Goal: Communication & Community: Answer question/provide support

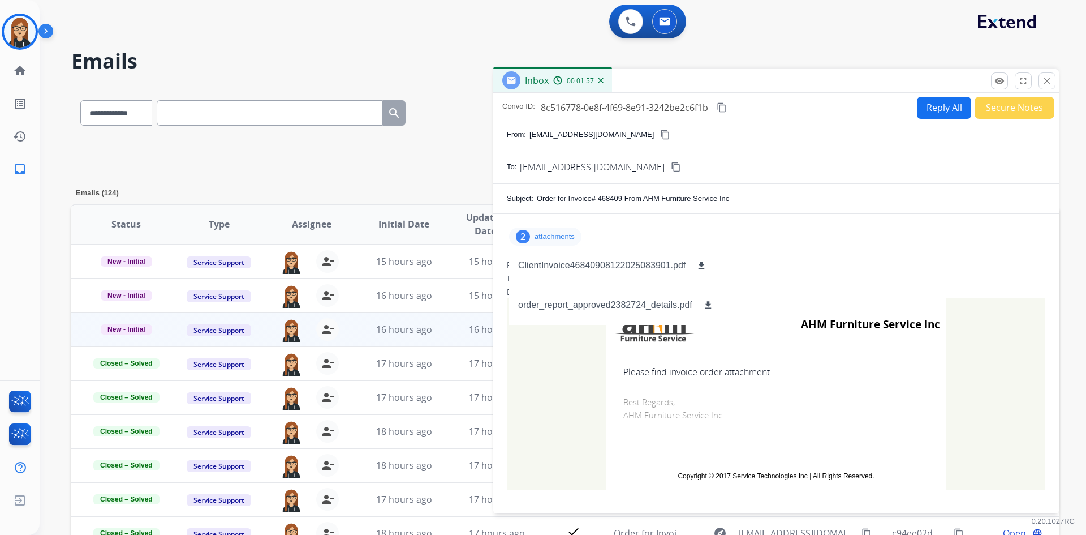
select select "*"
click at [1045, 85] on mat-icon "close" at bounding box center [1047, 81] width 10 height 10
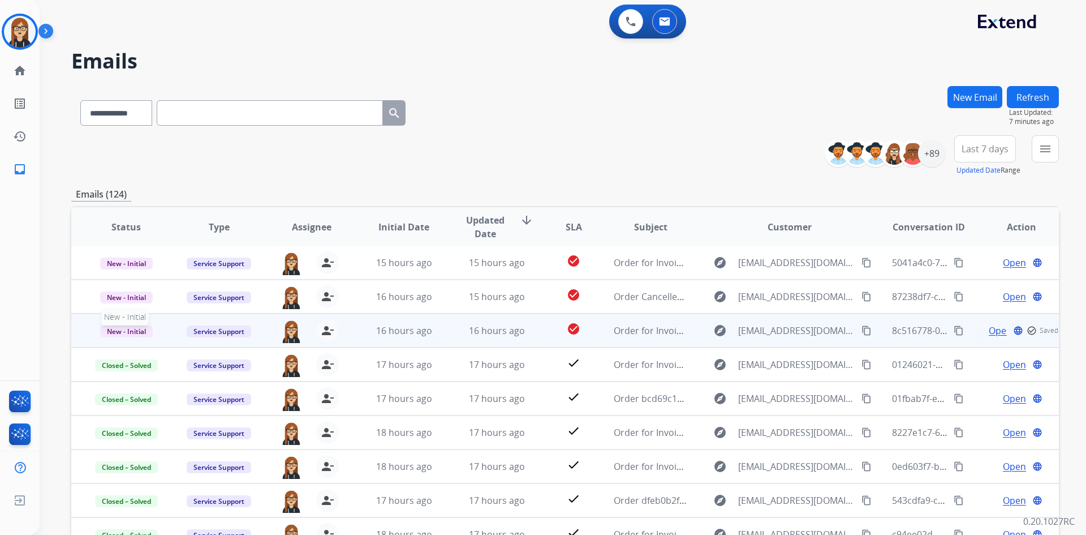
click at [143, 331] on span "New - Initial" at bounding box center [126, 331] width 53 height 12
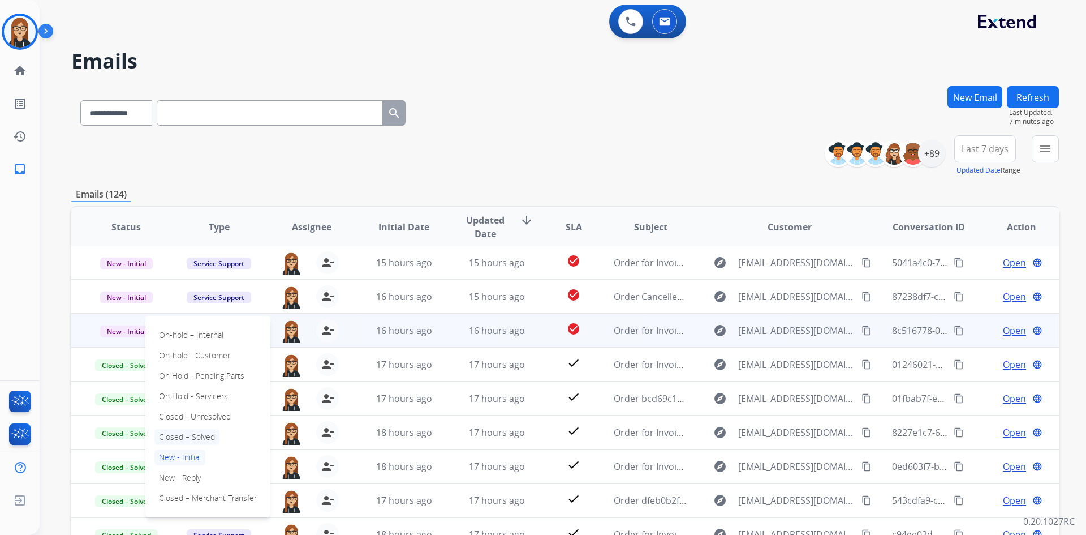
click at [188, 435] on p "Closed – Solved" at bounding box center [186, 437] width 65 height 16
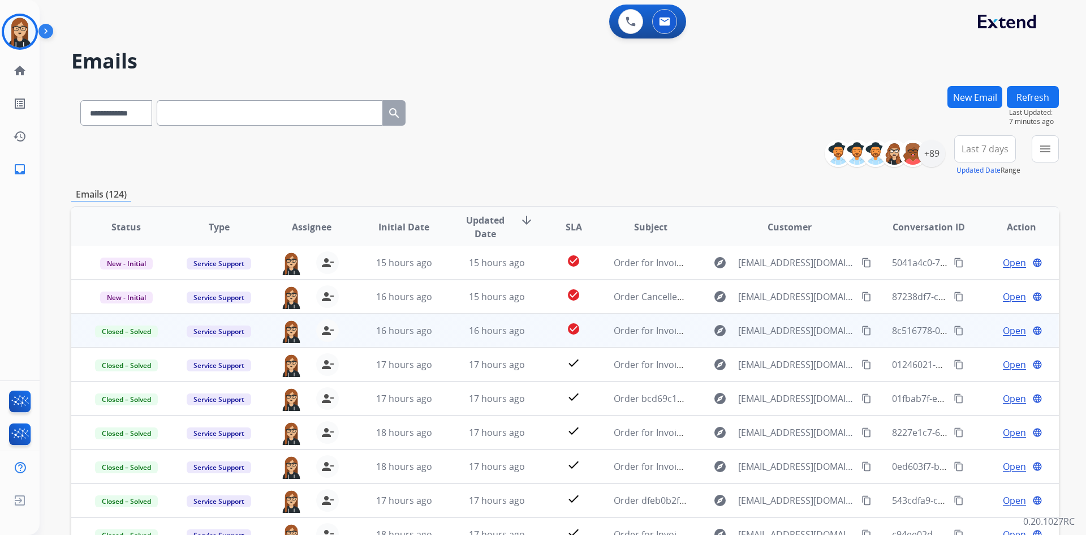
click at [966, 101] on button "New Email" at bounding box center [975, 97] width 55 height 22
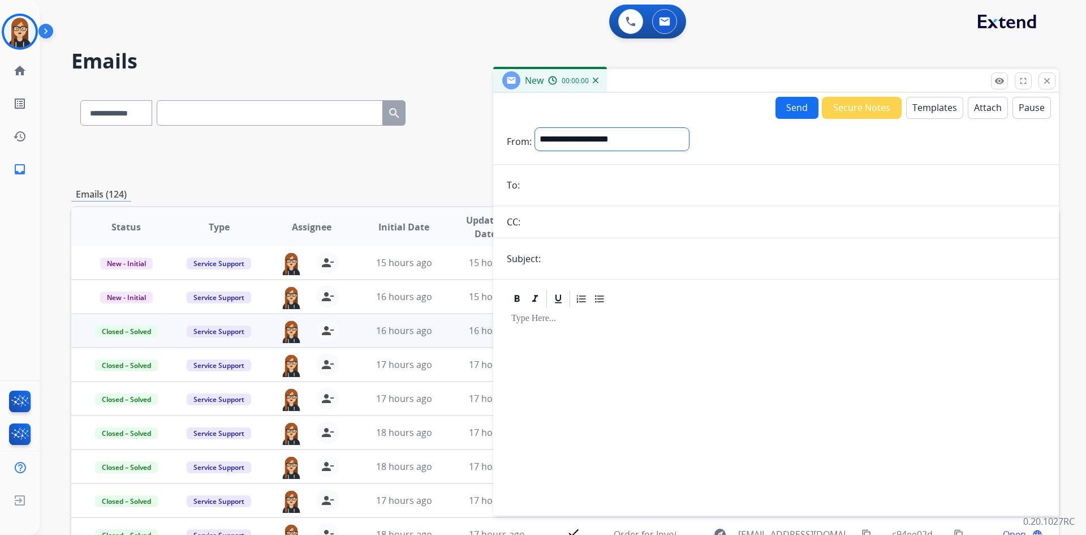
click at [652, 149] on select "**********" at bounding box center [612, 139] width 154 height 23
select select "**********"
click at [535, 128] on select "**********" at bounding box center [612, 139] width 154 height 23
click at [599, 191] on input "email" at bounding box center [784, 186] width 522 height 23
paste input "**********"
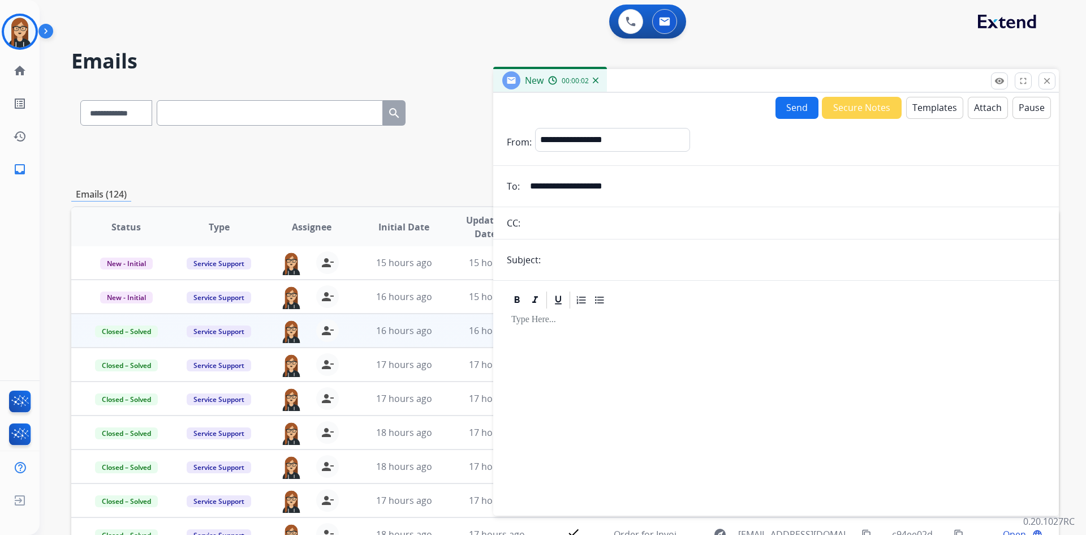
type input "**********"
click at [870, 115] on button "Secure Notes" at bounding box center [862, 108] width 80 height 22
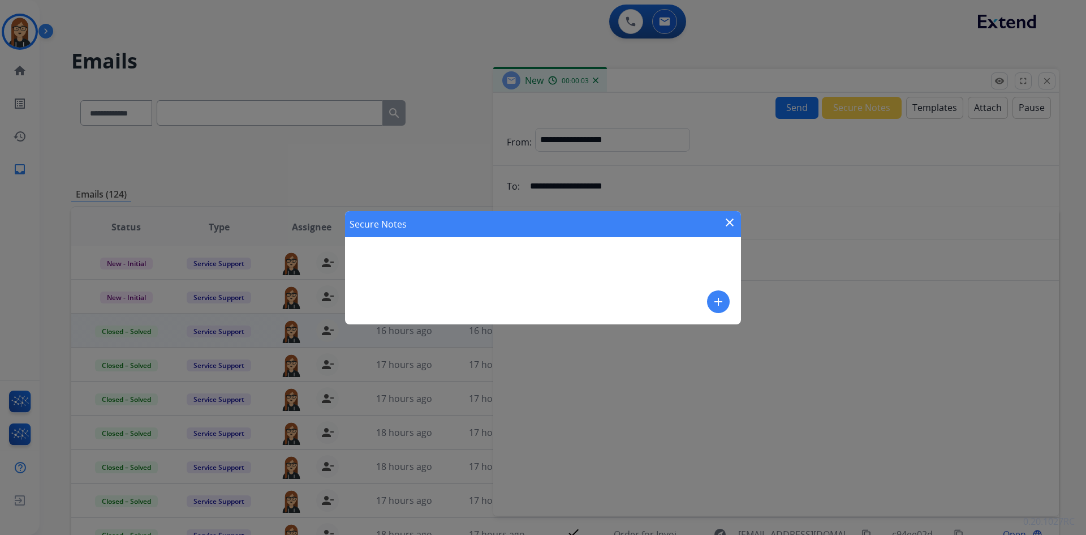
click at [936, 106] on div "Secure Notes close add" at bounding box center [543, 267] width 1086 height 535
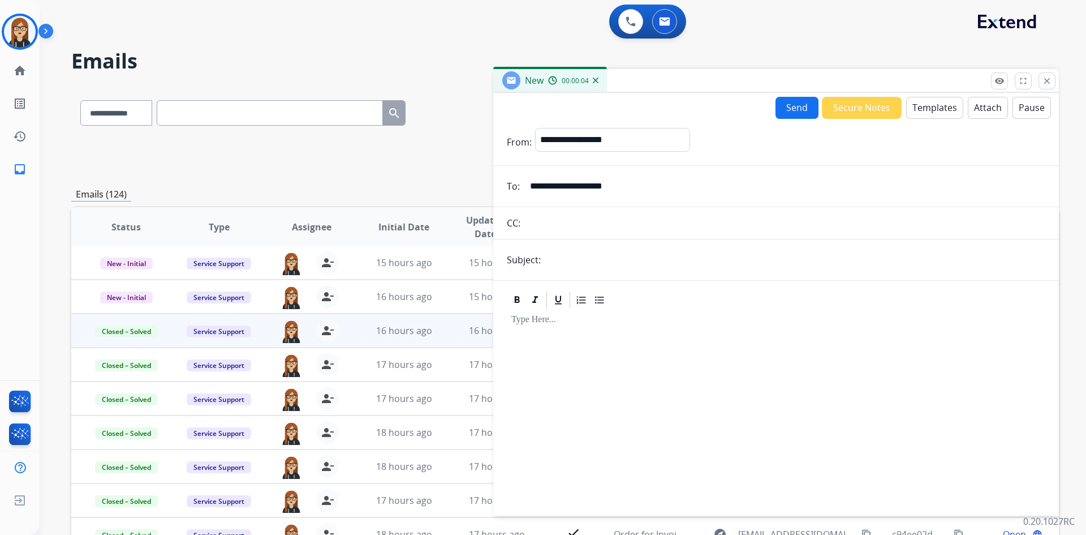
click at [918, 106] on button "Templates" at bounding box center [934, 108] width 57 height 22
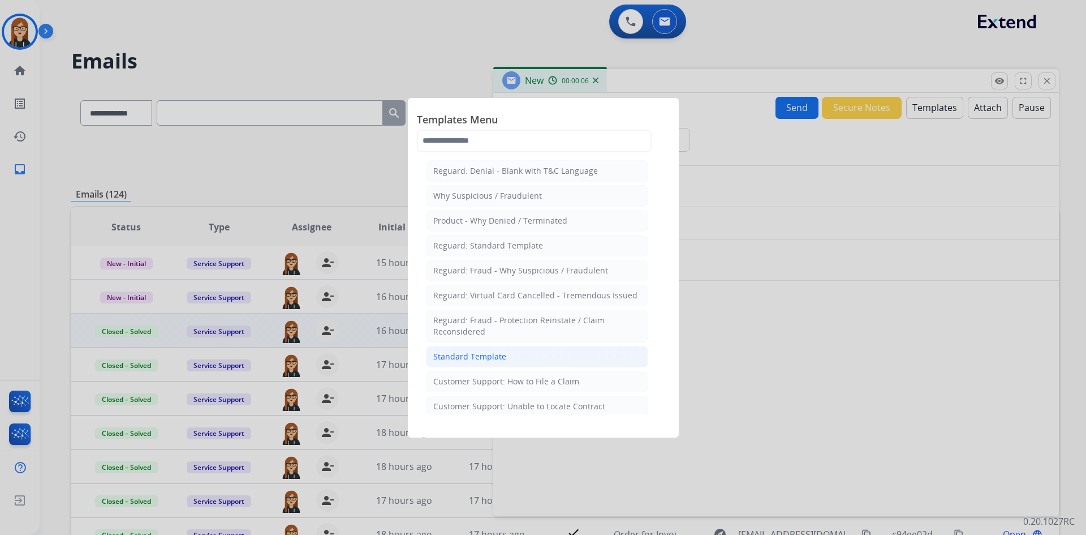
click at [468, 350] on li "Standard Template" at bounding box center [537, 357] width 222 height 22
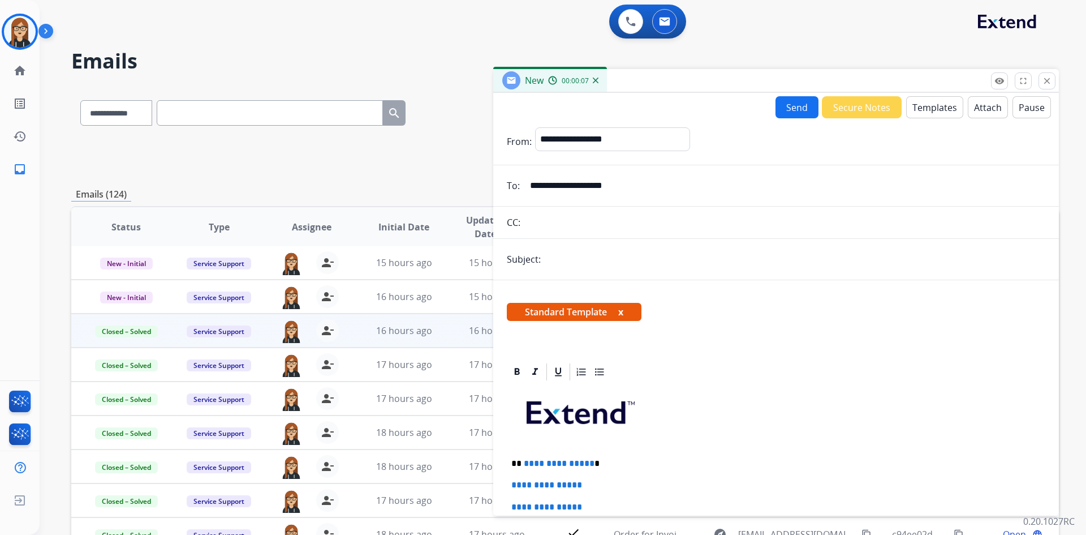
click at [622, 310] on button "x" at bounding box center [620, 312] width 5 height 14
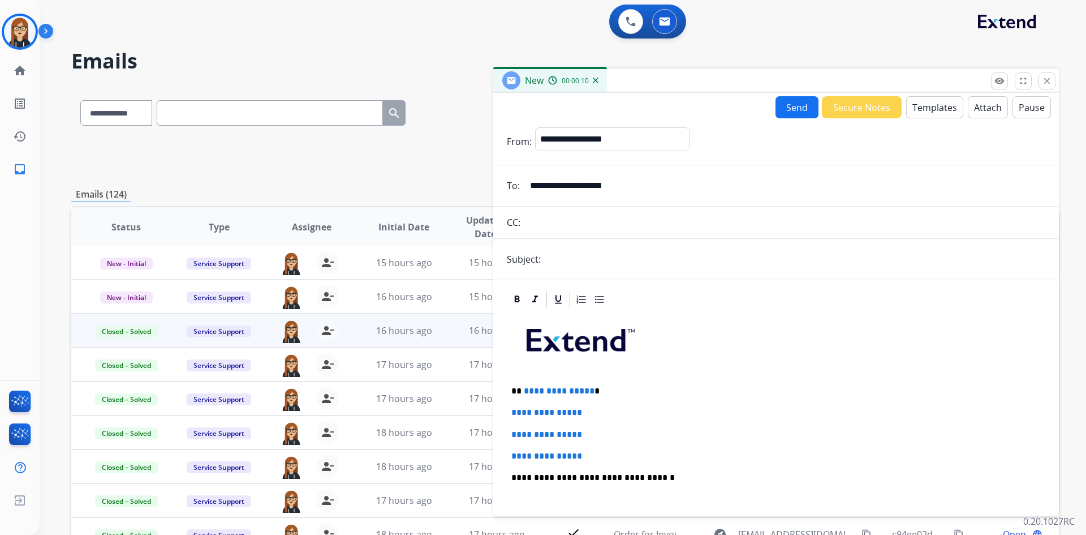
drag, startPoint x: 605, startPoint y: 262, endPoint x: 582, endPoint y: 272, distance: 25.3
click at [605, 262] on input "text" at bounding box center [794, 259] width 501 height 23
paste input "**********"
type input "**********"
drag, startPoint x: 664, startPoint y: 384, endPoint x: 549, endPoint y: 378, distance: 114.4
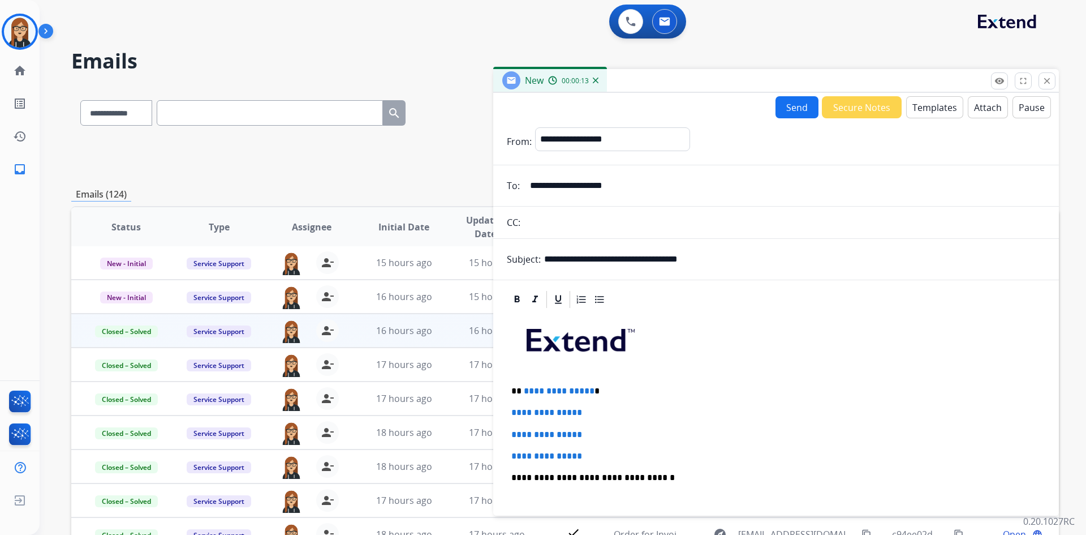
click at [664, 384] on div "**********" at bounding box center [776, 504] width 539 height 389
click at [510, 393] on div "**********" at bounding box center [776, 504] width 539 height 389
drag, startPoint x: 509, startPoint y: 393, endPoint x: 606, endPoint y: 449, distance: 111.8
click at [606, 449] on div "**********" at bounding box center [776, 504] width 539 height 389
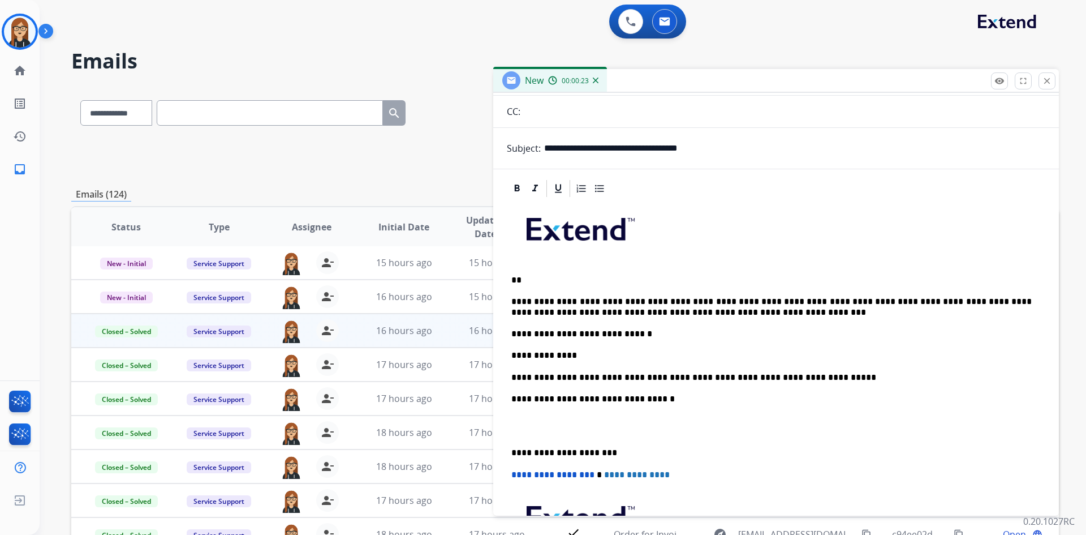
scroll to position [113, 0]
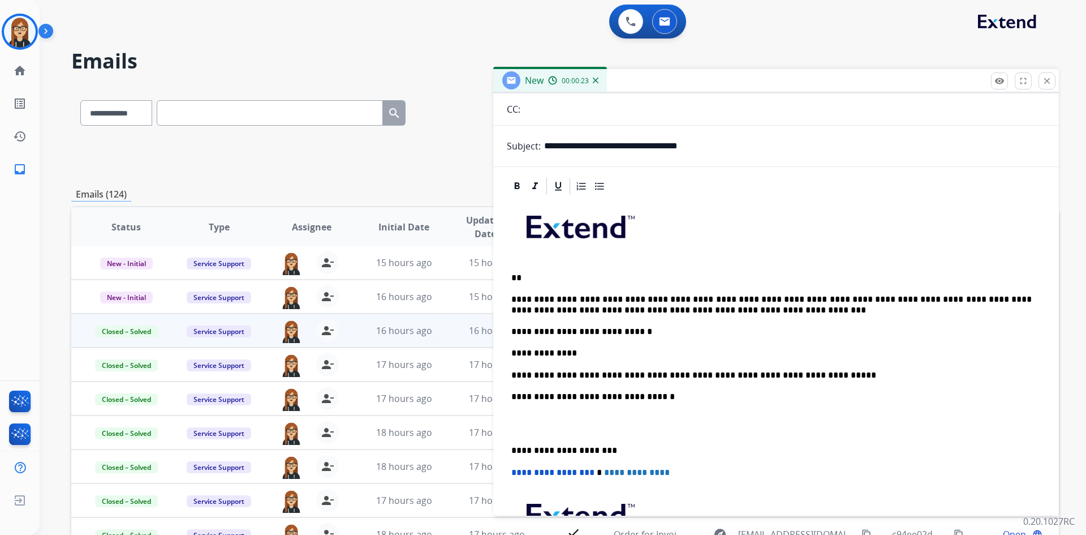
click at [522, 354] on p "**********" at bounding box center [772, 353] width 521 height 10
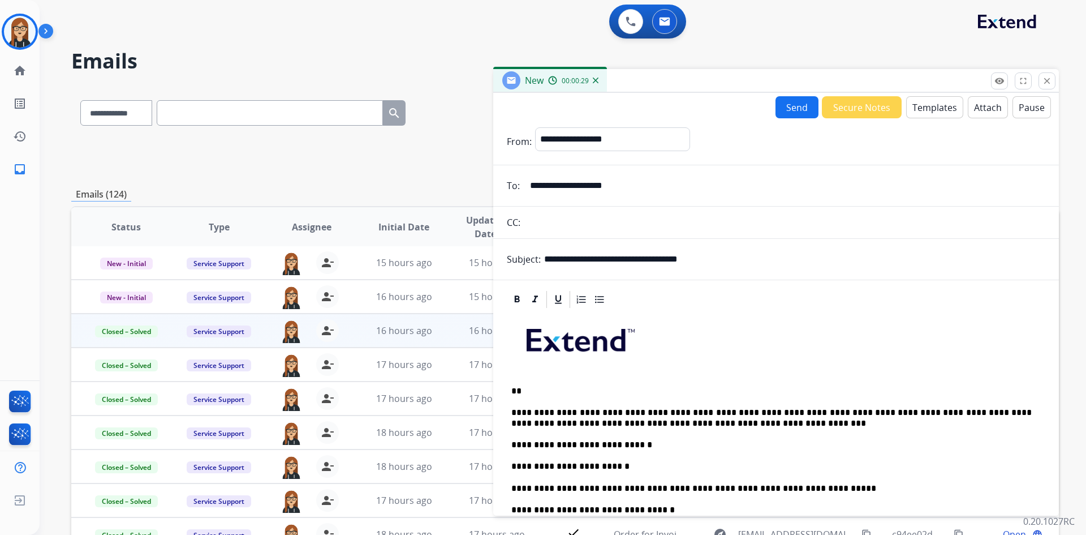
click at [798, 109] on button "Send" at bounding box center [797, 107] width 43 height 22
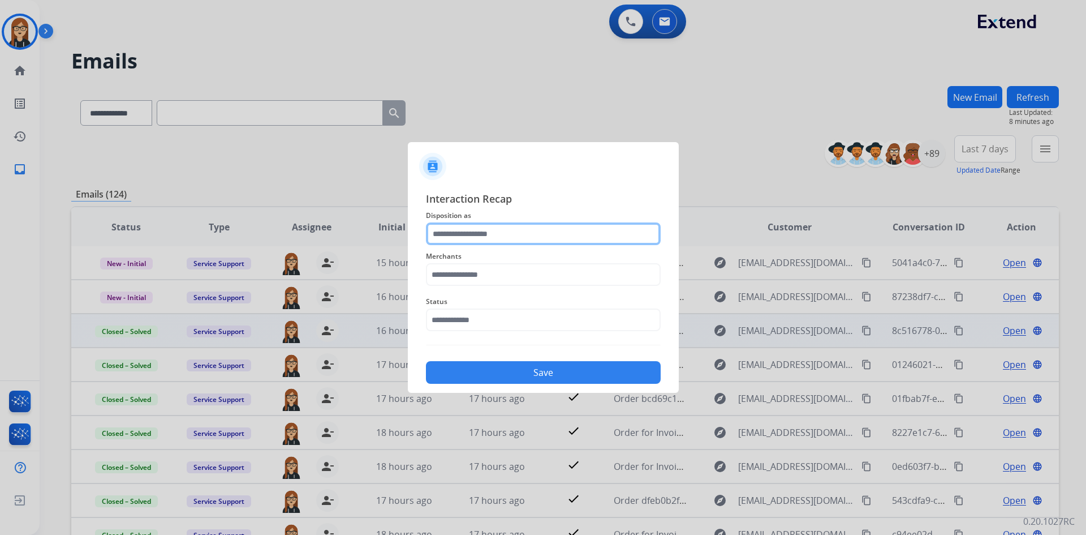
drag, startPoint x: 523, startPoint y: 238, endPoint x: 514, endPoint y: 242, distance: 10.4
click at [522, 238] on input "text" at bounding box center [543, 233] width 235 height 23
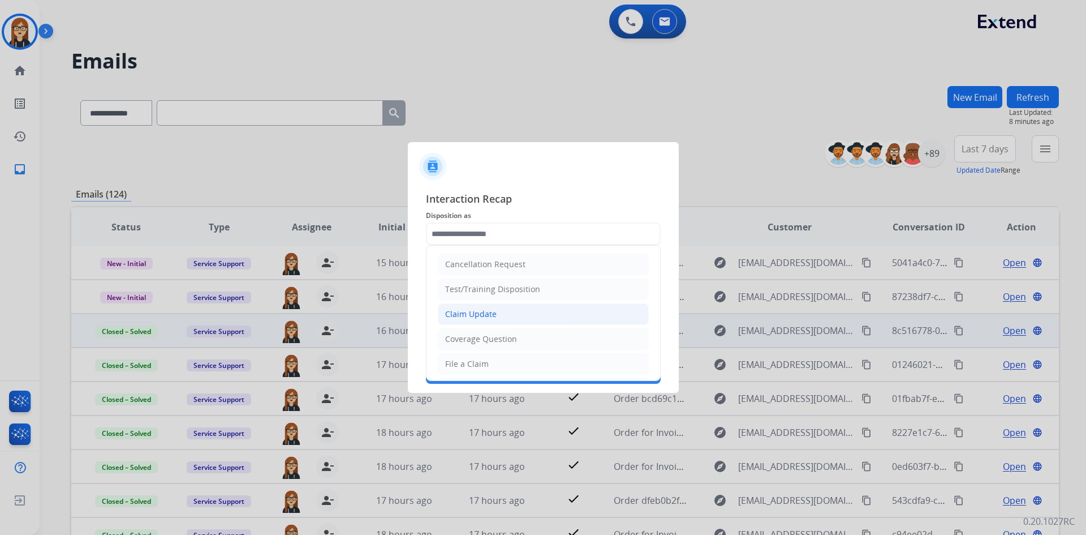
click at [470, 309] on div "Claim Update" at bounding box center [470, 313] width 51 height 11
type input "**********"
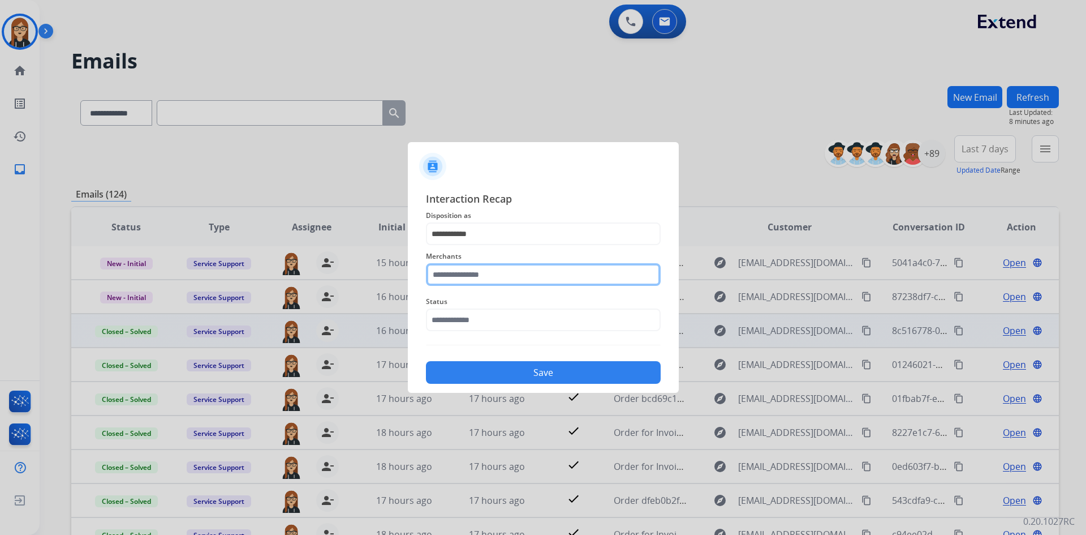
click at [479, 273] on input "text" at bounding box center [543, 274] width 235 height 23
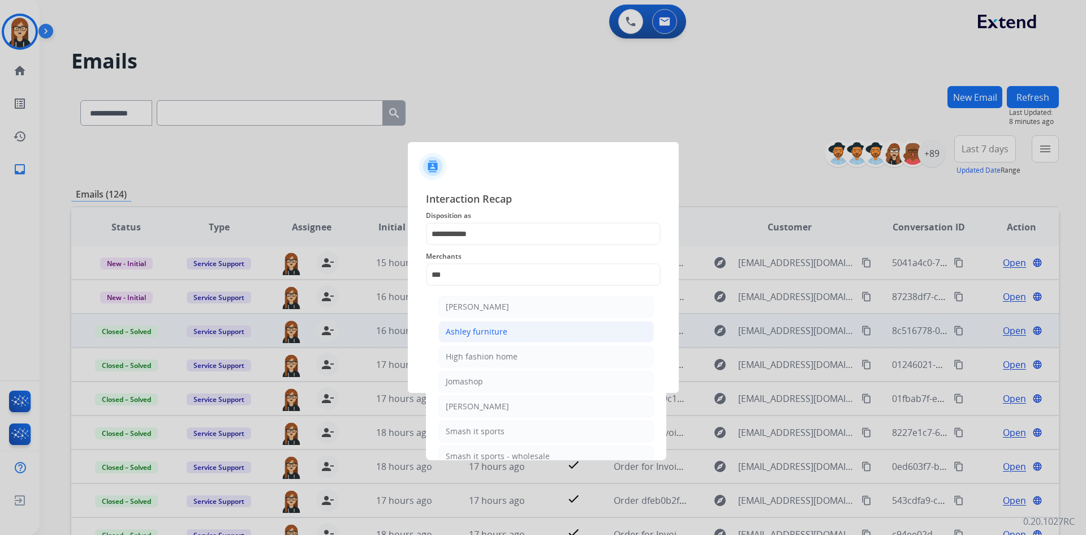
click at [480, 333] on div "Ashley furniture" at bounding box center [477, 331] width 62 height 11
type input "**********"
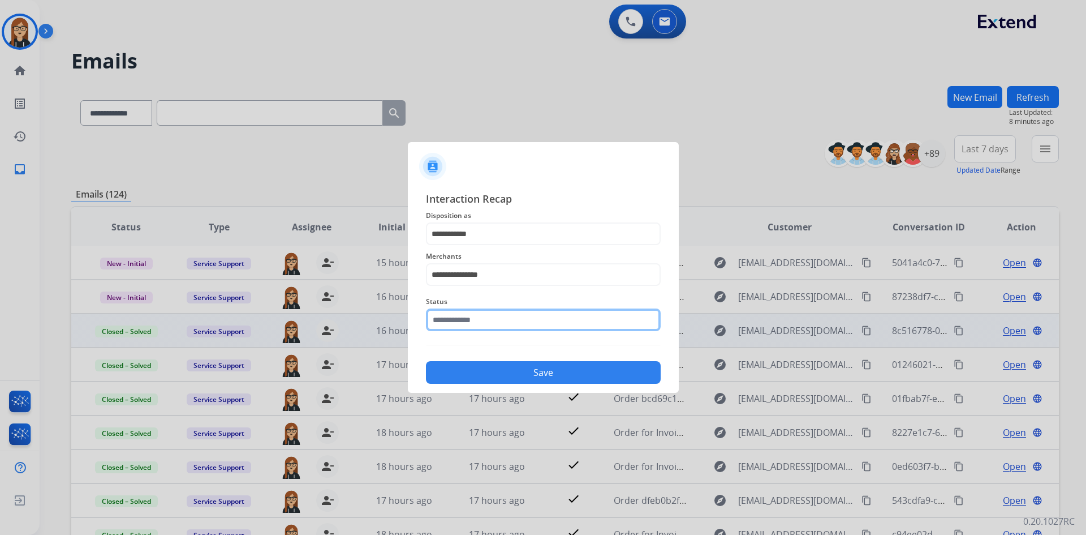
click at [478, 326] on input "text" at bounding box center [543, 319] width 235 height 23
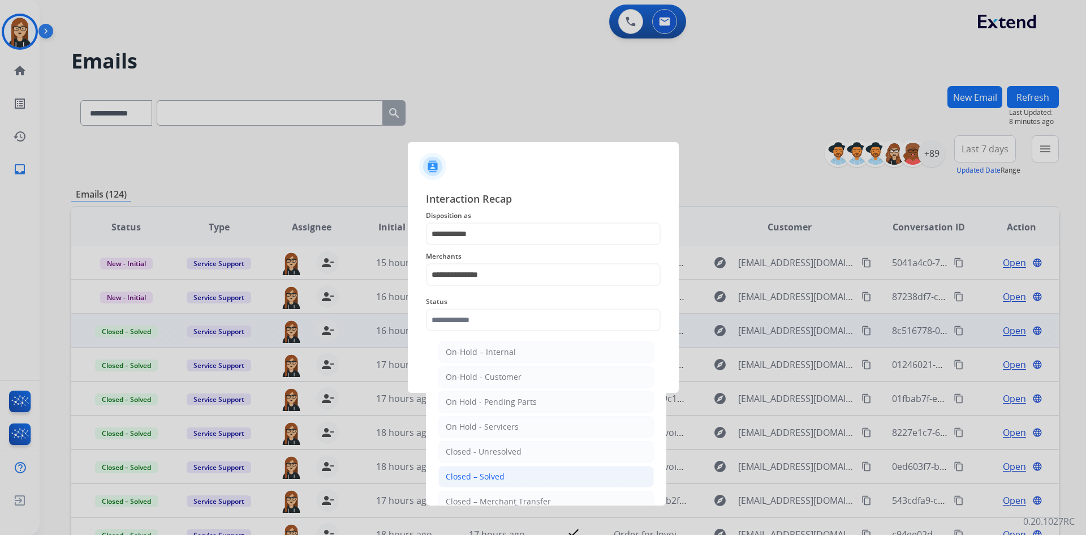
click at [497, 473] on div "Closed – Solved" at bounding box center [475, 476] width 59 height 11
type input "**********"
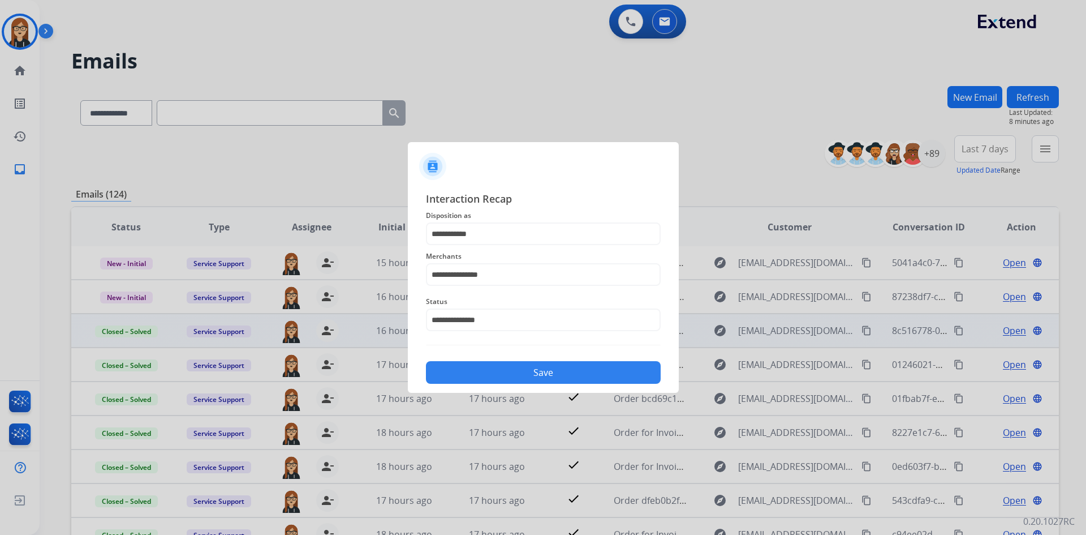
click at [530, 369] on button "Save" at bounding box center [543, 372] width 235 height 23
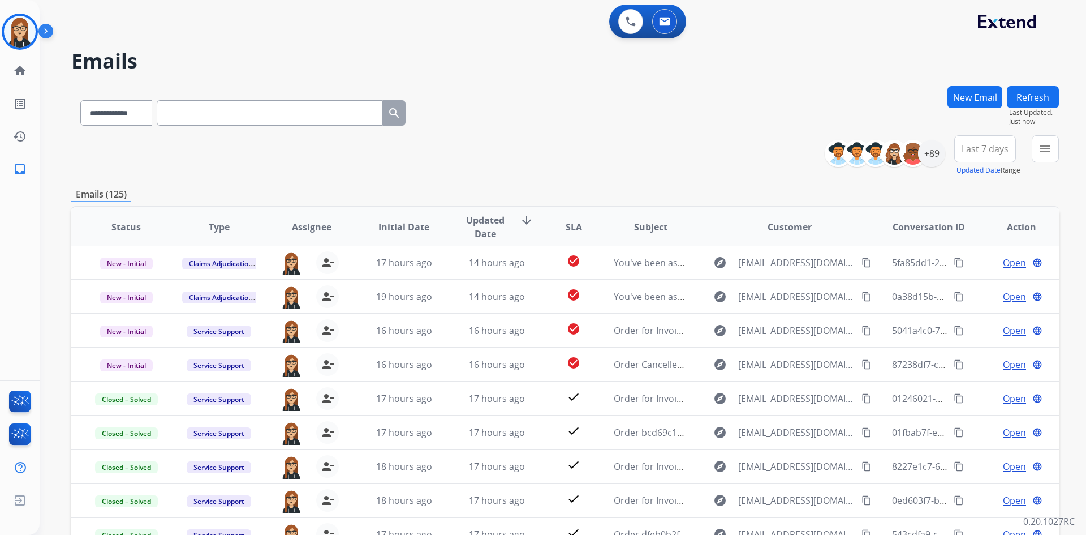
scroll to position [109, 0]
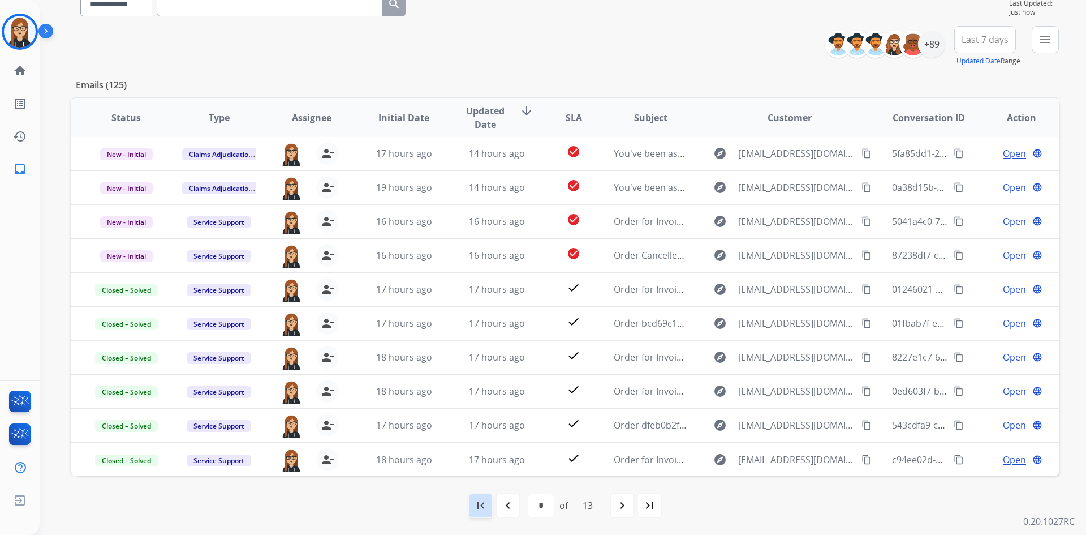
click at [476, 501] on mat-icon "first_page" at bounding box center [481, 506] width 14 height 14
select select "*"
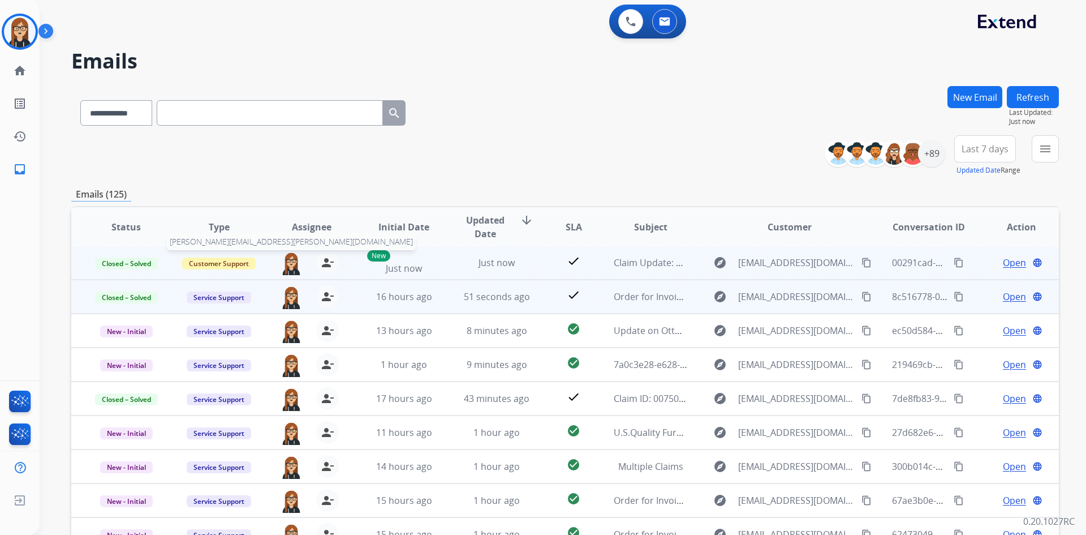
click at [287, 258] on img at bounding box center [291, 263] width 23 height 24
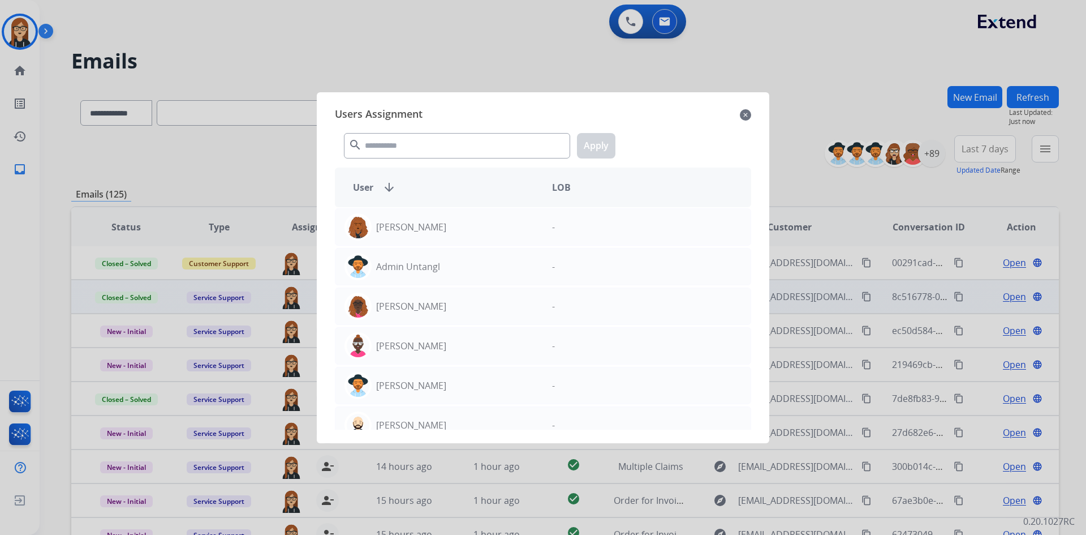
click at [389, 158] on div "search Apply" at bounding box center [543, 143] width 416 height 39
click at [393, 153] on input "text" at bounding box center [457, 145] width 226 height 25
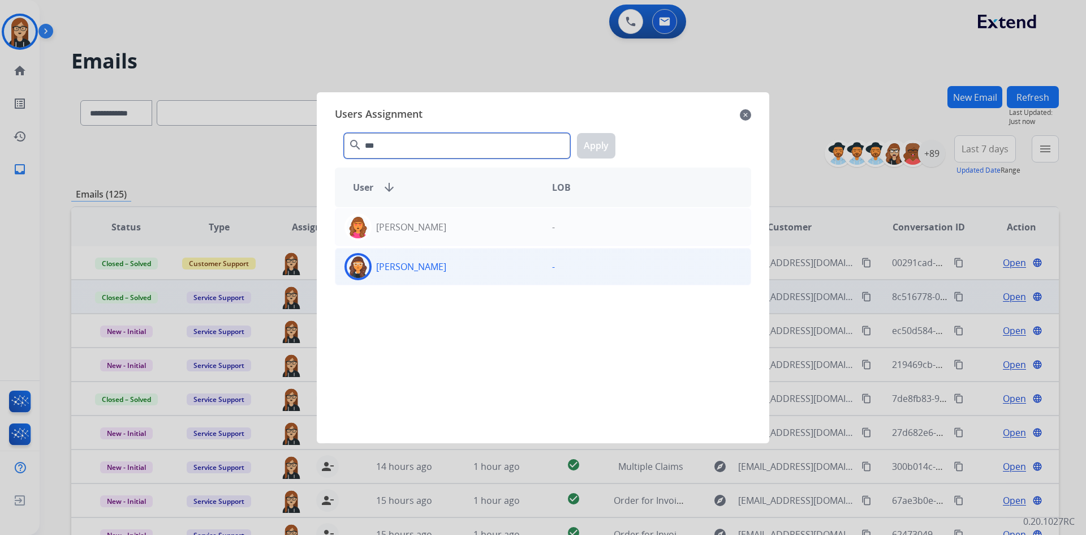
type input "***"
click at [359, 262] on img at bounding box center [358, 266] width 23 height 23
click at [596, 136] on button "Apply" at bounding box center [596, 145] width 38 height 25
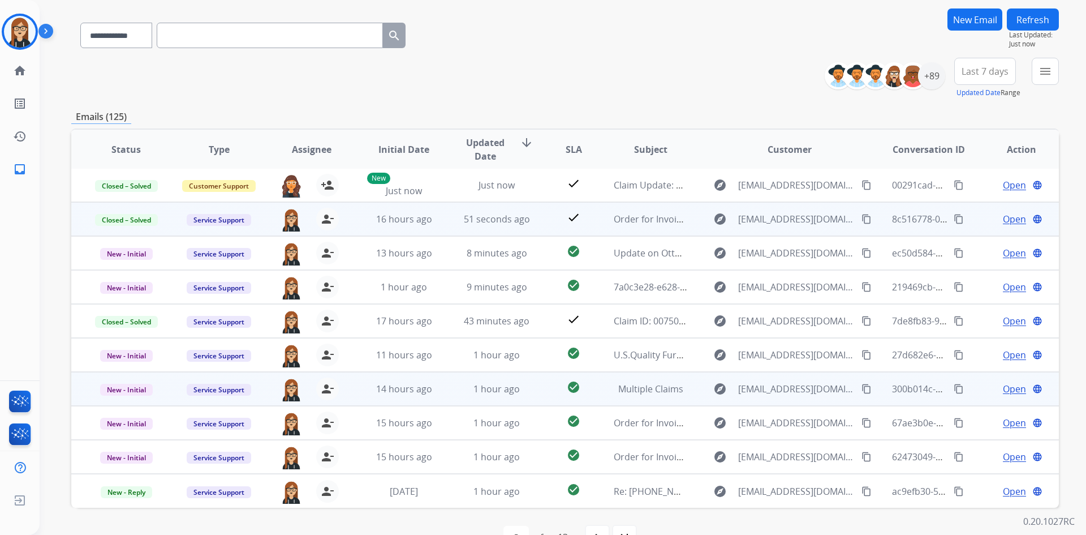
scroll to position [109, 0]
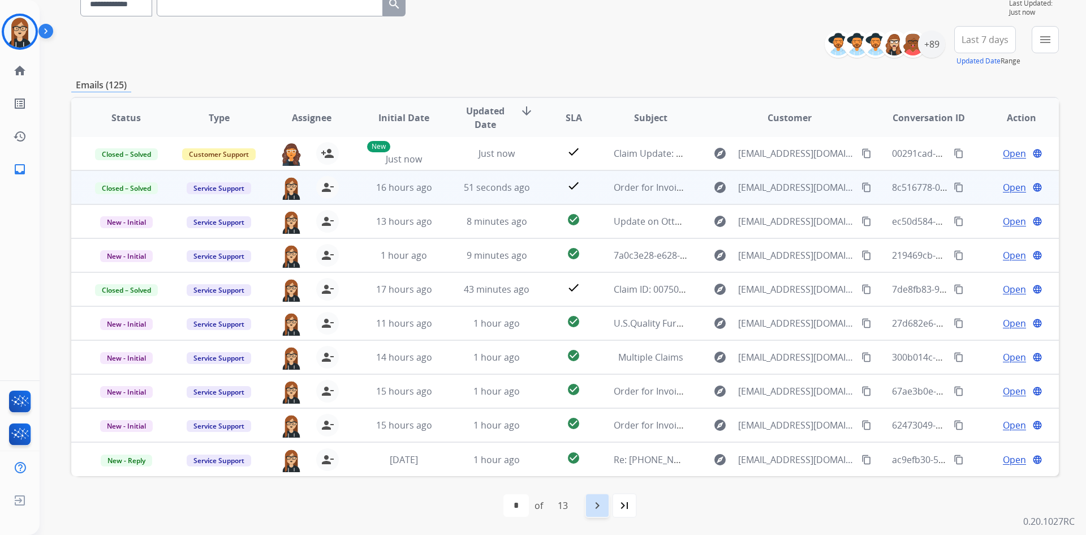
click at [596, 503] on mat-icon "navigate_next" at bounding box center [598, 506] width 14 height 14
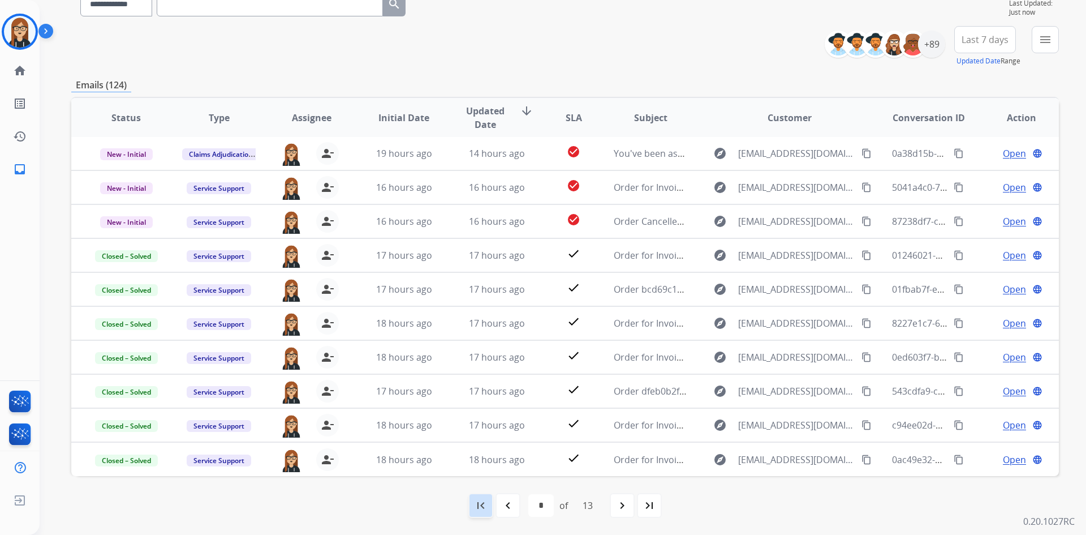
click at [479, 506] on mat-icon "first_page" at bounding box center [481, 506] width 14 height 14
select select "*"
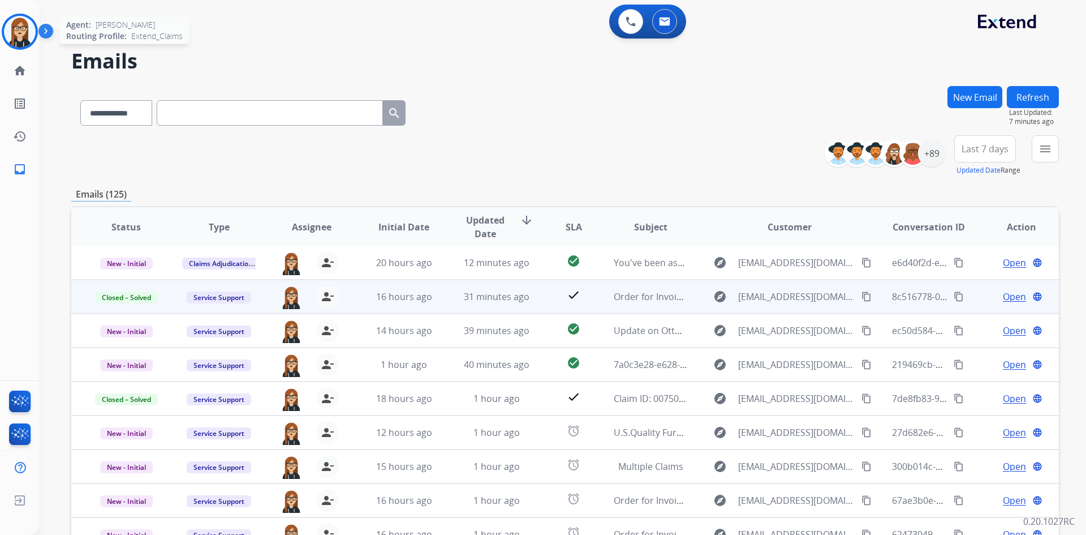
click at [24, 31] on img at bounding box center [20, 32] width 32 height 32
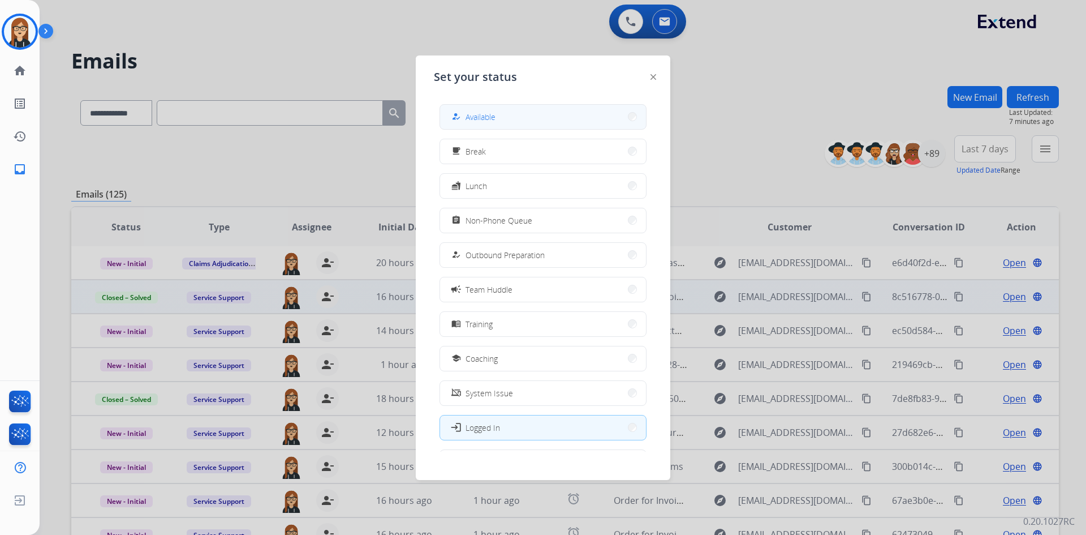
click at [495, 109] on button "how_to_reg Available" at bounding box center [543, 117] width 206 height 24
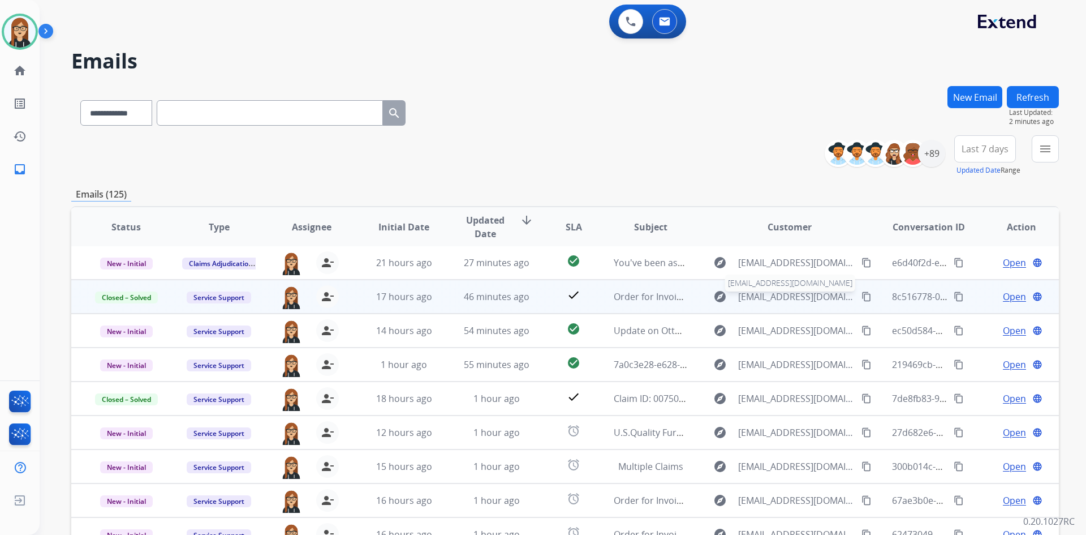
click at [750, 300] on span "billing@ahmfurniture.com" at bounding box center [796, 297] width 117 height 14
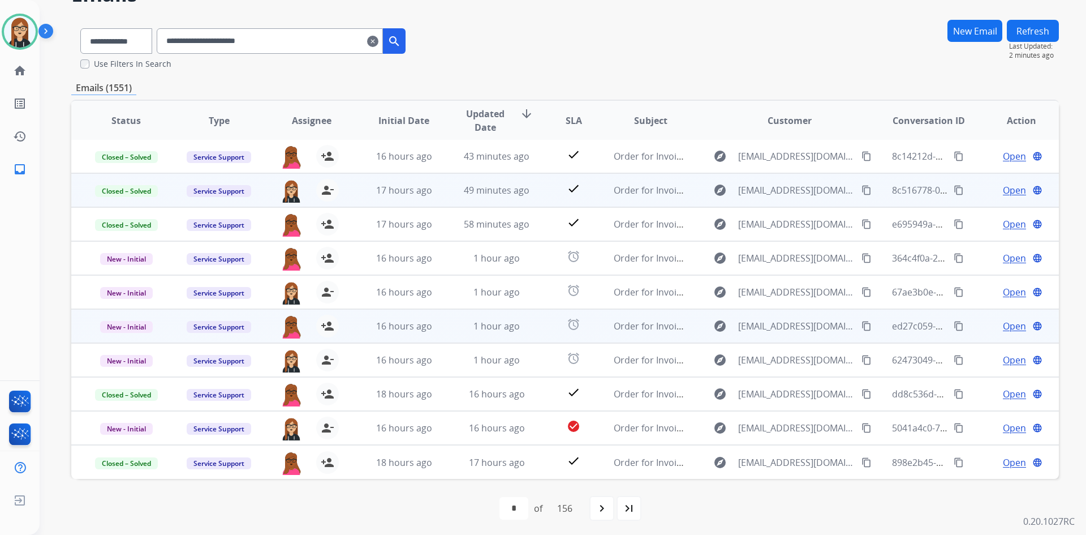
scroll to position [70, 0]
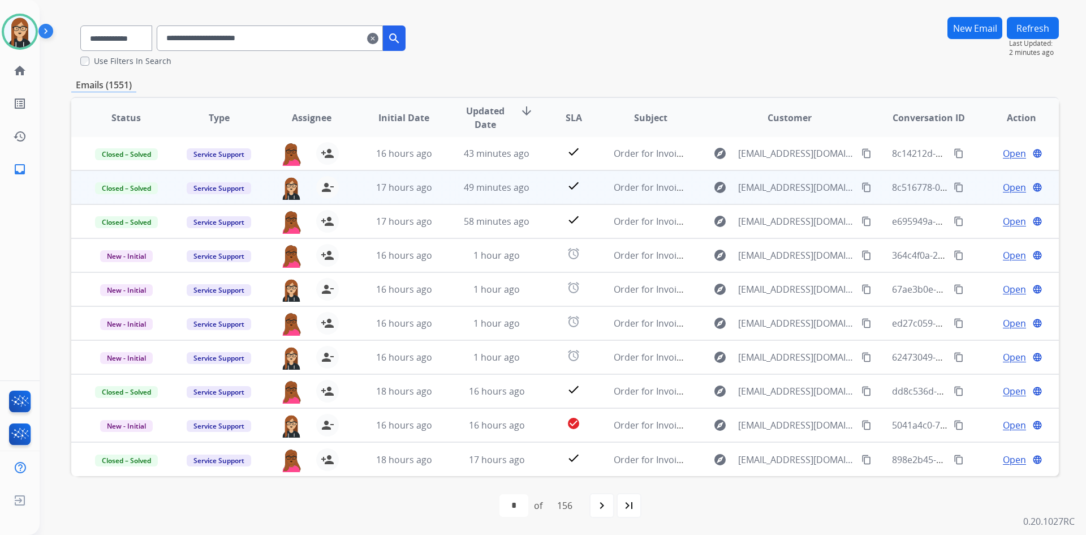
click at [379, 40] on mat-icon "clear" at bounding box center [372, 39] width 11 height 14
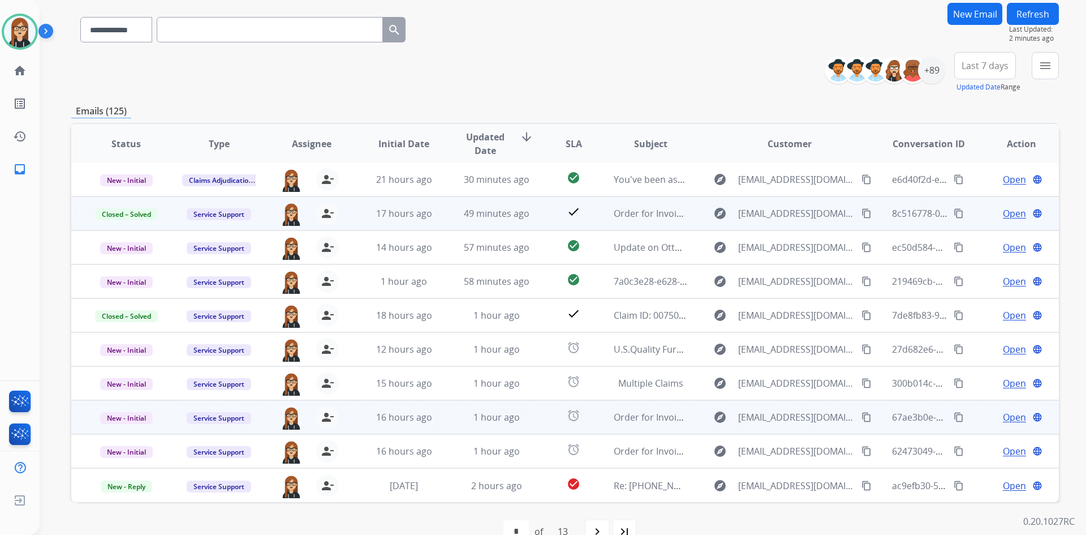
scroll to position [109, 0]
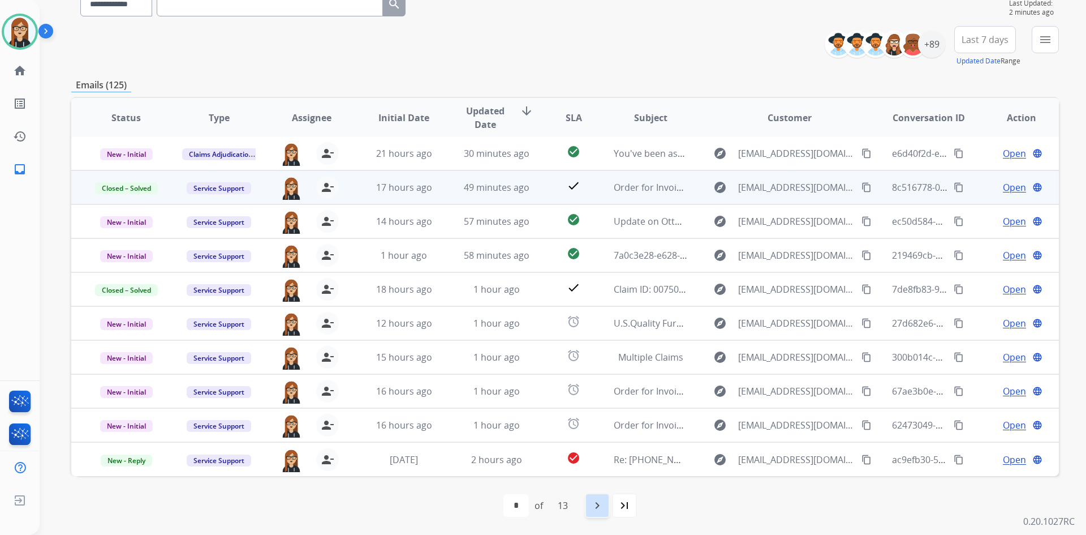
click at [599, 506] on mat-icon "navigate_next" at bounding box center [598, 506] width 14 height 14
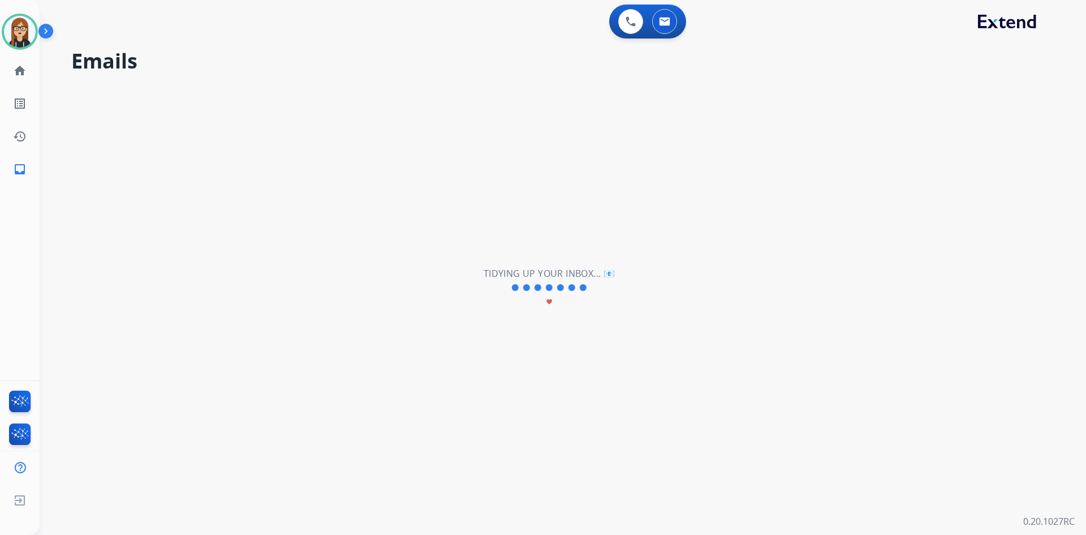
scroll to position [0, 0]
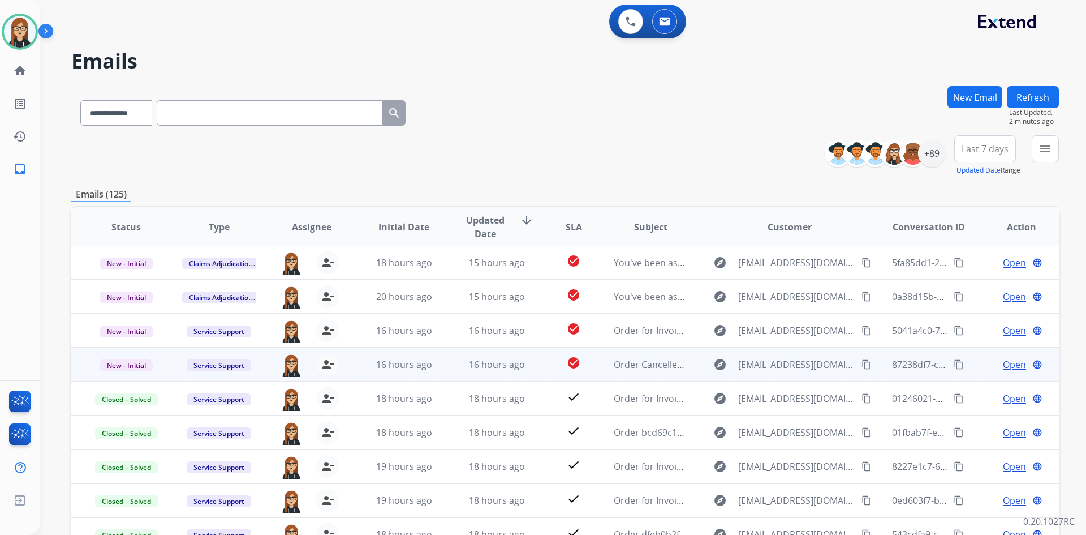
click at [1010, 362] on span "Open" at bounding box center [1014, 365] width 23 height 14
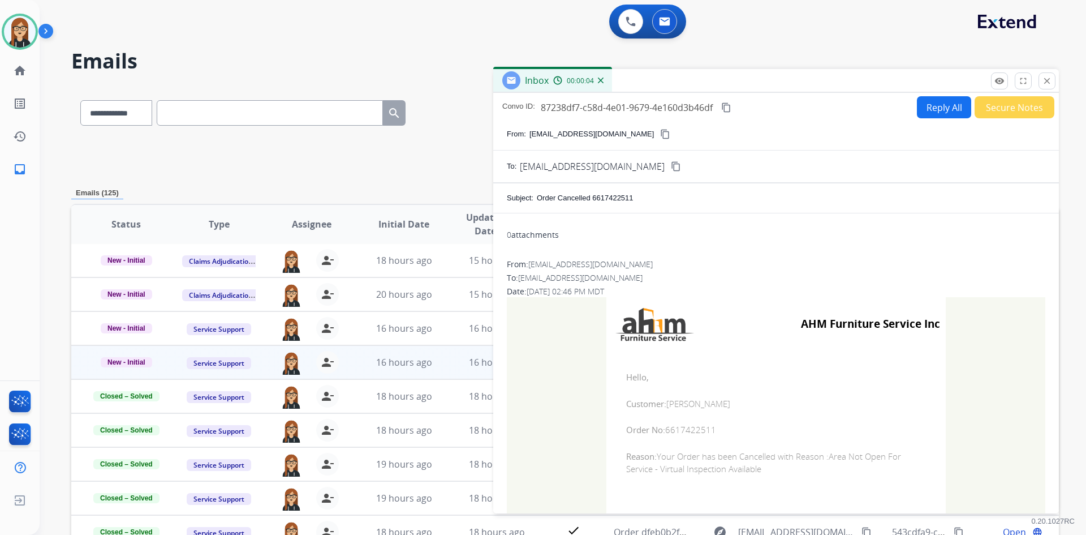
click at [685, 427] on span "Order No: 6617422511" at bounding box center [776, 429] width 300 height 13
copy span "6617422511"
drag, startPoint x: 620, startPoint y: 457, endPoint x: 770, endPoint y: 472, distance: 150.7
click at [770, 472] on td "Hello, Customer: MATT BELL Order No: 6617422511 Reason: Your Order has been Can…" at bounding box center [777, 423] width 340 height 144
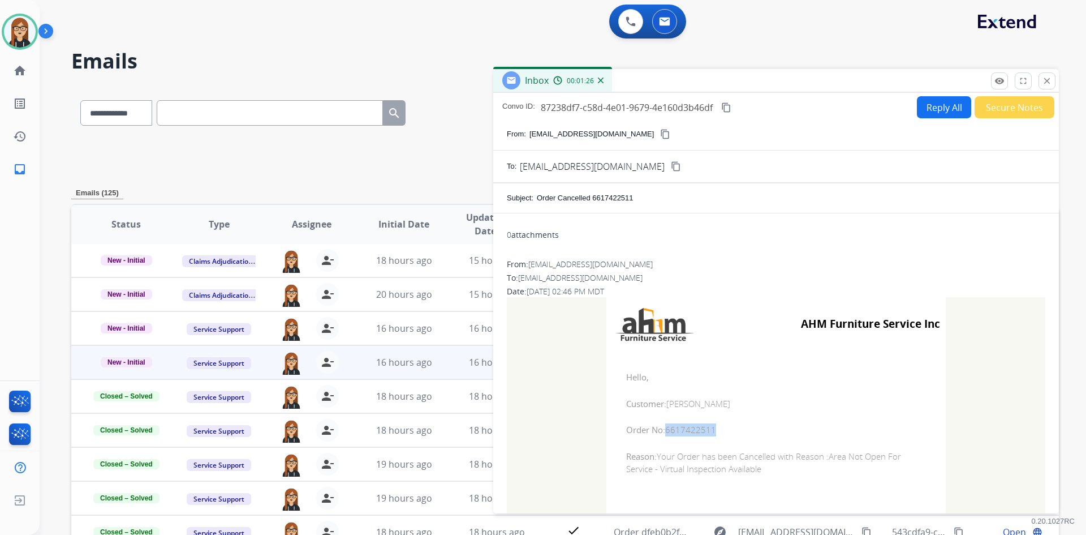
copy span "Reason: Your Order has been Cancelled with Reason :Area Not Open For Service - …"
click at [1046, 81] on mat-icon "close" at bounding box center [1047, 81] width 10 height 10
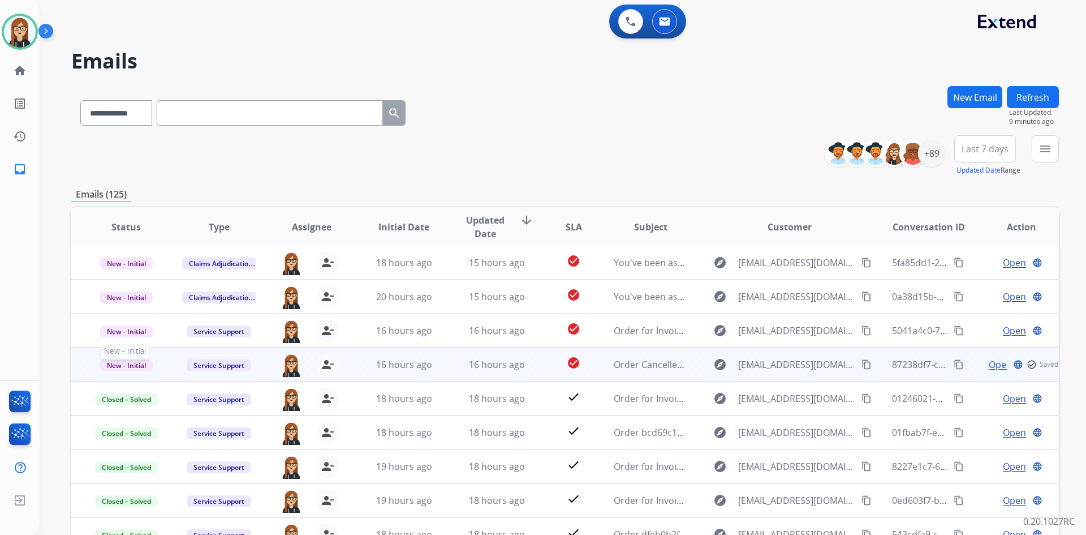
click at [134, 368] on span "New - Initial" at bounding box center [126, 365] width 53 height 12
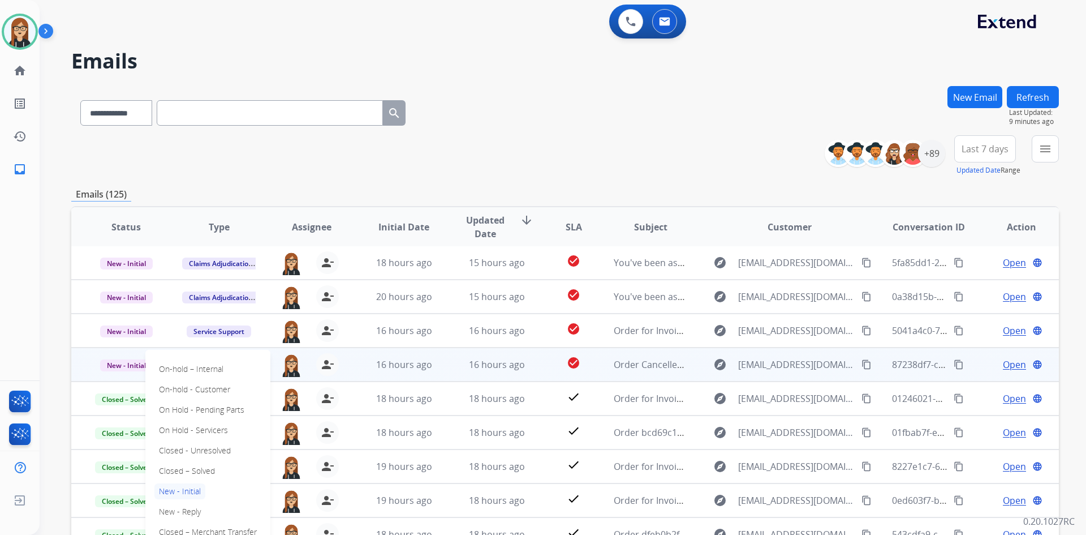
click at [221, 474] on div "On-hold – Internal On-hold - Customer On Hold - Pending Parts On Hold - Service…" at bounding box center [207, 450] width 125 height 201
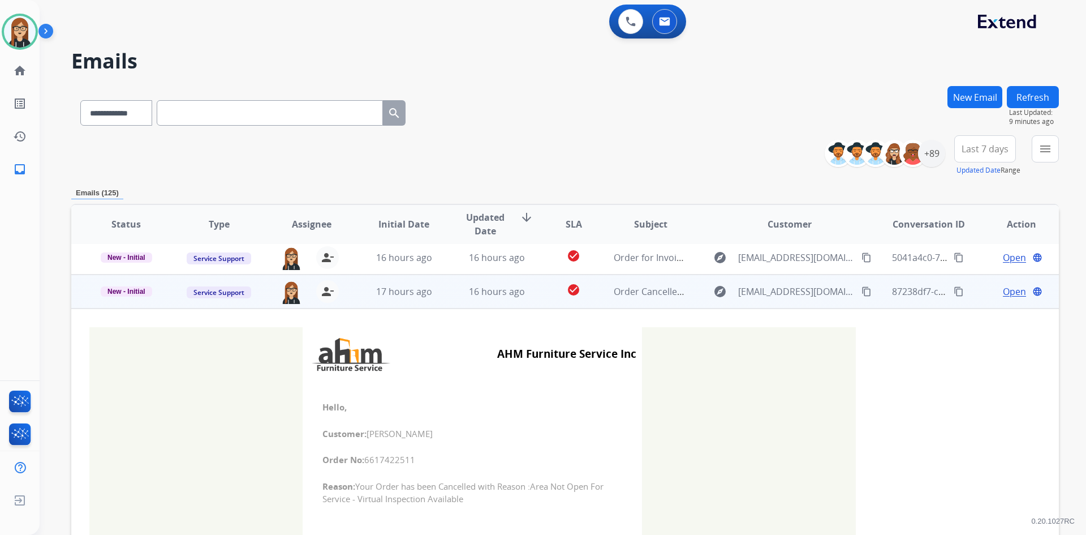
scroll to position [45, 0]
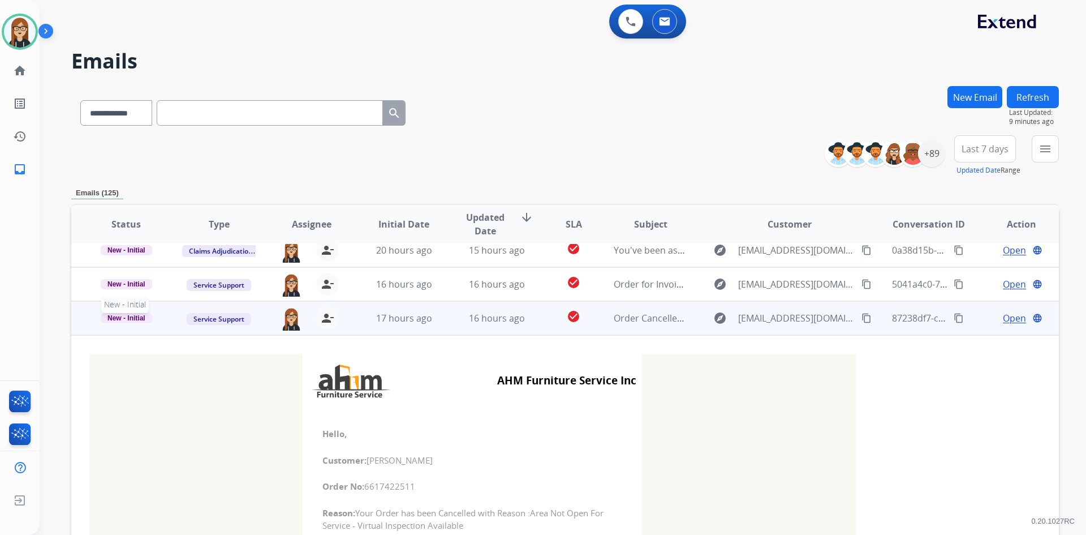
click at [114, 313] on span "New - Initial" at bounding box center [126, 318] width 51 height 10
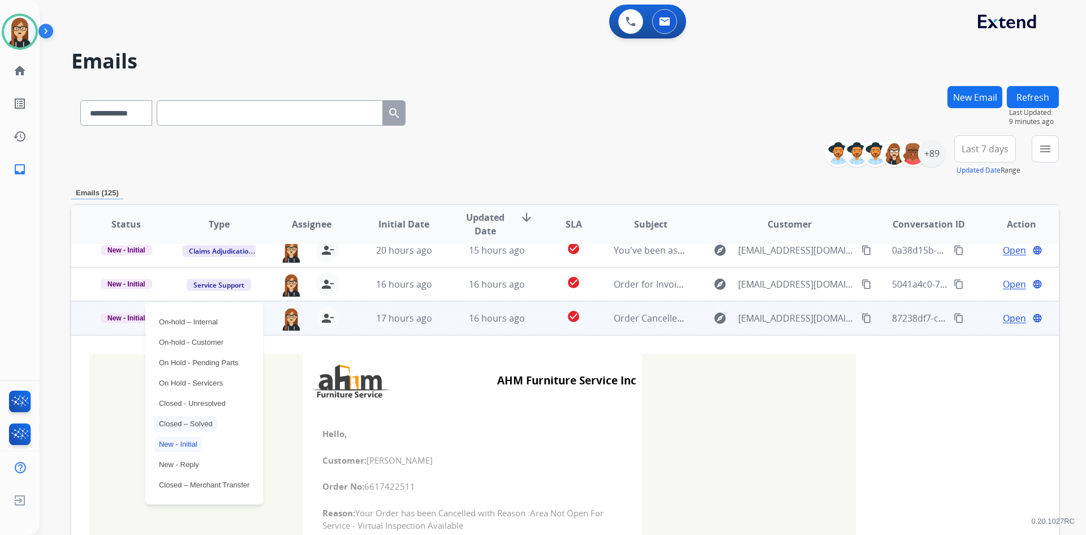
click at [191, 424] on p "Closed – Solved" at bounding box center [185, 424] width 63 height 16
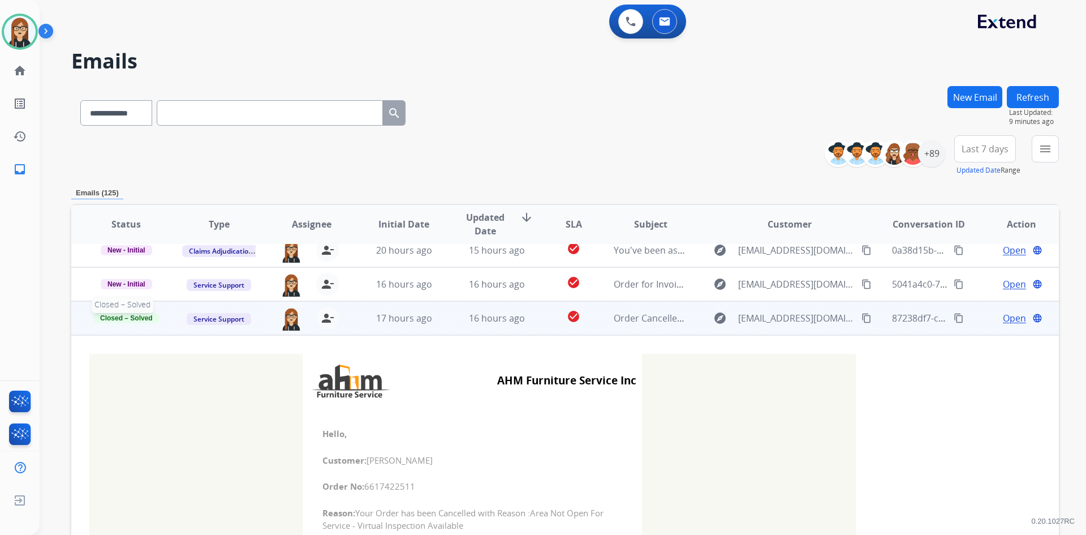
click at [131, 316] on span "Closed – Solved" at bounding box center [126, 318] width 66 height 10
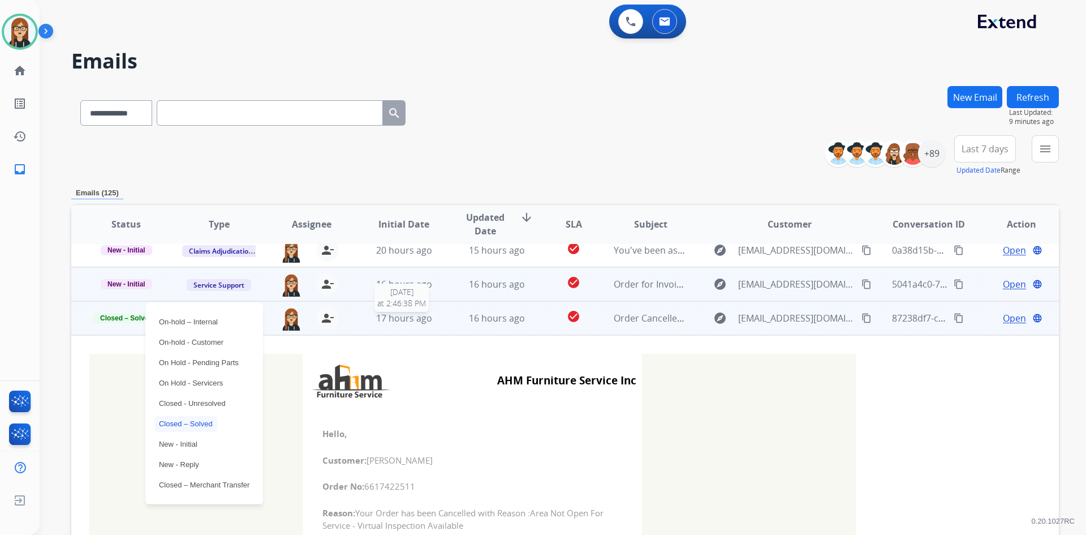
click at [418, 317] on span "17 hours ago" at bounding box center [404, 318] width 56 height 12
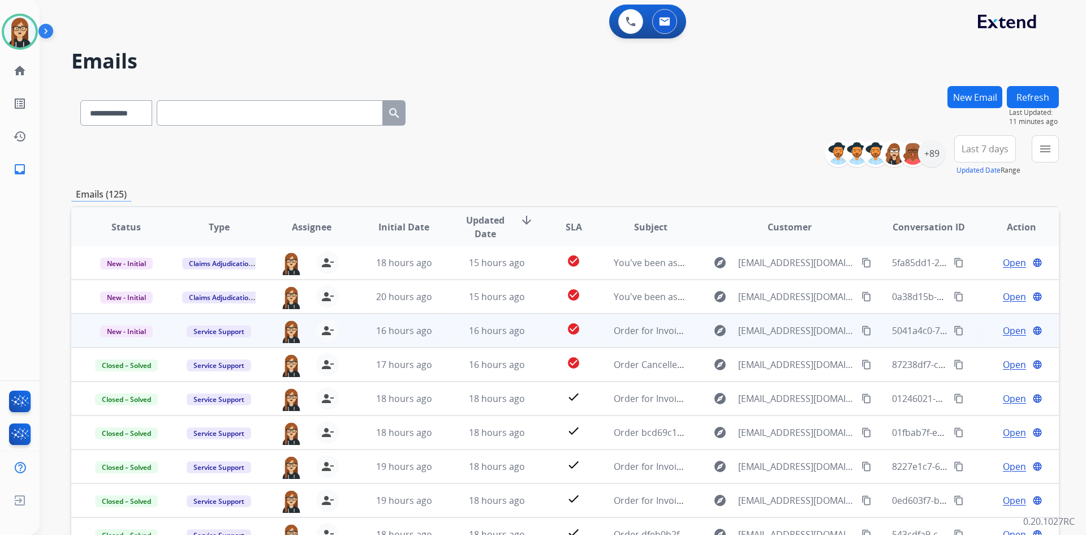
click at [1008, 329] on span "Open" at bounding box center [1014, 331] width 23 height 14
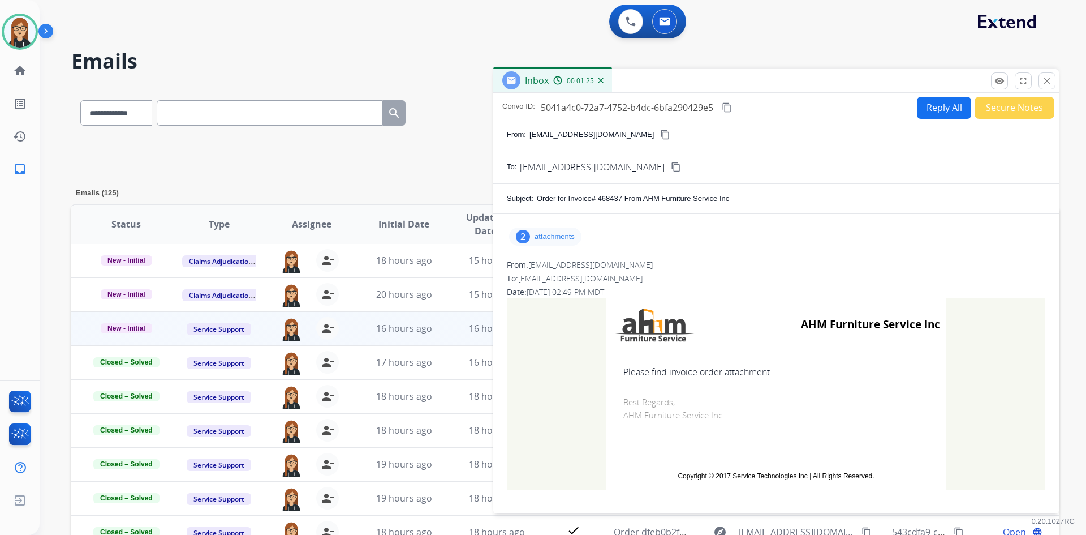
click at [553, 232] on p "attachments" at bounding box center [555, 236] width 40 height 9
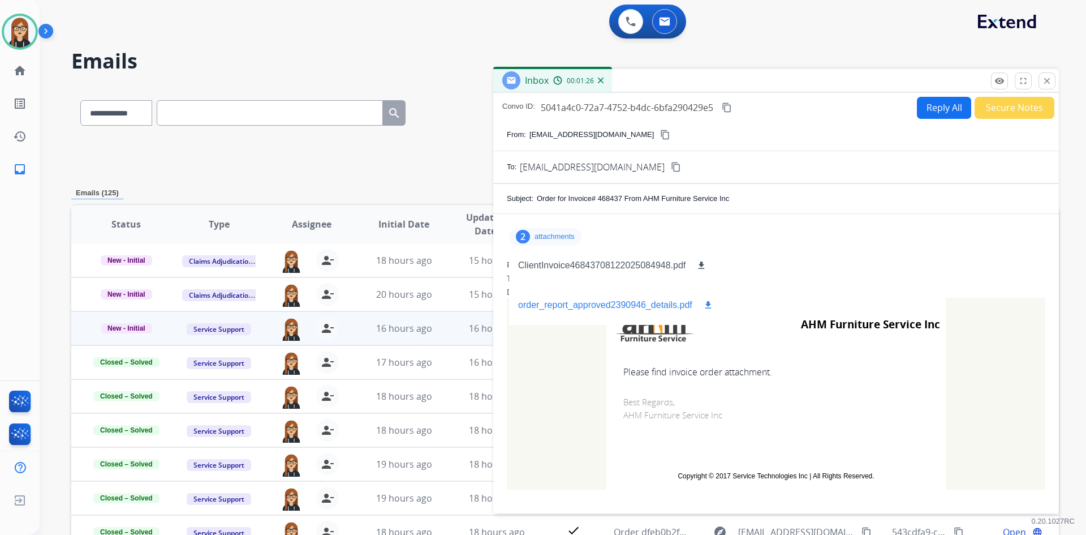
click at [706, 308] on mat-icon "download" at bounding box center [708, 305] width 10 height 10
click at [702, 257] on div "ClientInvoice46843708122025084948.pdf download" at bounding box center [613, 266] width 208 height 40
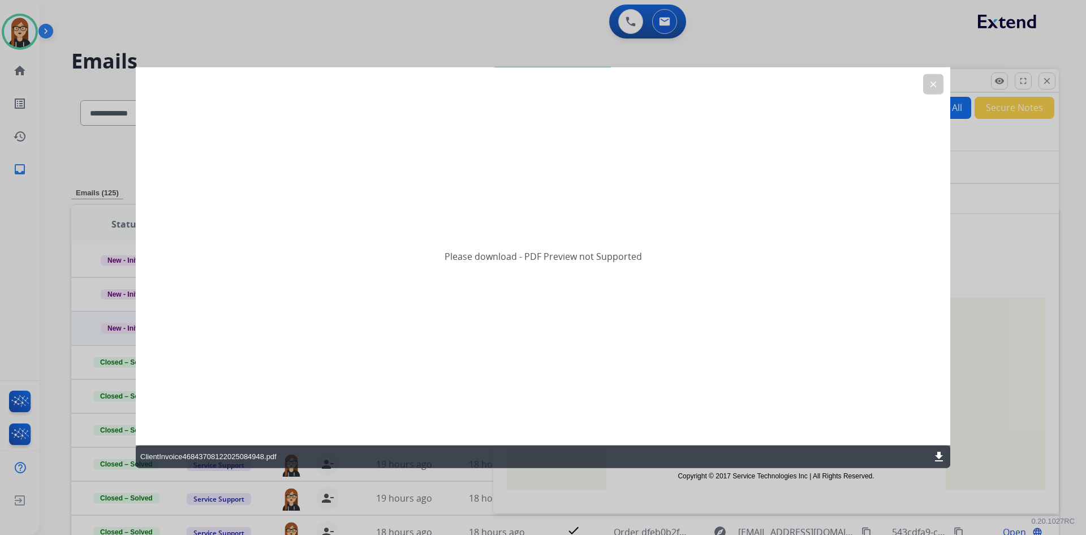
click at [933, 78] on button "clear" at bounding box center [933, 84] width 20 height 20
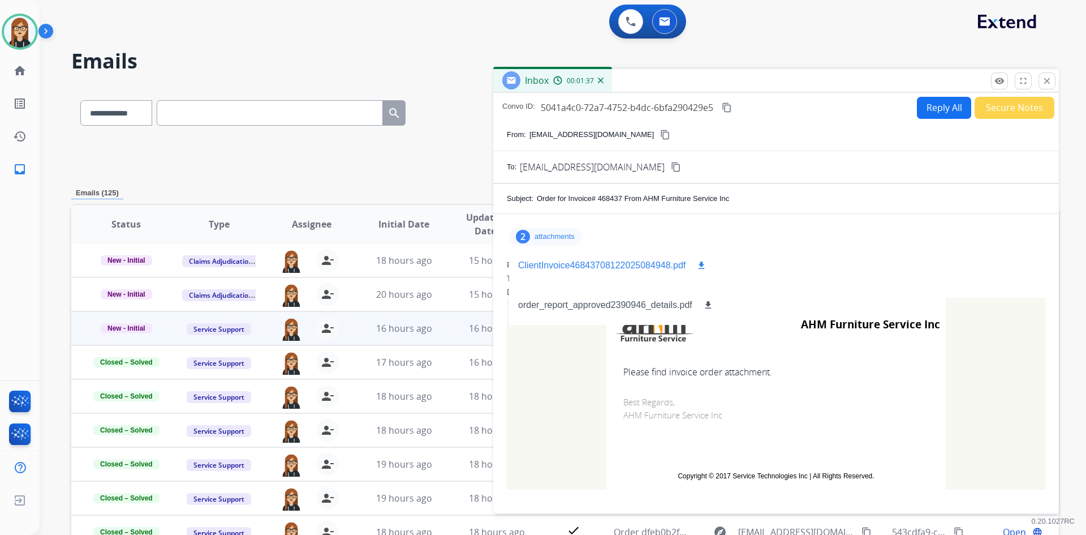
click at [701, 266] on mat-icon "download" at bounding box center [702, 265] width 10 height 10
drag, startPoint x: 1046, startPoint y: 84, endPoint x: 917, endPoint y: 161, distance: 149.7
click at [1046, 84] on mat-icon "close" at bounding box center [1047, 81] width 10 height 10
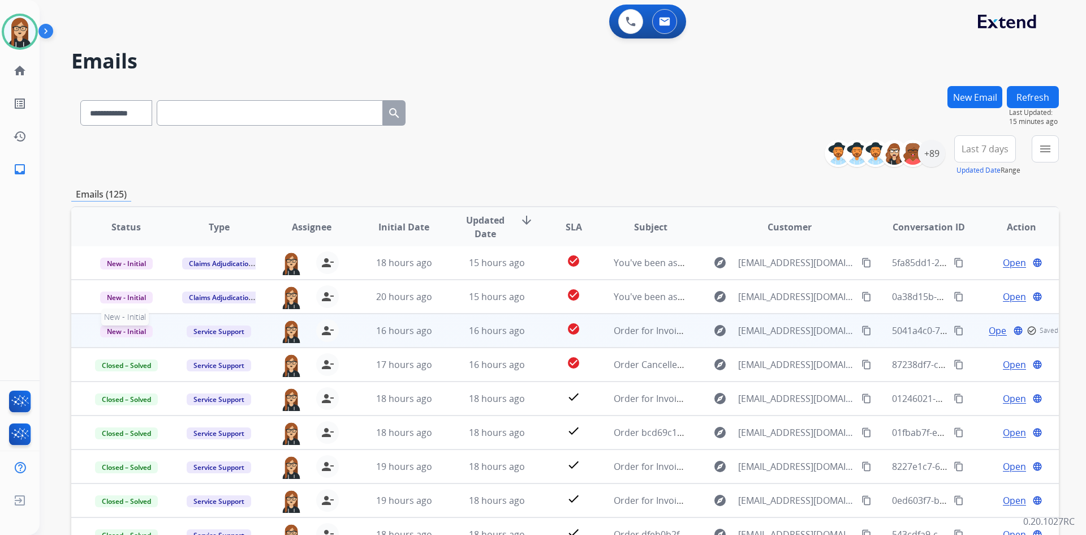
click at [119, 336] on span "New - Initial" at bounding box center [126, 331] width 53 height 12
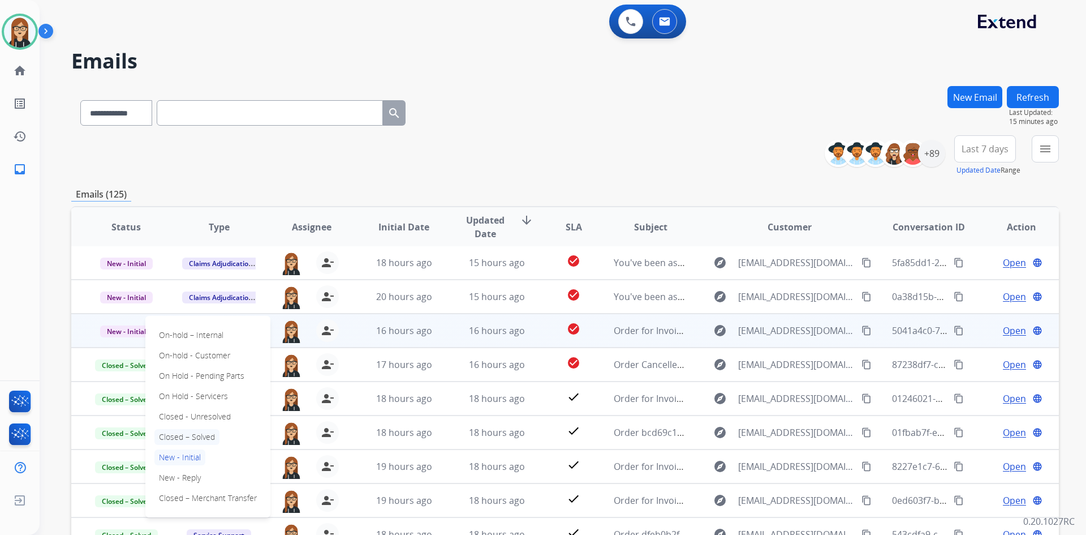
click at [195, 430] on p "Closed – Solved" at bounding box center [186, 437] width 65 height 16
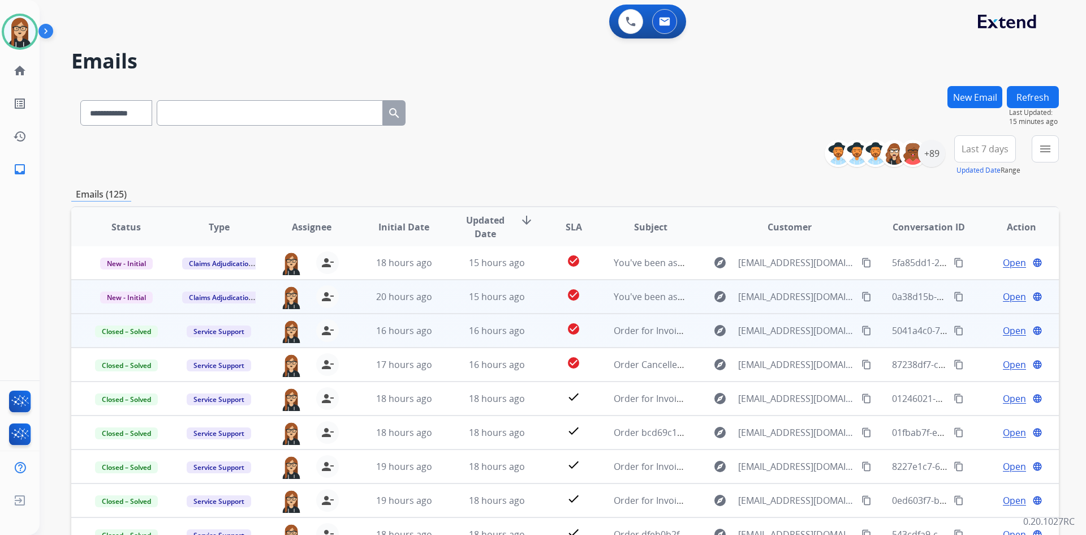
click at [1008, 295] on span "Open" at bounding box center [1014, 297] width 23 height 14
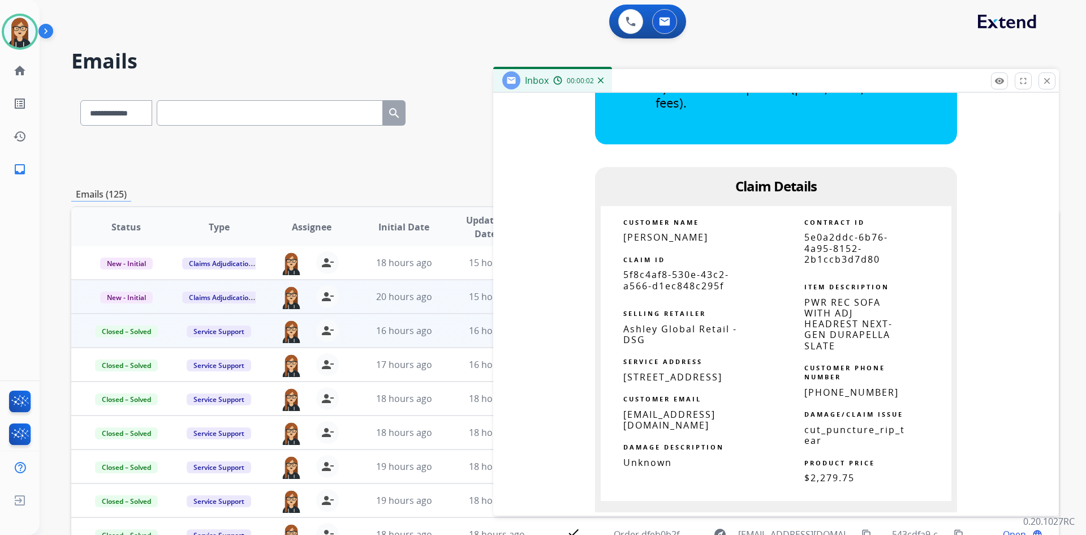
scroll to position [622, 0]
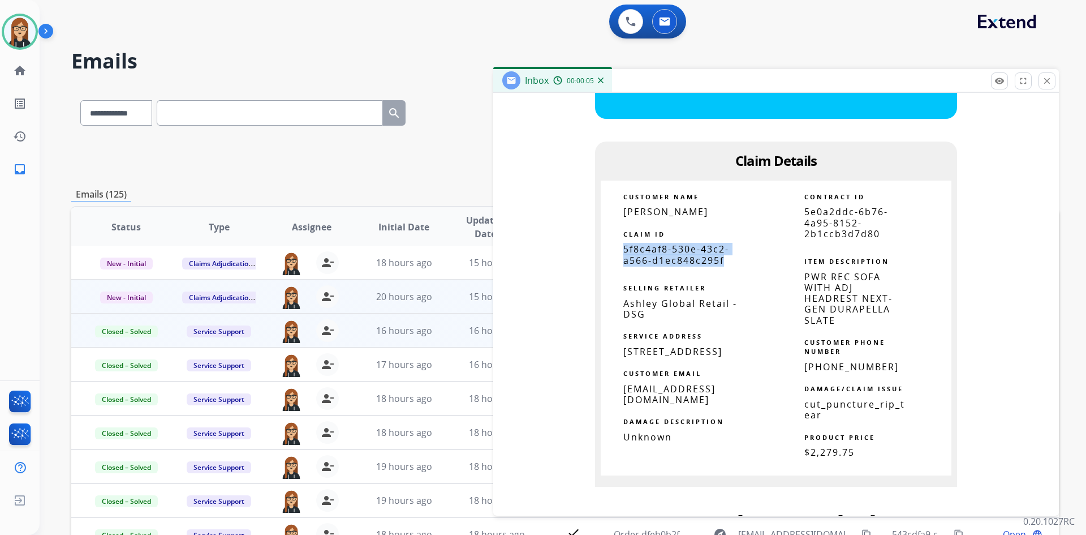
drag, startPoint x: 618, startPoint y: 248, endPoint x: 725, endPoint y: 263, distance: 107.3
click at [725, 263] on td "5f8c4af8-530e-43c2-a566-d1ec848c295f" at bounding box center [688, 255] width 175 height 22
copy span "5f8c4af8-530e-43c2-a566-d1ec848c295f"
click at [1042, 79] on button "close Close" at bounding box center [1047, 80] width 17 height 17
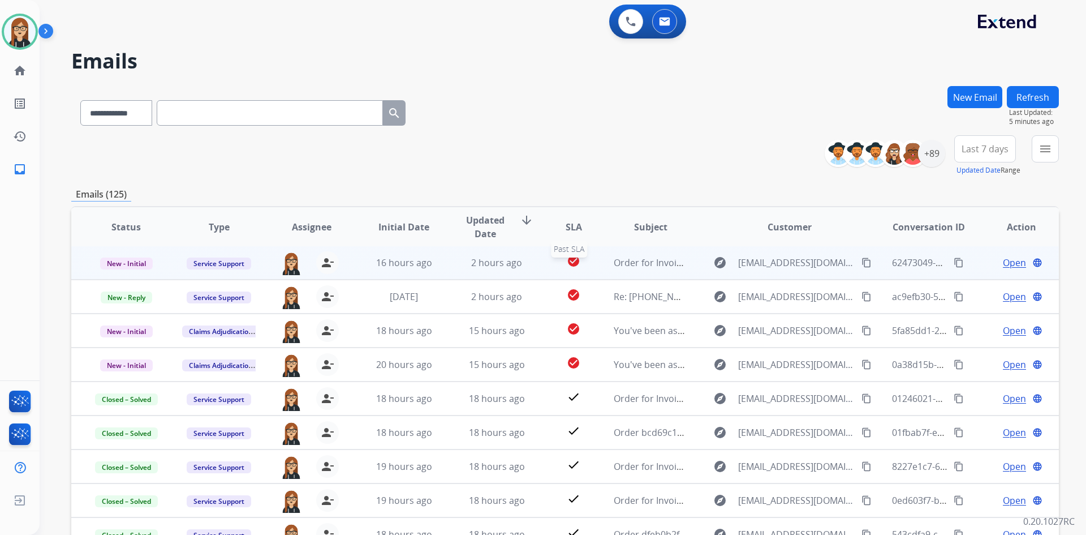
scroll to position [109, 0]
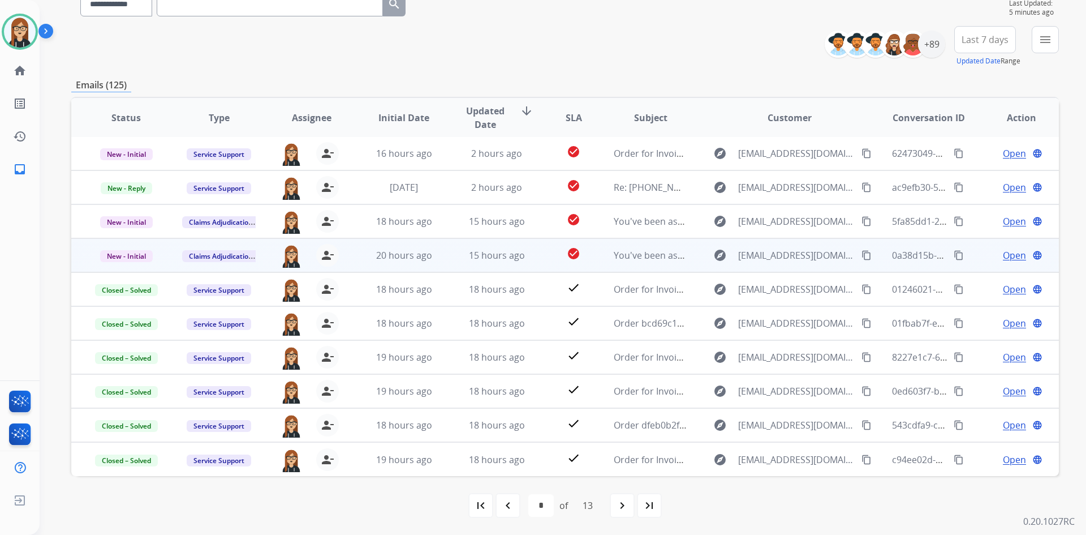
click at [1003, 258] on span "Open" at bounding box center [1014, 255] width 23 height 14
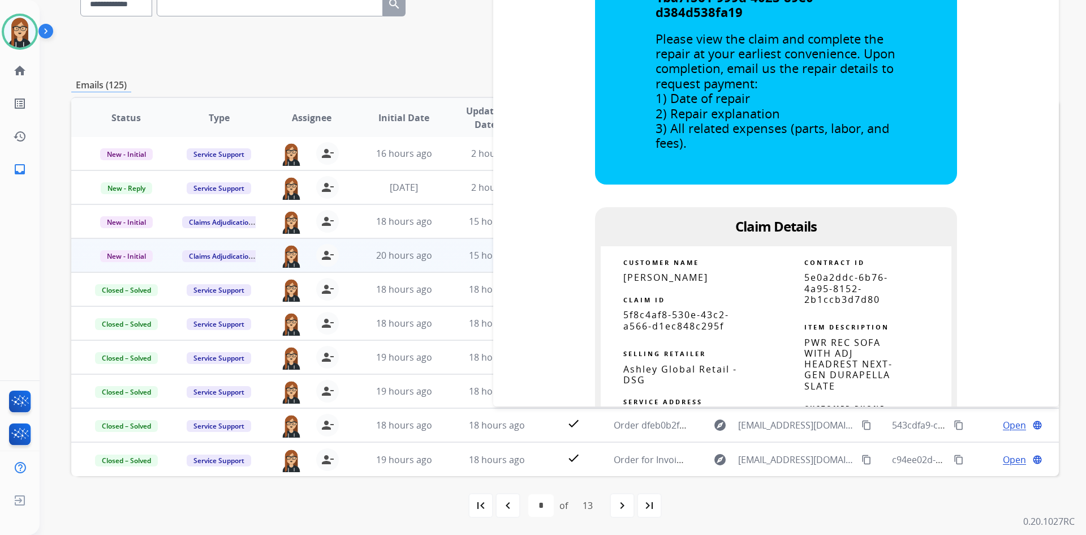
scroll to position [453, 0]
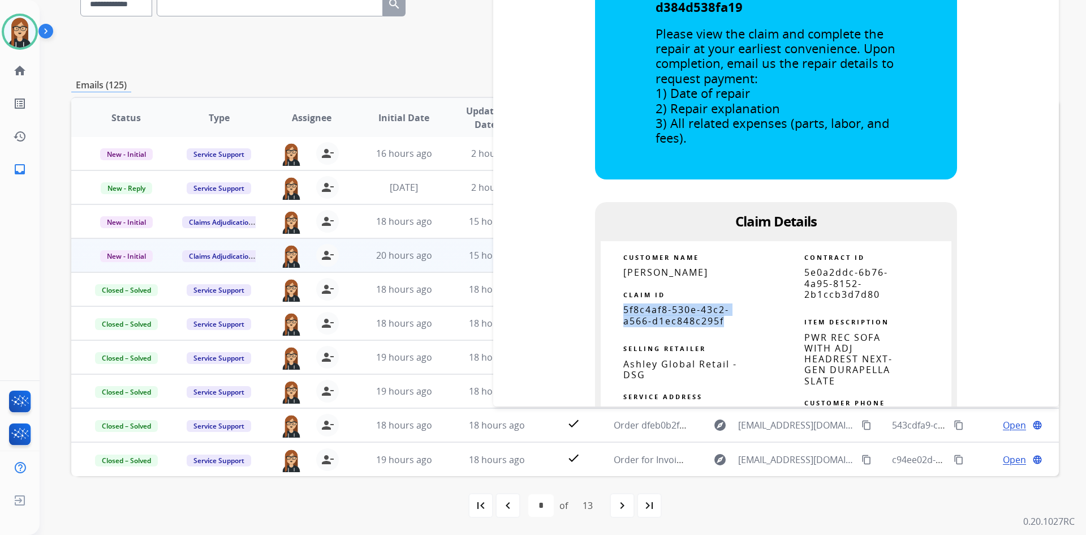
drag, startPoint x: 617, startPoint y: 310, endPoint x: 722, endPoint y: 321, distance: 105.3
click at [722, 321] on td "5f8c4af8-530e-43c2-a566-d1ec848c295f" at bounding box center [688, 315] width 175 height 22
copy span "5f8c4af8-530e-43c2-a566-d1ec848c295f"
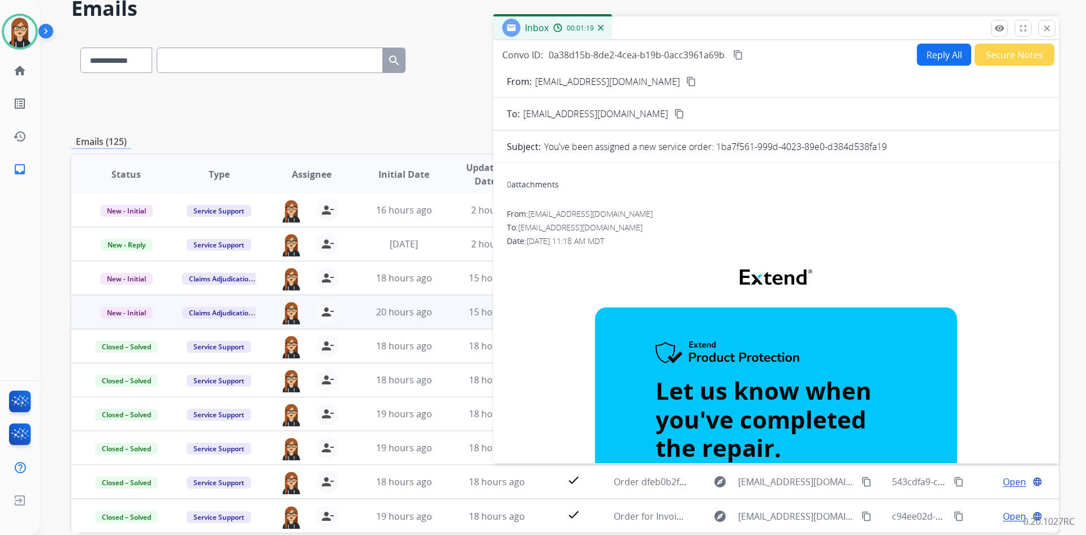
scroll to position [0, 0]
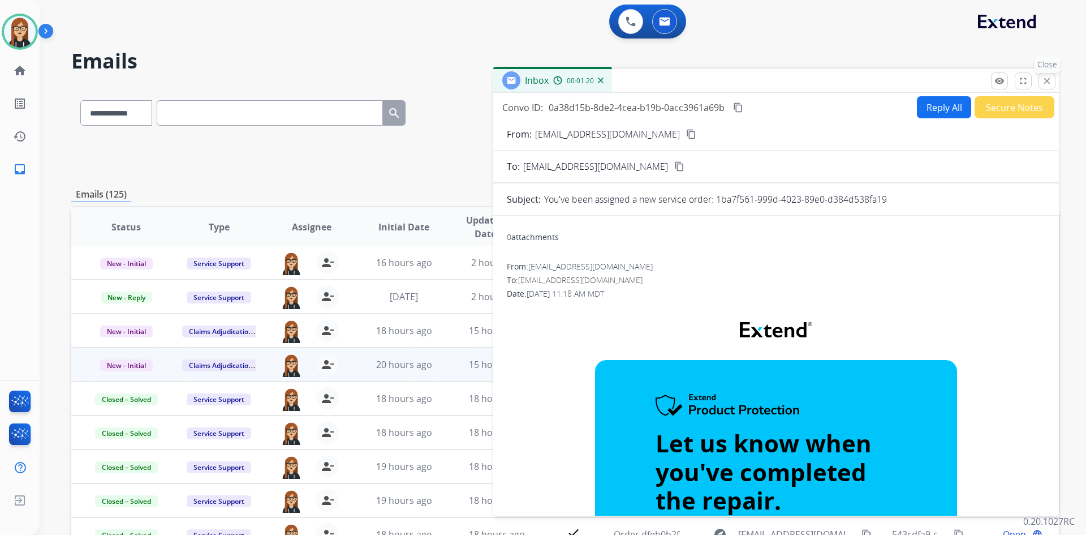
click at [1043, 78] on mat-icon "close" at bounding box center [1047, 81] width 10 height 10
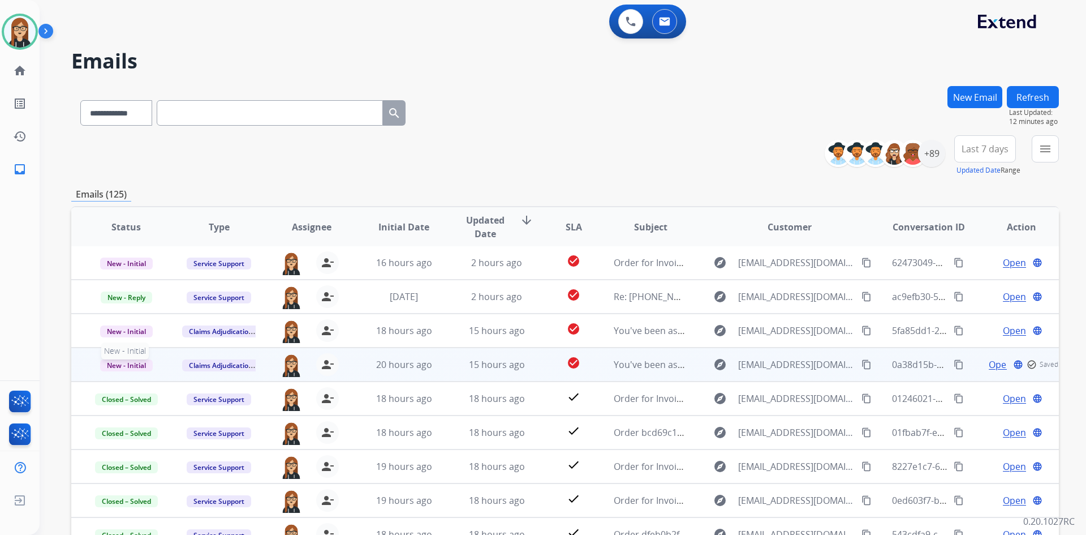
click at [121, 366] on span "New - Initial" at bounding box center [126, 365] width 53 height 12
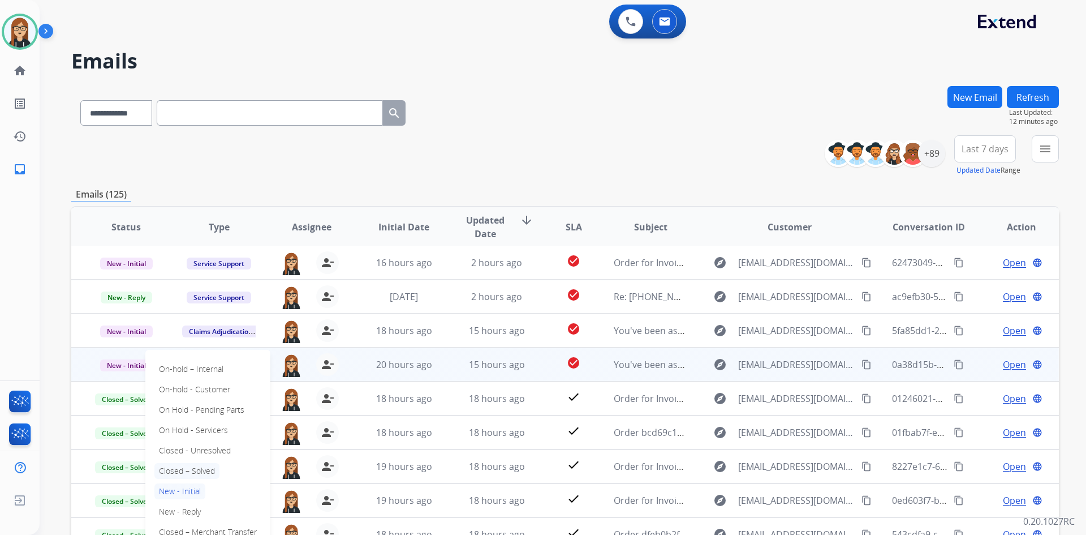
click at [188, 466] on p "Closed – Solved" at bounding box center [186, 471] width 65 height 16
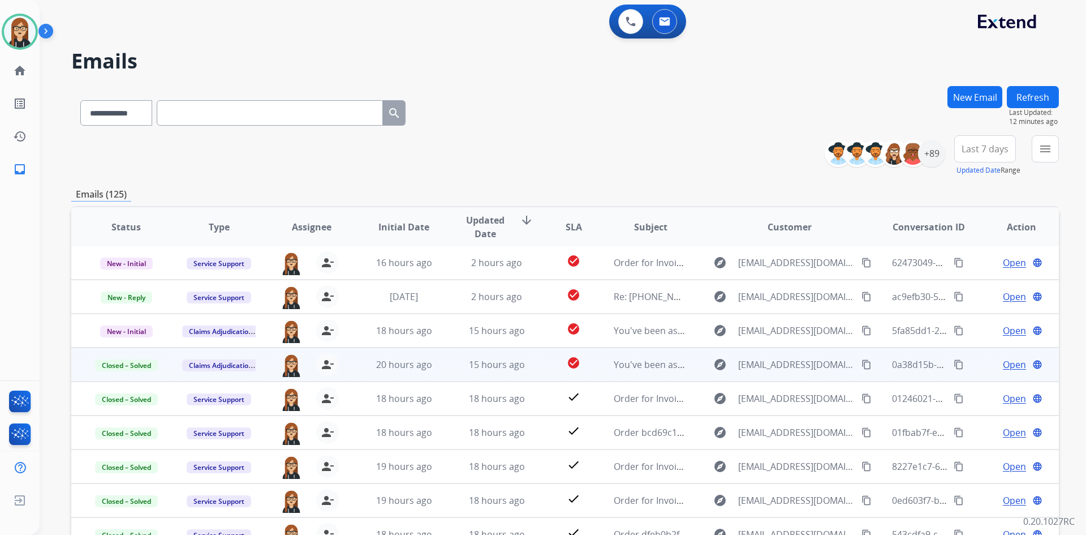
click at [969, 98] on button "New Email" at bounding box center [975, 97] width 55 height 22
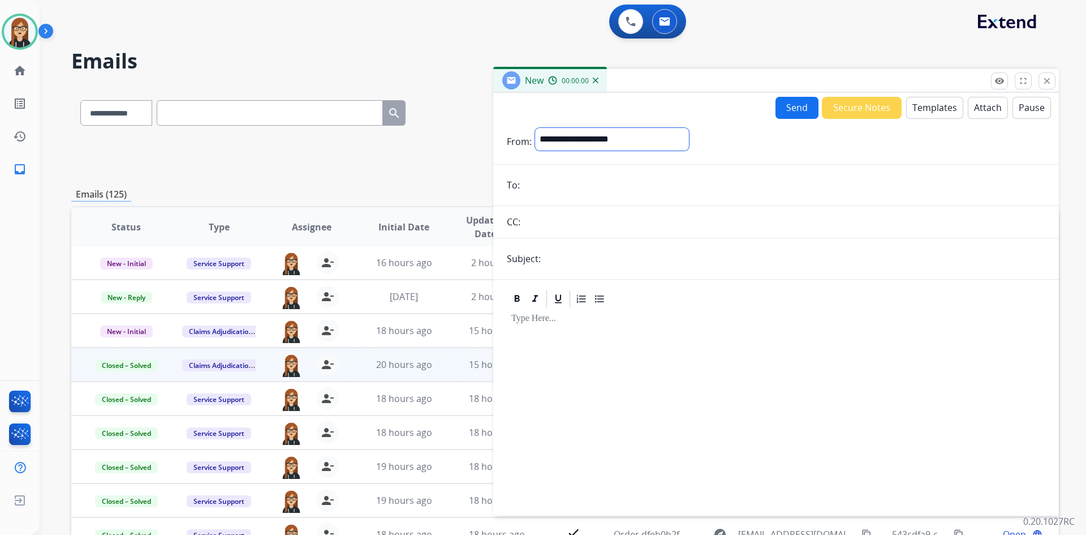
click at [601, 135] on select "**********" at bounding box center [612, 139] width 154 height 23
select select "**********"
click at [535, 128] on select "**********" at bounding box center [612, 139] width 154 height 23
drag, startPoint x: 594, startPoint y: 192, endPoint x: 635, endPoint y: 184, distance: 42.7
click at [594, 192] on input "email" at bounding box center [784, 186] width 522 height 23
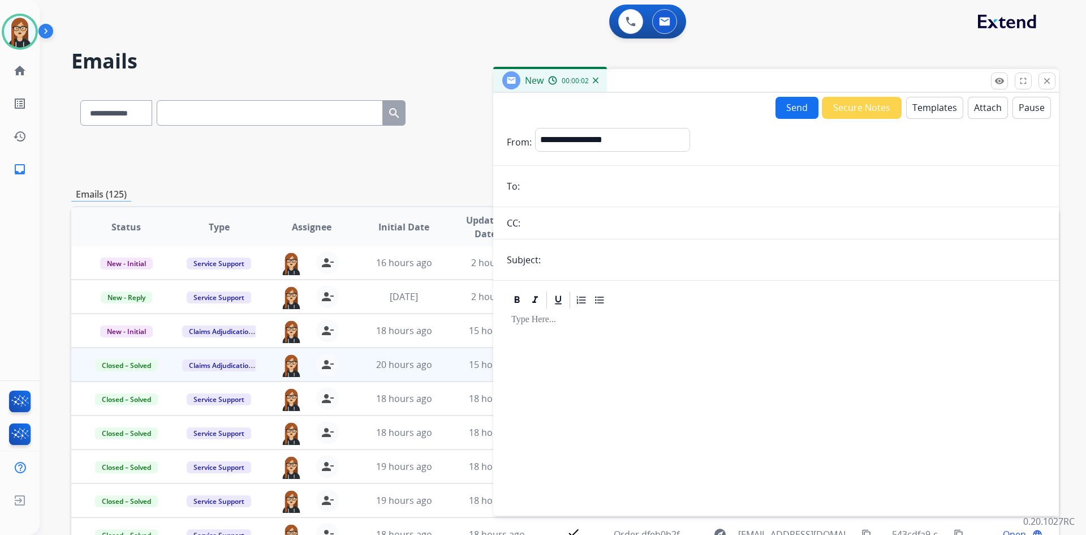
paste input "**********"
type input "**********"
click at [917, 102] on button "Templates" at bounding box center [934, 108] width 57 height 22
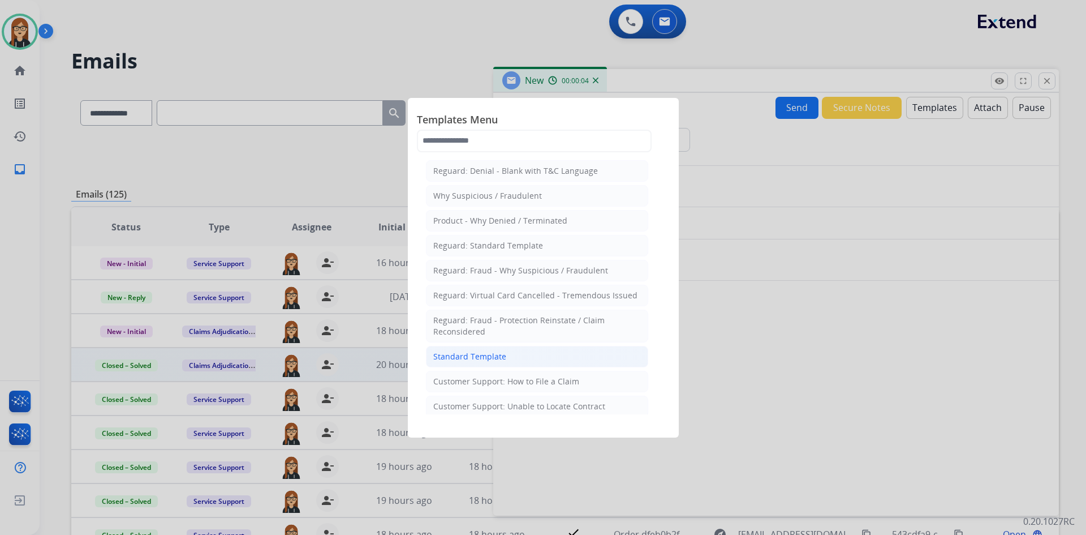
click at [483, 347] on li "Standard Template" at bounding box center [537, 357] width 222 height 22
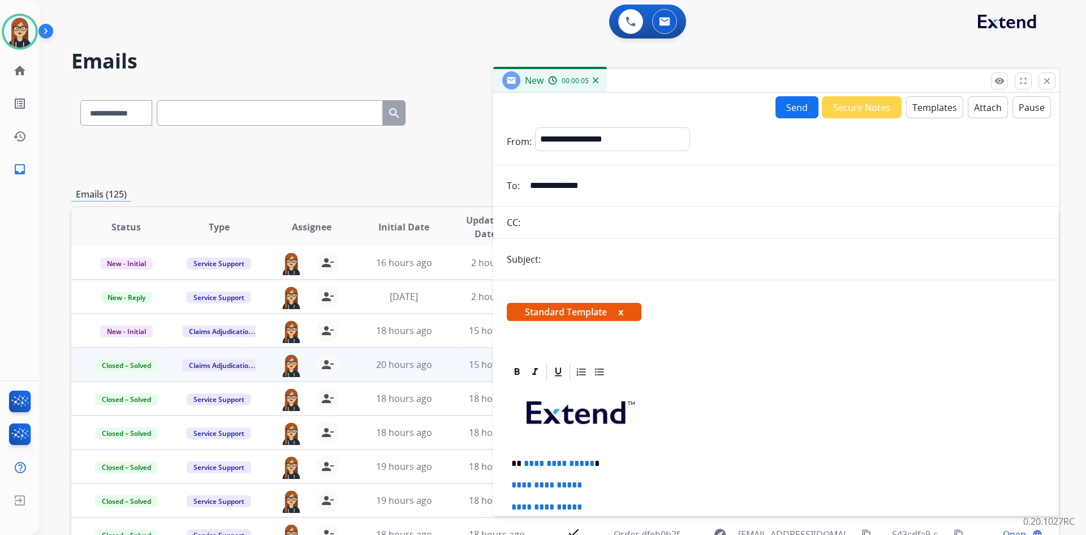
click at [620, 312] on button "x" at bounding box center [620, 312] width 5 height 14
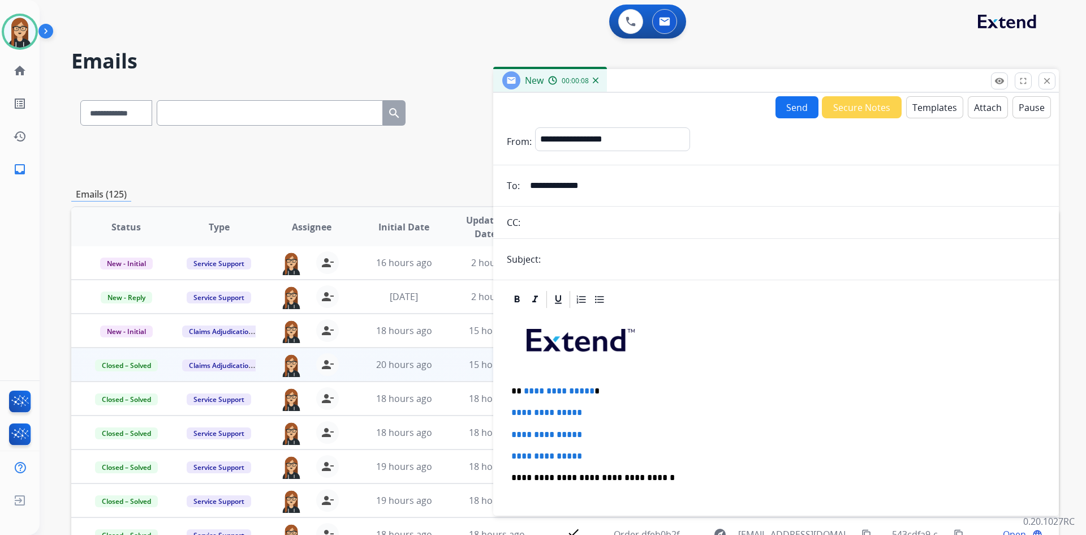
click at [607, 262] on input "text" at bounding box center [794, 259] width 501 height 23
paste input "**********"
type input "**********"
click at [561, 394] on span "**********" at bounding box center [559, 390] width 71 height 8
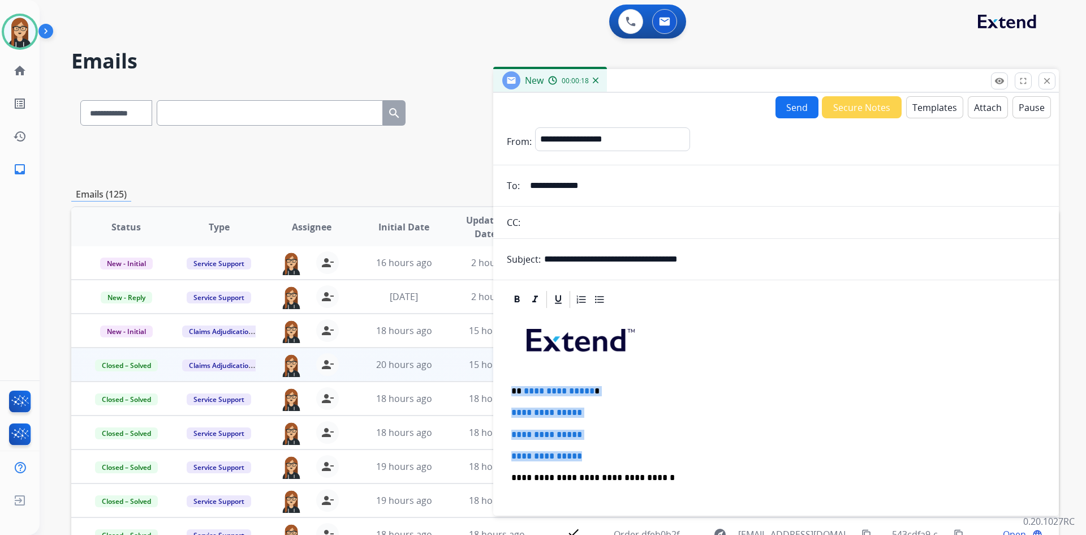
drag, startPoint x: 508, startPoint y: 391, endPoint x: 602, endPoint y: 448, distance: 110.1
click at [602, 448] on div "**********" at bounding box center [776, 504] width 539 height 389
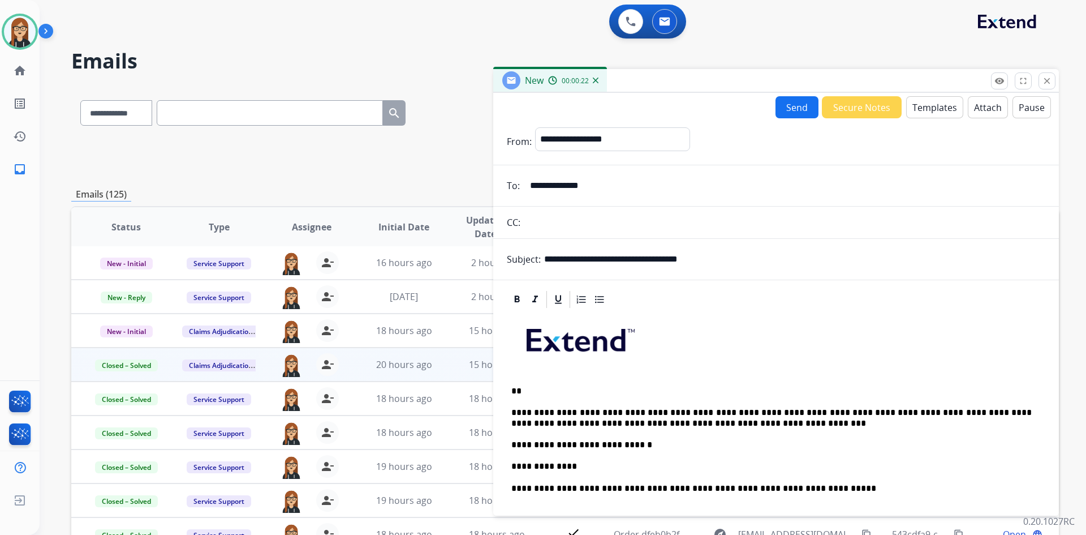
click at [525, 469] on p "**********" at bounding box center [772, 466] width 521 height 10
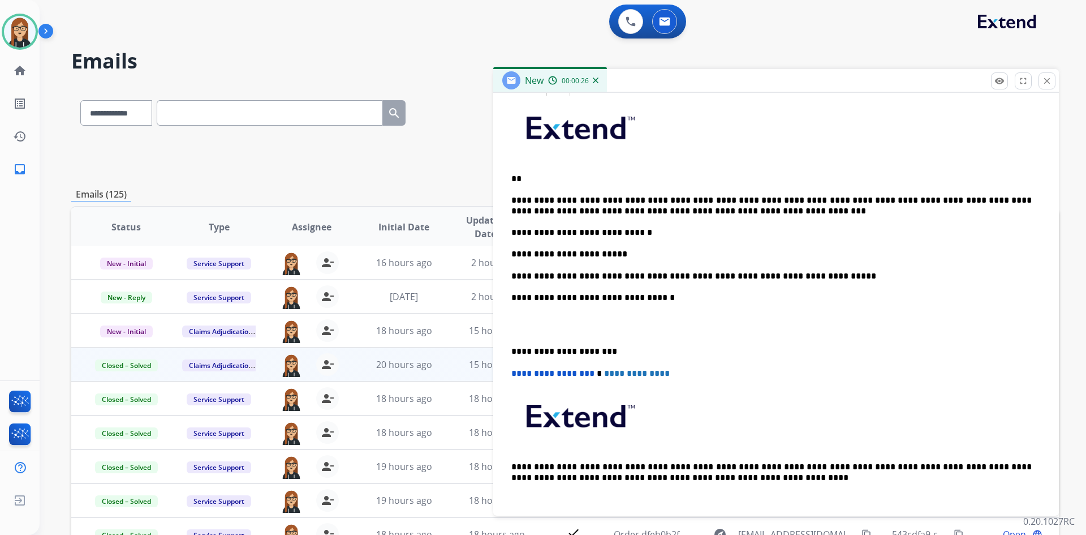
scroll to position [221, 0]
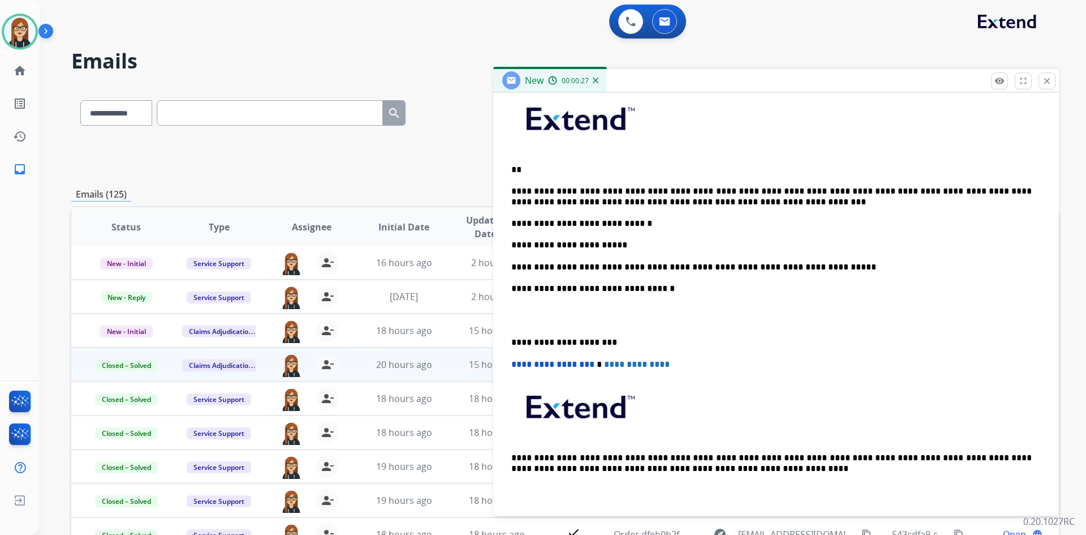
click at [561, 317] on p at bounding box center [777, 316] width 530 height 21
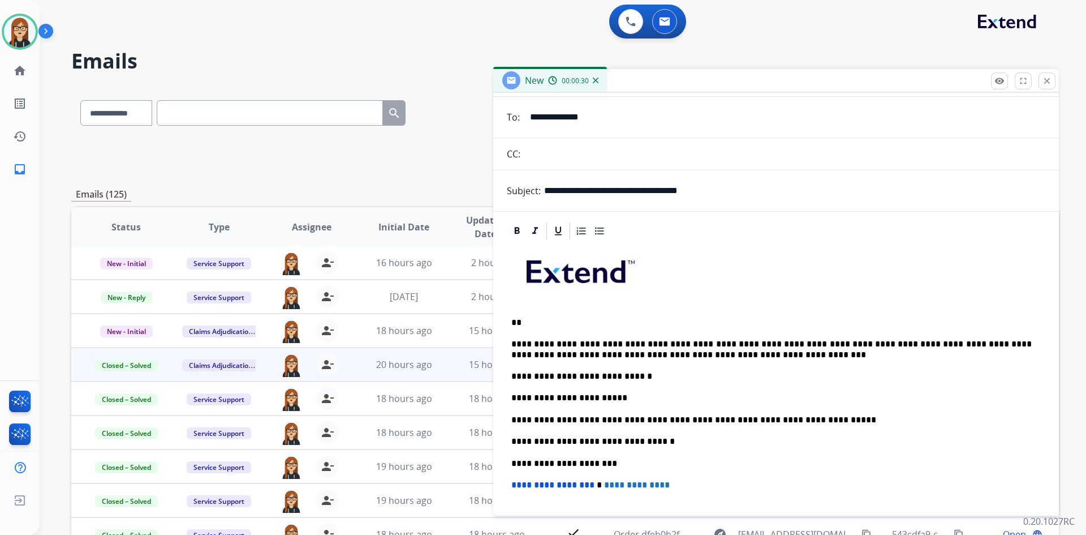
scroll to position [0, 0]
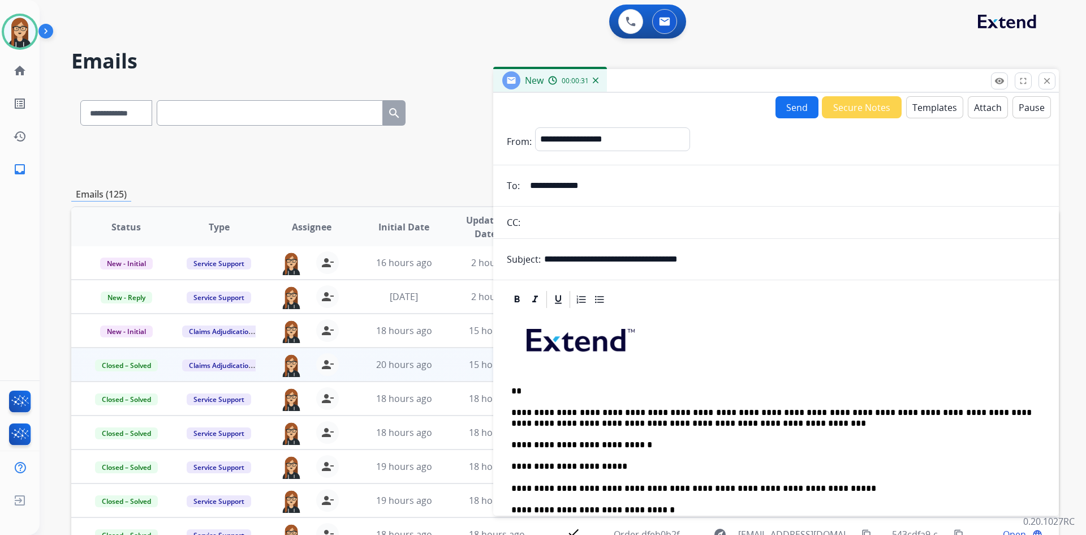
click at [785, 106] on button "Send" at bounding box center [797, 107] width 43 height 22
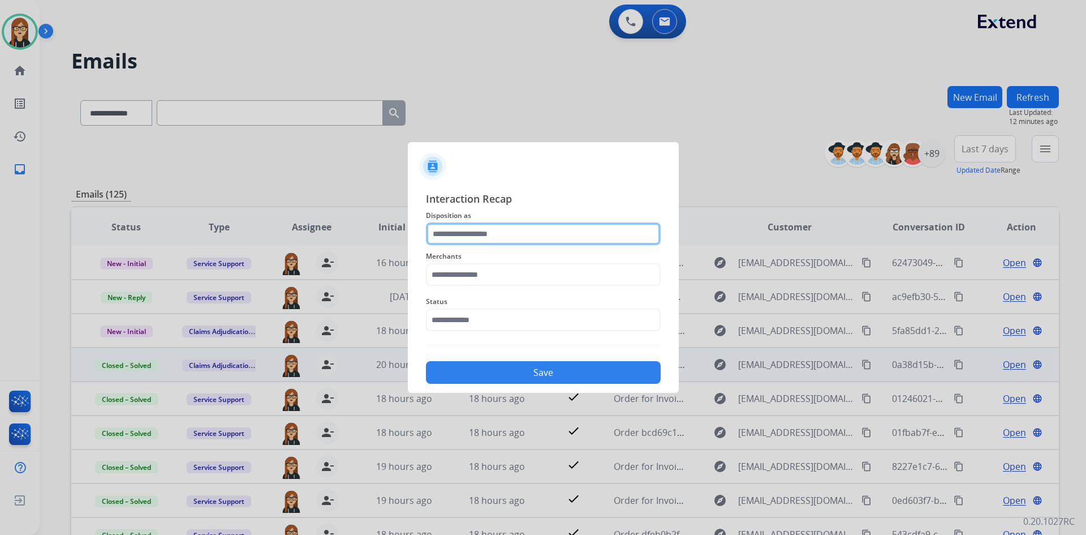
click at [482, 237] on input "text" at bounding box center [543, 233] width 235 height 23
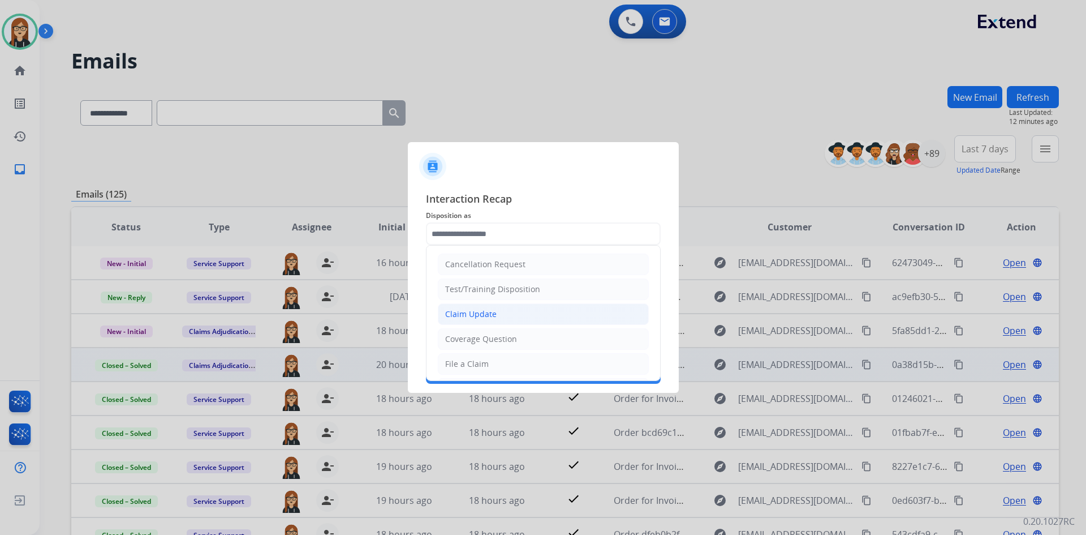
click at [474, 306] on li "Claim Update" at bounding box center [543, 314] width 211 height 22
type input "**********"
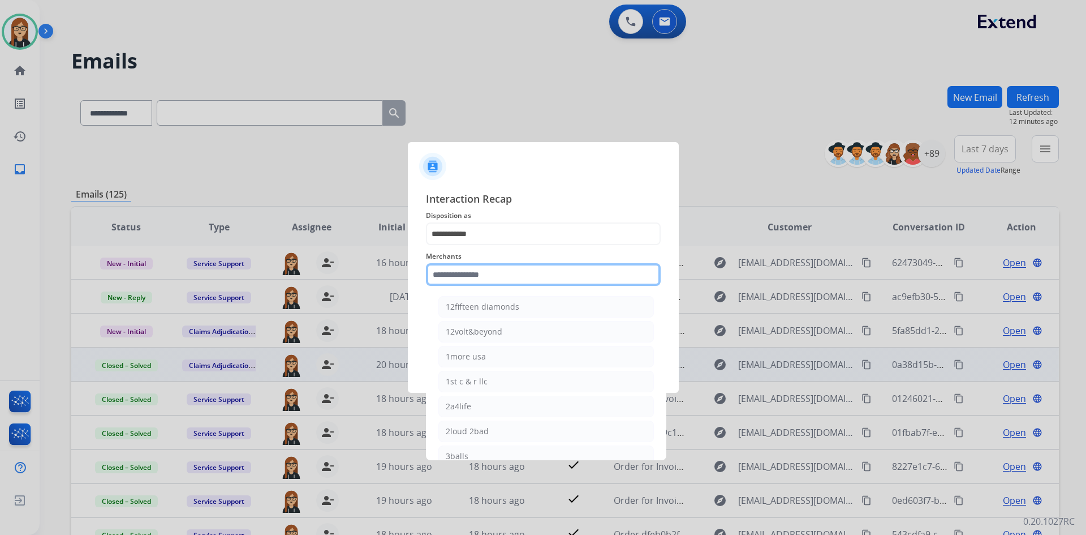
click at [475, 273] on input "text" at bounding box center [543, 274] width 235 height 23
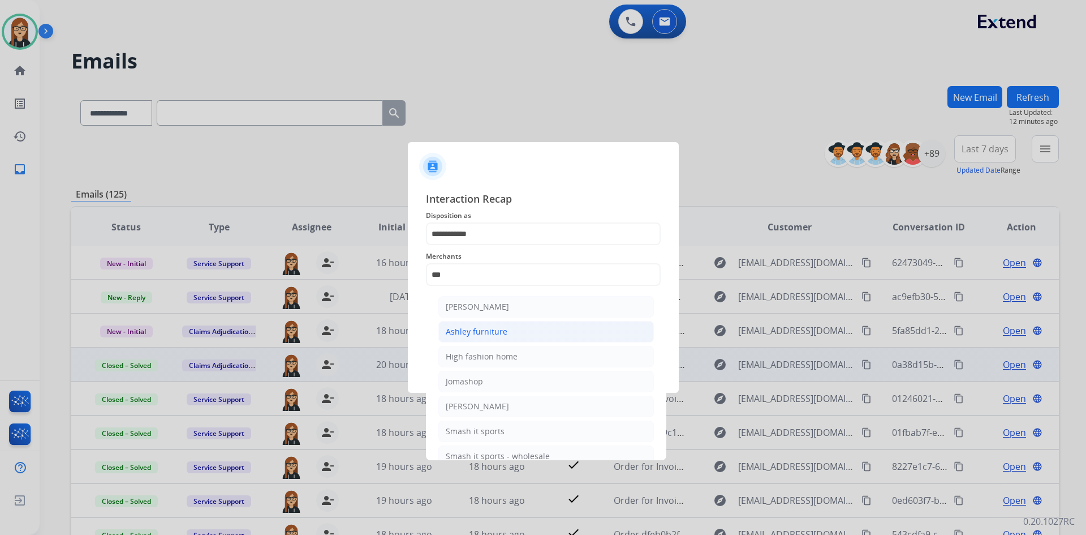
click at [486, 333] on div "Ashley furniture" at bounding box center [477, 331] width 62 height 11
type input "**********"
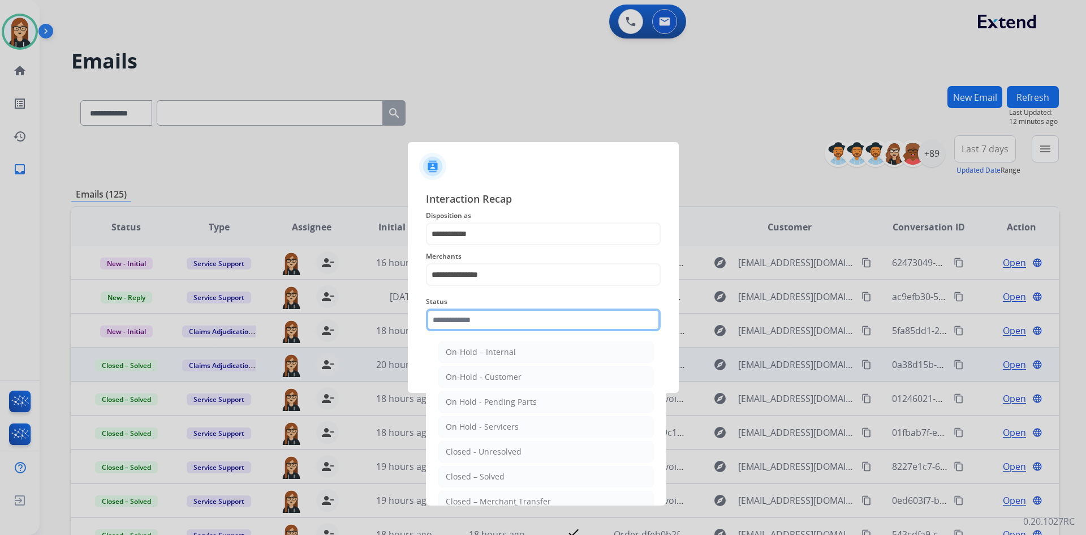
click at [483, 320] on input "text" at bounding box center [543, 319] width 235 height 23
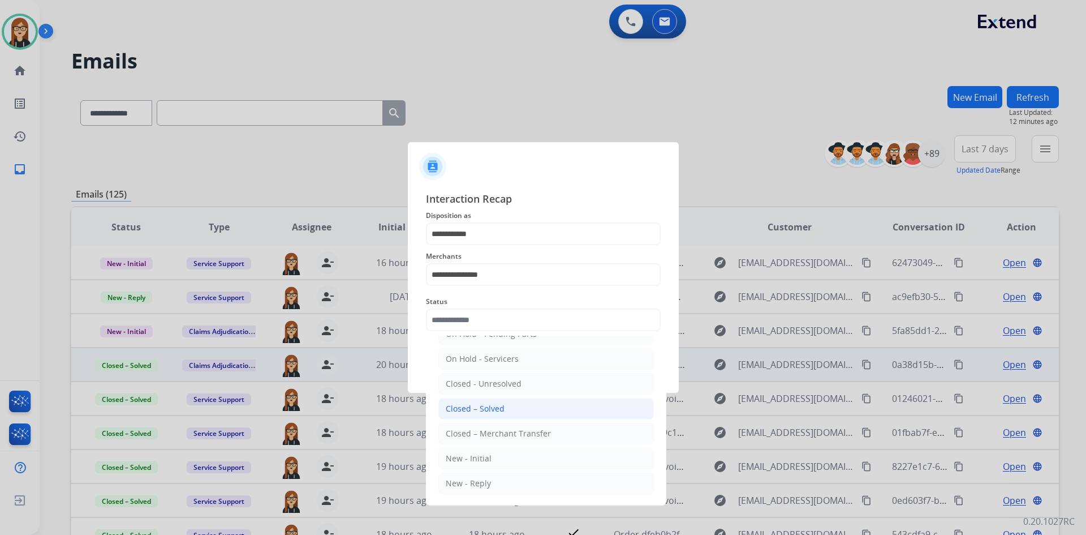
click at [492, 406] on div "Closed – Solved" at bounding box center [475, 408] width 59 height 11
type input "**********"
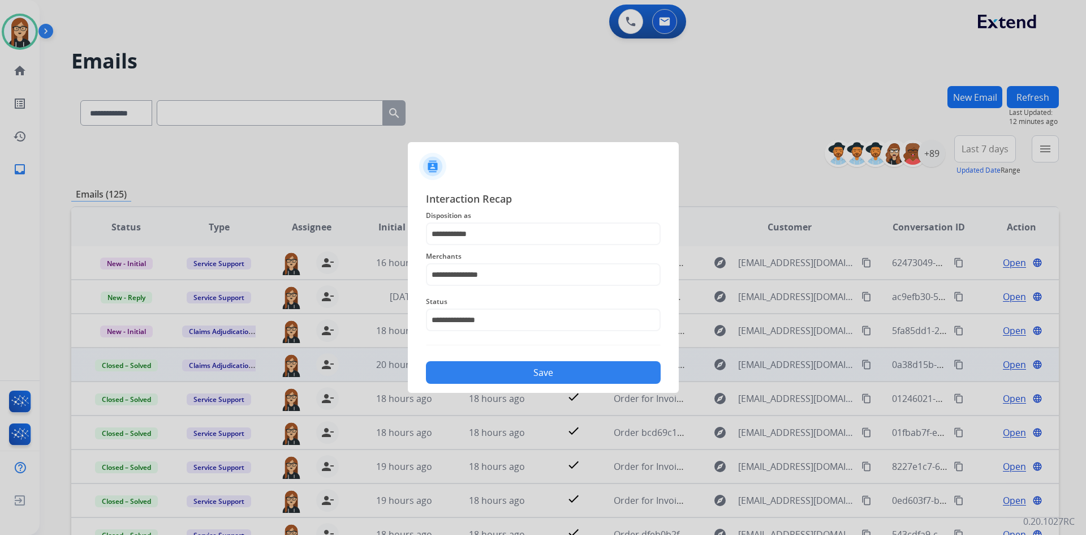
click at [541, 366] on button "Save" at bounding box center [543, 372] width 235 height 23
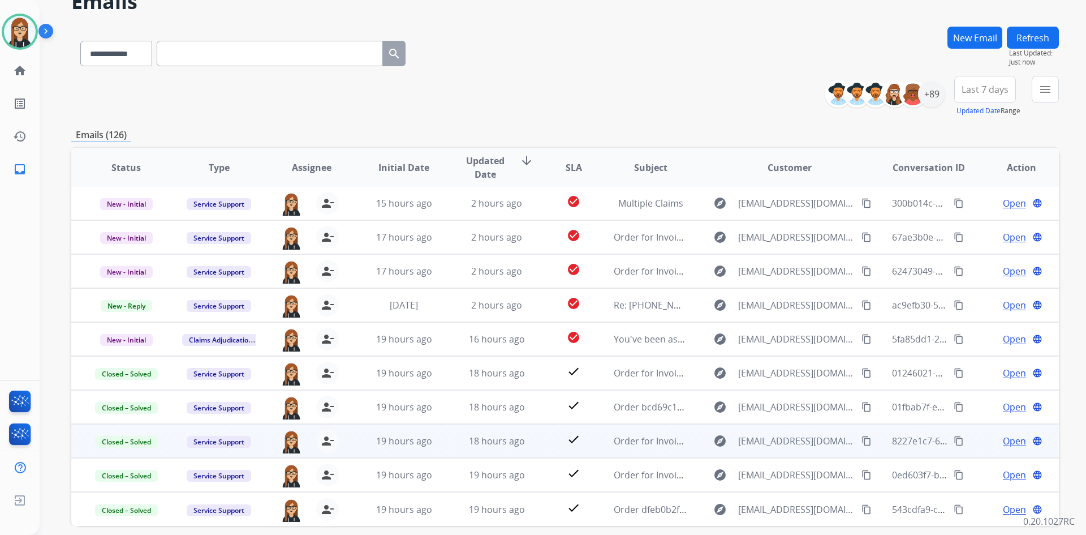
scroll to position [109, 0]
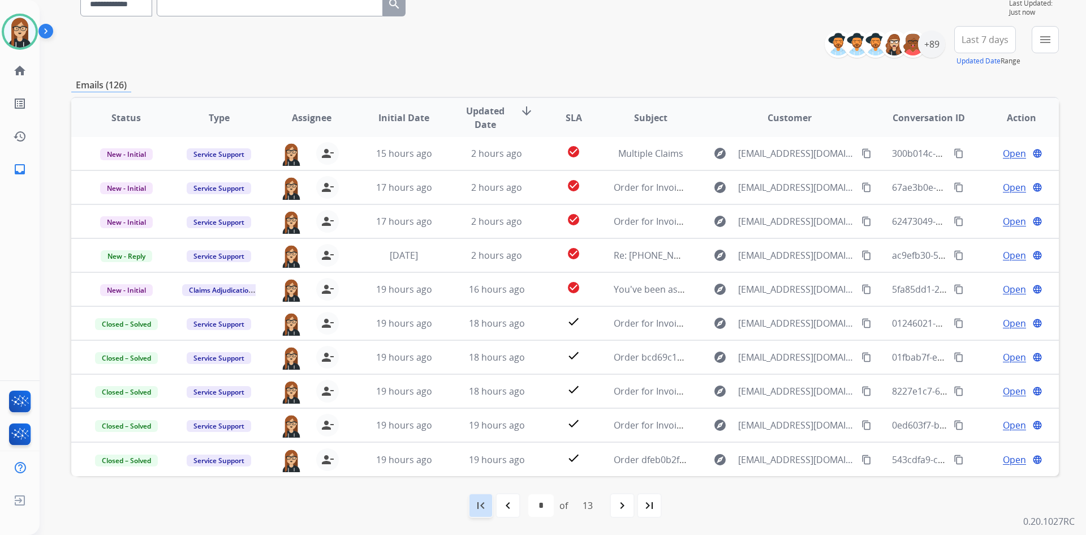
click at [476, 508] on mat-icon "first_page" at bounding box center [481, 506] width 14 height 14
select select "*"
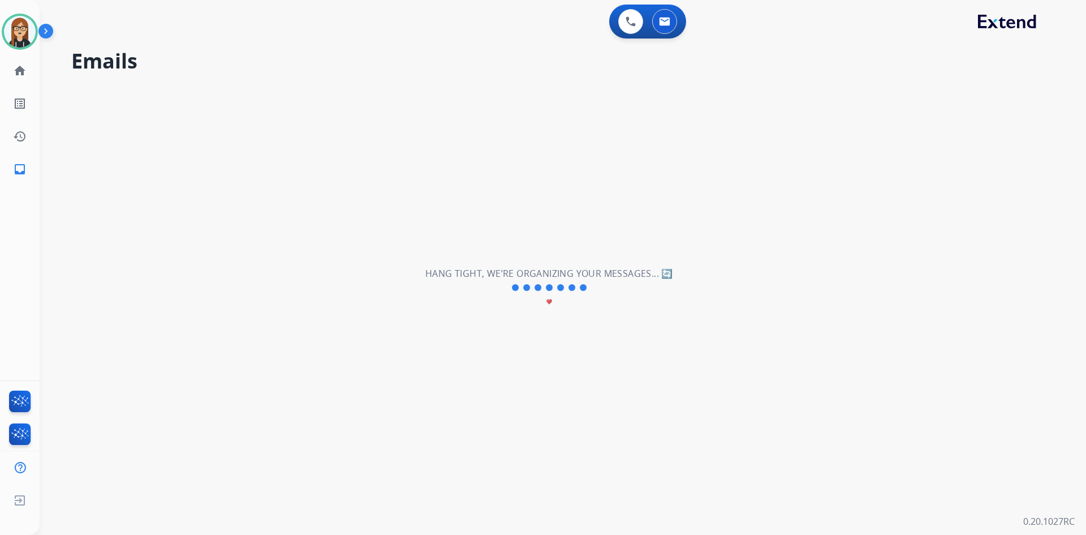
scroll to position [0, 0]
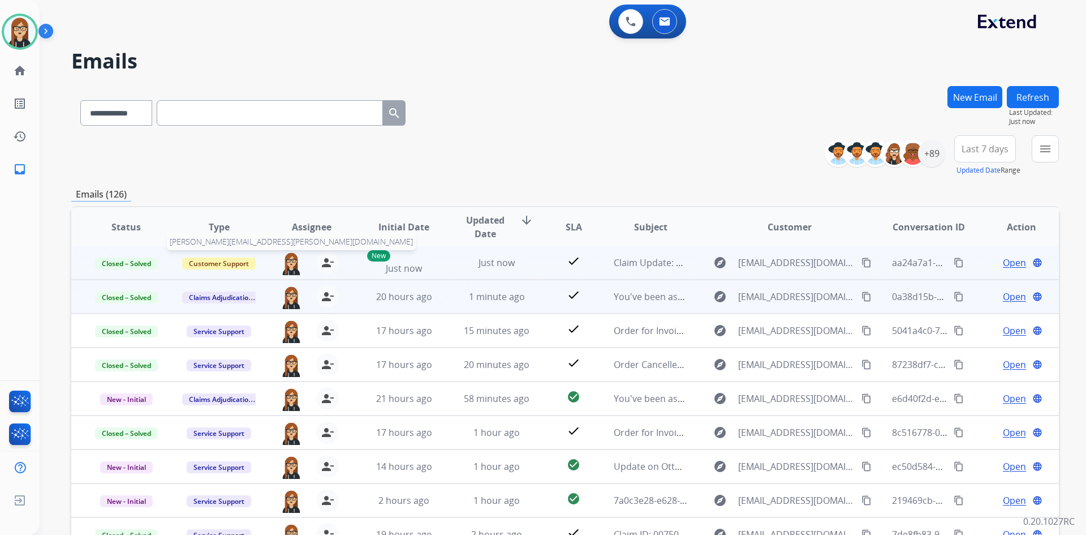
click at [294, 263] on img at bounding box center [291, 263] width 23 height 24
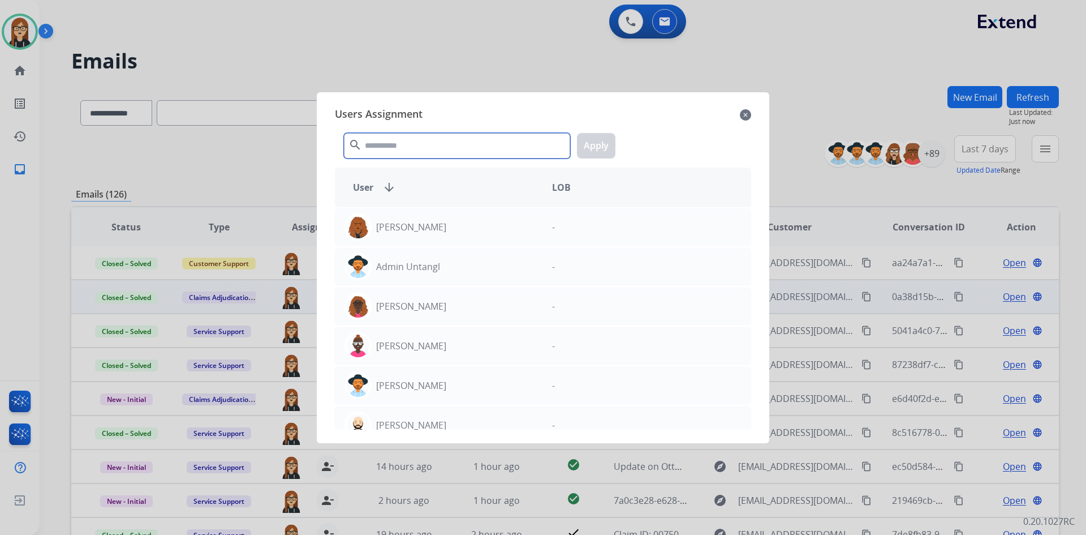
click at [480, 144] on input "text" at bounding box center [457, 145] width 226 height 25
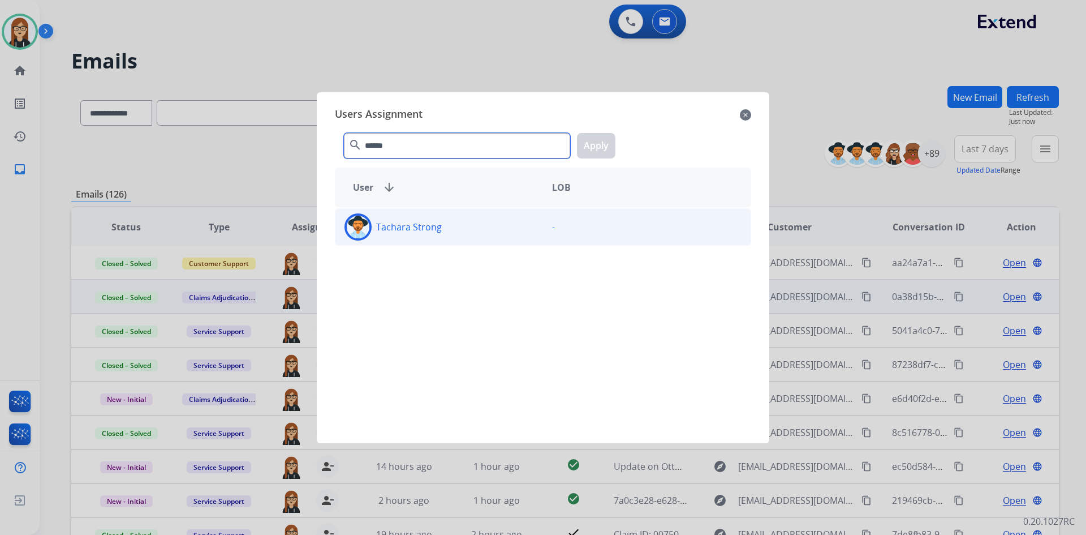
type input "******"
click at [357, 226] on img at bounding box center [358, 227] width 23 height 23
click at [599, 152] on button "Apply" at bounding box center [596, 145] width 38 height 25
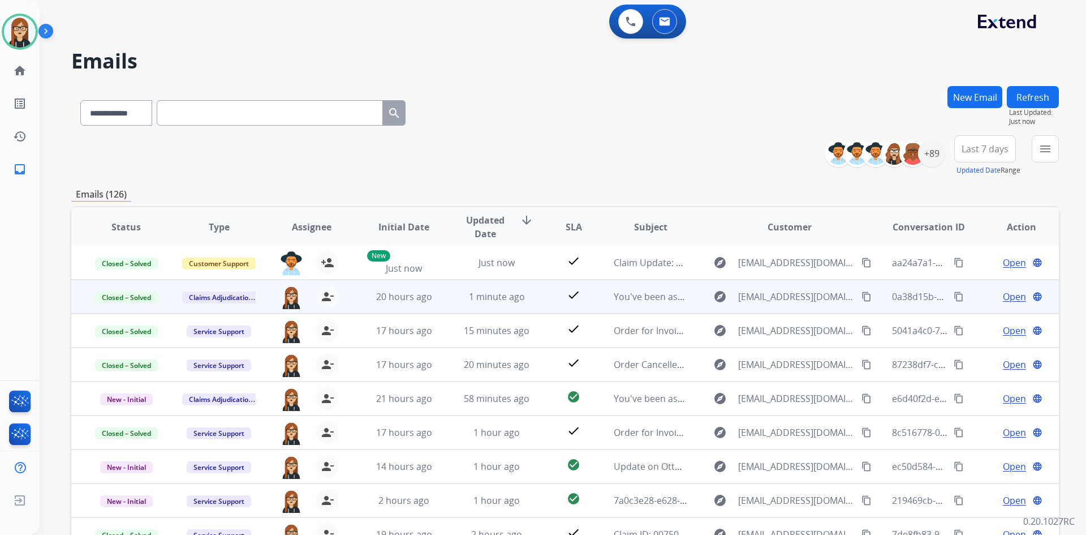
scroll to position [109, 0]
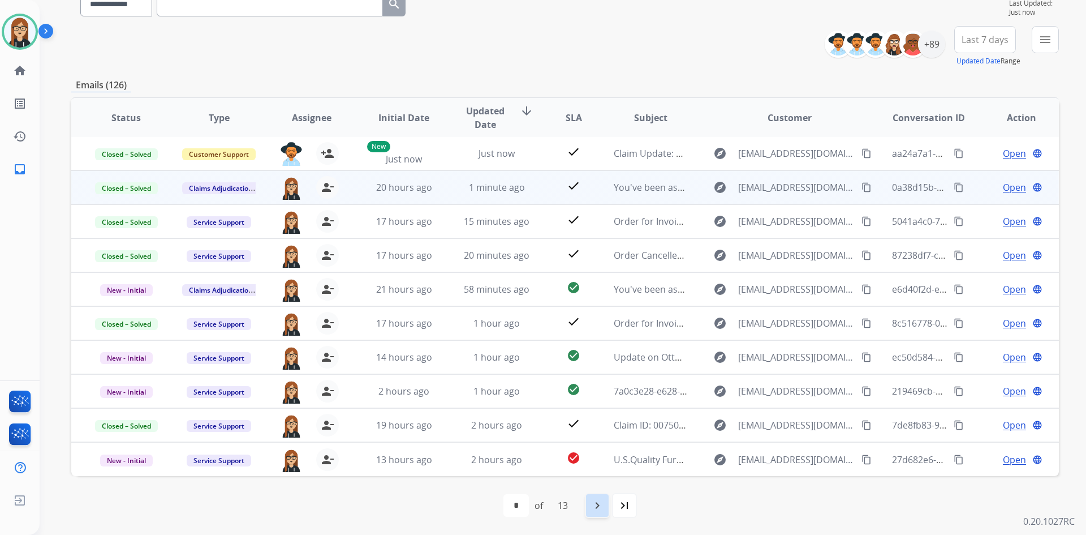
click at [593, 508] on mat-icon "navigate_next" at bounding box center [598, 506] width 14 height 14
select select "*"
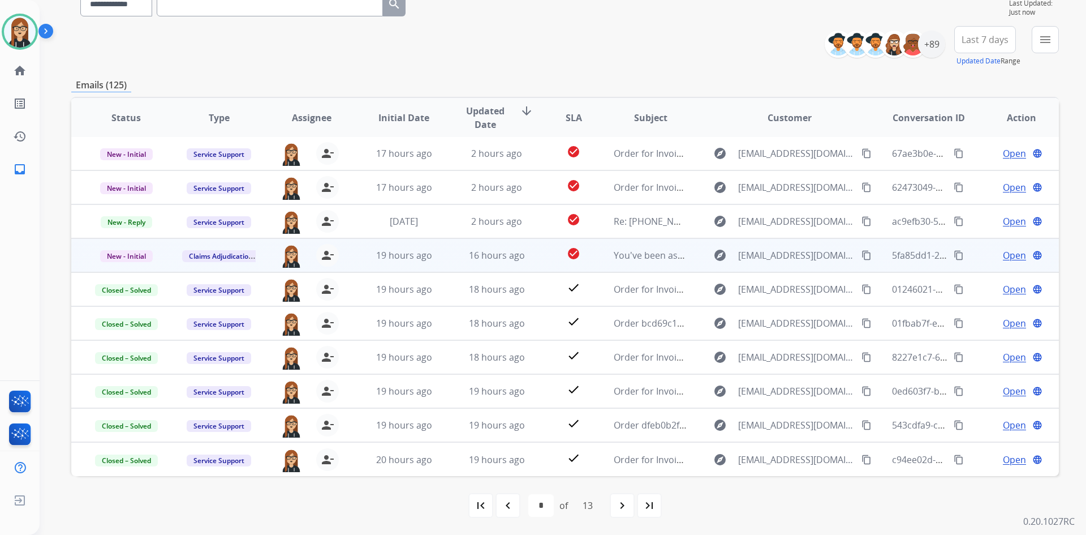
click at [1009, 256] on span "Open" at bounding box center [1014, 255] width 23 height 14
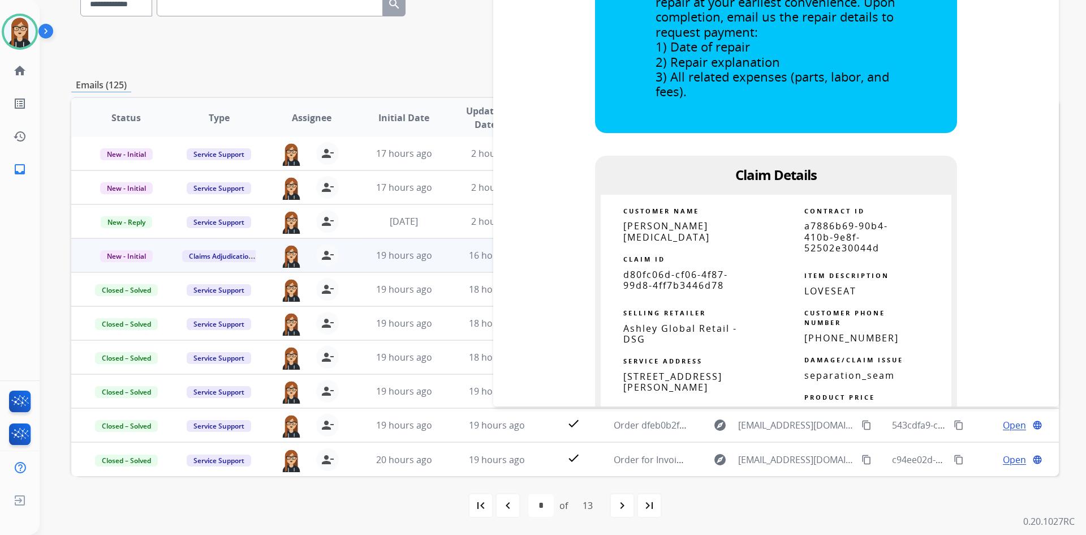
scroll to position [509, 0]
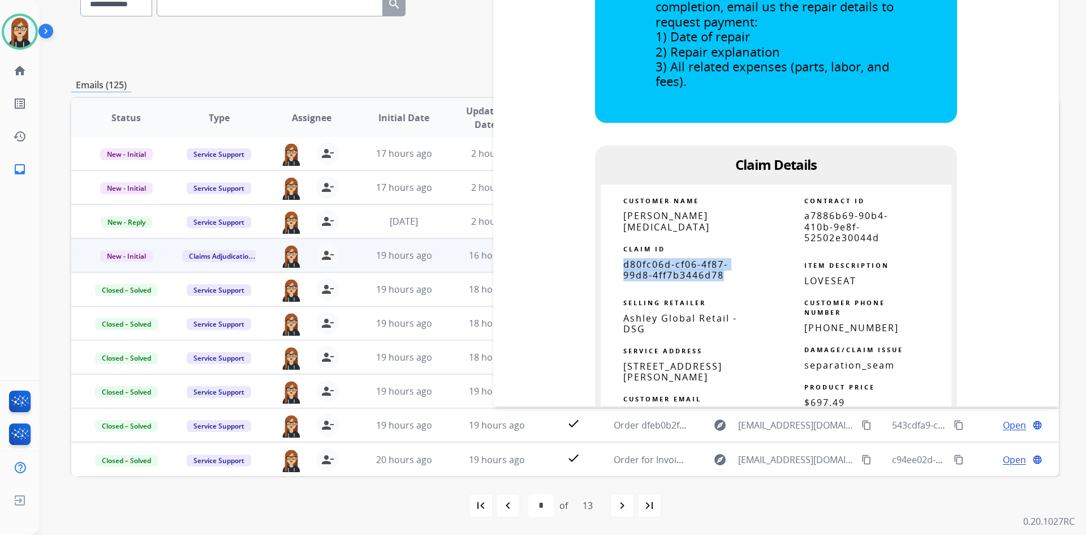
drag, startPoint x: 619, startPoint y: 253, endPoint x: 717, endPoint y: 269, distance: 99.6
click at [719, 269] on span "d80fc06d-cf06-4f87-99d8-4ff7b3446d78" at bounding box center [676, 269] width 105 height 23
copy span "d80fc06d-cf06-4f87-99d8-4ff7b3446d78"
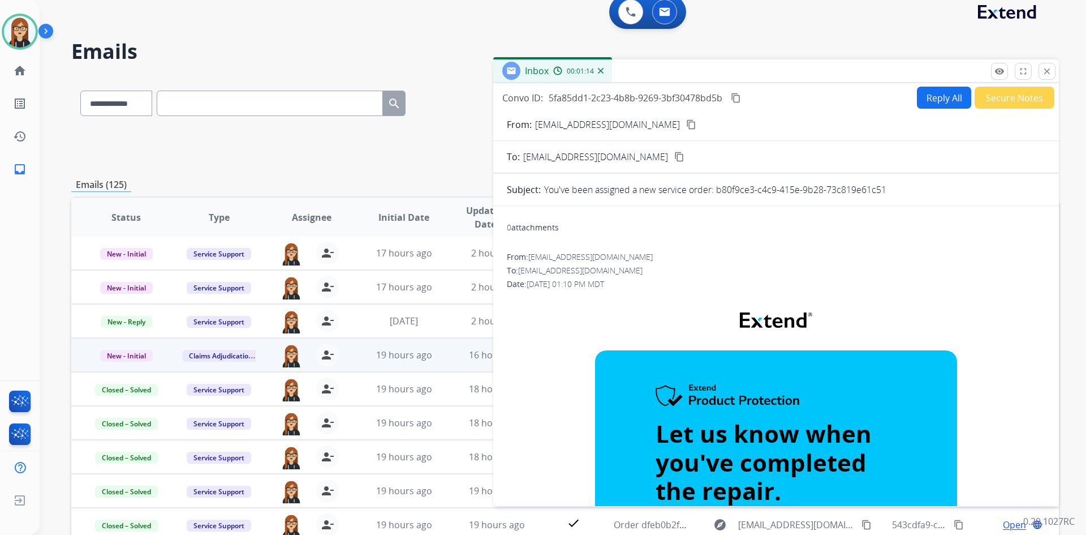
scroll to position [0, 0]
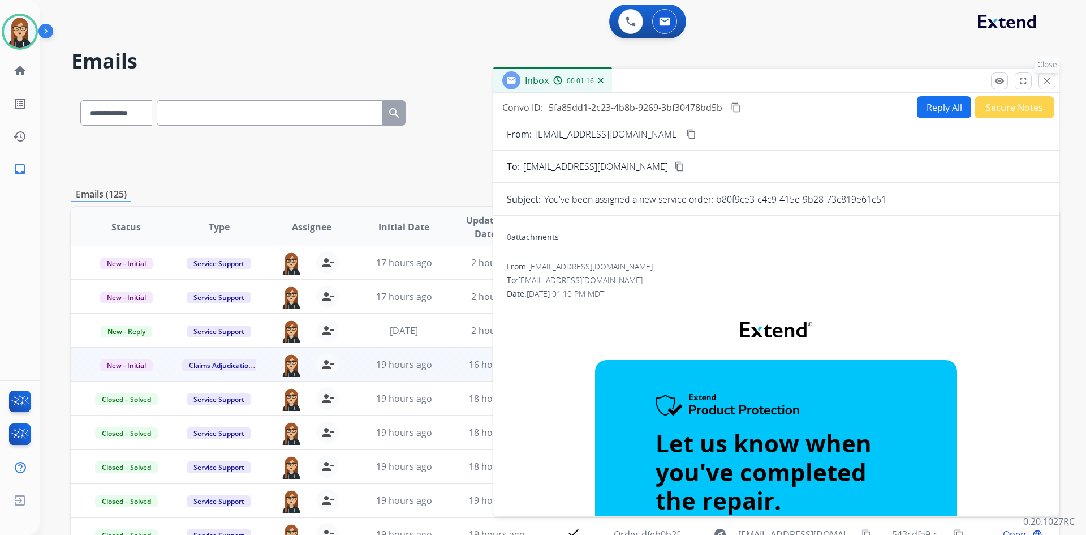
click at [1047, 77] on mat-icon "close" at bounding box center [1047, 81] width 10 height 10
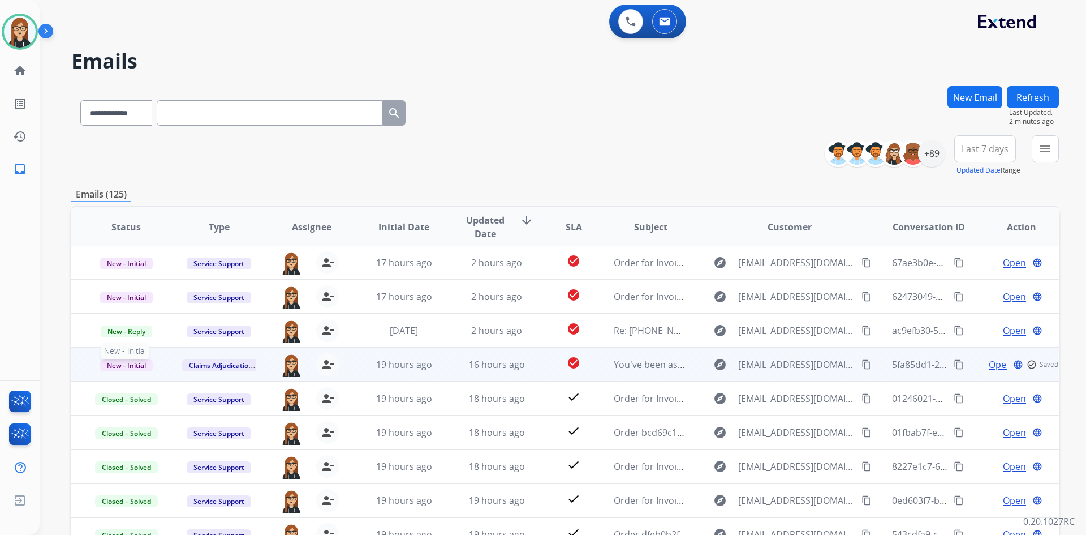
click at [134, 367] on span "New - Initial" at bounding box center [126, 365] width 53 height 12
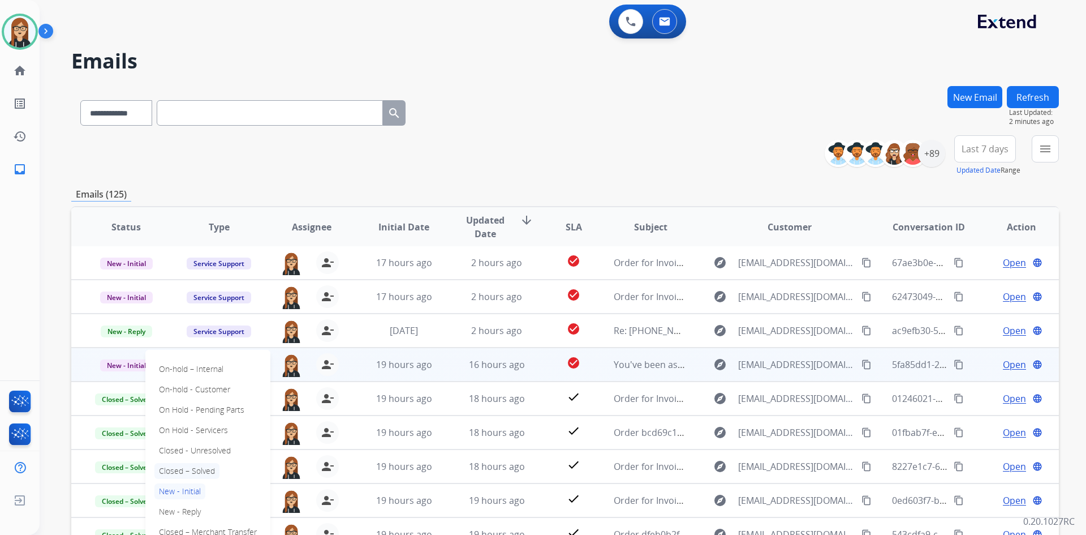
click at [199, 472] on p "Closed – Solved" at bounding box center [186, 471] width 65 height 16
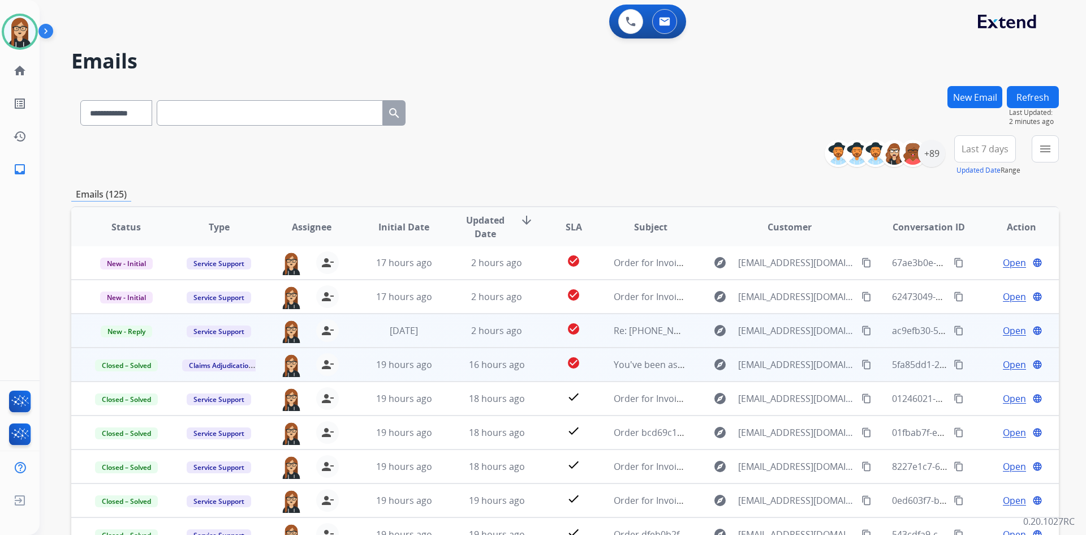
click at [1003, 329] on span "Open" at bounding box center [1014, 331] width 23 height 14
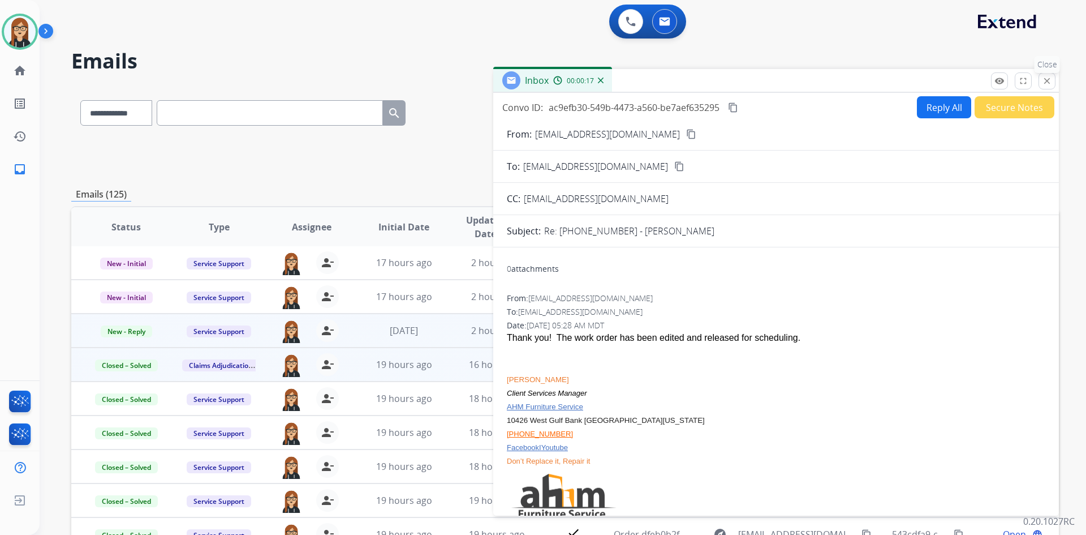
click at [1048, 83] on mat-icon "close" at bounding box center [1047, 81] width 10 height 10
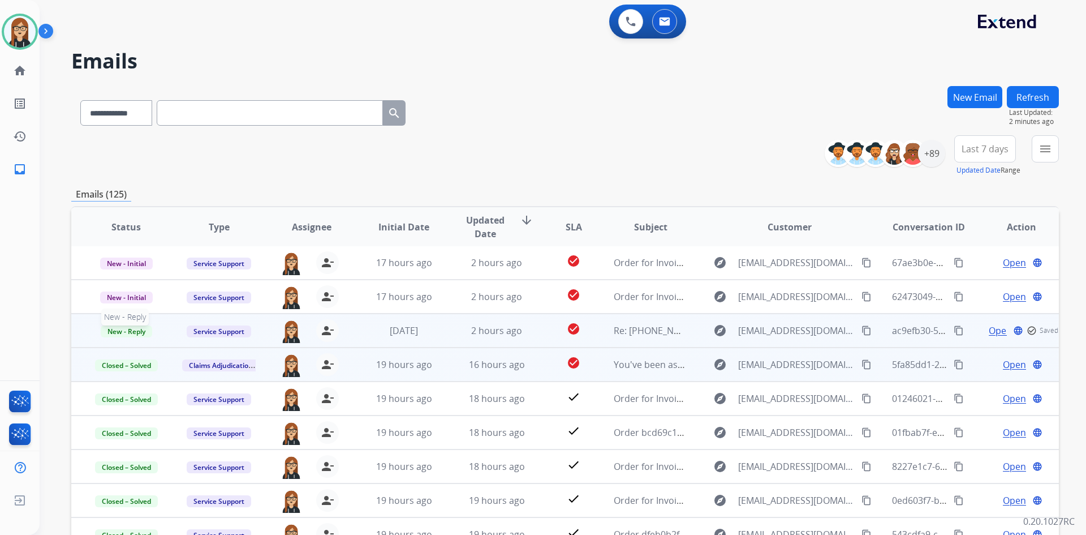
click at [141, 332] on span "New - Reply" at bounding box center [126, 331] width 51 height 12
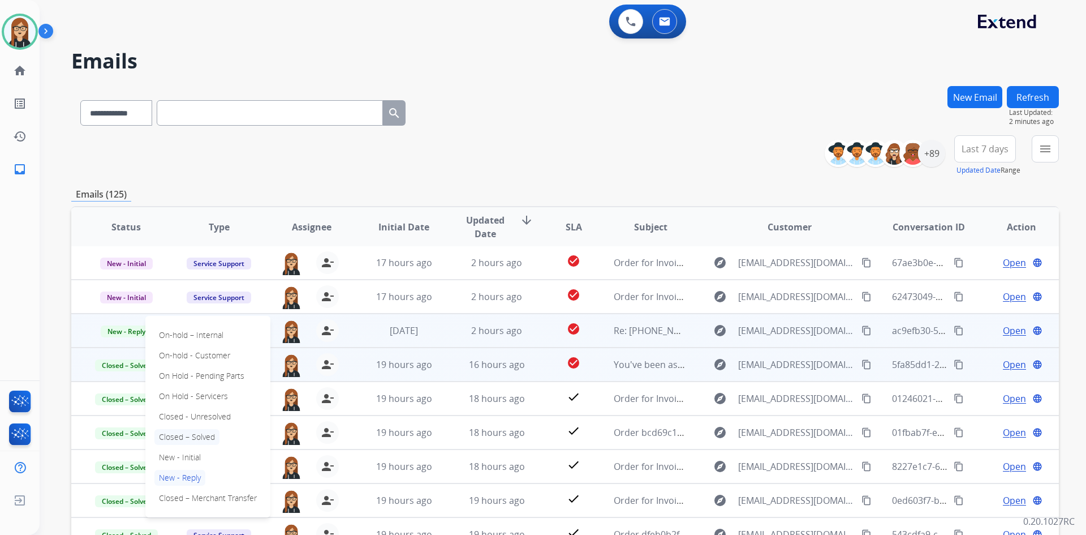
click at [199, 432] on p "Closed – Solved" at bounding box center [186, 437] width 65 height 16
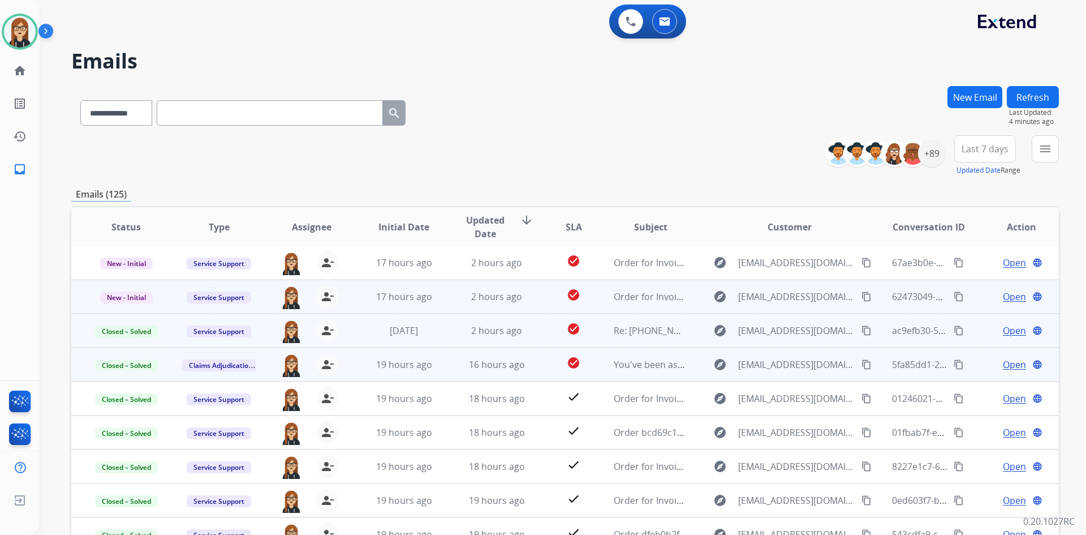
click at [1003, 301] on span "Open" at bounding box center [1014, 297] width 23 height 14
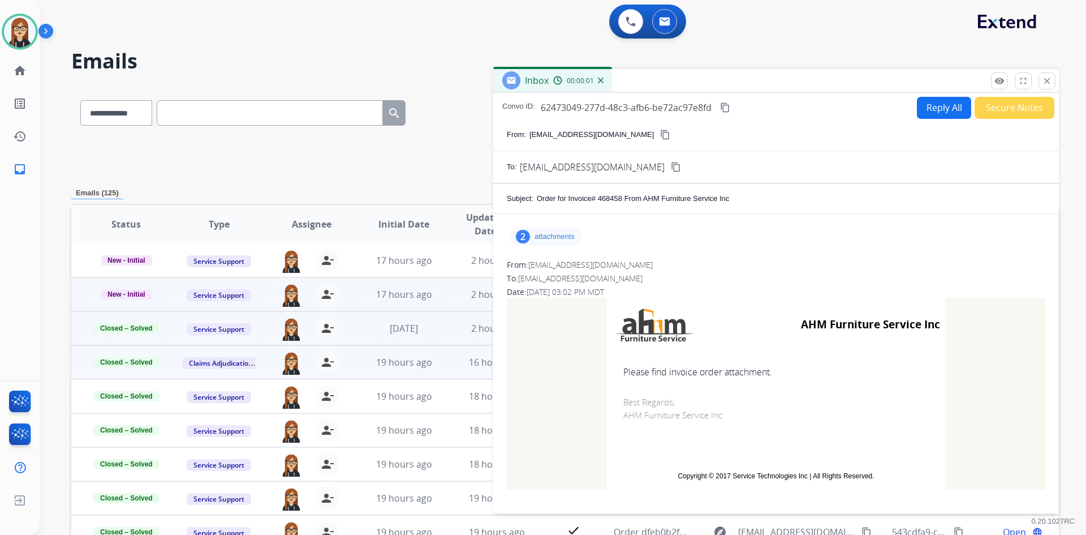
click at [553, 235] on p "attachments" at bounding box center [555, 236] width 40 height 9
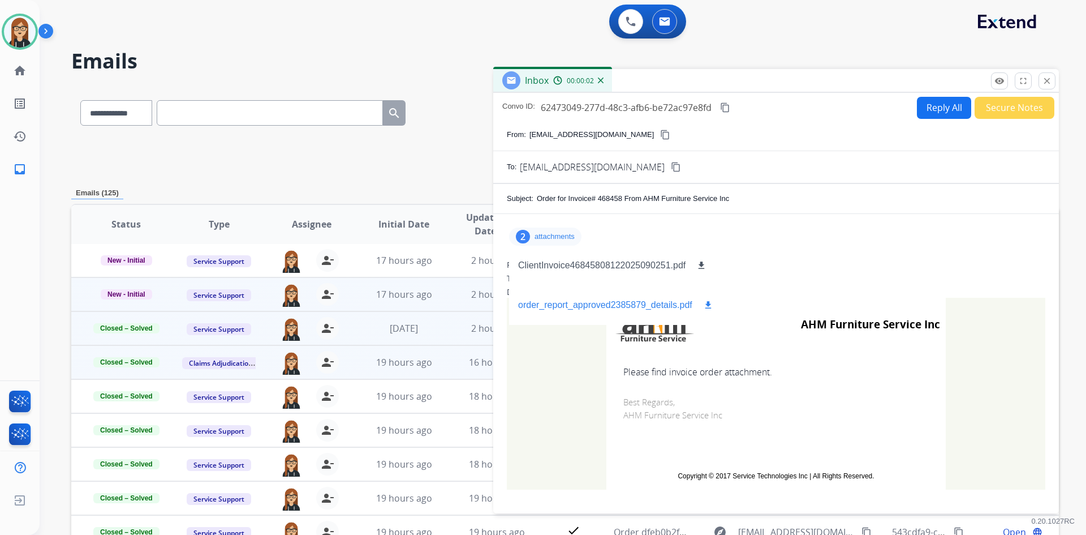
click at [708, 303] on mat-icon "download" at bounding box center [708, 305] width 10 height 10
drag, startPoint x: 701, startPoint y: 264, endPoint x: 718, endPoint y: 262, distance: 17.1
click at [701, 264] on mat-icon "download" at bounding box center [702, 265] width 10 height 10
click at [1050, 81] on mat-icon "close" at bounding box center [1047, 81] width 10 height 10
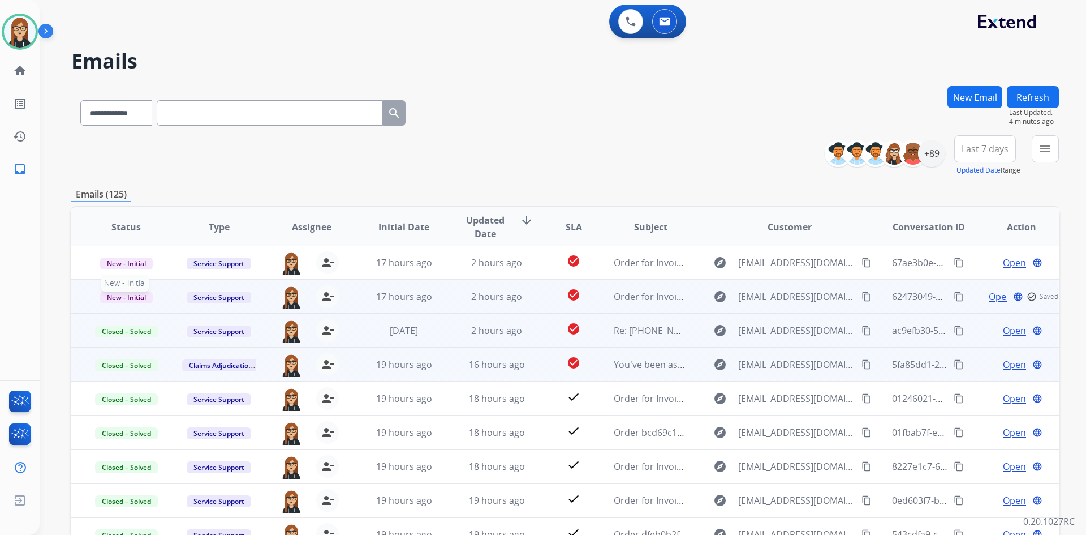
click at [113, 299] on span "New - Initial" at bounding box center [126, 297] width 53 height 12
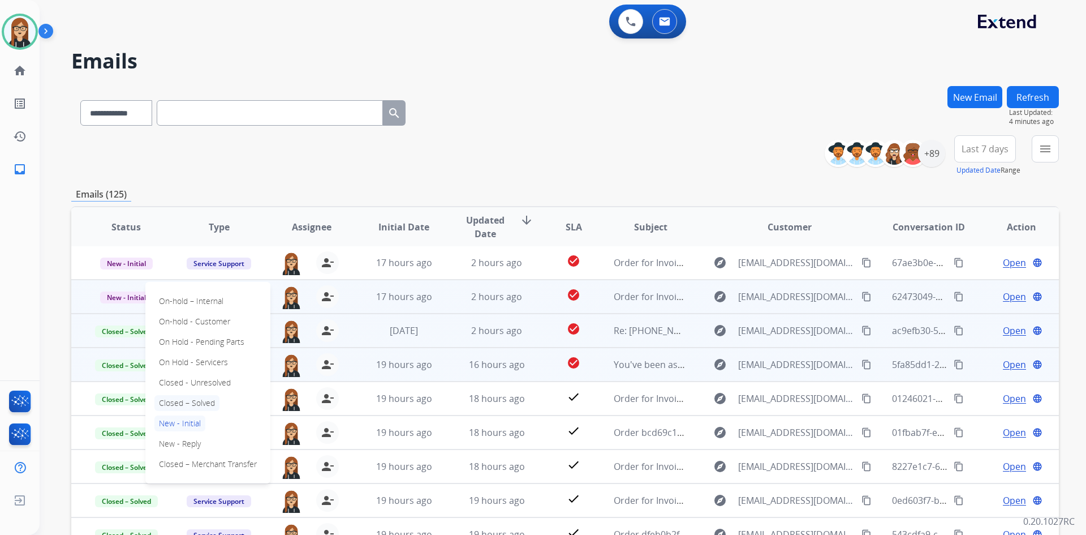
click at [192, 402] on p "Closed – Solved" at bounding box center [186, 403] width 65 height 16
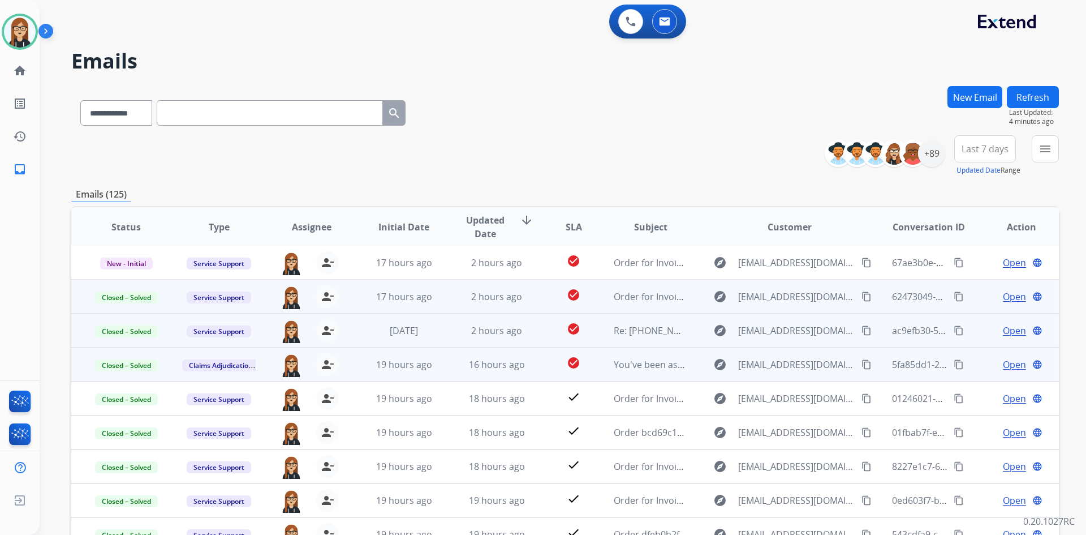
click at [1006, 296] on span "Open" at bounding box center [1014, 297] width 23 height 14
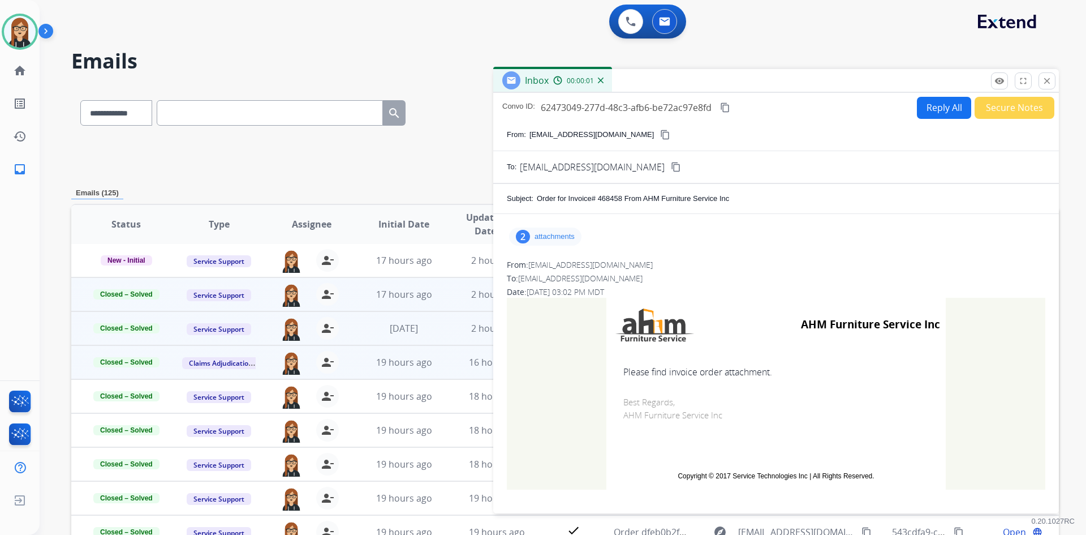
click at [557, 239] on p "attachments" at bounding box center [555, 236] width 40 height 9
click at [124, 297] on span "Closed – Solved" at bounding box center [126, 294] width 66 height 10
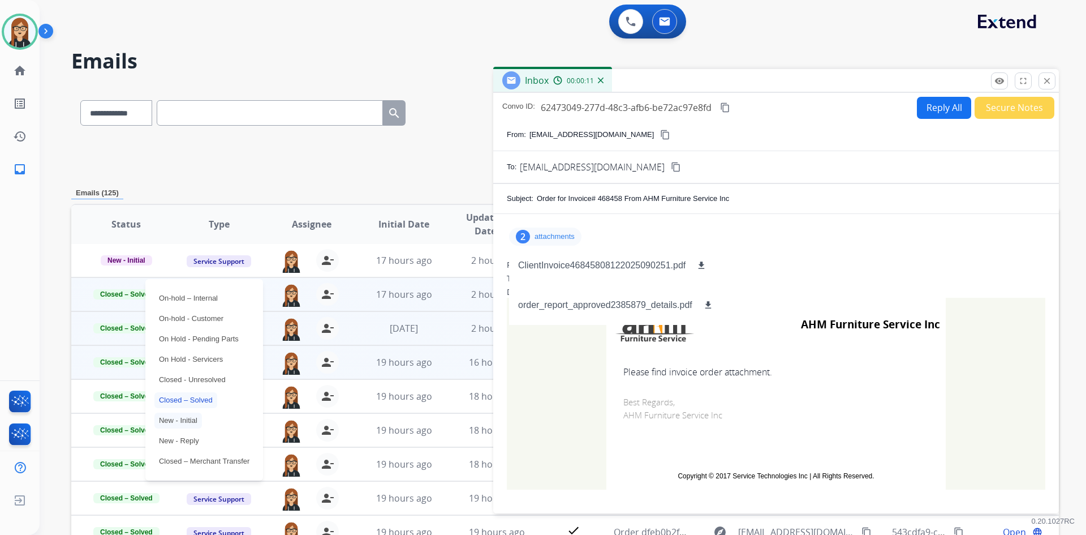
click at [194, 421] on p "New - Initial" at bounding box center [178, 420] width 48 height 16
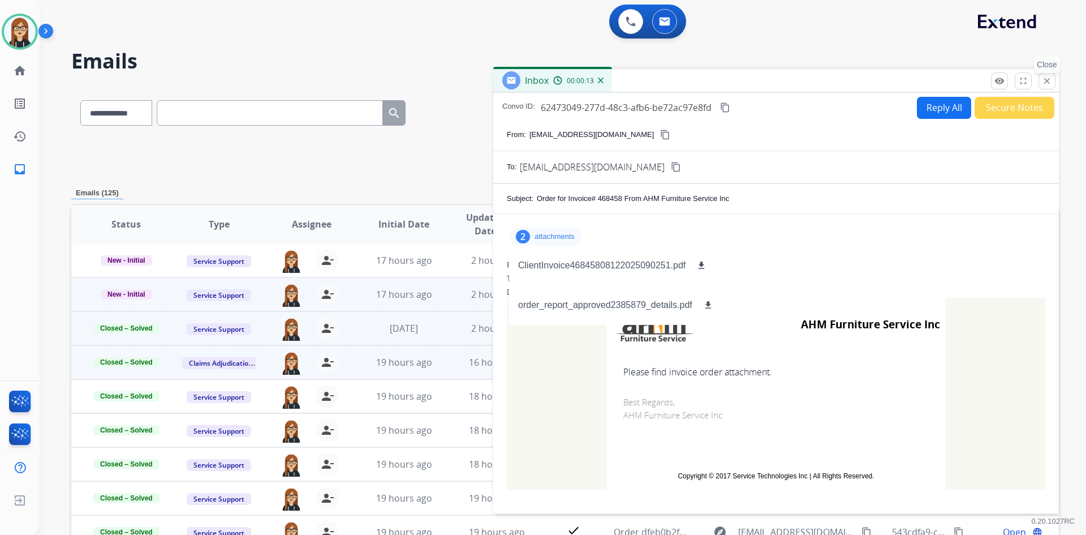
click at [1047, 83] on mat-icon "close" at bounding box center [1047, 81] width 10 height 10
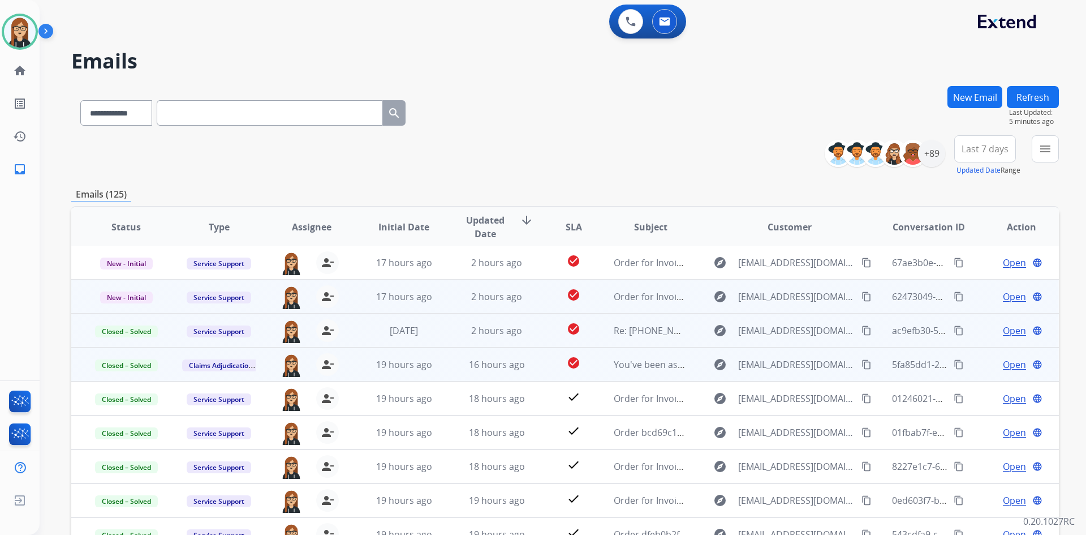
click at [123, 290] on p "New - Initial" at bounding box center [126, 297] width 74 height 14
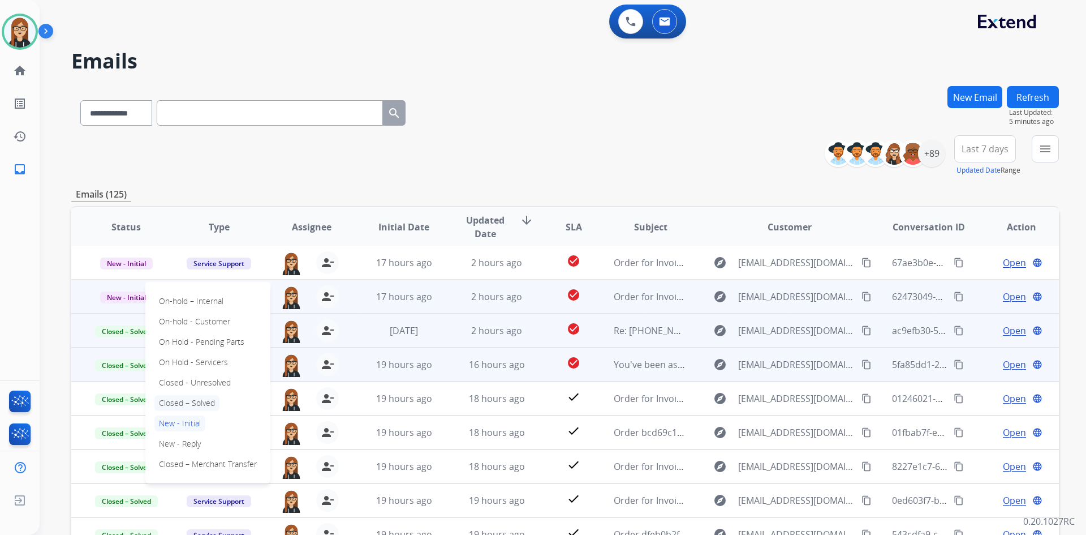
click at [208, 400] on p "Closed – Solved" at bounding box center [186, 403] width 65 height 16
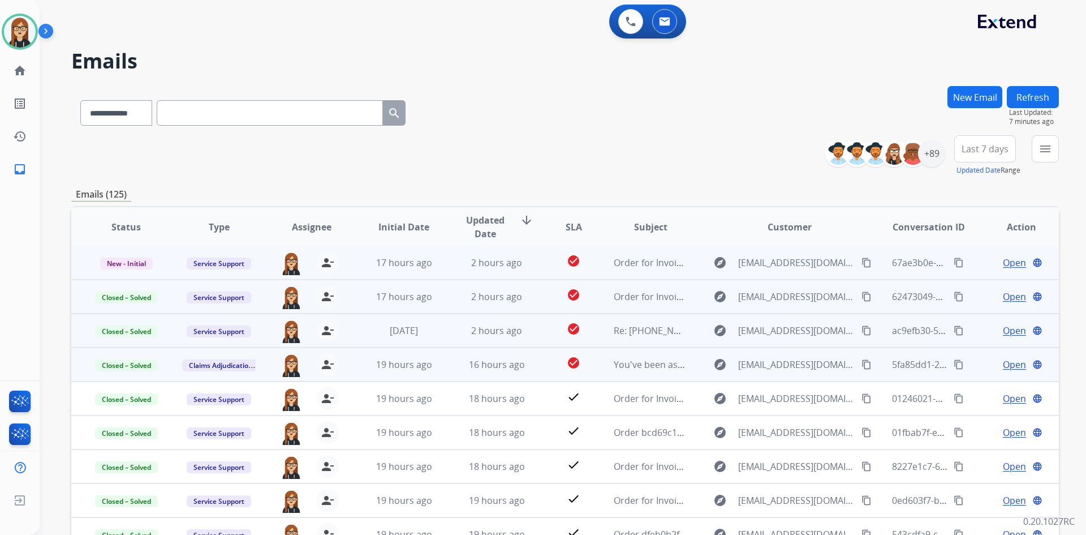
click at [1009, 264] on span "Open" at bounding box center [1014, 263] width 23 height 14
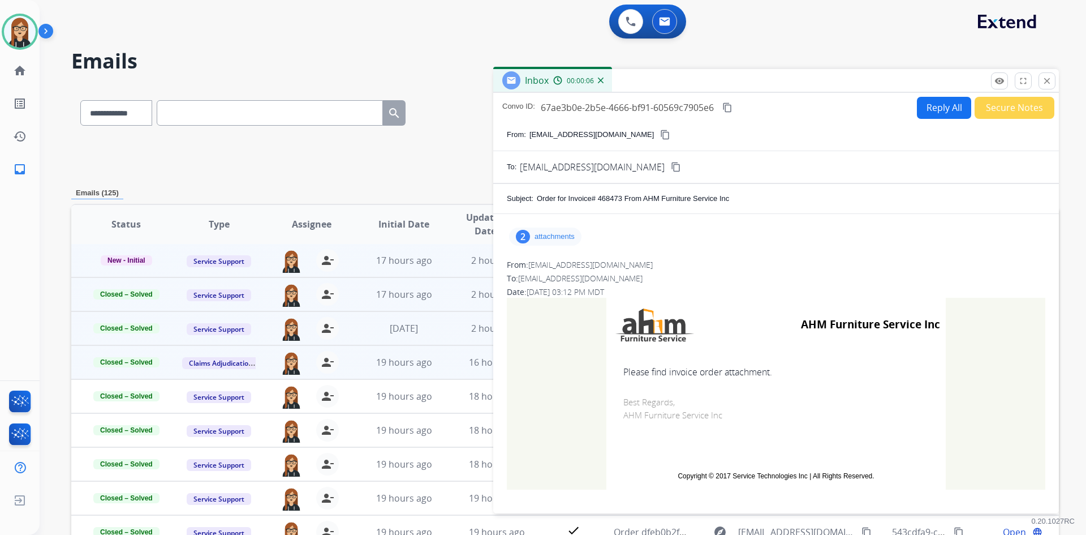
click at [548, 235] on p "attachments" at bounding box center [555, 236] width 40 height 9
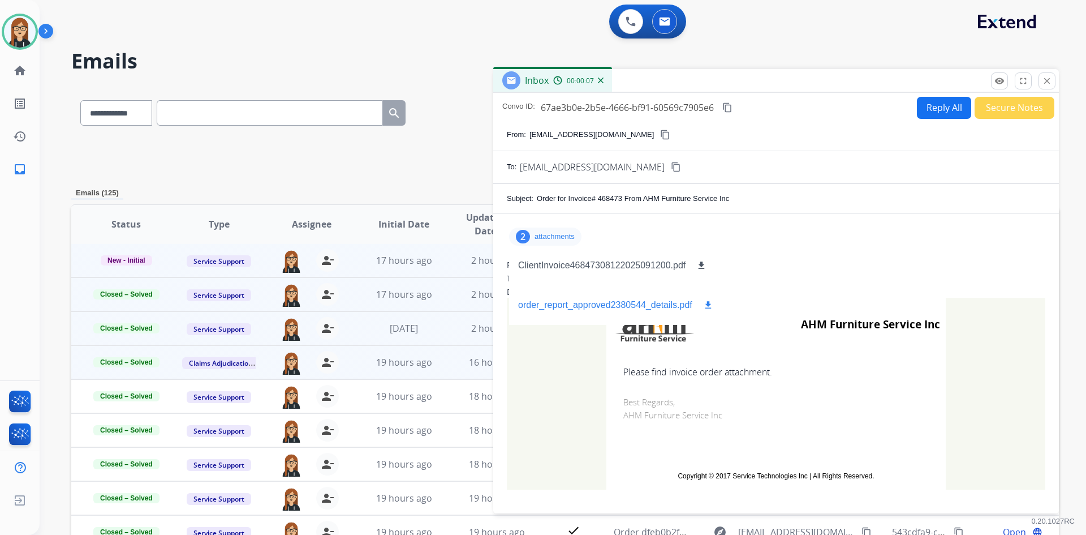
click at [709, 302] on mat-icon "download" at bounding box center [708, 305] width 10 height 10
drag, startPoint x: 702, startPoint y: 264, endPoint x: 710, endPoint y: 260, distance: 8.6
click at [702, 264] on mat-icon "download" at bounding box center [702, 265] width 10 height 10
click at [1050, 84] on mat-icon "close" at bounding box center [1047, 81] width 10 height 10
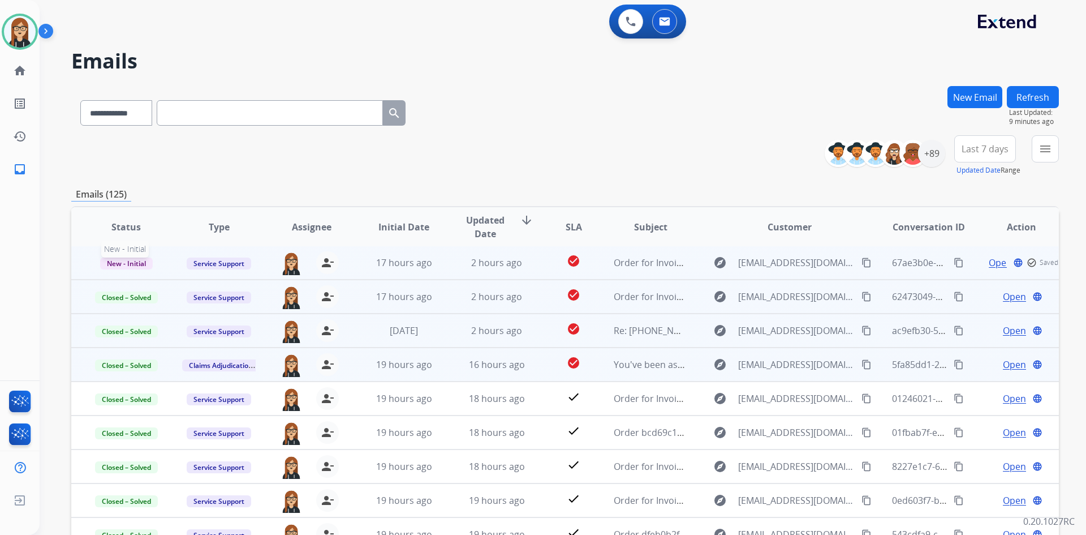
click at [140, 263] on span "New - Initial" at bounding box center [126, 263] width 53 height 12
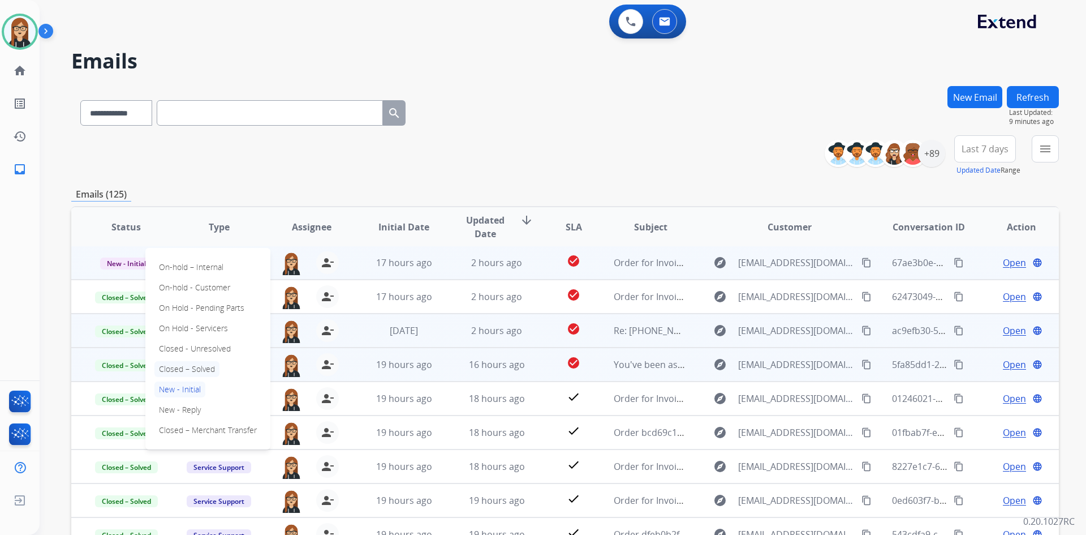
click at [212, 367] on p "Closed – Solved" at bounding box center [186, 369] width 65 height 16
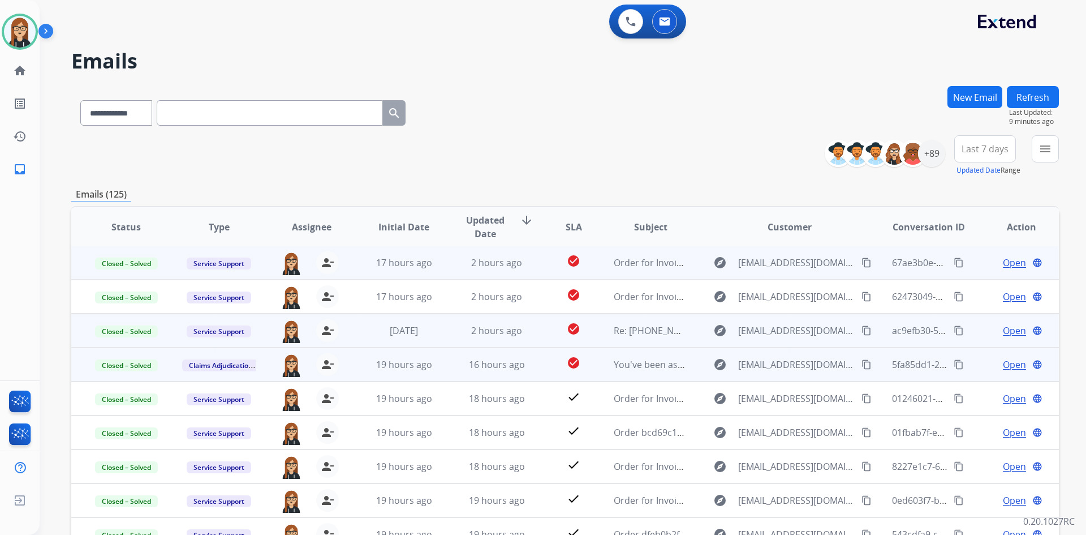
scroll to position [109, 0]
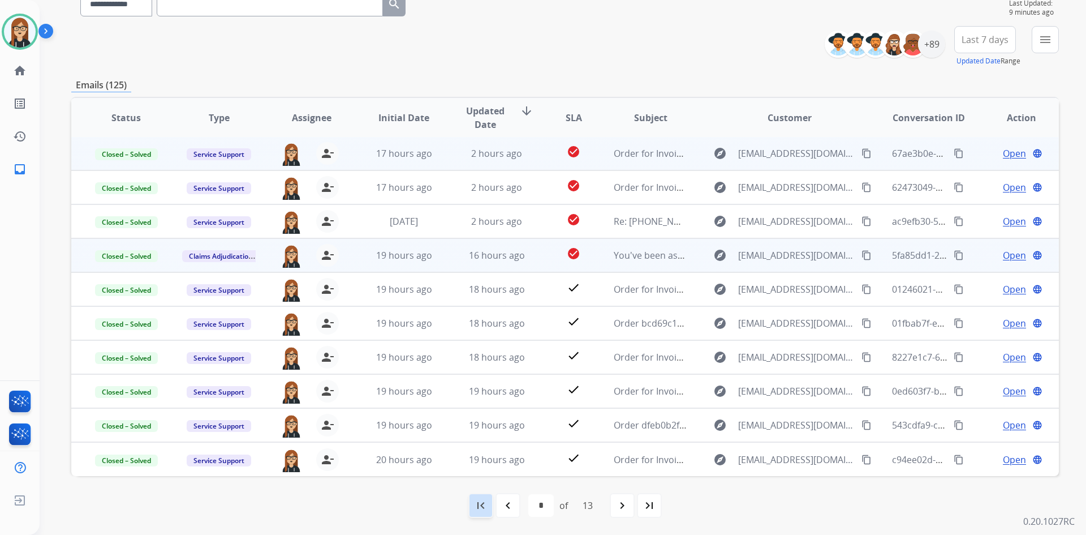
click at [478, 515] on div "first_page" at bounding box center [481, 505] width 25 height 25
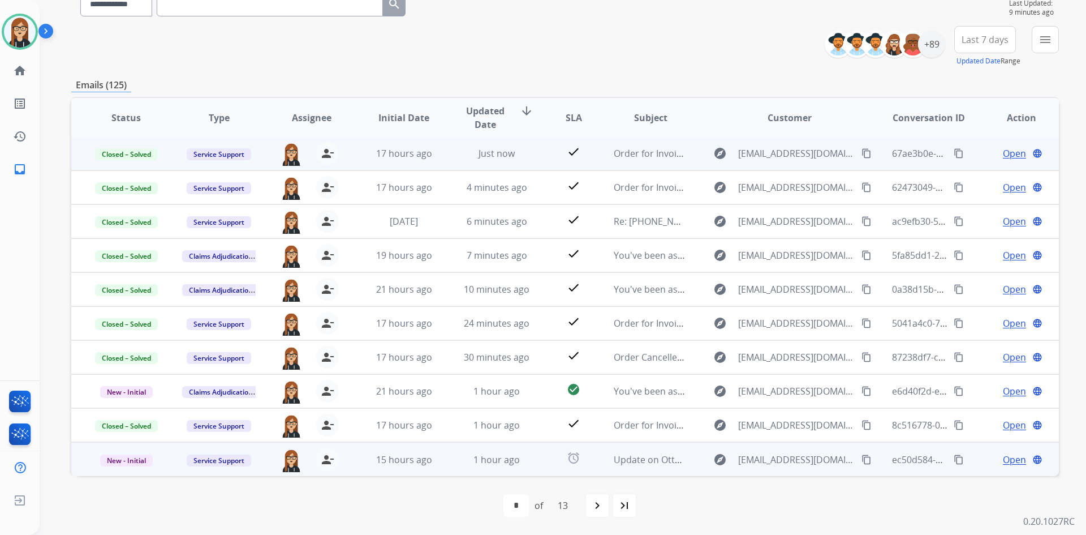
click at [1003, 459] on span "Open" at bounding box center [1014, 460] width 23 height 14
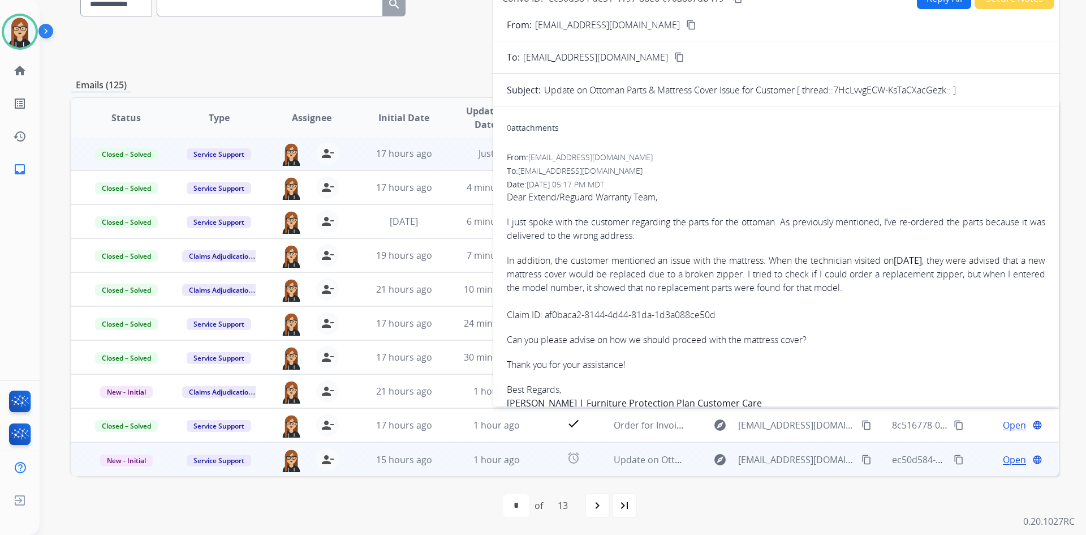
drag, startPoint x: 545, startPoint y: 317, endPoint x: 718, endPoint y: 318, distance: 173.1
click at [718, 318] on p "In addition, the customer mentioned an issue with the mattress. When the techni…" at bounding box center [776, 287] width 539 height 68
copy p "af0baca2-8144-4d44-81da-1d3a088ce50d"
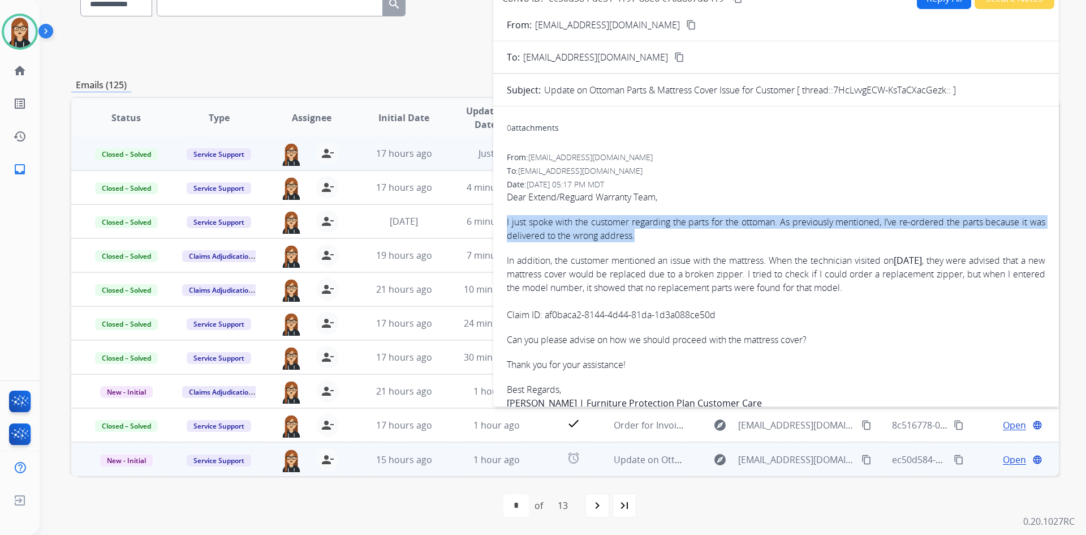
drag, startPoint x: 505, startPoint y: 222, endPoint x: 695, endPoint y: 240, distance: 191.5
click at [695, 240] on div "0 attachments From: customersupport@crm.ashley.com To: servicesupport@extend.co…" at bounding box center [776, 359] width 566 height 489
copy p "I just spoke with the customer regarding the parts for the ottoman. As previous…"
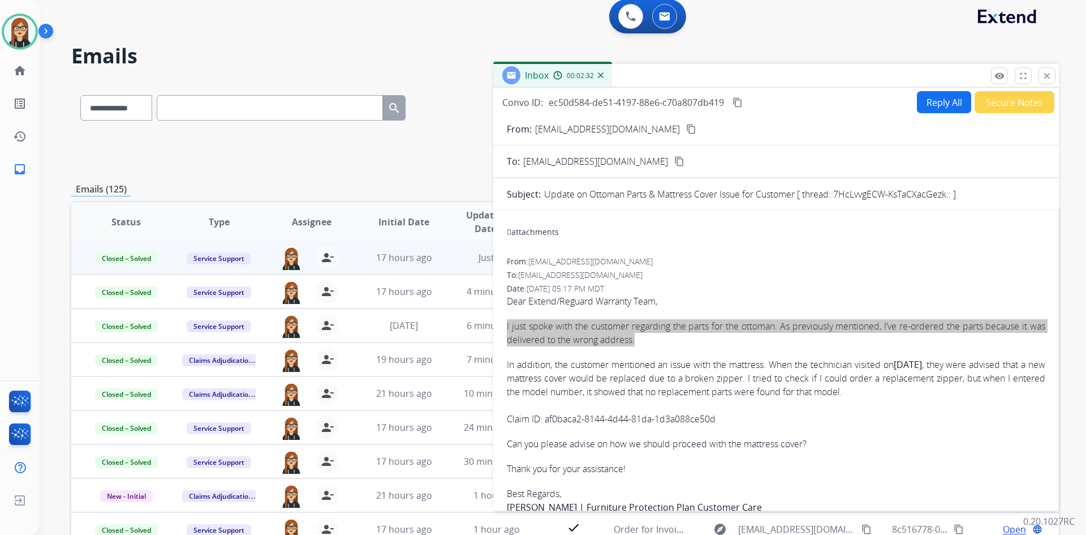
scroll to position [0, 0]
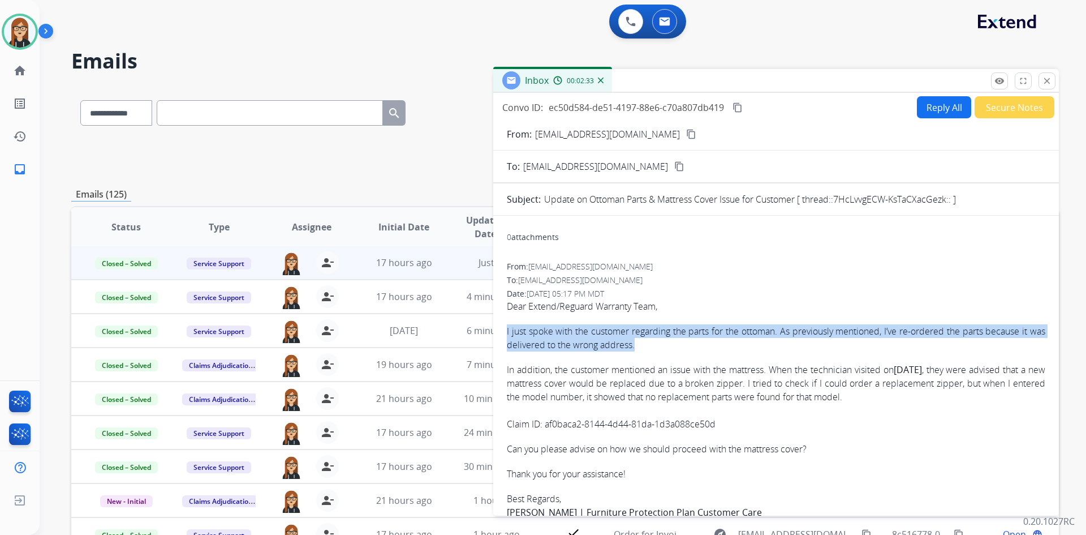
click at [929, 106] on button "Reply All" at bounding box center [944, 107] width 54 height 22
select select "**********"
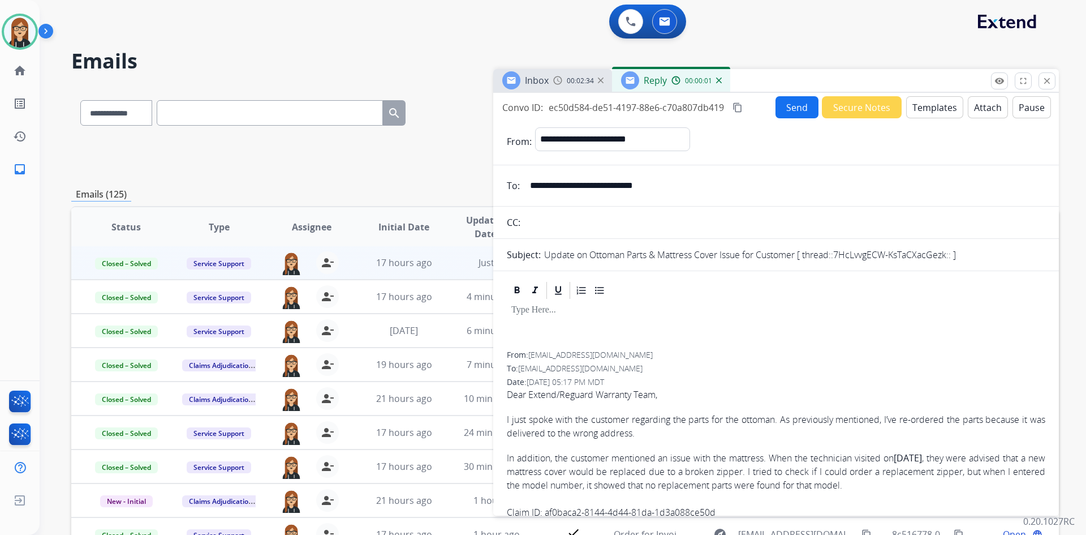
click at [582, 314] on p at bounding box center [777, 310] width 530 height 10
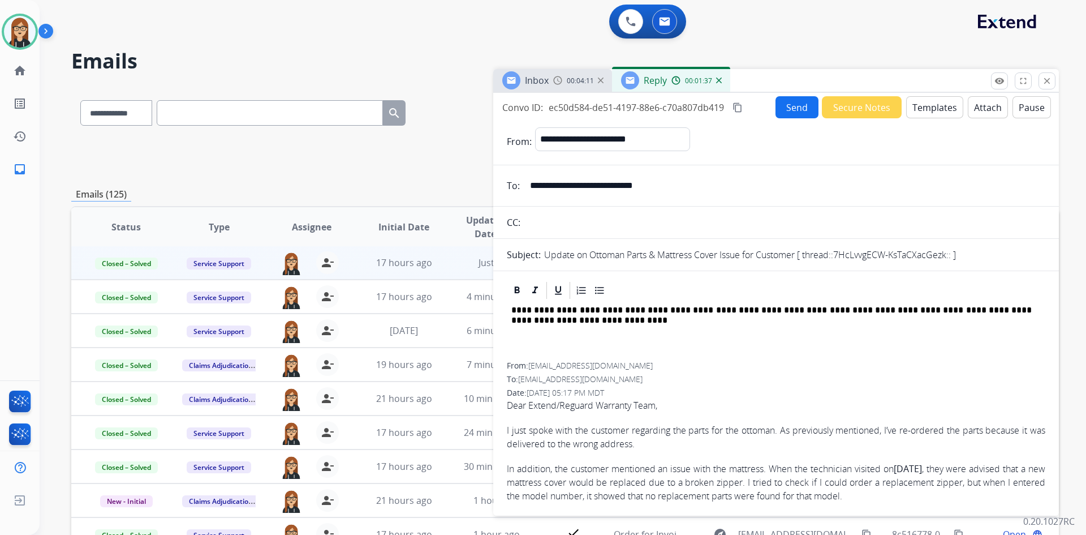
click at [690, 310] on p "**********" at bounding box center [772, 315] width 521 height 21
click at [797, 109] on button "Send" at bounding box center [797, 107] width 43 height 22
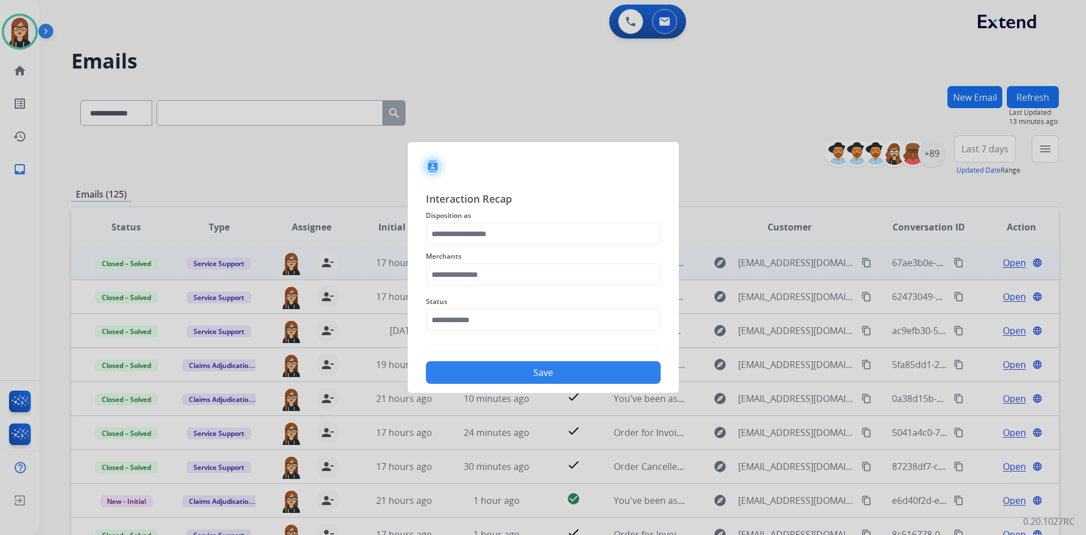
click at [484, 218] on span "Disposition as" at bounding box center [543, 216] width 235 height 14
click at [484, 233] on input "text" at bounding box center [543, 233] width 235 height 23
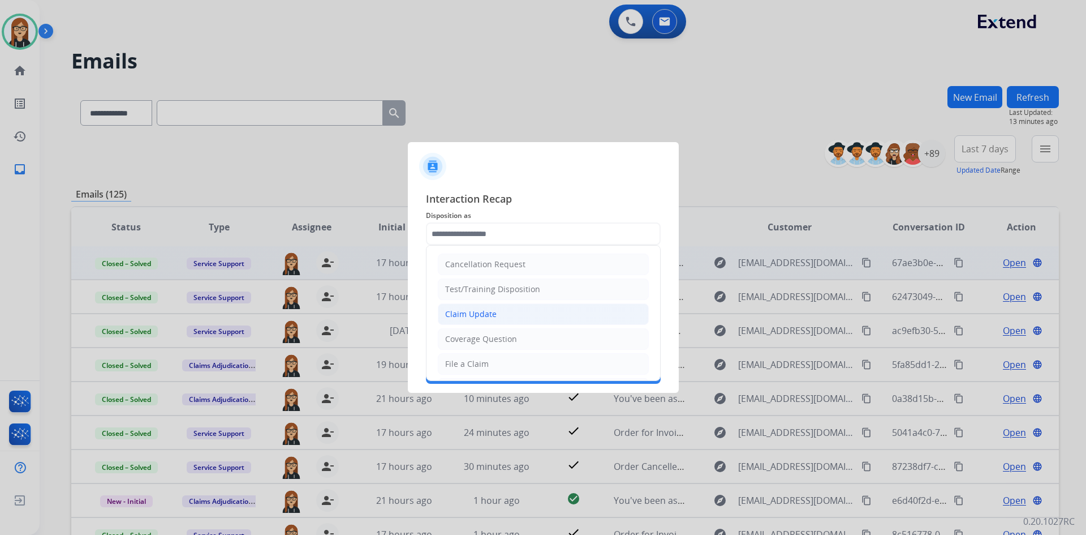
click at [484, 312] on div "Claim Update" at bounding box center [470, 313] width 51 height 11
type input "**********"
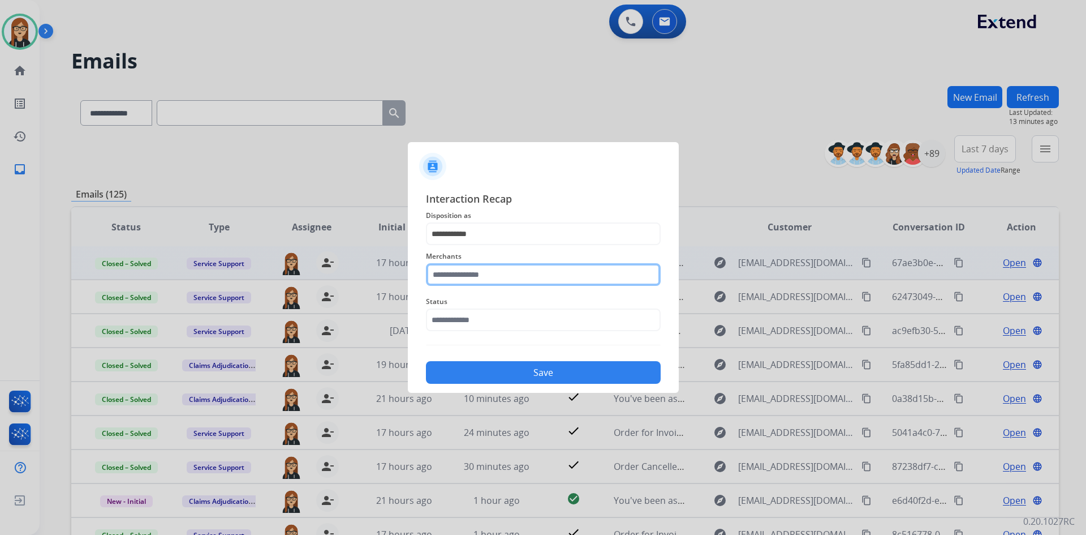
click at [482, 272] on input "text" at bounding box center [543, 274] width 235 height 23
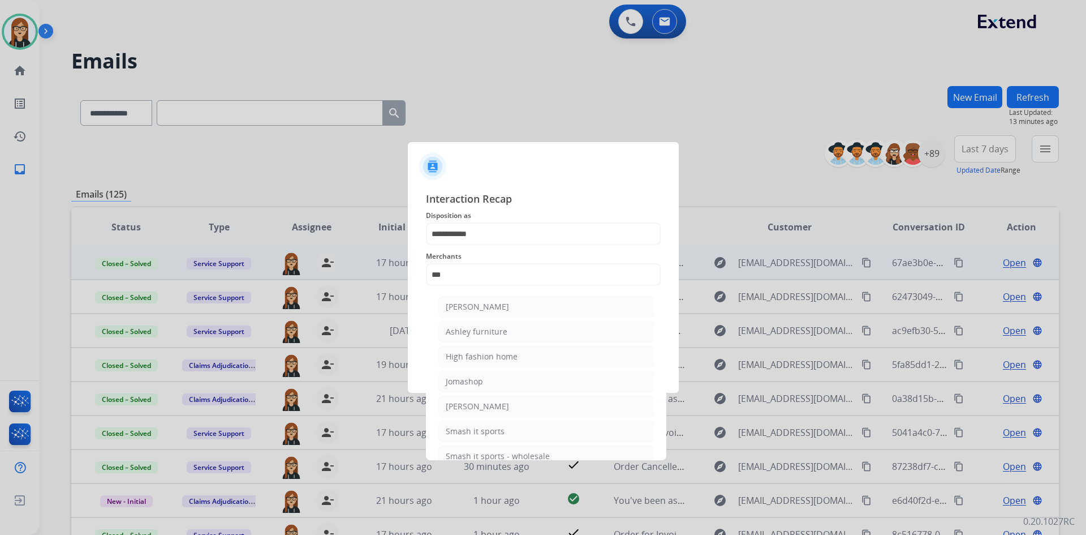
click at [485, 305] on div "Ashley - Reguard" at bounding box center [477, 306] width 63 height 11
type input "**********"
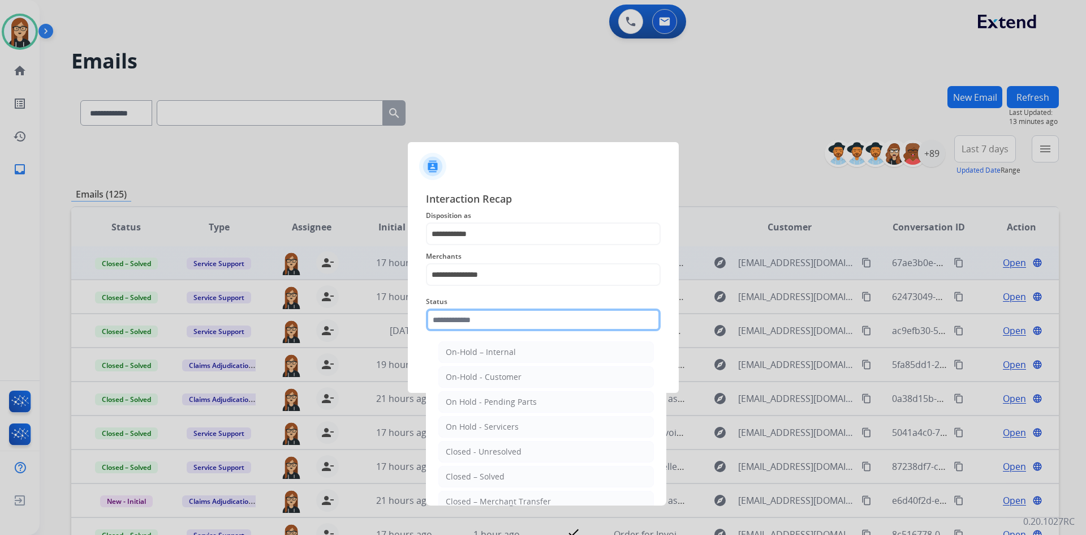
click at [474, 325] on input "text" at bounding box center [543, 319] width 235 height 23
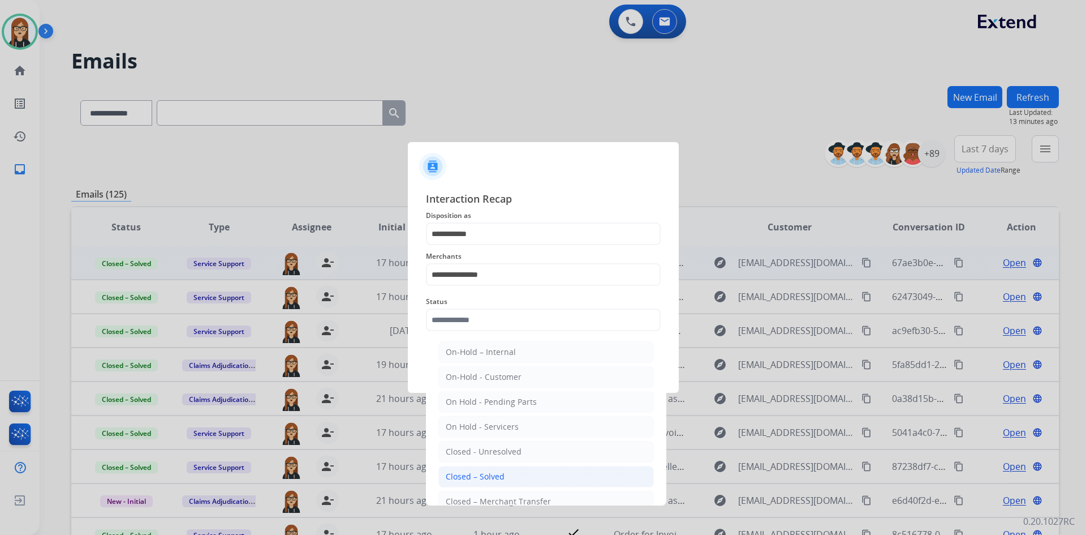
click at [493, 476] on div "Closed – Solved" at bounding box center [475, 476] width 59 height 11
type input "**********"
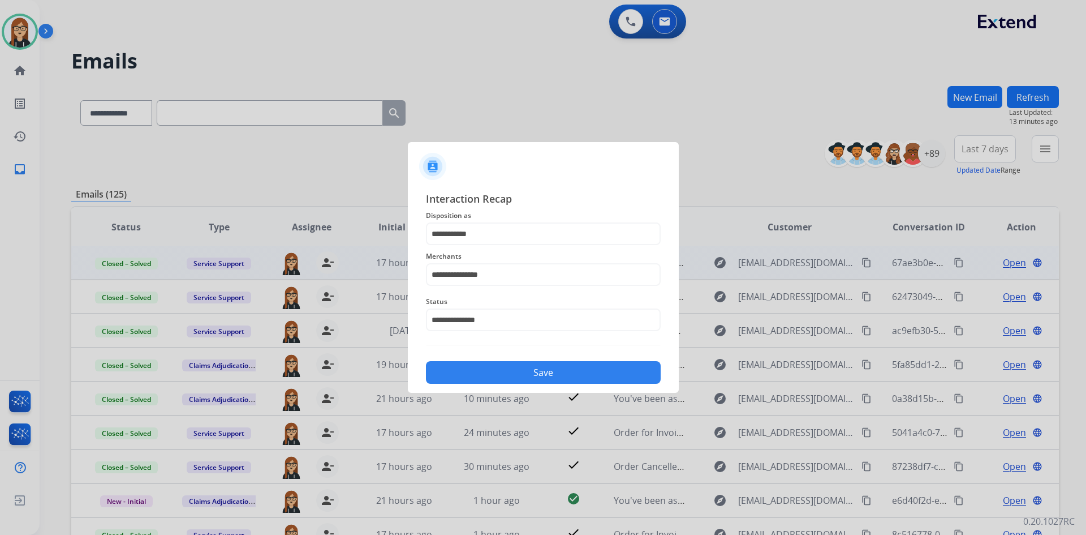
click at [537, 369] on button "Save" at bounding box center [543, 372] width 235 height 23
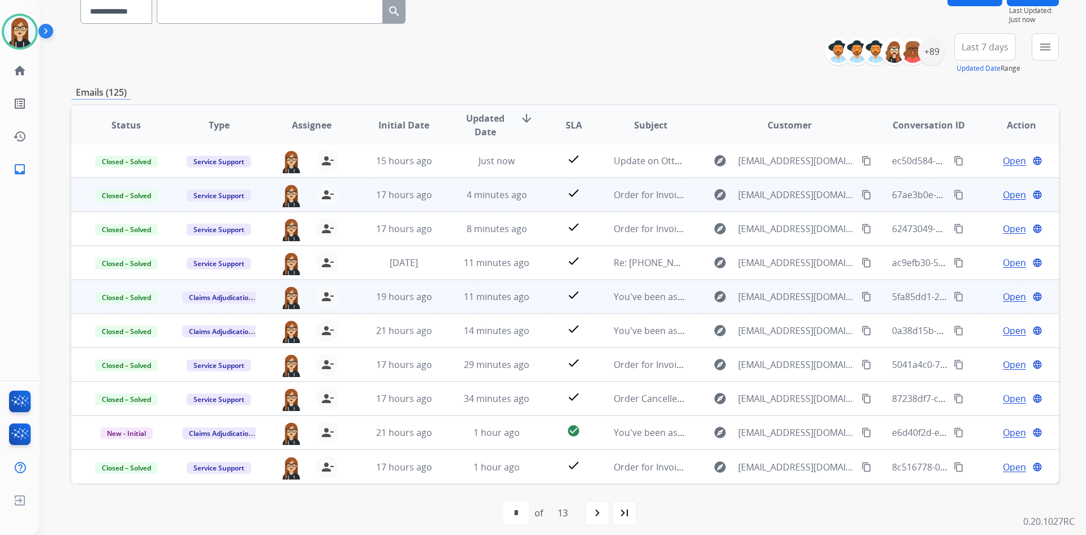
scroll to position [109, 0]
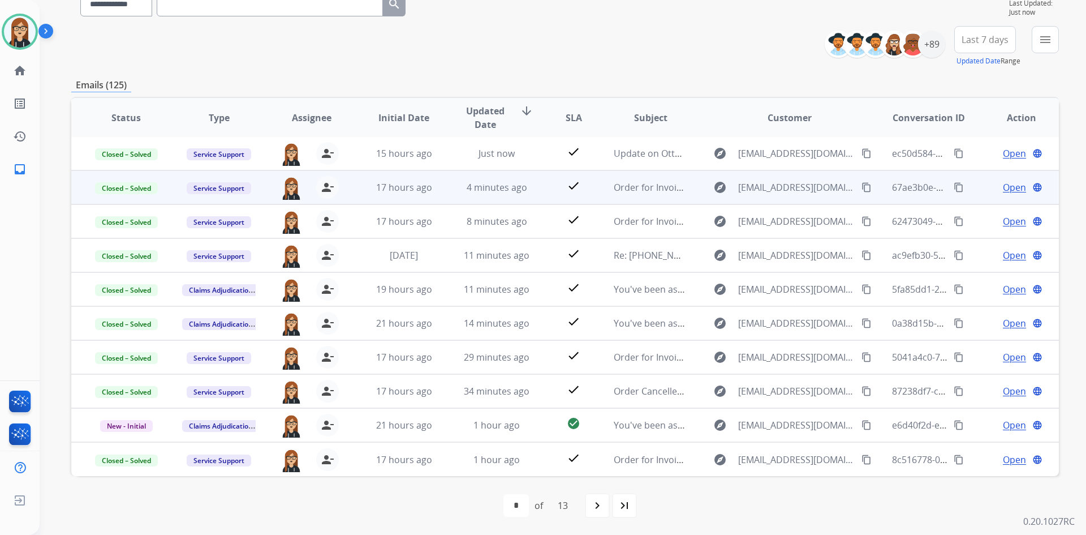
click at [598, 508] on mat-icon "navigate_next" at bounding box center [598, 506] width 14 height 14
select select "*"
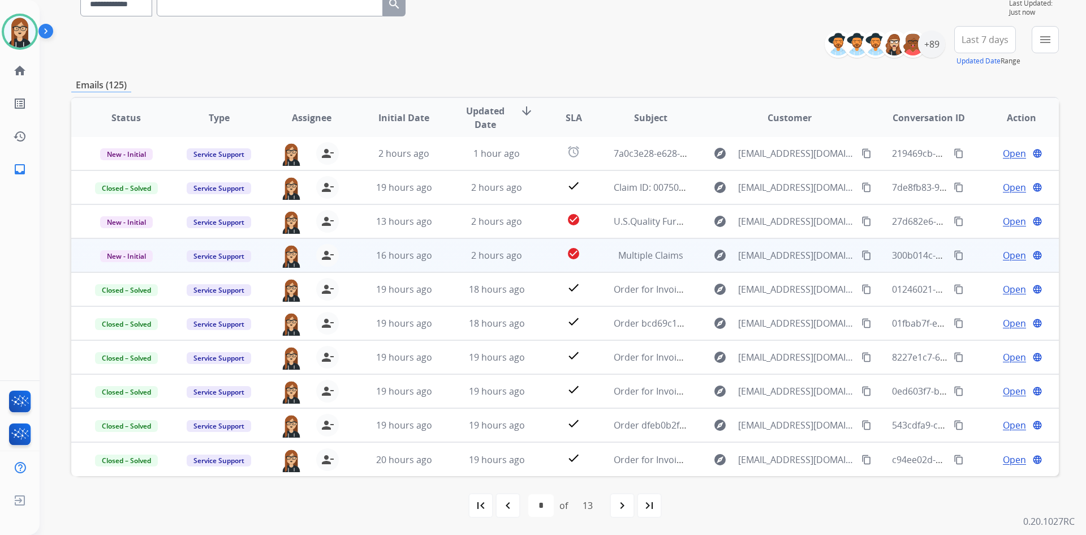
click at [1006, 255] on span "Open" at bounding box center [1014, 255] width 23 height 14
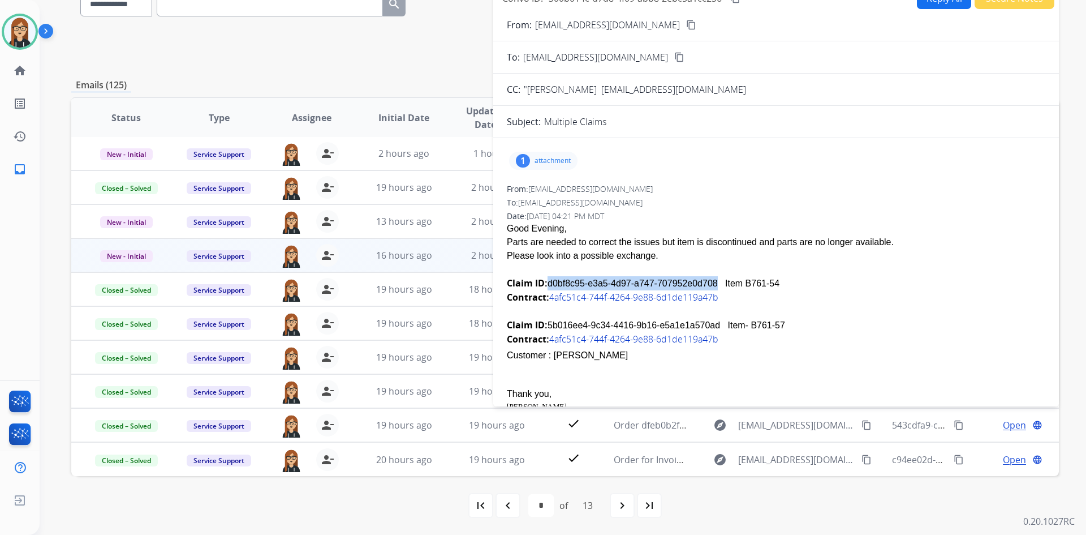
drag, startPoint x: 547, startPoint y: 285, endPoint x: 701, endPoint y: 289, distance: 154.0
click at [701, 289] on div "Claim ID: d0bf8c95-e3a5-4d97-a747-707952e0d708 Item B761-54" at bounding box center [776, 283] width 539 height 14
copy div "d0bf8c95-e3a5-4d97-a747-707952e0d708"
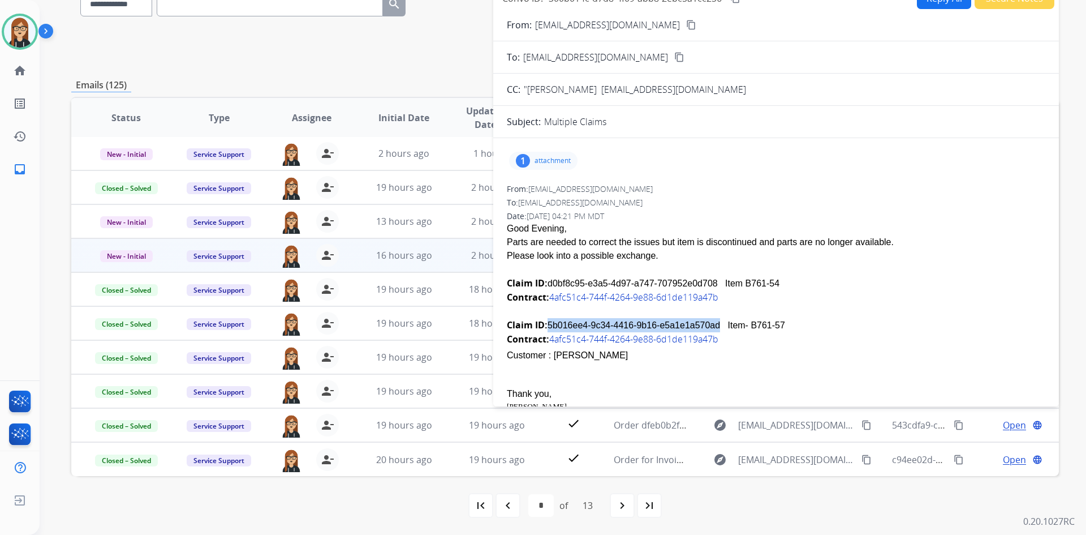
drag, startPoint x: 548, startPoint y: 325, endPoint x: 704, endPoint y: 330, distance: 156.3
click at [704, 330] on div "Claim ID: 5b016ee4-9c34-4416-9b16-e5a1e1a570ad Item- B761-57" at bounding box center [776, 325] width 539 height 14
copy div "5b016ee4-9c34-4416-9b16-e5a1e1a570ad"
click at [551, 156] on div "1 attachment" at bounding box center [543, 161] width 68 height 18
click at [724, 174] on div "1 attachment image.png download From: JFreitas@ashley.com To: servicesupport@ex…" at bounding box center [776, 416] width 566 height 539
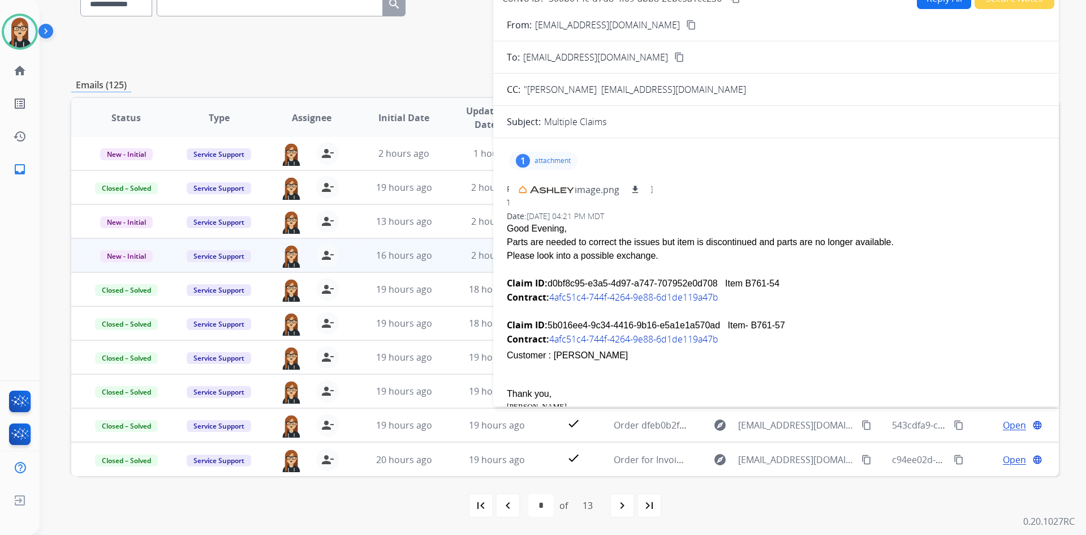
click at [891, 233] on div "Good Evening," at bounding box center [776, 229] width 539 height 14
drag, startPoint x: 505, startPoint y: 243, endPoint x: 648, endPoint y: 256, distance: 144.3
click at [648, 256] on div "1 attachment image.png download From: JFreitas@ashley.com To: servicesupport@ex…" at bounding box center [776, 416] width 566 height 539
copy span "Parts are needed to correct the issues but item is discontinued and parts are n…"
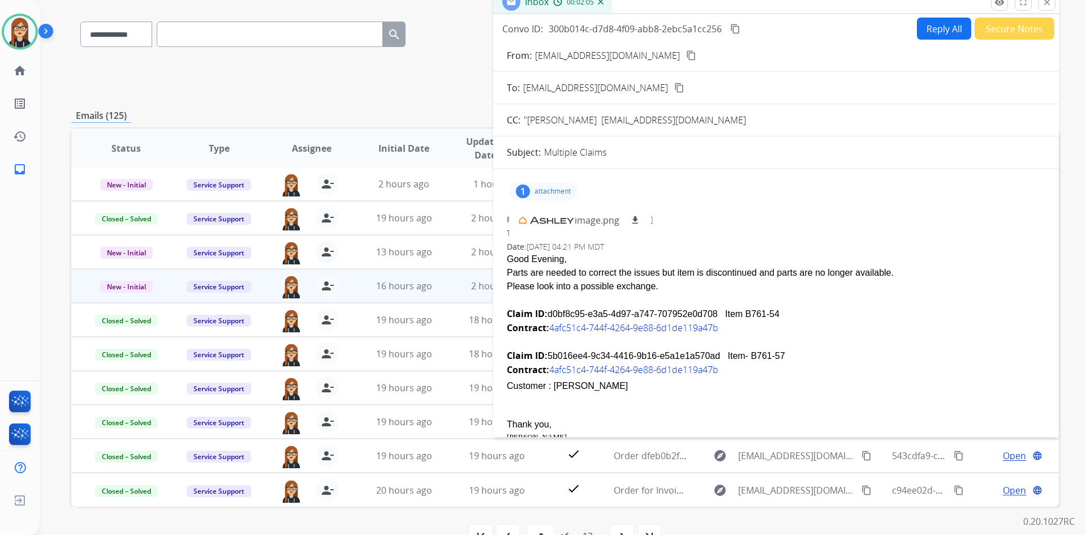
scroll to position [0, 0]
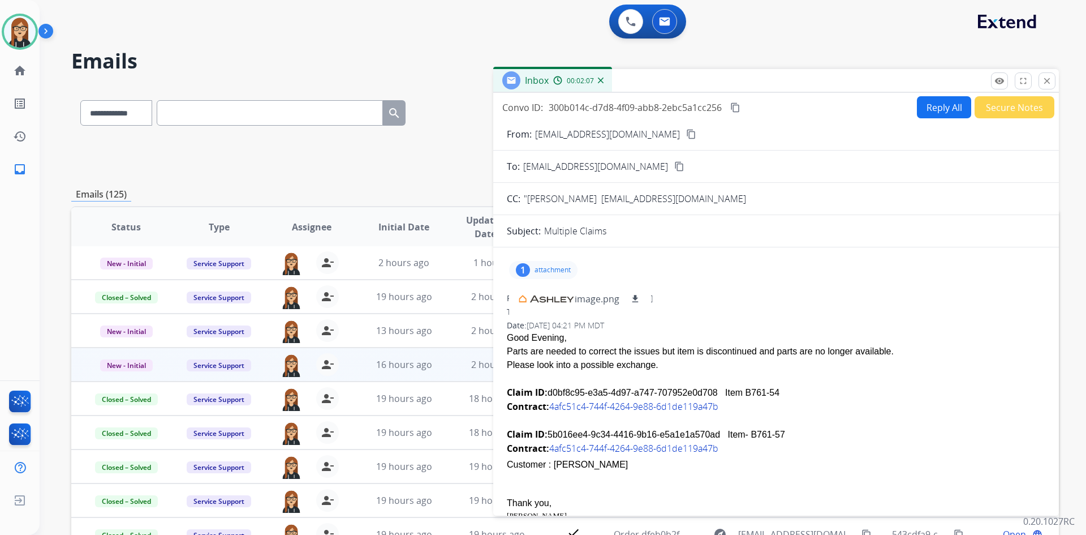
click at [944, 110] on button "Reply All" at bounding box center [944, 107] width 54 height 22
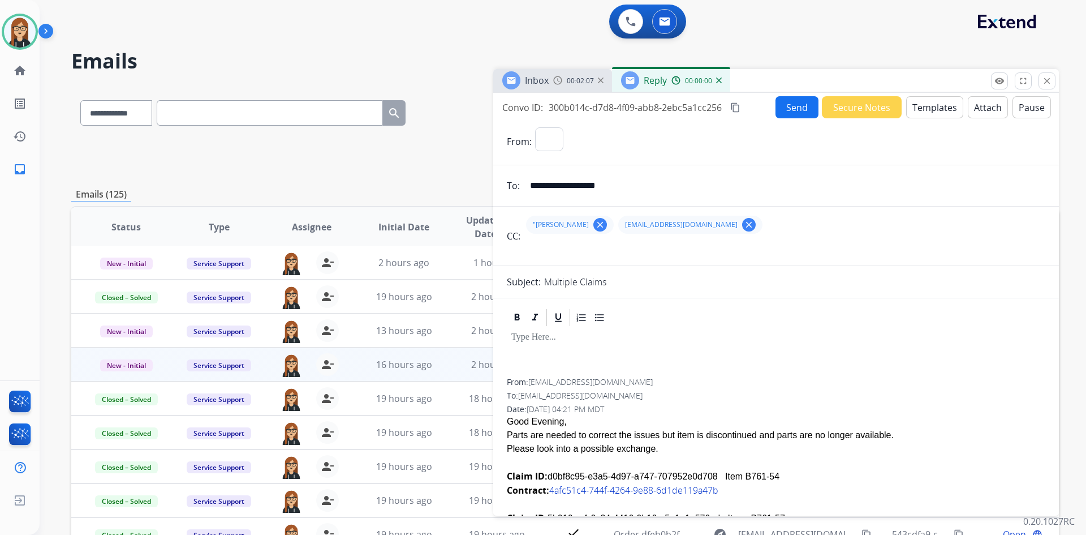
select select "**********"
click at [551, 344] on div at bounding box center [776, 353] width 539 height 51
click at [784, 103] on button "Send" at bounding box center [797, 107] width 43 height 22
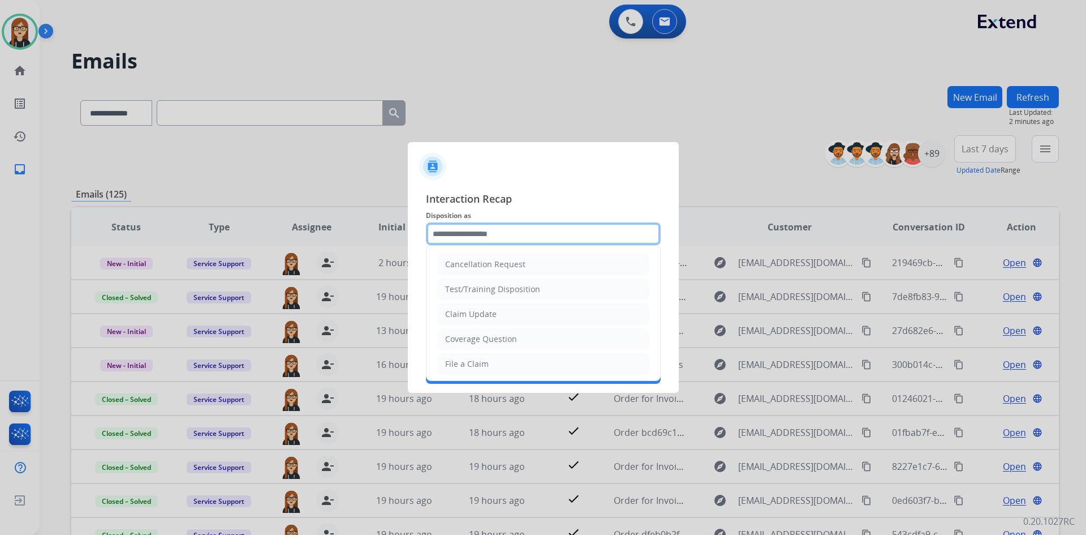
click at [464, 229] on input "text" at bounding box center [543, 233] width 235 height 23
click at [469, 323] on li "Claim Update" at bounding box center [543, 314] width 211 height 22
type input "**********"
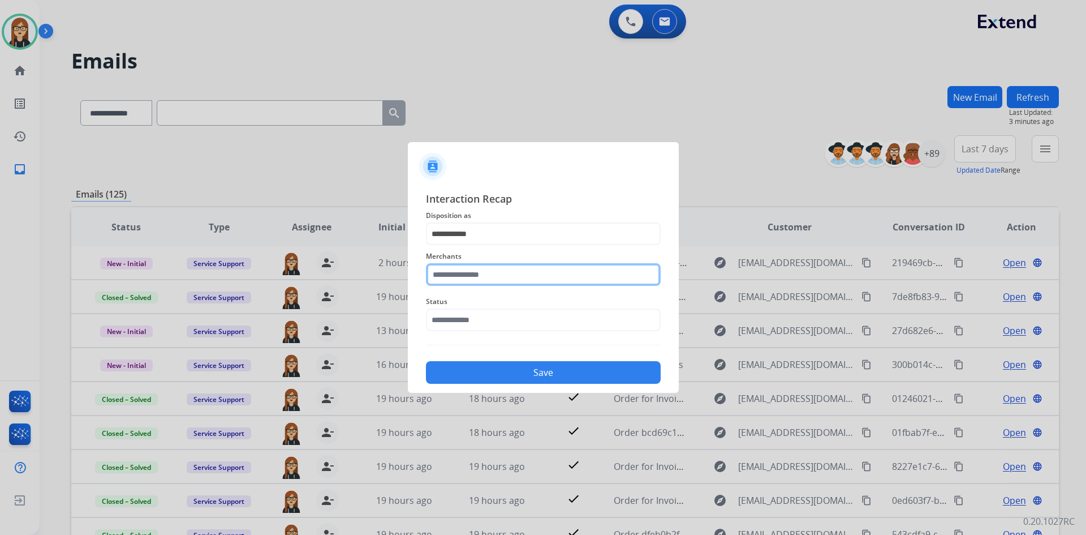
click at [467, 277] on input "text" at bounding box center [543, 274] width 235 height 23
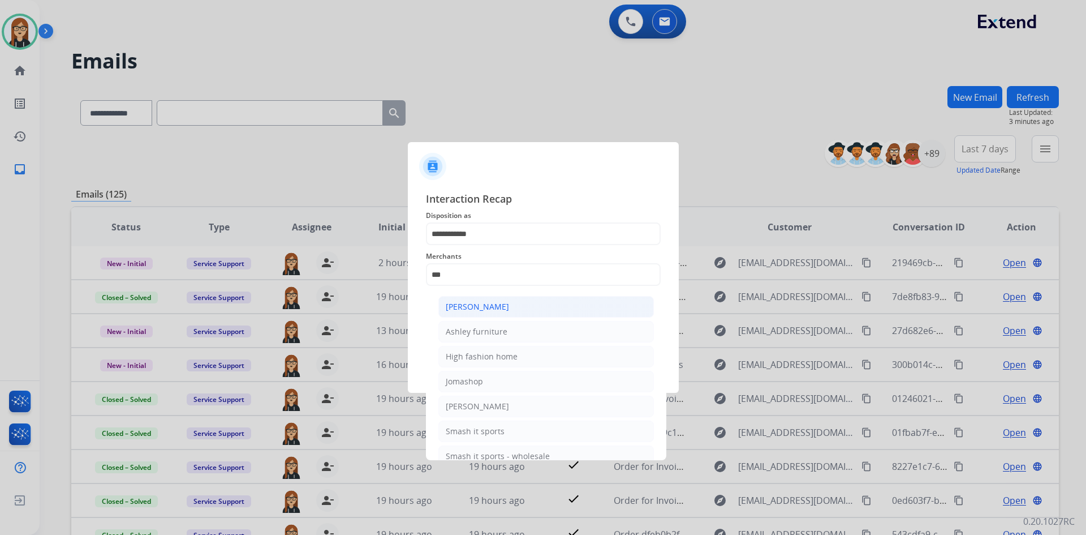
click at [473, 312] on div "Ashley - Reguard" at bounding box center [477, 306] width 63 height 11
type input "**********"
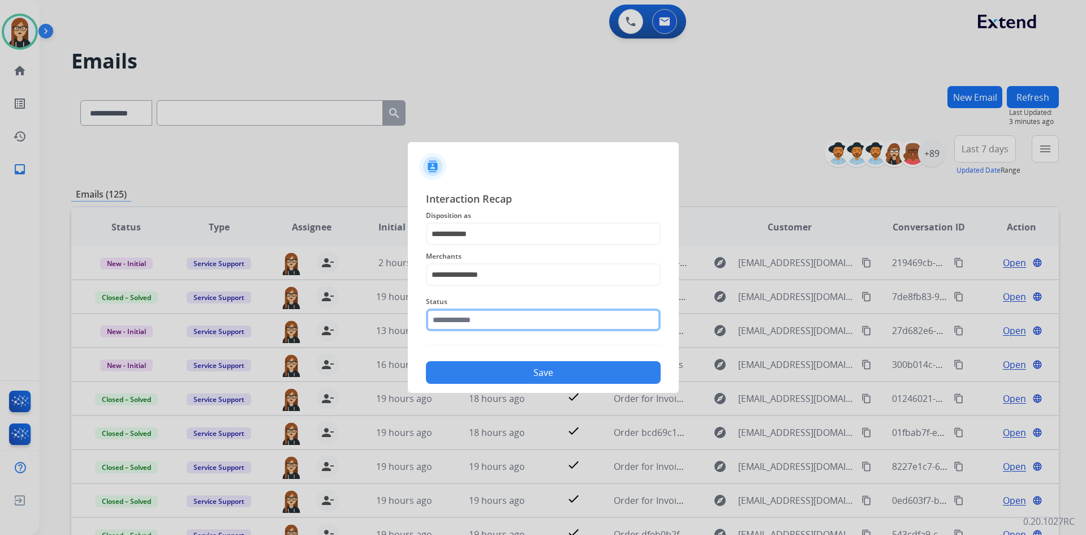
click at [467, 325] on input "text" at bounding box center [543, 319] width 235 height 23
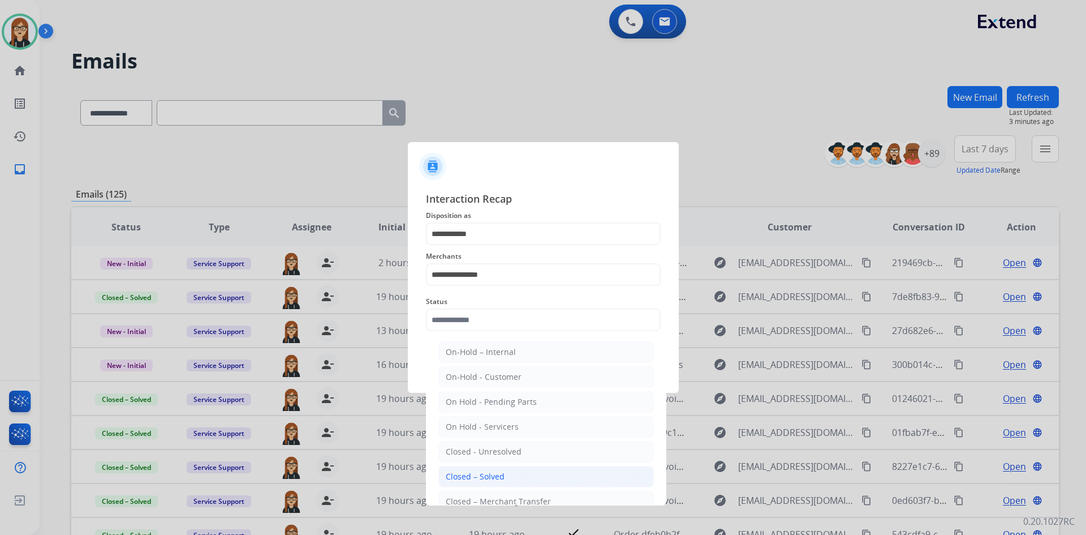
click at [492, 471] on div "Closed – Solved" at bounding box center [475, 476] width 59 height 11
type input "**********"
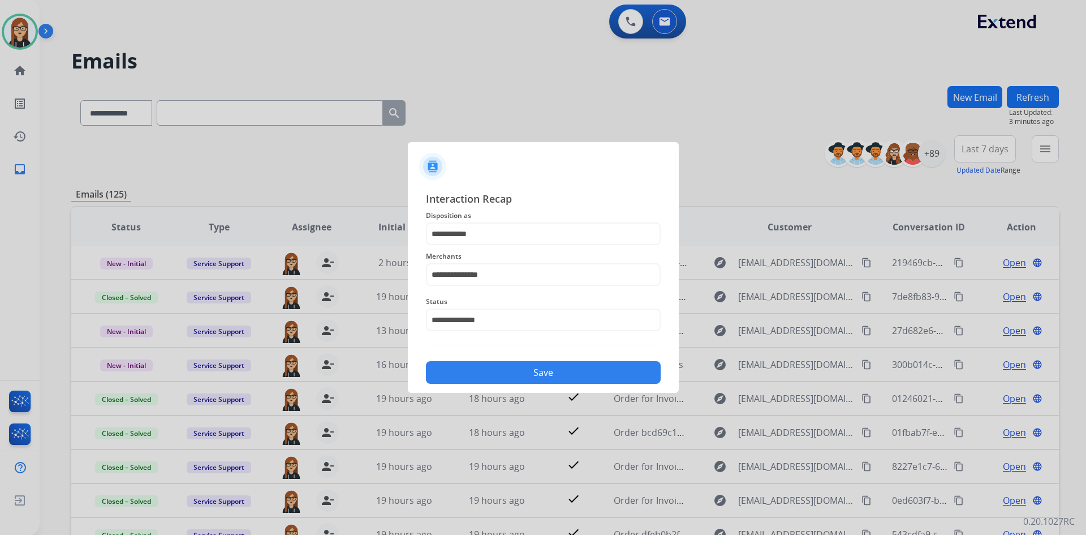
click at [532, 377] on button "Save" at bounding box center [543, 372] width 235 height 23
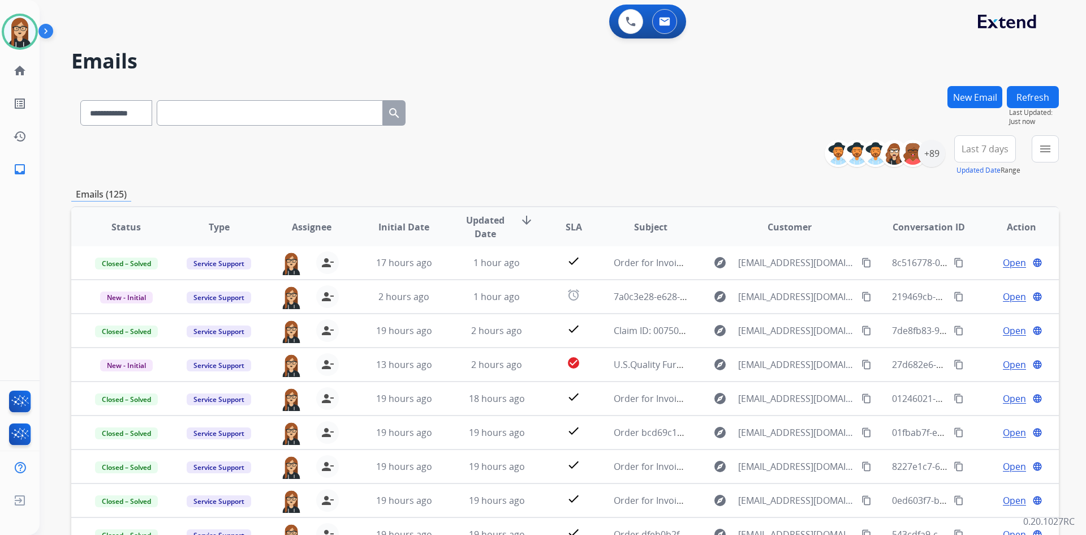
click at [972, 90] on button "New Email" at bounding box center [975, 97] width 55 height 22
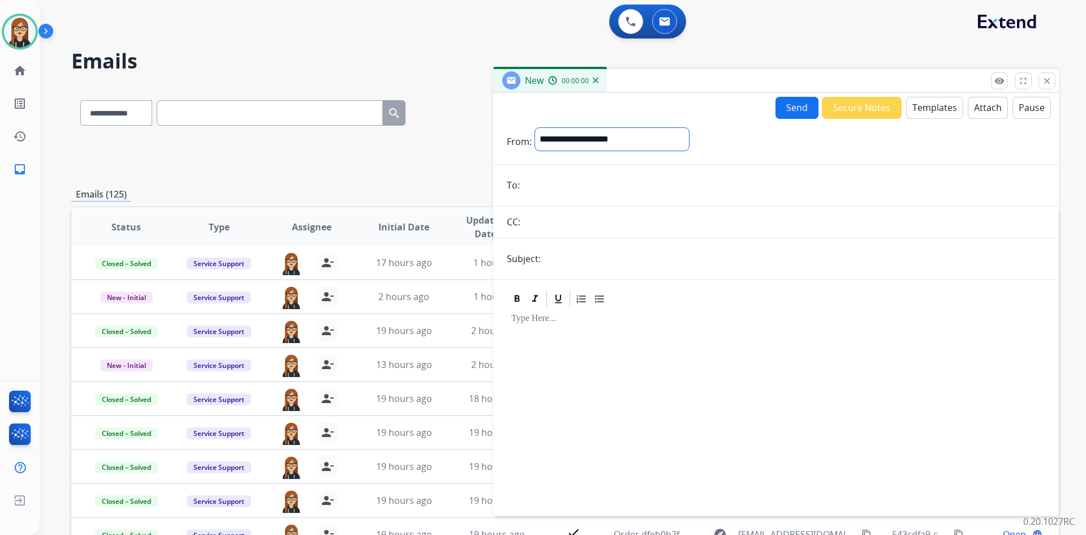
drag, startPoint x: 607, startPoint y: 143, endPoint x: 604, endPoint y: 149, distance: 6.3
click at [607, 143] on select "**********" at bounding box center [612, 139] width 154 height 23
select select "**********"
click at [535, 128] on select "**********" at bounding box center [612, 139] width 154 height 23
drag, startPoint x: 570, startPoint y: 181, endPoint x: 577, endPoint y: 179, distance: 7.4
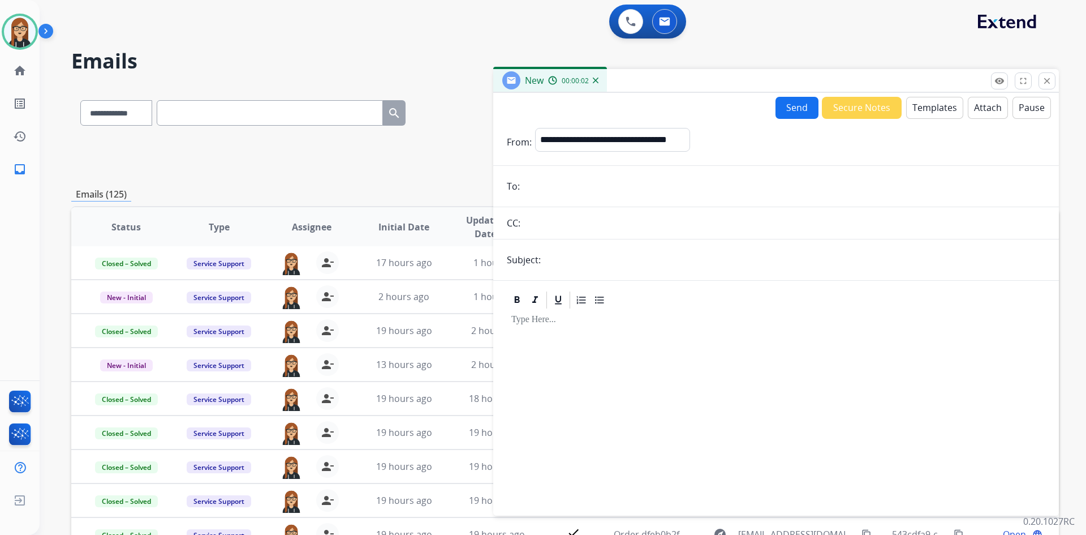
click at [570, 181] on input "email" at bounding box center [784, 186] width 522 height 23
paste input "**********"
type input "**********"
click at [929, 106] on button "Templates" at bounding box center [934, 108] width 57 height 22
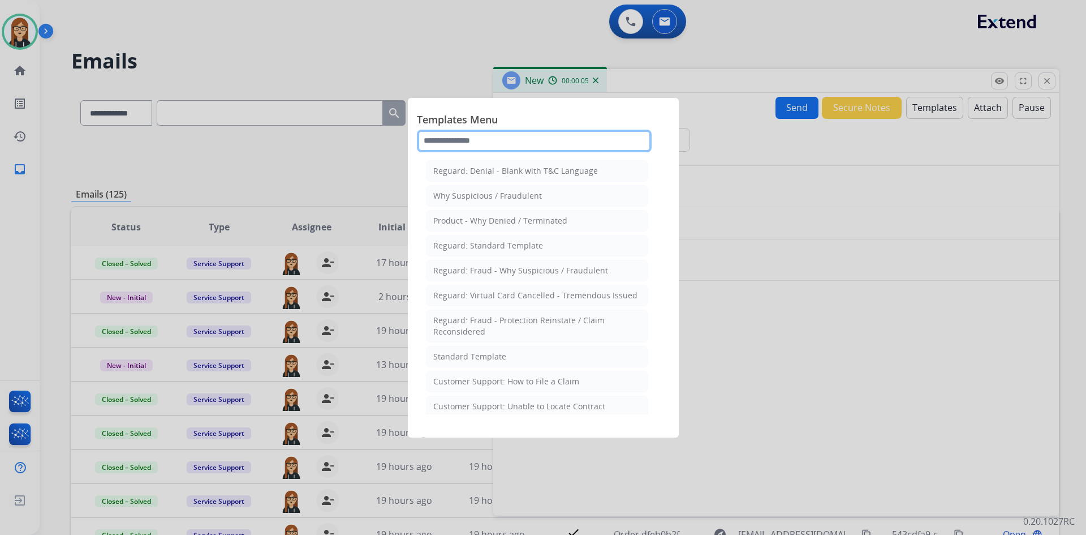
click at [488, 140] on input "text" at bounding box center [534, 141] width 235 height 23
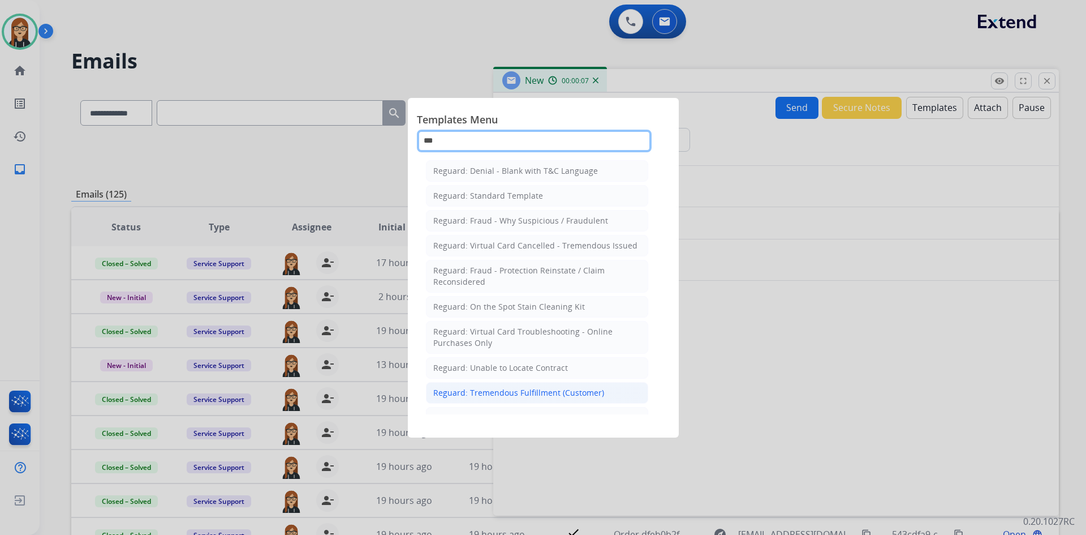
type input "***"
click at [501, 396] on div "Reguard: Tremendous Fulfillment (Customer)" at bounding box center [518, 392] width 171 height 11
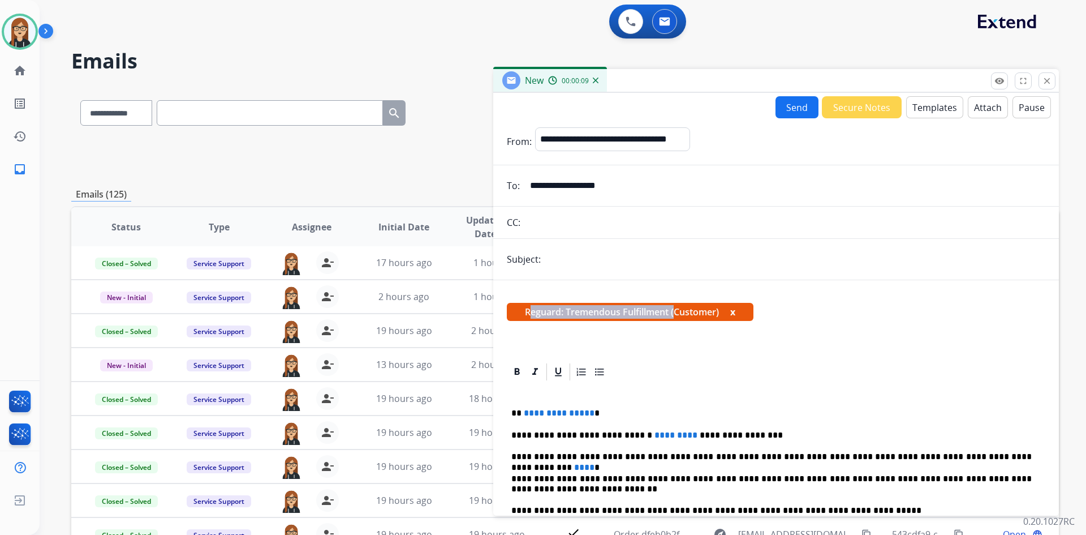
drag, startPoint x: 674, startPoint y: 314, endPoint x: 516, endPoint y: 309, distance: 158.5
click at [516, 309] on span "Reguard: Tremendous Fulfillment (Customer) x" at bounding box center [630, 312] width 247 height 18
click at [560, 253] on input "text" at bounding box center [794, 259] width 501 height 23
paste input "**********"
type input "**********"
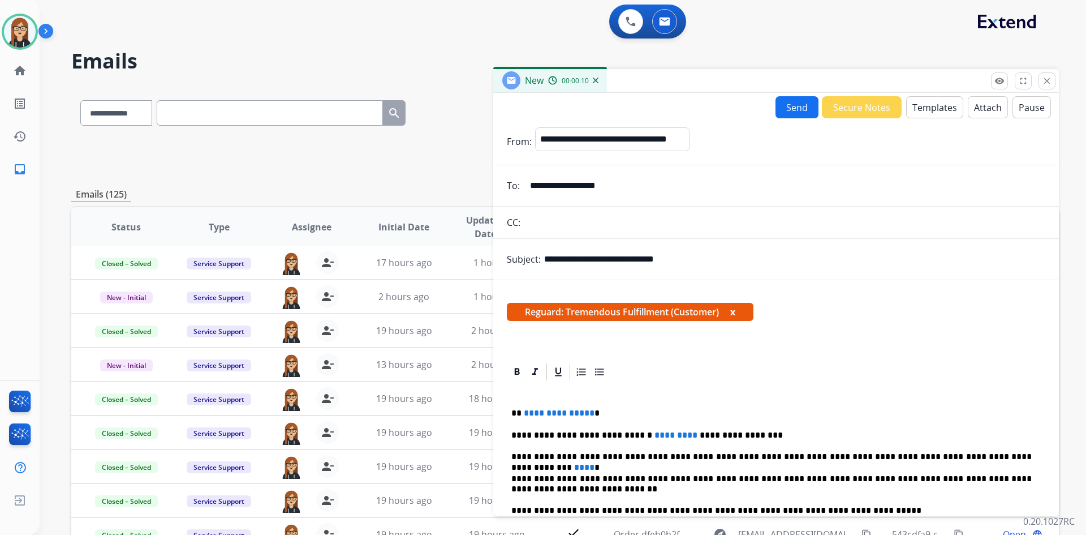
click at [777, 276] on form "**********" at bounding box center [776, 392] width 566 height 548
click at [735, 312] on button "x" at bounding box center [732, 312] width 5 height 14
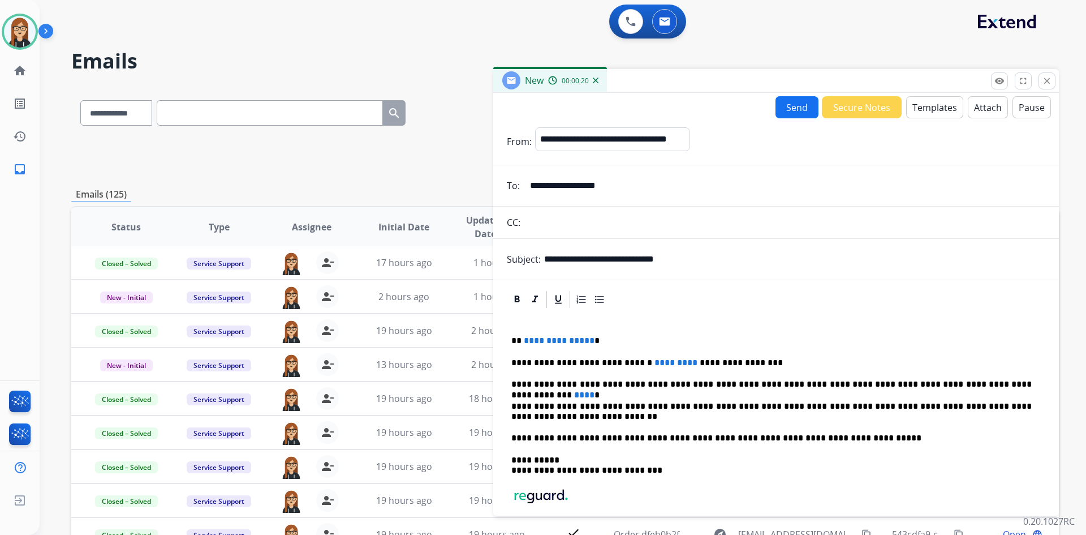
click at [545, 342] on span "**********" at bounding box center [559, 340] width 71 height 8
click at [655, 361] on span "*********" at bounding box center [676, 362] width 43 height 8
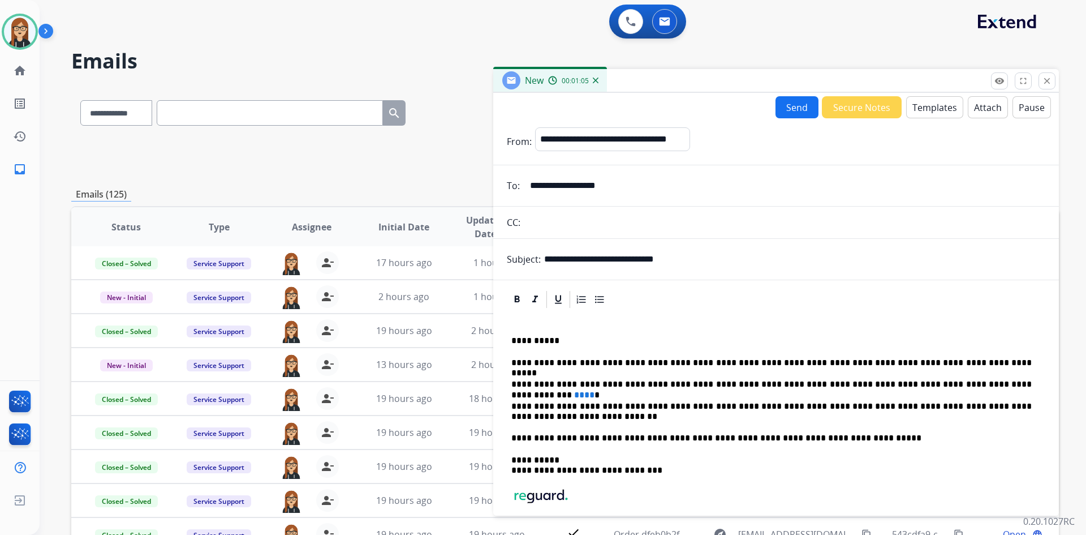
click at [913, 384] on p "**********" at bounding box center [772, 384] width 521 height 10
click at [567, 390] on span "****" at bounding box center [557, 394] width 20 height 8
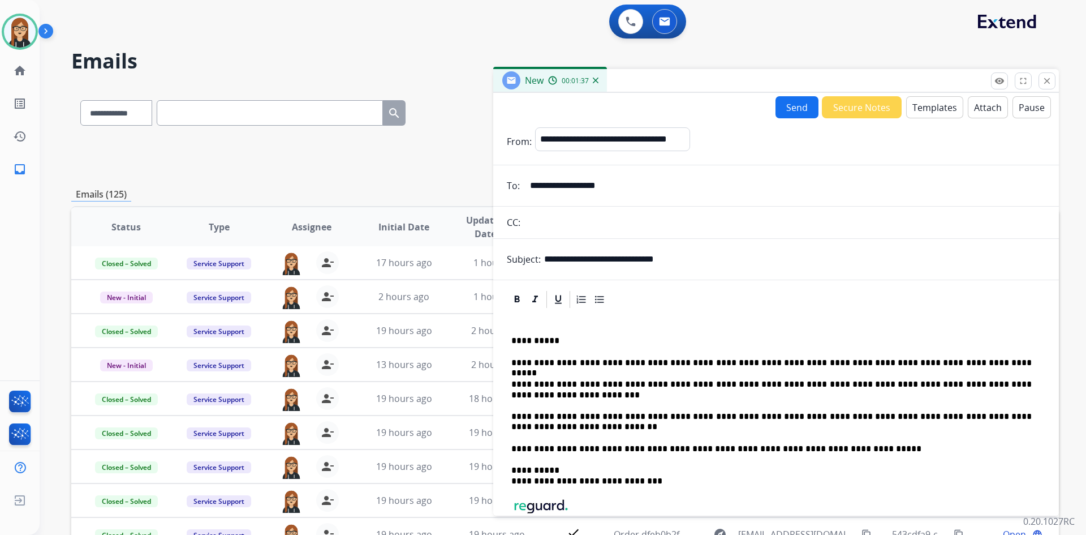
click at [786, 110] on button "Send" at bounding box center [797, 107] width 43 height 22
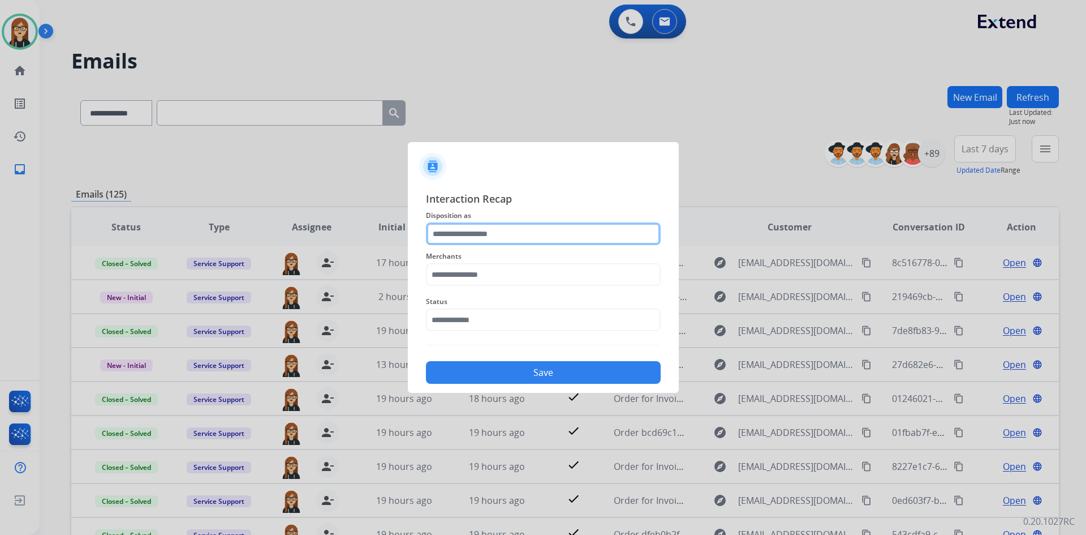
click at [493, 237] on input "text" at bounding box center [543, 233] width 235 height 23
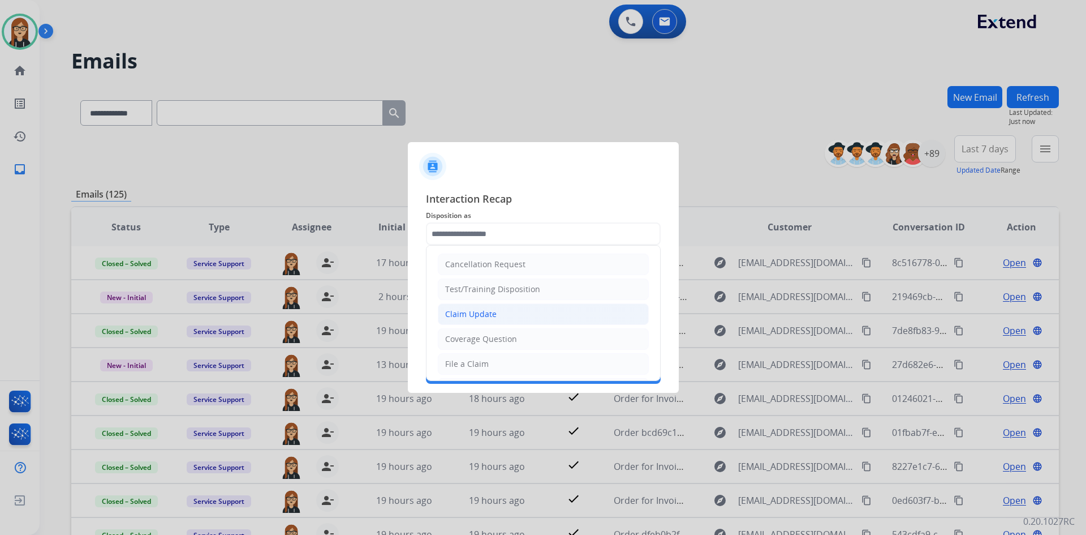
click at [487, 312] on div "Claim Update" at bounding box center [470, 313] width 51 height 11
type input "**********"
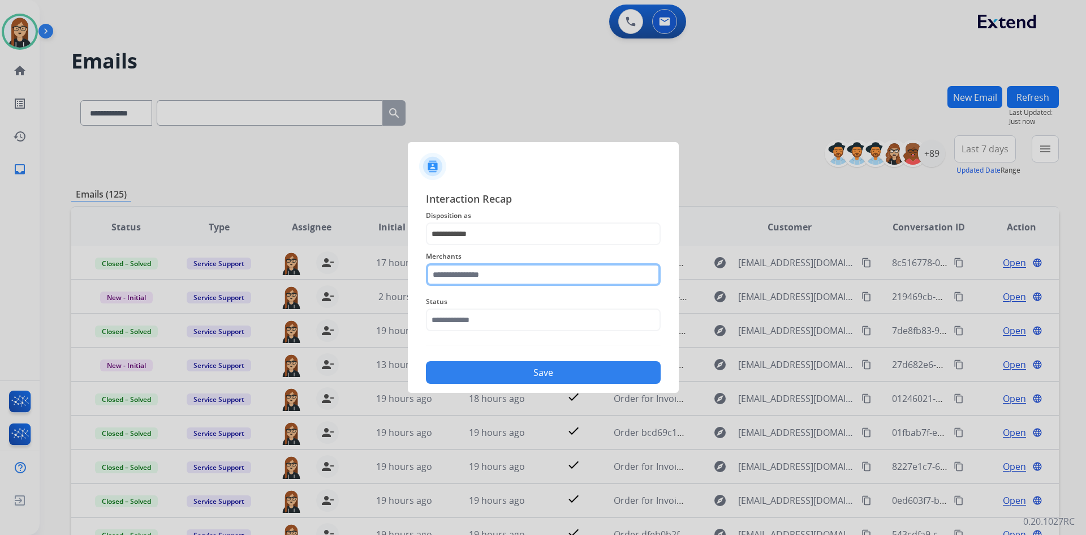
click at [485, 275] on input "text" at bounding box center [543, 274] width 235 height 23
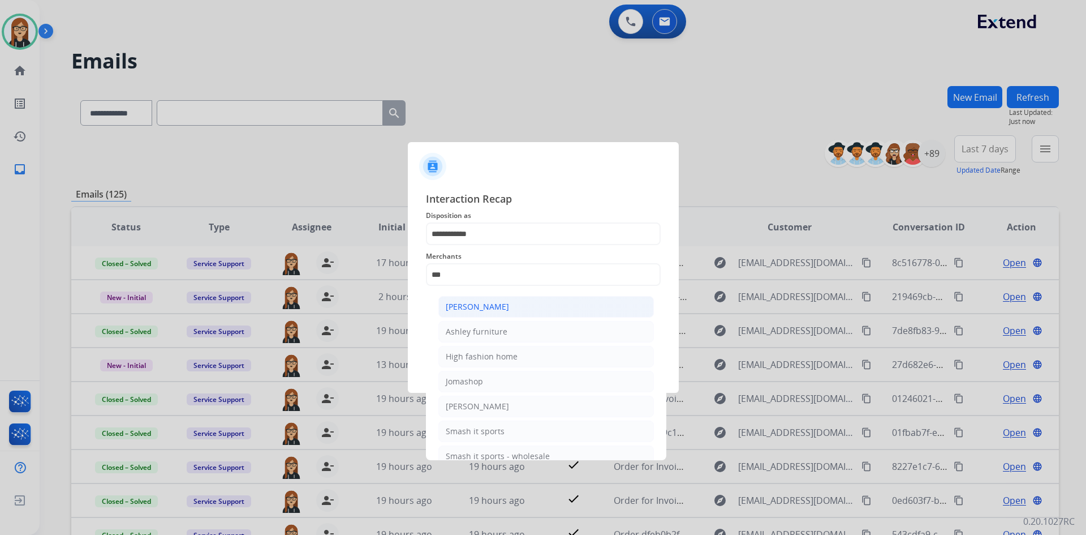
click at [495, 307] on div "Ashley - Reguard" at bounding box center [477, 306] width 63 height 11
type input "**********"
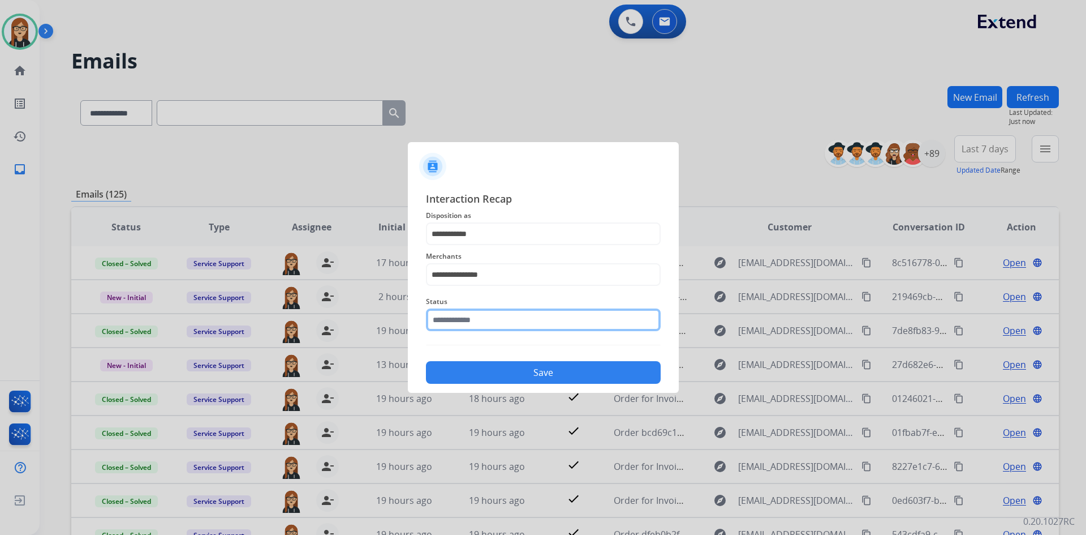
click at [480, 318] on input "text" at bounding box center [543, 319] width 235 height 23
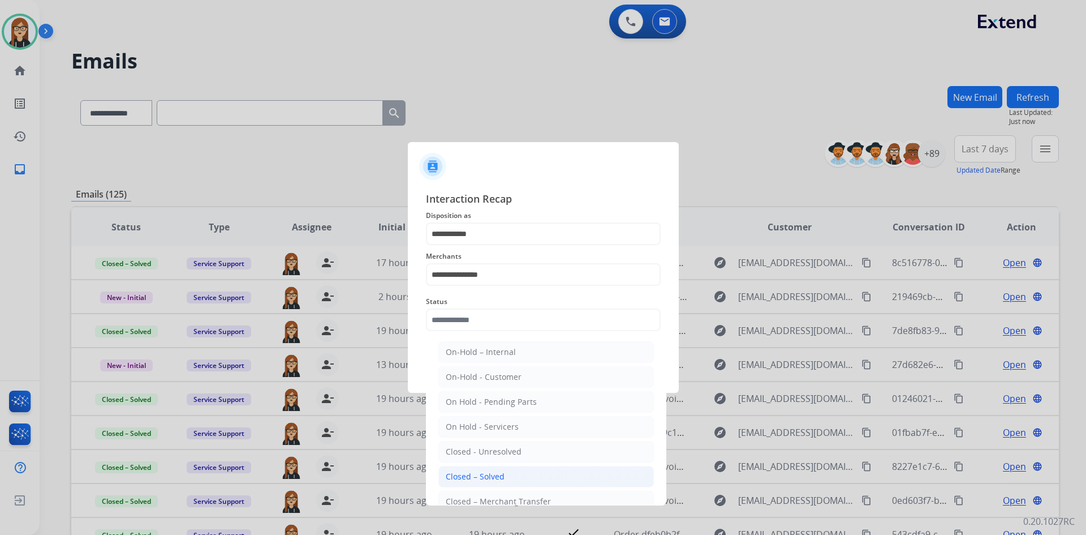
click at [482, 474] on div "Closed – Solved" at bounding box center [475, 476] width 59 height 11
type input "**********"
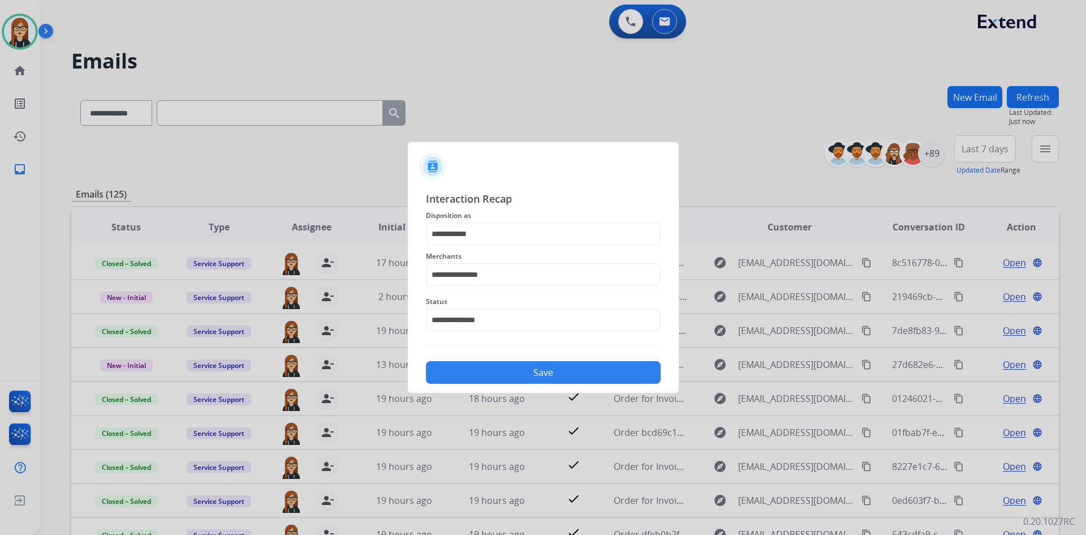
click at [539, 376] on button "Save" at bounding box center [543, 372] width 235 height 23
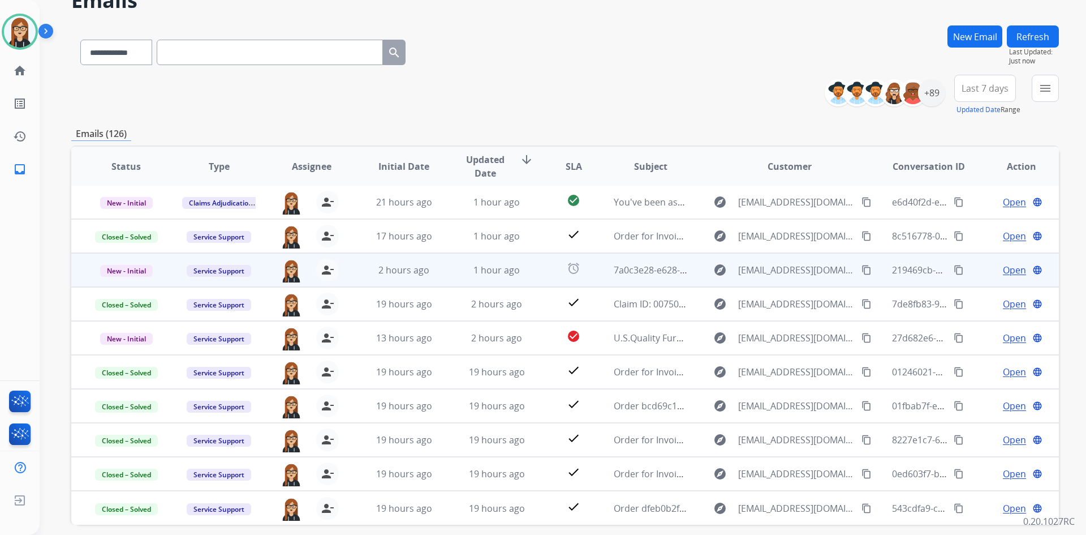
scroll to position [109, 0]
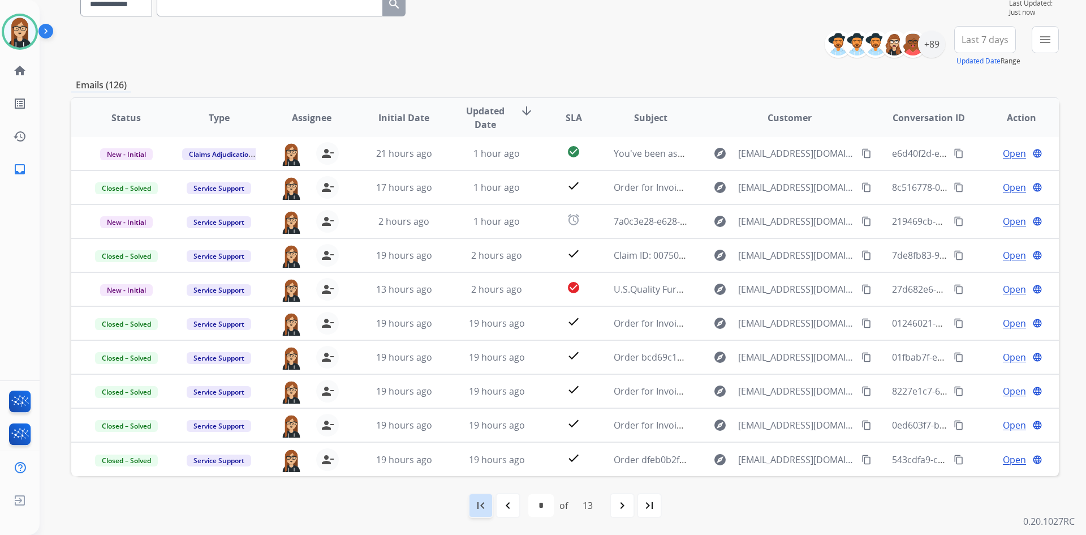
click at [474, 504] on mat-icon "first_page" at bounding box center [481, 506] width 14 height 14
select select "*"
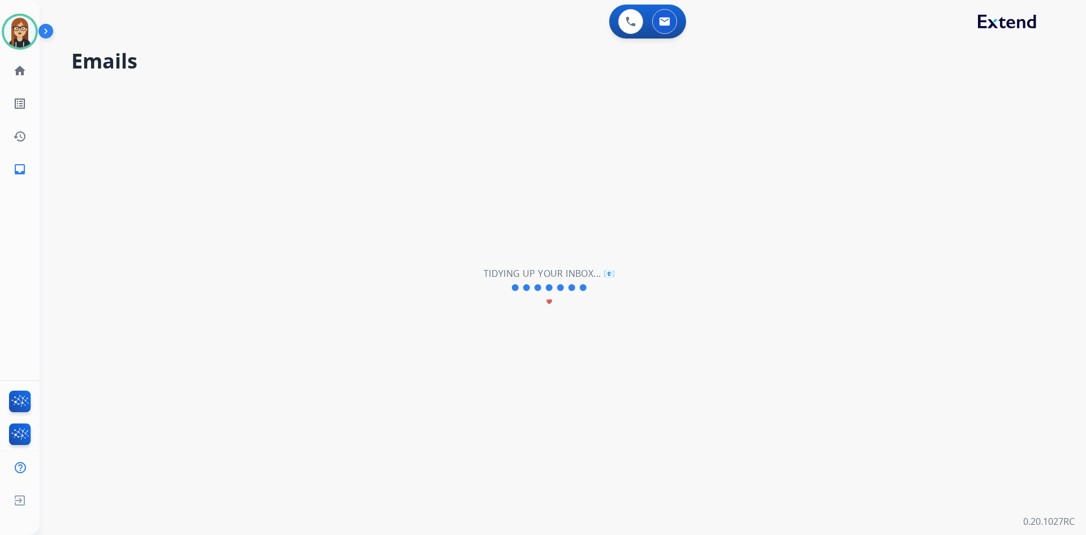
scroll to position [0, 0]
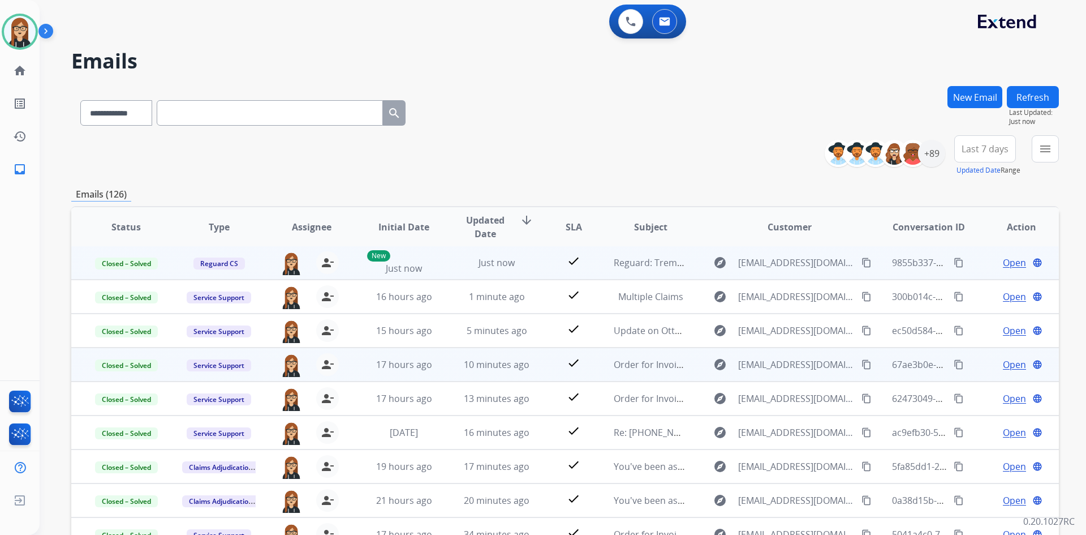
click at [286, 251] on div "trisha.higgins@extend.com person_remove Unassign to Me" at bounding box center [302, 263] width 92 height 32
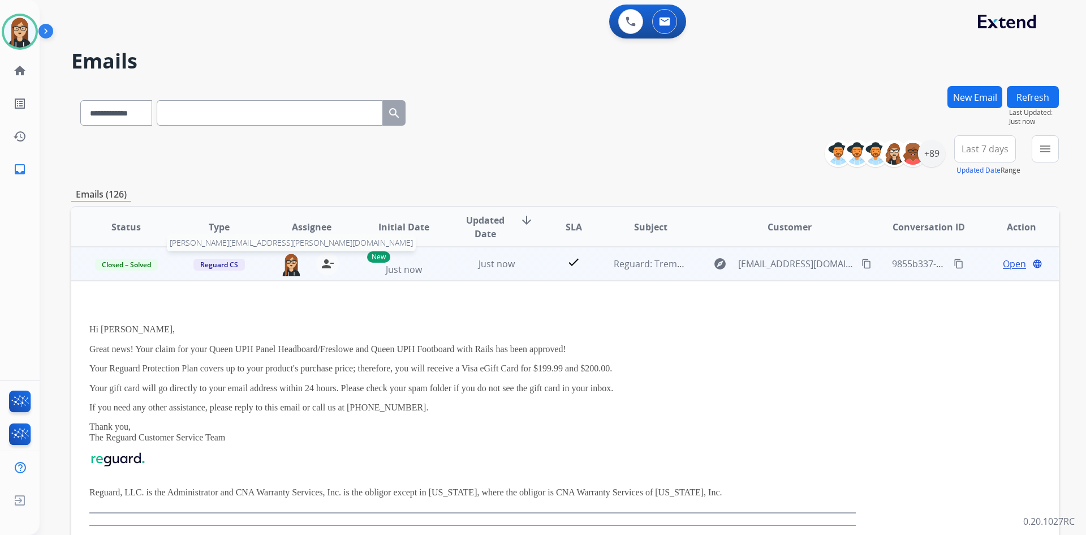
click at [291, 265] on img at bounding box center [291, 264] width 23 height 24
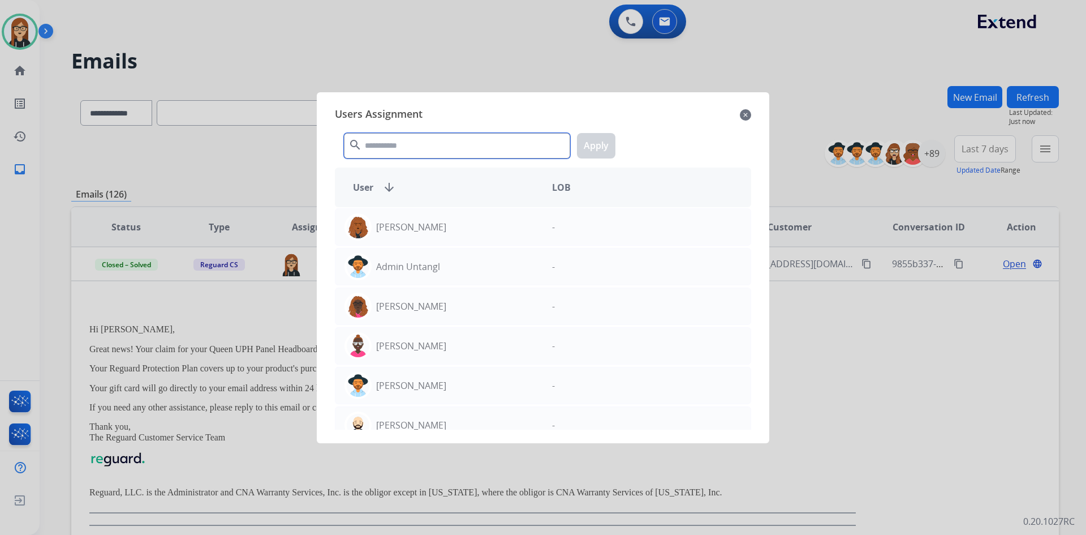
click at [438, 144] on input "text" at bounding box center [457, 145] width 226 height 25
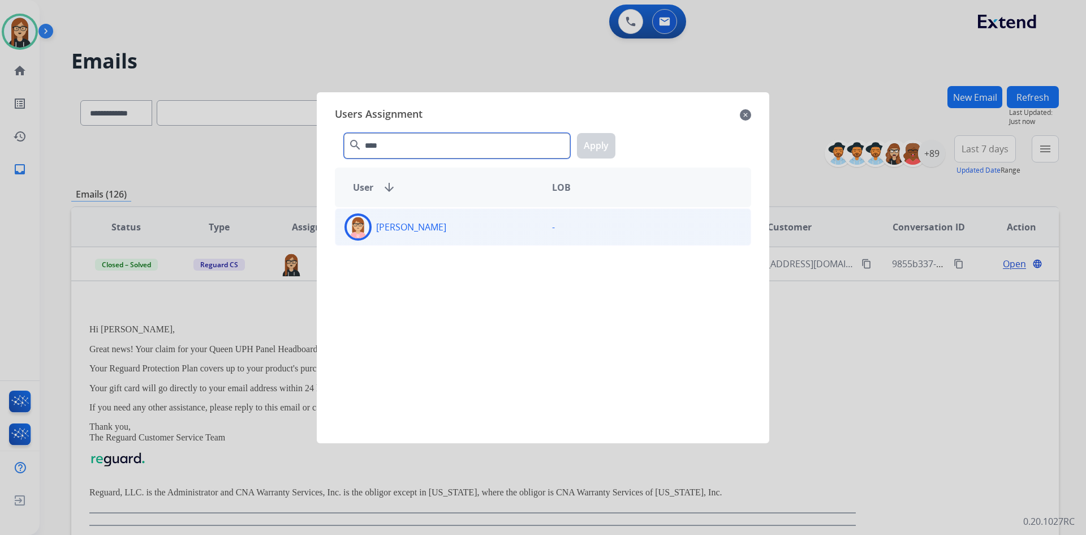
type input "****"
click at [358, 227] on img at bounding box center [358, 227] width 23 height 23
click at [602, 149] on button "Apply" at bounding box center [596, 145] width 38 height 25
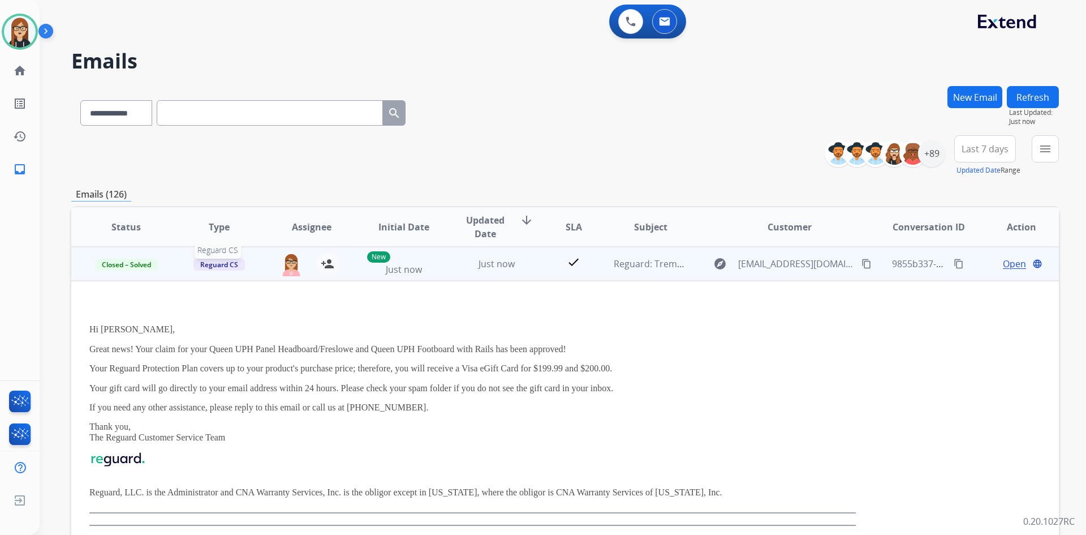
click at [238, 264] on span "Reguard CS" at bounding box center [219, 265] width 51 height 12
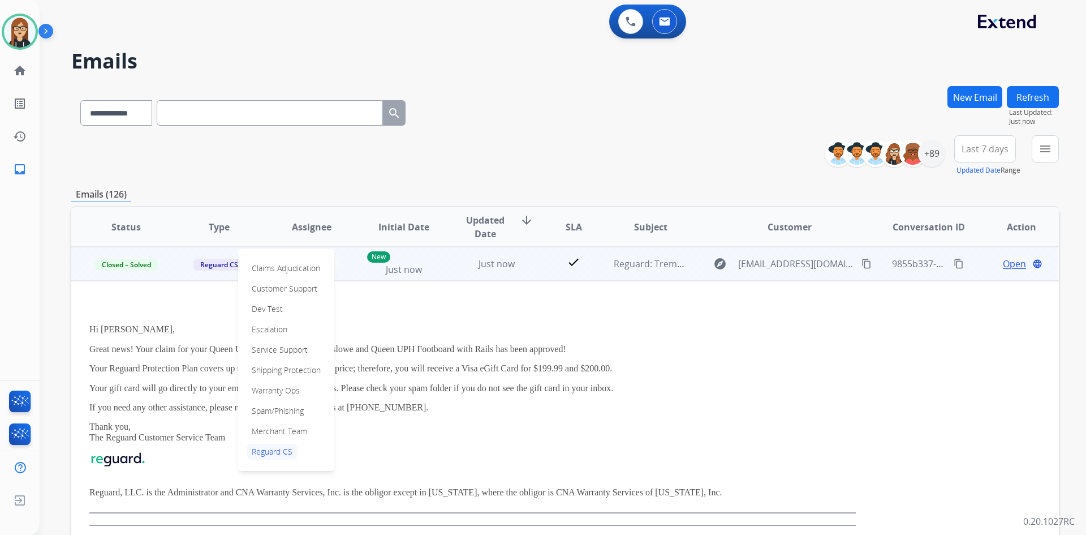
click at [455, 277] on td "Just now" at bounding box center [488, 264] width 93 height 34
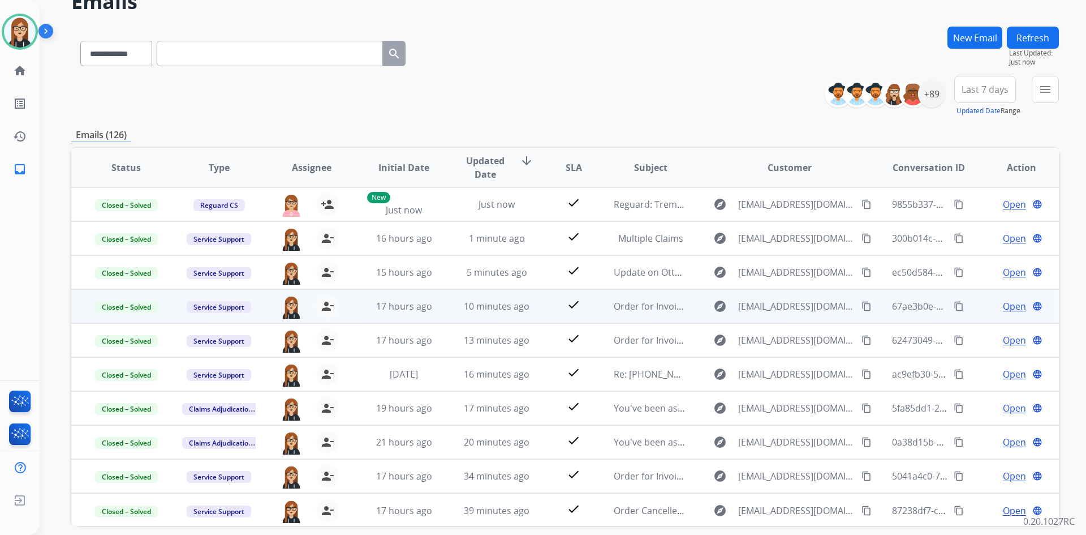
scroll to position [109, 0]
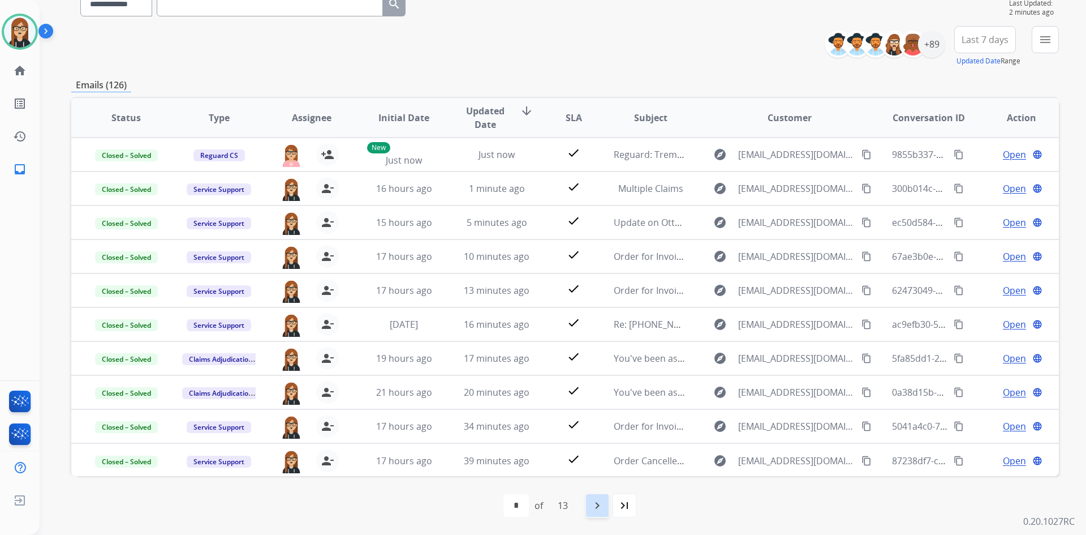
click at [603, 513] on div "navigate_next" at bounding box center [597, 505] width 25 height 25
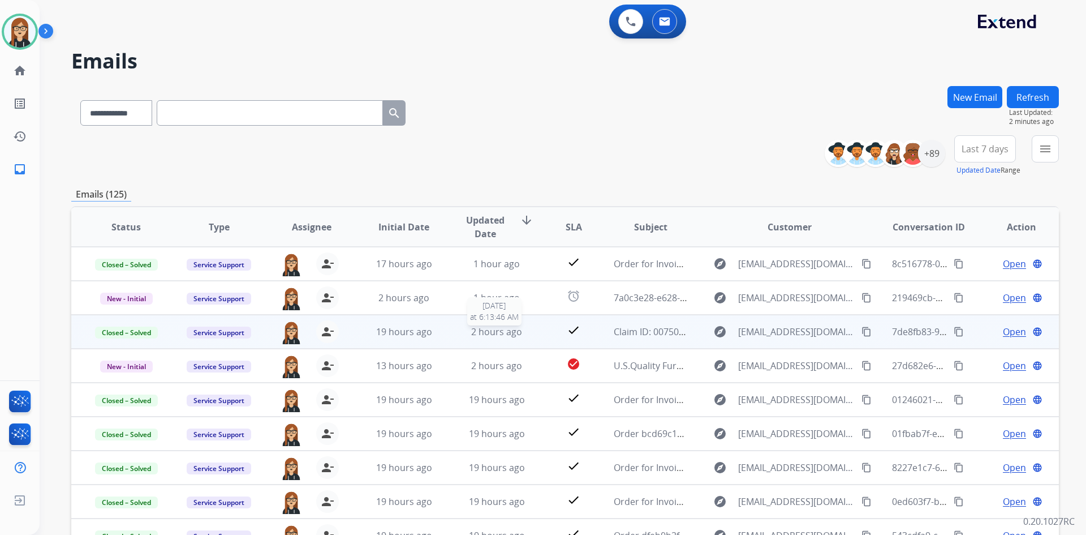
scroll to position [1, 0]
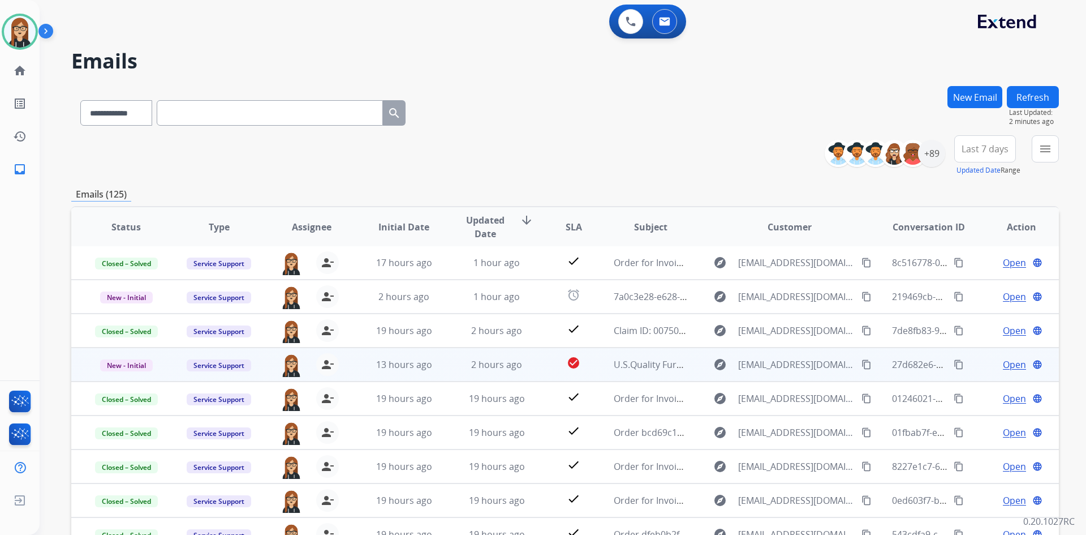
click at [1008, 367] on span "Open" at bounding box center [1014, 365] width 23 height 14
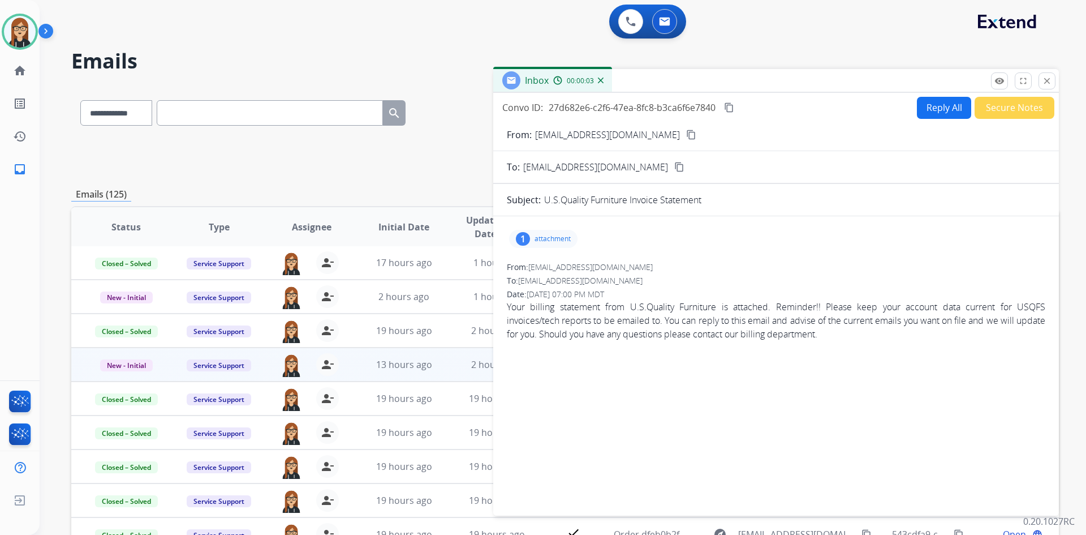
click at [549, 236] on p "attachment" at bounding box center [553, 238] width 36 height 9
click at [573, 267] on mat-icon "download" at bounding box center [574, 268] width 10 height 10
click at [1047, 79] on mat-icon "close" at bounding box center [1047, 81] width 10 height 10
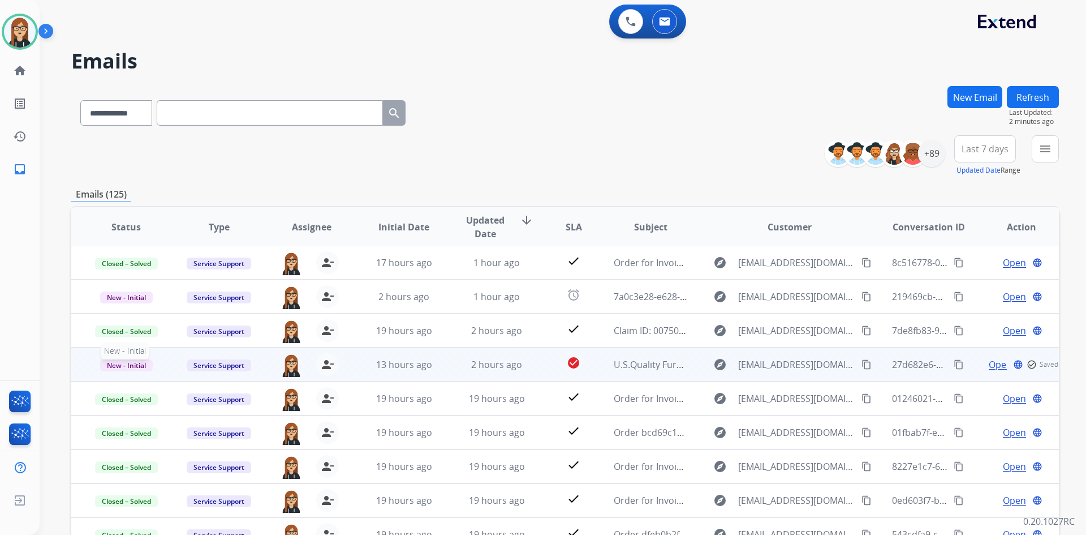
click at [138, 363] on span "New - Initial" at bounding box center [126, 365] width 53 height 12
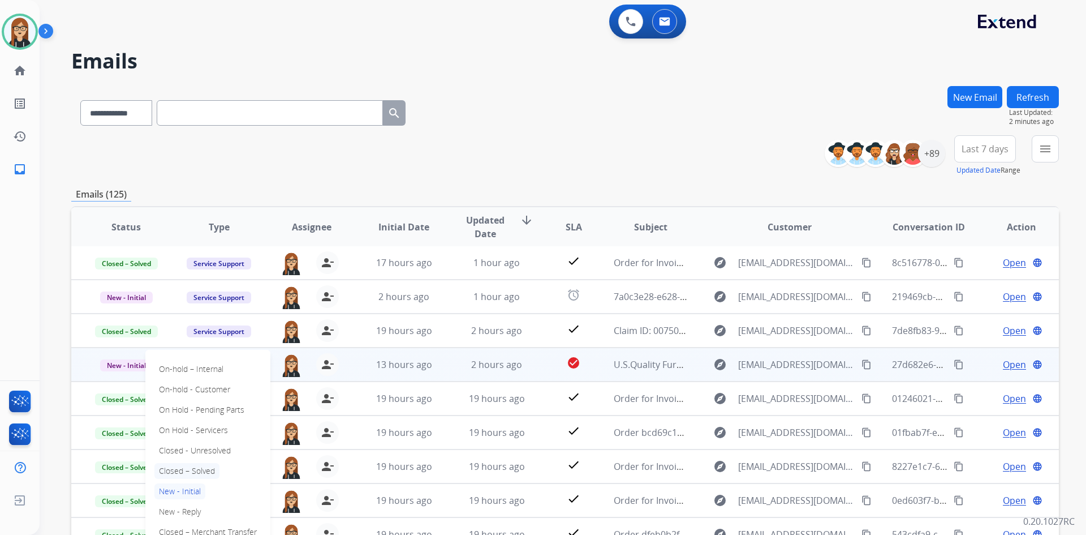
click at [178, 469] on p "Closed – Solved" at bounding box center [186, 471] width 65 height 16
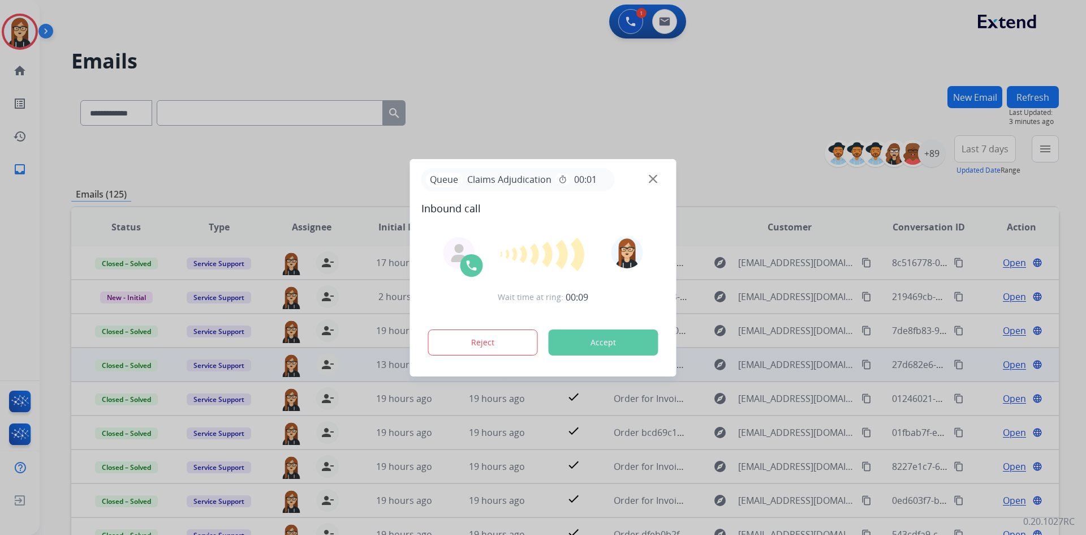
click at [611, 342] on button "Accept" at bounding box center [604, 342] width 110 height 26
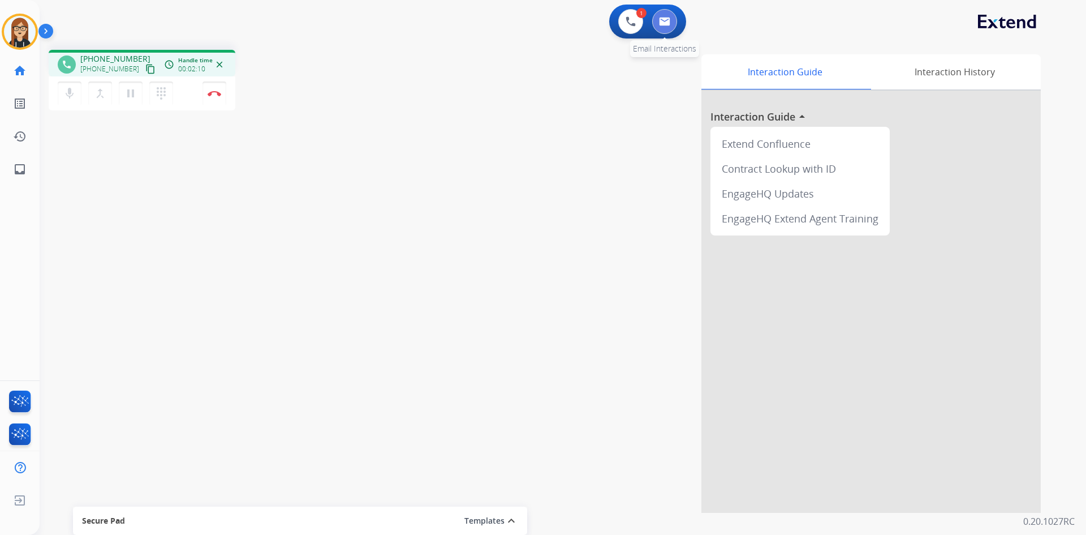
click at [673, 16] on button at bounding box center [664, 21] width 25 height 25
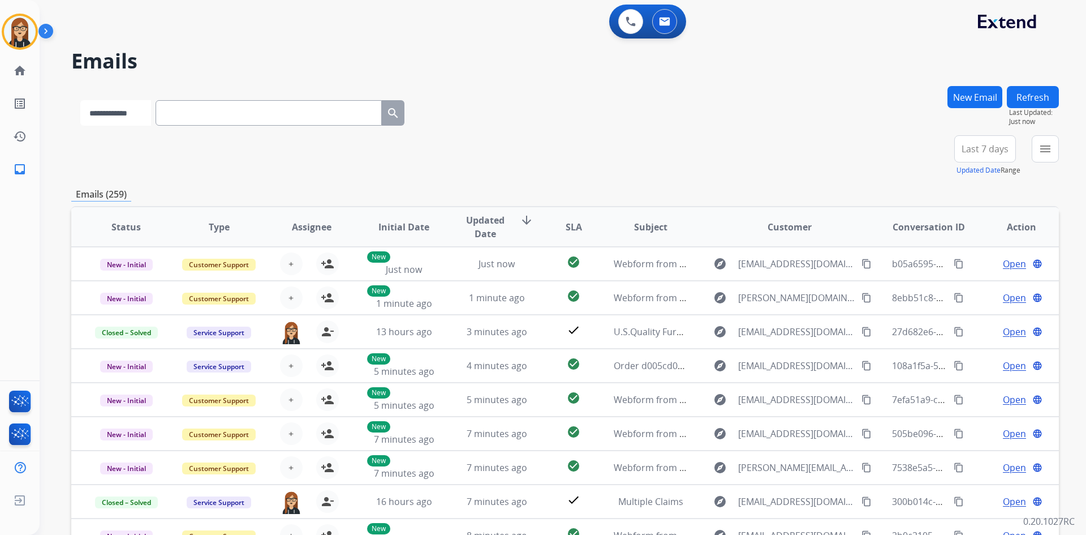
click at [126, 115] on select "**********" at bounding box center [115, 112] width 71 height 25
select select "**********"
click at [80, 100] on select "**********" at bounding box center [115, 112] width 71 height 25
click at [203, 110] on input "text" at bounding box center [270, 112] width 226 height 25
paste input "**********"
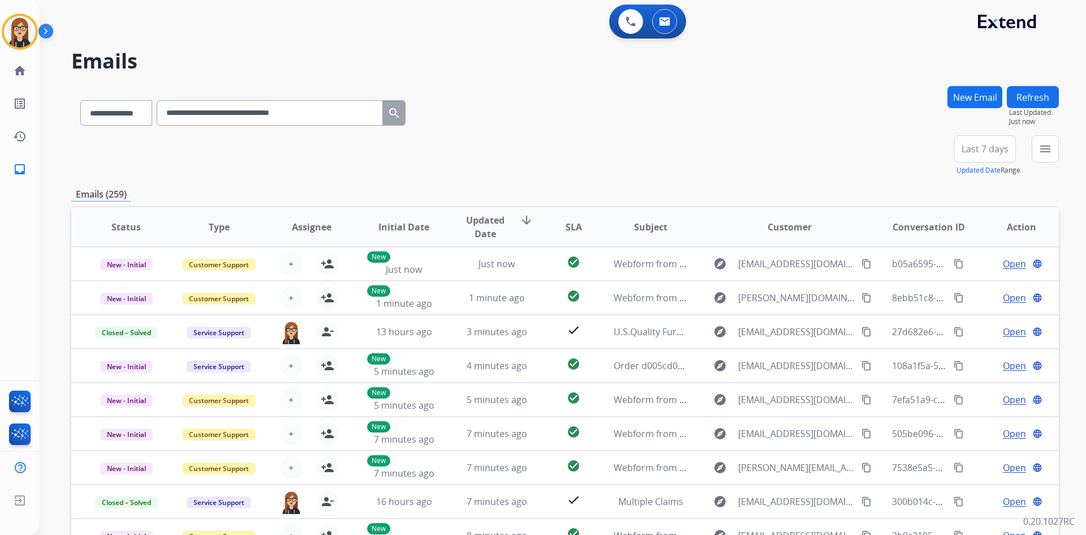
type input "**********"
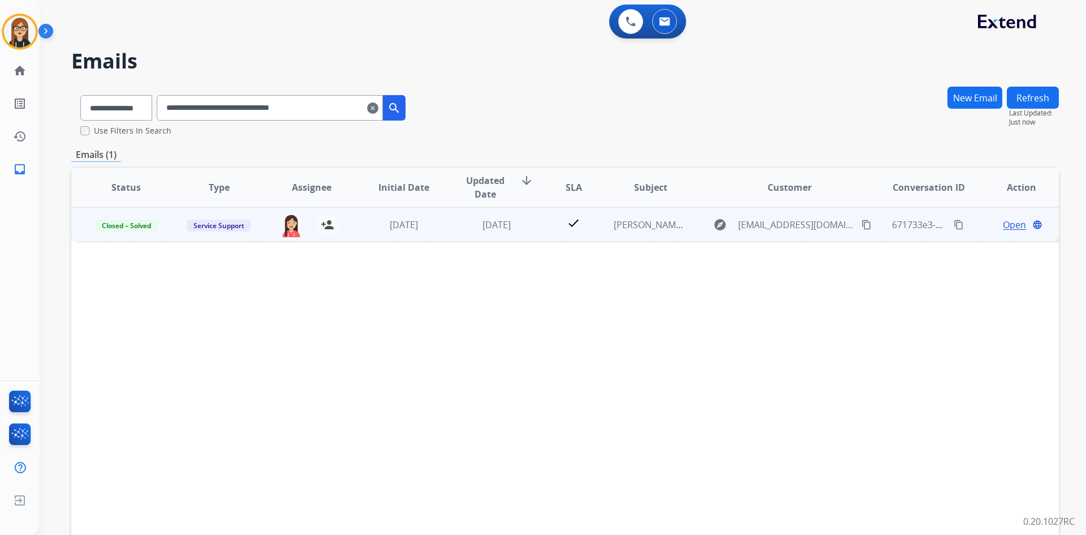
click at [1003, 222] on span "Open" at bounding box center [1014, 225] width 23 height 14
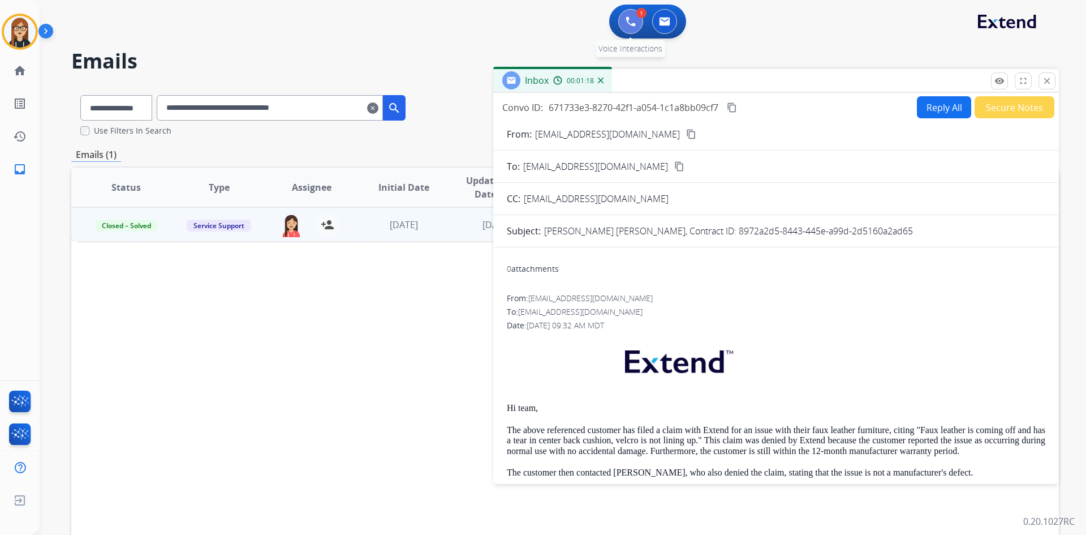
click at [629, 23] on img at bounding box center [631, 21] width 10 height 10
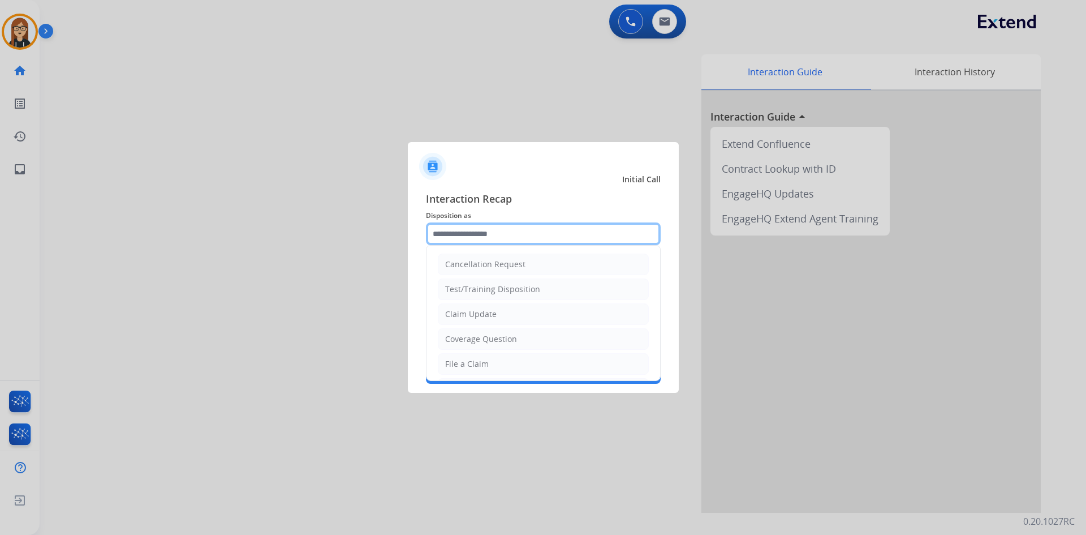
click at [498, 231] on input "text" at bounding box center [543, 233] width 235 height 23
click at [483, 315] on div "Claim Update" at bounding box center [470, 313] width 51 height 11
type input "**********"
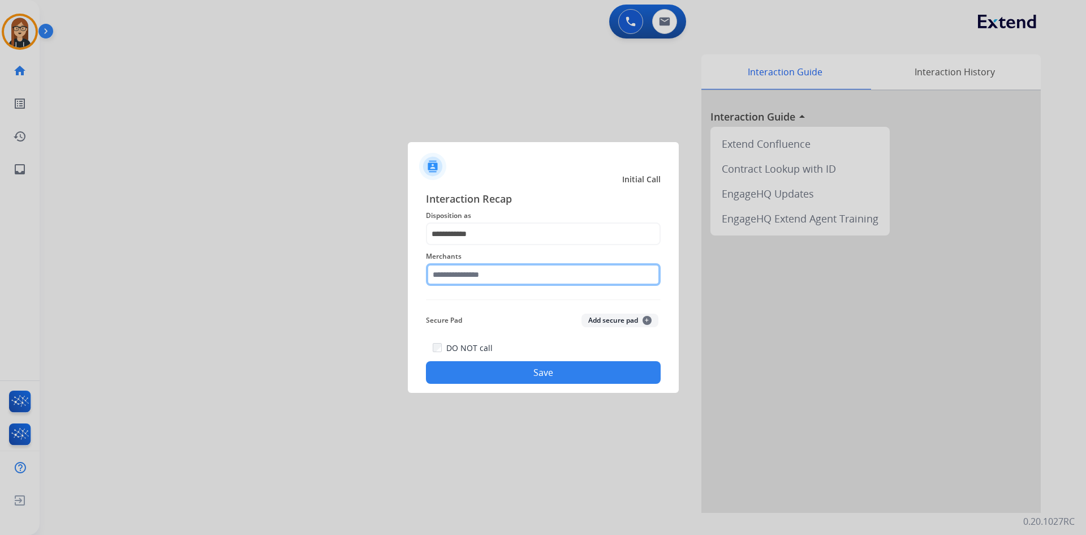
click at [467, 272] on input "text" at bounding box center [543, 274] width 235 height 23
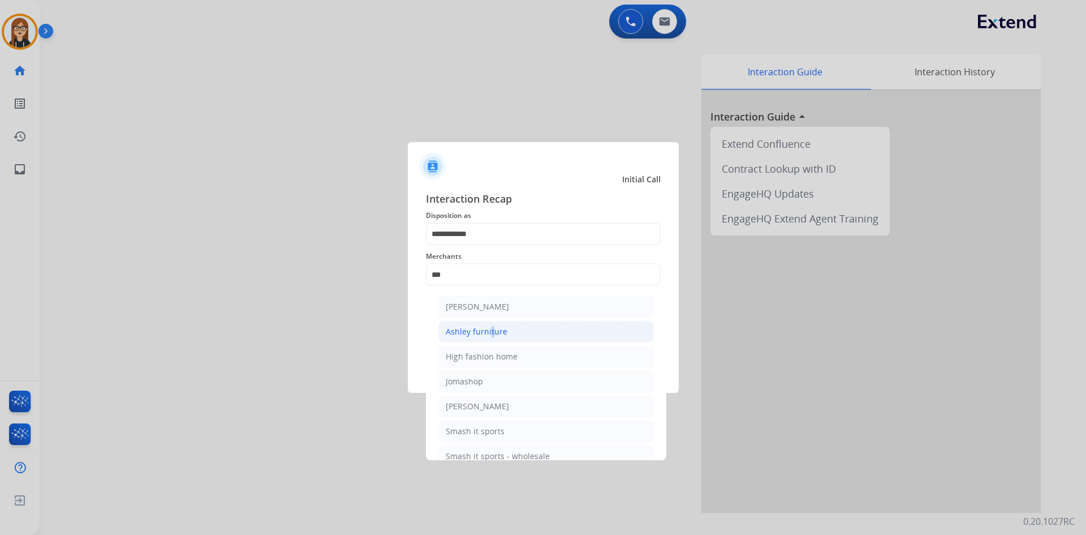
click at [489, 326] on div "Ashley furniture" at bounding box center [477, 331] width 62 height 11
type input "**********"
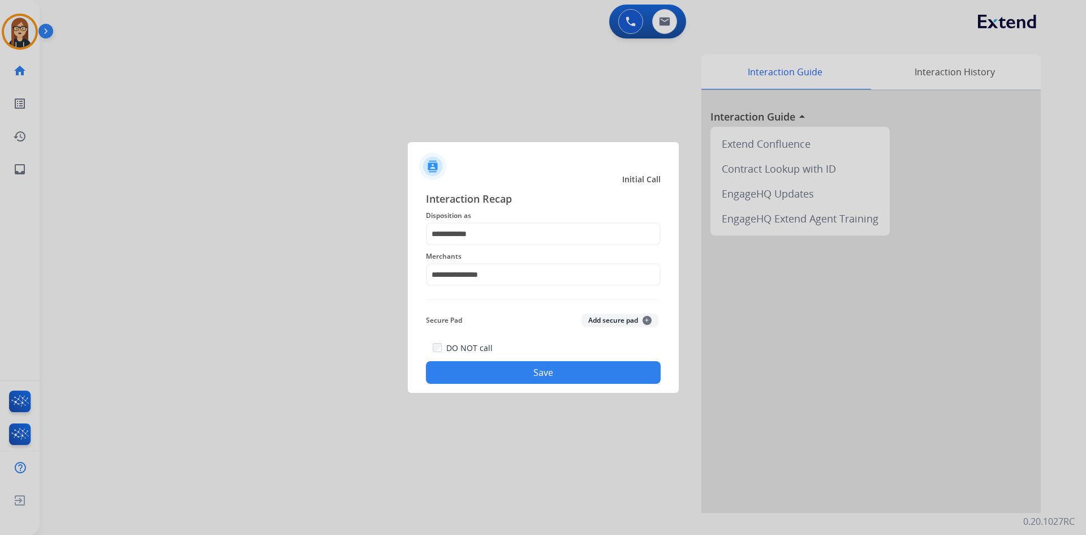
click at [529, 372] on button "Save" at bounding box center [543, 372] width 235 height 23
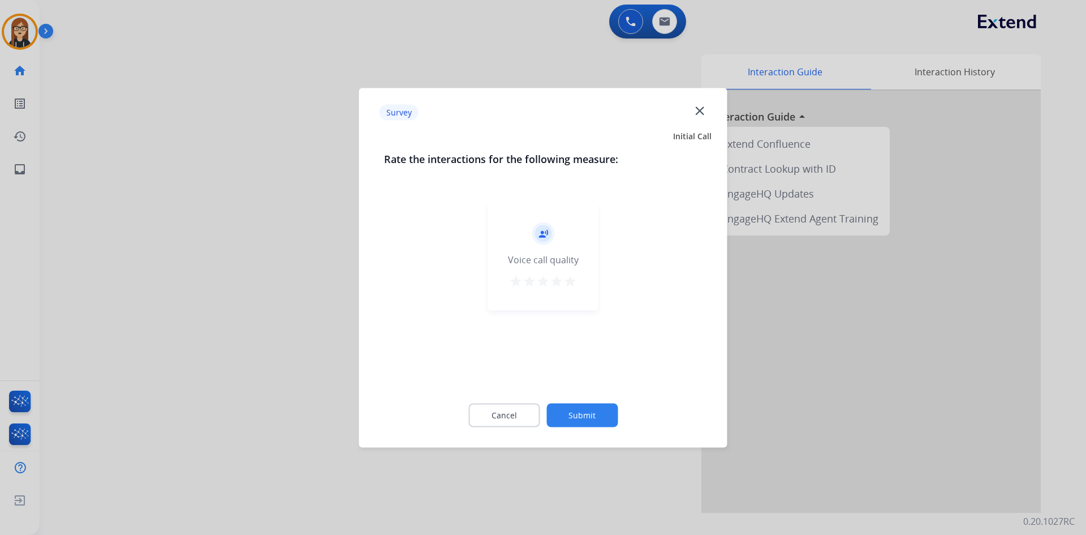
click at [586, 412] on button "Submit" at bounding box center [582, 415] width 71 height 24
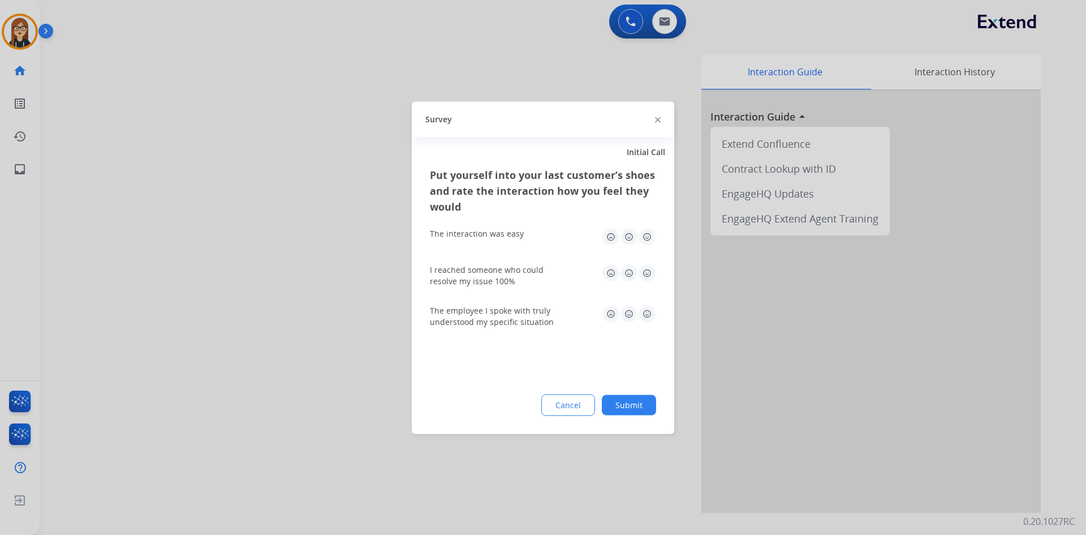
click at [655, 119] on div "Survey" at bounding box center [543, 119] width 263 height 36
click at [575, 398] on button "Cancel" at bounding box center [569, 405] width 53 height 20
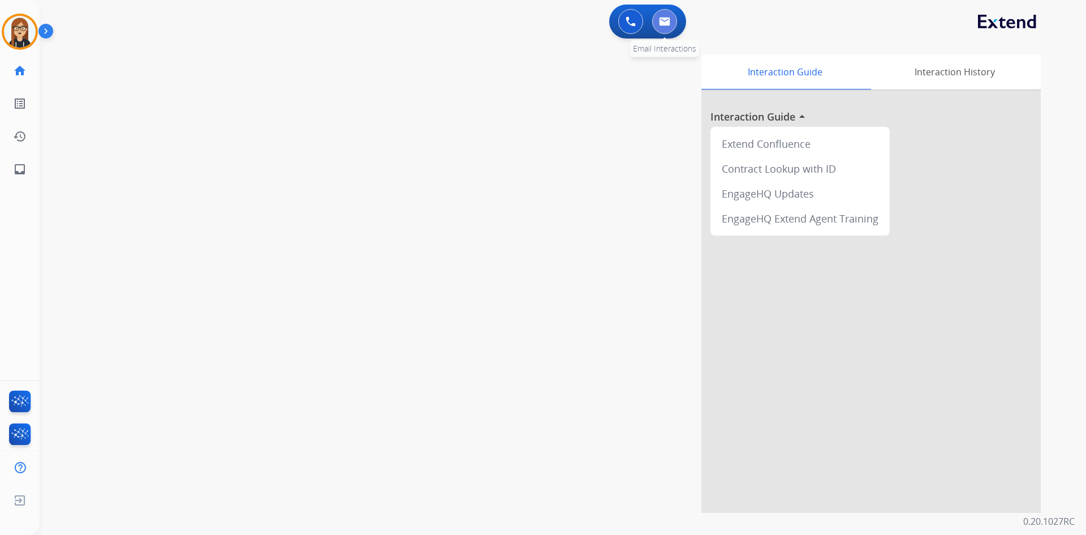
click at [667, 24] on img at bounding box center [664, 21] width 11 height 9
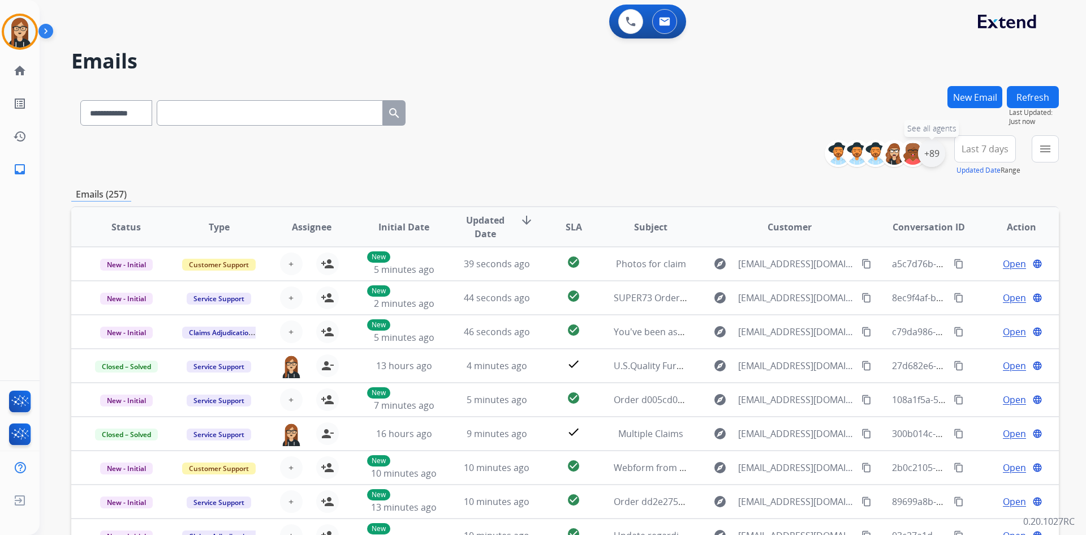
click at [928, 156] on div "+89" at bounding box center [931, 153] width 27 height 27
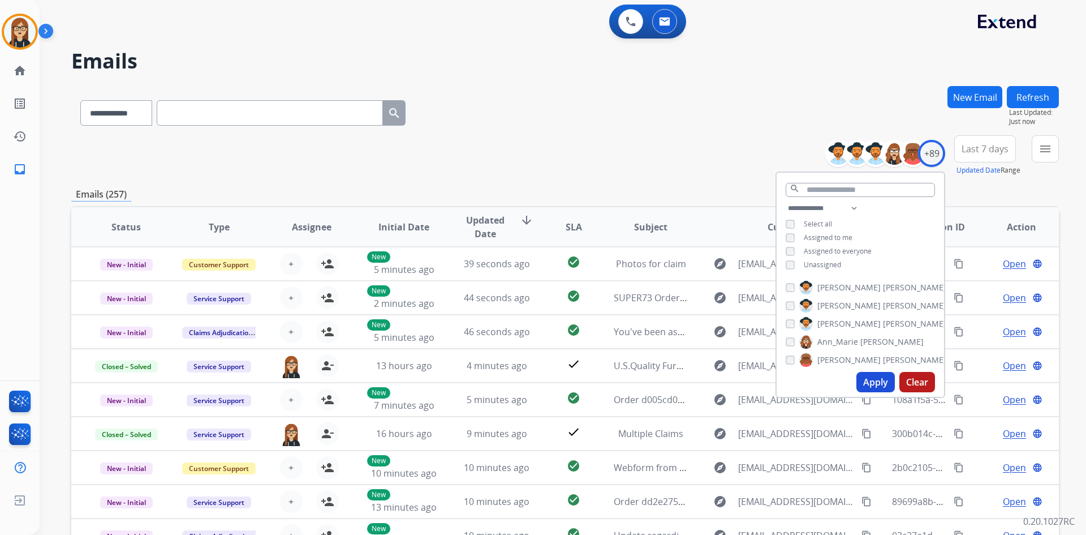
click at [878, 377] on button "Apply" at bounding box center [876, 382] width 38 height 20
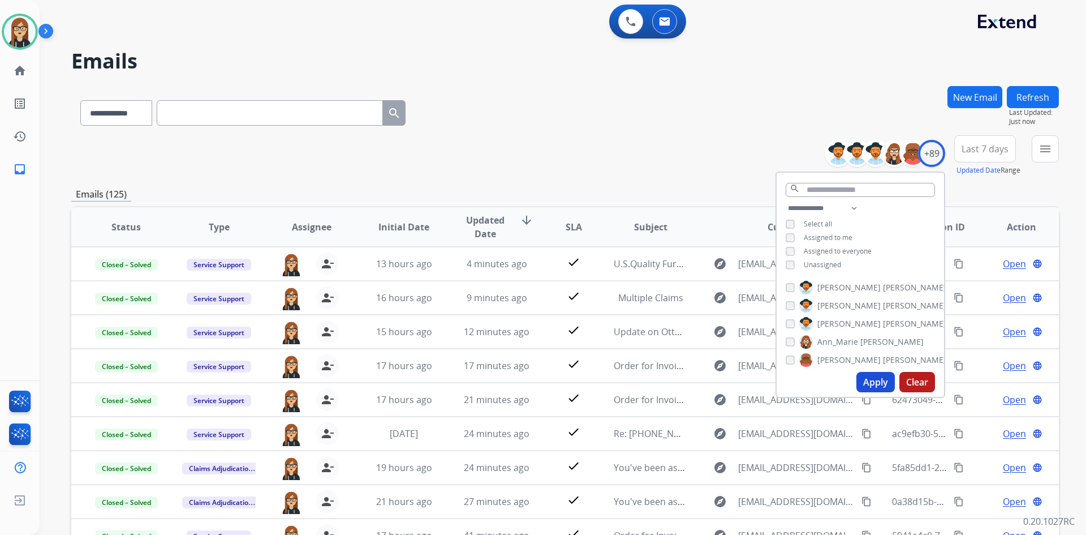
drag, startPoint x: 877, startPoint y: 381, endPoint x: 805, endPoint y: 293, distance: 113.8
click at [878, 381] on button "Apply" at bounding box center [876, 382] width 38 height 20
click at [711, 153] on div "**********" at bounding box center [565, 155] width 988 height 41
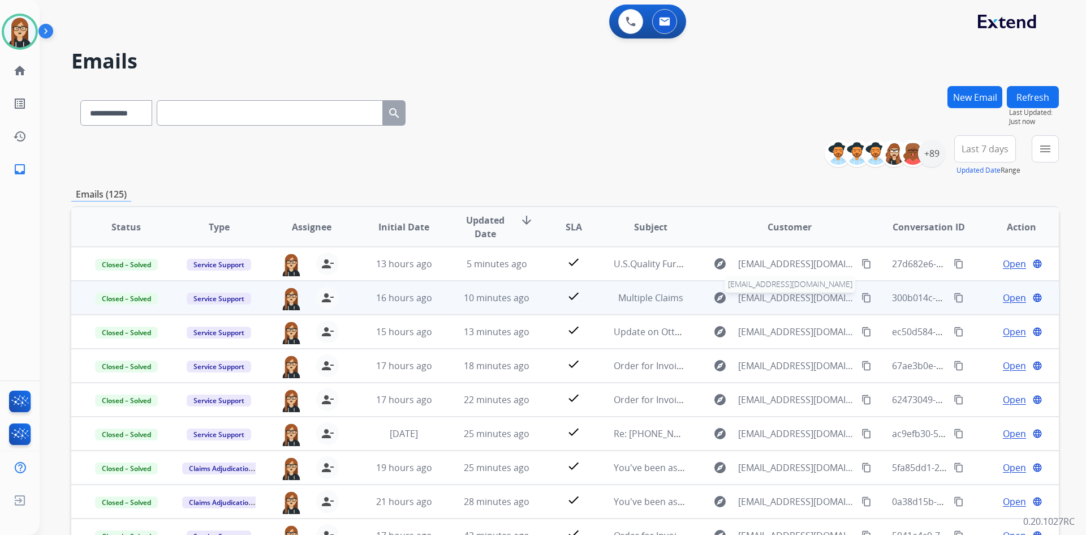
click at [771, 293] on span "JFreitas@ashley.com" at bounding box center [796, 298] width 117 height 14
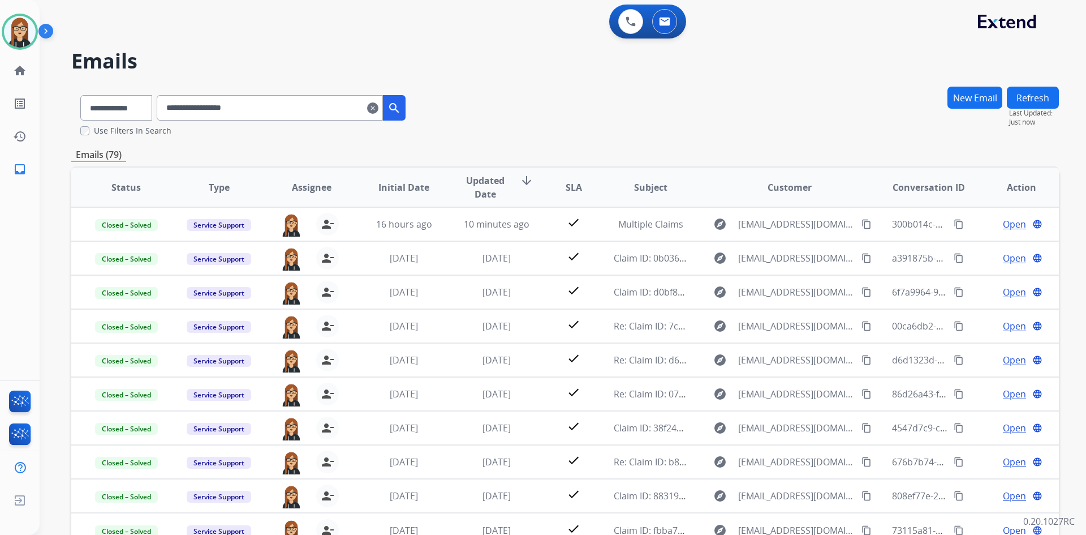
click at [379, 109] on mat-icon "clear" at bounding box center [372, 108] width 11 height 14
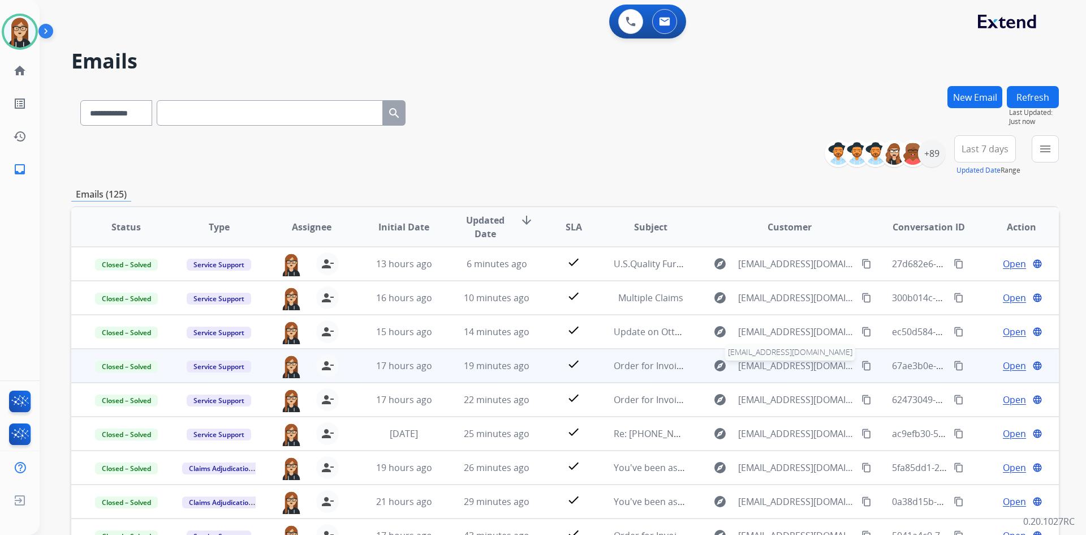
click at [783, 369] on span "billing@ahmfurniture.com" at bounding box center [796, 366] width 117 height 14
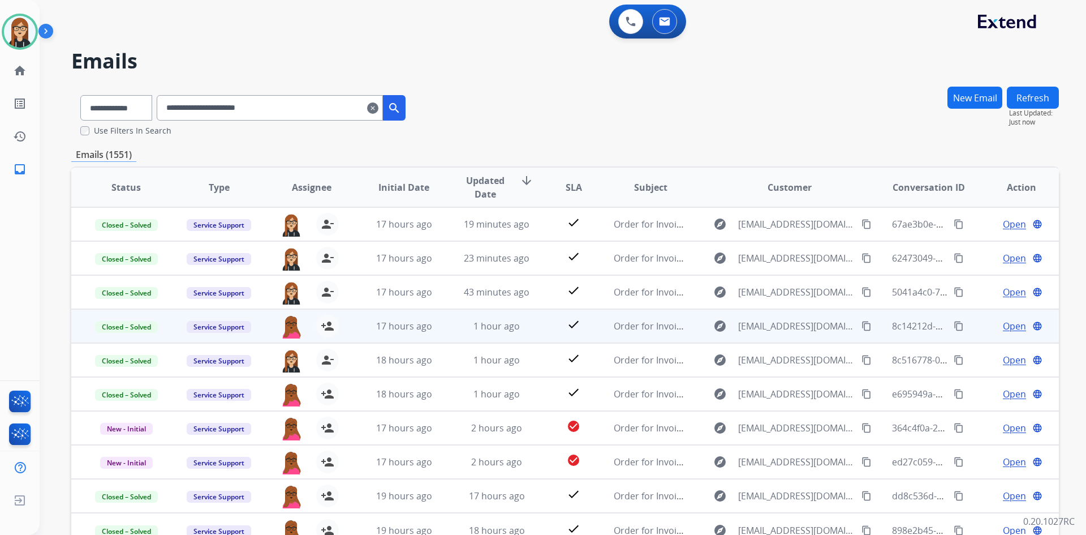
scroll to position [1, 0]
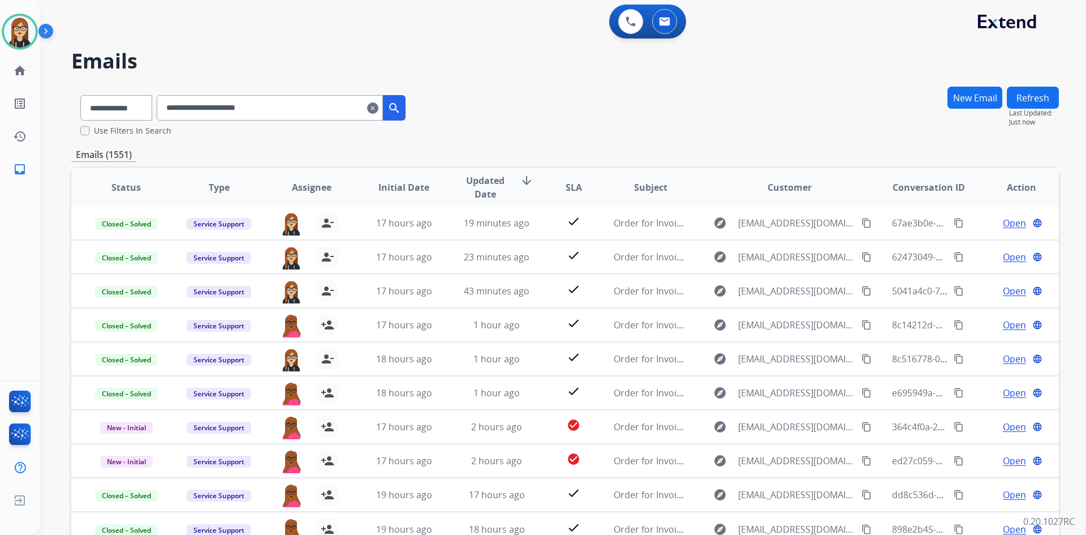
click at [379, 110] on mat-icon "clear" at bounding box center [372, 108] width 11 height 14
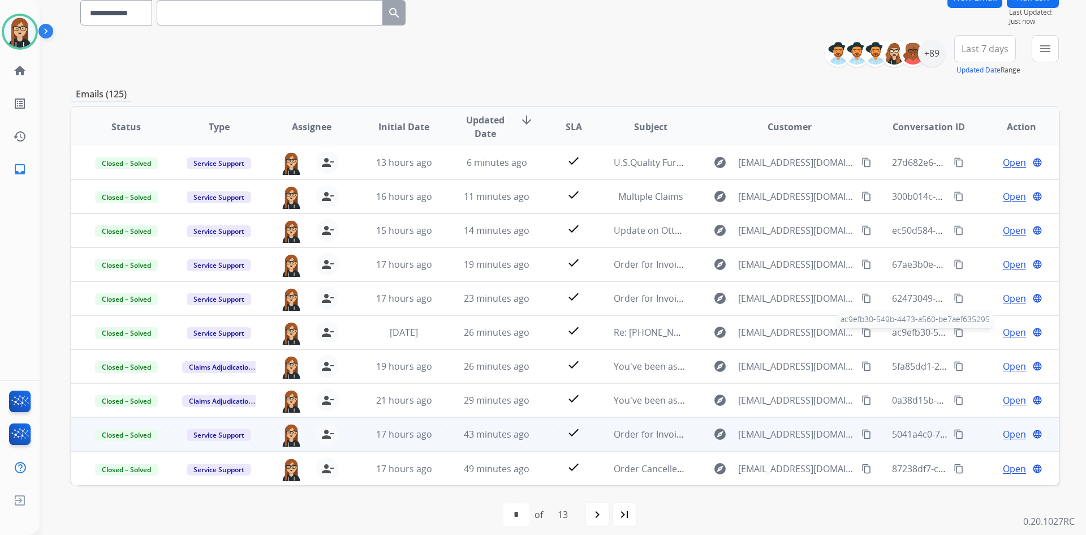
scroll to position [109, 0]
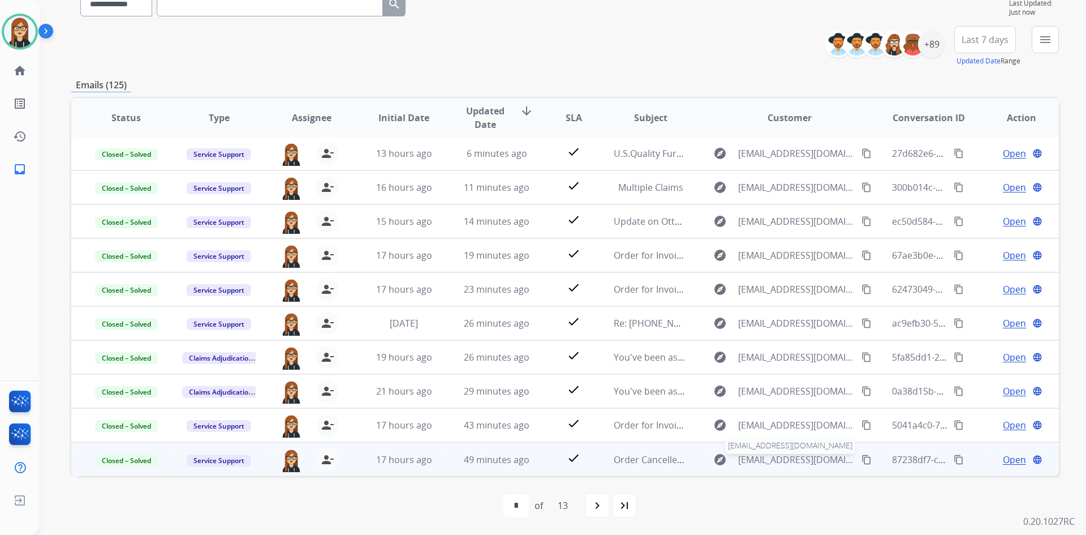
click at [785, 459] on span "services@ahmfurniture.com" at bounding box center [796, 460] width 117 height 14
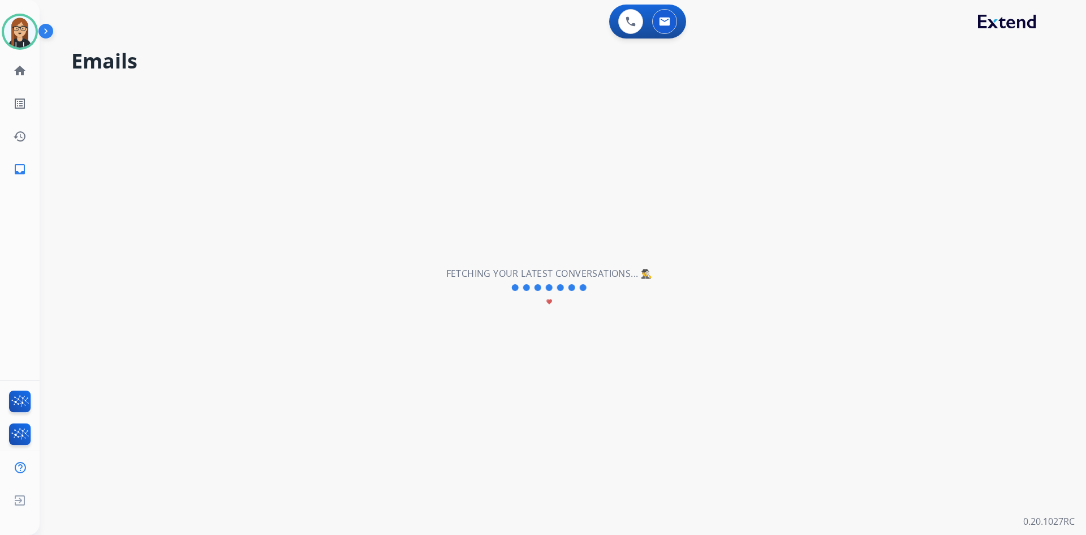
scroll to position [0, 0]
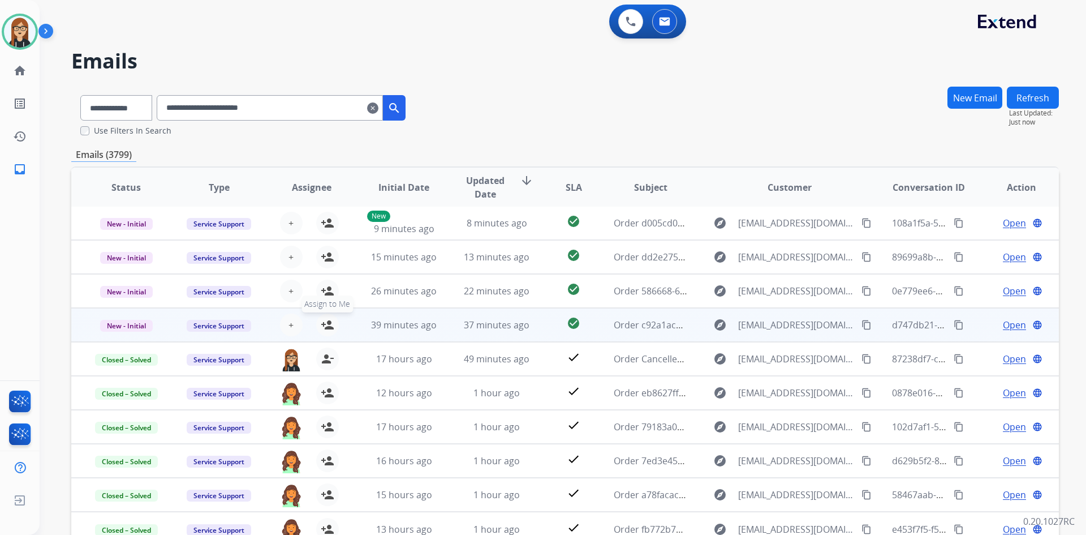
click at [322, 323] on mat-icon "person_add" at bounding box center [328, 325] width 14 height 14
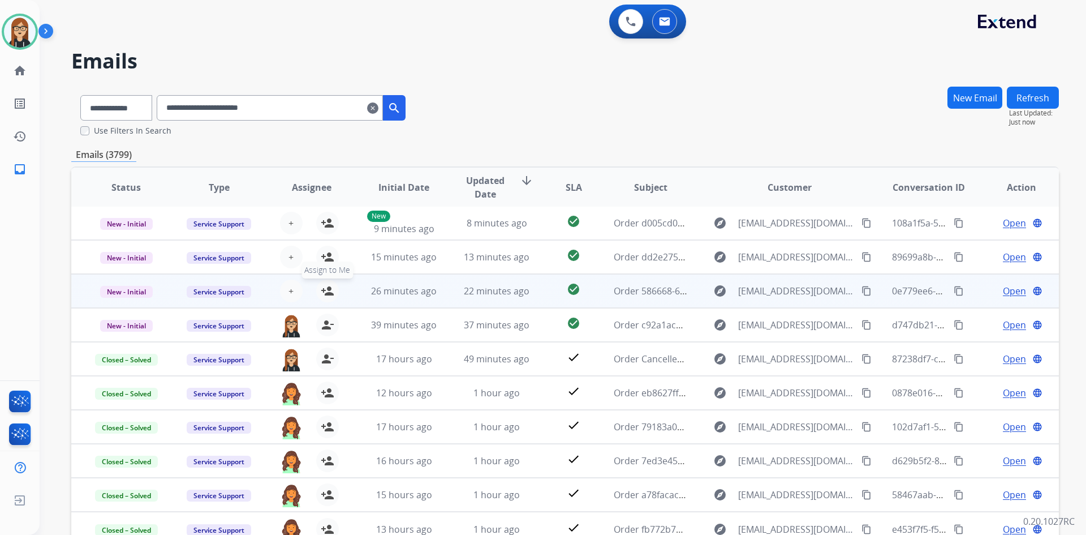
click at [328, 286] on mat-icon "person_add" at bounding box center [328, 291] width 14 height 14
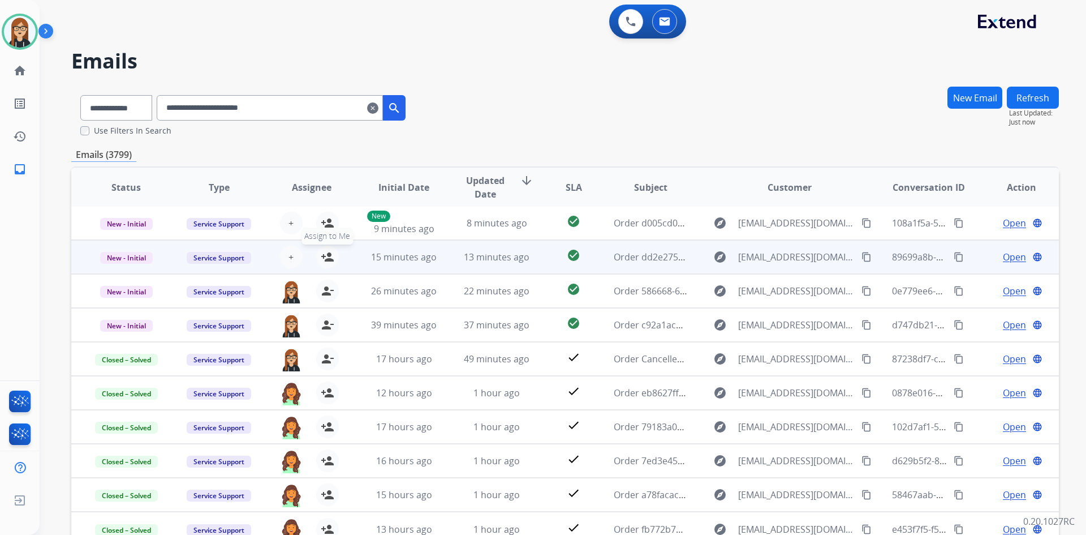
click at [324, 255] on mat-icon "person_add" at bounding box center [328, 257] width 14 height 14
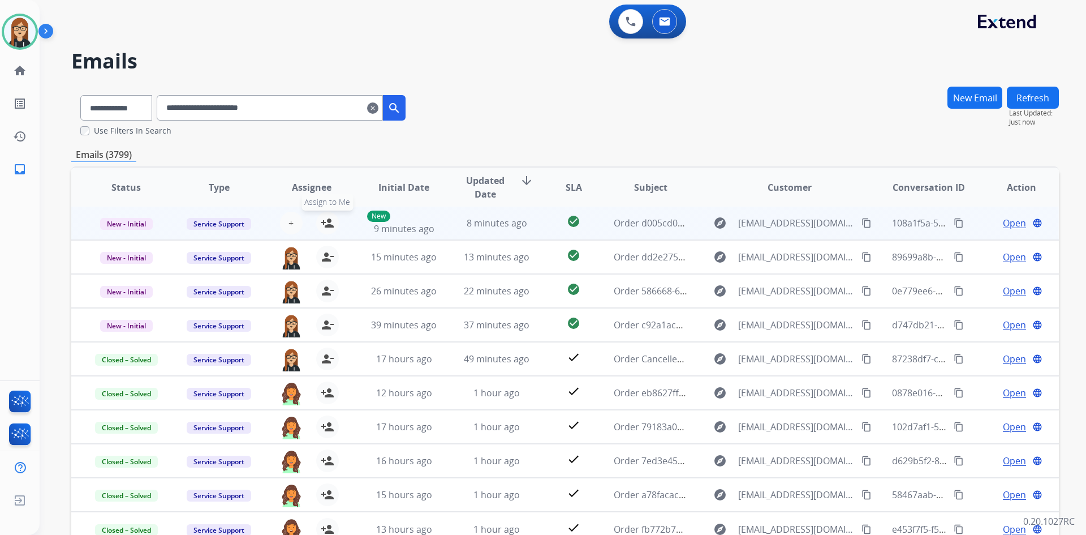
click at [326, 221] on mat-icon "person_add" at bounding box center [328, 223] width 14 height 14
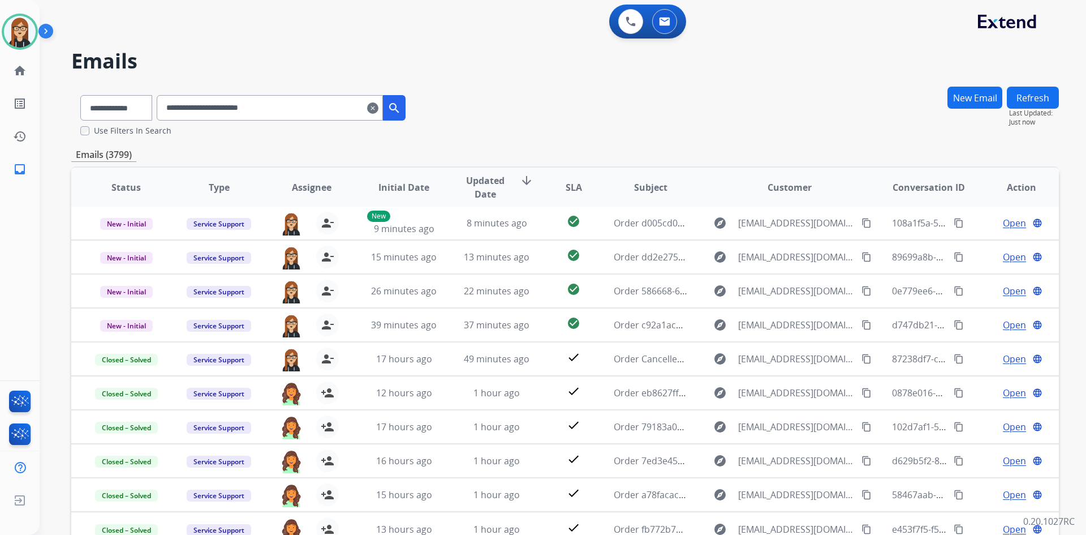
click at [379, 105] on mat-icon "clear" at bounding box center [372, 108] width 11 height 14
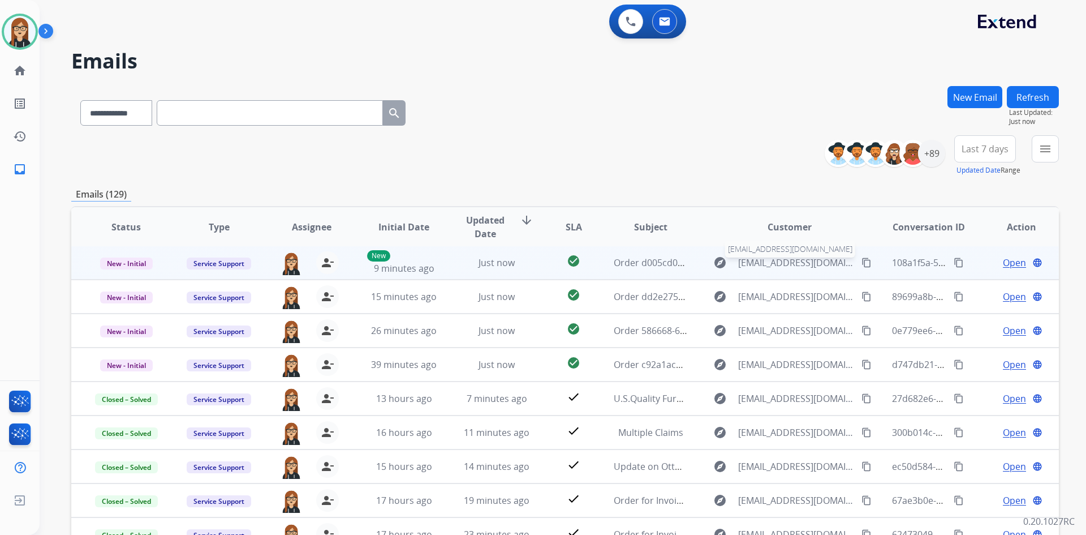
click at [738, 265] on span "services@ahmfurniture.com" at bounding box center [796, 263] width 117 height 14
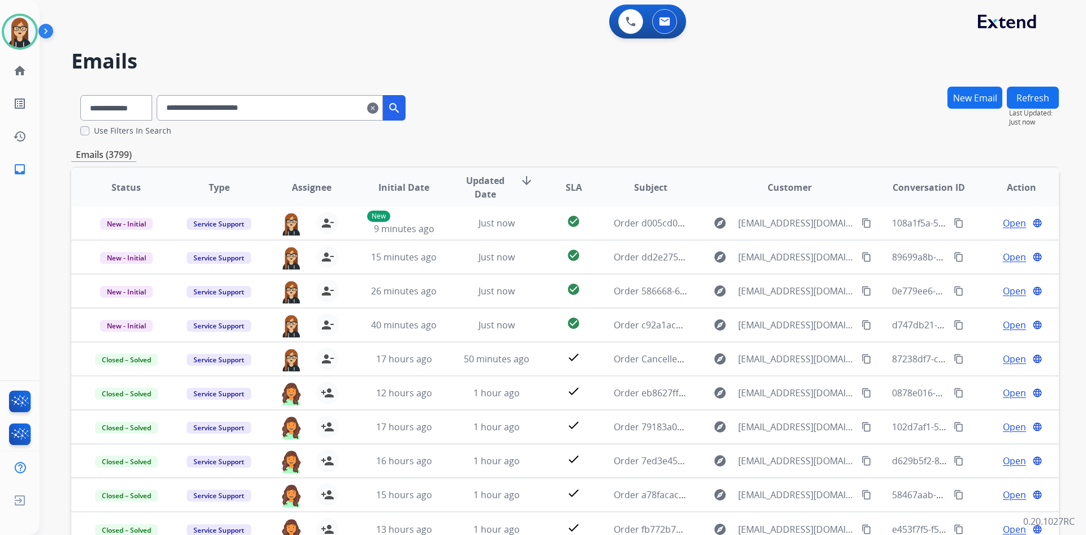
drag, startPoint x: 290, startPoint y: 109, endPoint x: 179, endPoint y: 117, distance: 110.6
click at [179, 117] on input "**********" at bounding box center [270, 107] width 226 height 25
click at [379, 110] on mat-icon "clear" at bounding box center [372, 108] width 11 height 14
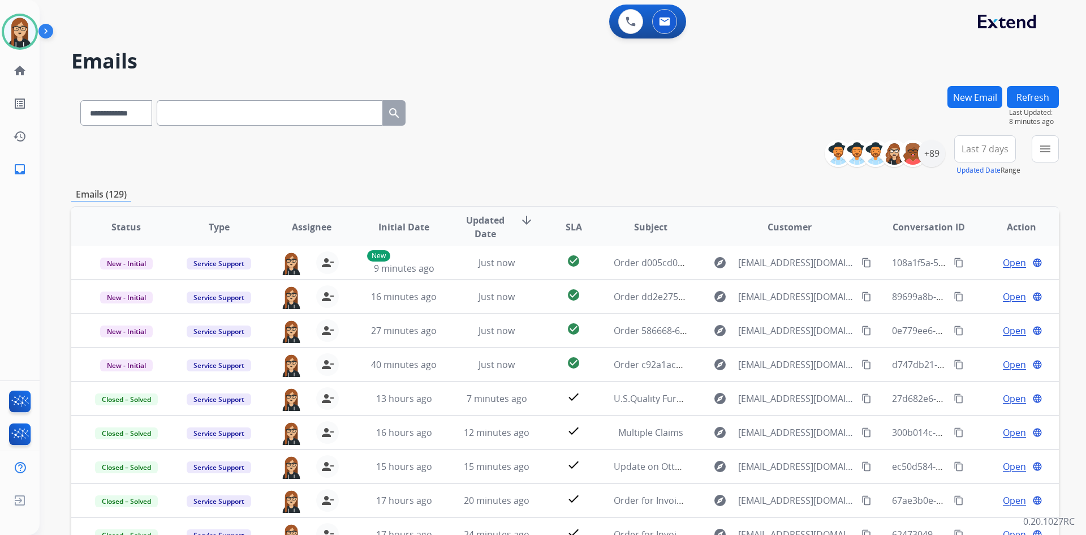
click at [966, 96] on button "New Email" at bounding box center [975, 97] width 55 height 22
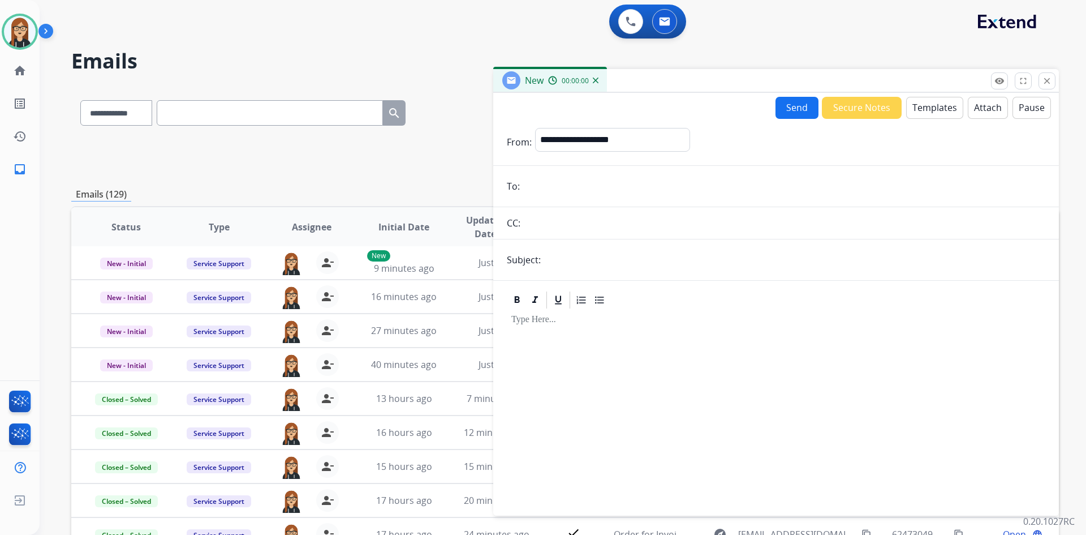
click at [535, 196] on input "email" at bounding box center [784, 186] width 522 height 23
click at [564, 140] on select "**********" at bounding box center [612, 139] width 154 height 23
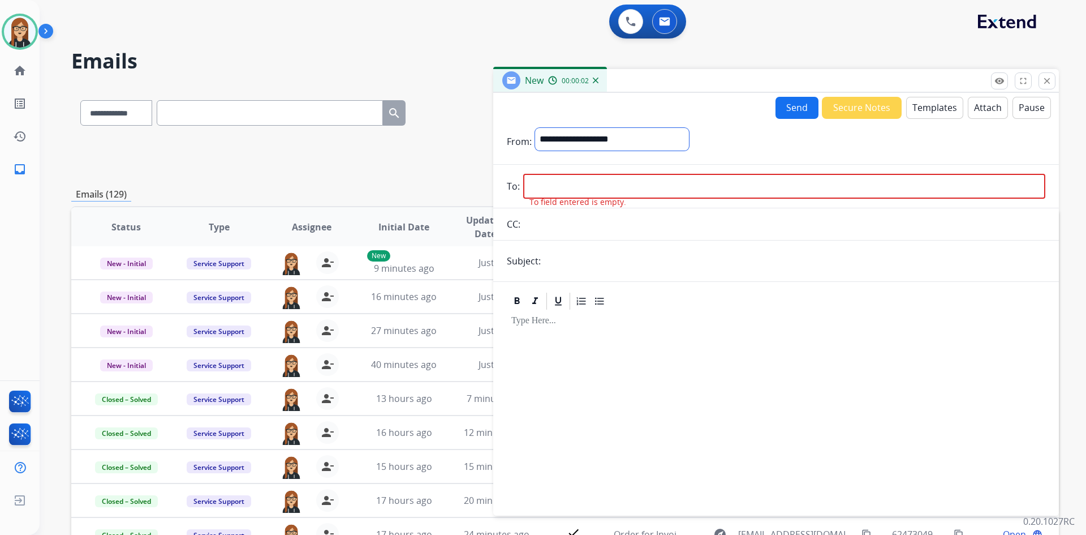
select select "**********"
click at [535, 128] on select "**********" at bounding box center [612, 139] width 154 height 23
click at [581, 184] on input "email" at bounding box center [784, 187] width 522 height 25
paste input "**********"
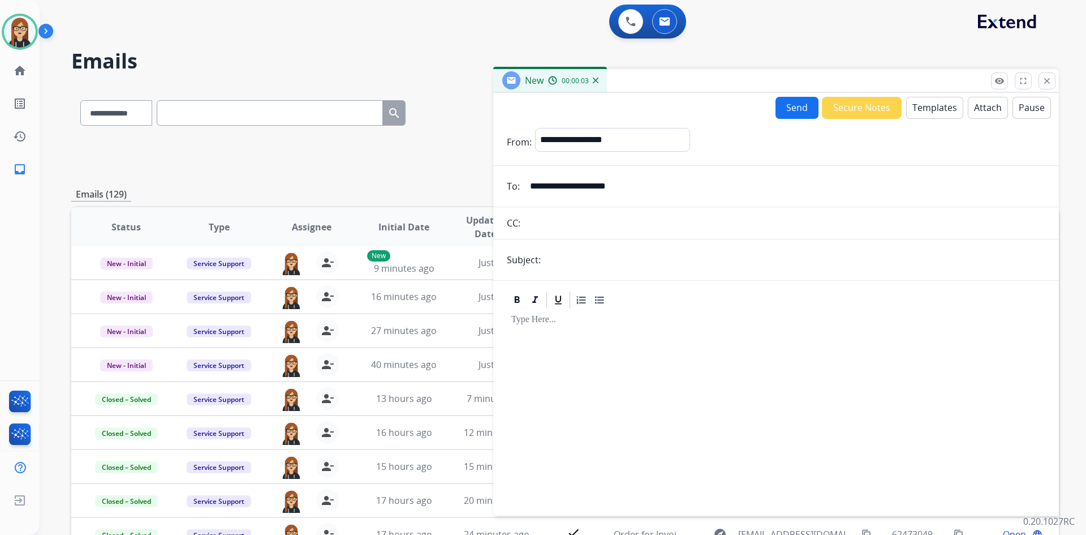
type input "**********"
click at [917, 104] on button "Templates" at bounding box center [934, 108] width 57 height 22
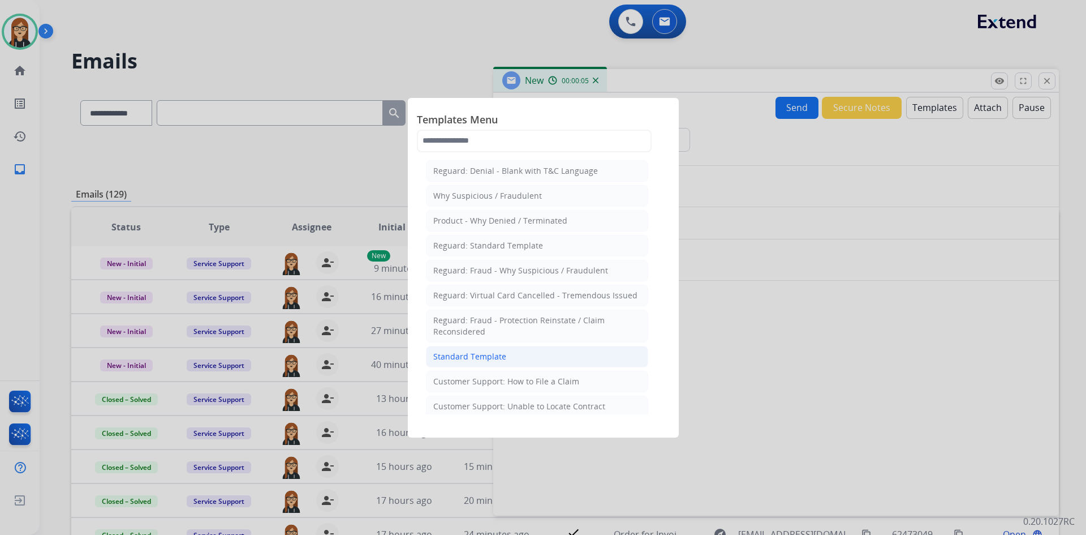
click at [473, 353] on div "Standard Template" at bounding box center [469, 356] width 73 height 11
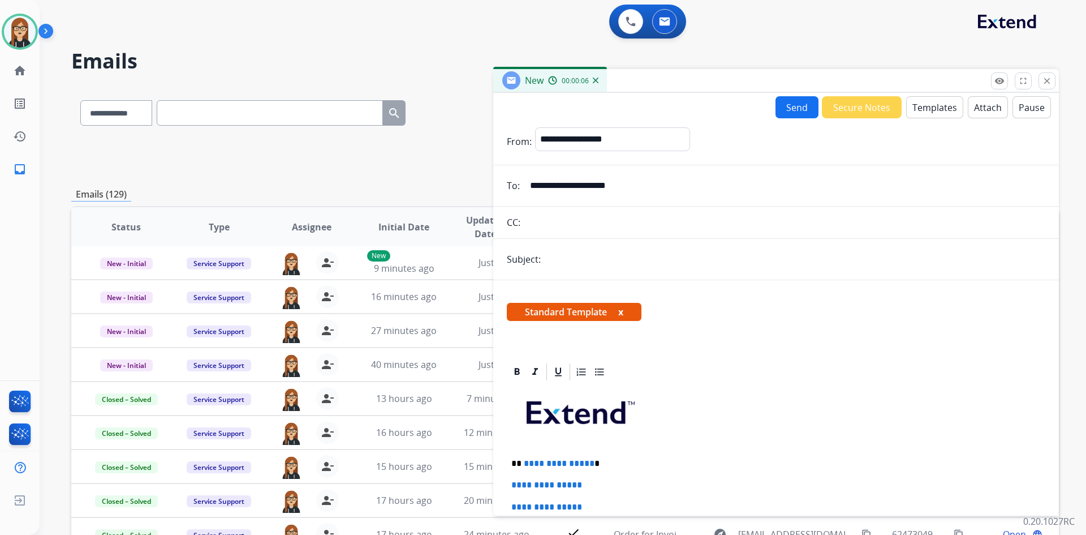
click at [624, 308] on button "x" at bounding box center [620, 312] width 5 height 14
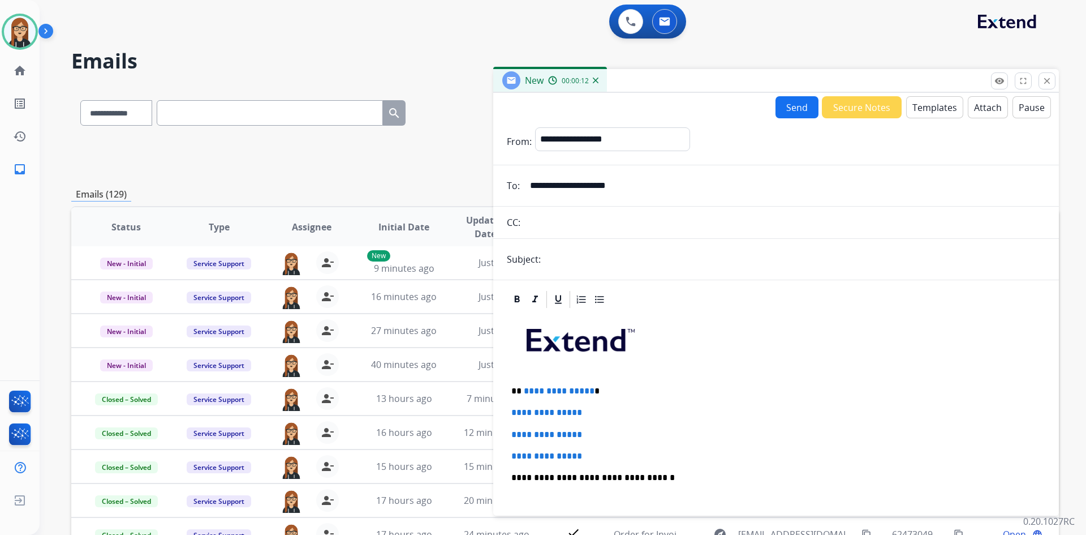
click at [611, 263] on input "text" at bounding box center [794, 259] width 501 height 23
paste input "**********"
type input "**********"
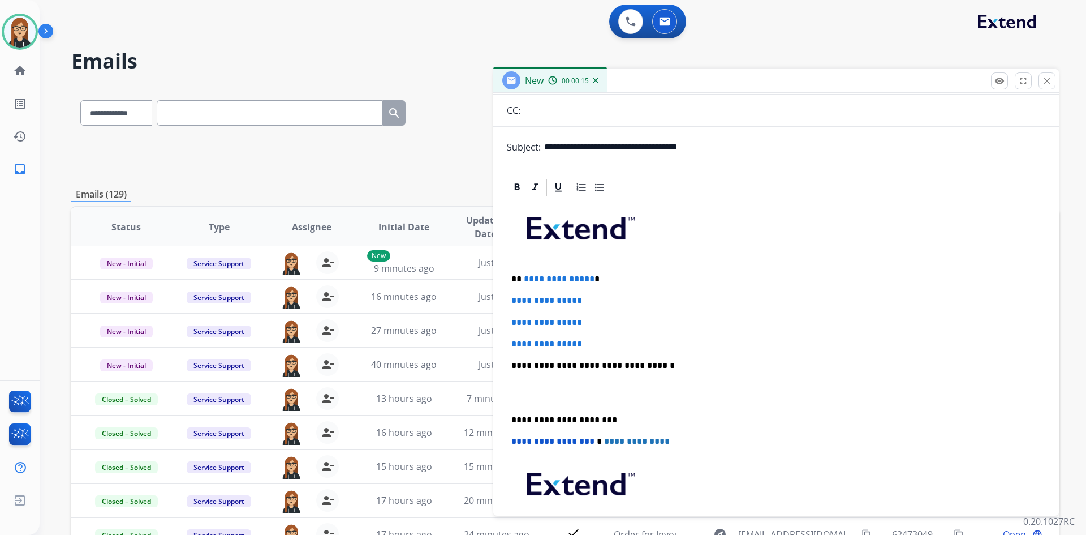
scroll to position [113, 0]
click at [502, 287] on div "**********" at bounding box center [776, 379] width 566 height 407
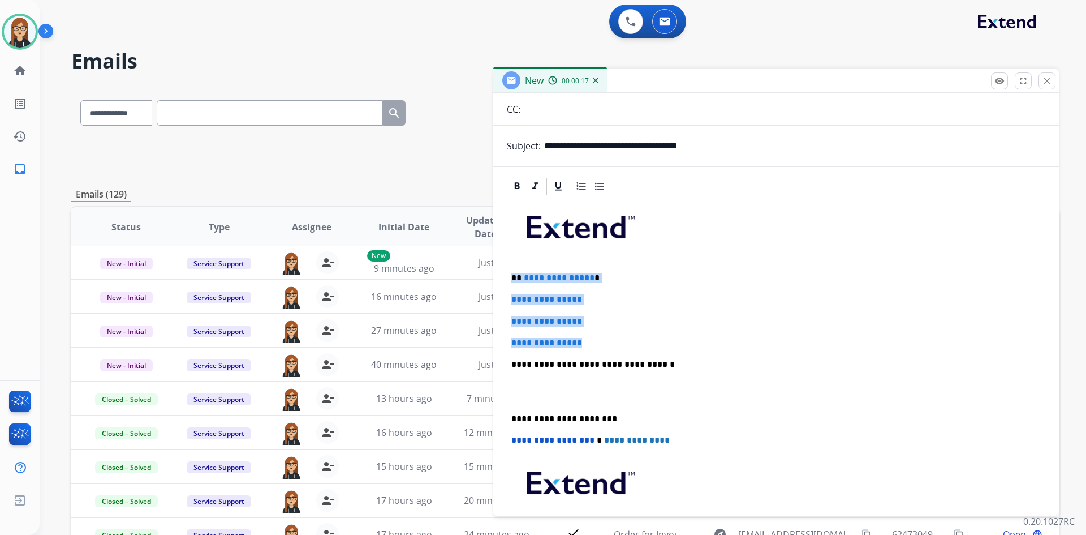
drag, startPoint x: 510, startPoint y: 280, endPoint x: 617, endPoint y: 335, distance: 120.5
click at [617, 335] on div "**********" at bounding box center [776, 390] width 539 height 389
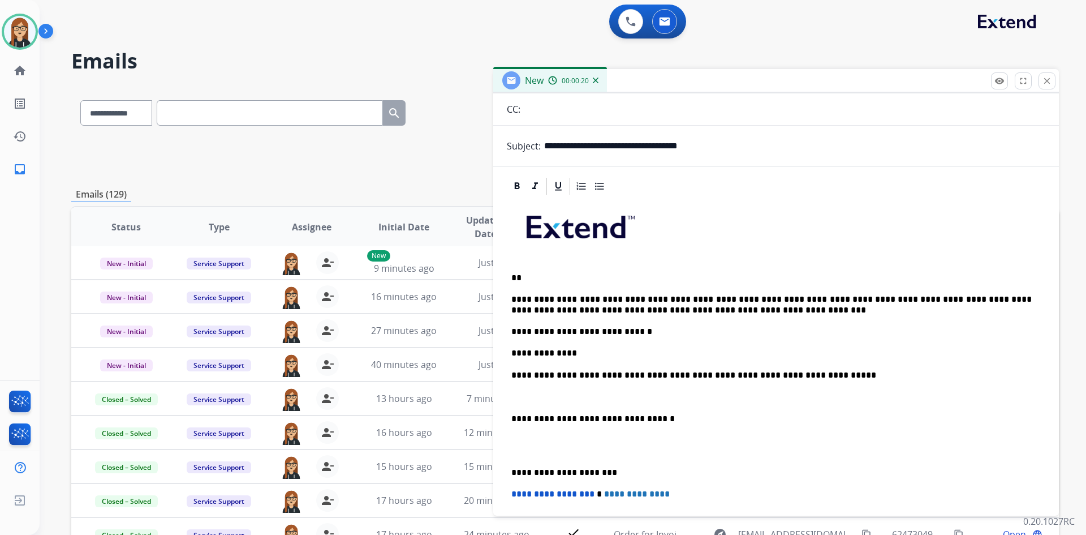
click at [536, 354] on p "**********" at bounding box center [772, 353] width 521 height 10
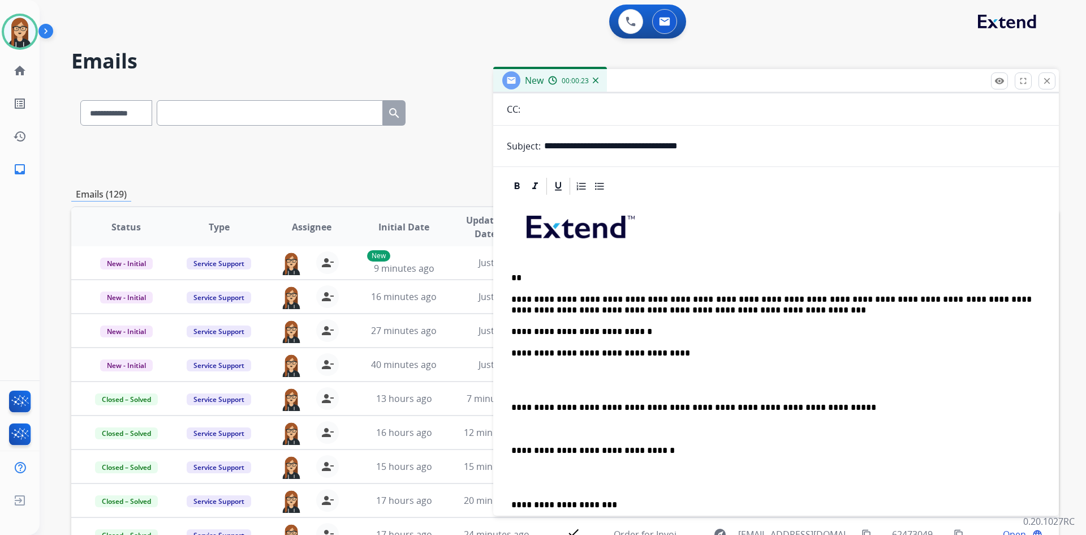
click at [570, 368] on div "**********" at bounding box center [776, 433] width 539 height 475
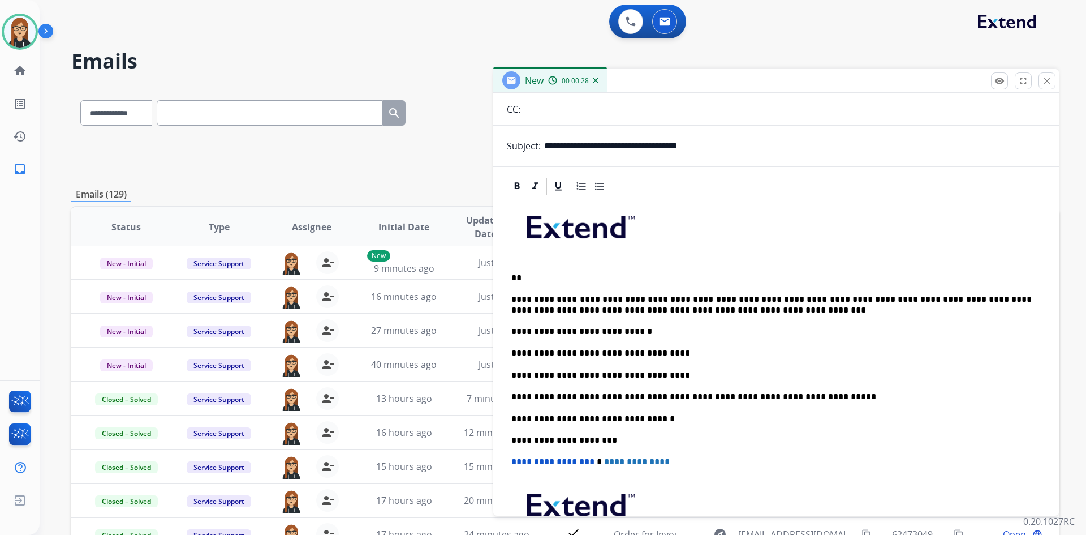
scroll to position [0, 0]
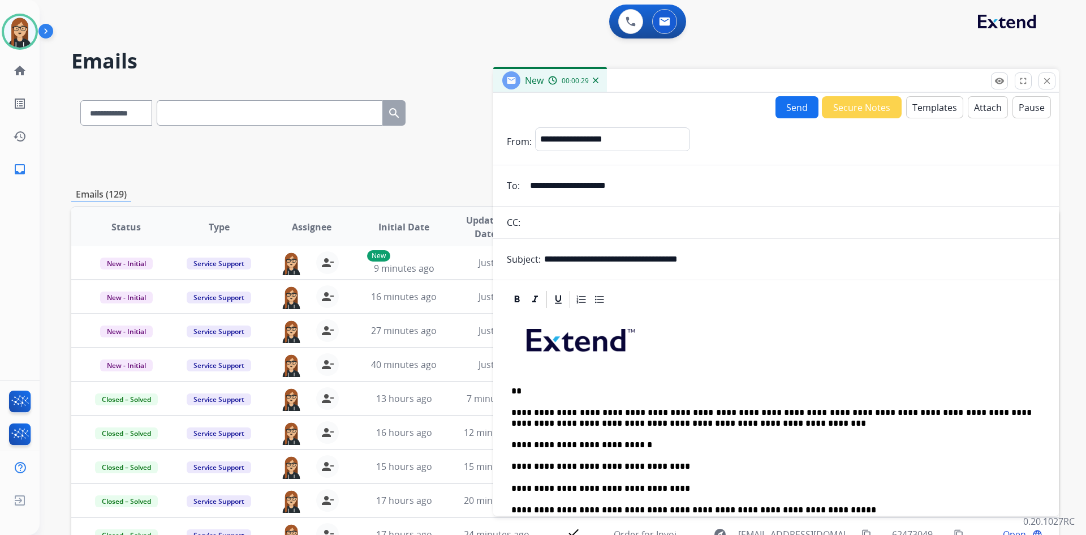
click at [802, 115] on button "Send" at bounding box center [797, 107] width 43 height 22
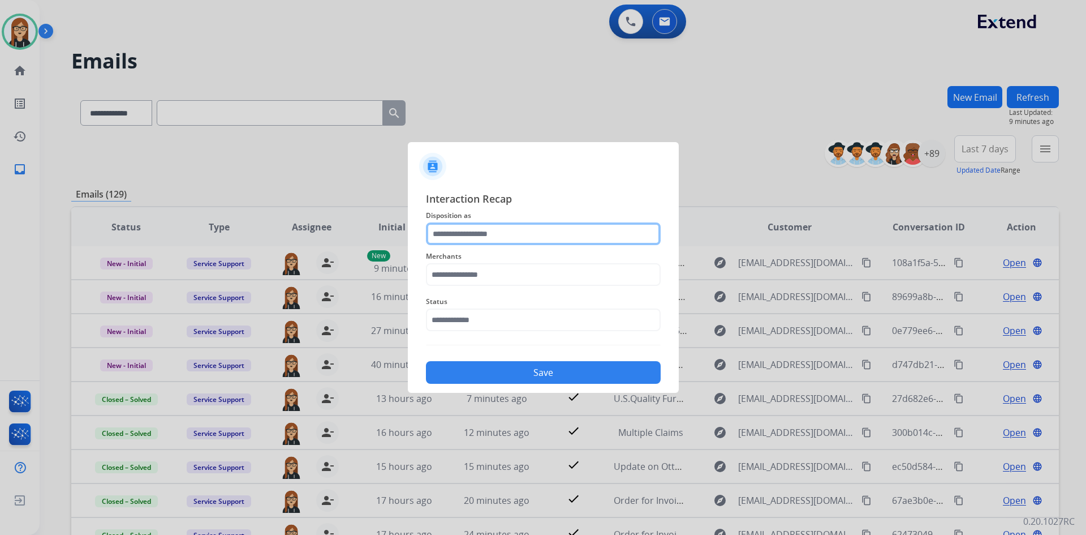
click at [464, 237] on input "text" at bounding box center [543, 233] width 235 height 23
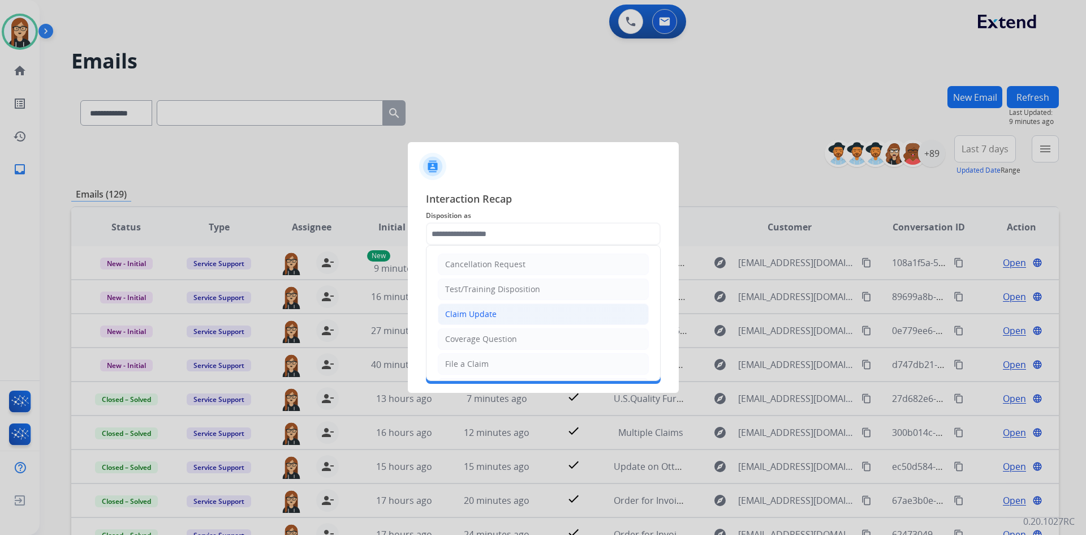
click at [470, 308] on li "Claim Update" at bounding box center [543, 314] width 211 height 22
type input "**********"
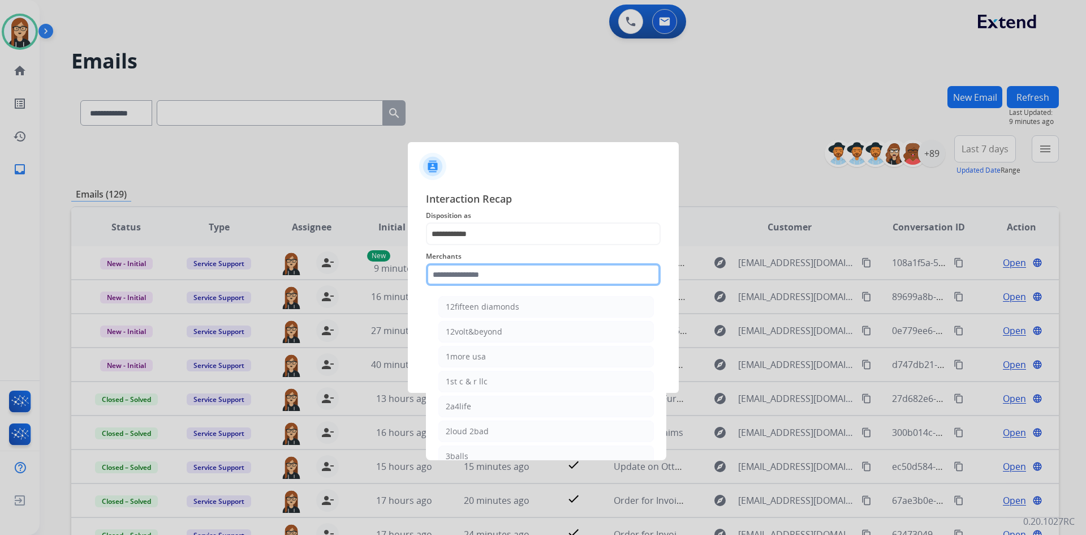
click at [475, 271] on input "text" at bounding box center [543, 274] width 235 height 23
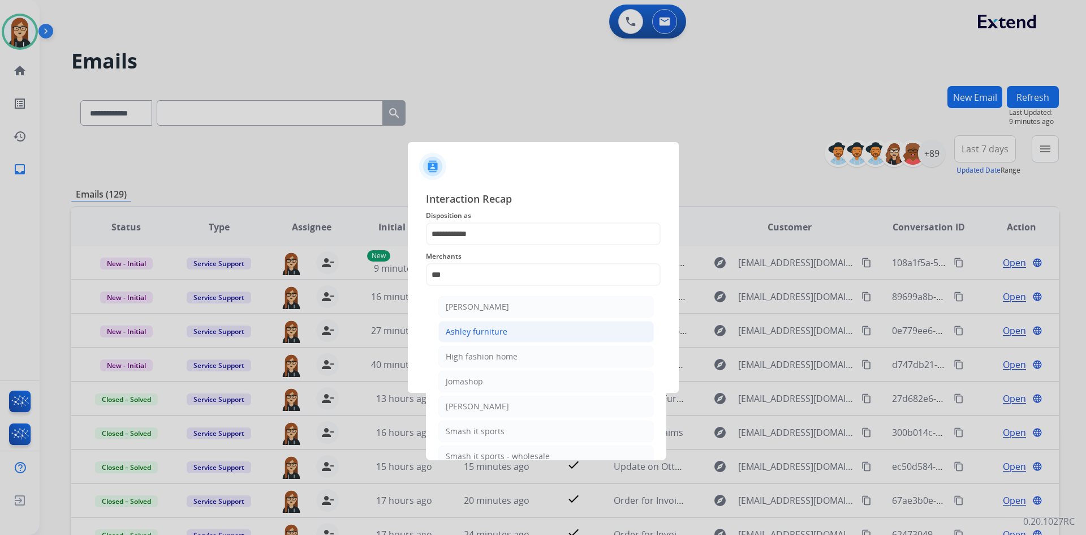
click at [501, 332] on div "Ashley furniture" at bounding box center [477, 331] width 62 height 11
type input "**********"
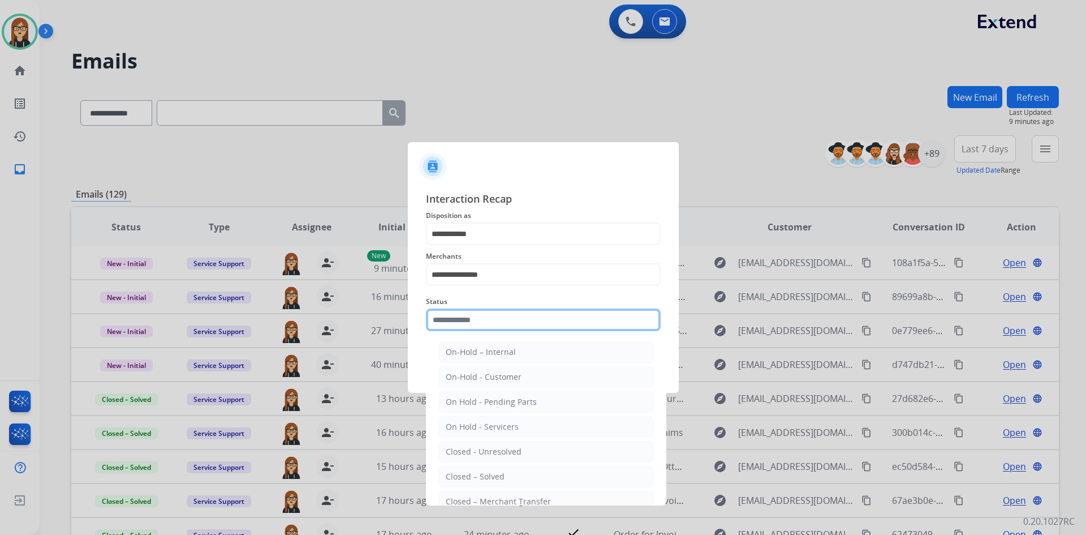
click at [507, 322] on input "text" at bounding box center [543, 319] width 235 height 23
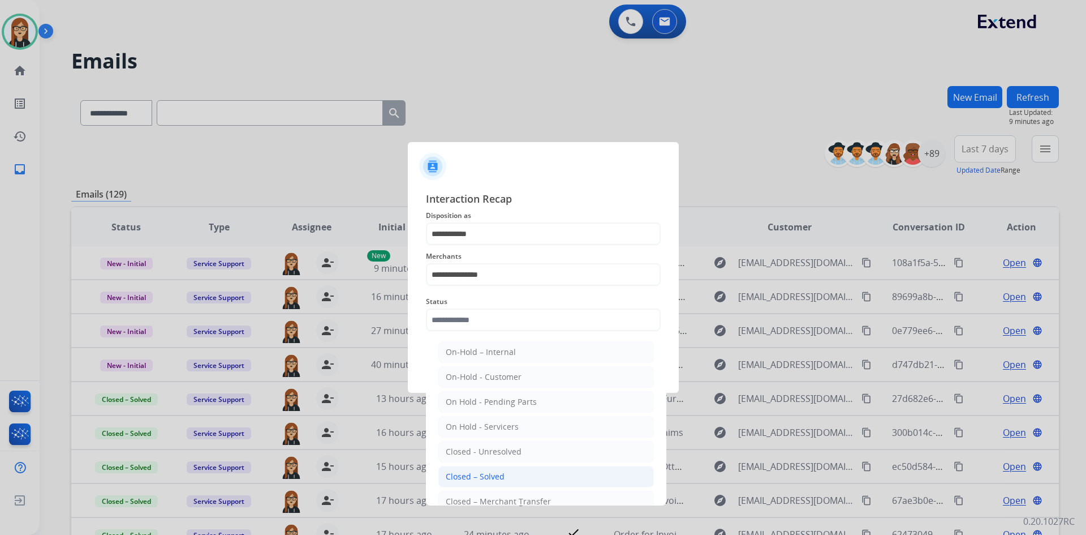
click at [502, 474] on div "Closed – Solved" at bounding box center [475, 476] width 59 height 11
type input "**********"
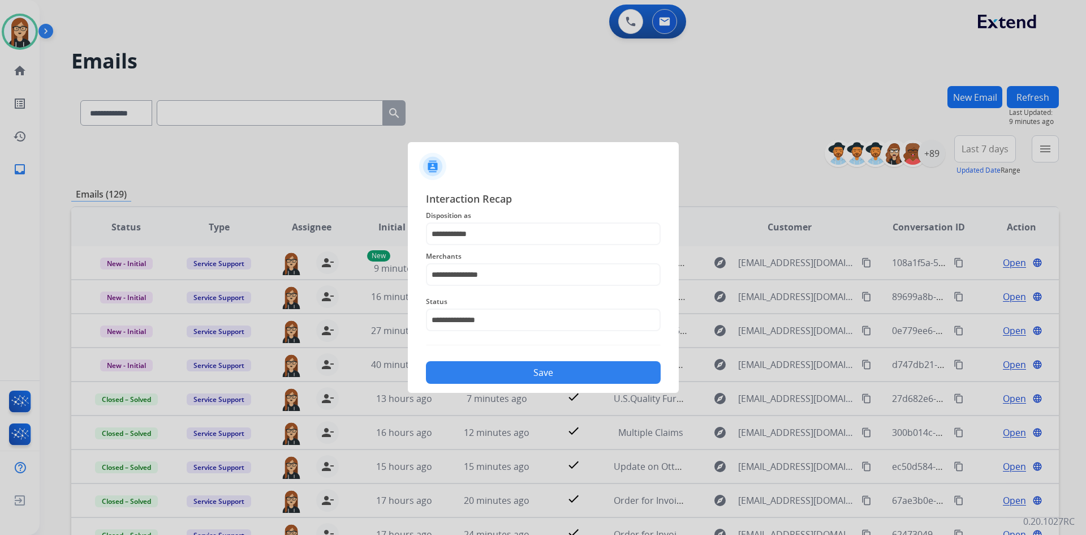
click at [555, 373] on button "Save" at bounding box center [543, 372] width 235 height 23
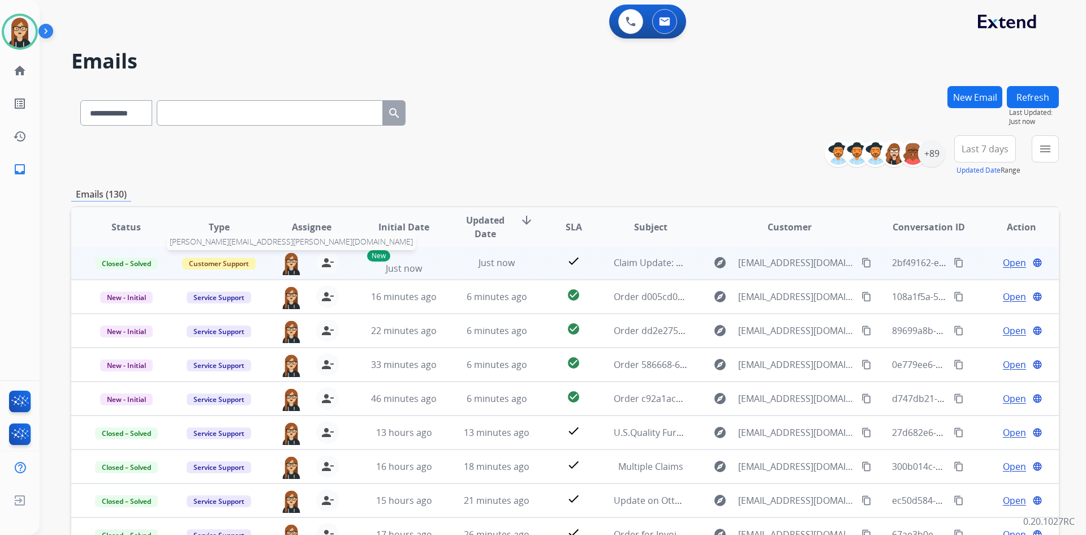
click at [293, 264] on img at bounding box center [291, 263] width 23 height 24
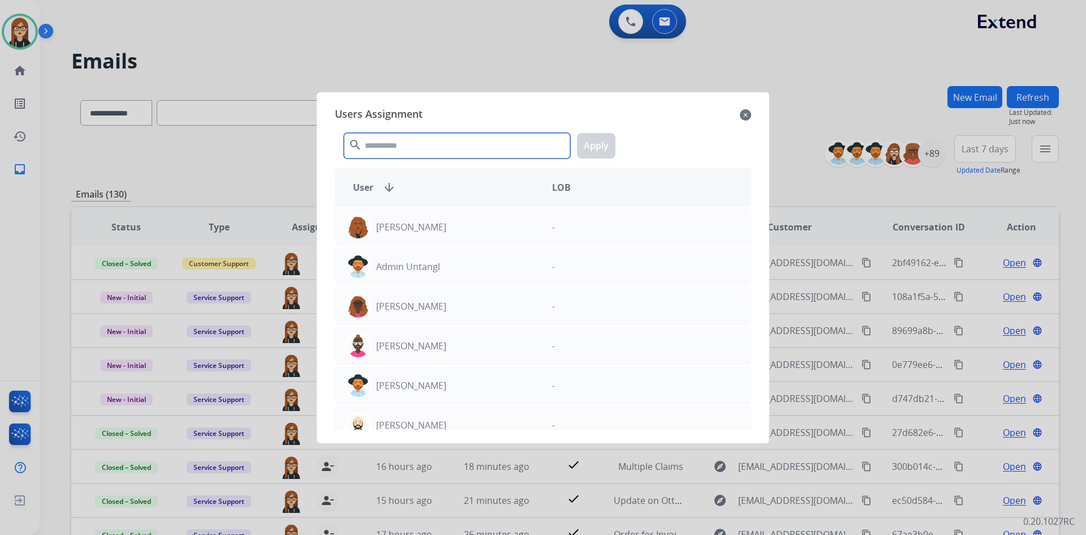
click at [519, 151] on input "text" at bounding box center [457, 145] width 226 height 25
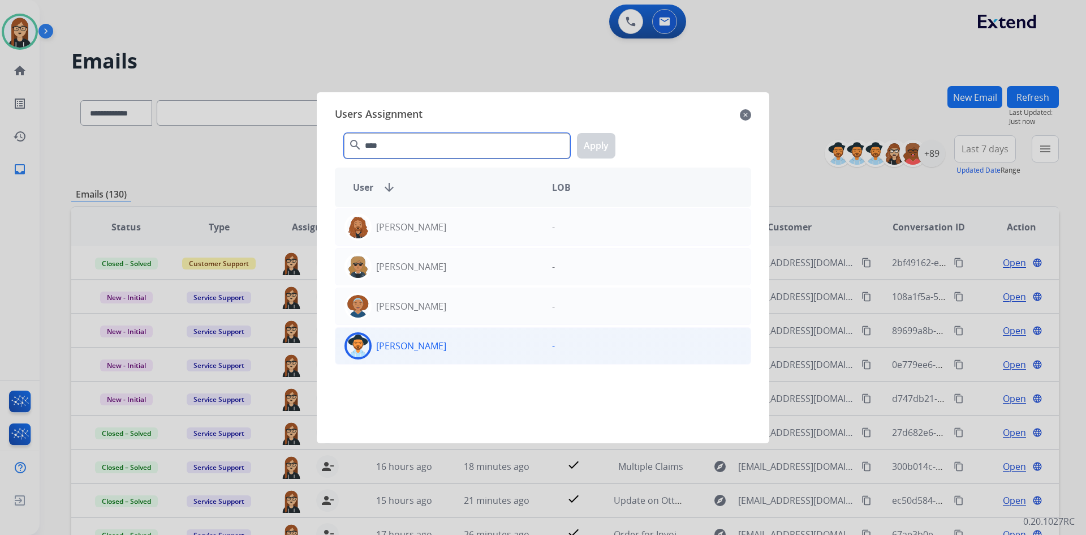
type input "****"
click at [358, 343] on img at bounding box center [358, 345] width 23 height 23
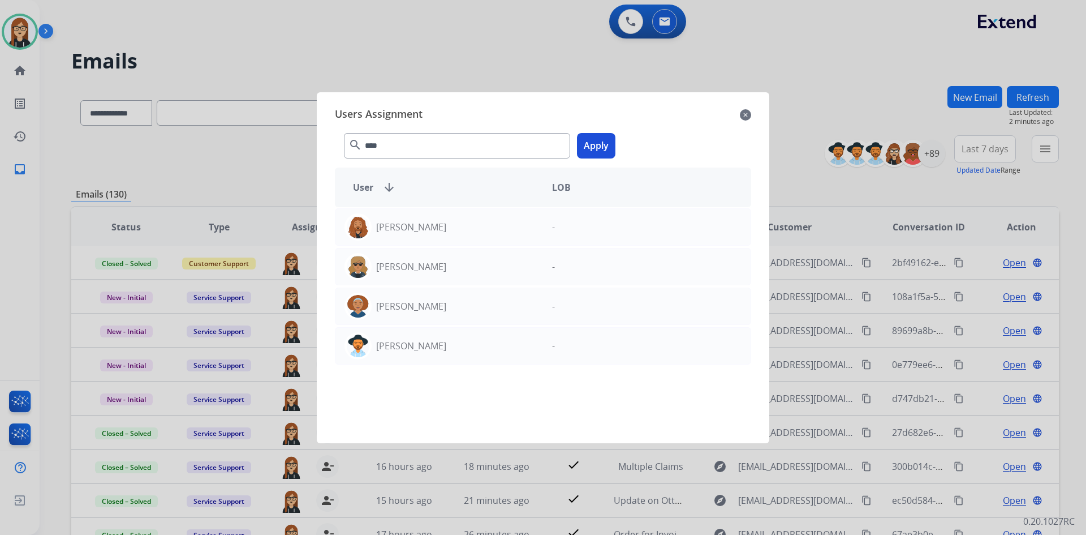
click at [604, 142] on button "Apply" at bounding box center [596, 145] width 38 height 25
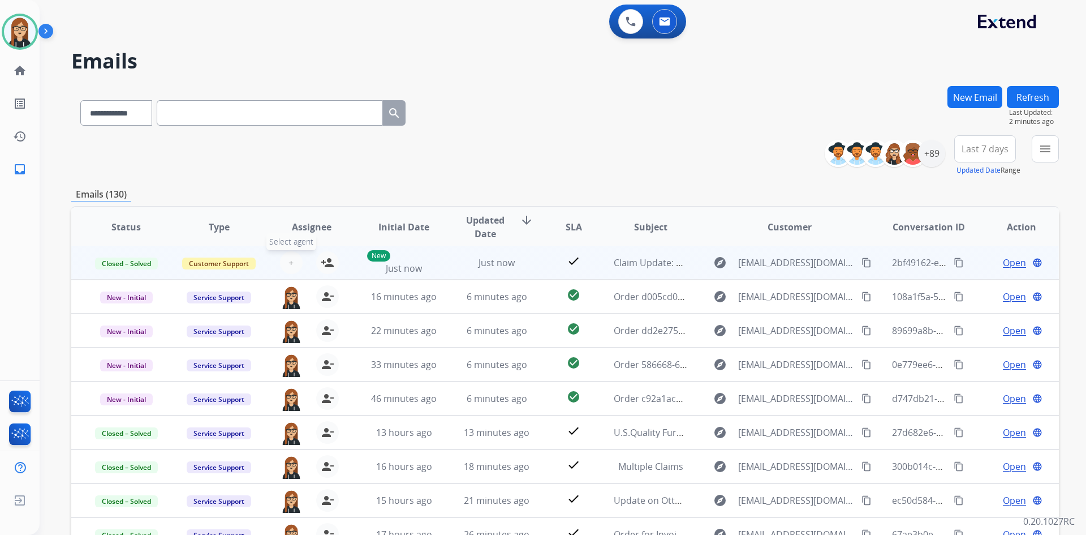
click at [289, 261] on span "+" at bounding box center [291, 263] width 5 height 14
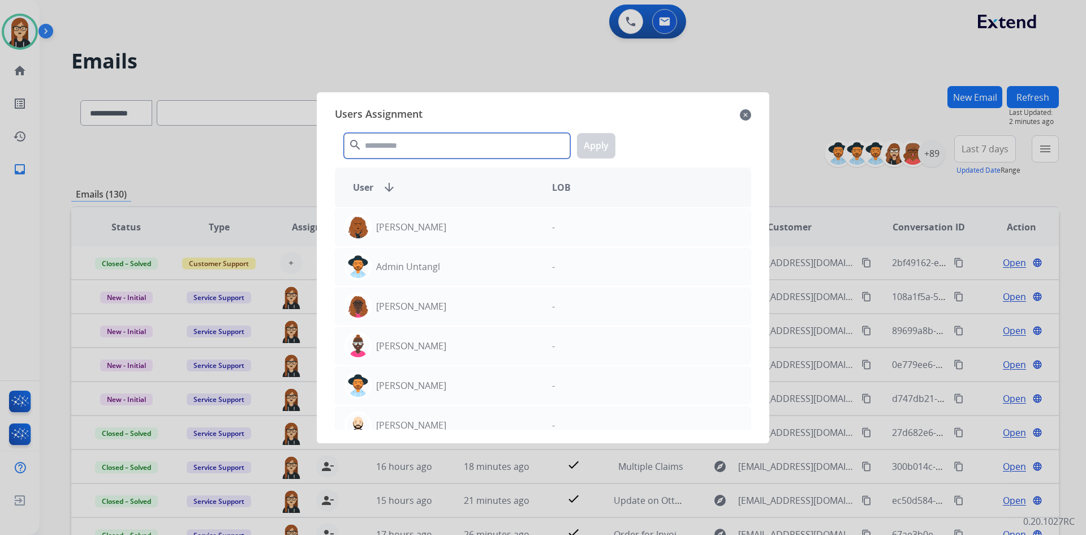
click at [416, 145] on input "text" at bounding box center [457, 145] width 226 height 25
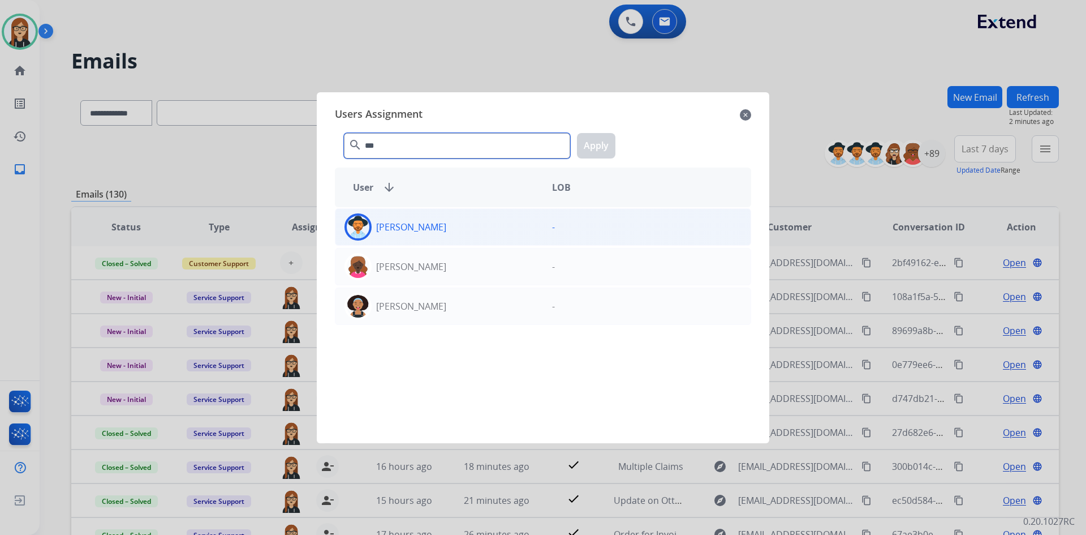
type input "***"
click at [357, 229] on img at bounding box center [358, 227] width 23 height 23
click at [591, 149] on button "Apply" at bounding box center [596, 145] width 38 height 25
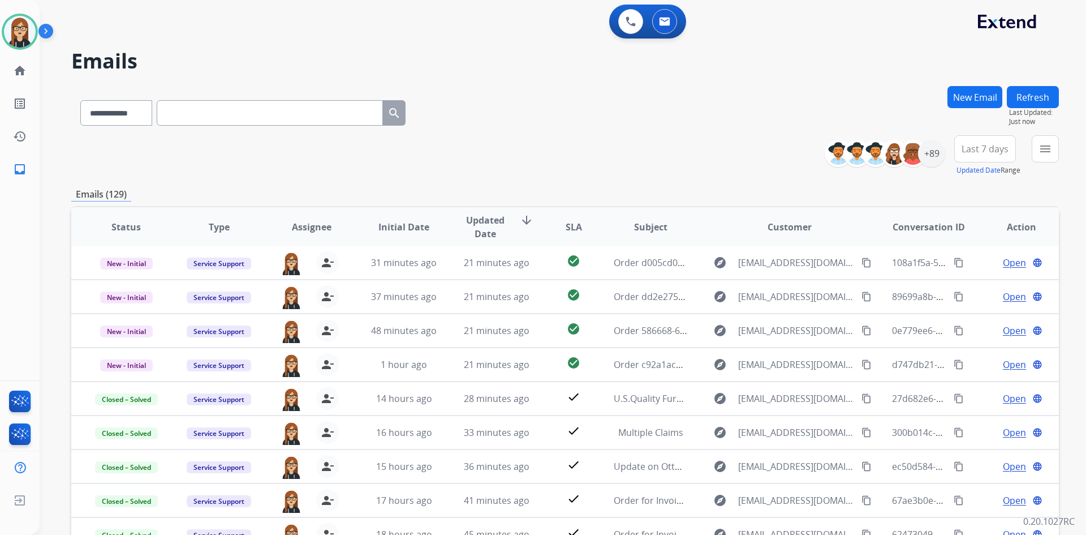
click at [976, 93] on button "New Email" at bounding box center [975, 97] width 55 height 22
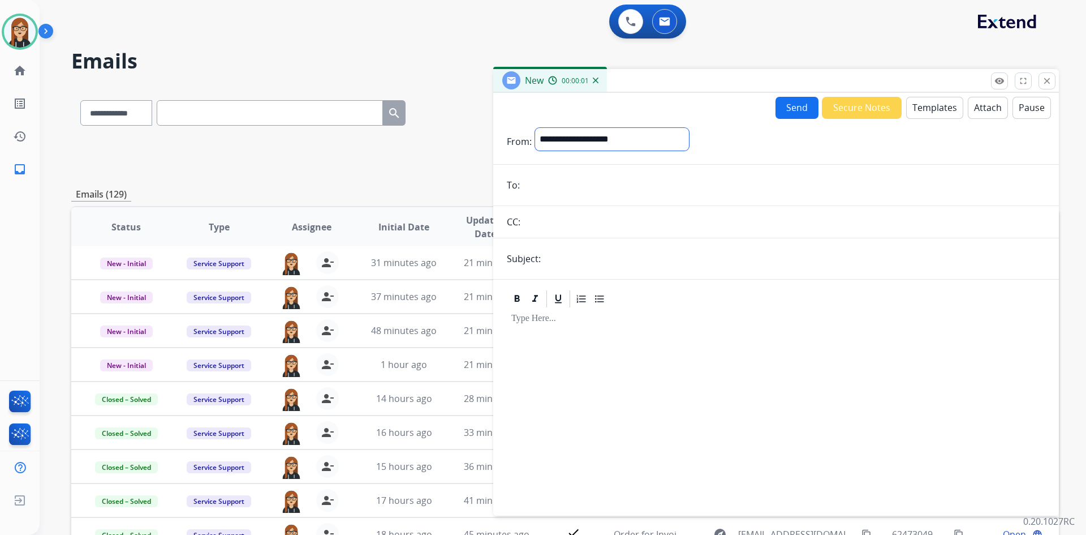
click at [644, 139] on select "**********" at bounding box center [612, 139] width 154 height 23
select select "**********"
click at [535, 128] on select "**********" at bounding box center [612, 139] width 154 height 23
click at [638, 183] on input "email" at bounding box center [784, 186] width 522 height 23
paste input "**********"
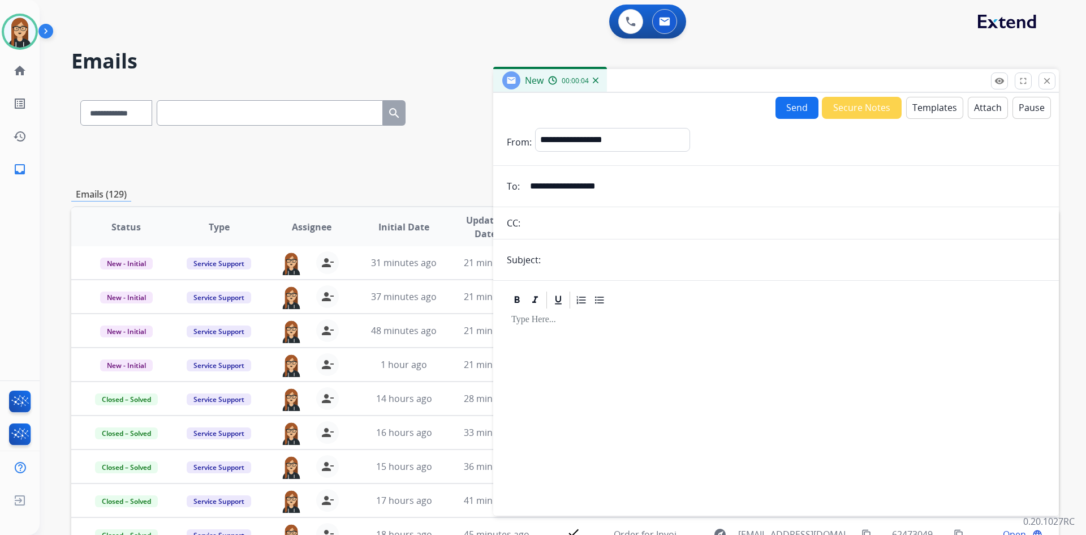
type input "**********"
click at [934, 106] on button "Templates" at bounding box center [934, 108] width 57 height 22
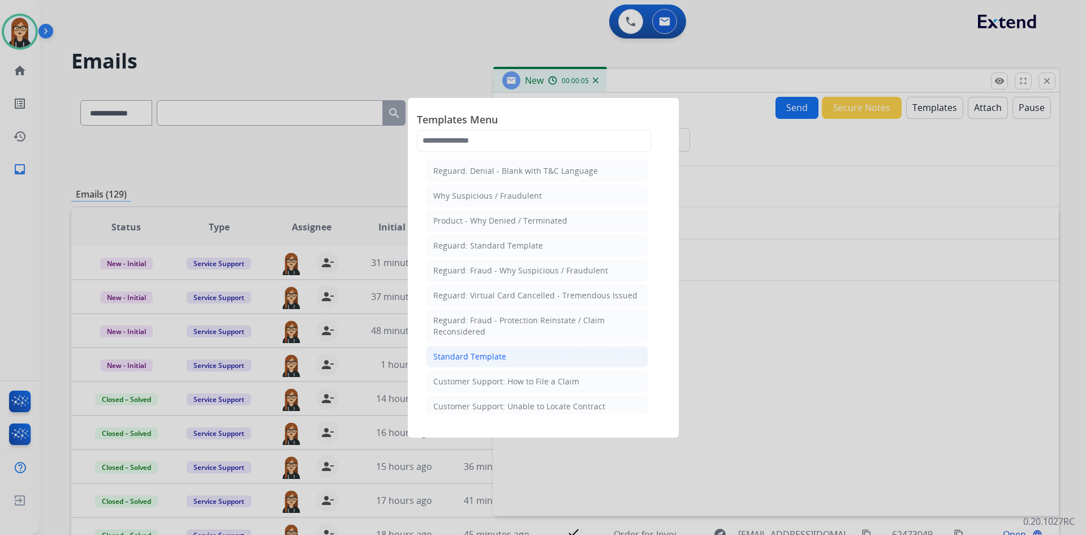
click at [462, 353] on div "Standard Template" at bounding box center [469, 356] width 73 height 11
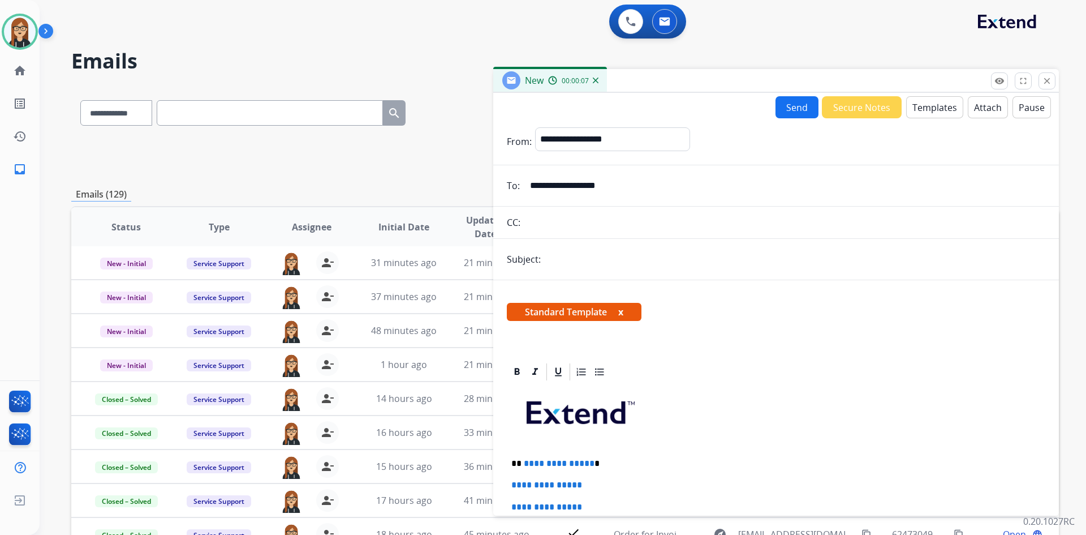
click at [620, 312] on span "Standard Template x" at bounding box center [574, 312] width 135 height 18
click at [623, 314] on button "x" at bounding box center [620, 312] width 5 height 14
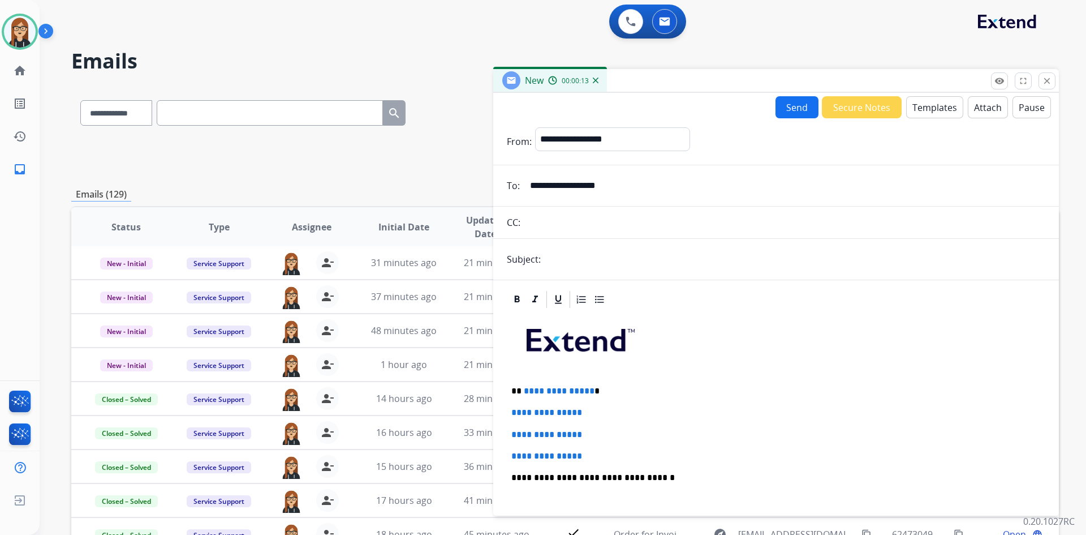
click at [601, 256] on input "text" at bounding box center [794, 259] width 501 height 23
paste input "**********"
type input "**********"
click at [519, 386] on p "**********" at bounding box center [772, 391] width 521 height 10
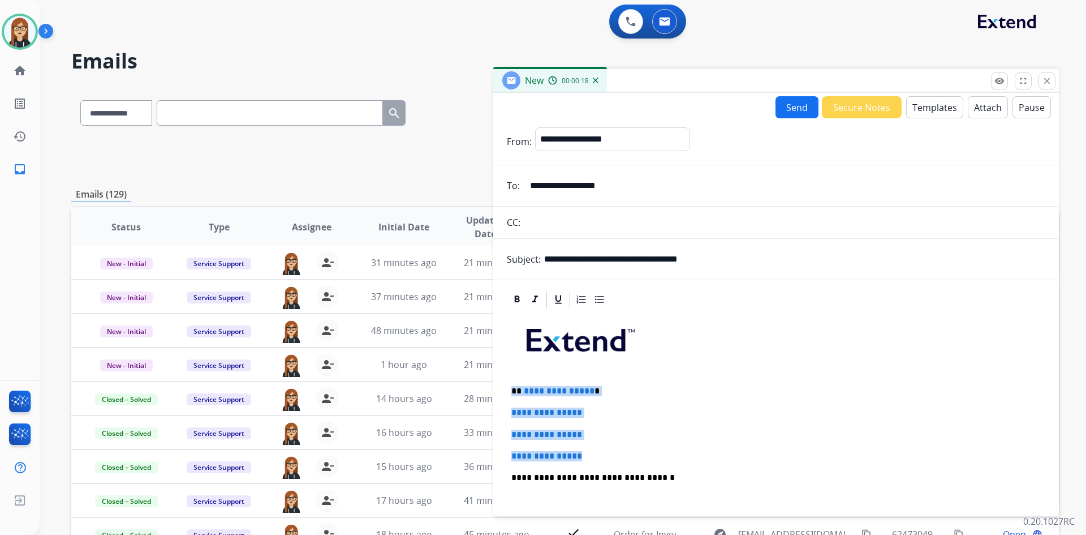
drag, startPoint x: 508, startPoint y: 393, endPoint x: 603, endPoint y: 444, distance: 107.6
click at [598, 448] on div "**********" at bounding box center [776, 504] width 539 height 389
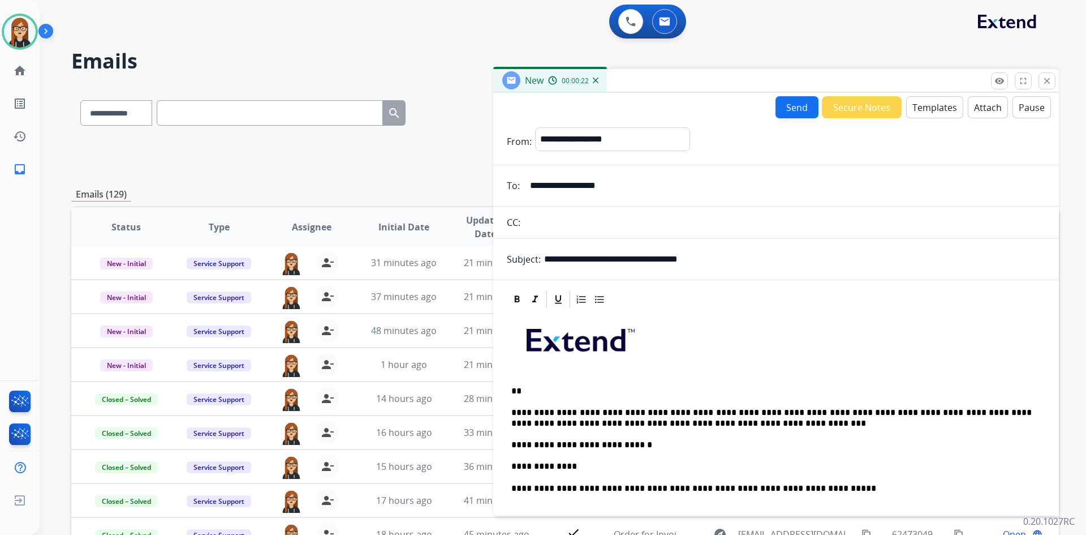
click at [525, 466] on p "**********" at bounding box center [772, 466] width 521 height 10
click at [515, 490] on p at bounding box center [777, 493] width 530 height 21
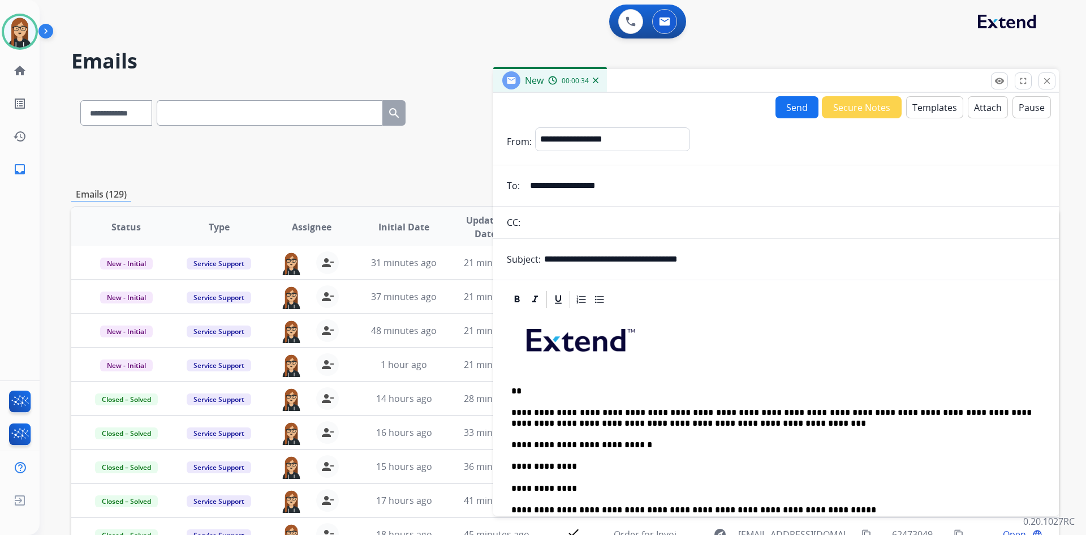
click at [788, 98] on button "Send" at bounding box center [797, 107] width 43 height 22
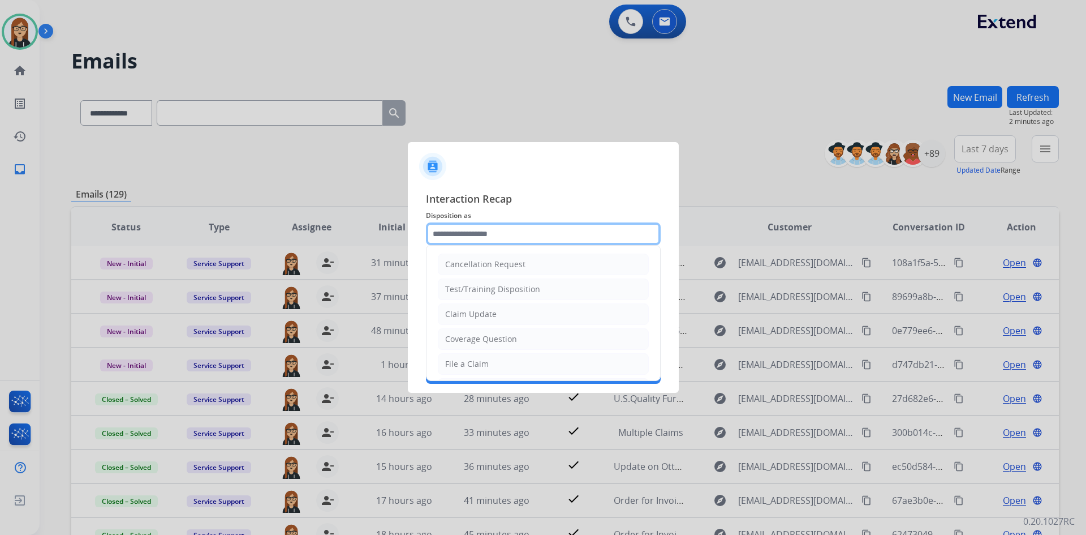
click at [470, 225] on input "text" at bounding box center [543, 233] width 235 height 23
click at [465, 317] on div "Claim Update" at bounding box center [470, 313] width 51 height 11
type input "**********"
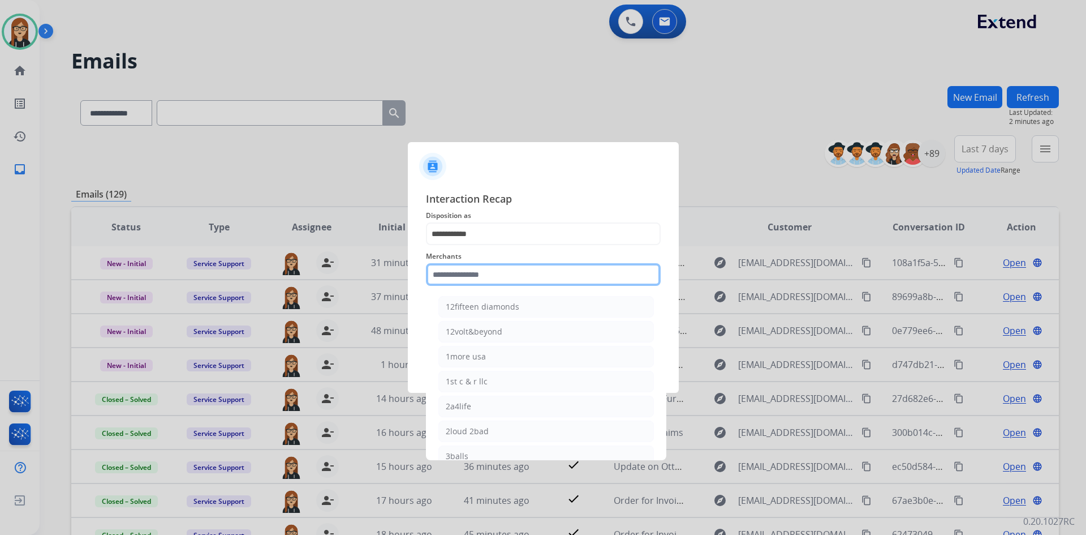
click at [470, 276] on input "text" at bounding box center [543, 274] width 235 height 23
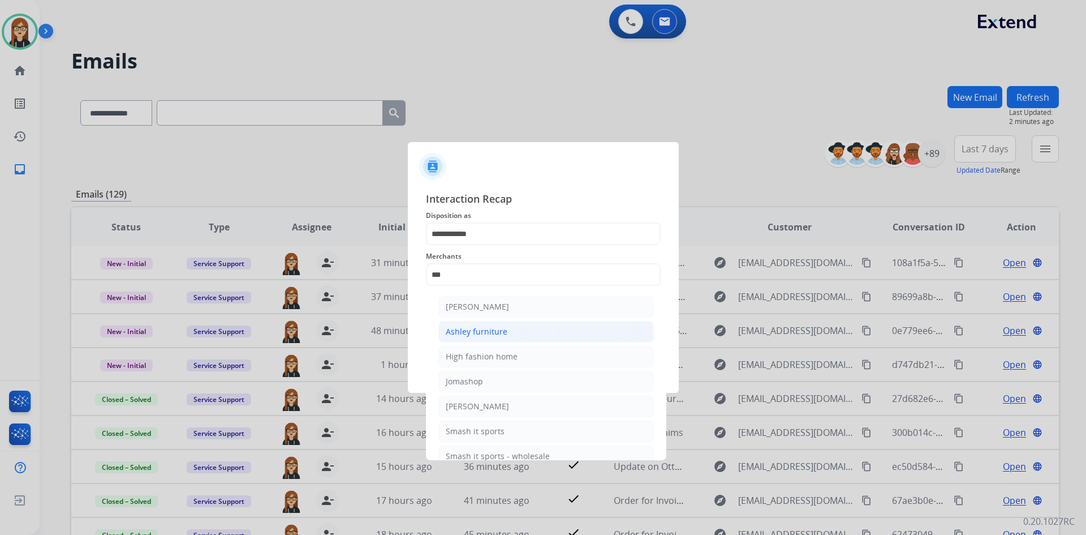
click at [475, 330] on div "Ashley furniture" at bounding box center [477, 331] width 62 height 11
type input "**********"
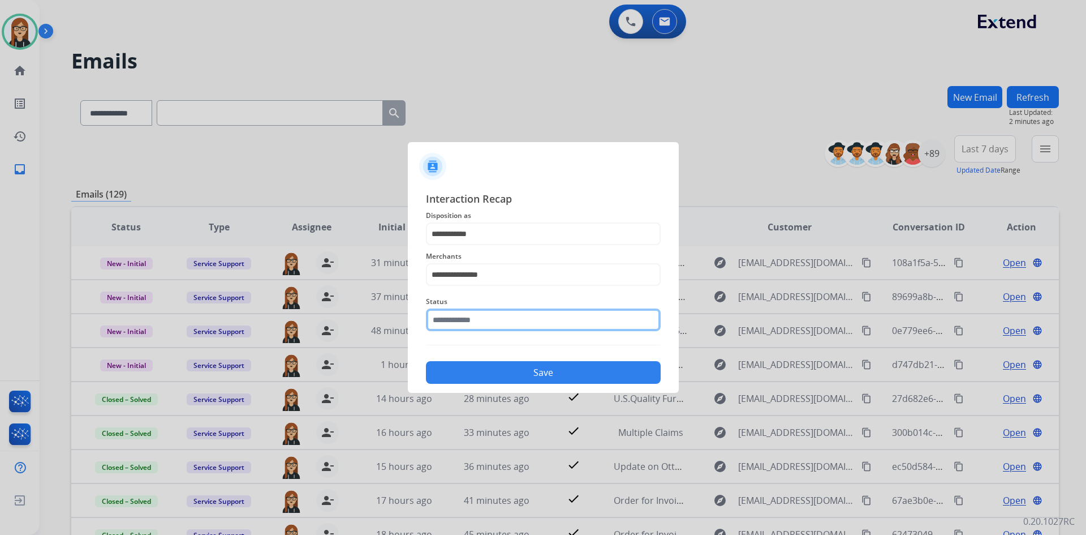
click at [480, 312] on input "text" at bounding box center [543, 319] width 235 height 23
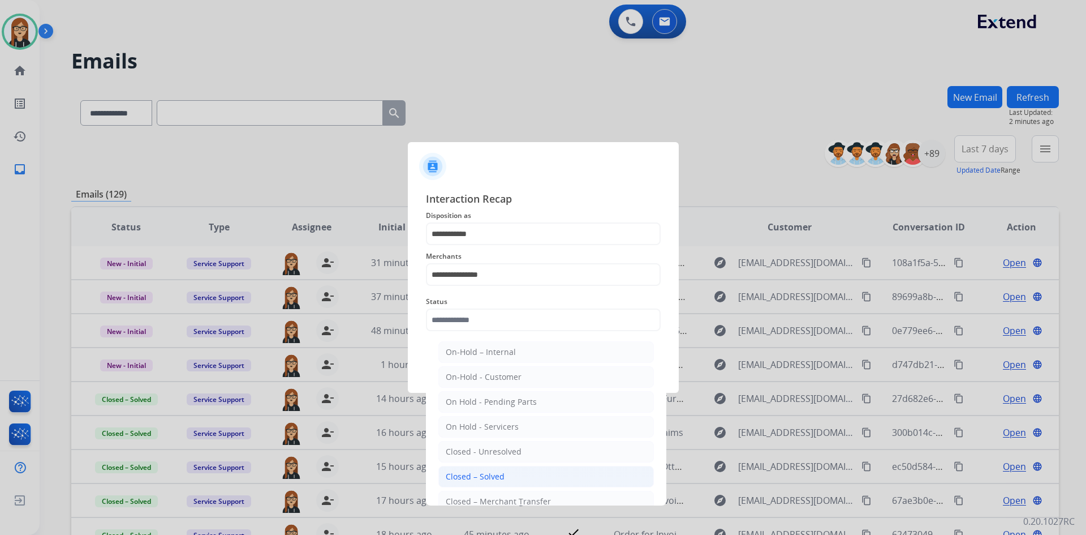
click at [498, 475] on div "Closed – Solved" at bounding box center [475, 476] width 59 height 11
type input "**********"
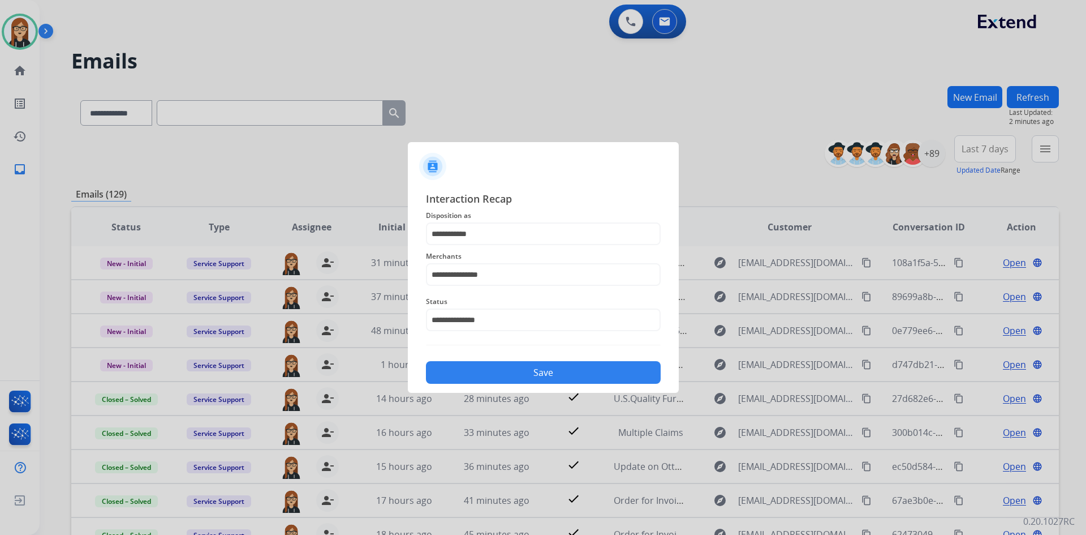
click at [547, 367] on button "Save" at bounding box center [543, 372] width 235 height 23
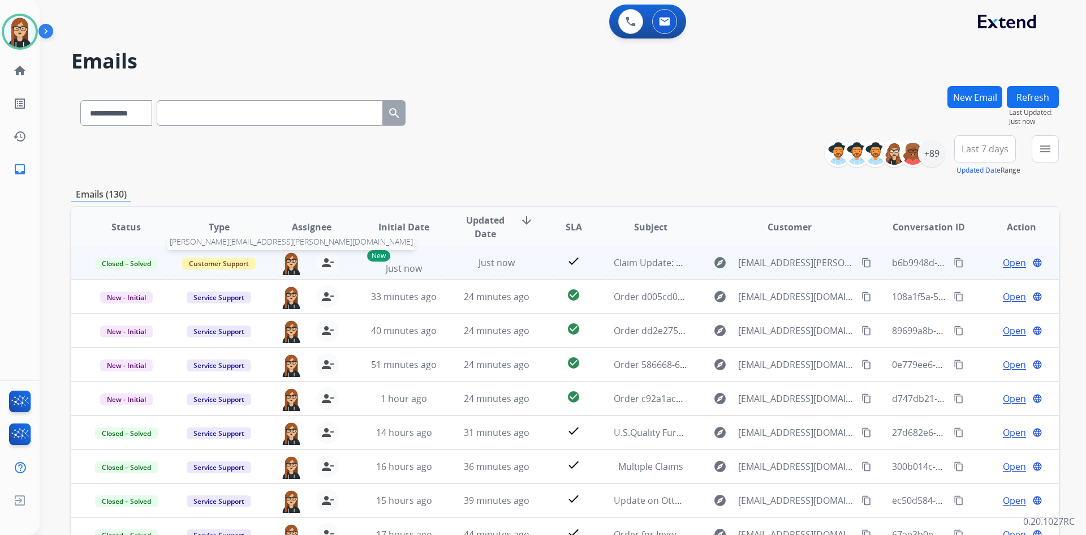
click at [293, 264] on img at bounding box center [291, 263] width 23 height 24
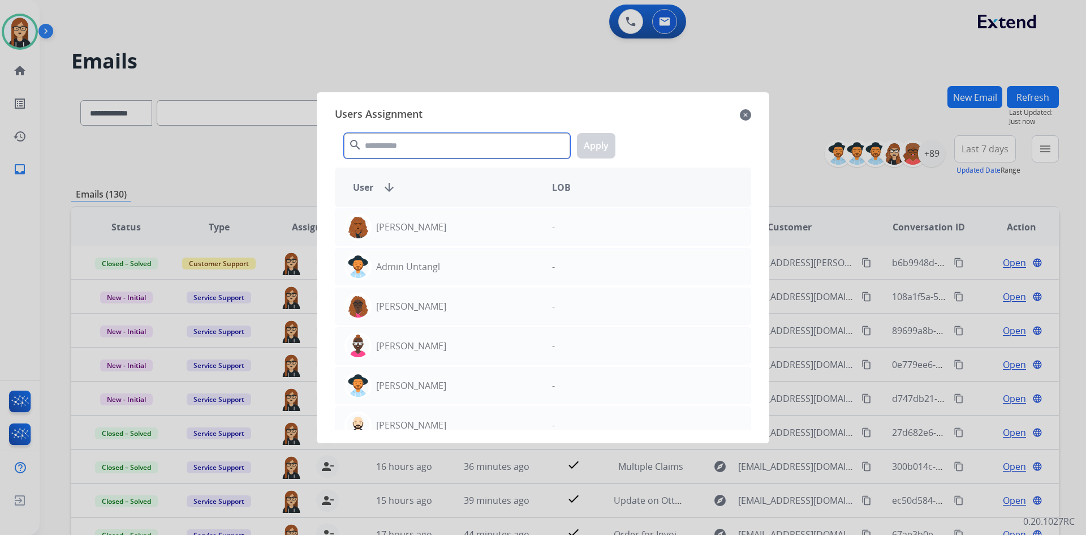
click at [393, 144] on input "text" at bounding box center [457, 145] width 226 height 25
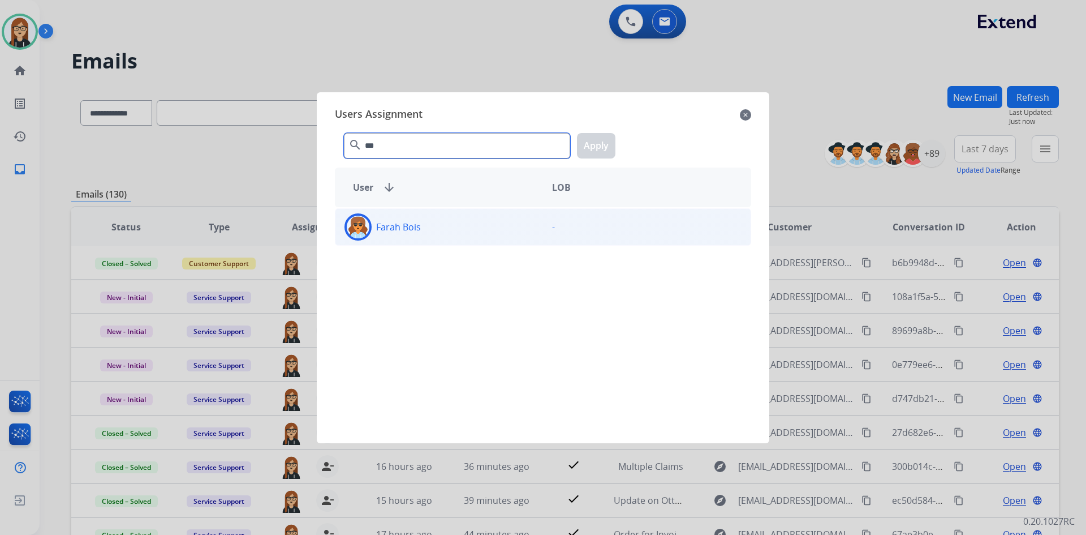
type input "***"
click at [360, 225] on img at bounding box center [358, 227] width 23 height 23
click at [599, 146] on button "Apply" at bounding box center [596, 145] width 38 height 25
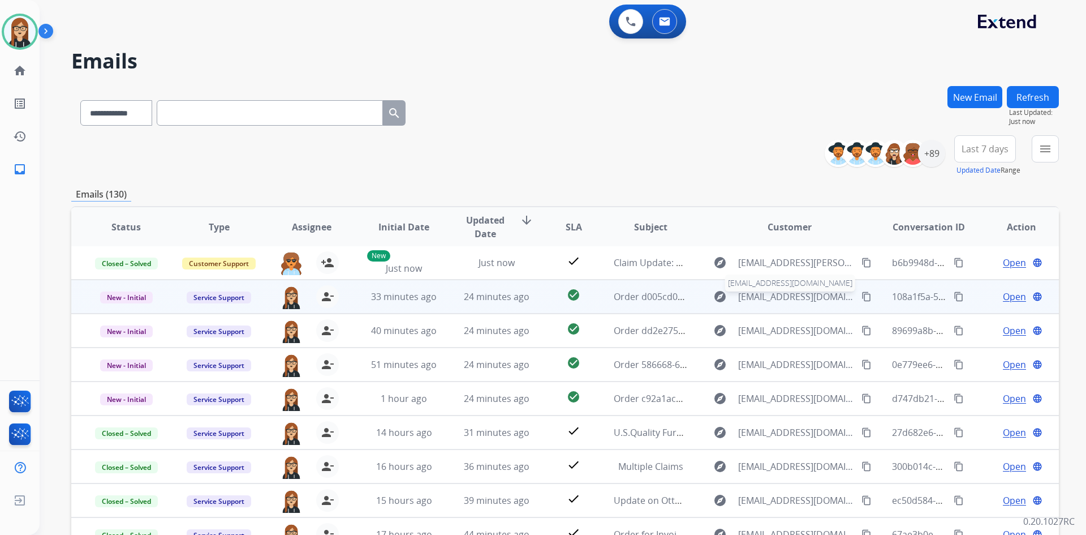
click at [758, 294] on span "services@ahmfurniture.com" at bounding box center [796, 297] width 117 height 14
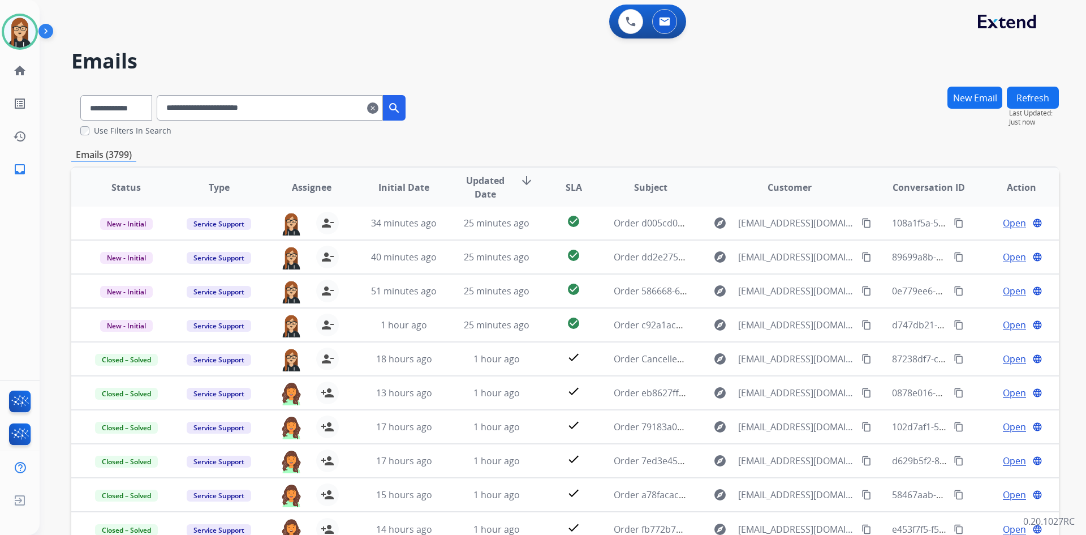
click at [379, 110] on mat-icon "clear" at bounding box center [372, 108] width 11 height 14
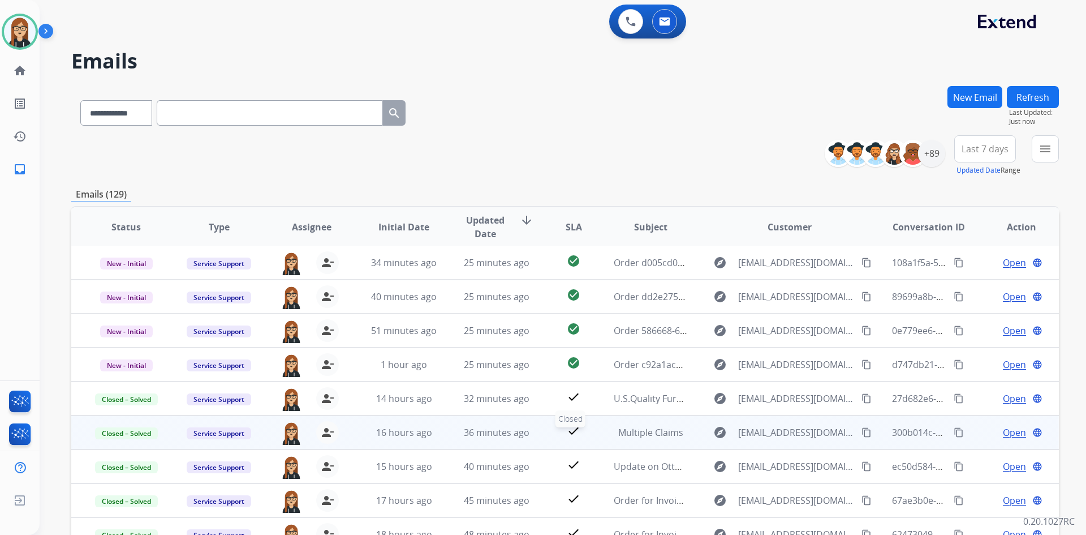
scroll to position [109, 0]
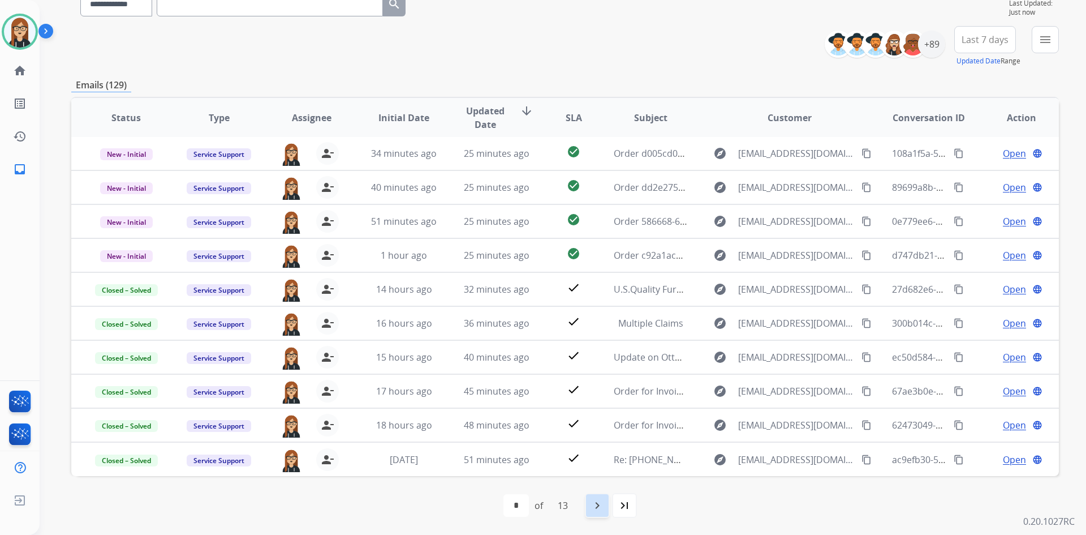
click at [604, 506] on mat-icon "navigate_next" at bounding box center [598, 506] width 14 height 14
select select "*"
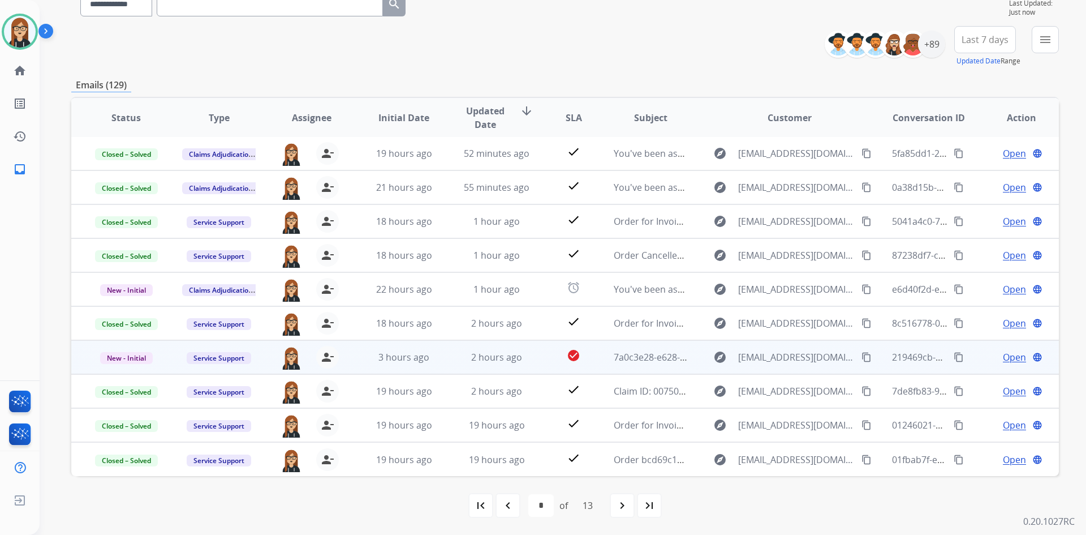
click at [1003, 354] on span "Open" at bounding box center [1014, 357] width 23 height 14
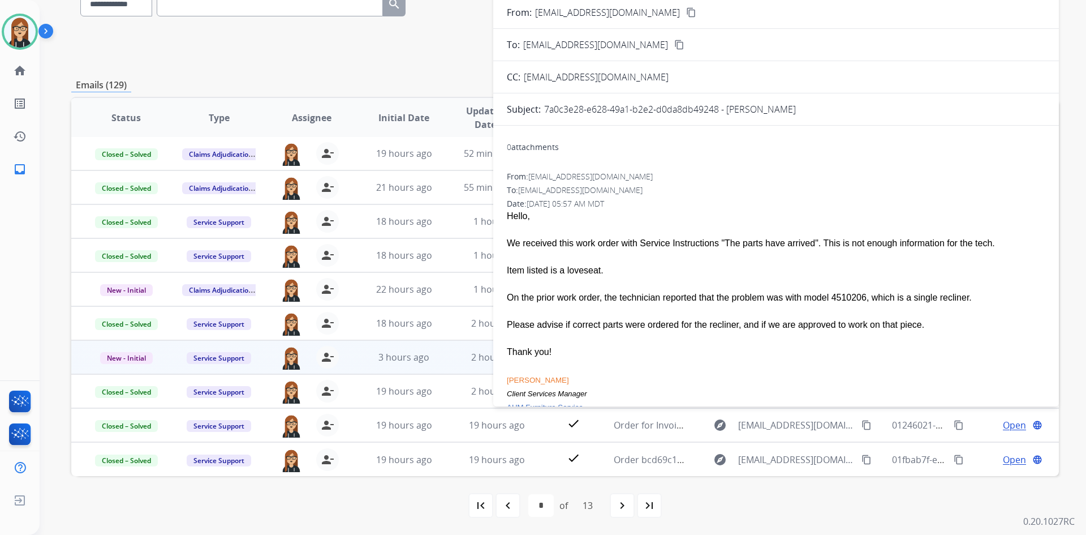
scroll to position [0, 0]
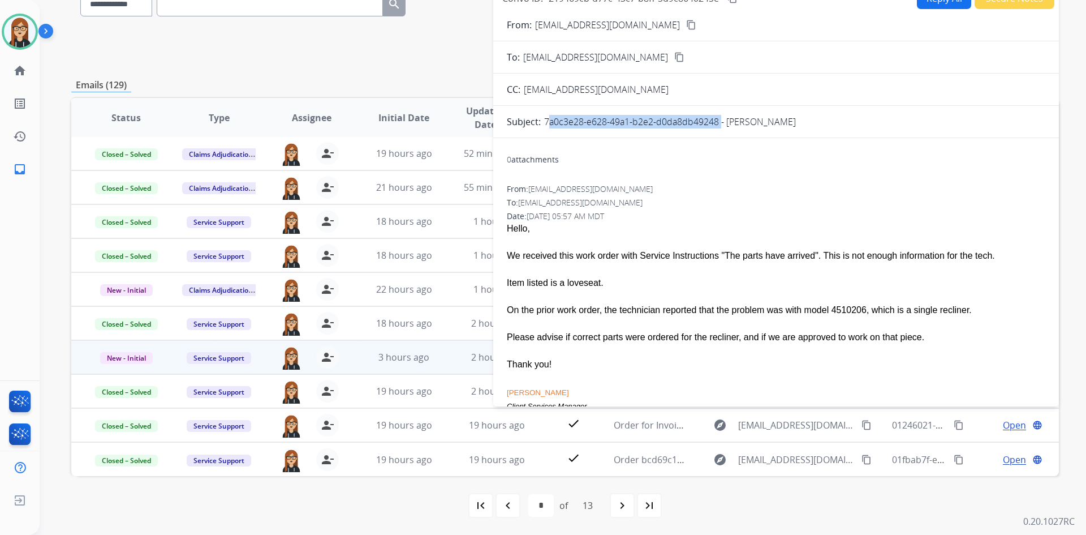
drag, startPoint x: 544, startPoint y: 123, endPoint x: 719, endPoint y: 125, distance: 174.3
click at [719, 125] on p "7a0c3e28-e628-49a1-b2e2-d0da8db49248 - Maryann Garcia" at bounding box center [670, 122] width 252 height 14
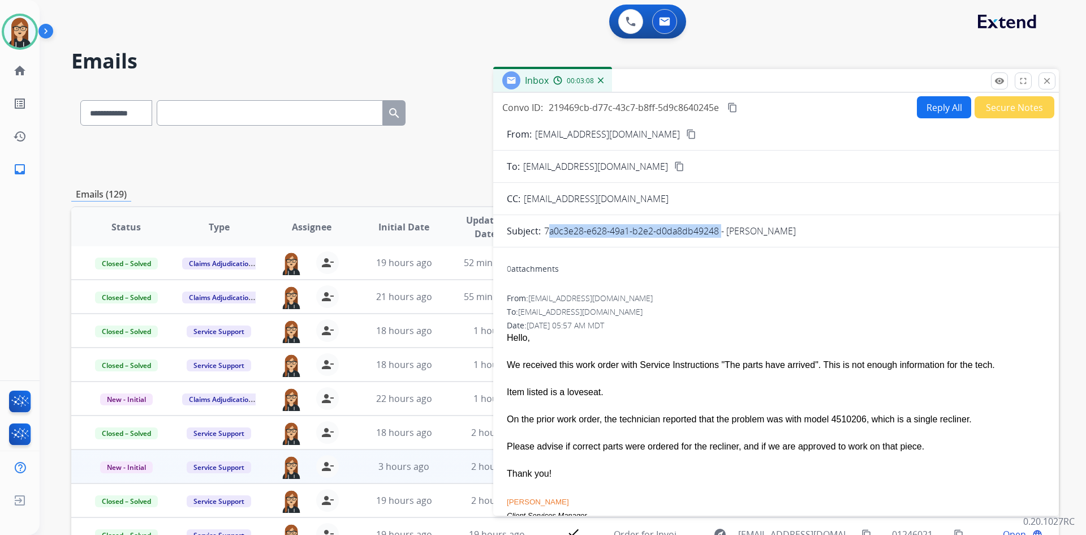
click at [935, 106] on button "Reply All" at bounding box center [944, 107] width 54 height 22
select select "**********"
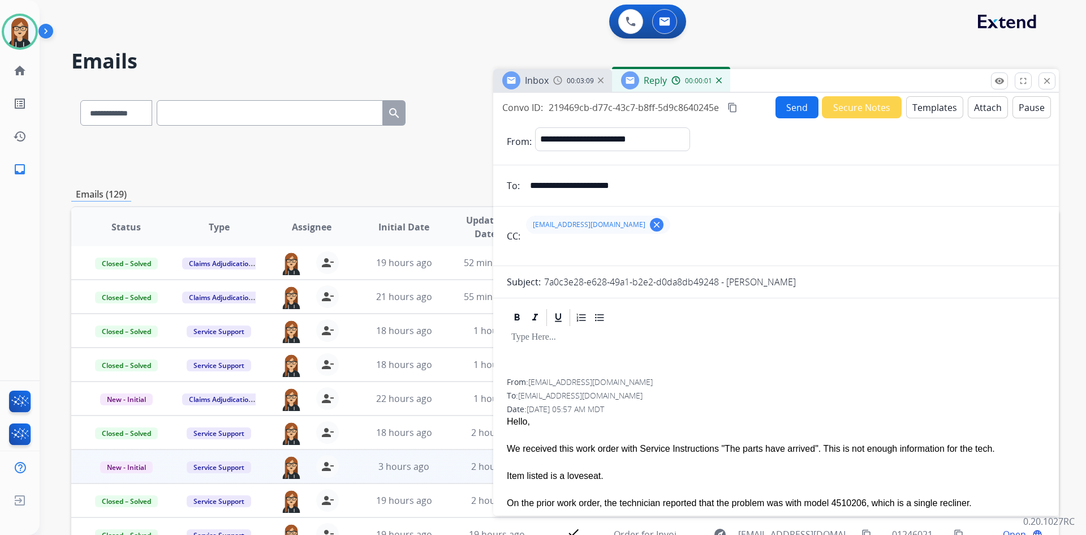
click at [600, 341] on p at bounding box center [777, 337] width 530 height 10
click at [789, 109] on button "Send" at bounding box center [797, 107] width 43 height 22
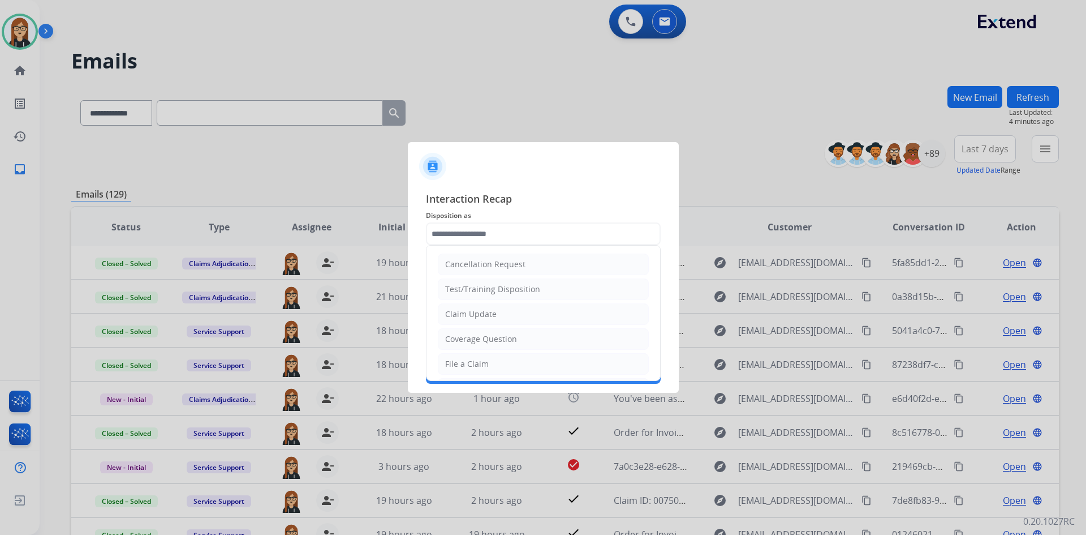
click at [504, 234] on input "text" at bounding box center [543, 233] width 235 height 23
click at [488, 316] on div "Claim Update" at bounding box center [470, 313] width 51 height 11
type input "**********"
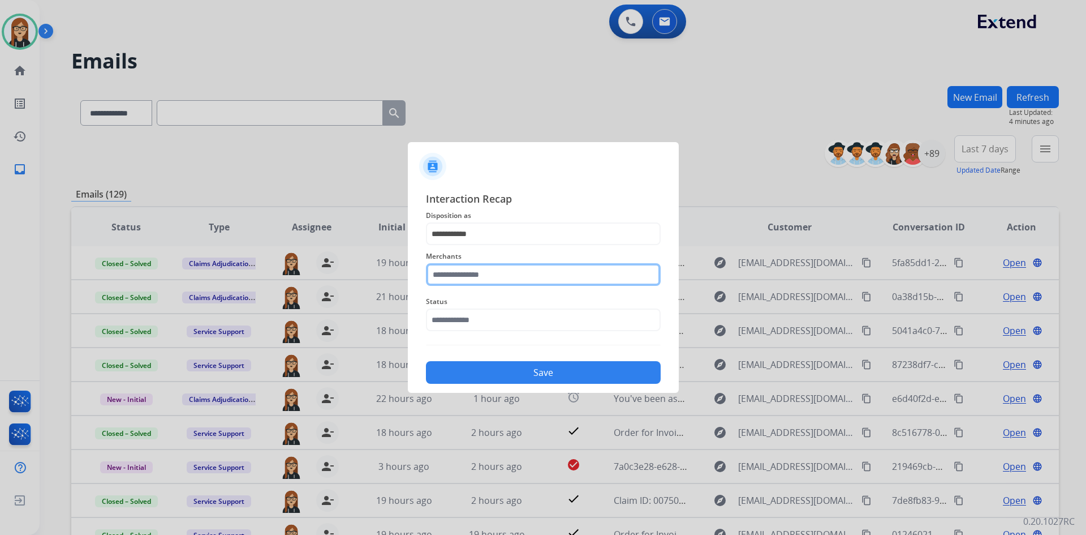
click at [495, 277] on input "text" at bounding box center [543, 274] width 235 height 23
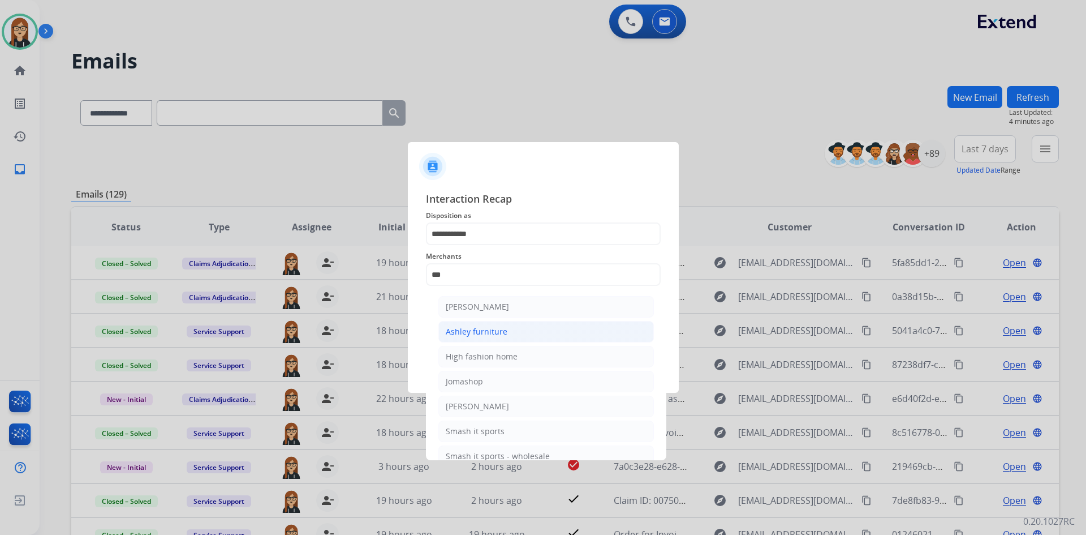
click at [493, 330] on div "Ashley furniture" at bounding box center [477, 331] width 62 height 11
type input "**********"
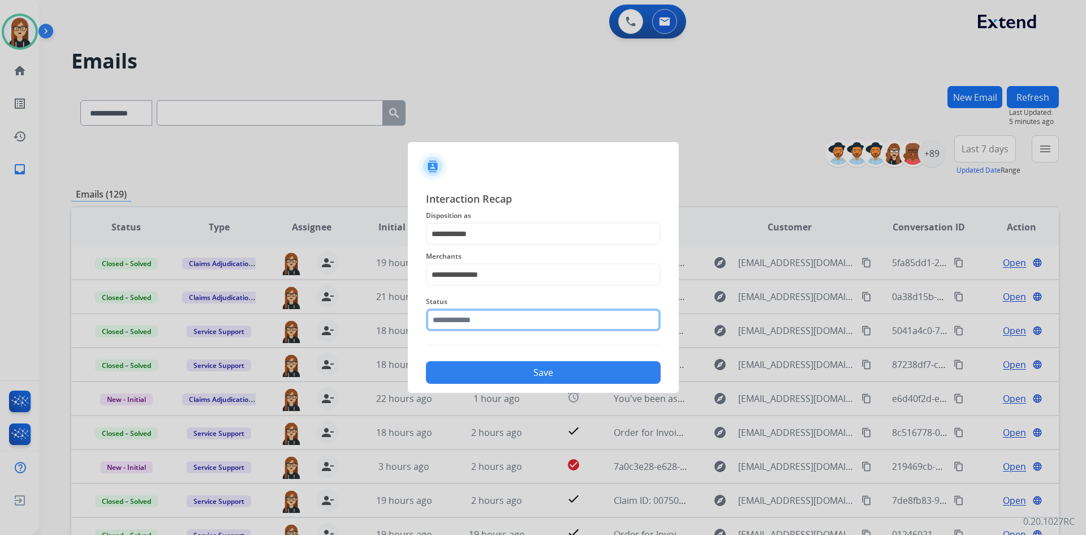
click at [488, 320] on input "text" at bounding box center [543, 319] width 235 height 23
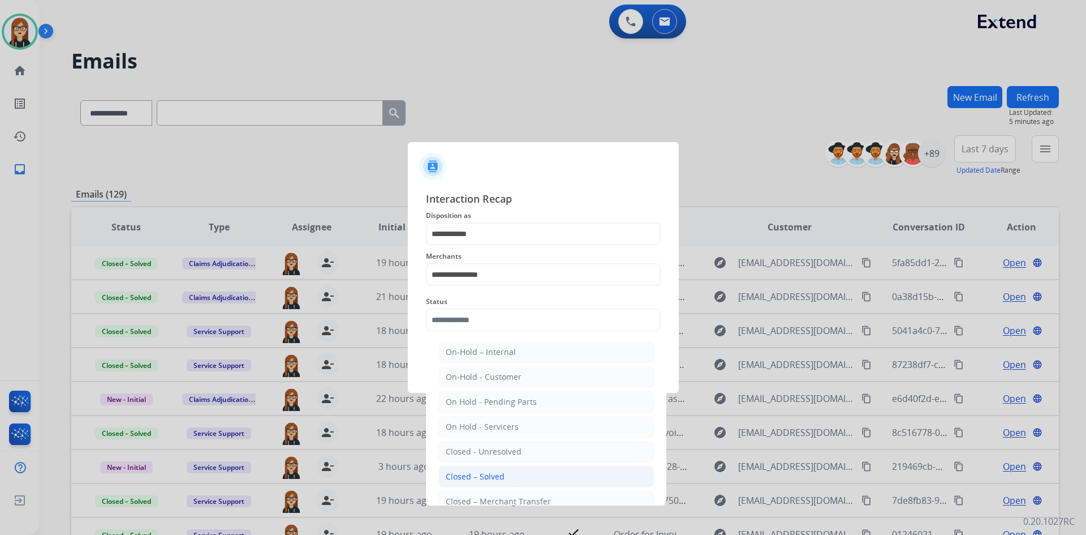
click at [501, 473] on div "Closed – Solved" at bounding box center [475, 476] width 59 height 11
type input "**********"
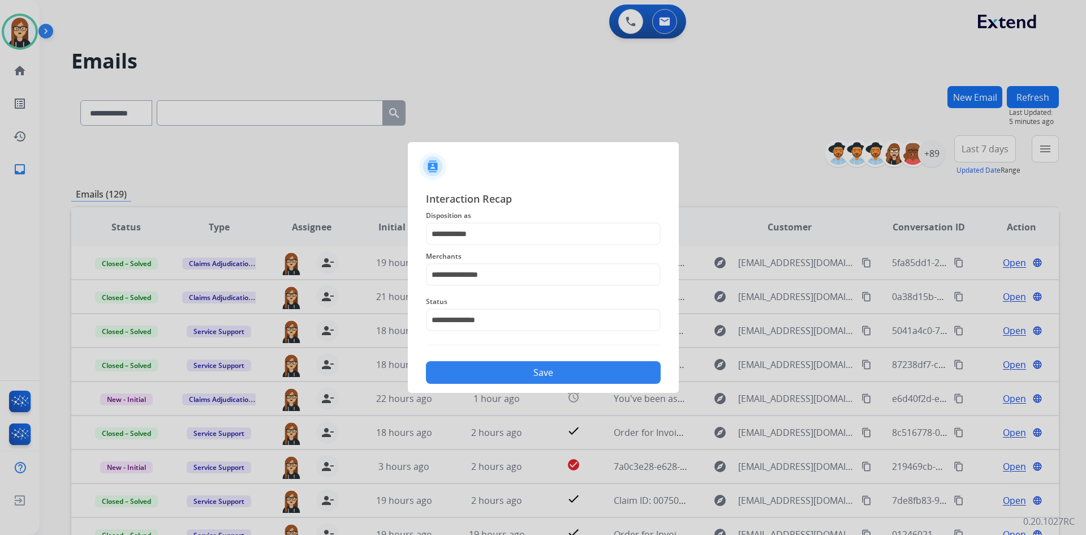
click at [540, 373] on button "Save" at bounding box center [543, 372] width 235 height 23
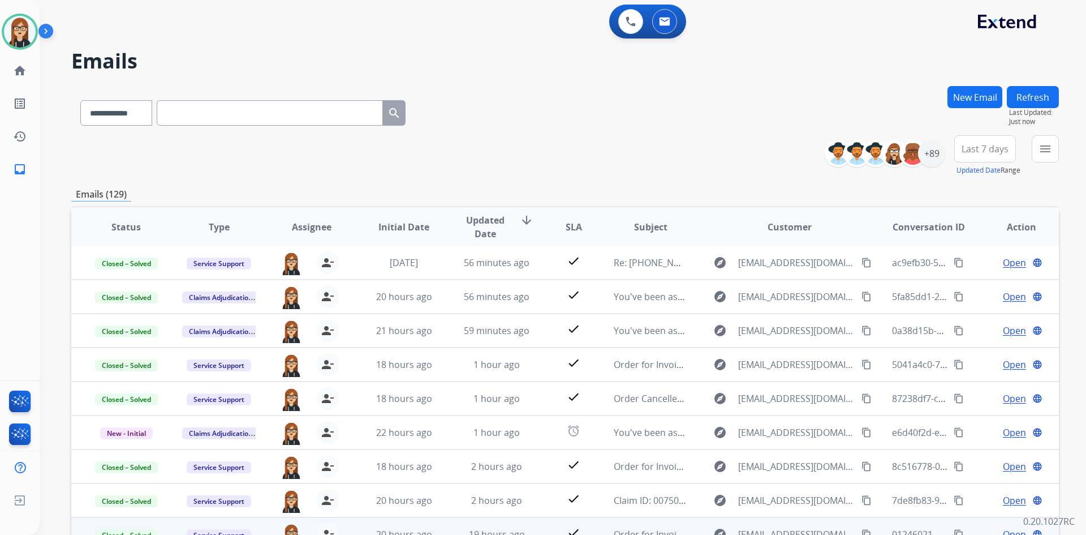
scroll to position [109, 0]
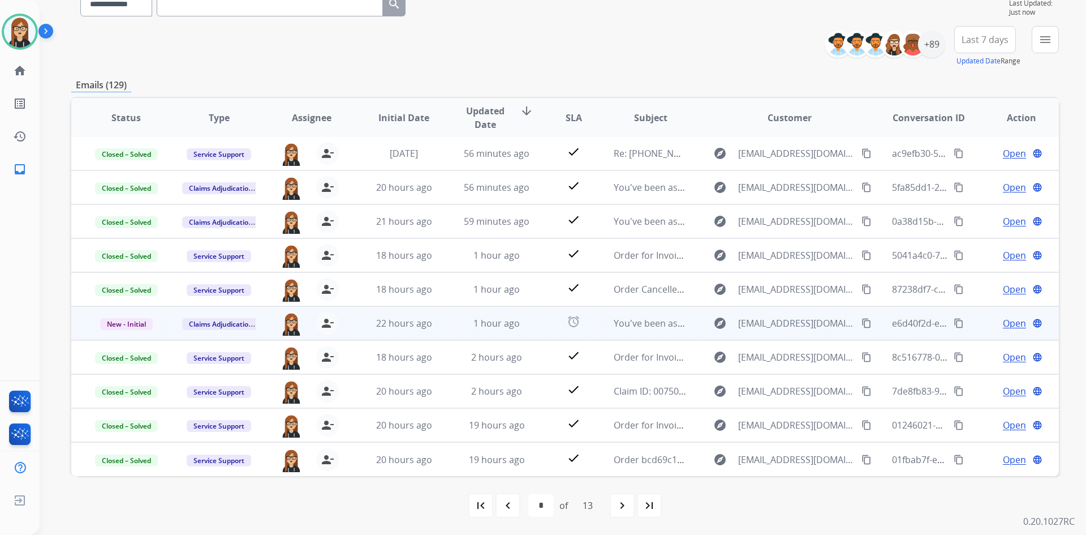
click at [1003, 321] on span "Open" at bounding box center [1014, 323] width 23 height 14
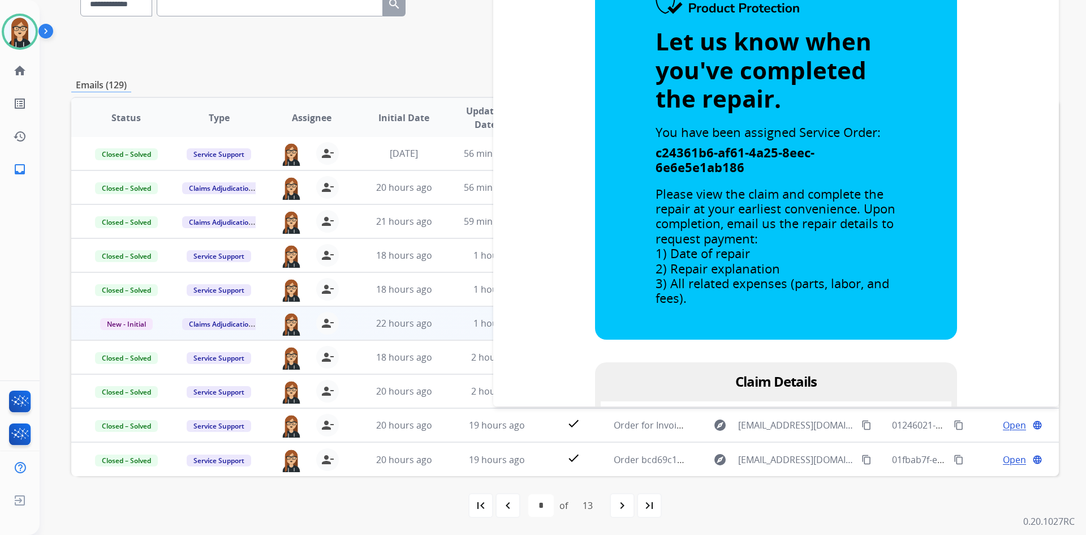
scroll to position [453, 0]
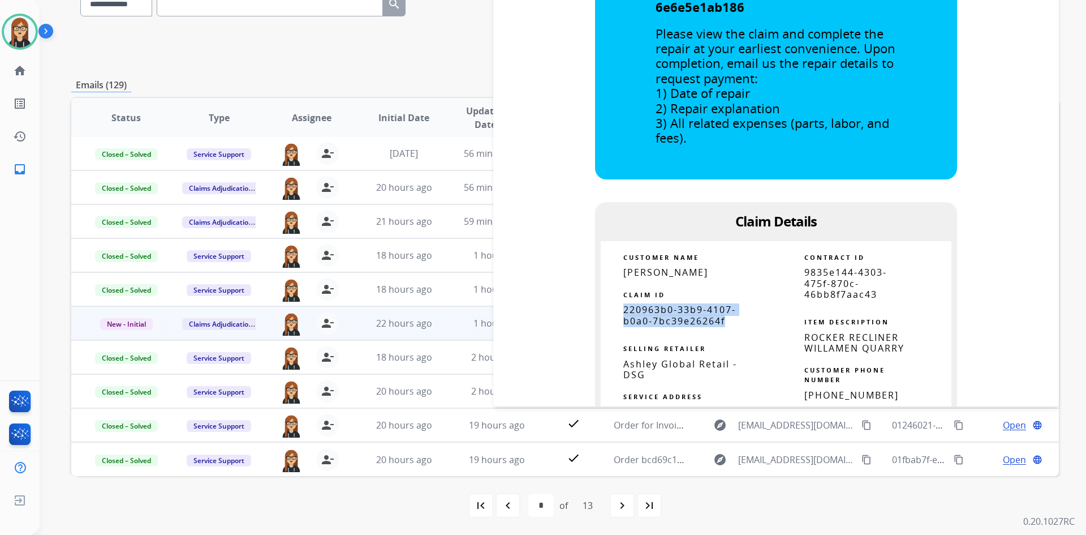
drag, startPoint x: 620, startPoint y: 309, endPoint x: 734, endPoint y: 318, distance: 114.7
click at [734, 318] on p "220963b0-33b9-4107-b0a0-7bc39e26264f" at bounding box center [689, 315] width 130 height 22
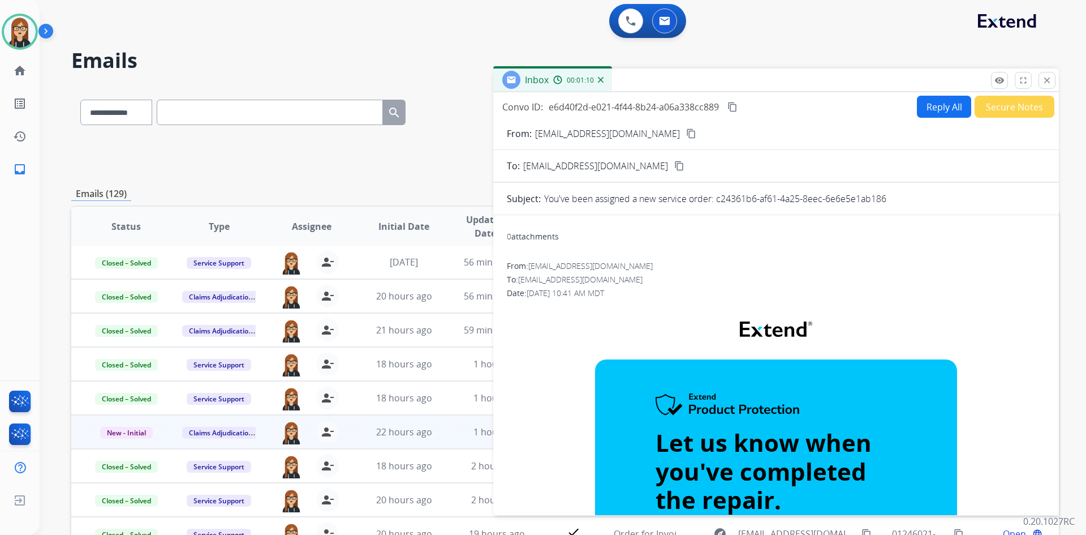
scroll to position [0, 0]
click at [1043, 80] on mat-icon "close" at bounding box center [1047, 81] width 10 height 10
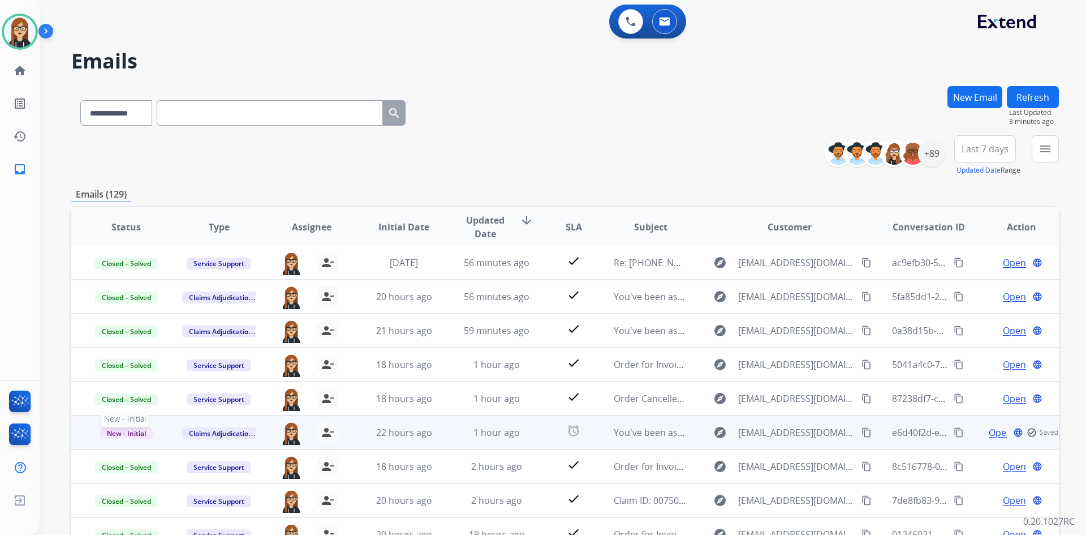
click at [122, 432] on span "New - Initial" at bounding box center [126, 433] width 53 height 12
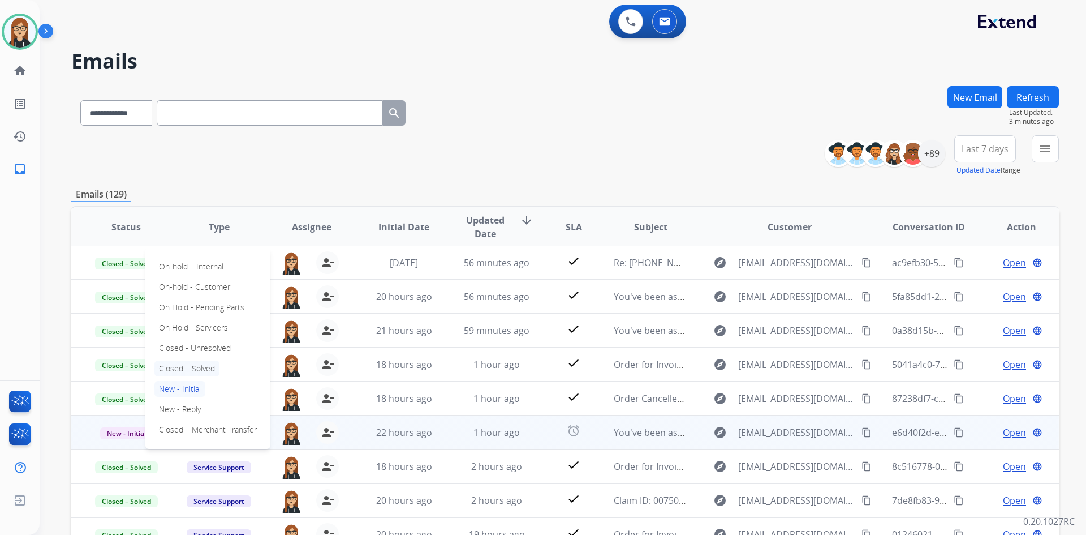
click at [181, 363] on p "Closed – Solved" at bounding box center [186, 368] width 65 height 16
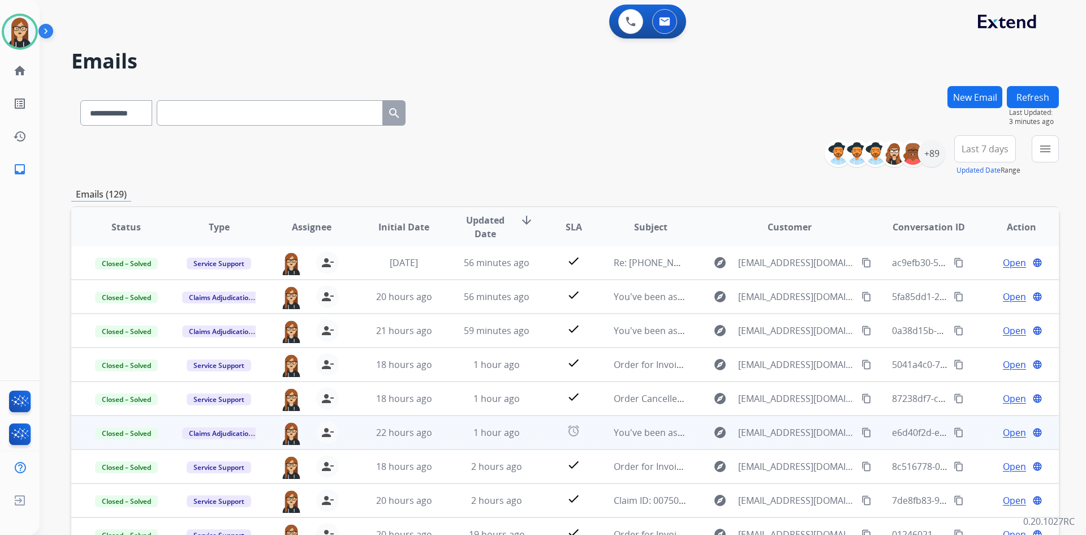
scroll to position [109, 0]
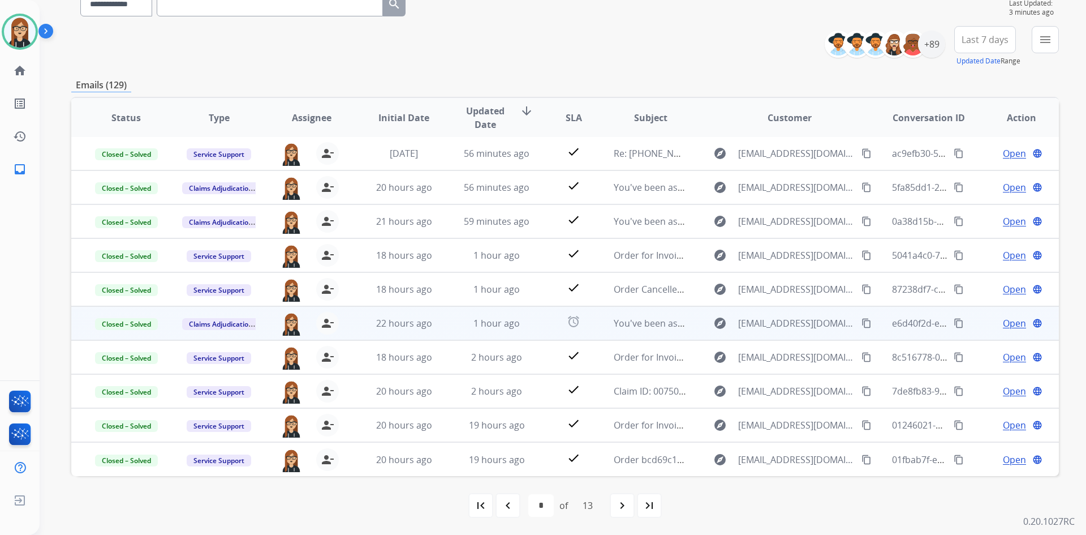
click at [624, 512] on mat-icon "navigate_next" at bounding box center [623, 506] width 14 height 14
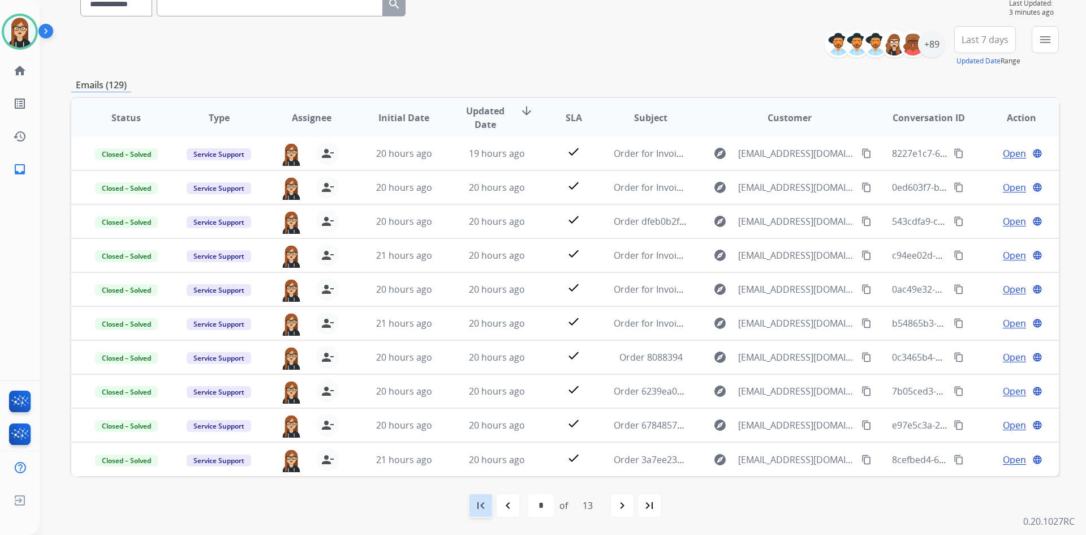
click at [483, 506] on mat-icon "first_page" at bounding box center [481, 506] width 14 height 14
select select "*"
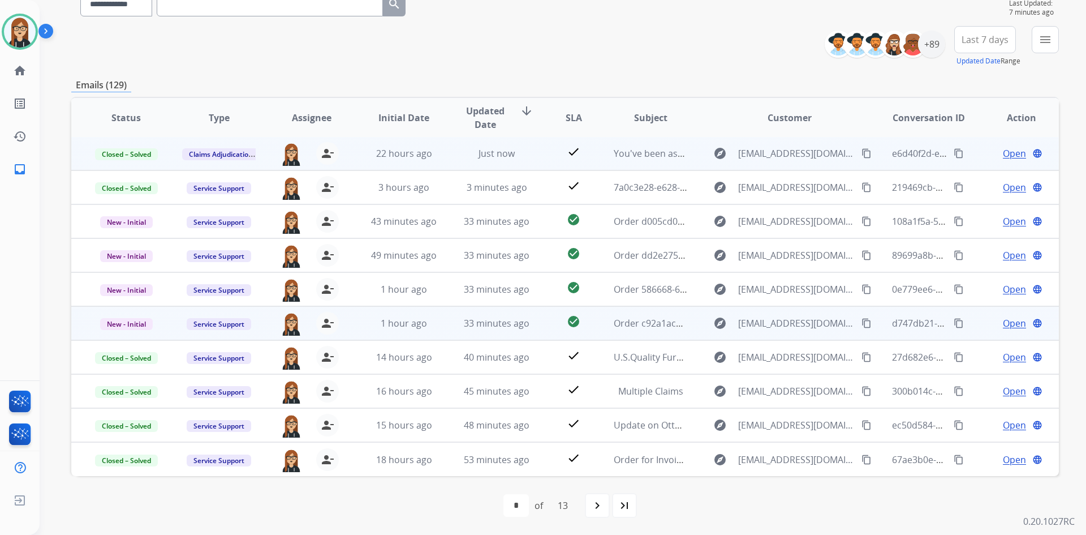
click at [1007, 326] on span "Open" at bounding box center [1014, 323] width 23 height 14
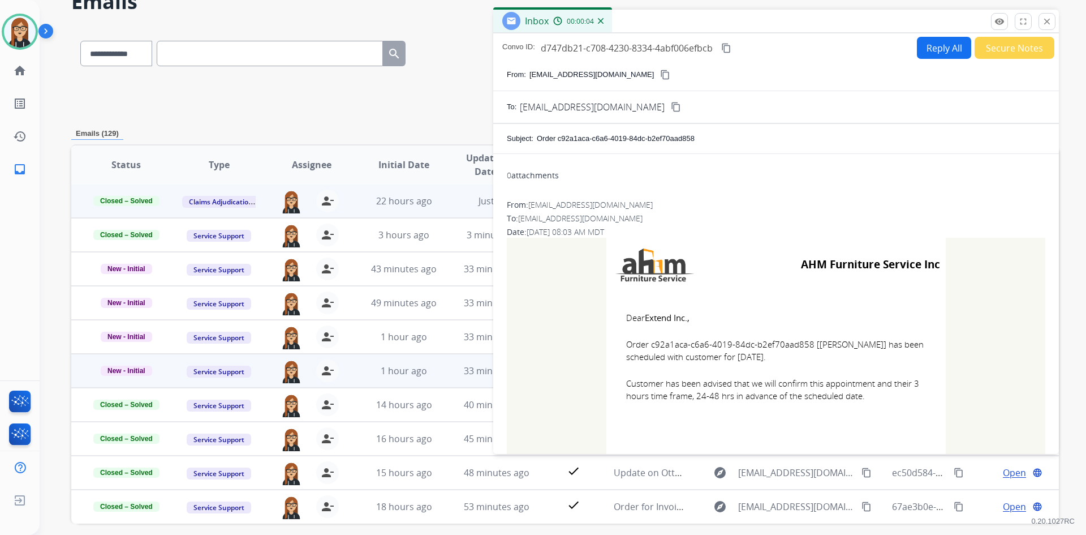
scroll to position [0, 0]
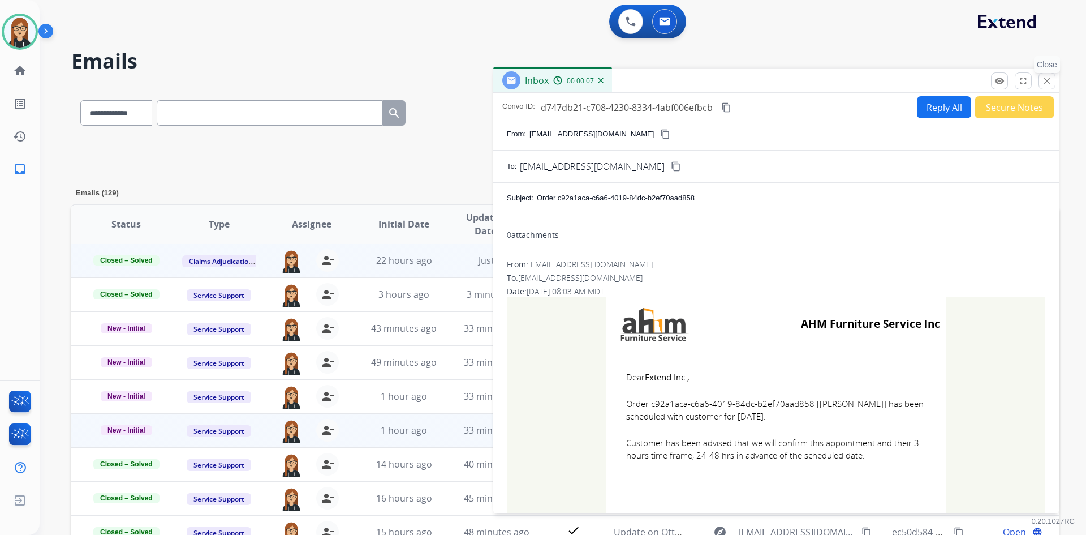
click at [1046, 81] on mat-icon "close" at bounding box center [1047, 81] width 10 height 10
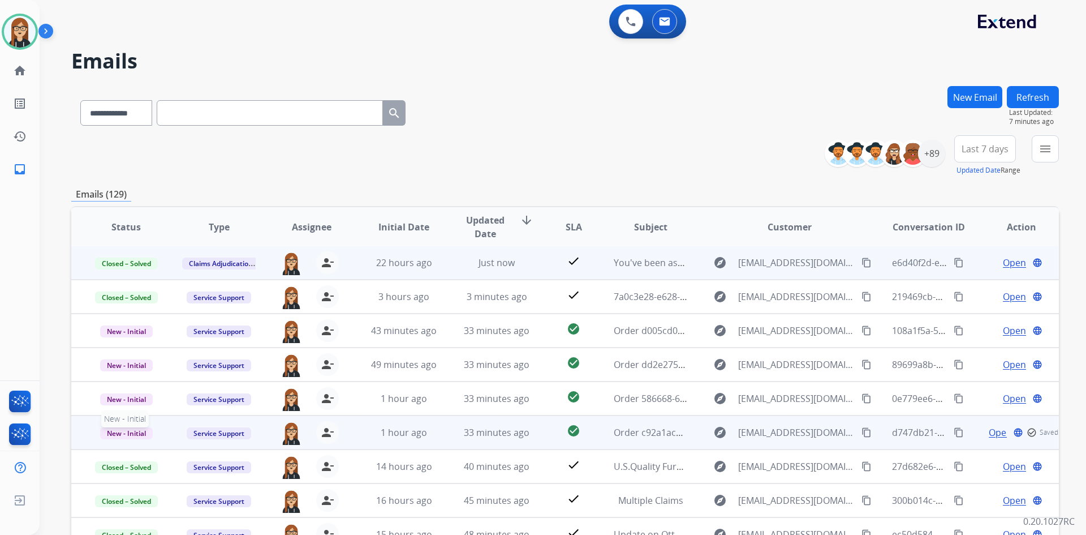
click at [133, 433] on span "New - Initial" at bounding box center [126, 433] width 53 height 12
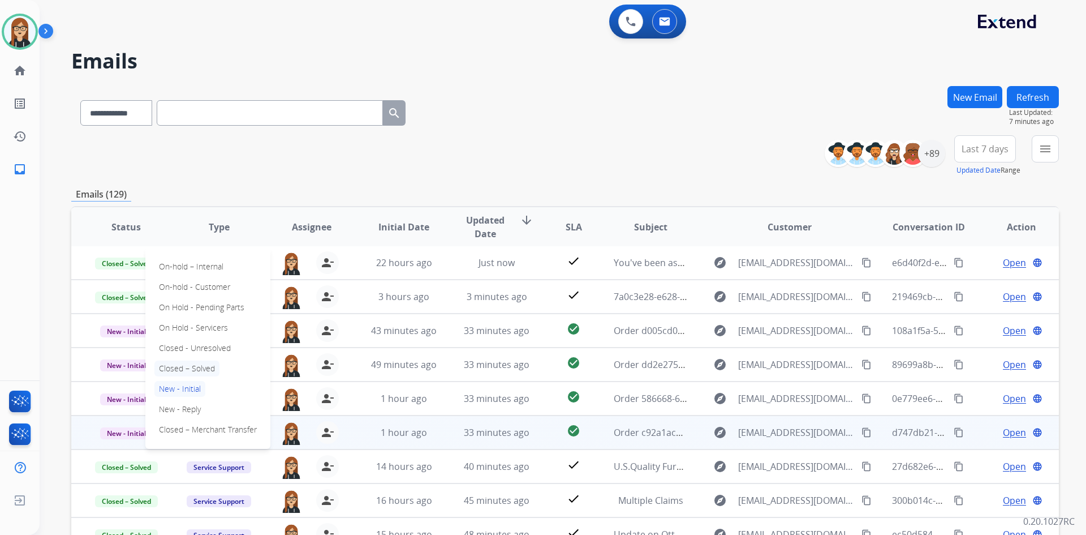
click at [186, 366] on p "Closed – Solved" at bounding box center [186, 368] width 65 height 16
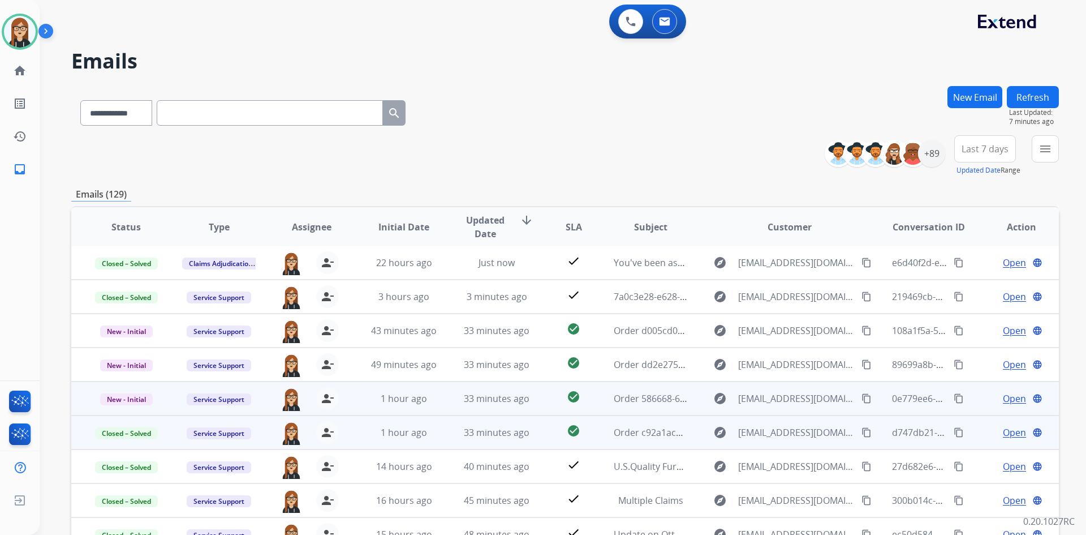
click at [1010, 401] on span "Open" at bounding box center [1014, 399] width 23 height 14
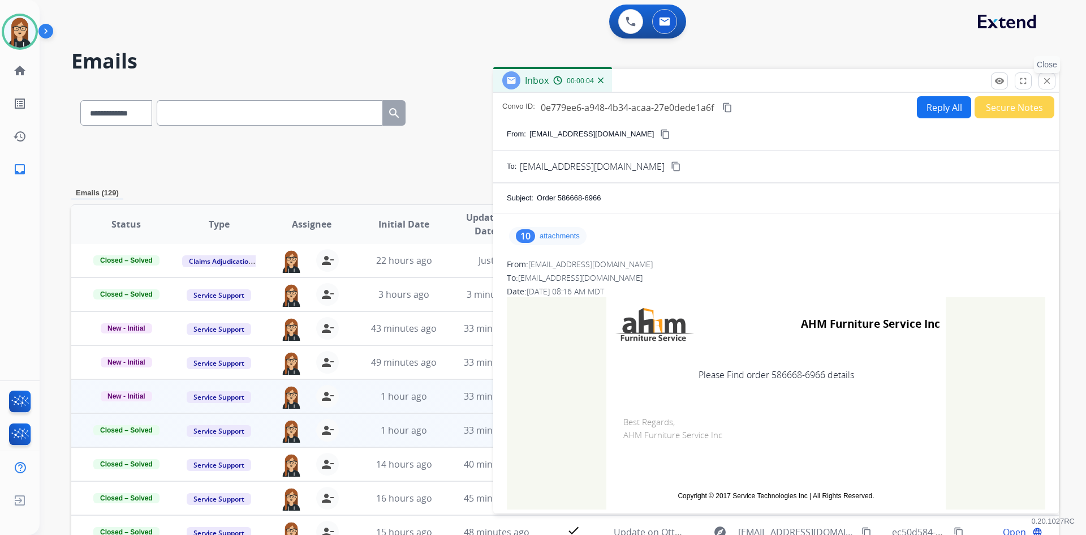
click at [1046, 78] on mat-icon "close" at bounding box center [1047, 81] width 10 height 10
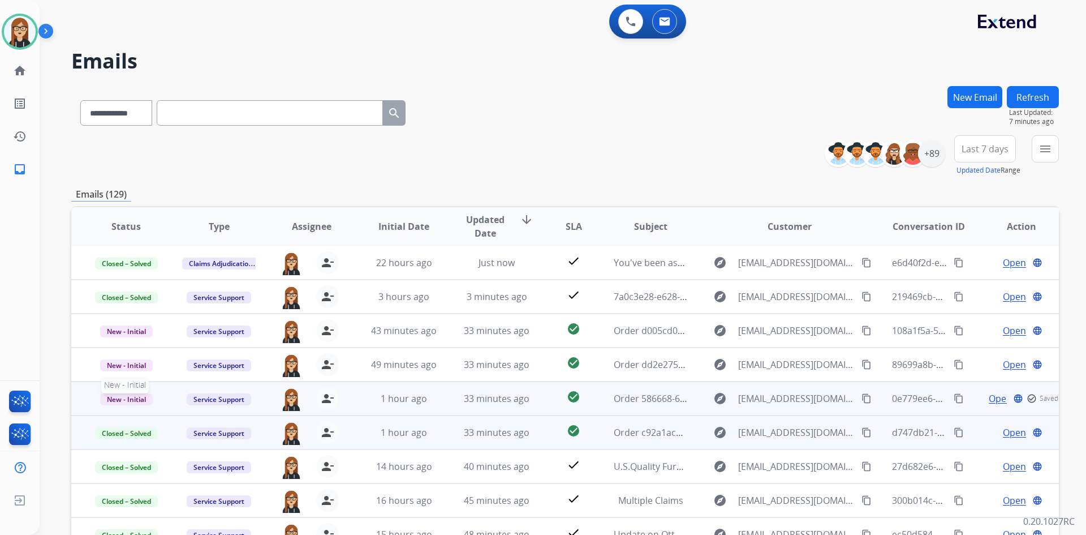
click at [125, 396] on span "New - Initial" at bounding box center [126, 399] width 53 height 12
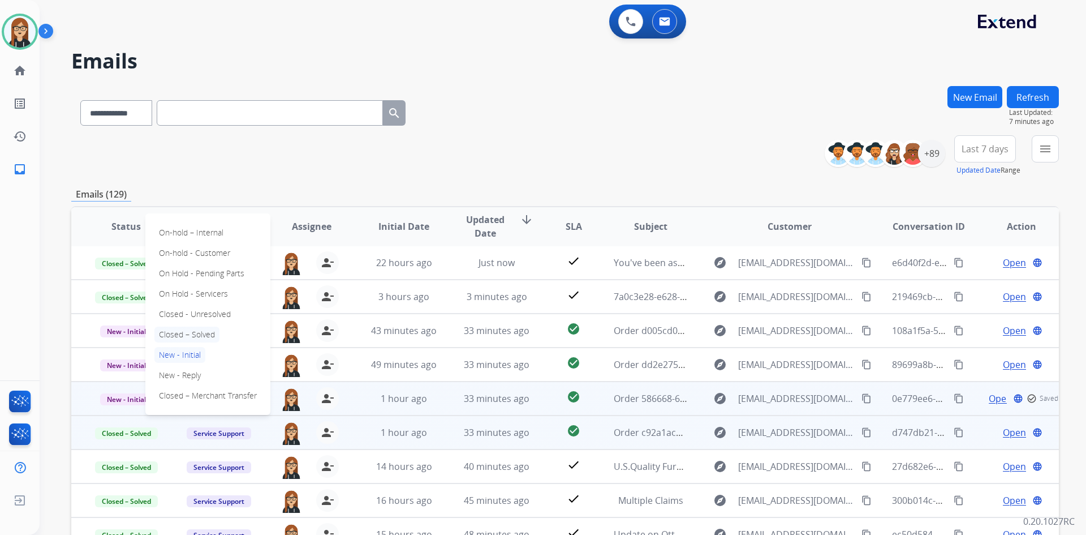
click at [192, 333] on p "Closed – Solved" at bounding box center [186, 334] width 65 height 16
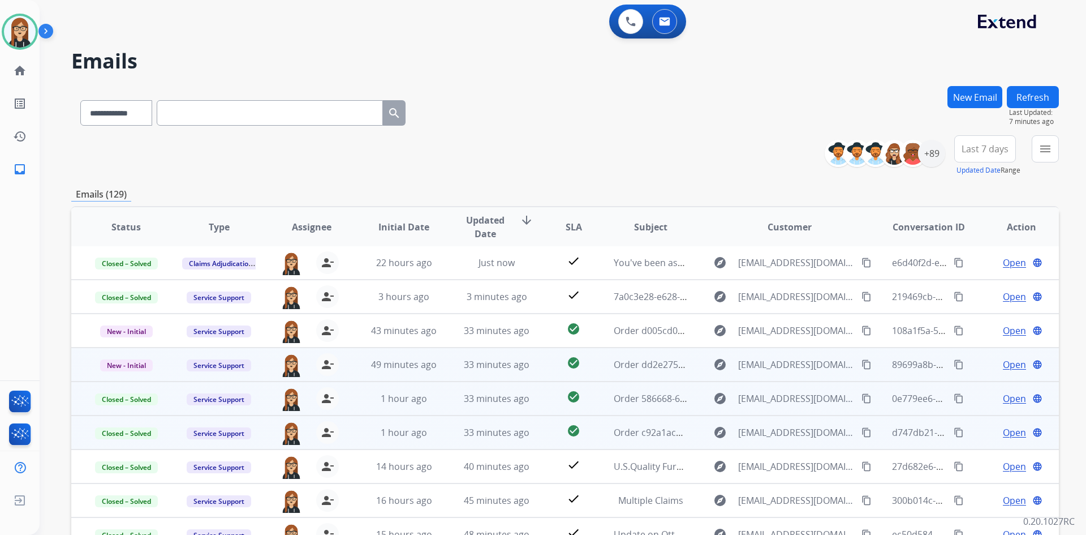
click at [1003, 364] on span "Open" at bounding box center [1014, 365] width 23 height 14
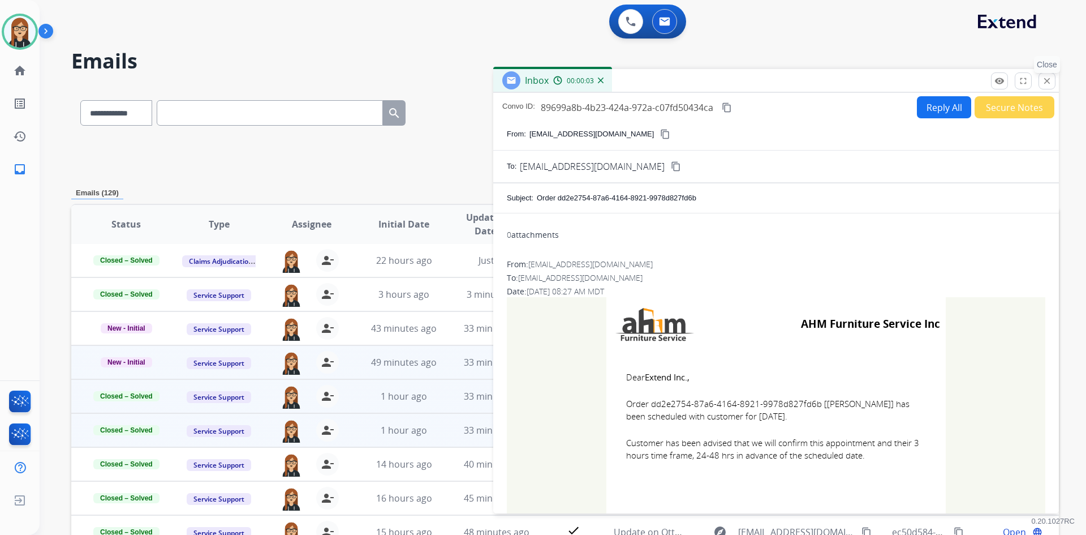
click at [1047, 77] on mat-icon "close" at bounding box center [1047, 81] width 10 height 10
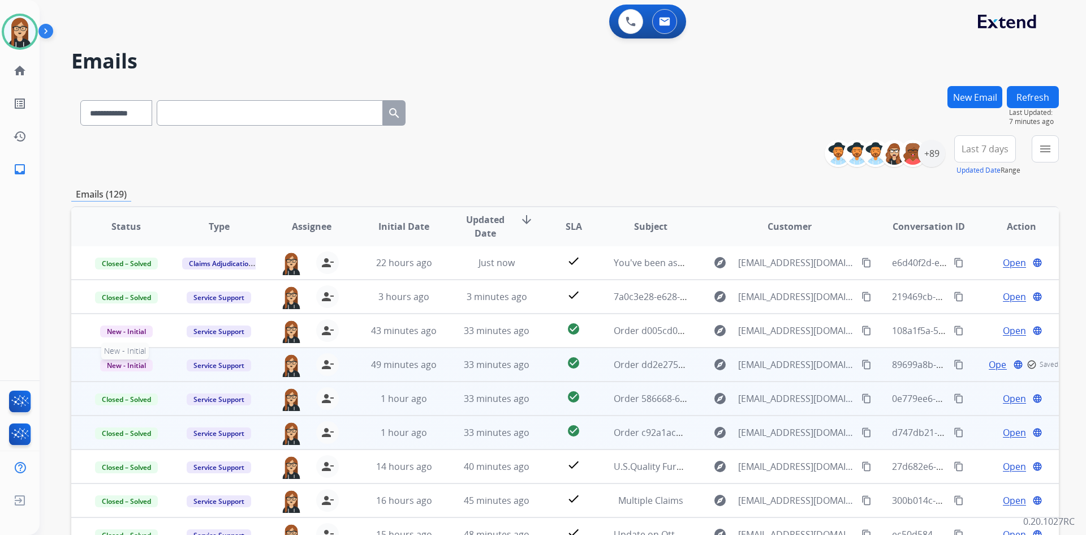
click at [132, 363] on span "New - Initial" at bounding box center [126, 365] width 53 height 12
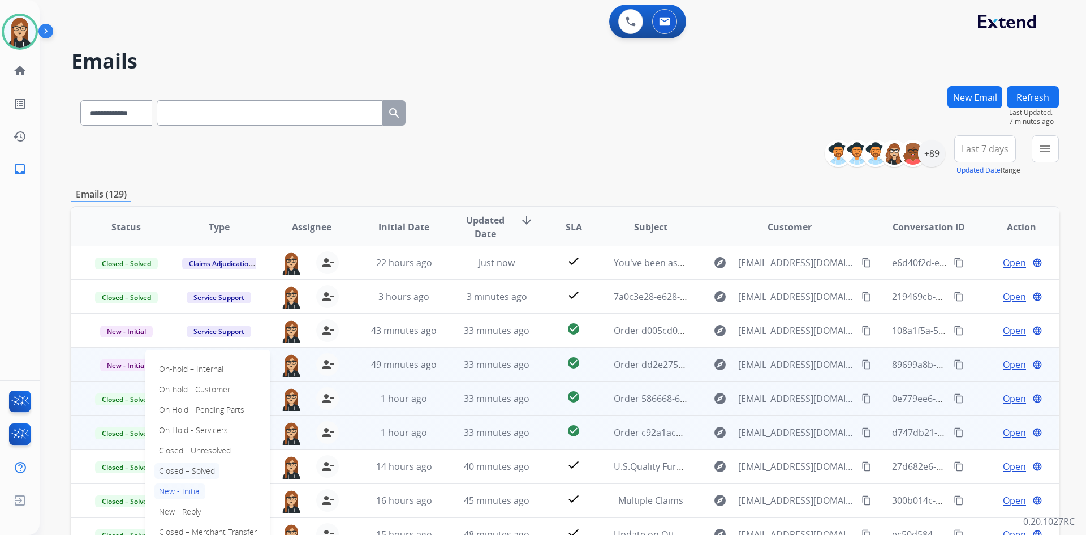
click at [192, 469] on p "Closed – Solved" at bounding box center [186, 471] width 65 height 16
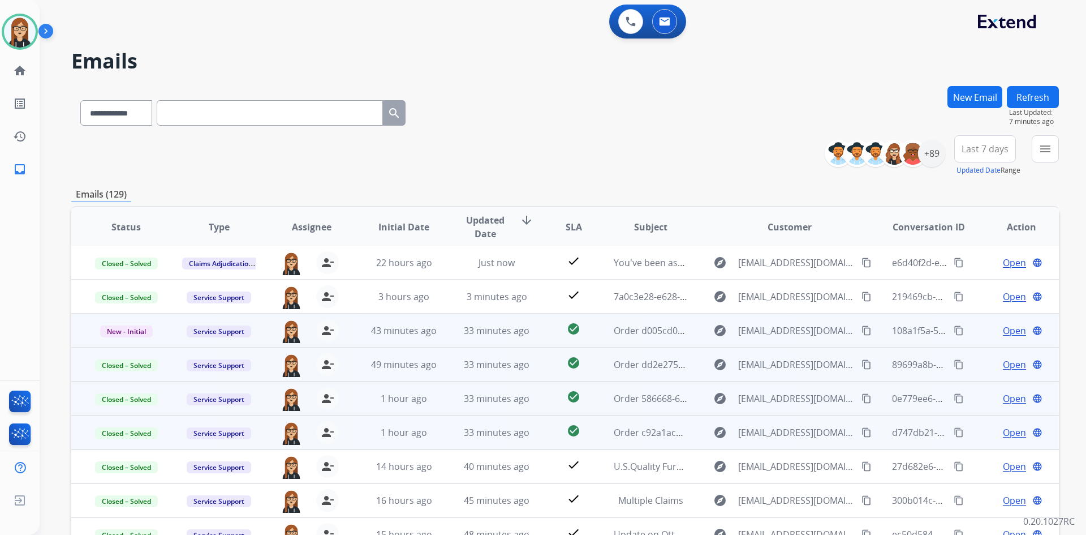
click at [1003, 329] on span "Open" at bounding box center [1014, 331] width 23 height 14
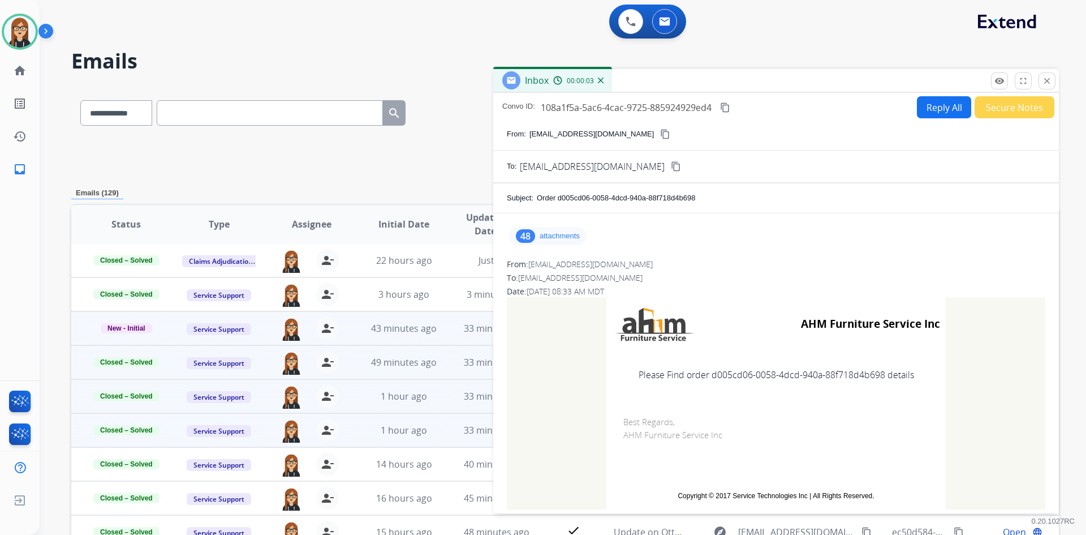
click at [558, 236] on p "attachments" at bounding box center [560, 235] width 40 height 9
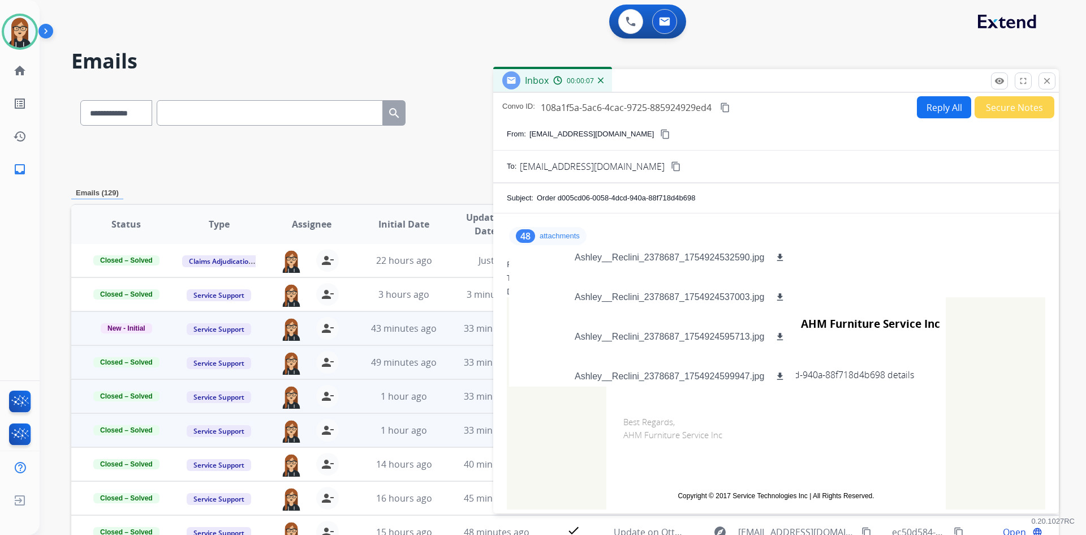
scroll to position [1301, 0]
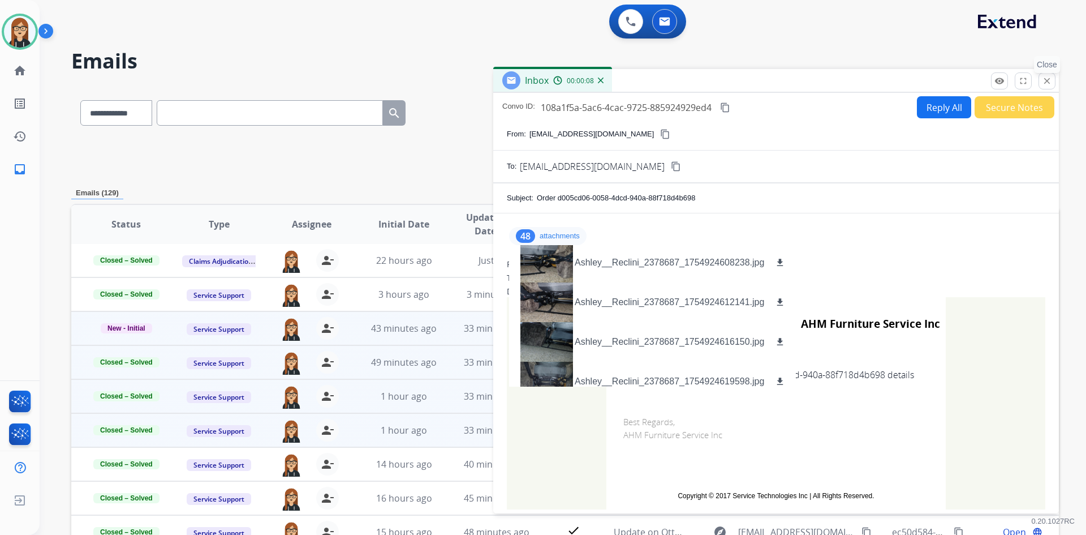
click at [1053, 81] on button "close Close" at bounding box center [1047, 80] width 17 height 17
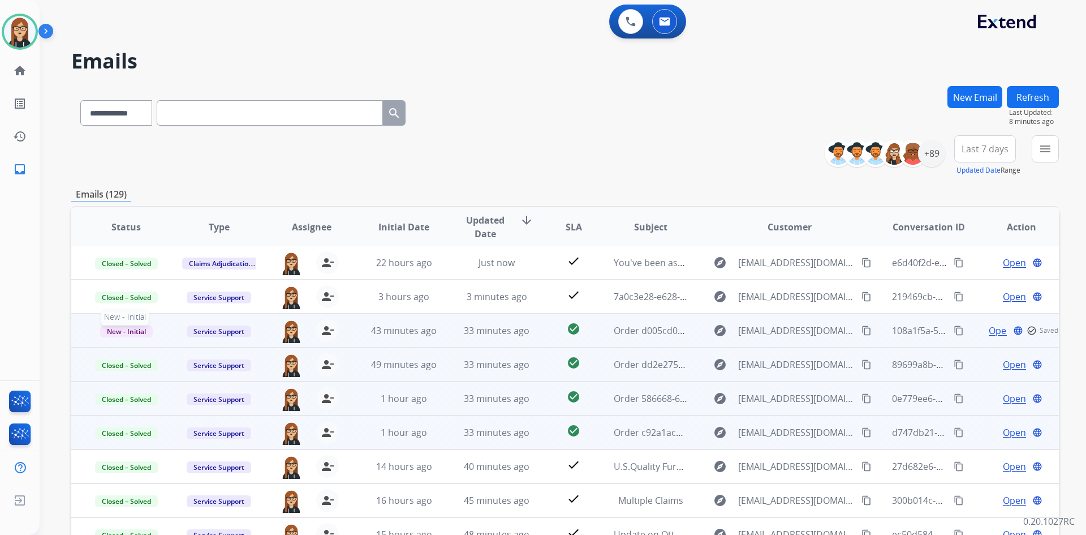
click at [133, 325] on span "New - Initial" at bounding box center [126, 331] width 53 height 12
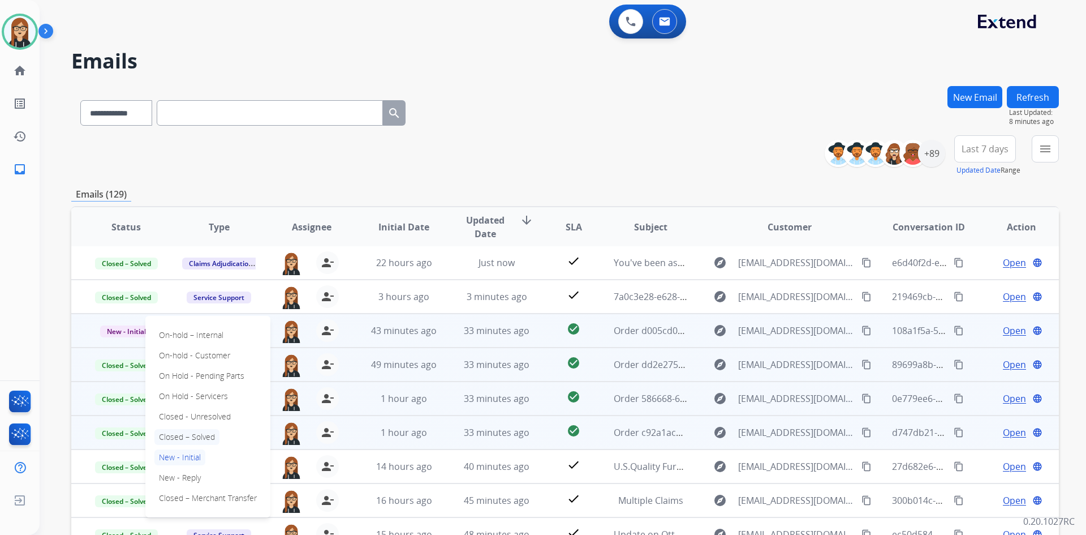
click at [193, 433] on p "Closed – Solved" at bounding box center [186, 437] width 65 height 16
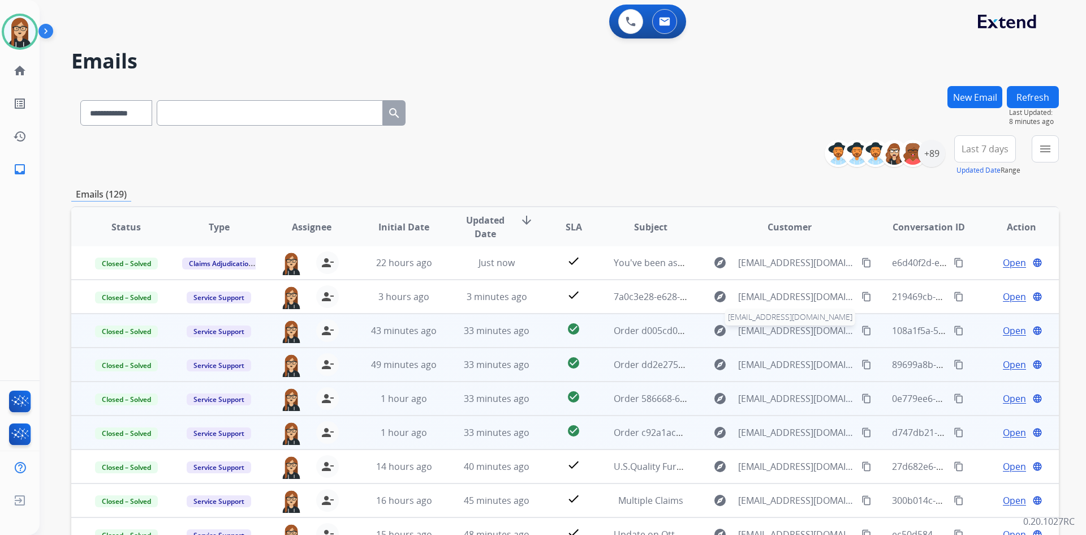
click at [758, 333] on span "services@ahmfurniture.com" at bounding box center [796, 331] width 117 height 14
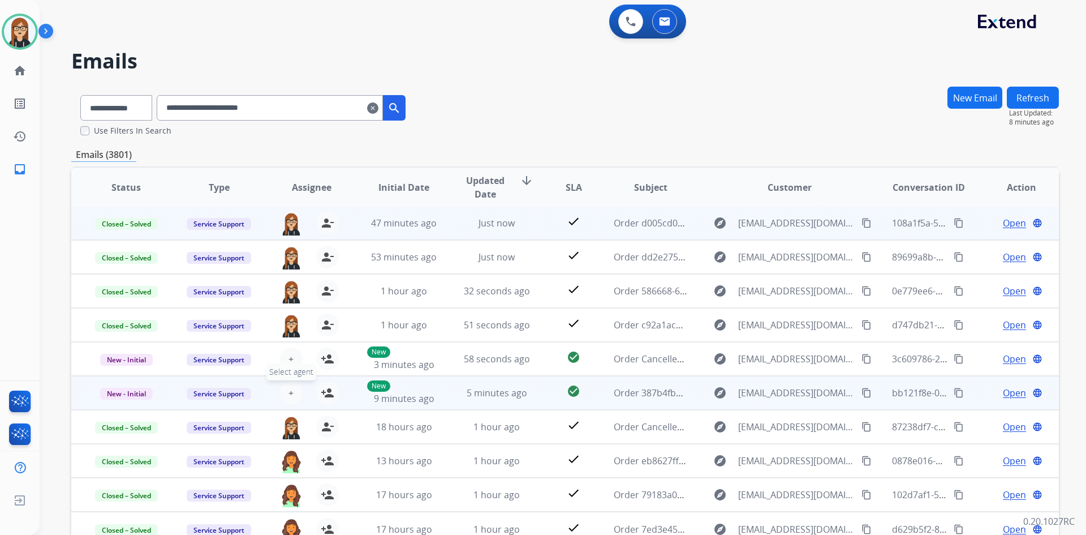
click at [289, 394] on span "+" at bounding box center [291, 393] width 5 height 14
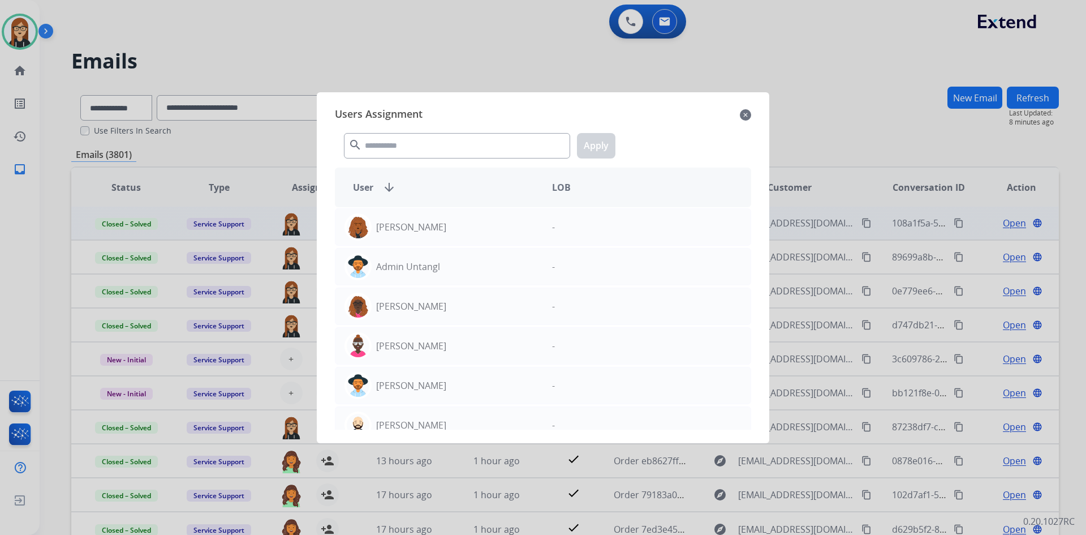
click at [746, 114] on mat-icon "close" at bounding box center [745, 115] width 11 height 14
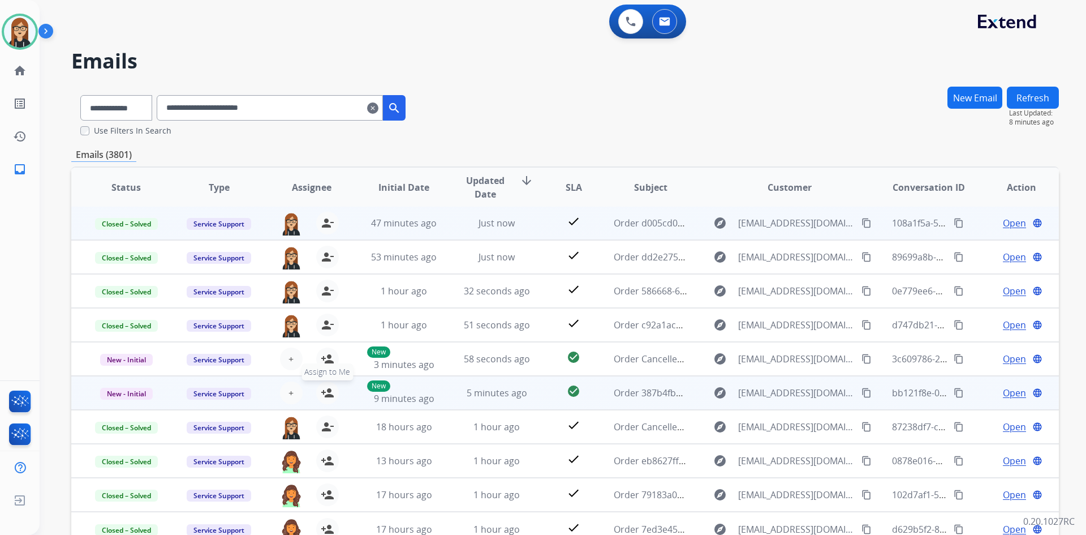
click at [324, 390] on mat-icon "person_add" at bounding box center [328, 393] width 14 height 14
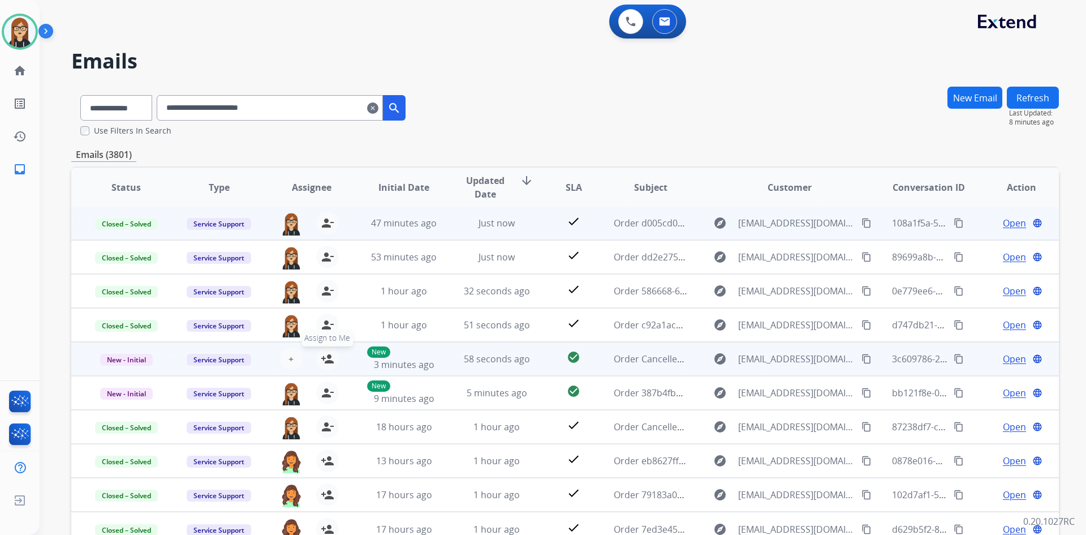
click at [323, 355] on mat-icon "person_add" at bounding box center [328, 359] width 14 height 14
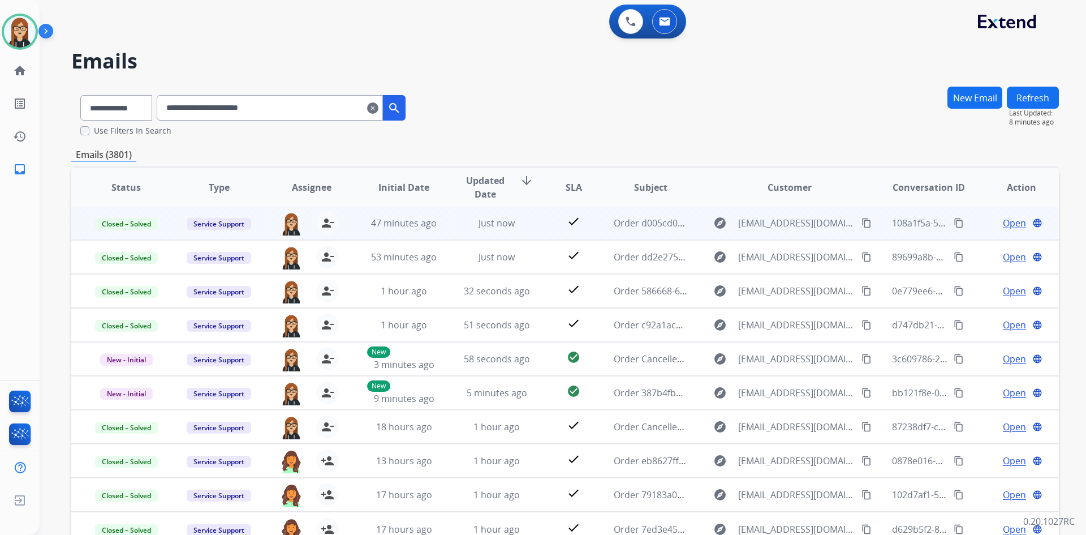
click at [379, 106] on mat-icon "clear" at bounding box center [372, 108] width 11 height 14
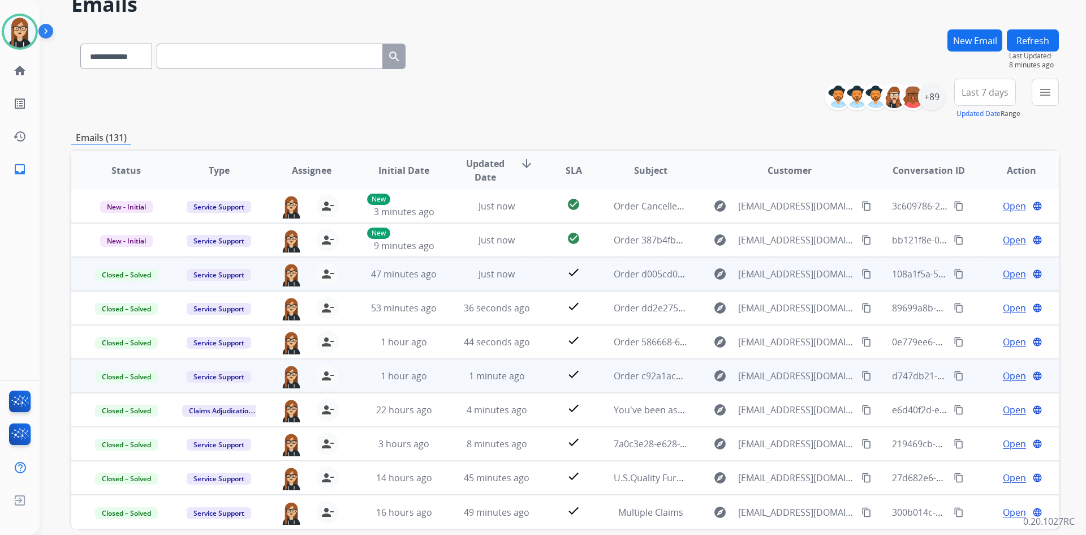
scroll to position [109, 0]
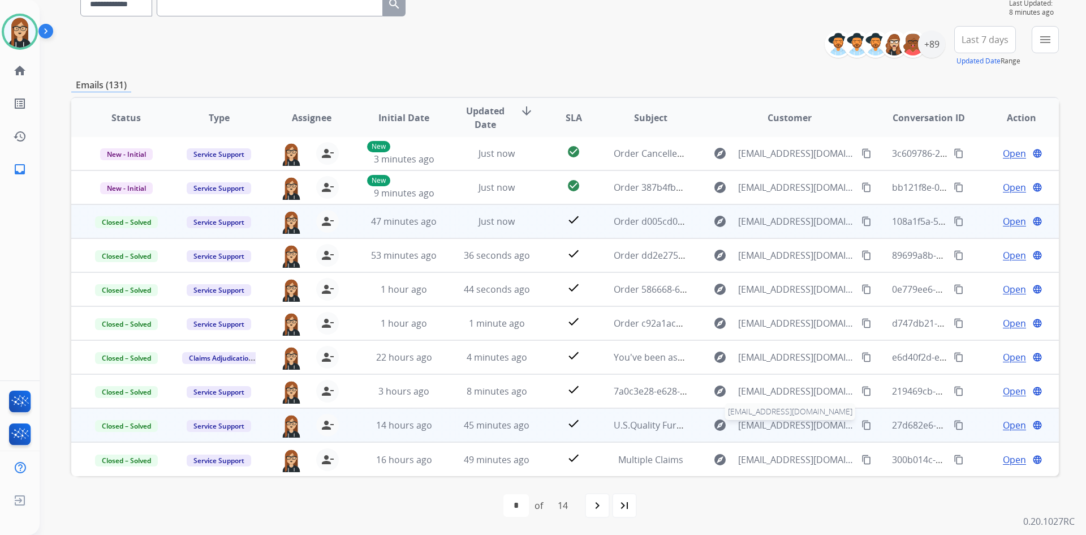
click at [767, 426] on span "msauceda@usqfs.com" at bounding box center [796, 425] width 117 height 14
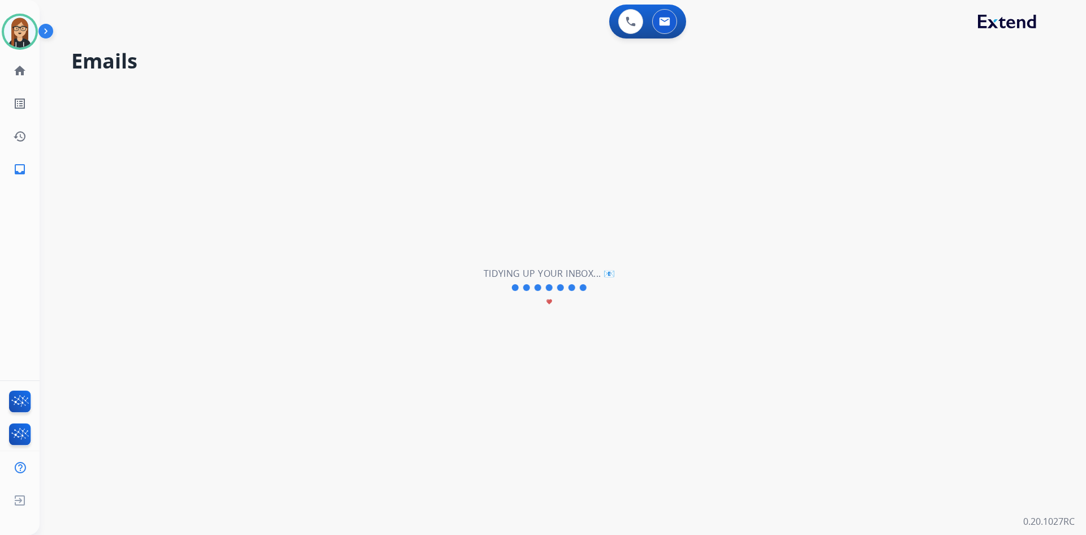
scroll to position [0, 0]
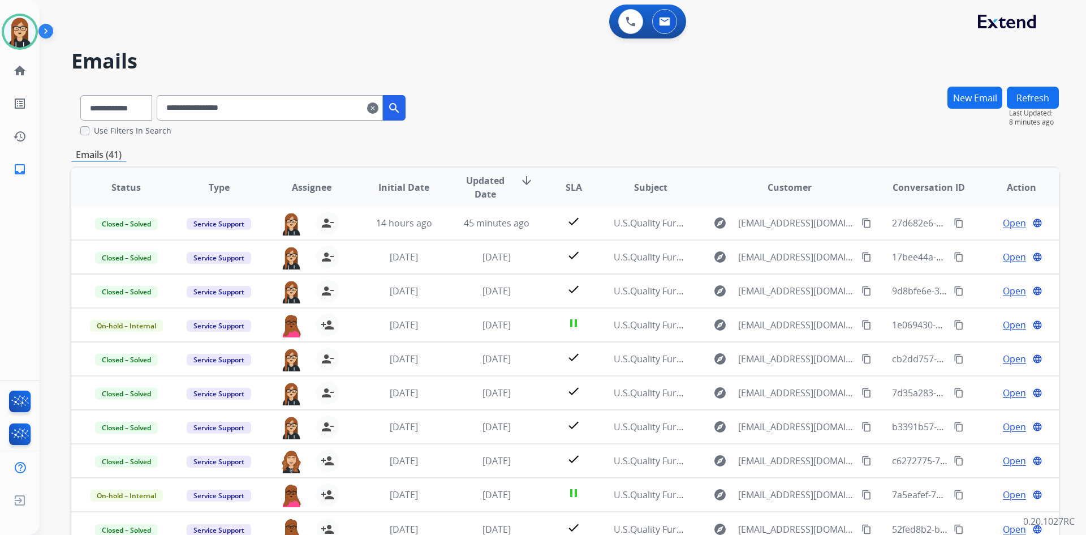
click at [379, 108] on mat-icon "clear" at bounding box center [372, 108] width 11 height 14
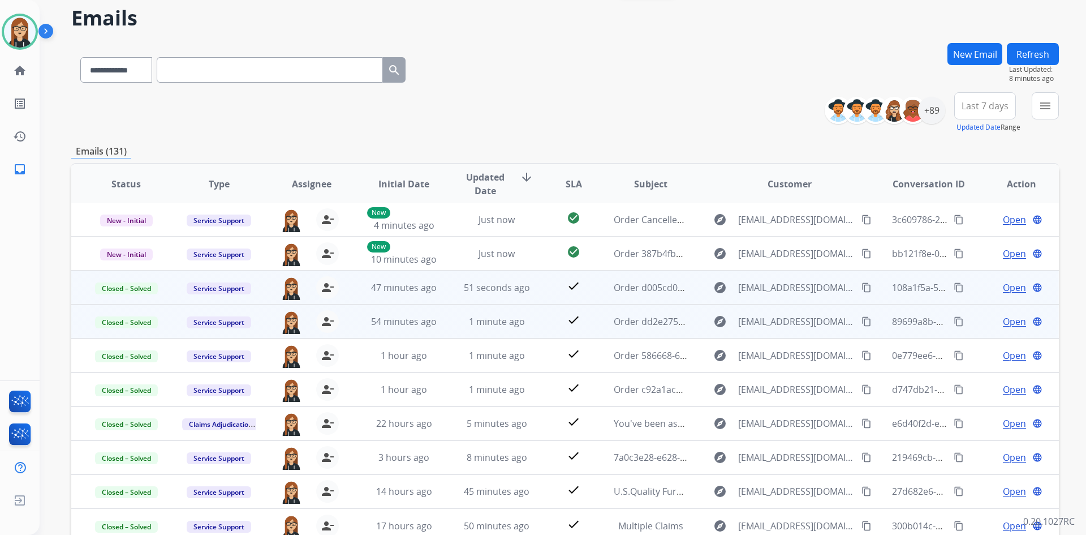
scroll to position [109, 0]
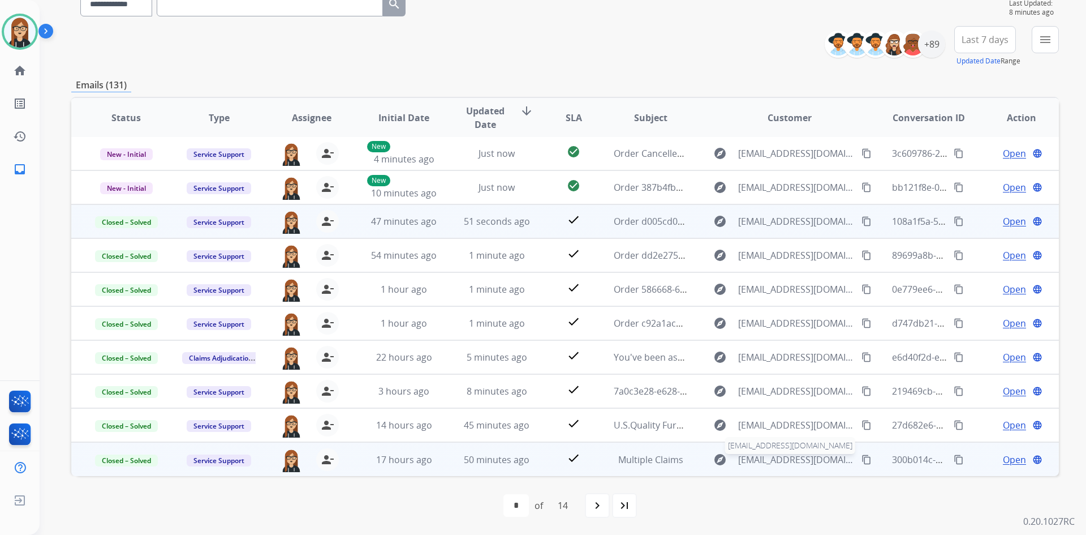
click at [764, 460] on span "JFreitas@ashley.com" at bounding box center [796, 460] width 117 height 14
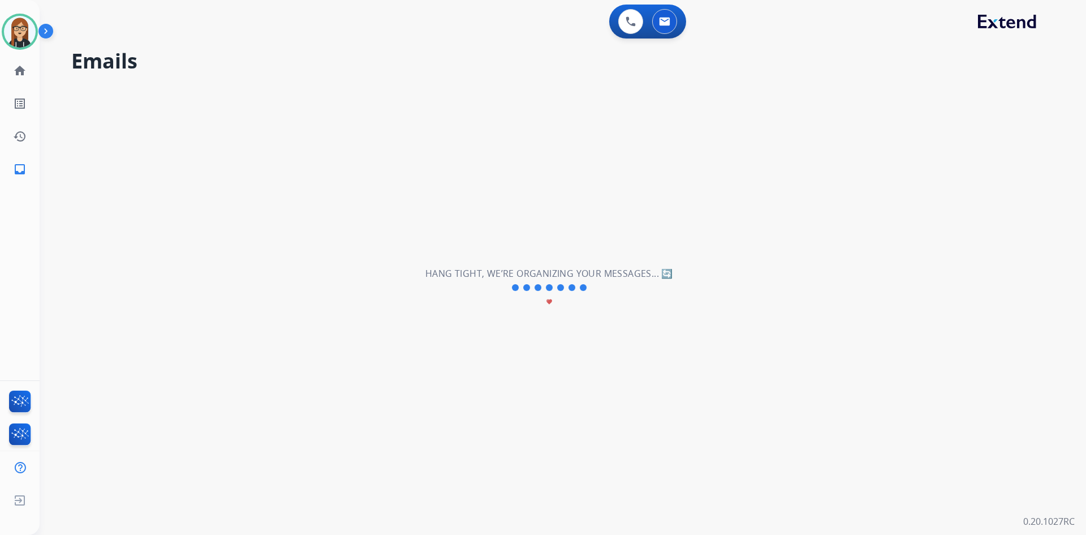
scroll to position [0, 0]
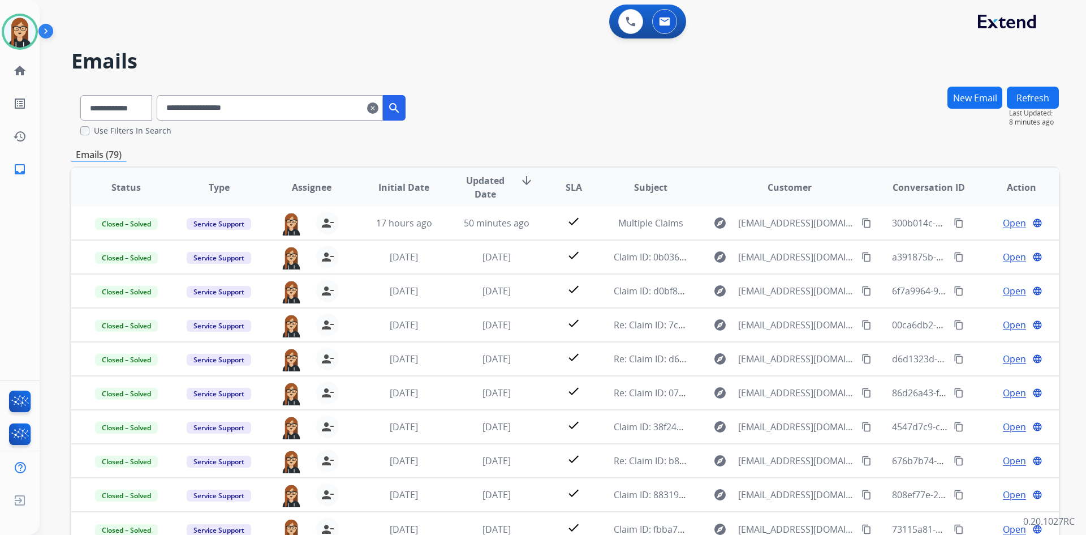
click at [379, 108] on mat-icon "clear" at bounding box center [372, 108] width 11 height 14
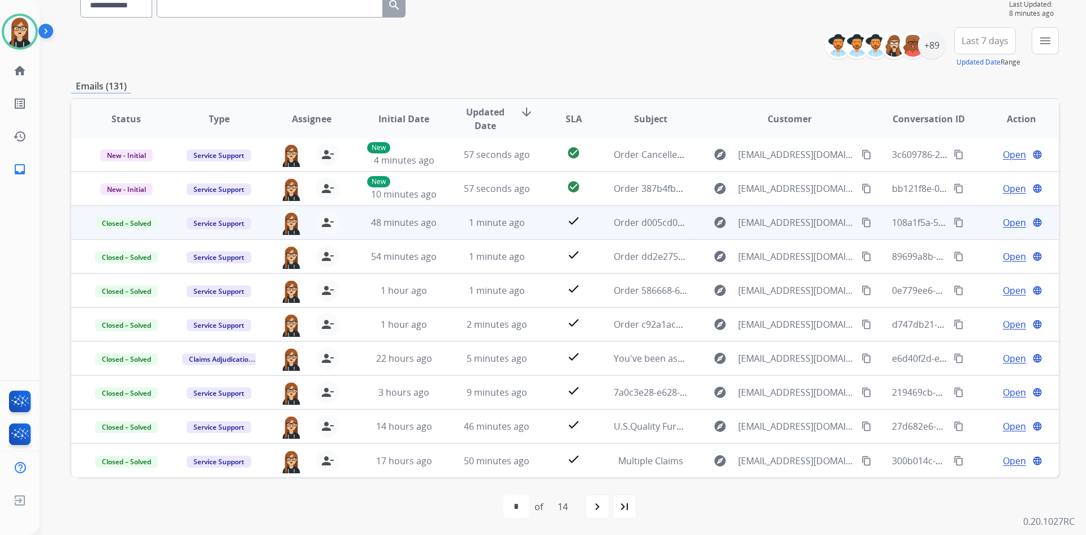
scroll to position [109, 0]
click at [596, 501] on mat-icon "navigate_next" at bounding box center [598, 506] width 14 height 14
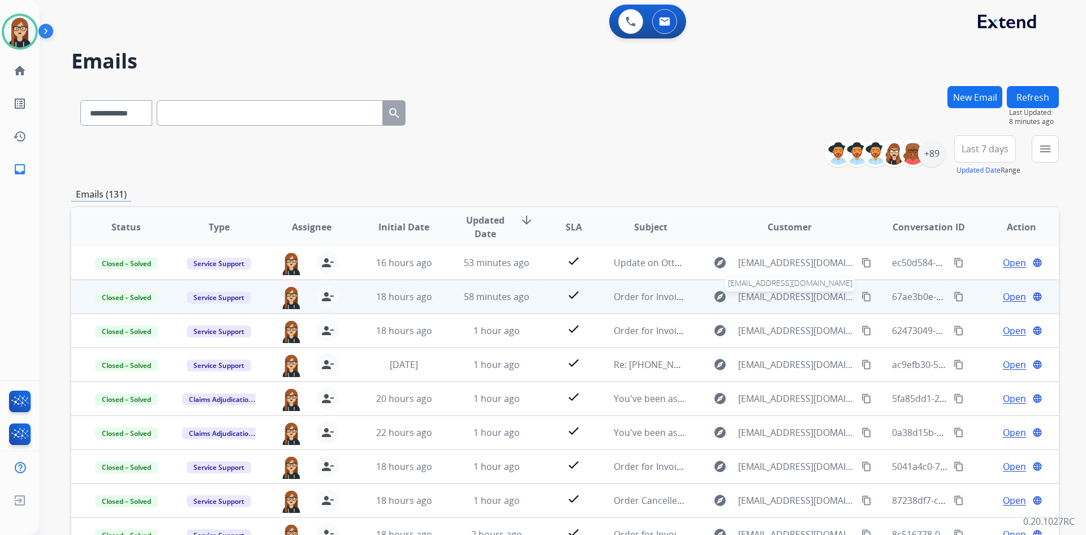
click at [783, 295] on span "billing@ahmfurniture.com" at bounding box center [796, 297] width 117 height 14
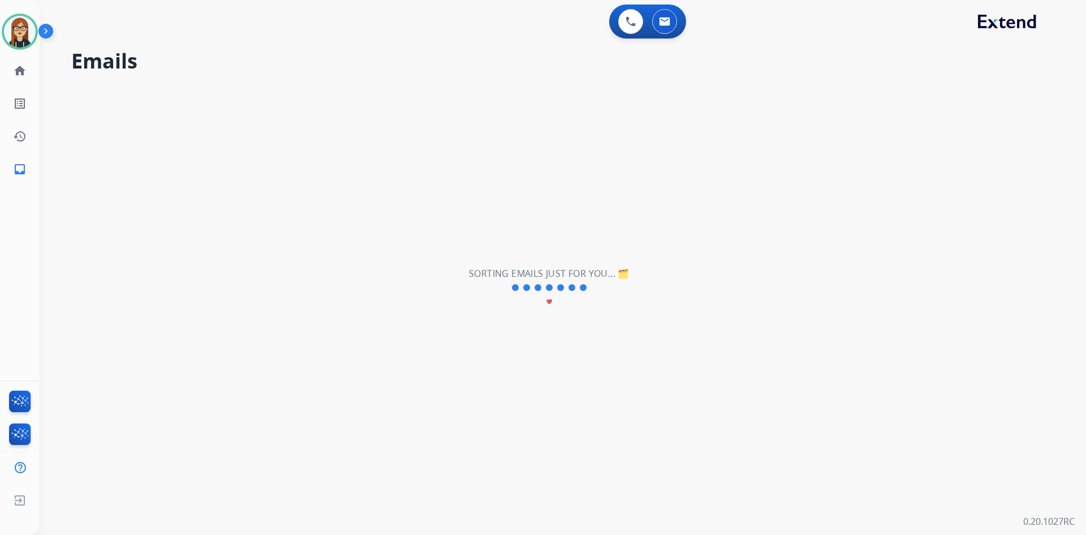
select select "*"
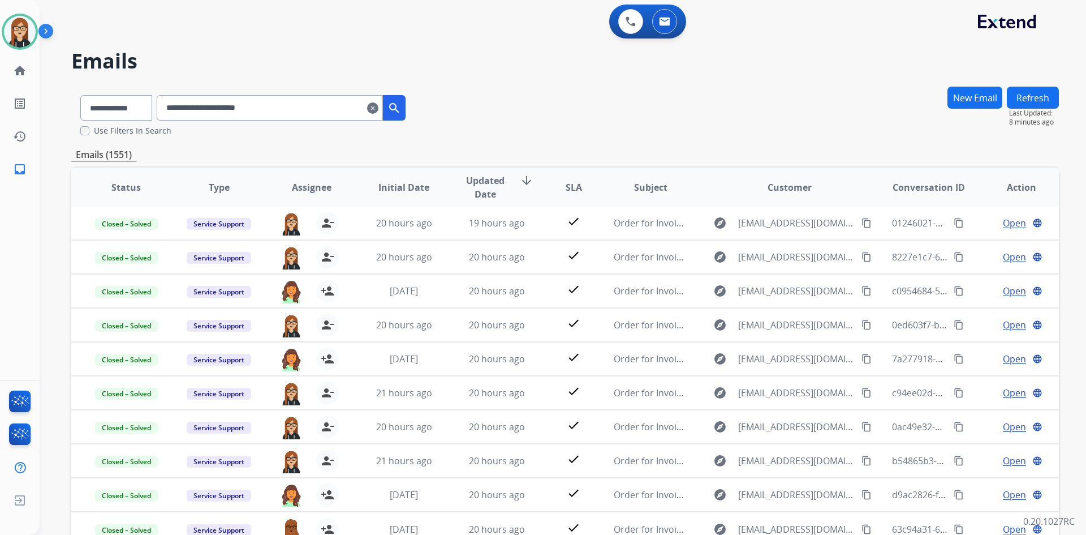
click at [379, 110] on mat-icon "clear" at bounding box center [372, 108] width 11 height 14
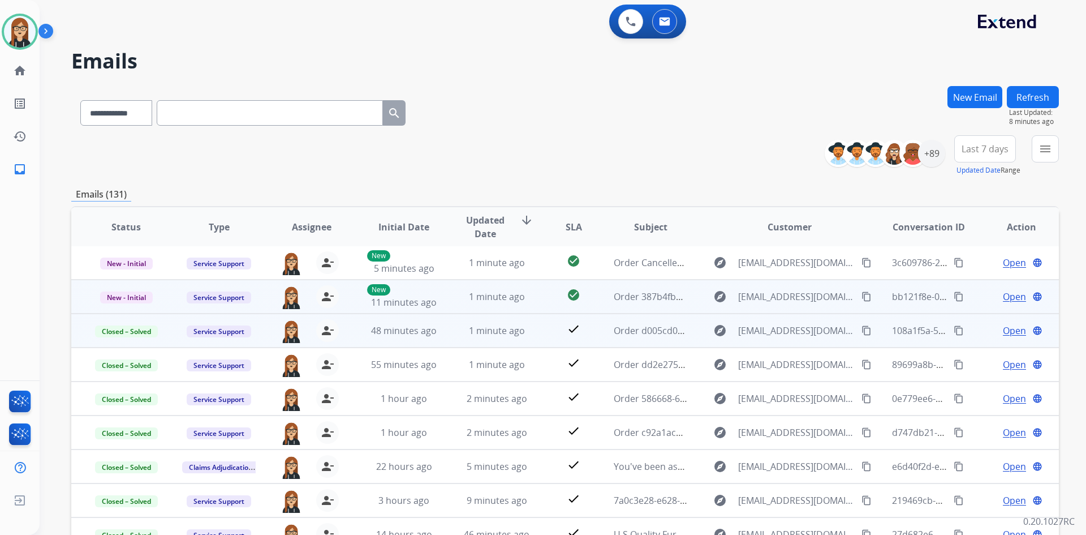
click at [1003, 298] on span "Open" at bounding box center [1014, 297] width 23 height 14
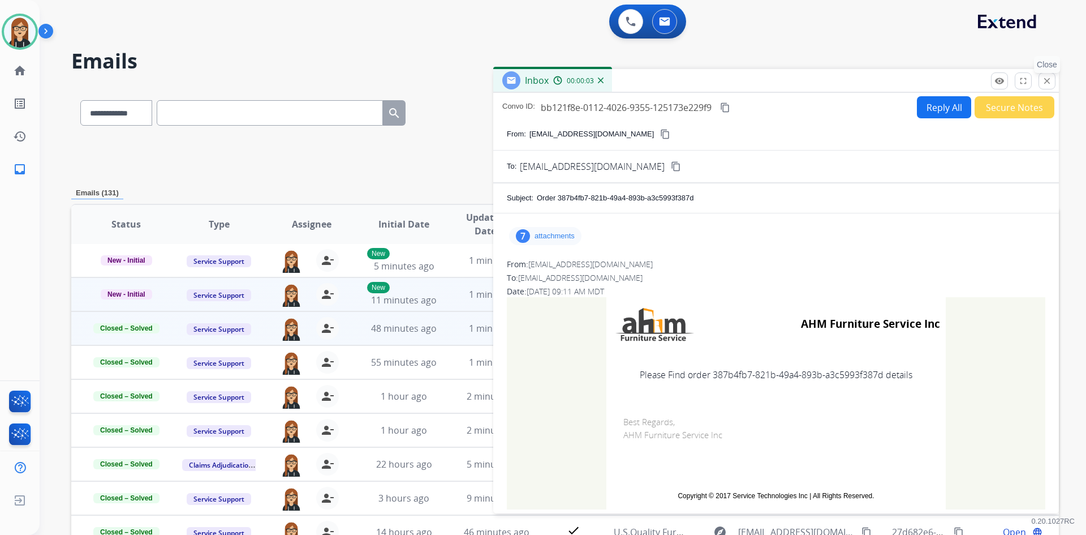
click at [1044, 82] on mat-icon "close" at bounding box center [1047, 81] width 10 height 10
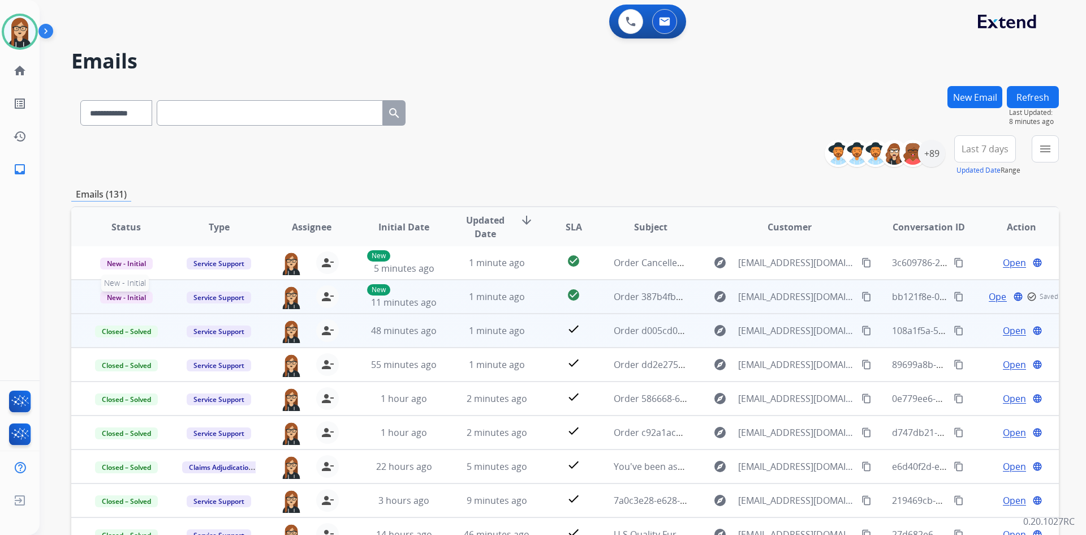
click at [124, 299] on span "New - Initial" at bounding box center [126, 297] width 53 height 12
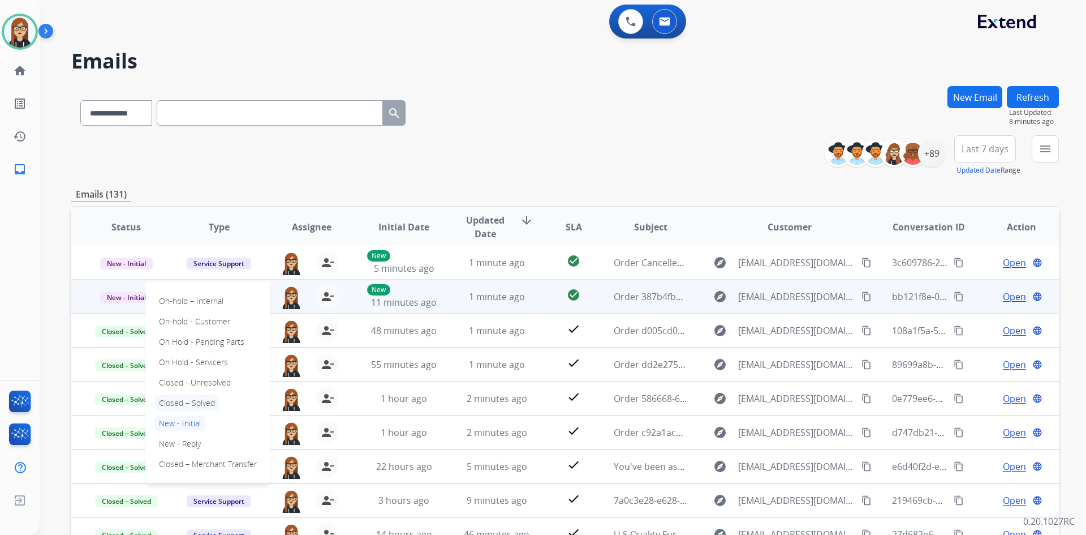
click at [199, 401] on p "Closed – Solved" at bounding box center [186, 403] width 65 height 16
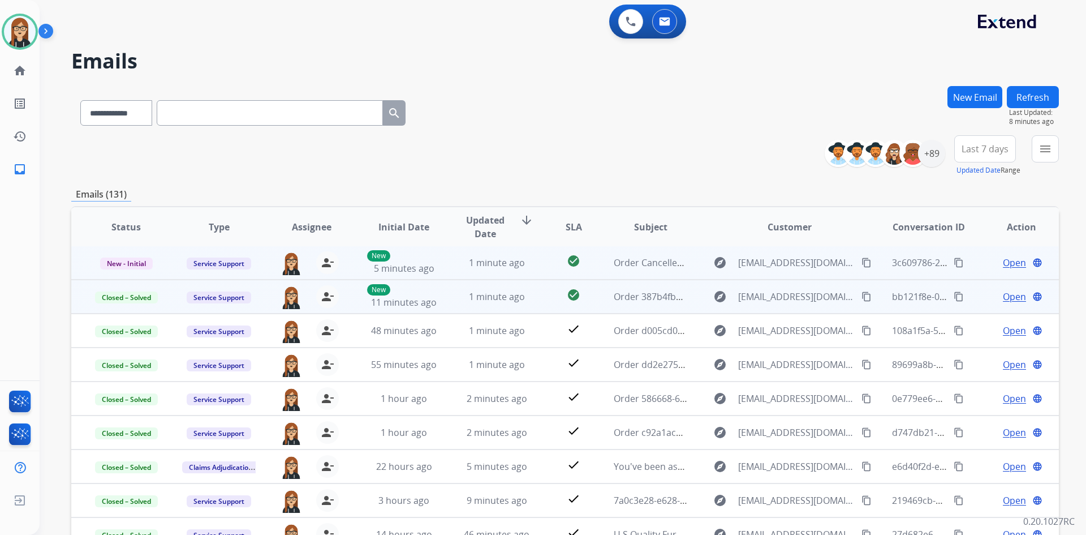
click at [1006, 257] on span "Open" at bounding box center [1014, 263] width 23 height 14
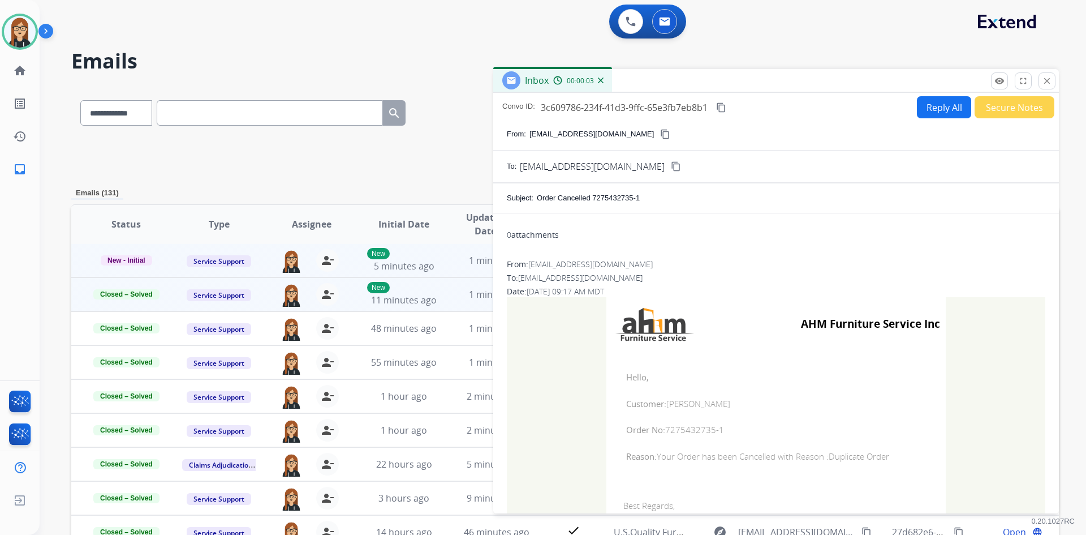
click at [677, 424] on span "Order No: 7275432735-1" at bounding box center [776, 429] width 300 height 13
drag, startPoint x: 663, startPoint y: 433, endPoint x: 719, endPoint y: 432, distance: 56.6
click at [719, 432] on span "Order No: 7275432735-1" at bounding box center [776, 429] width 300 height 13
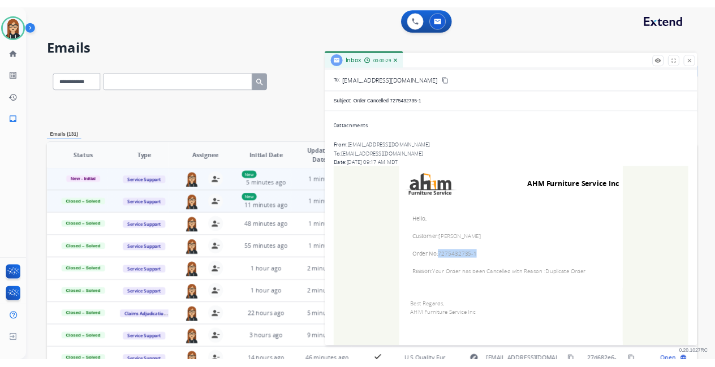
scroll to position [57, 0]
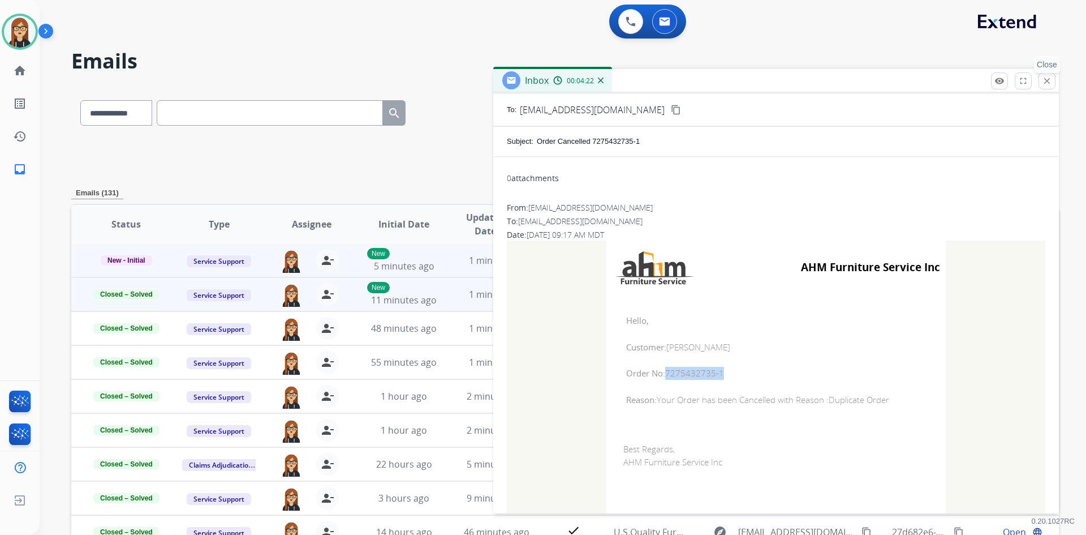
click at [1046, 80] on mat-icon "close" at bounding box center [1047, 81] width 10 height 10
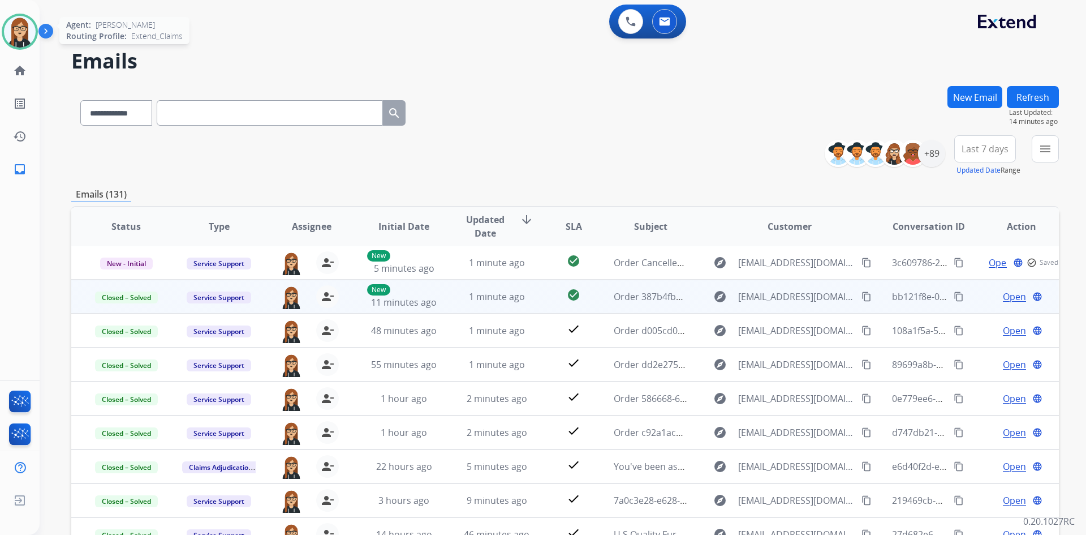
click at [25, 30] on img at bounding box center [20, 32] width 32 height 32
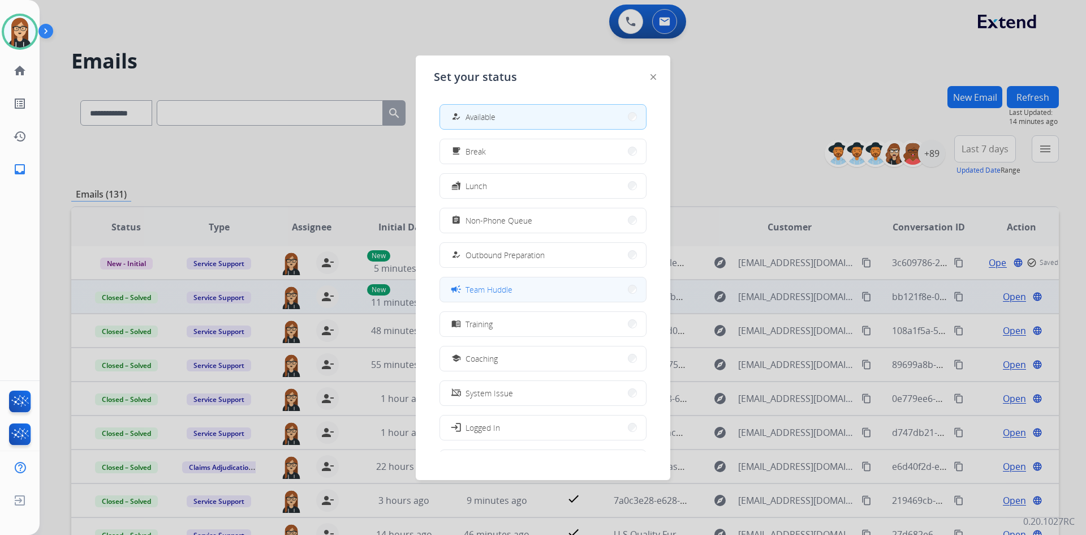
click at [534, 291] on button "campaign Team Huddle" at bounding box center [543, 289] width 206 height 24
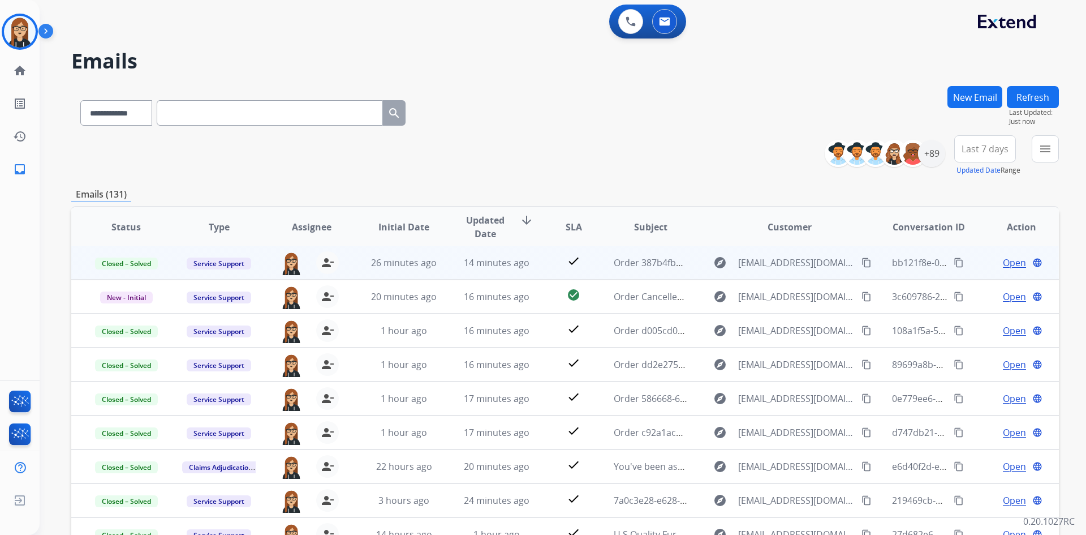
click at [656, 144] on div "**********" at bounding box center [565, 155] width 988 height 41
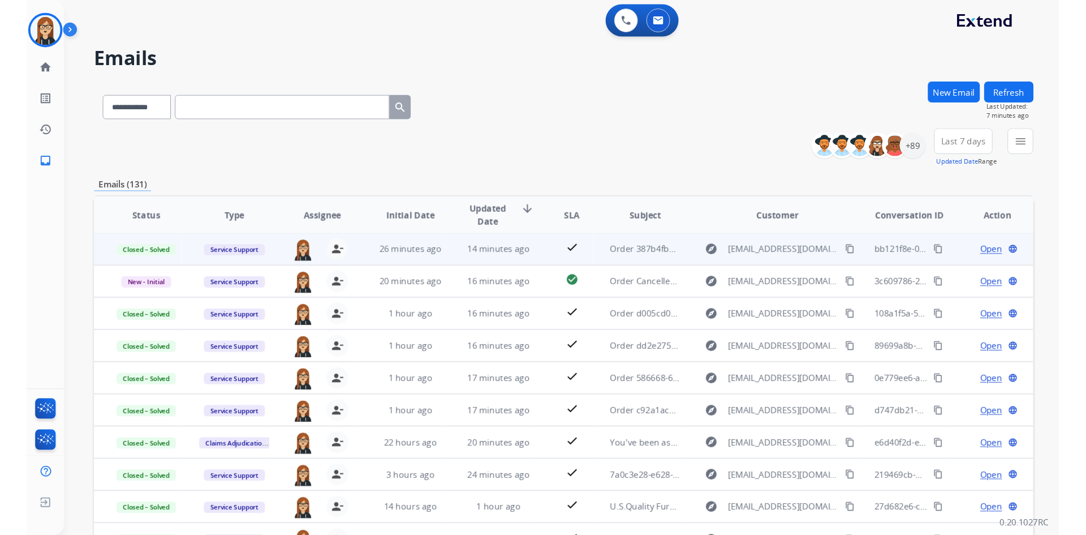
scroll to position [1, 0]
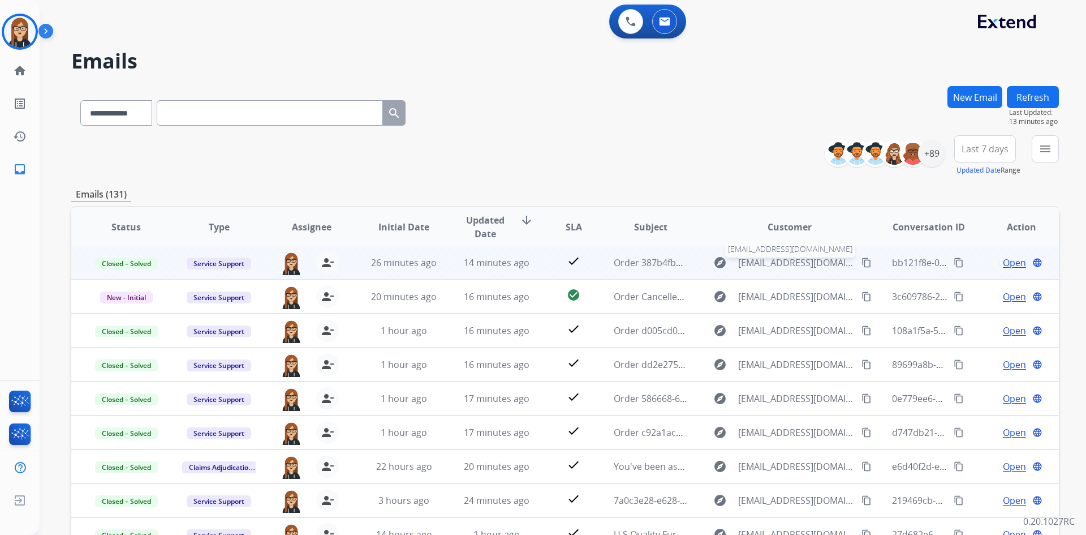
click at [756, 264] on span "services@ahmfurniture.com" at bounding box center [796, 263] width 117 height 14
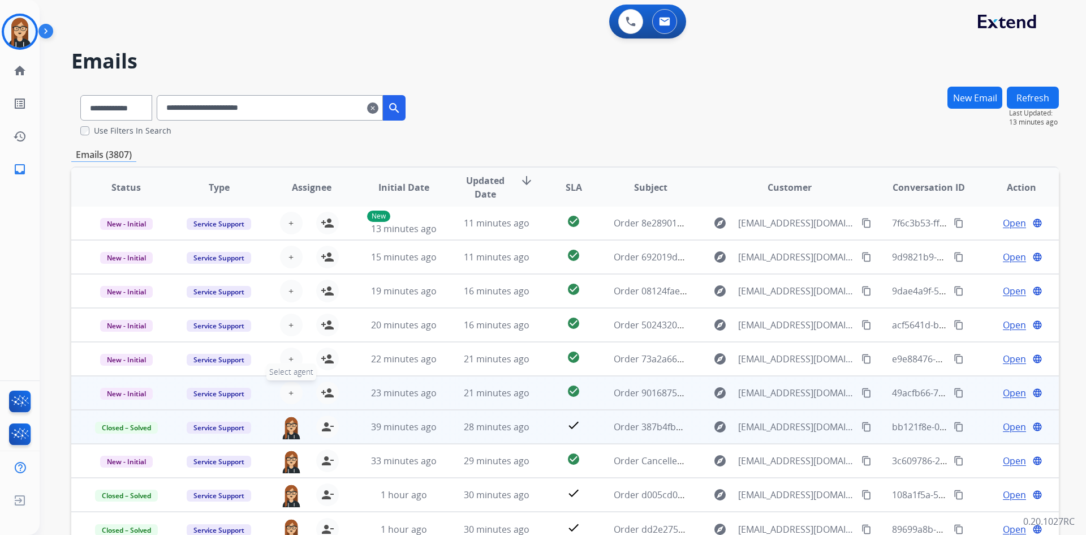
click at [283, 388] on button "+ Select agent" at bounding box center [291, 392] width 23 height 23
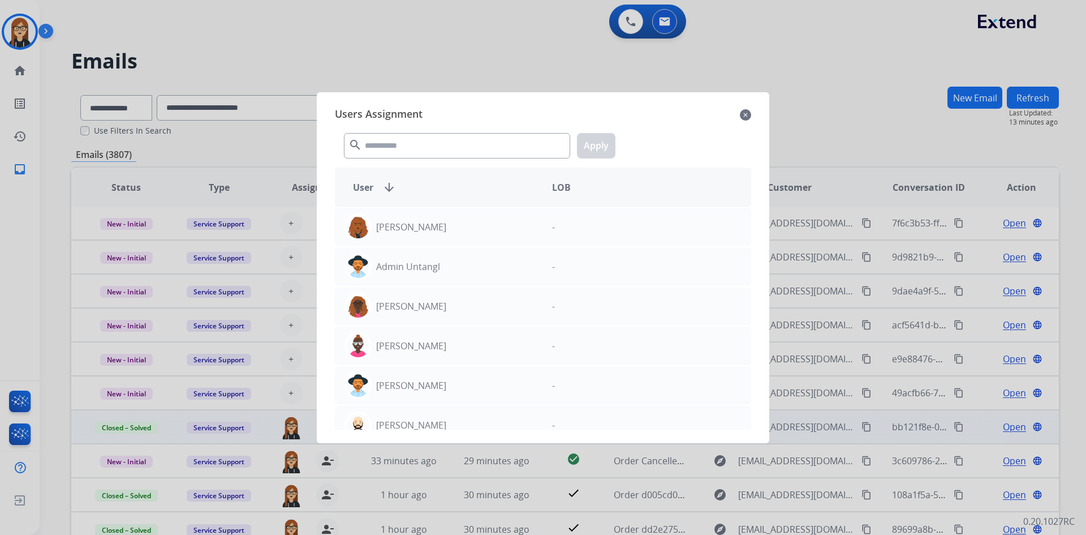
click at [747, 114] on mat-icon "close" at bounding box center [745, 115] width 11 height 14
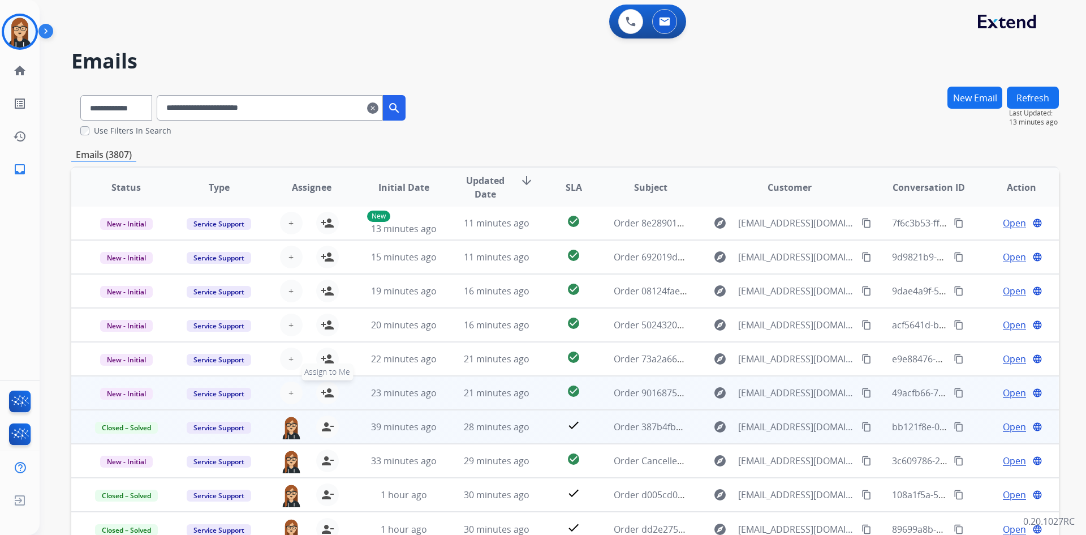
click at [323, 393] on mat-icon "person_add" at bounding box center [328, 393] width 14 height 14
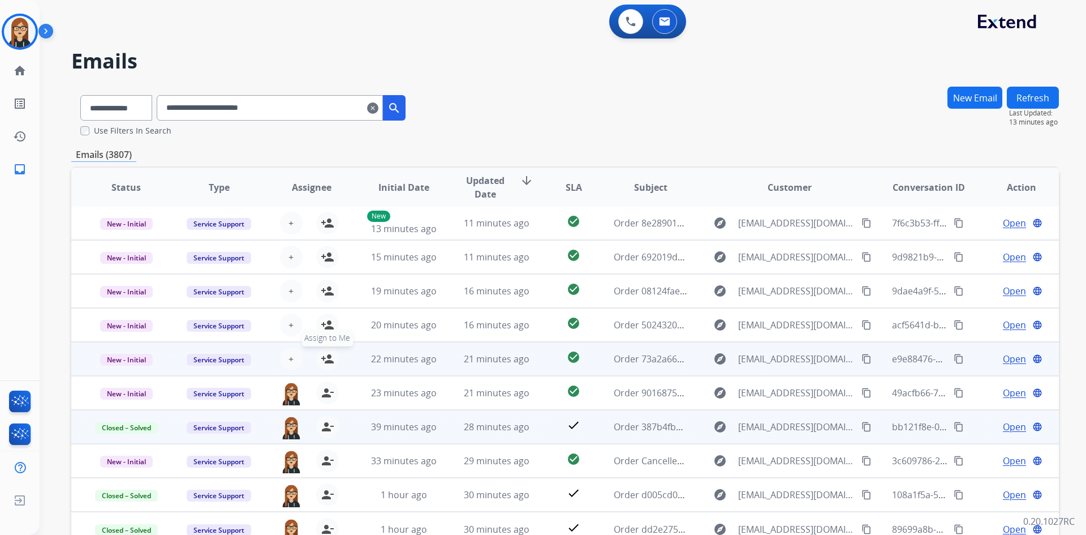
click at [325, 351] on button "person_add Assign to Me" at bounding box center [327, 358] width 23 height 23
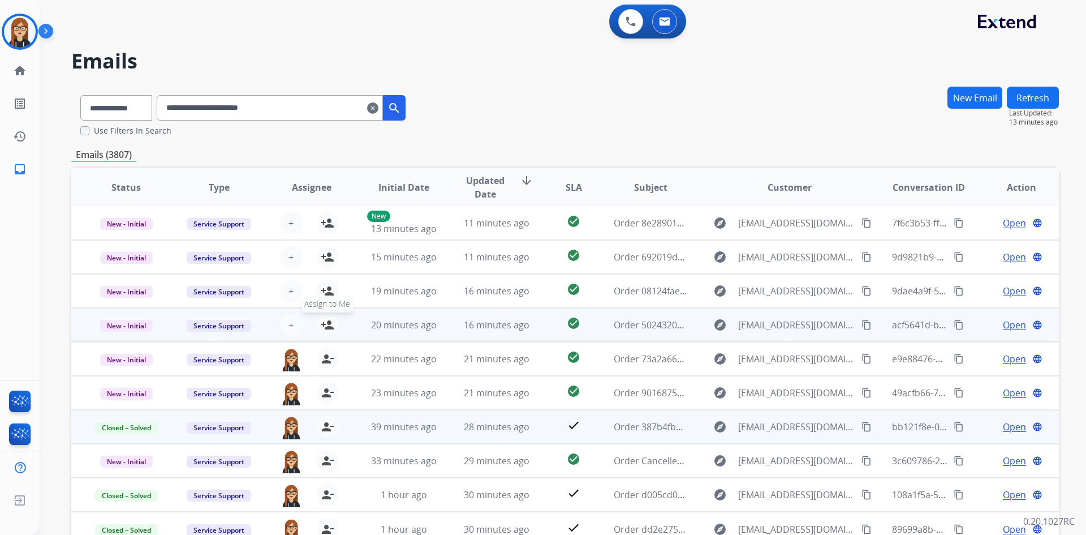
click at [321, 323] on mat-icon "person_add" at bounding box center [328, 325] width 14 height 14
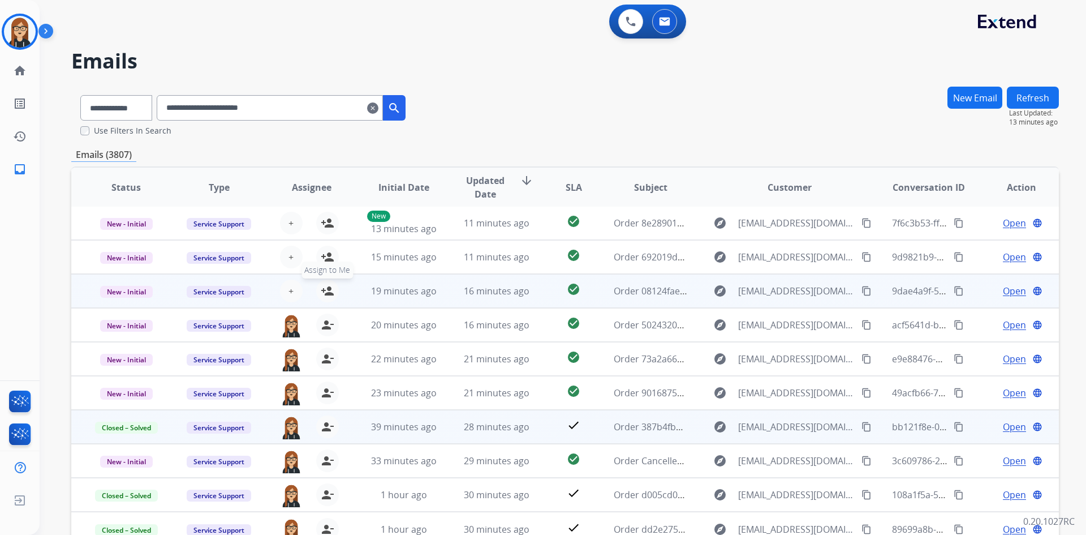
click at [329, 288] on mat-icon "person_add" at bounding box center [328, 291] width 14 height 14
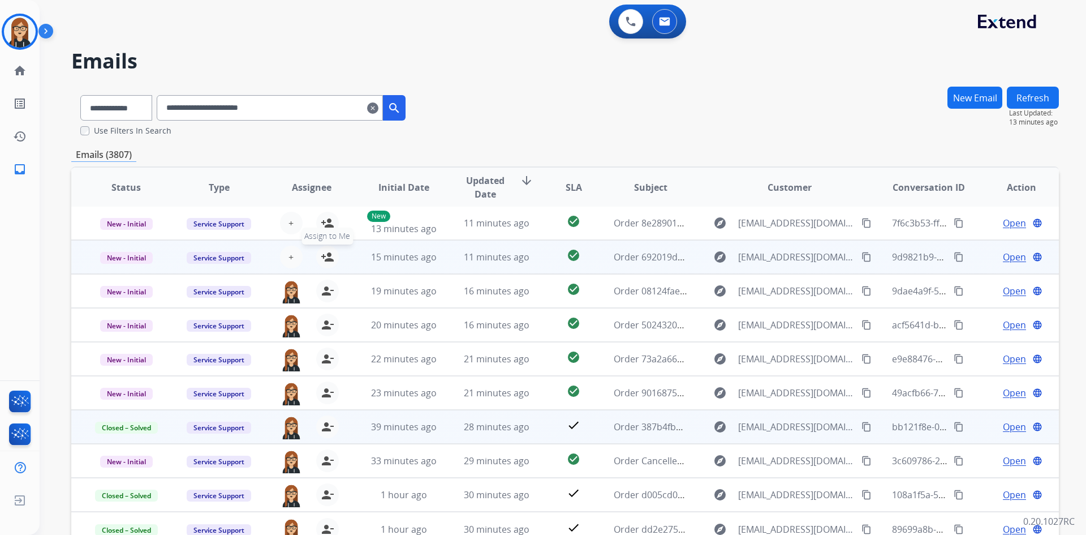
click at [324, 260] on mat-icon "person_add" at bounding box center [328, 257] width 14 height 14
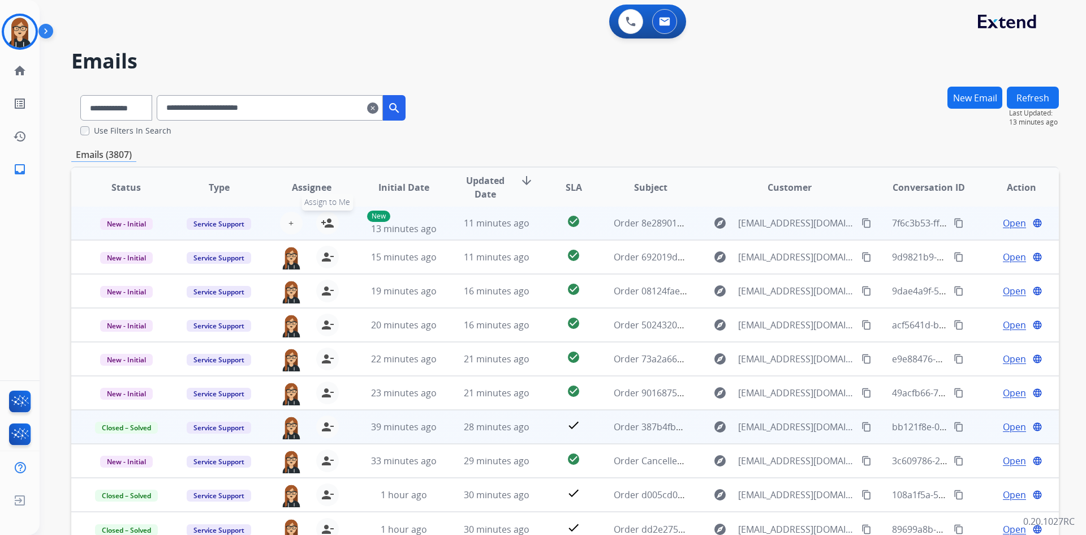
click at [325, 223] on mat-icon "person_add" at bounding box center [328, 223] width 14 height 14
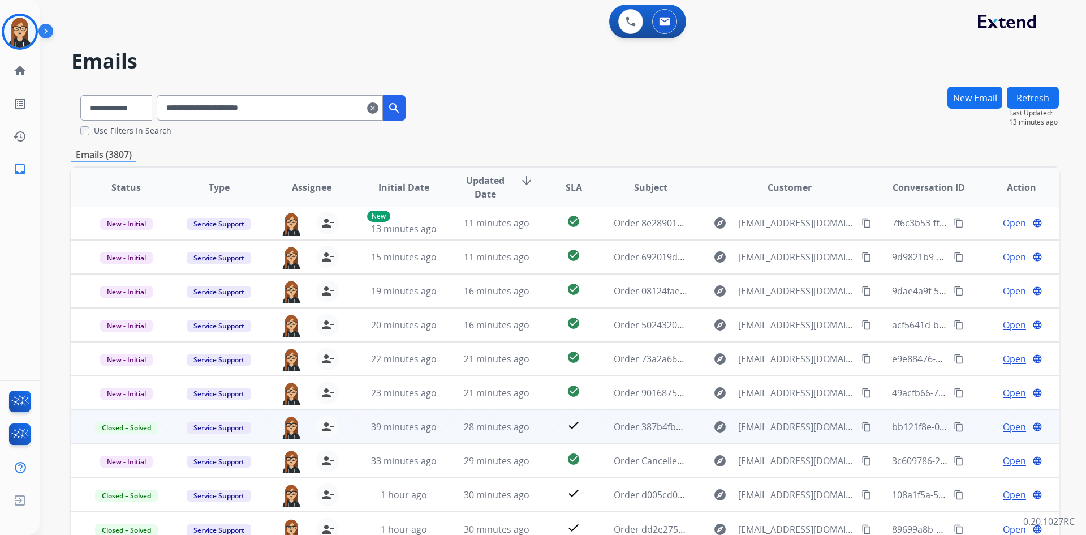
click at [379, 106] on mat-icon "clear" at bounding box center [372, 108] width 11 height 14
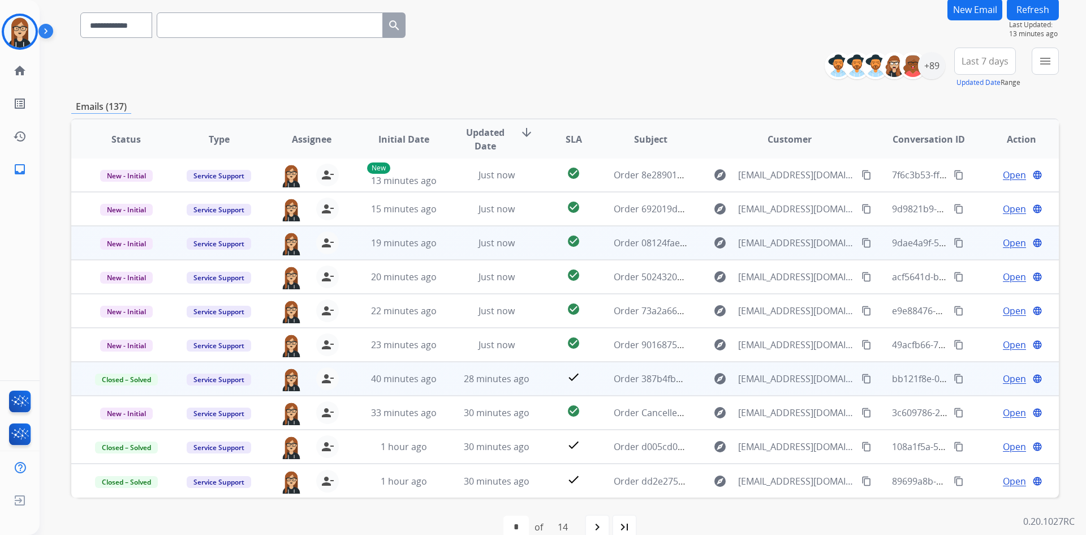
scroll to position [109, 0]
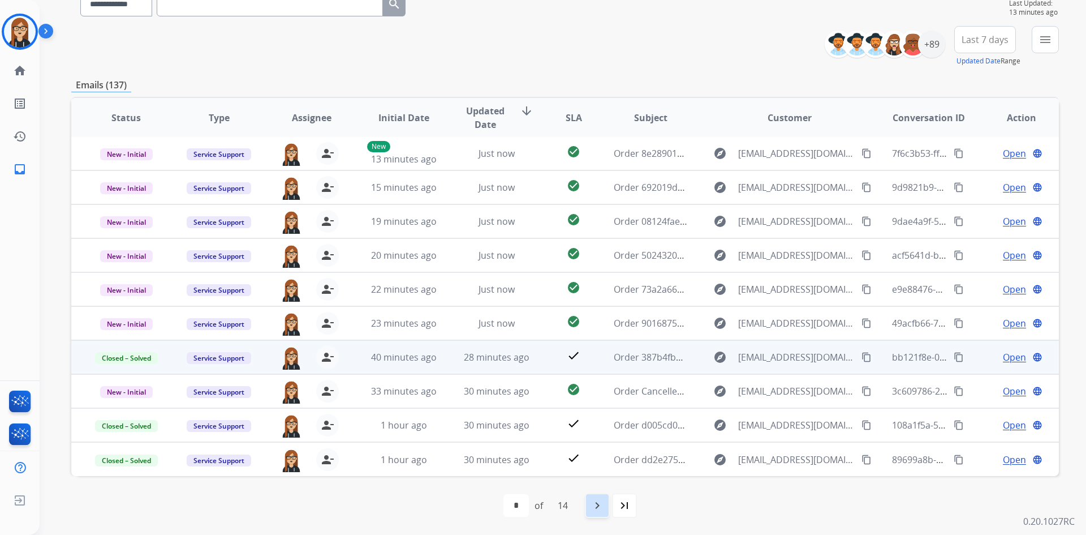
click at [600, 504] on mat-icon "navigate_next" at bounding box center [598, 506] width 14 height 14
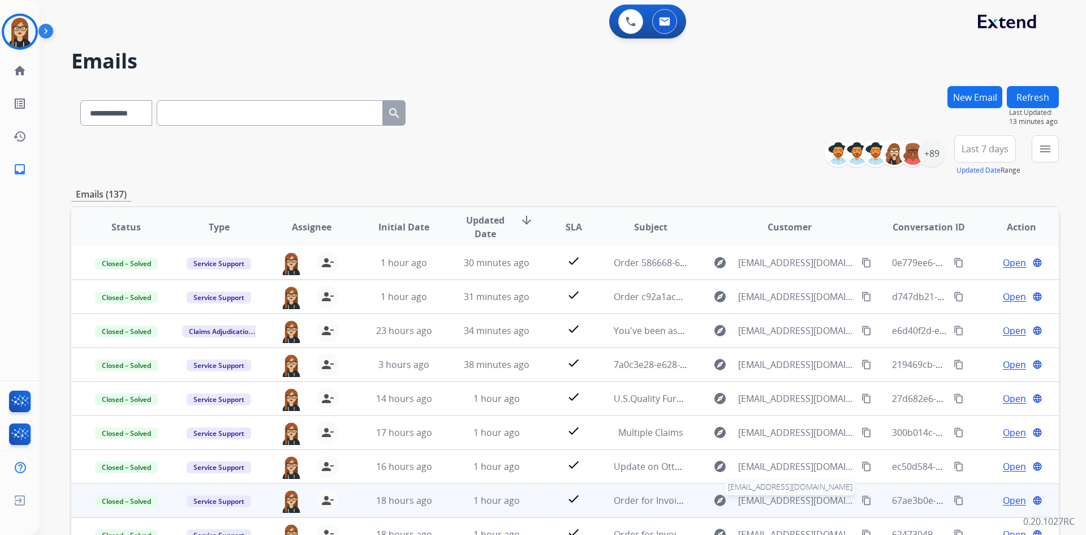
click at [762, 494] on span "billing@ahmfurniture.com" at bounding box center [796, 500] width 117 height 14
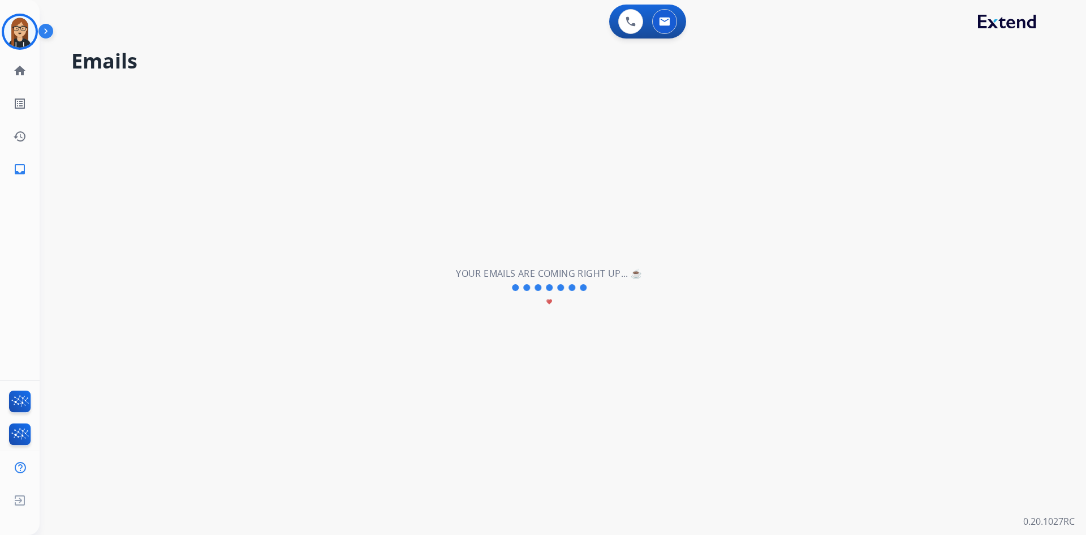
select select "*"
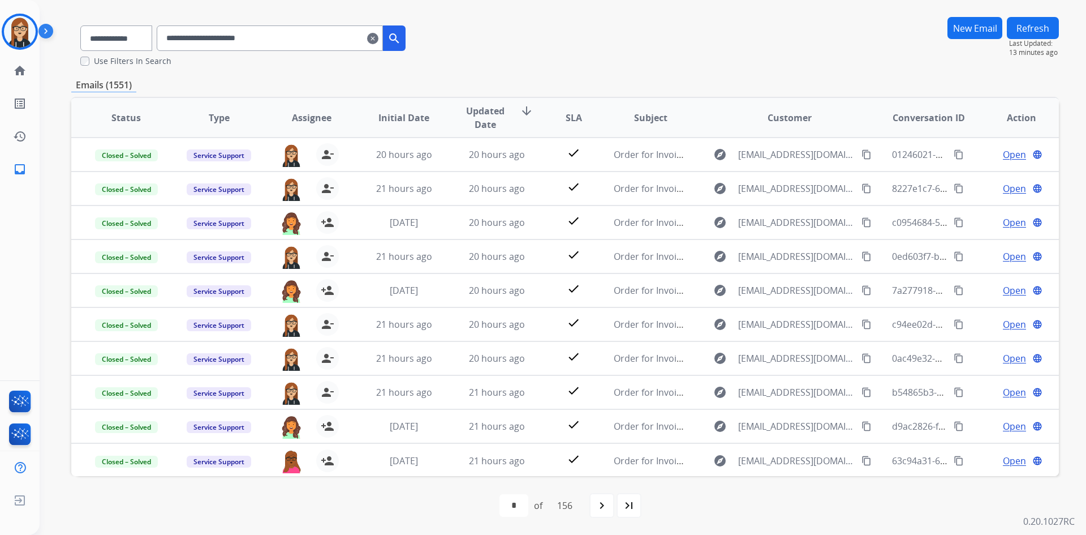
click at [379, 41] on mat-icon "clear" at bounding box center [372, 39] width 11 height 14
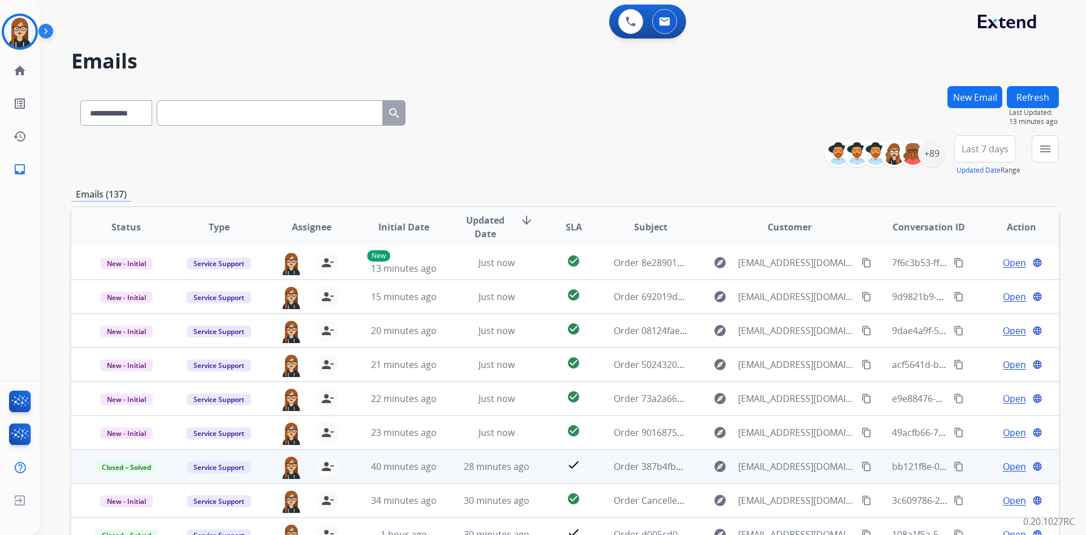
scroll to position [109, 0]
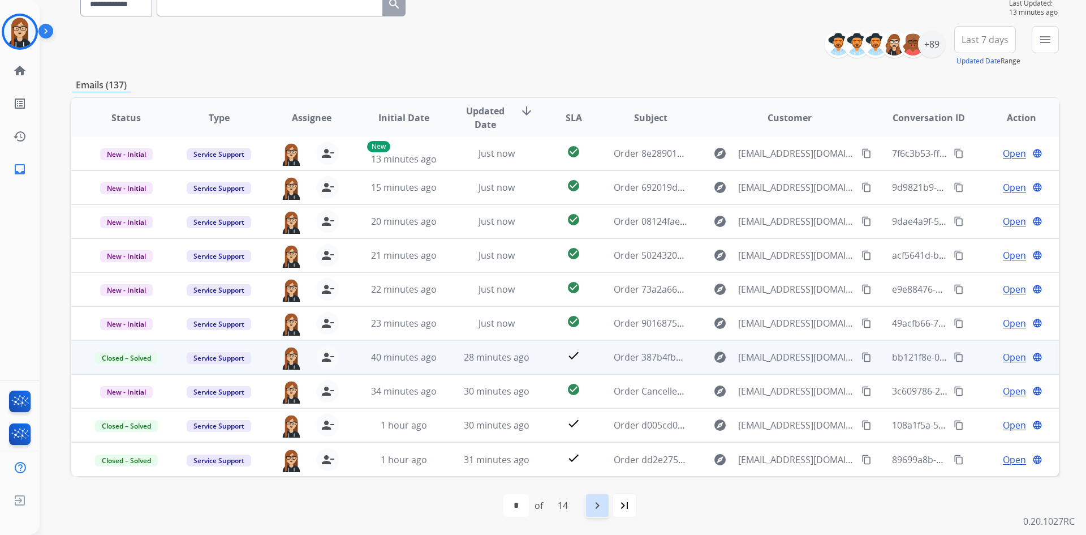
click at [595, 509] on mat-icon "navigate_next" at bounding box center [598, 506] width 14 height 14
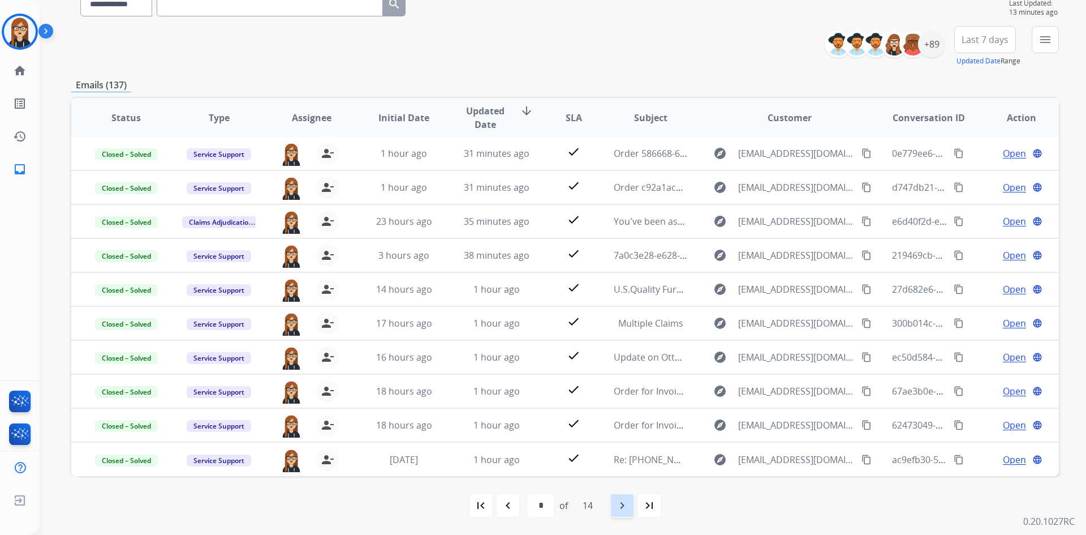
click at [622, 504] on mat-icon "navigate_next" at bounding box center [623, 506] width 14 height 14
click at [481, 502] on mat-icon "first_page" at bounding box center [481, 506] width 14 height 14
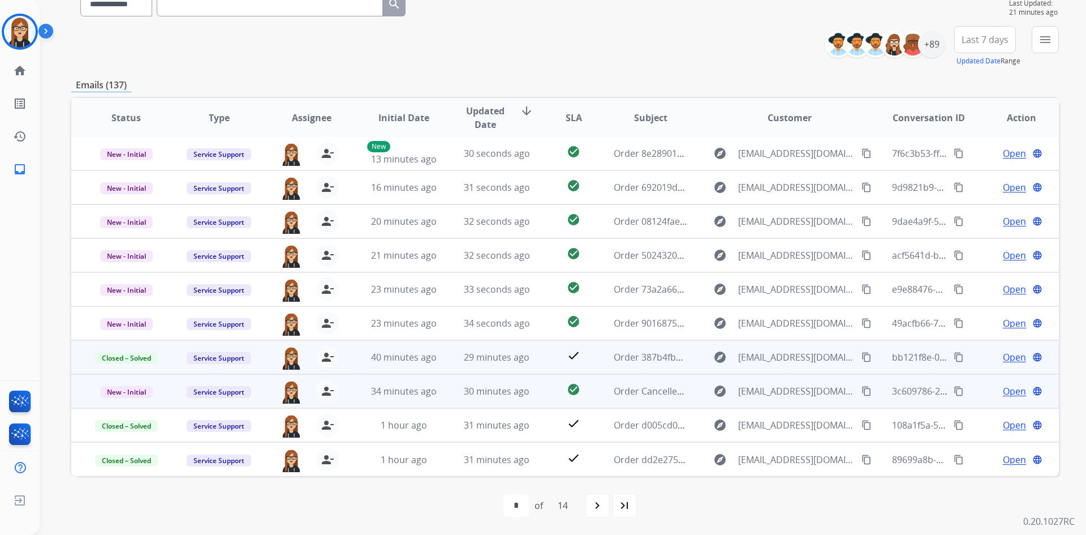
click at [1008, 390] on span "Open" at bounding box center [1014, 391] width 23 height 14
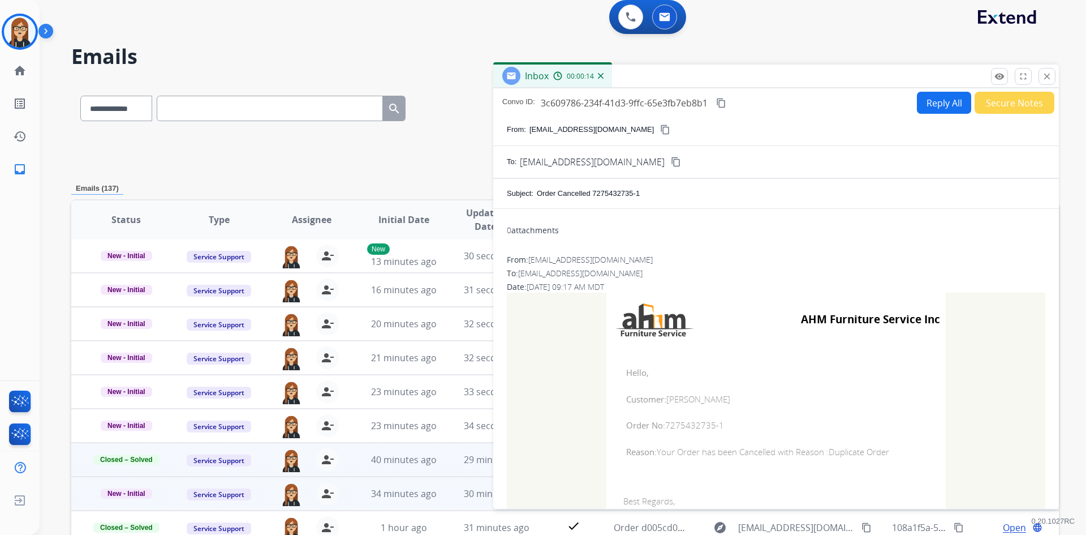
scroll to position [0, 0]
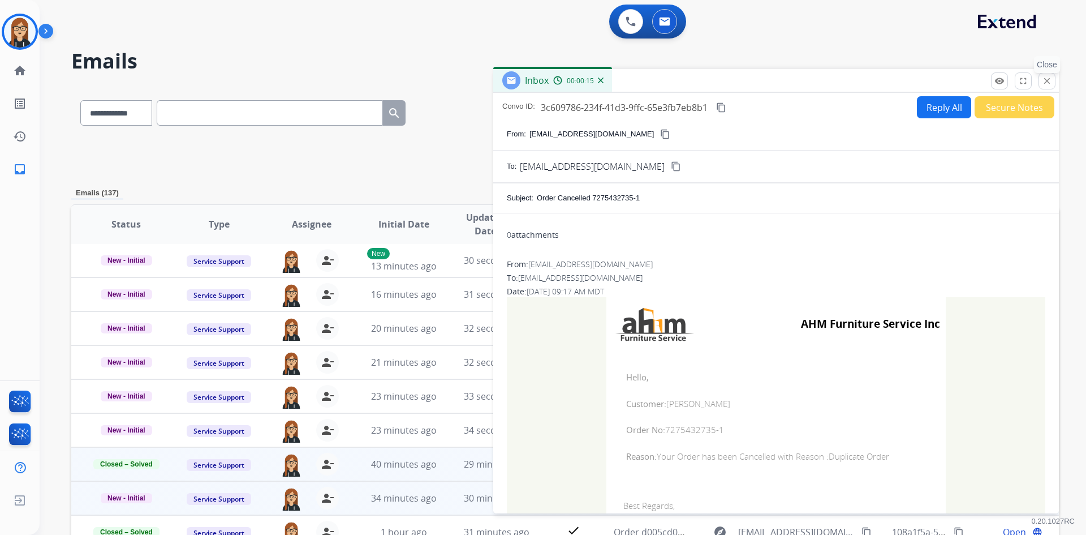
click at [1049, 80] on mat-icon "close" at bounding box center [1047, 81] width 10 height 10
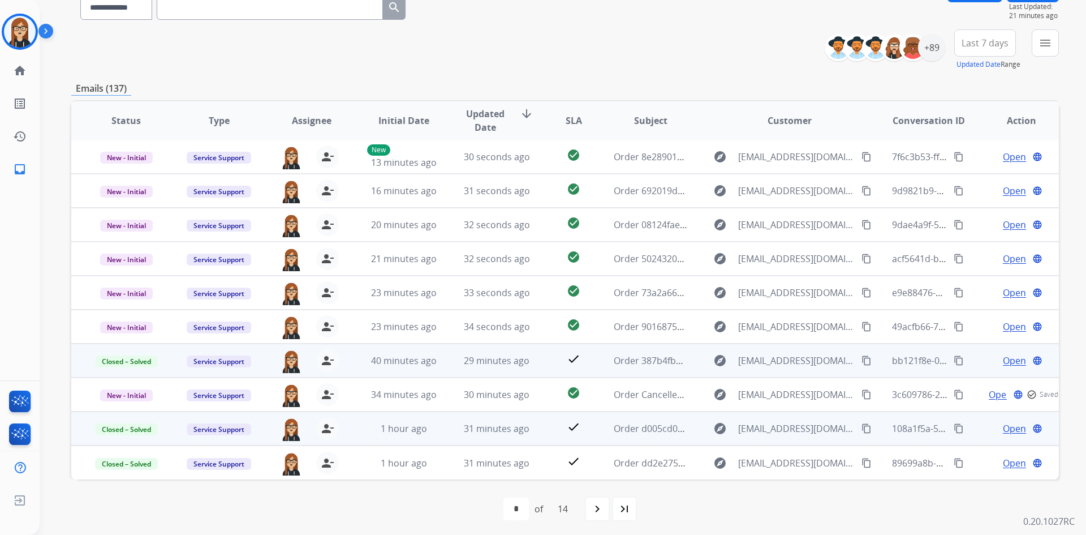
scroll to position [109, 0]
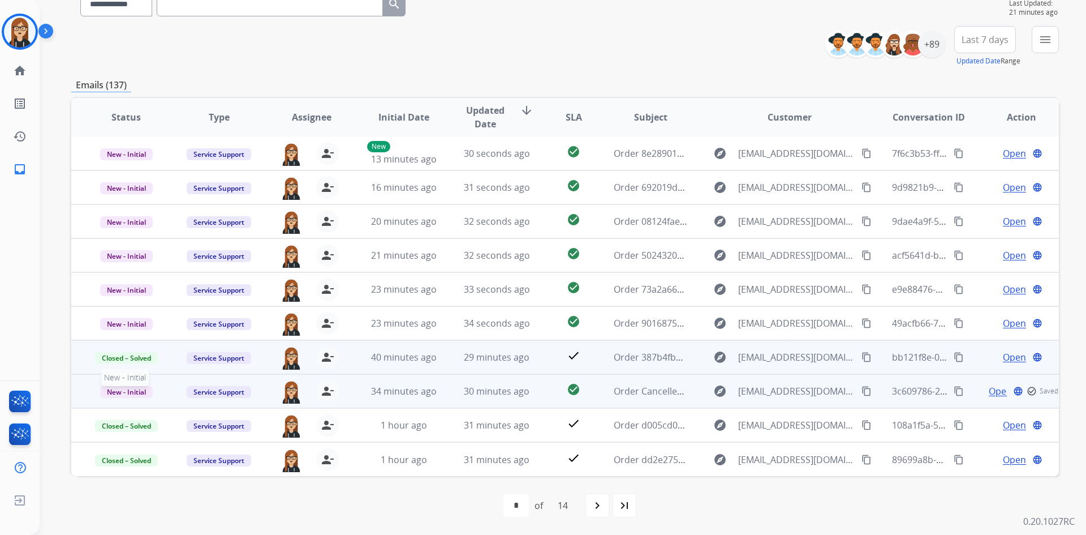
click at [126, 390] on span "New - Initial" at bounding box center [126, 392] width 53 height 12
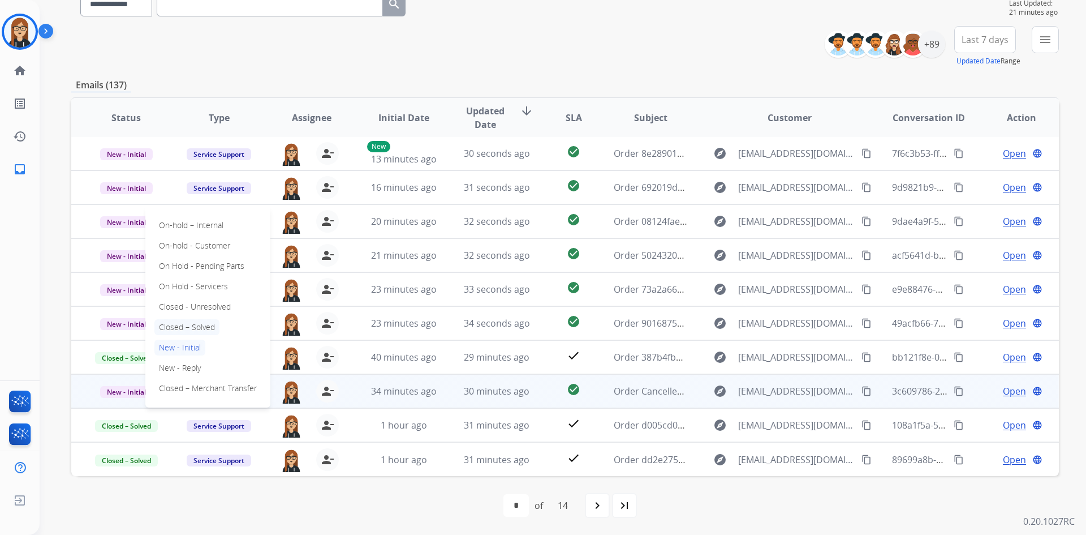
click at [177, 324] on p "Closed – Solved" at bounding box center [186, 327] width 65 height 16
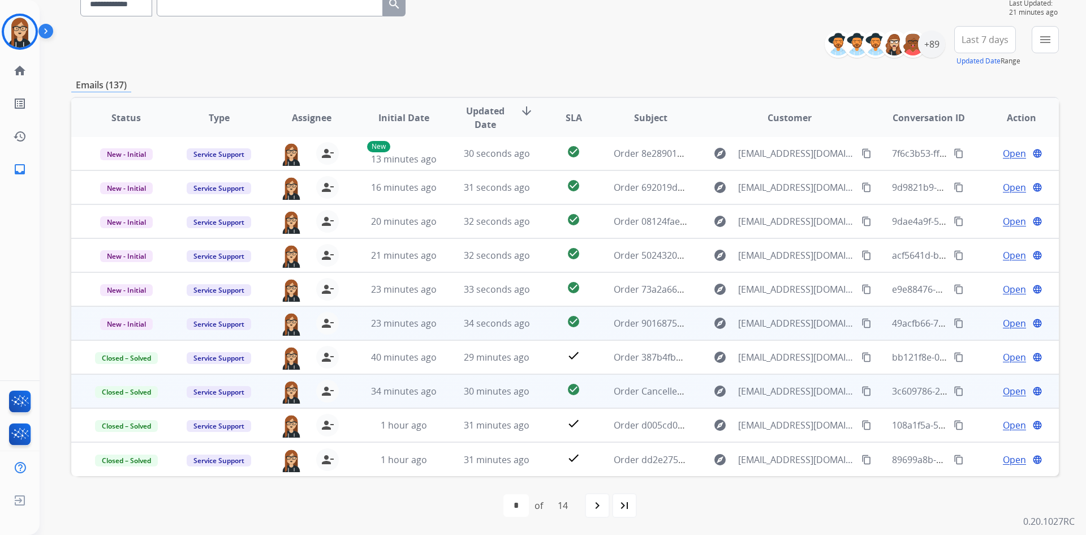
click at [1008, 323] on span "Open" at bounding box center [1014, 323] width 23 height 14
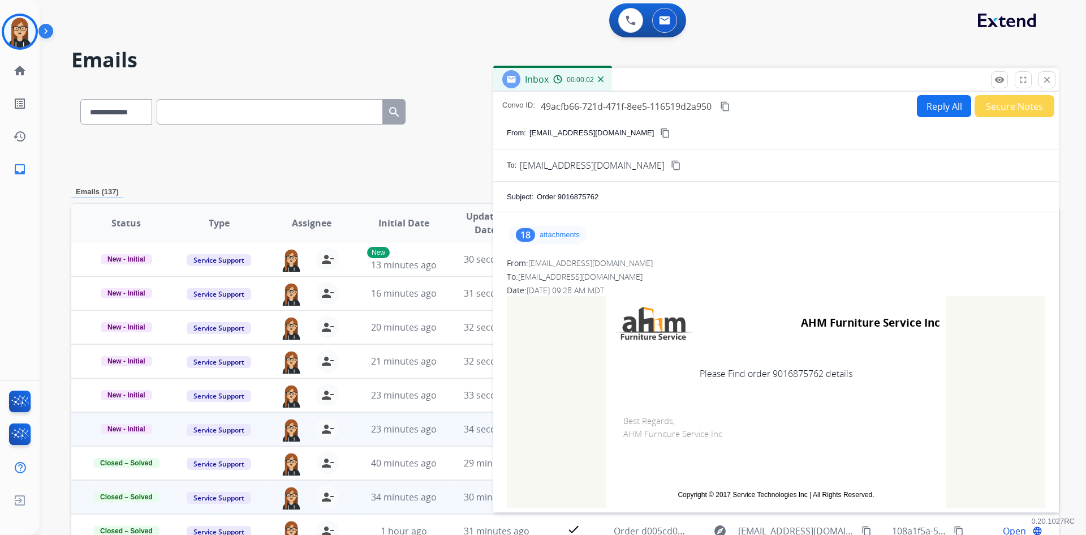
scroll to position [0, 0]
click at [1051, 84] on mat-icon "close" at bounding box center [1047, 81] width 10 height 10
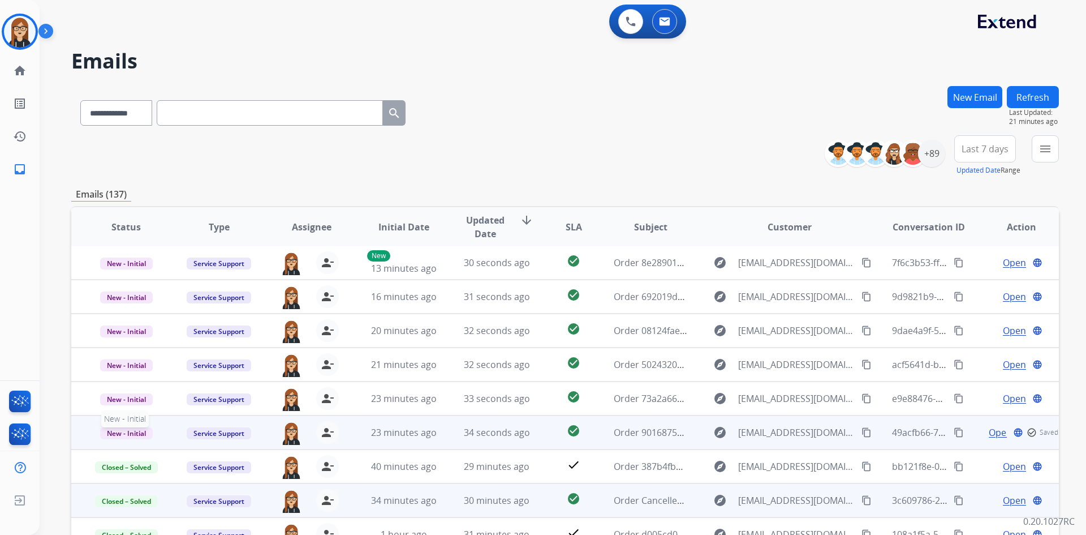
click at [120, 433] on span "New - Initial" at bounding box center [126, 433] width 53 height 12
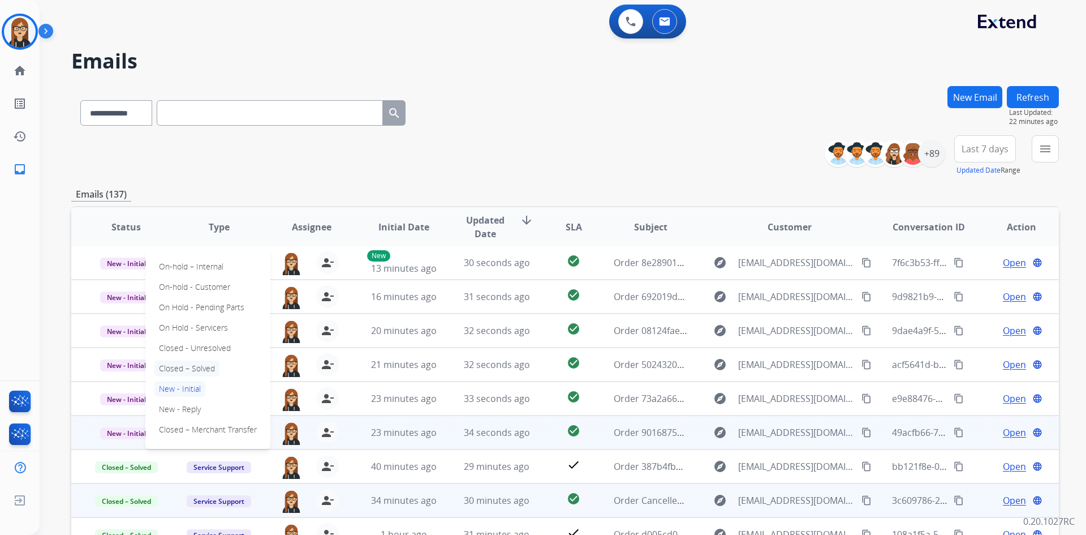
click at [190, 364] on p "Closed – Solved" at bounding box center [186, 368] width 65 height 16
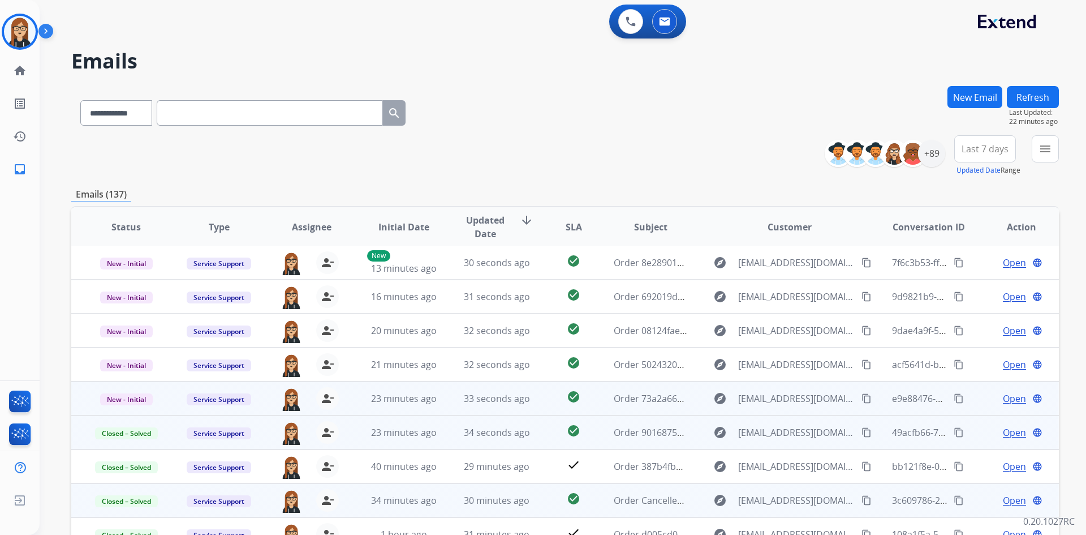
click at [1012, 401] on span "Open" at bounding box center [1014, 399] width 23 height 14
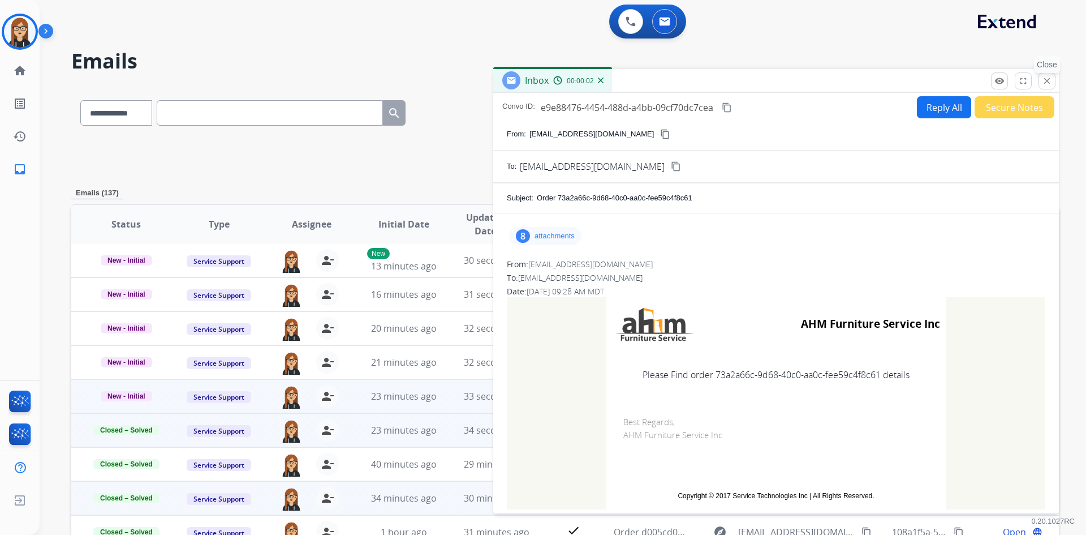
click at [1044, 75] on button "close Close" at bounding box center [1047, 80] width 17 height 17
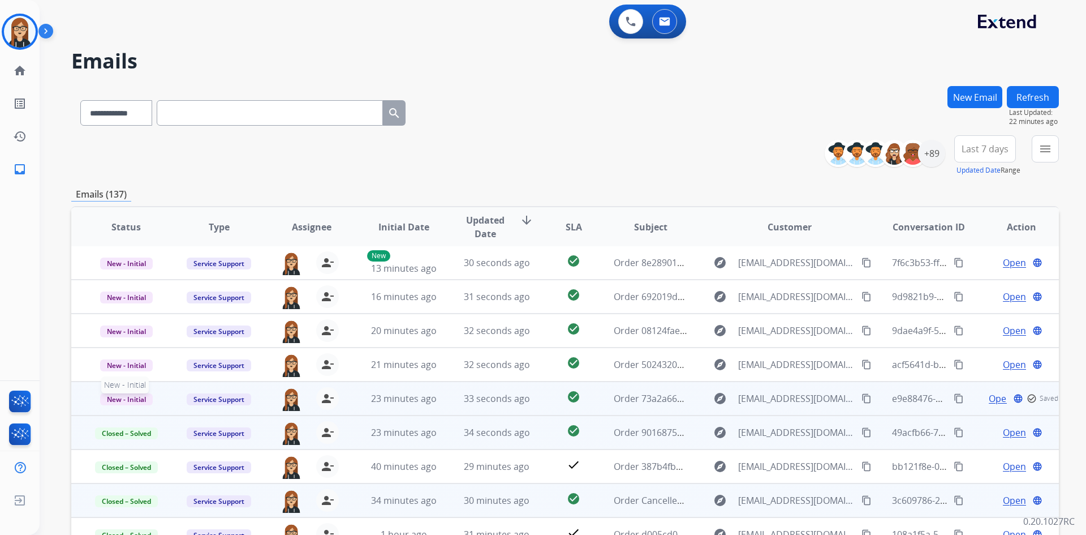
click at [109, 398] on span "New - Initial" at bounding box center [126, 399] width 53 height 12
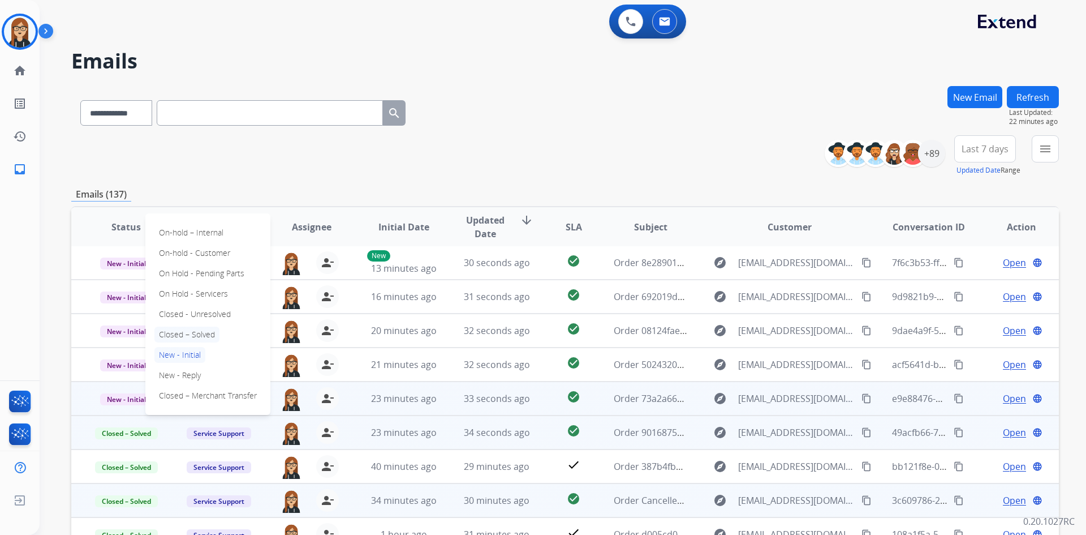
click at [192, 333] on p "Closed – Solved" at bounding box center [186, 334] width 65 height 16
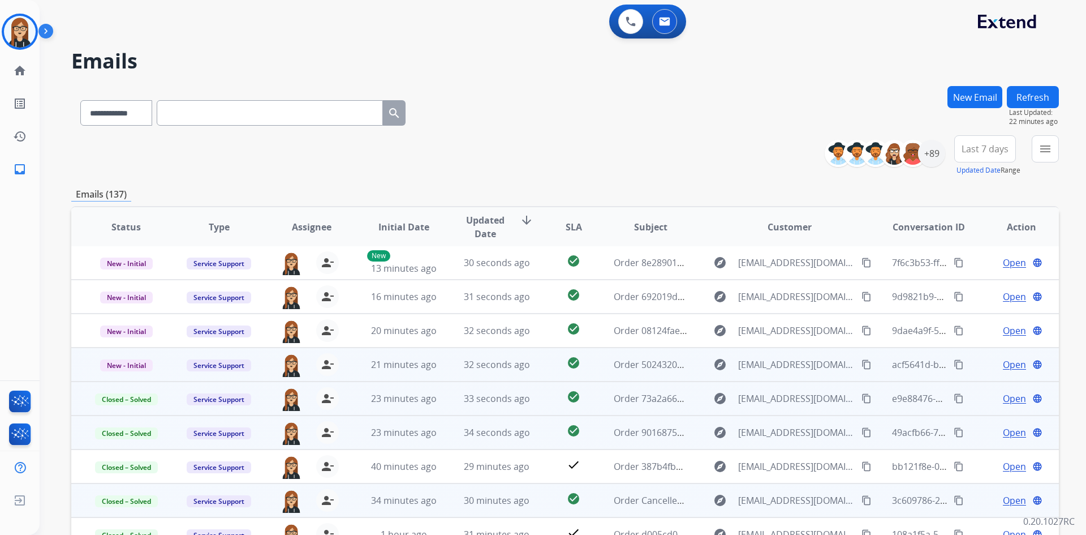
click at [1003, 364] on span "Open" at bounding box center [1014, 365] width 23 height 14
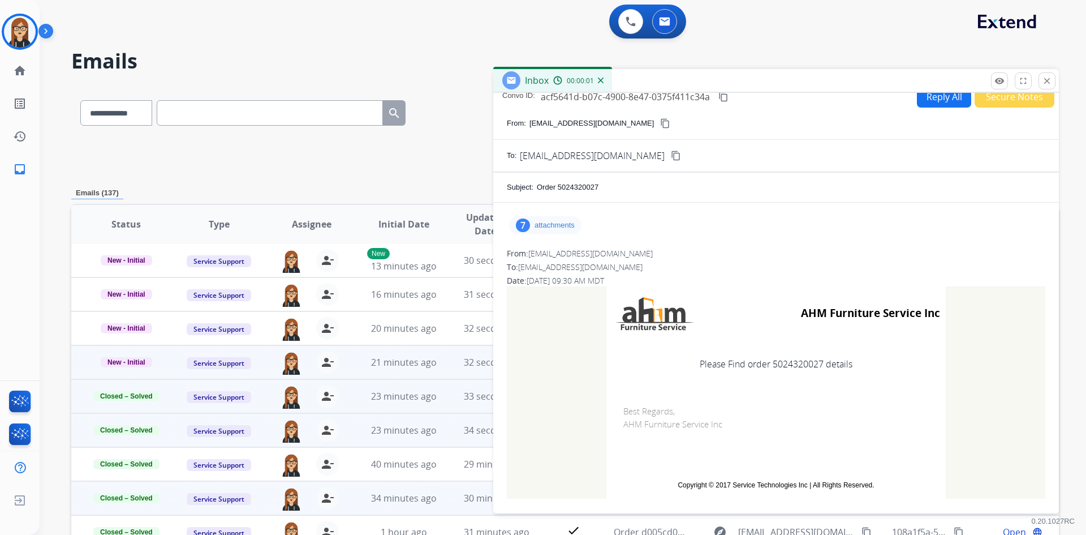
scroll to position [14, 0]
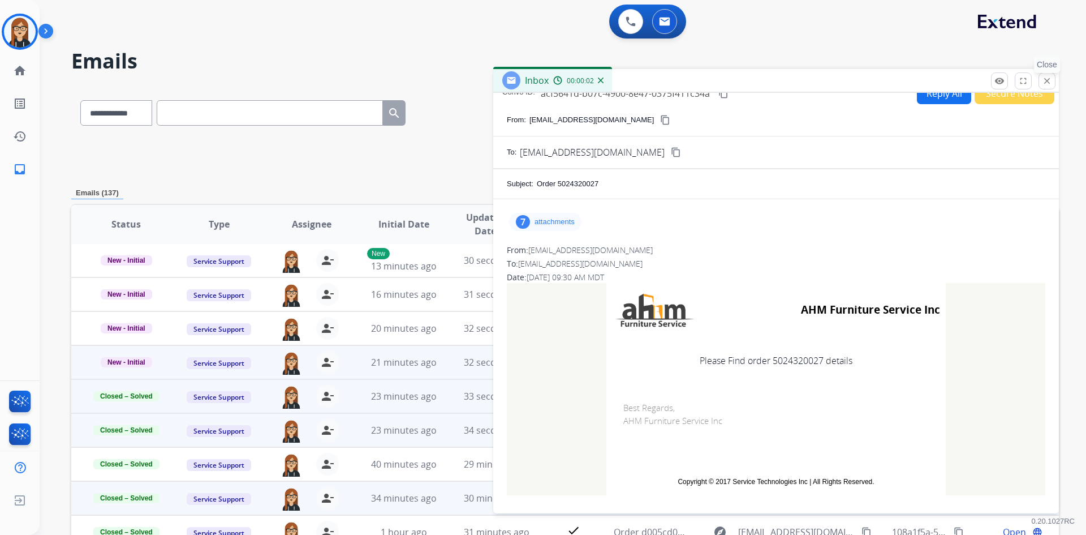
click at [1048, 84] on mat-icon "close" at bounding box center [1047, 81] width 10 height 10
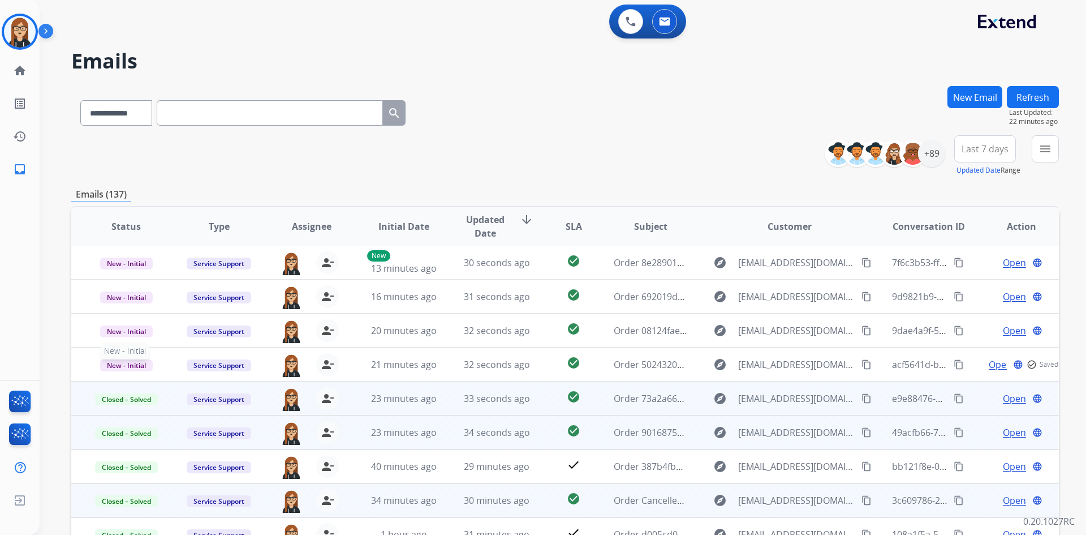
drag, startPoint x: 121, startPoint y: 366, endPoint x: 134, endPoint y: 381, distance: 20.5
click at [121, 366] on span "New - Initial" at bounding box center [126, 365] width 53 height 12
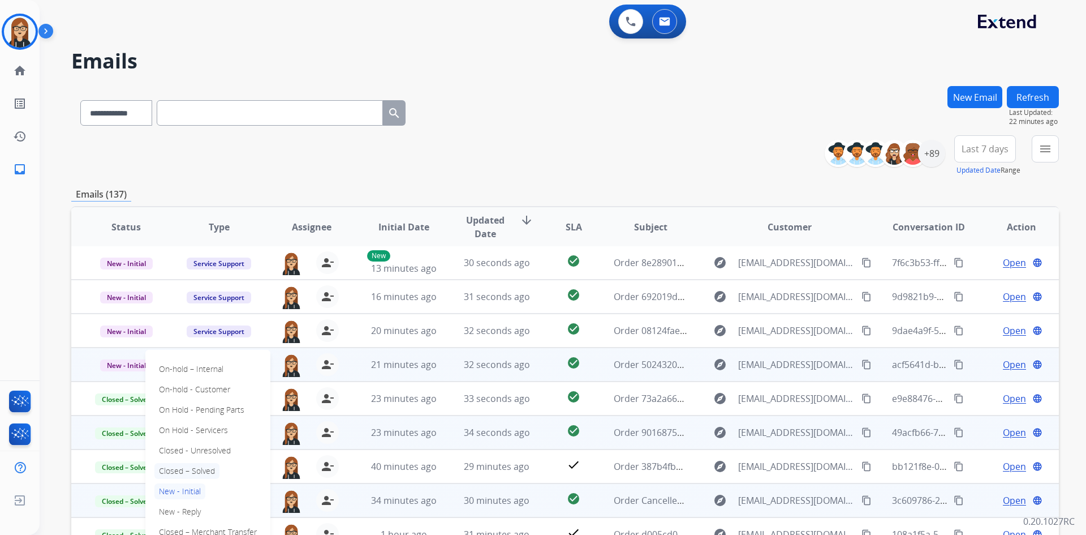
click at [199, 469] on p "Closed – Solved" at bounding box center [186, 471] width 65 height 16
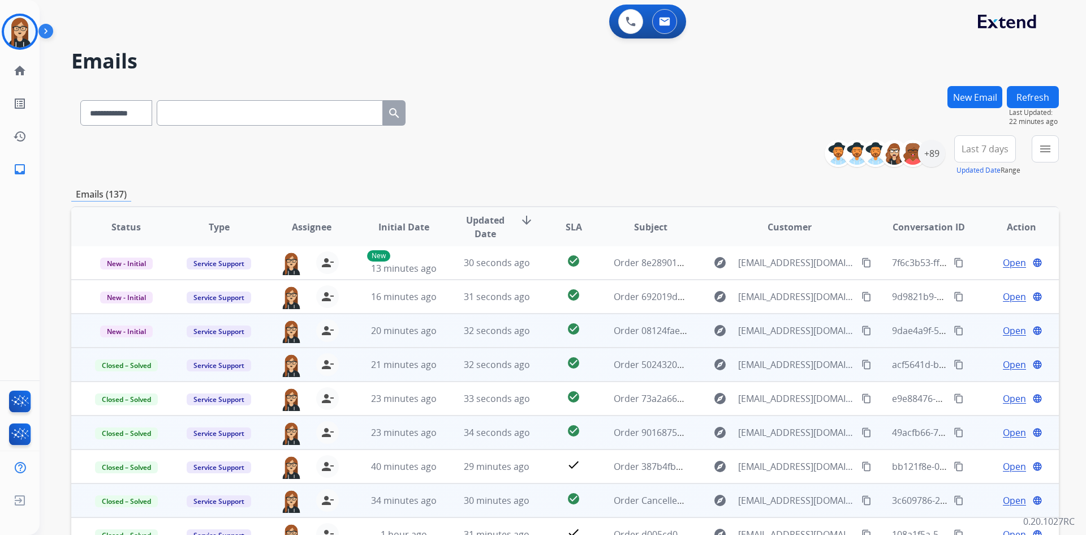
click at [1012, 330] on span "Open" at bounding box center [1014, 331] width 23 height 14
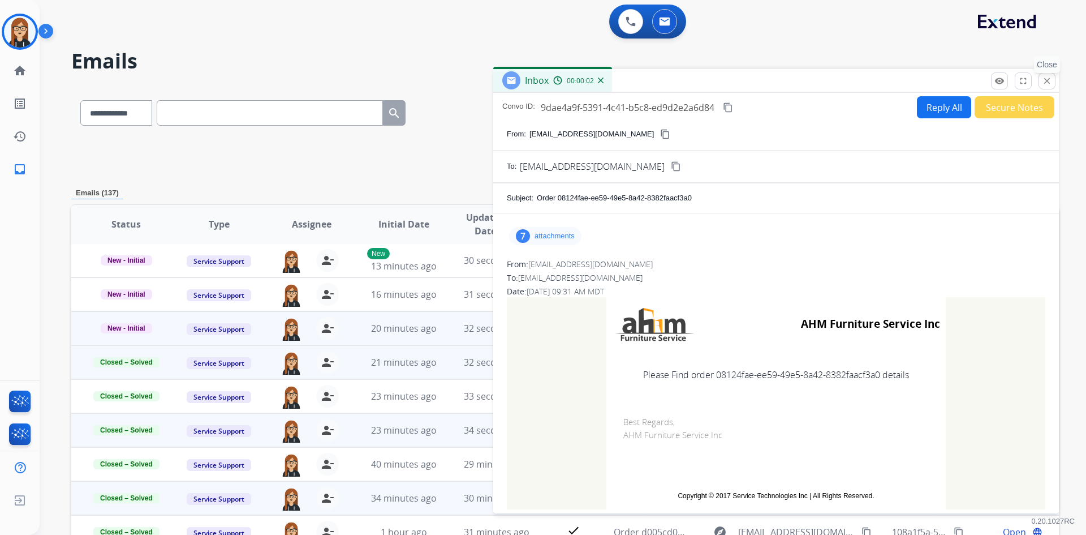
click at [1048, 76] on mat-icon "close" at bounding box center [1047, 81] width 10 height 10
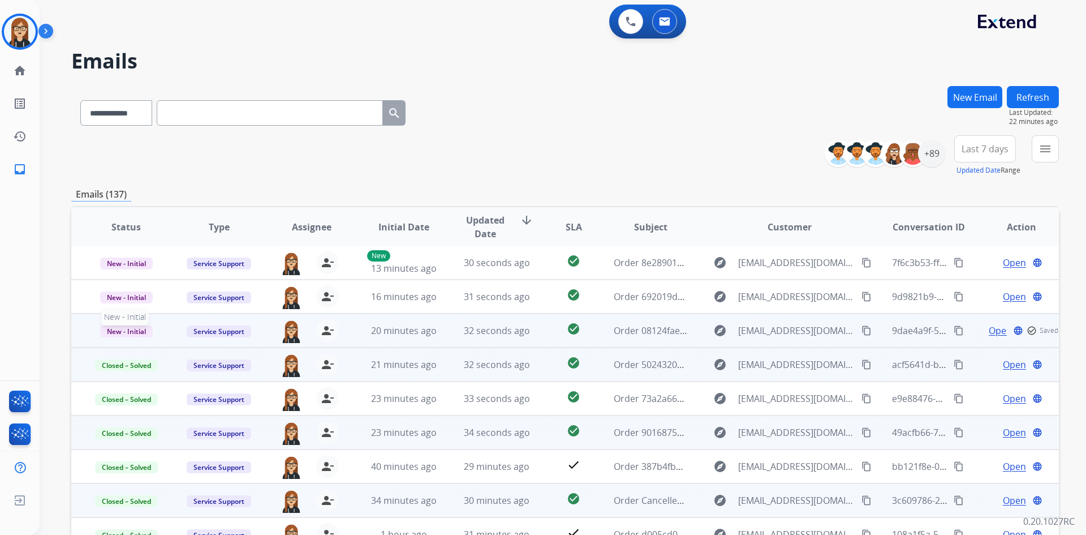
click at [131, 332] on span "New - Initial" at bounding box center [126, 331] width 53 height 12
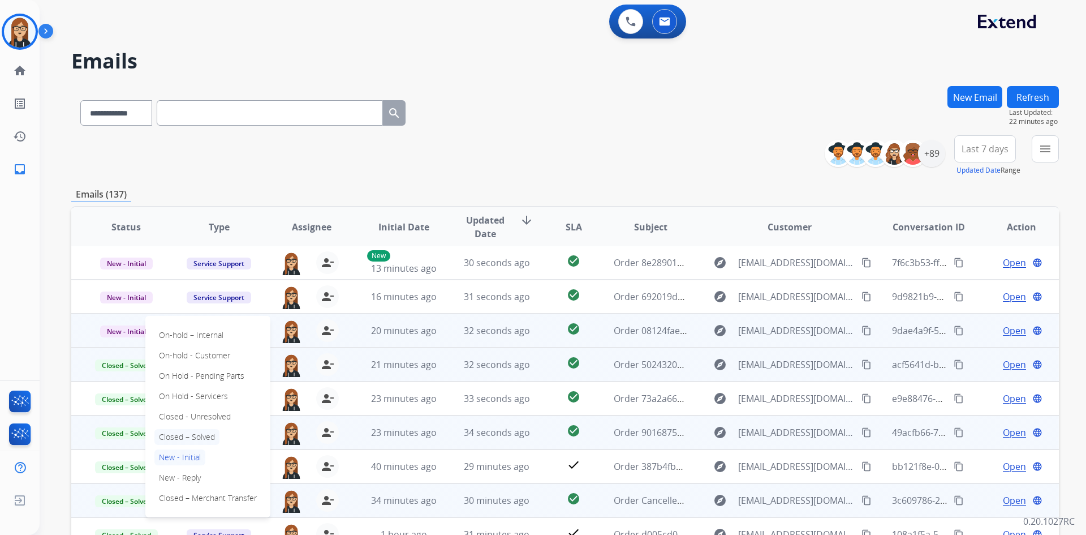
click at [192, 436] on p "Closed – Solved" at bounding box center [186, 437] width 65 height 16
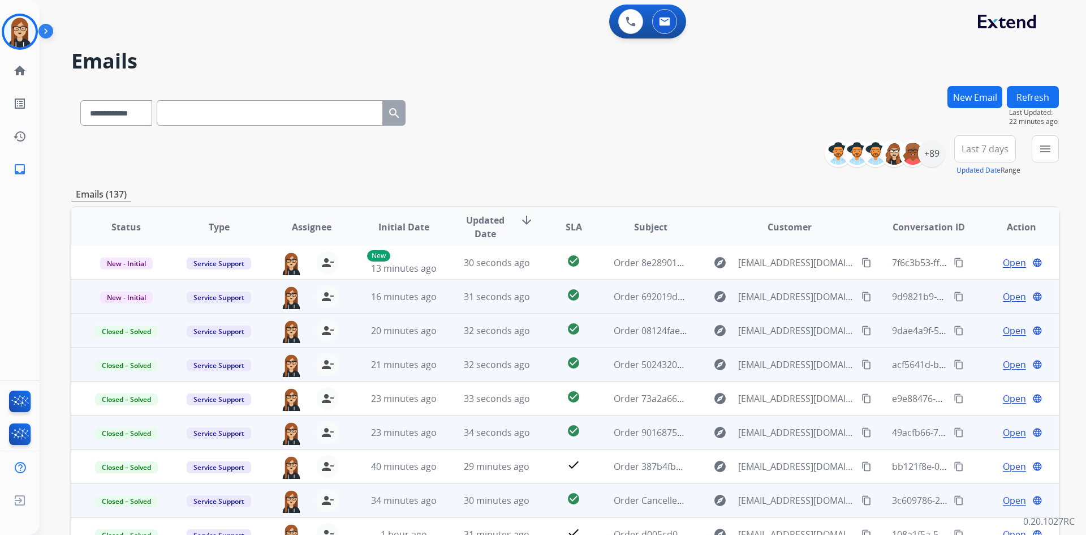
click at [1007, 295] on span "Open" at bounding box center [1014, 297] width 23 height 14
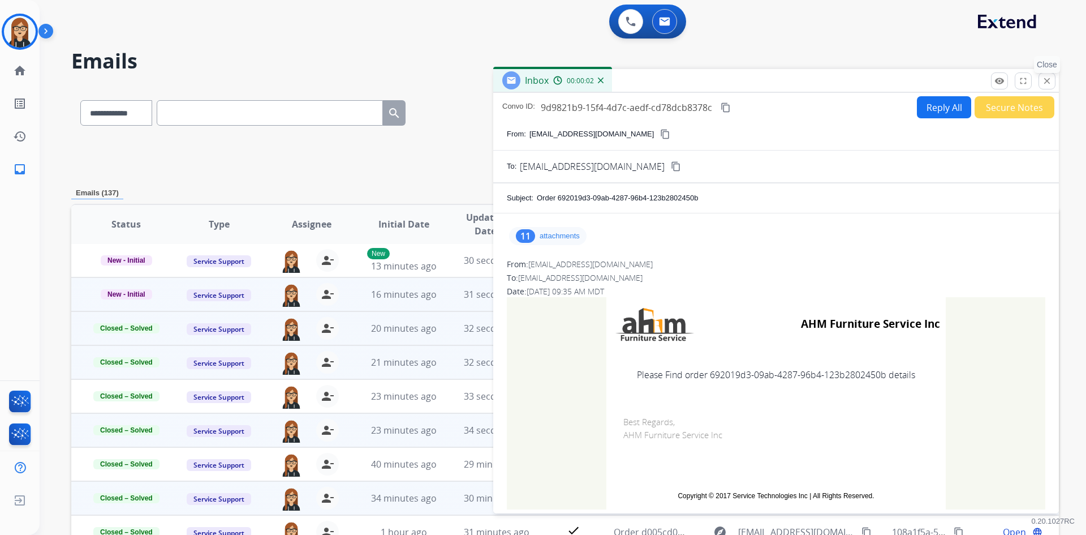
click at [1047, 78] on mat-icon "close" at bounding box center [1047, 81] width 10 height 10
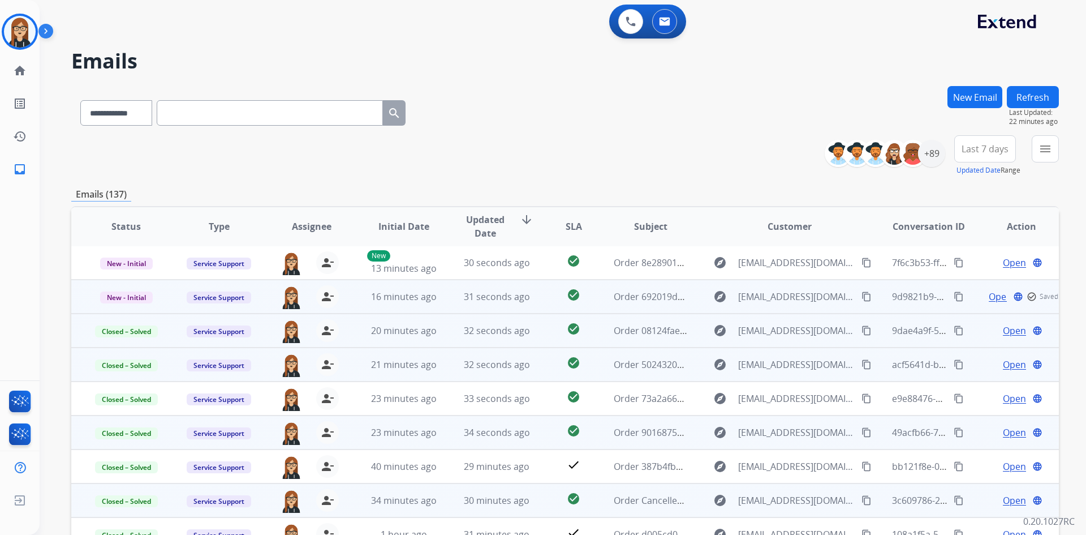
drag, startPoint x: 124, startPoint y: 303, endPoint x: 128, endPoint y: 308, distance: 6.0
click at [124, 303] on td "New - Initial" at bounding box center [117, 297] width 93 height 34
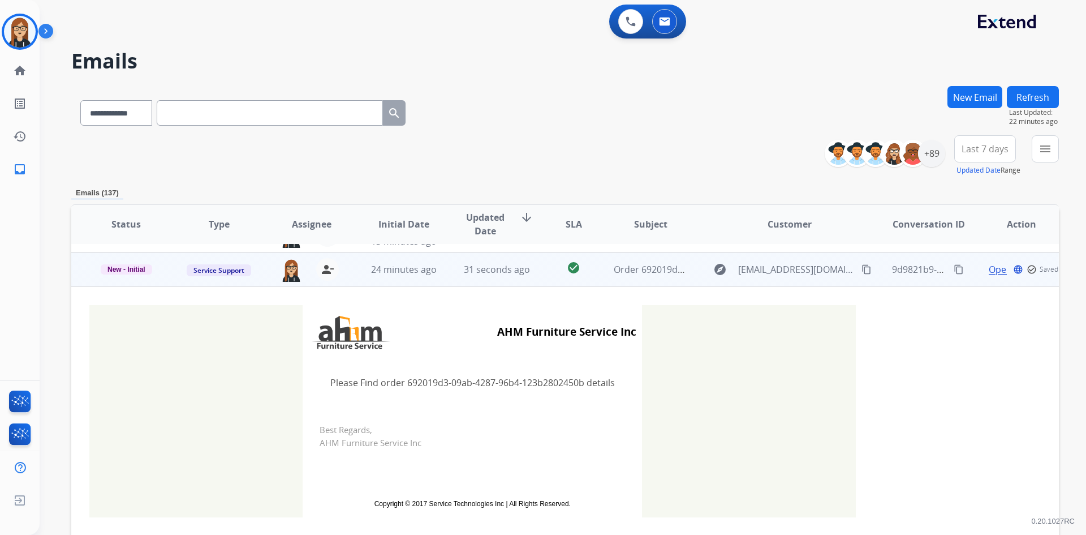
scroll to position [34, 0]
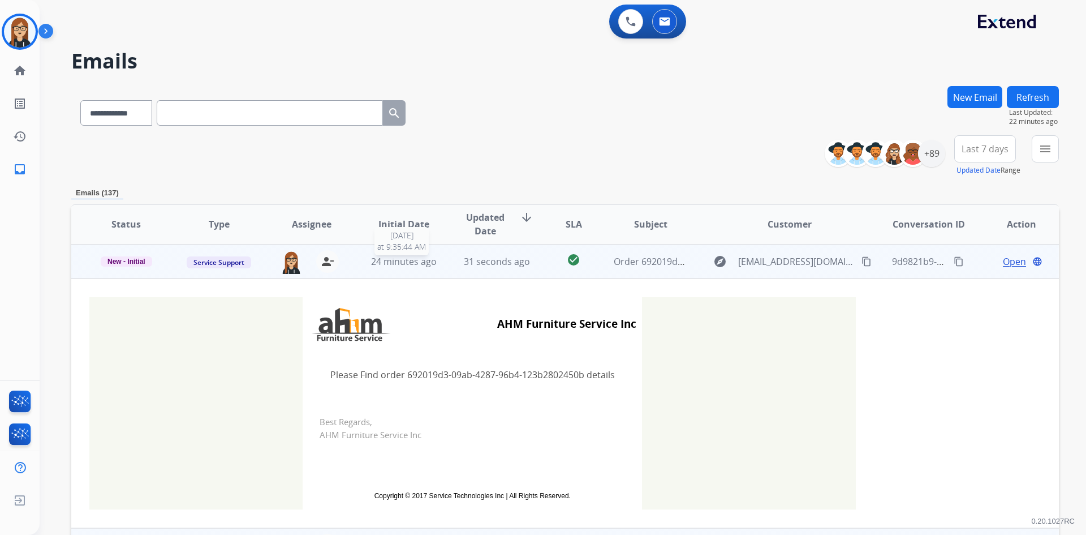
click at [402, 265] on span "24 minutes ago" at bounding box center [404, 261] width 66 height 12
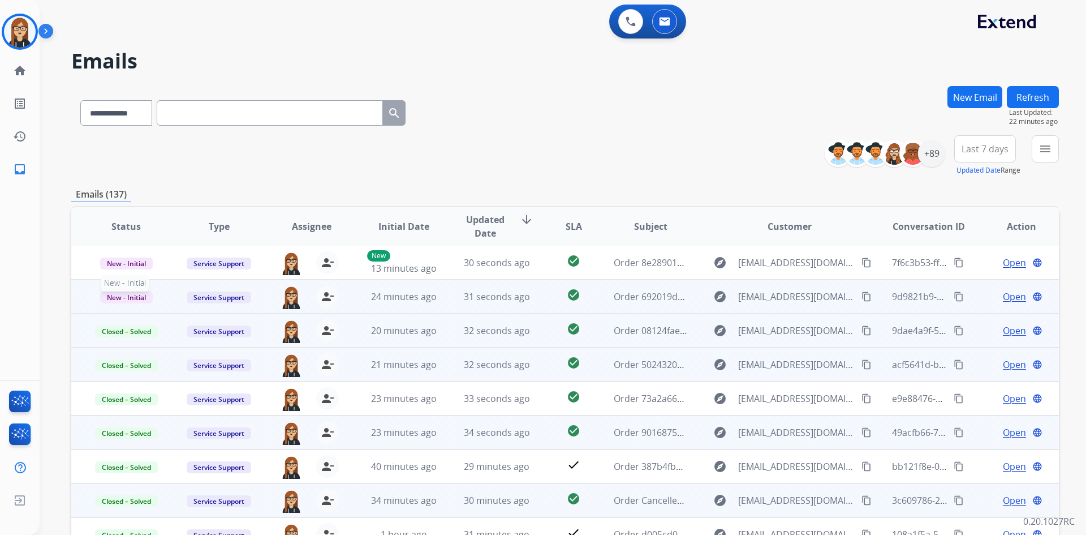
click at [139, 299] on span "New - Initial" at bounding box center [126, 297] width 53 height 12
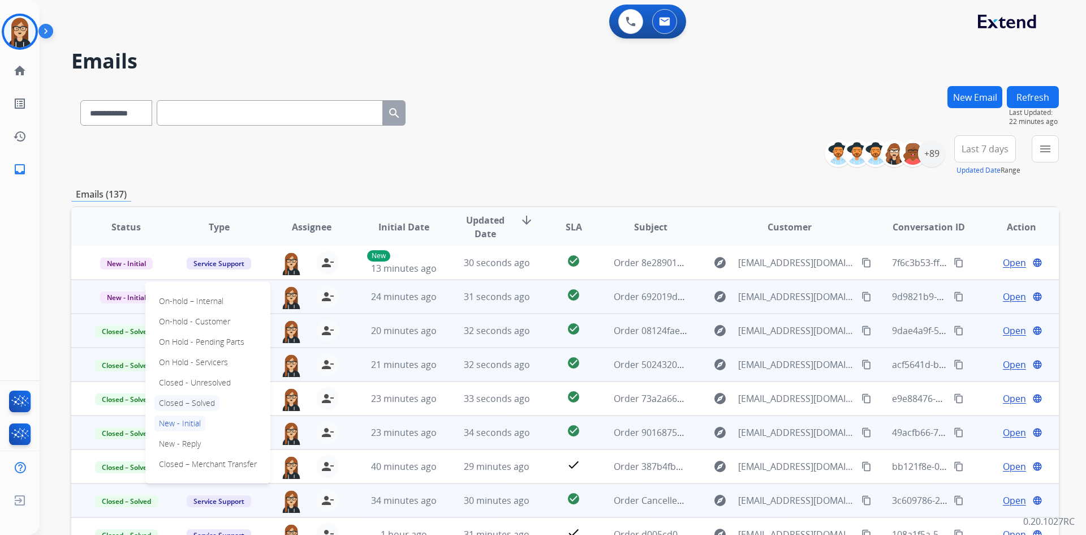
click at [188, 402] on p "Closed – Solved" at bounding box center [186, 403] width 65 height 16
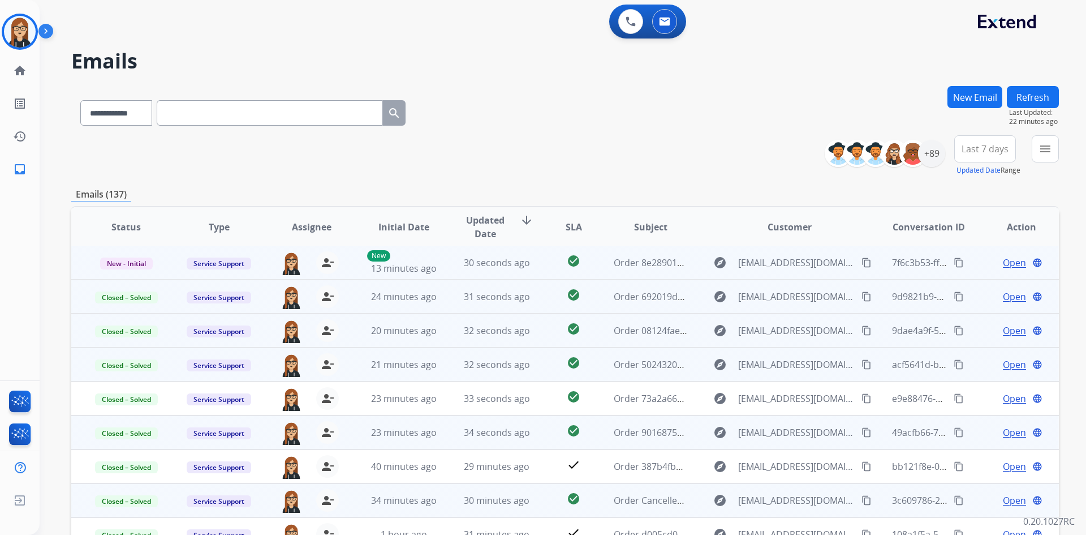
click at [1003, 263] on span "Open" at bounding box center [1014, 263] width 23 height 14
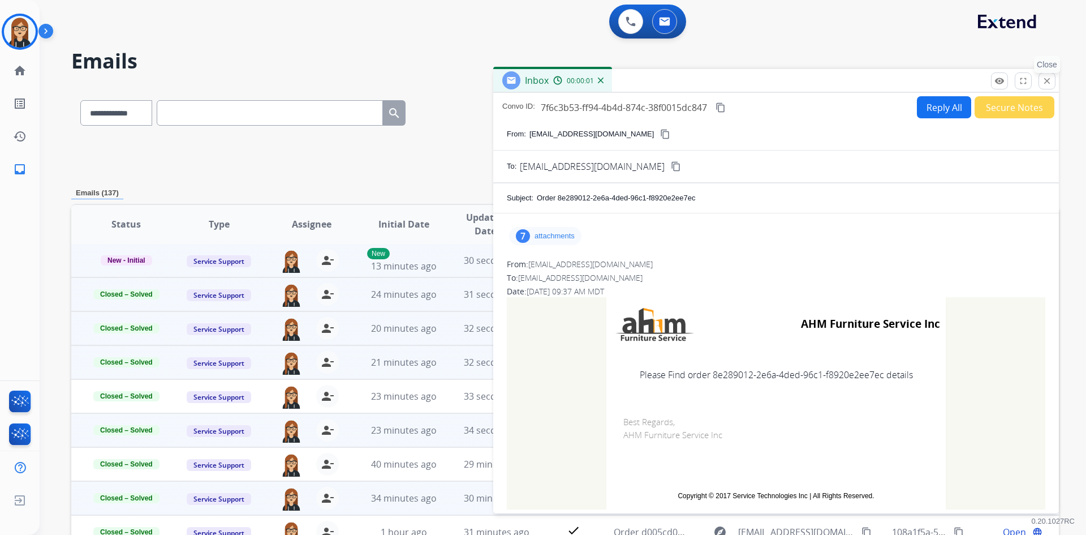
click at [1046, 81] on mat-icon "close" at bounding box center [1047, 81] width 10 height 10
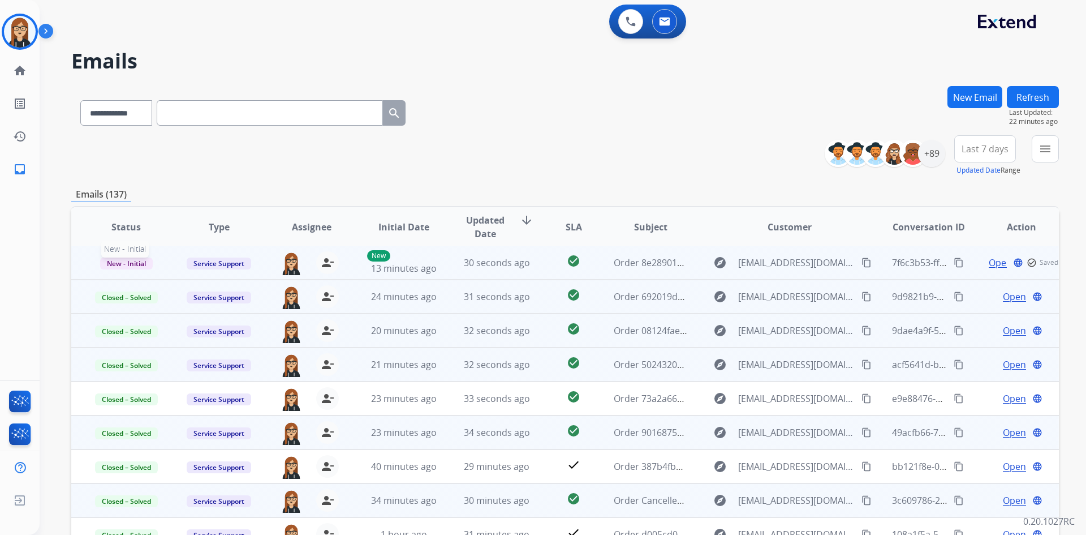
click at [128, 258] on span "New - Initial" at bounding box center [126, 263] width 53 height 12
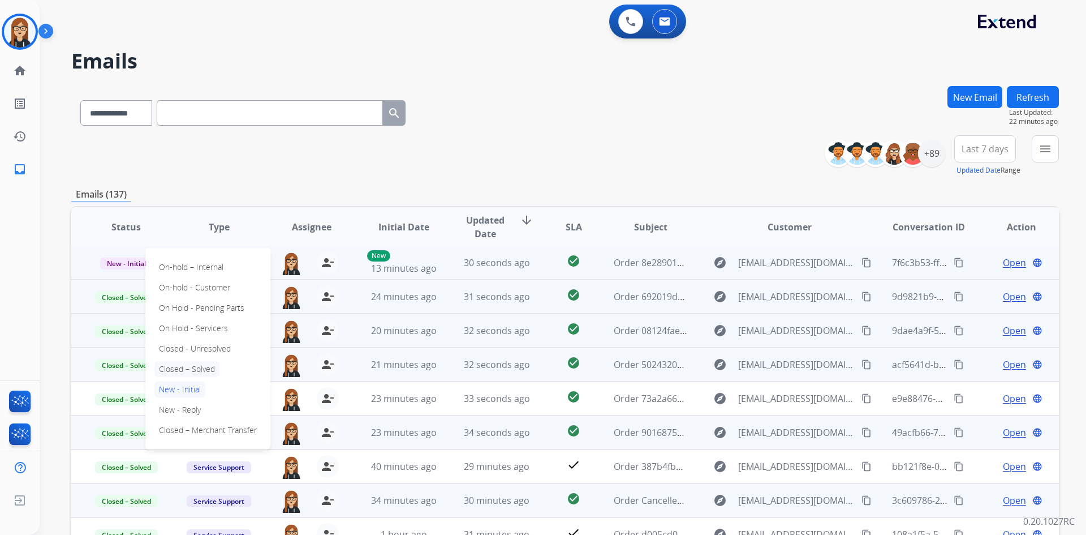
click at [184, 367] on p "Closed – Solved" at bounding box center [186, 369] width 65 height 16
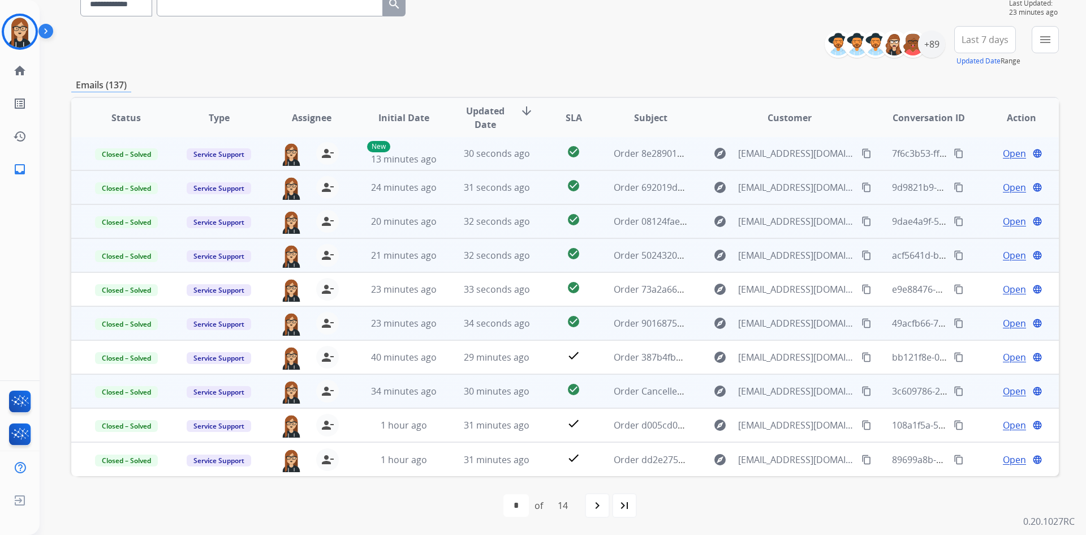
scroll to position [0, 0]
click at [592, 67] on div "**********" at bounding box center [565, 256] width 988 height 558
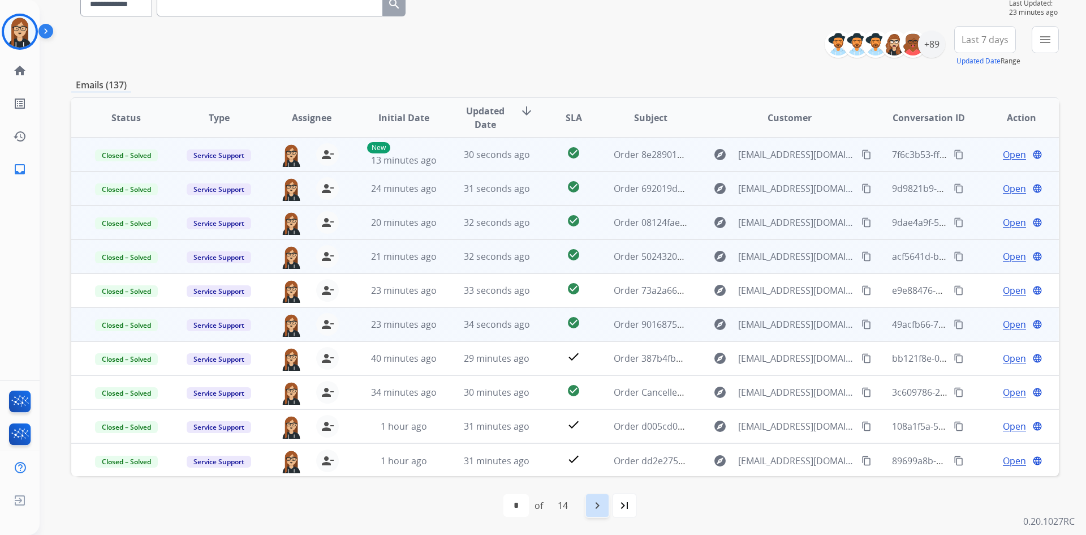
click at [596, 509] on mat-icon "navigate_next" at bounding box center [598, 506] width 14 height 14
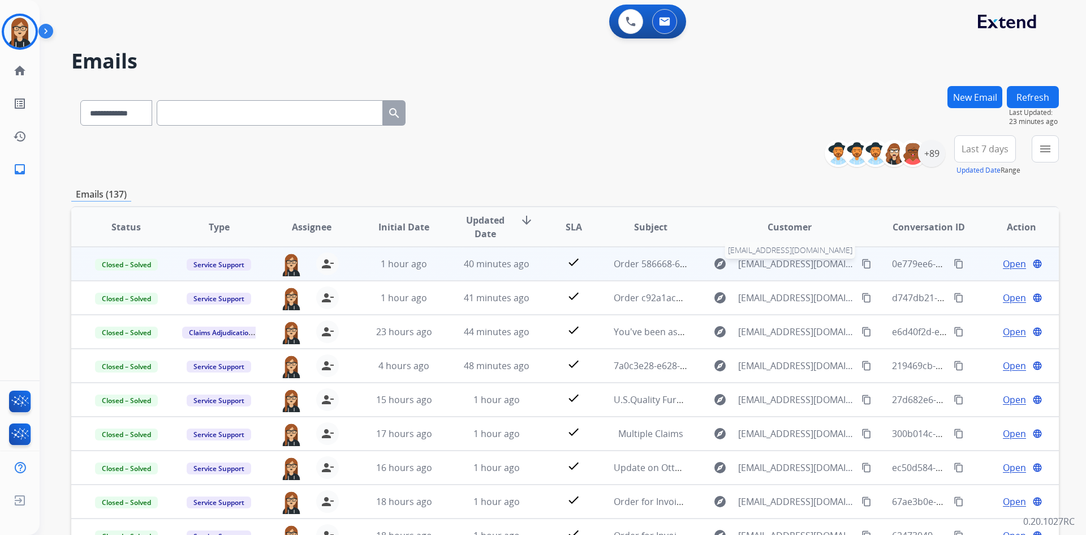
click at [762, 265] on span "services@ahmfurniture.com" at bounding box center [796, 264] width 117 height 14
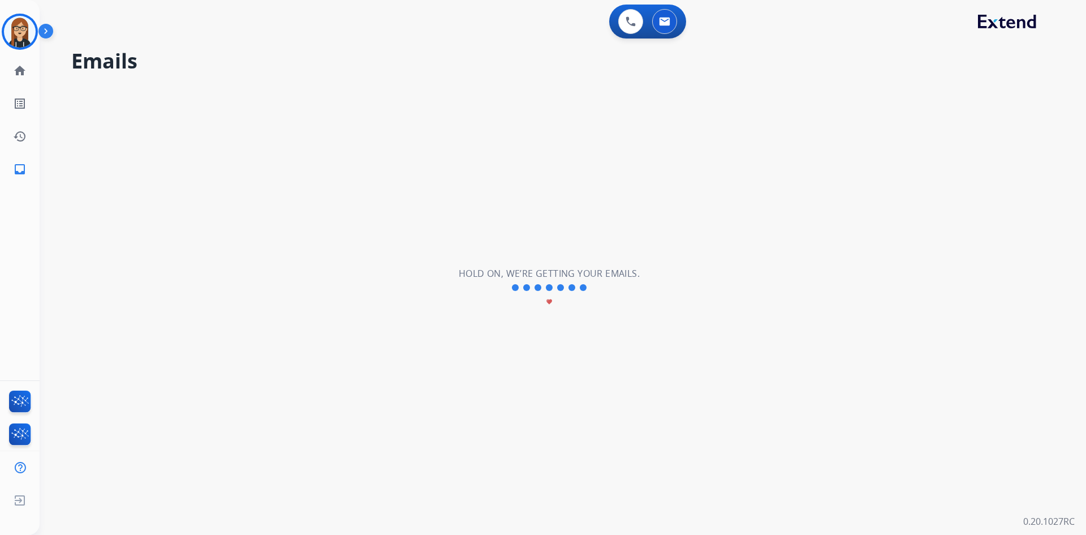
select select "*"
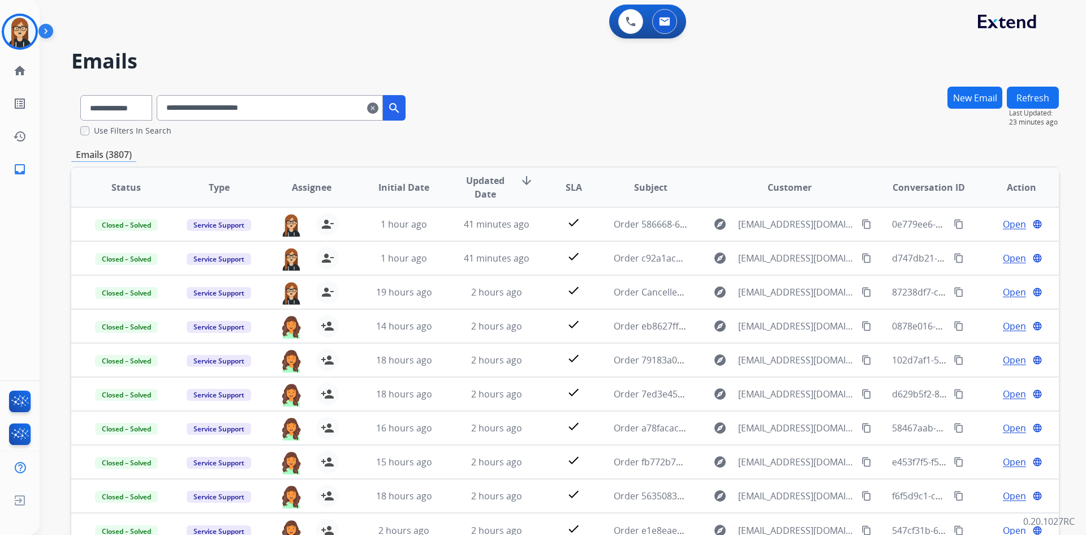
click at [379, 109] on mat-icon "clear" at bounding box center [372, 108] width 11 height 14
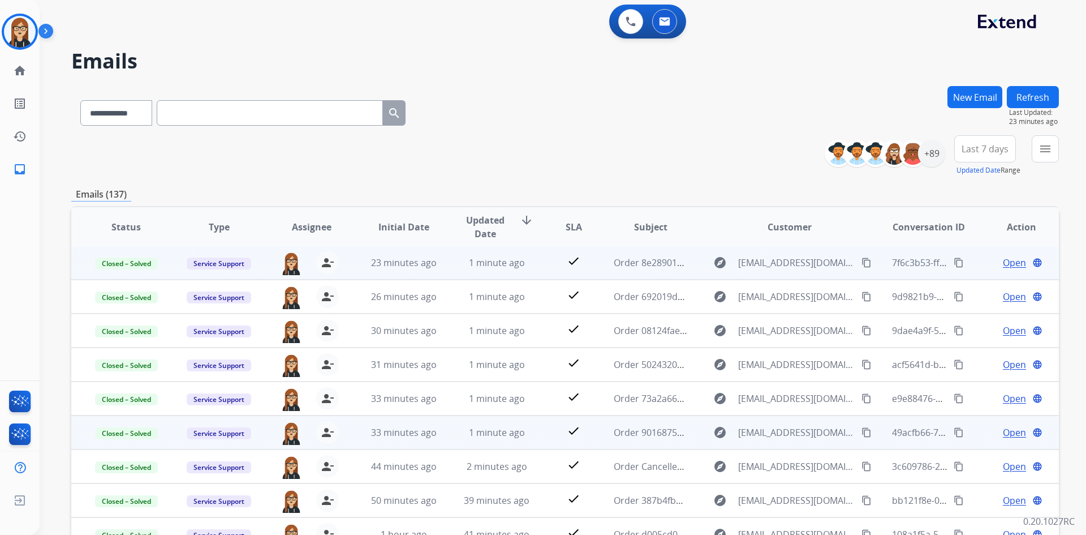
scroll to position [109, 0]
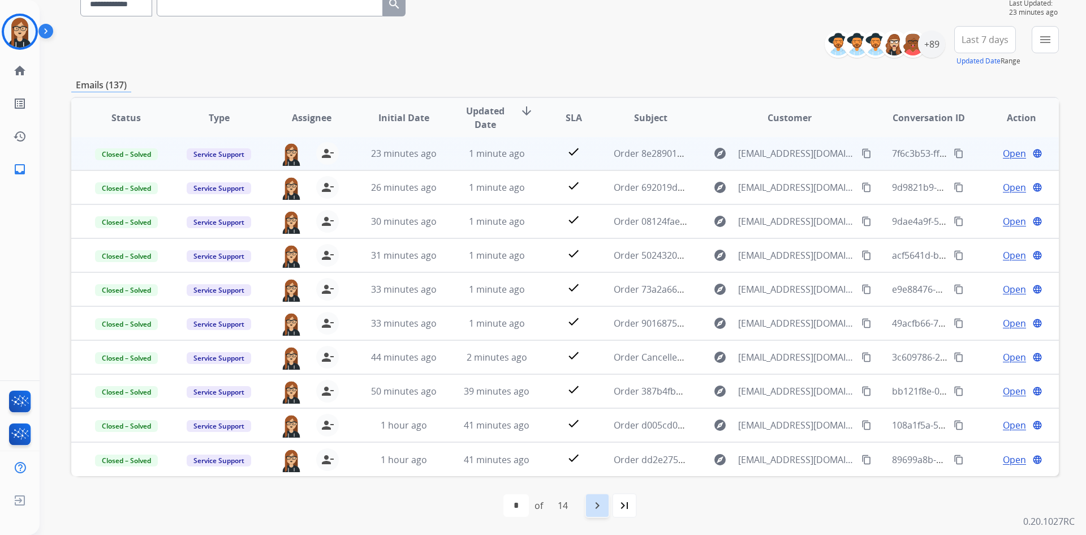
click at [597, 506] on mat-icon "navigate_next" at bounding box center [598, 506] width 14 height 14
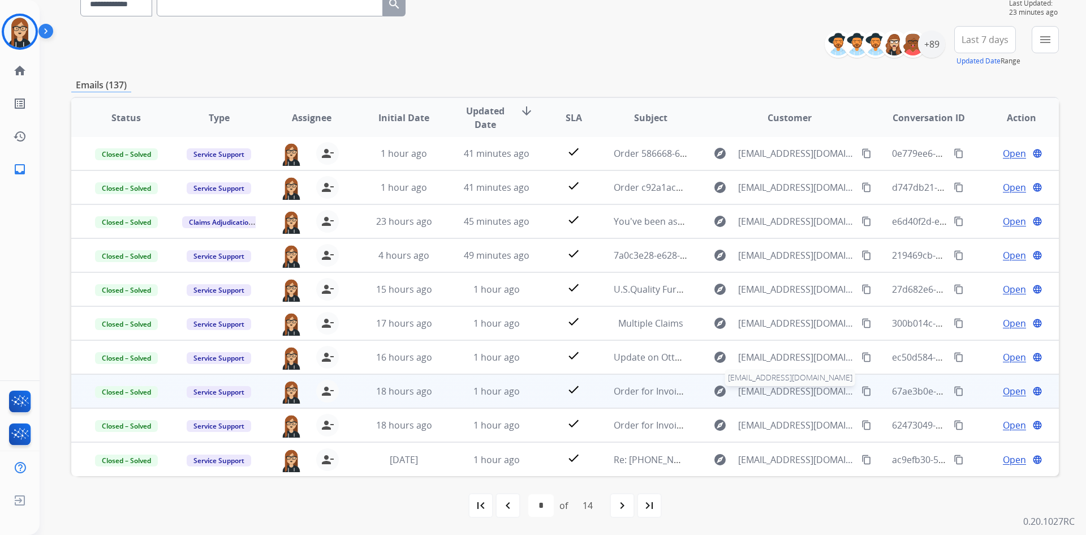
click at [770, 388] on span "billing@ahmfurniture.com" at bounding box center [796, 391] width 117 height 14
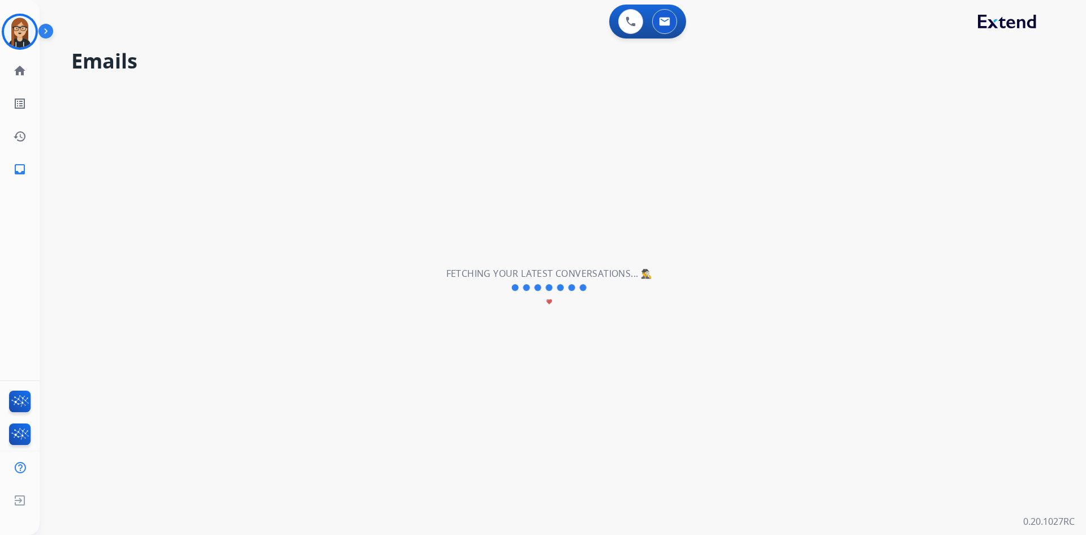
select select "*"
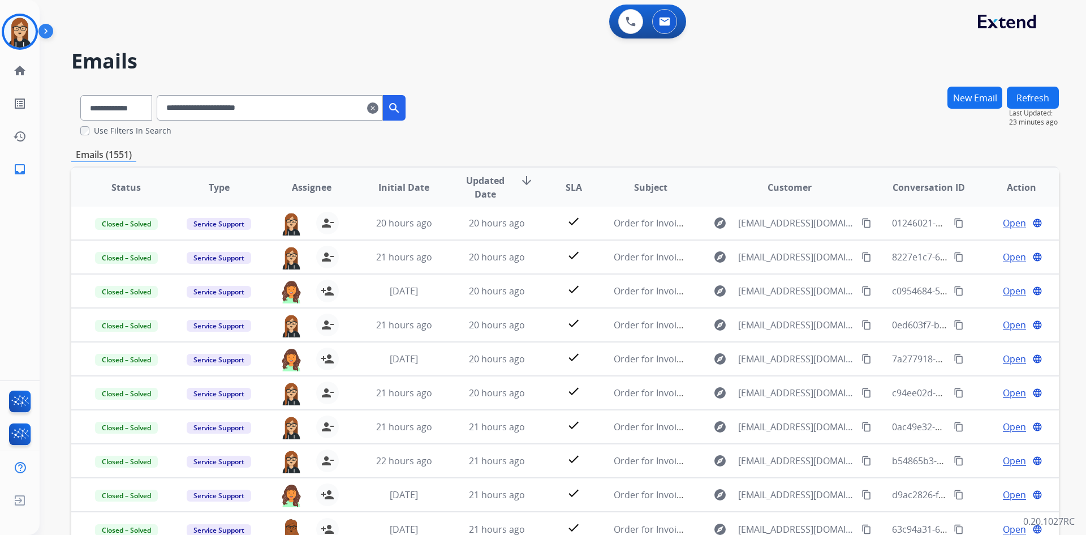
click at [379, 108] on mat-icon "clear" at bounding box center [372, 108] width 11 height 14
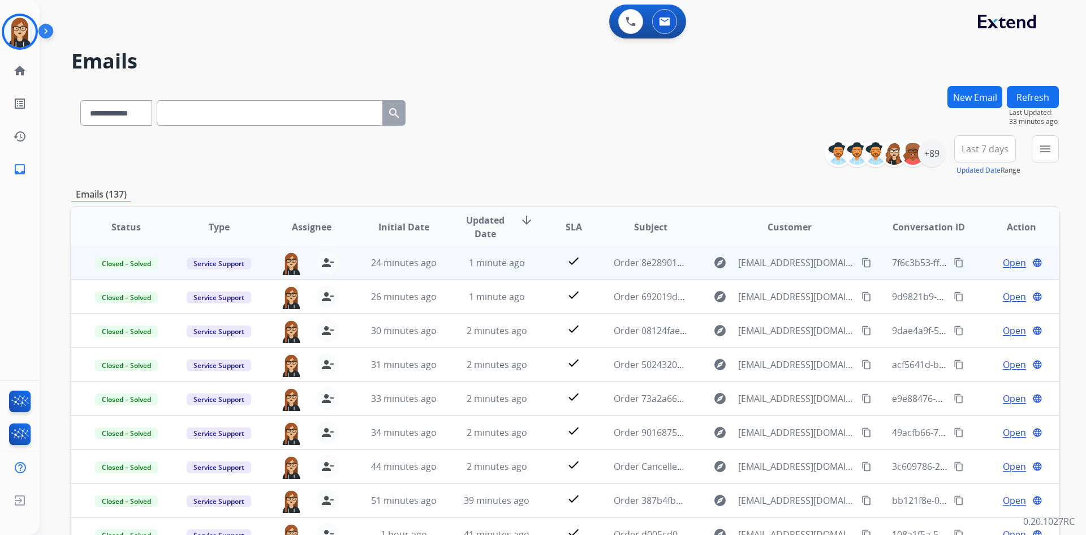
click at [970, 101] on button "New Email" at bounding box center [975, 97] width 55 height 22
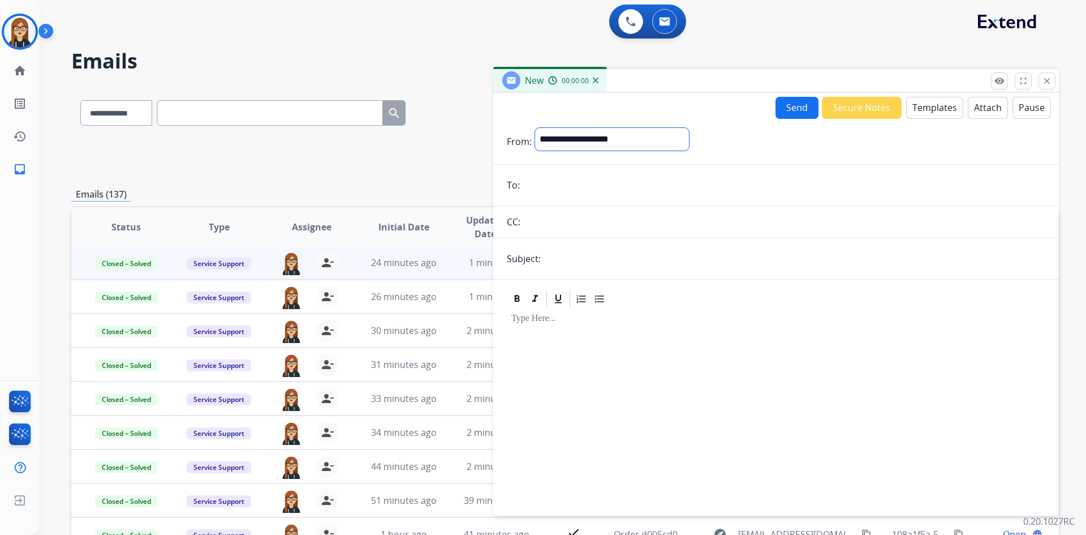
drag, startPoint x: 631, startPoint y: 141, endPoint x: 624, endPoint y: 145, distance: 8.6
click at [631, 141] on select "**********" at bounding box center [612, 139] width 154 height 23
select select "**********"
click at [535, 128] on select "**********" at bounding box center [612, 139] width 154 height 23
click at [616, 178] on input "email" at bounding box center [784, 186] width 522 height 23
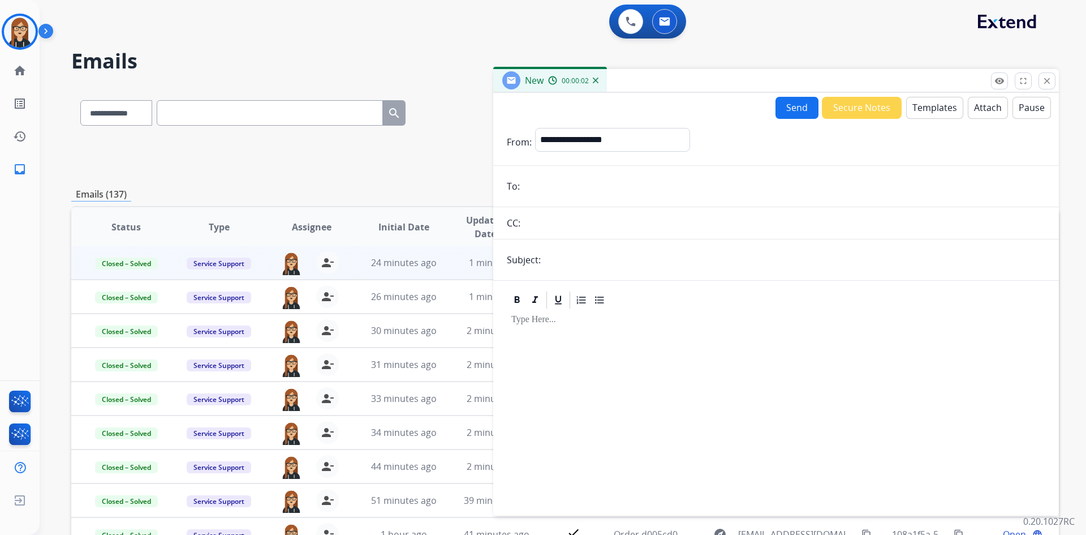
paste input "**********"
type input "**********"
click at [918, 100] on button "Templates" at bounding box center [934, 108] width 57 height 22
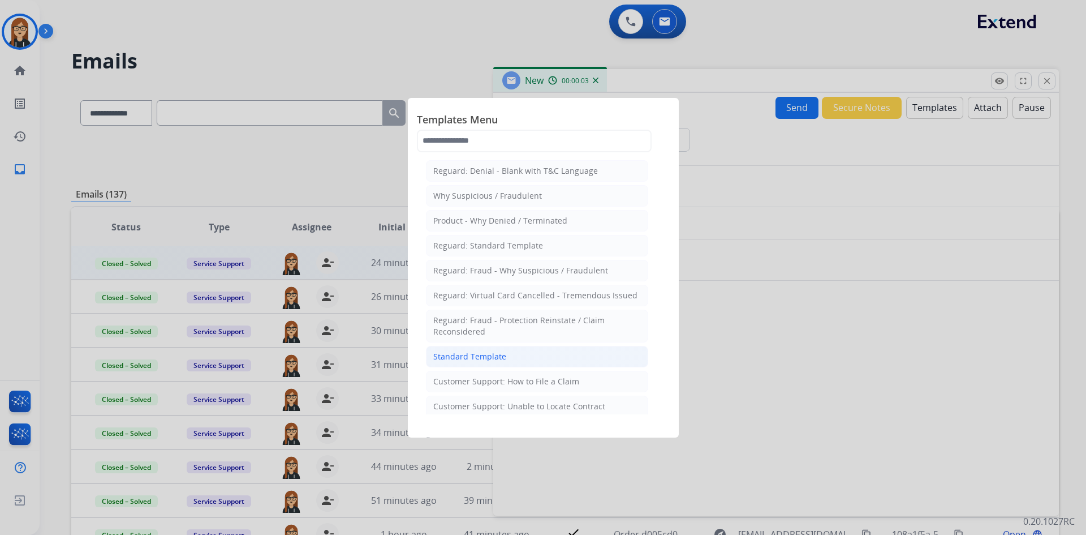
click at [490, 358] on div "Standard Template" at bounding box center [469, 356] width 73 height 11
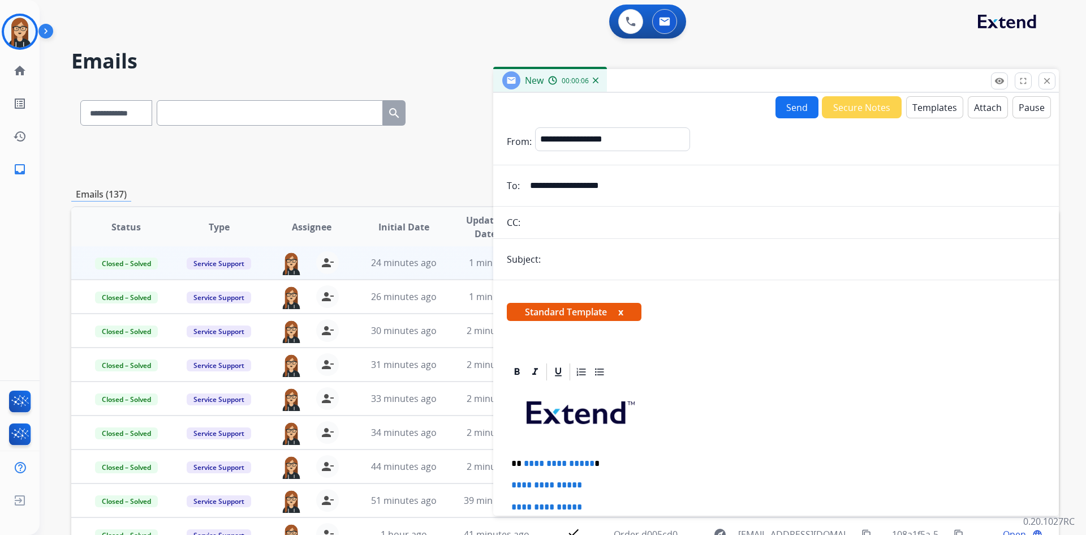
click at [623, 312] on button "x" at bounding box center [620, 312] width 5 height 14
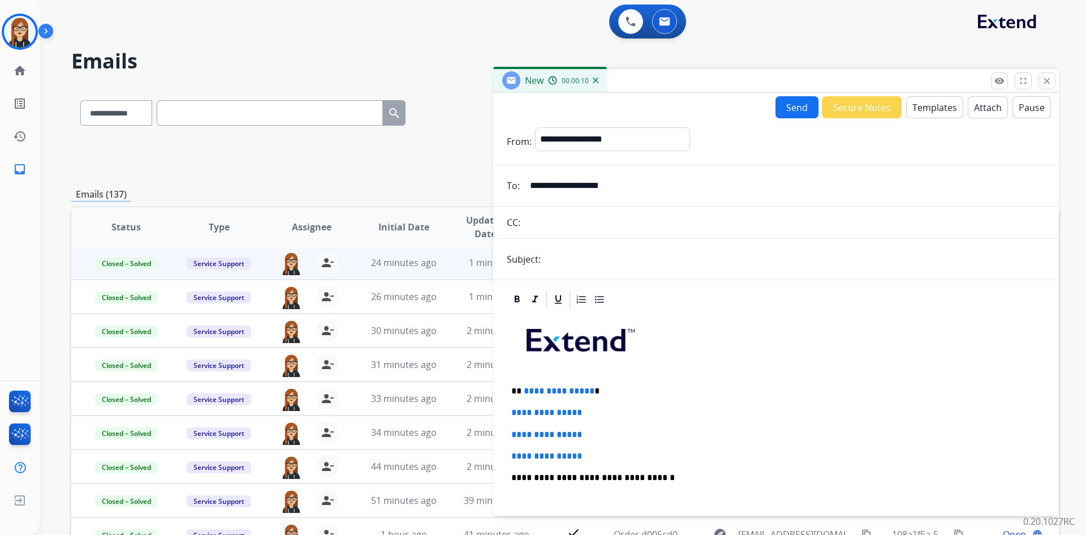
click at [584, 251] on input "text" at bounding box center [794, 259] width 501 height 23
paste input "**********"
type input "**********"
click at [540, 394] on span "**********" at bounding box center [559, 390] width 71 height 8
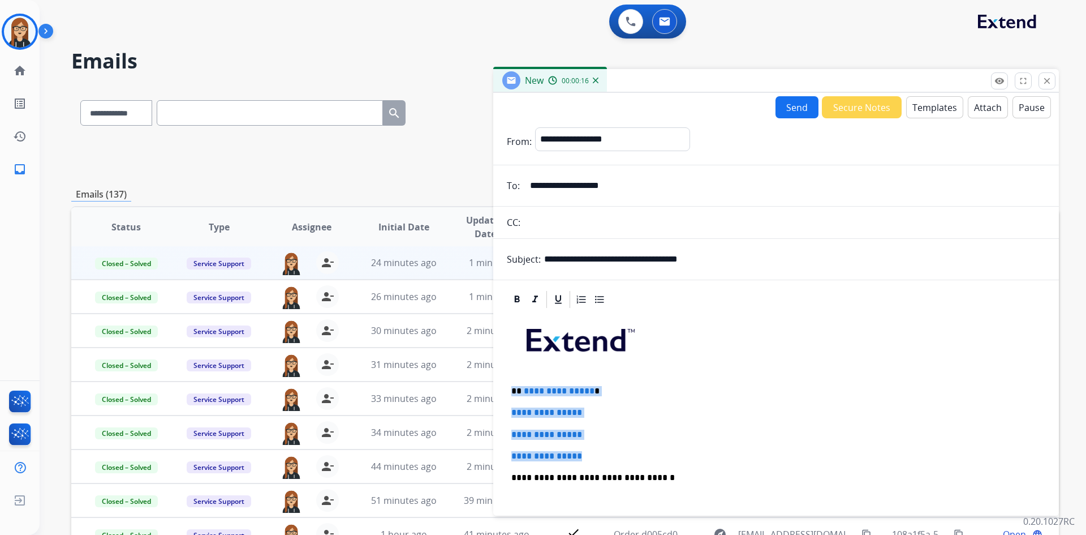
drag, startPoint x: 508, startPoint y: 390, endPoint x: 607, endPoint y: 444, distance: 113.2
click at [607, 444] on div "**********" at bounding box center [776, 504] width 539 height 389
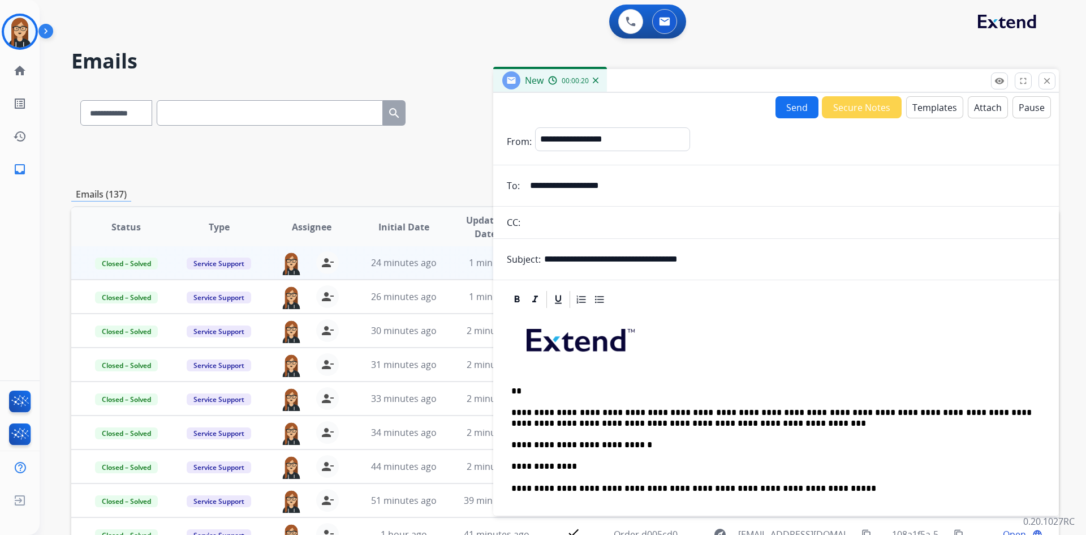
click at [521, 466] on p "**********" at bounding box center [772, 466] width 521 height 10
click at [798, 100] on button "Send" at bounding box center [797, 107] width 43 height 22
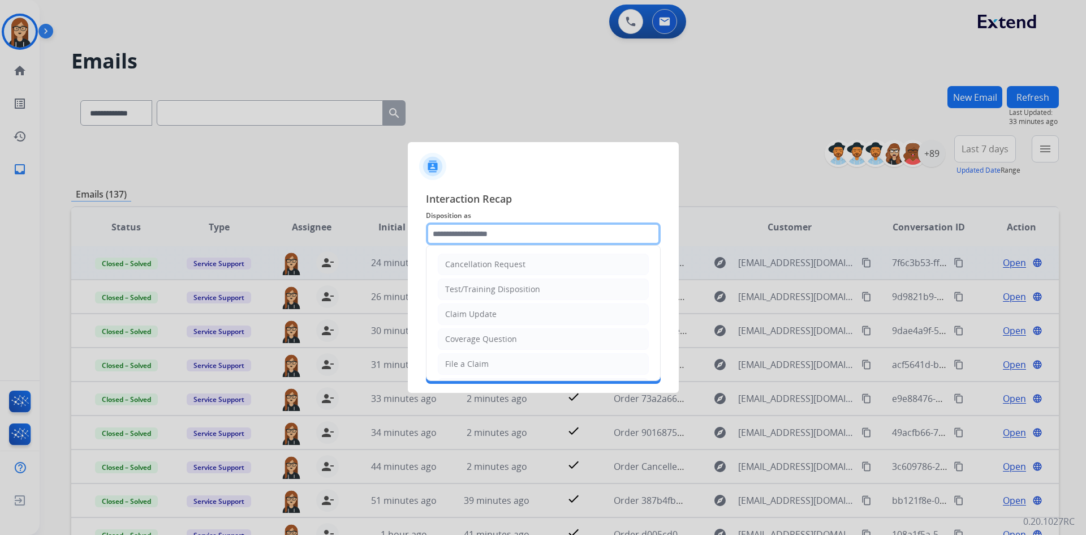
click at [501, 224] on input "text" at bounding box center [543, 233] width 235 height 23
click at [495, 314] on div "Claim Update" at bounding box center [470, 313] width 51 height 11
type input "**********"
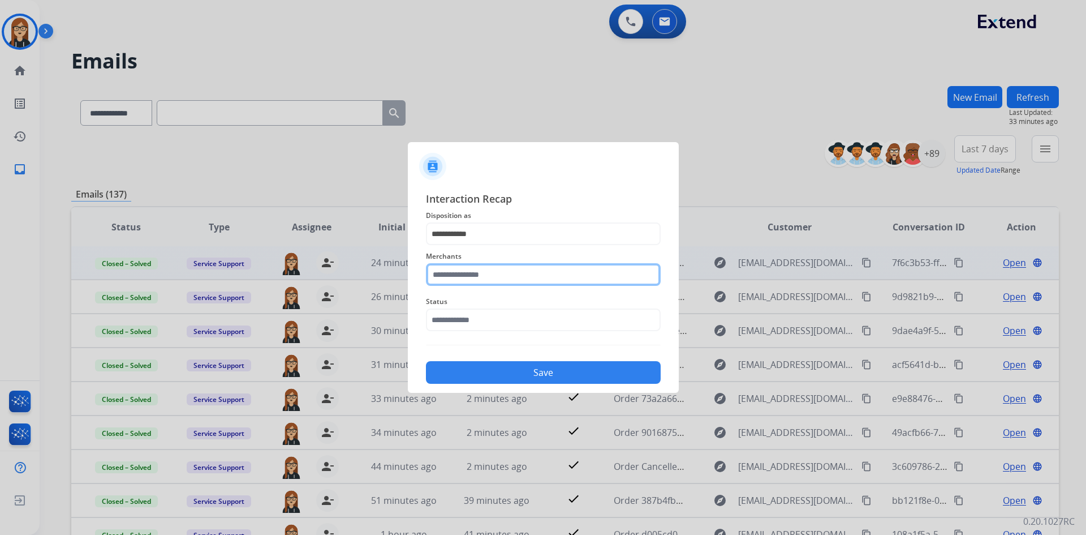
click at [503, 276] on input "text" at bounding box center [543, 274] width 235 height 23
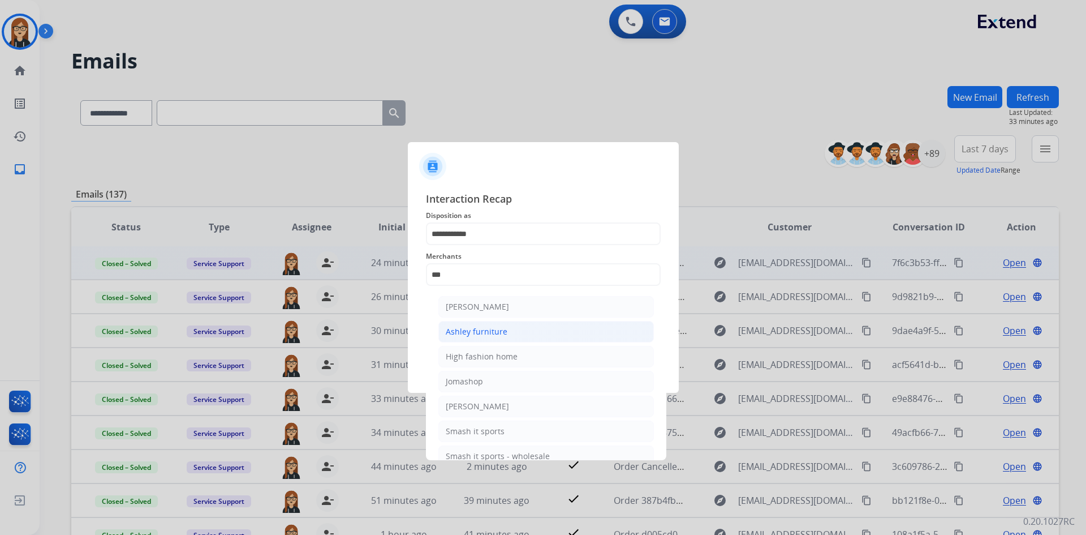
click at [498, 328] on div "Ashley furniture" at bounding box center [477, 331] width 62 height 11
type input "**********"
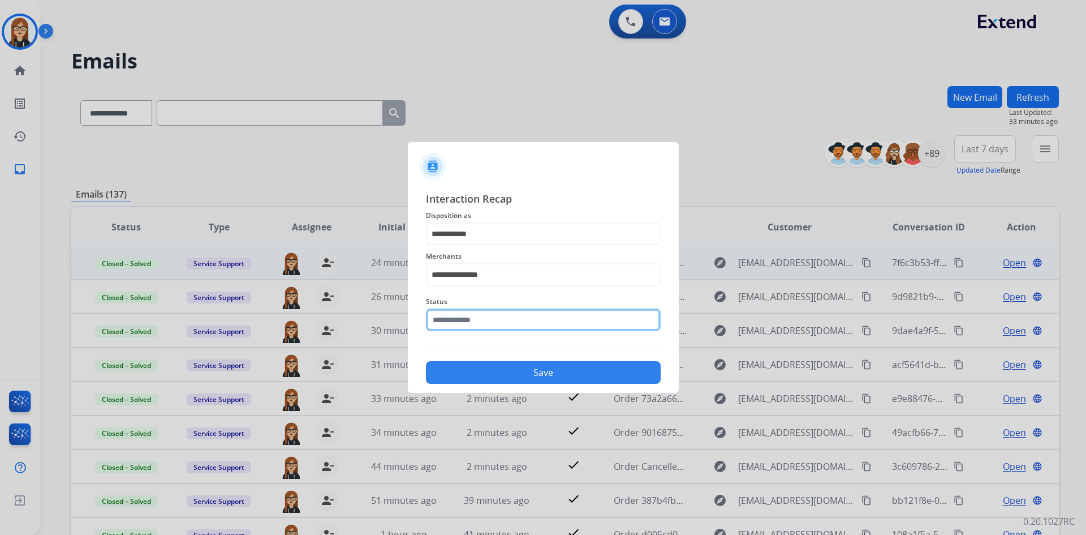
click at [493, 324] on input "text" at bounding box center [543, 319] width 235 height 23
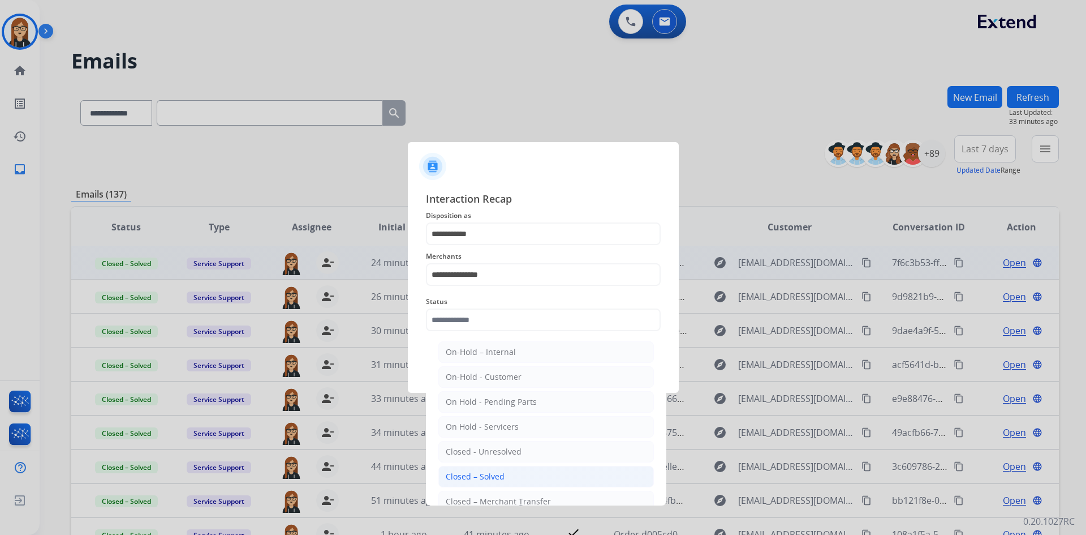
click at [528, 474] on li "Closed – Solved" at bounding box center [547, 477] width 216 height 22
type input "**********"
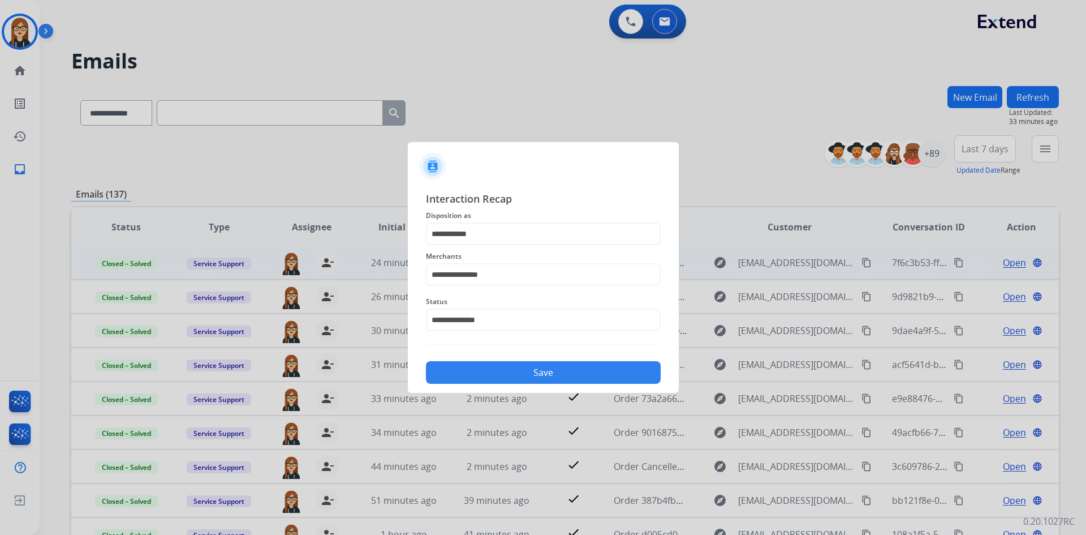
click at [549, 375] on button "Save" at bounding box center [543, 372] width 235 height 23
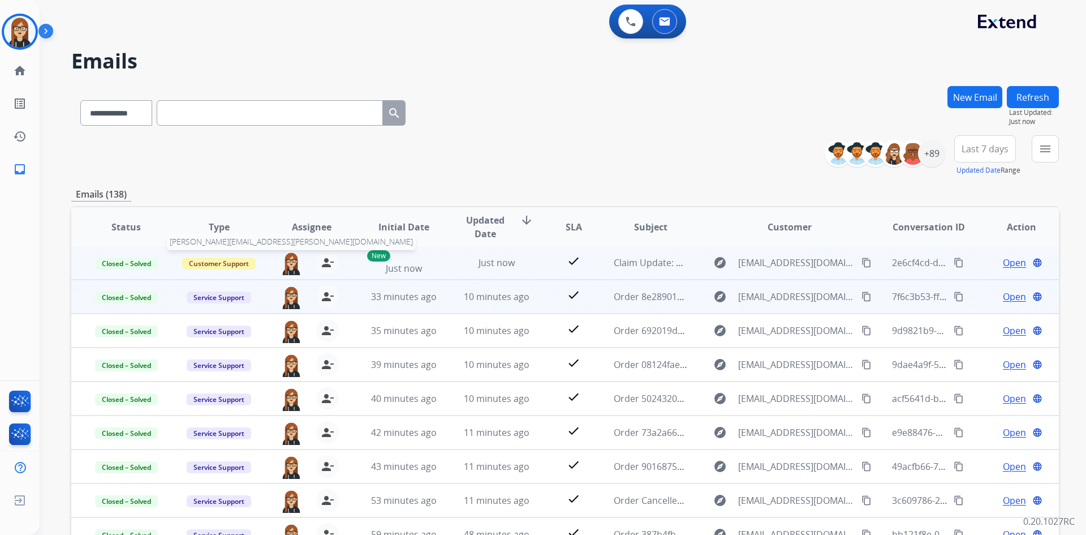
click at [293, 259] on img at bounding box center [291, 263] width 23 height 24
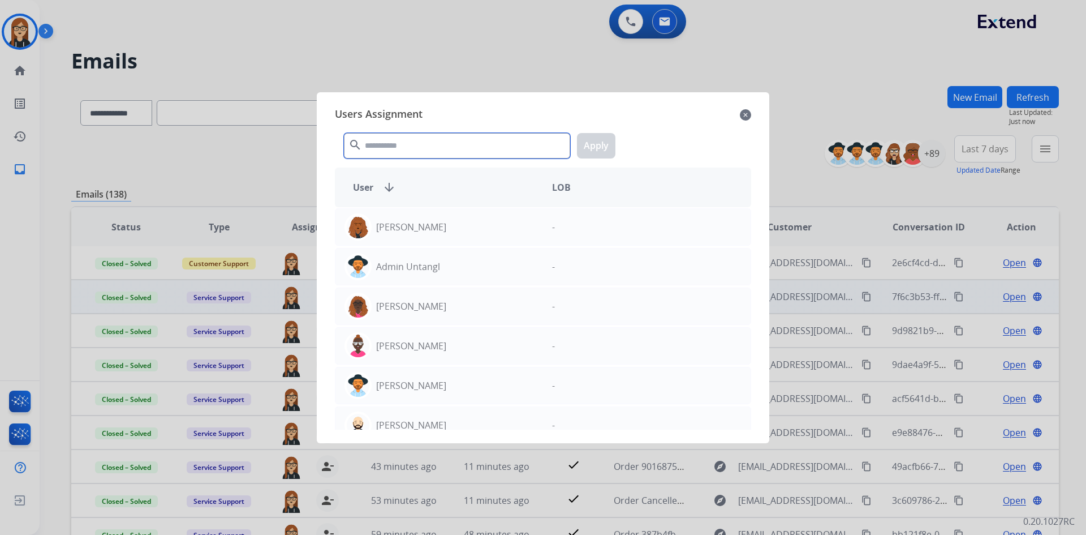
click at [385, 149] on input "text" at bounding box center [457, 145] width 226 height 25
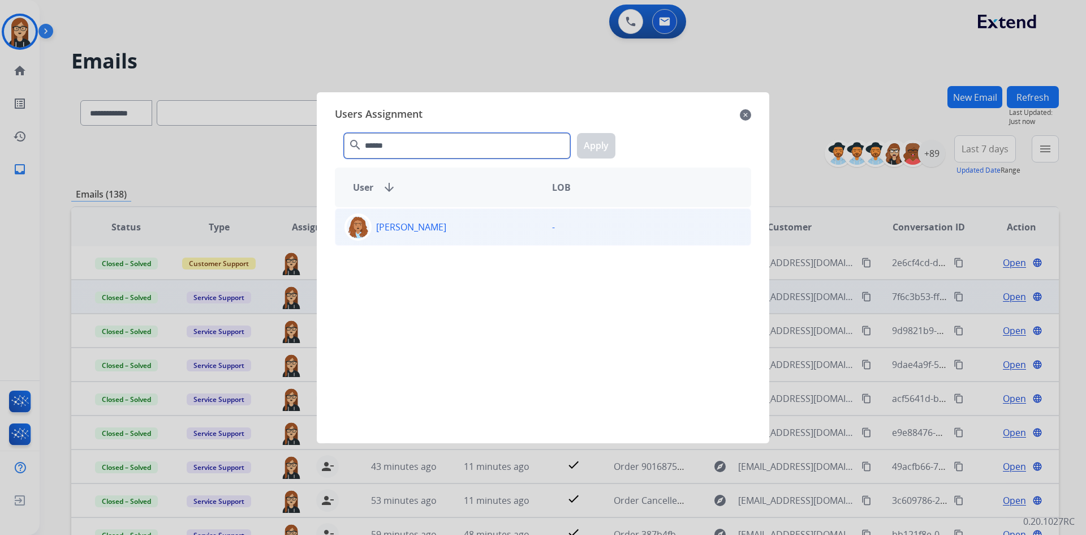
type input "******"
click at [364, 222] on img at bounding box center [358, 227] width 23 height 23
click at [605, 147] on button "Apply" at bounding box center [596, 145] width 38 height 25
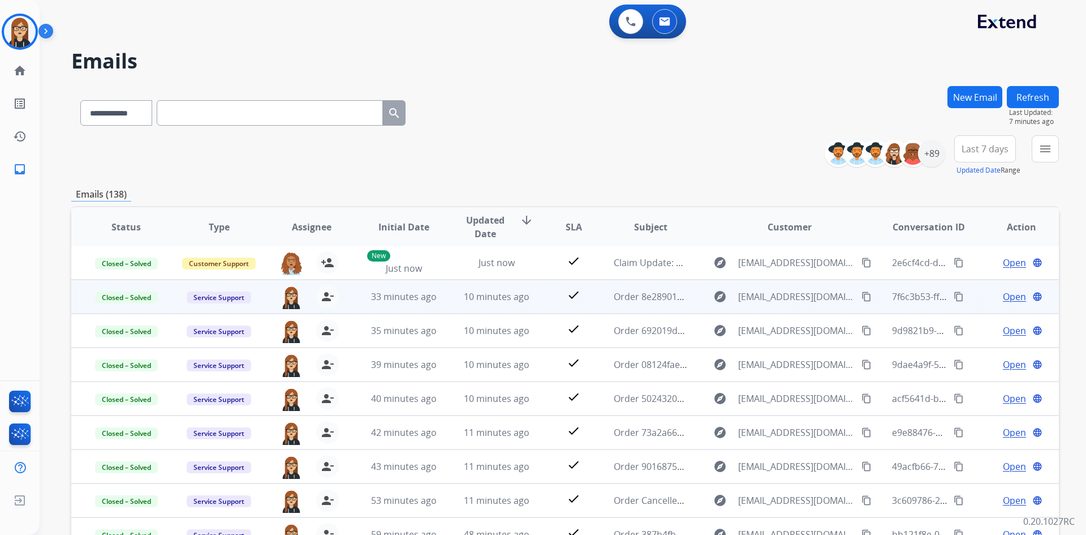
click at [972, 94] on button "New Email" at bounding box center [975, 97] width 55 height 22
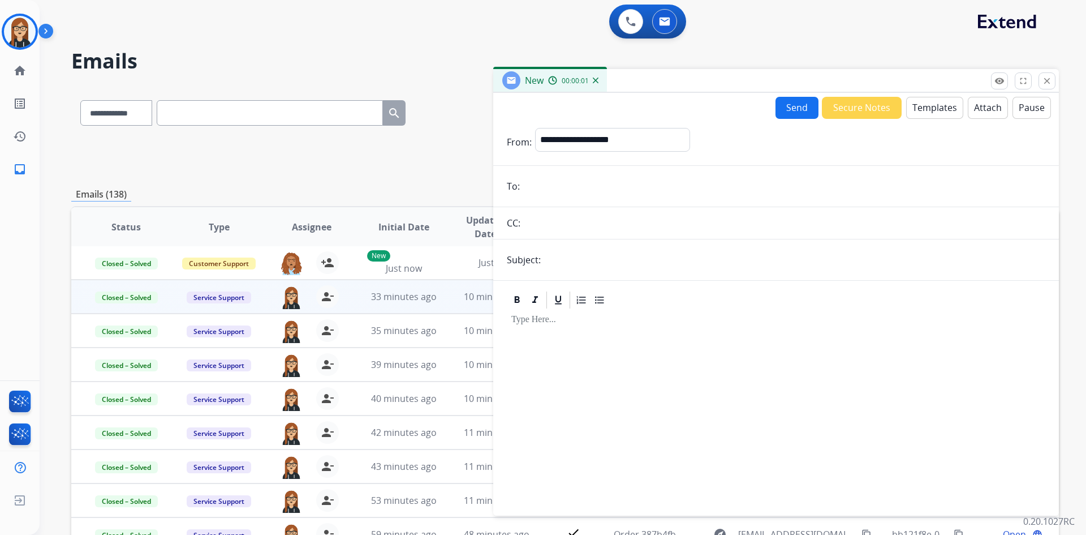
click at [535, 187] on input "email" at bounding box center [784, 186] width 522 height 23
click at [564, 142] on select "**********" at bounding box center [612, 139] width 154 height 23
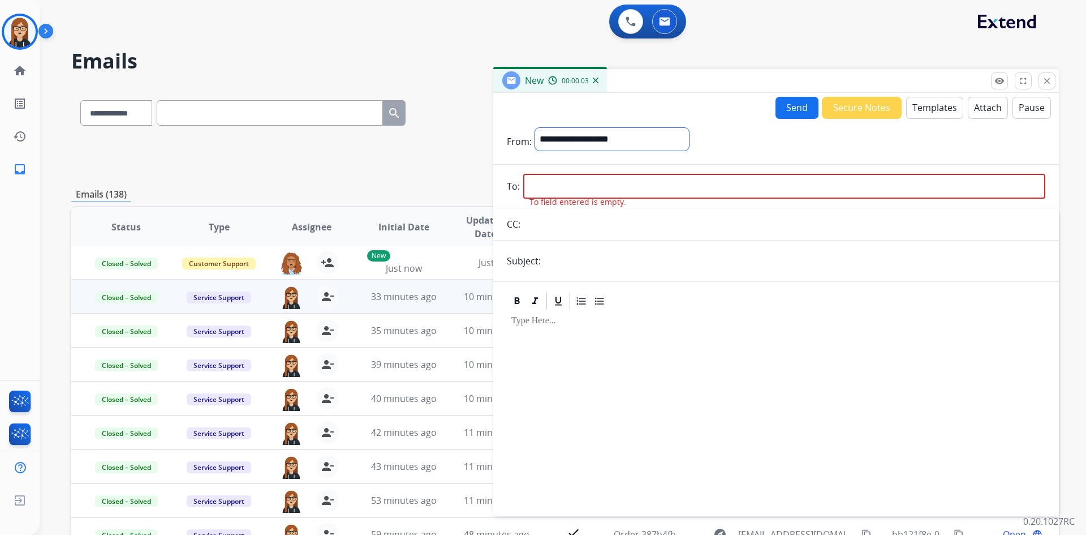
select select "**********"
click at [535, 128] on select "**********" at bounding box center [612, 139] width 154 height 23
click at [566, 195] on input "email" at bounding box center [784, 187] width 522 height 25
paste input "**********"
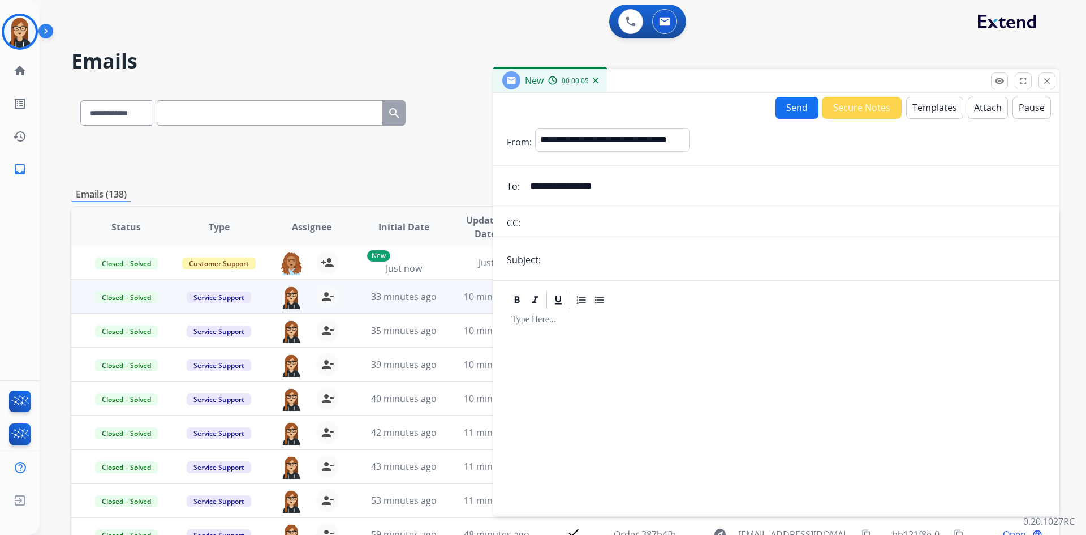
type input "**********"
click at [923, 106] on button "Templates" at bounding box center [934, 108] width 57 height 22
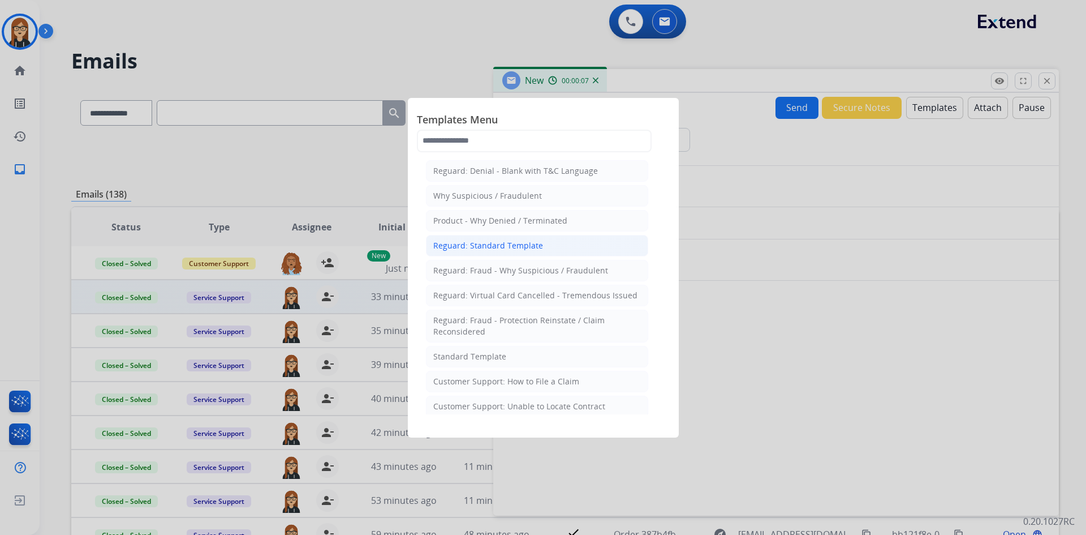
click at [481, 247] on div "Reguard: Standard Template" at bounding box center [488, 245] width 110 height 11
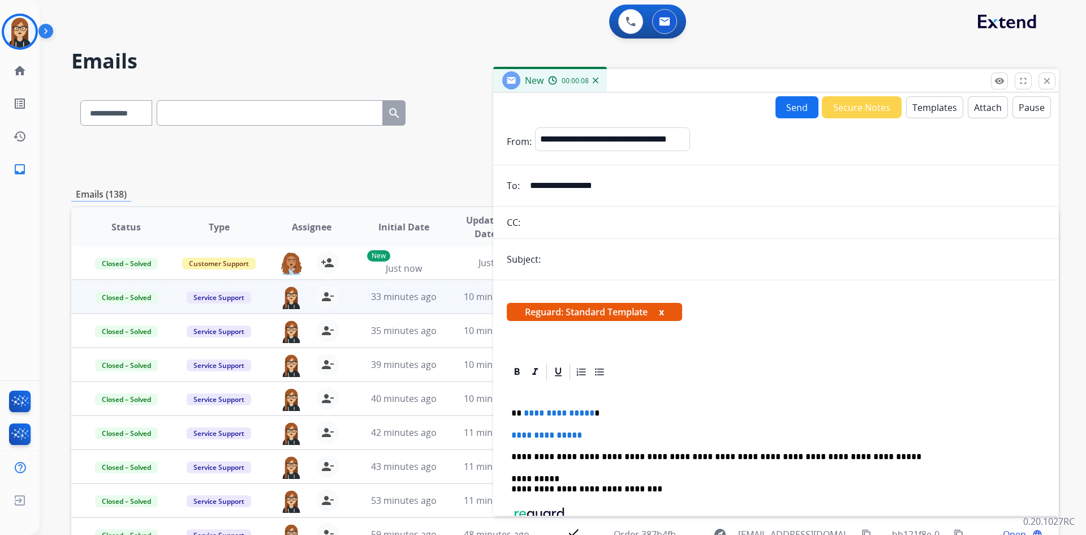
click at [660, 309] on span "Reguard: Standard Template x" at bounding box center [594, 312] width 175 height 18
drag, startPoint x: 559, startPoint y: 256, endPoint x: 554, endPoint y: 259, distance: 5.8
click at [559, 256] on input "text" at bounding box center [794, 259] width 501 height 23
paste input "**********"
type input "**********"
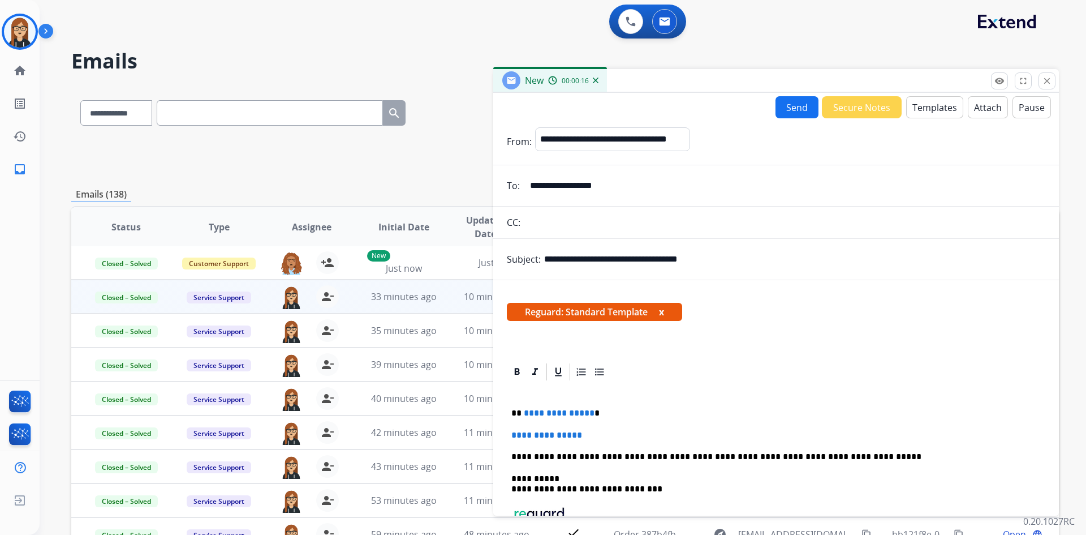
drag, startPoint x: 665, startPoint y: 311, endPoint x: 651, endPoint y: 324, distance: 19.6
click at [664, 311] on button "x" at bounding box center [661, 312] width 5 height 14
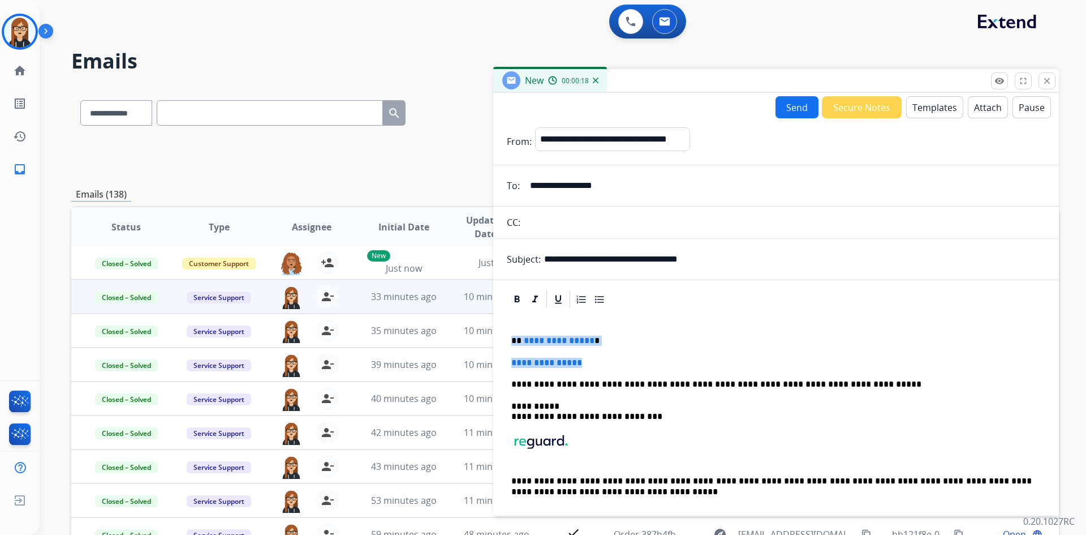
drag, startPoint x: 510, startPoint y: 341, endPoint x: 594, endPoint y: 360, distance: 86.1
click at [594, 360] on div "**********" at bounding box center [776, 422] width 539 height 224
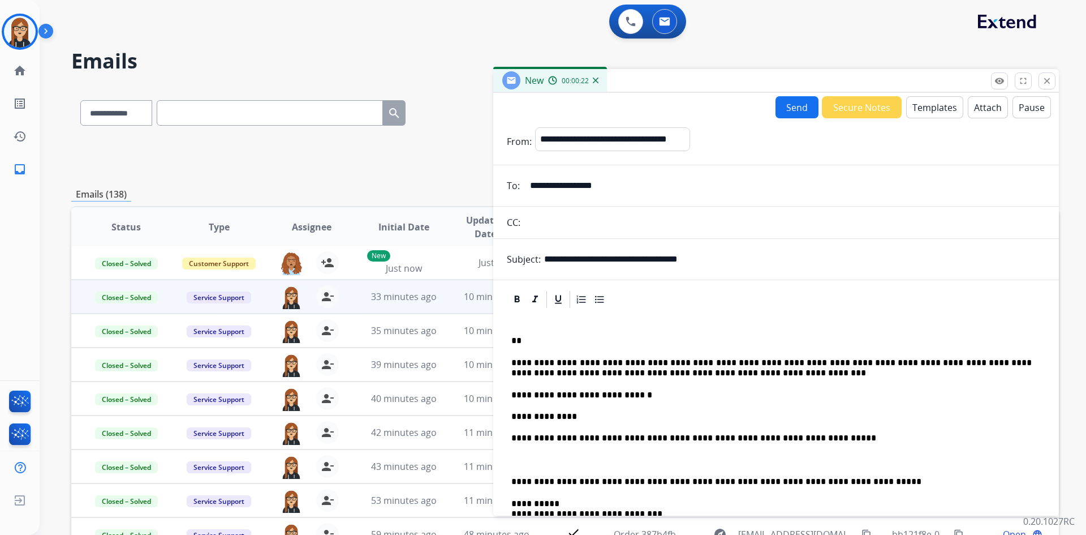
click at [523, 415] on p "**********" at bounding box center [772, 416] width 521 height 10
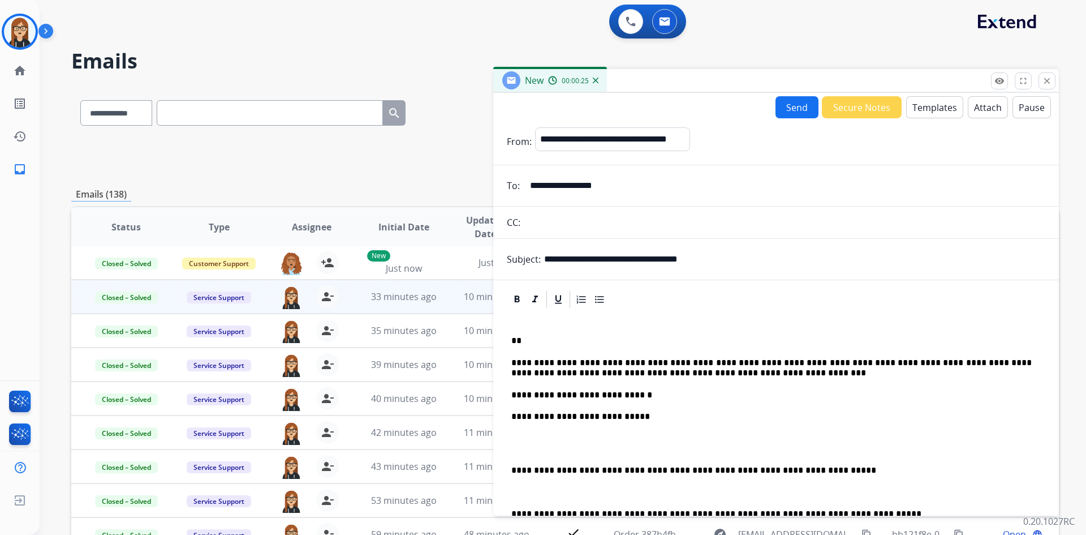
click at [572, 428] on div "**********" at bounding box center [776, 486] width 539 height 353
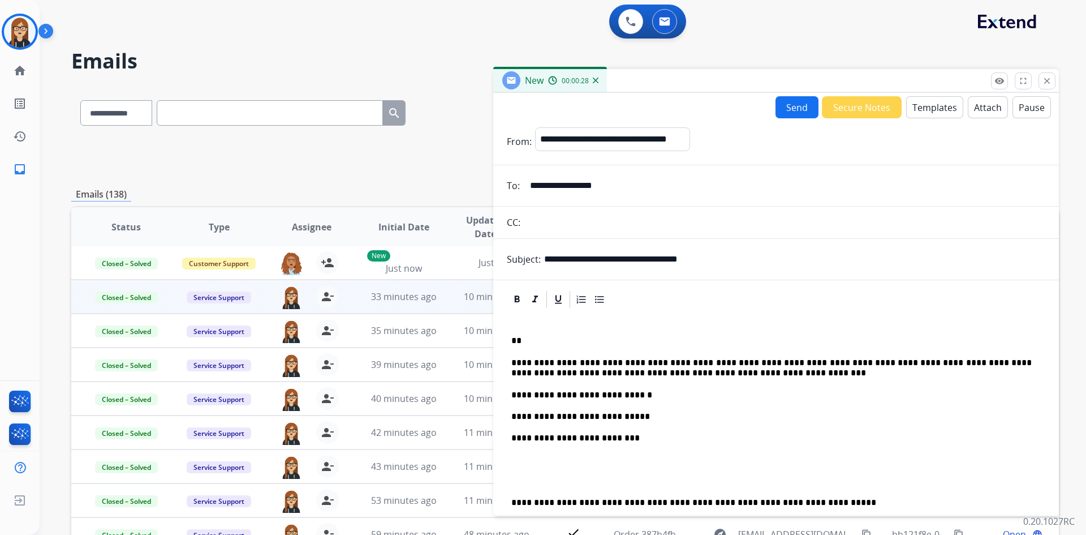
click at [523, 456] on p at bounding box center [777, 470] width 530 height 31
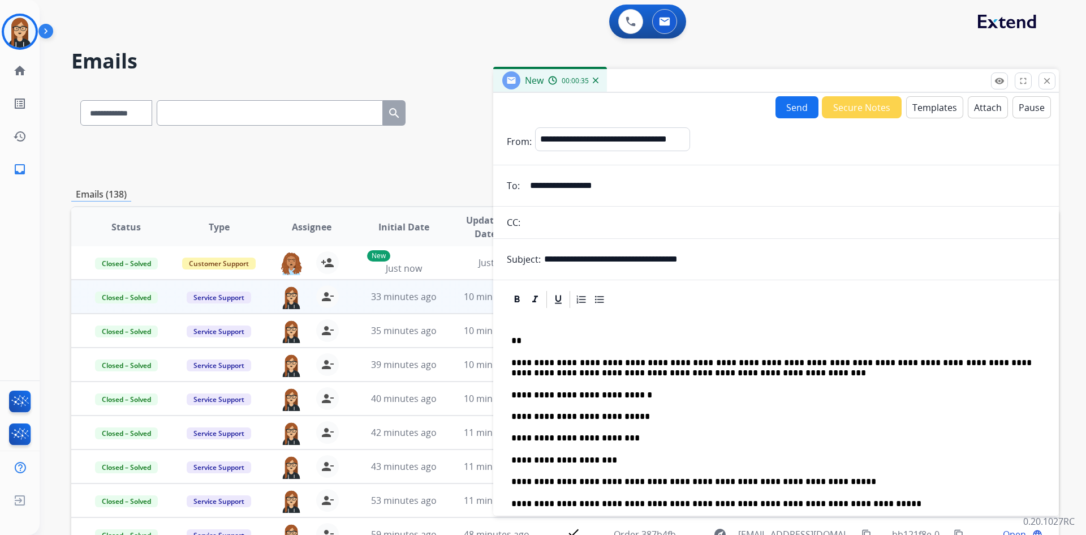
click at [791, 111] on button "Send" at bounding box center [797, 107] width 43 height 22
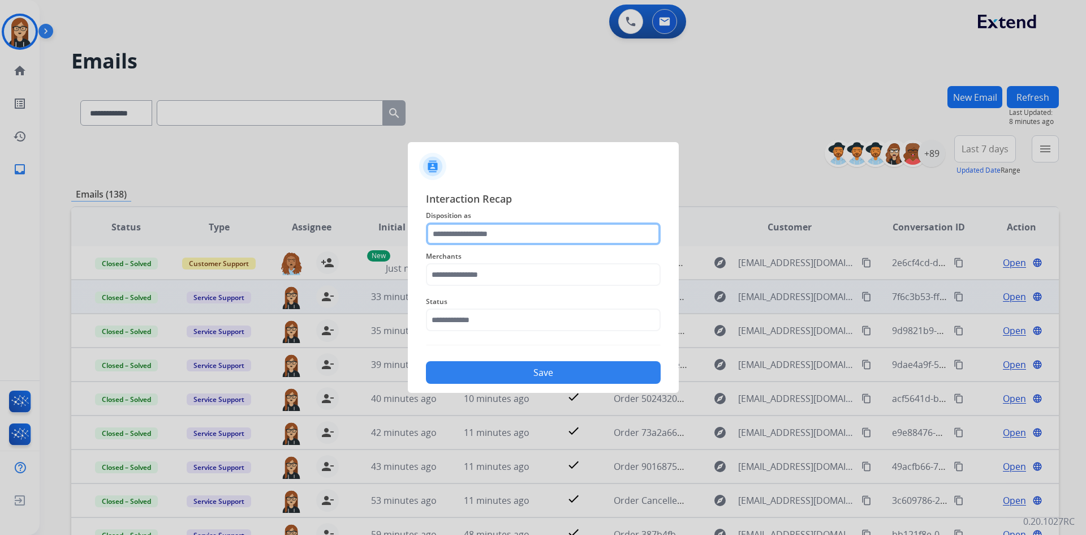
click at [465, 227] on input "text" at bounding box center [543, 233] width 235 height 23
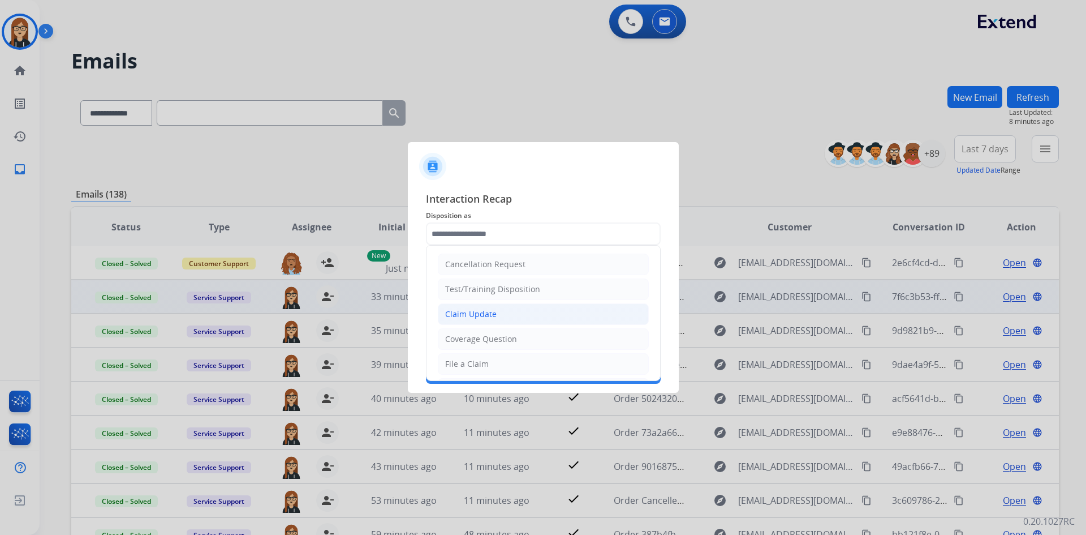
click at [477, 309] on div "Claim Update" at bounding box center [470, 313] width 51 height 11
type input "**********"
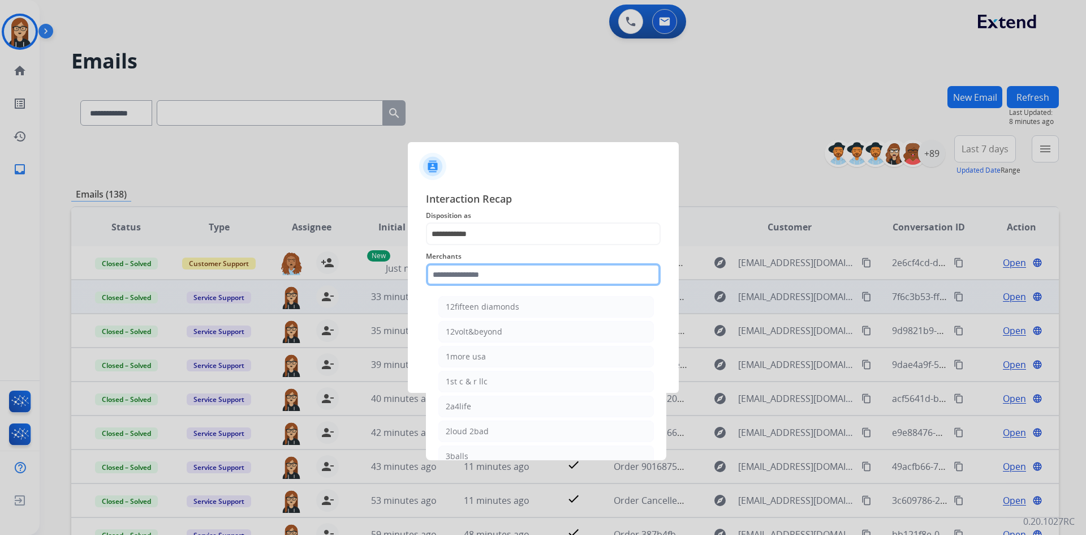
click at [474, 275] on input "text" at bounding box center [543, 274] width 235 height 23
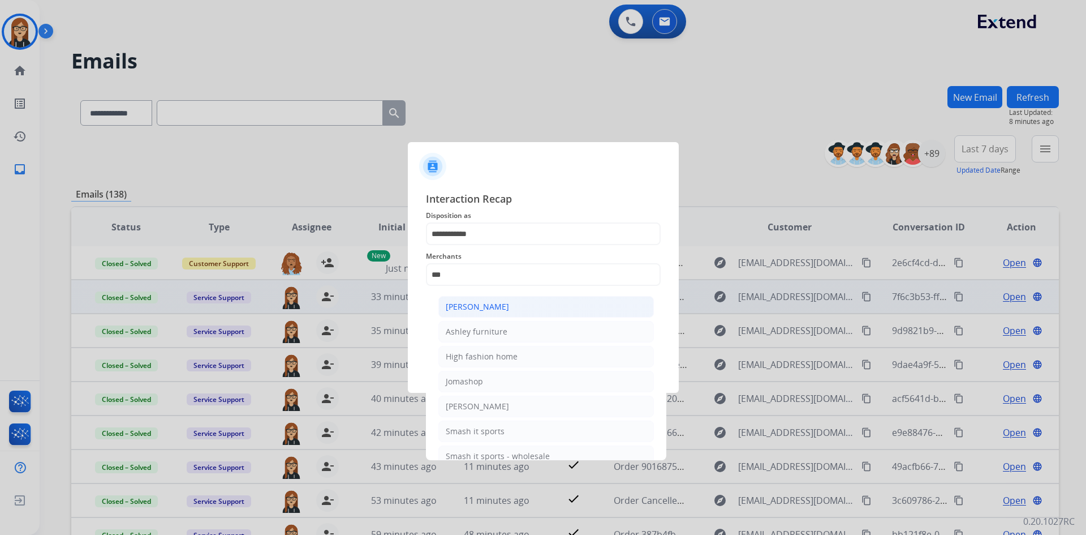
click at [484, 306] on div "Ashley - Reguard" at bounding box center [477, 306] width 63 height 11
type input "**********"
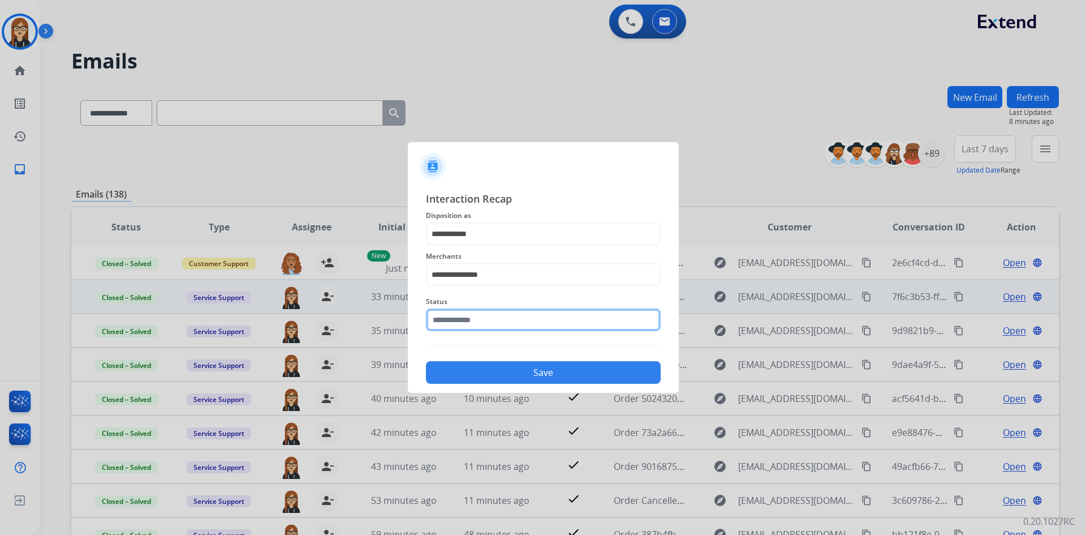
click at [476, 321] on input "text" at bounding box center [543, 319] width 235 height 23
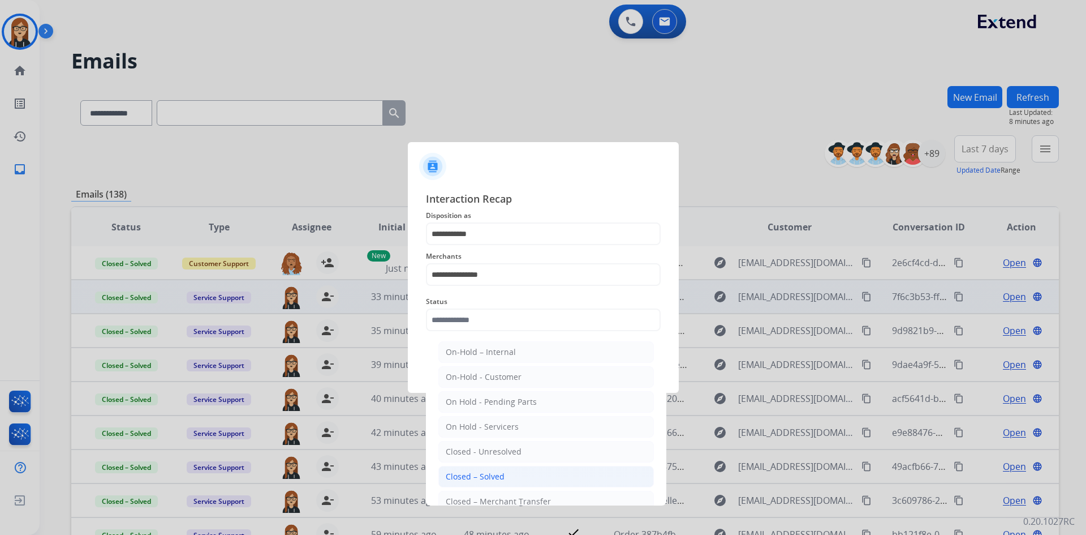
click at [491, 470] on li "Closed – Solved" at bounding box center [547, 477] width 216 height 22
type input "**********"
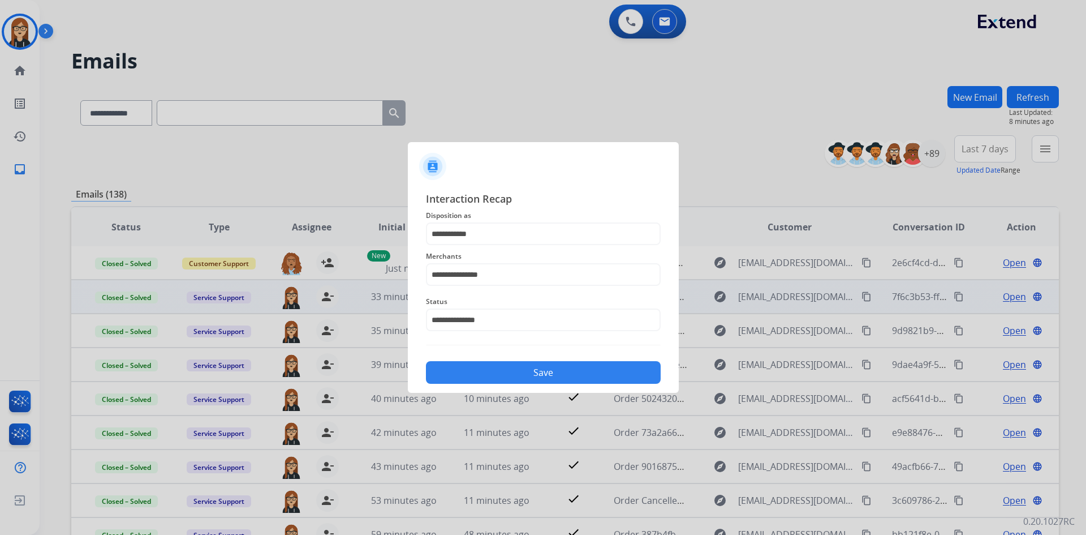
click at [534, 379] on button "Save" at bounding box center [543, 372] width 235 height 23
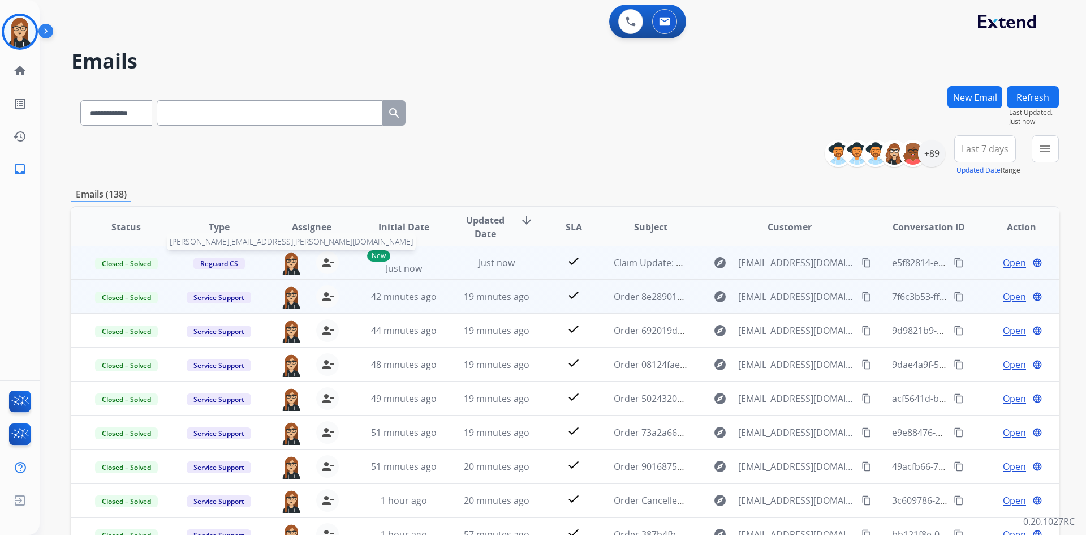
click at [288, 259] on img at bounding box center [291, 263] width 23 height 24
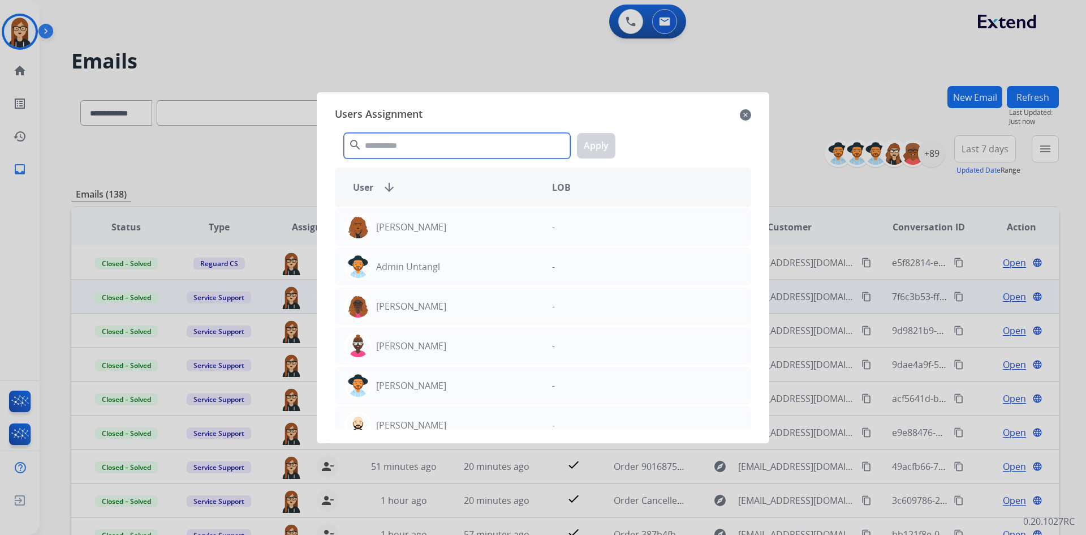
click at [455, 147] on input "text" at bounding box center [457, 145] width 226 height 25
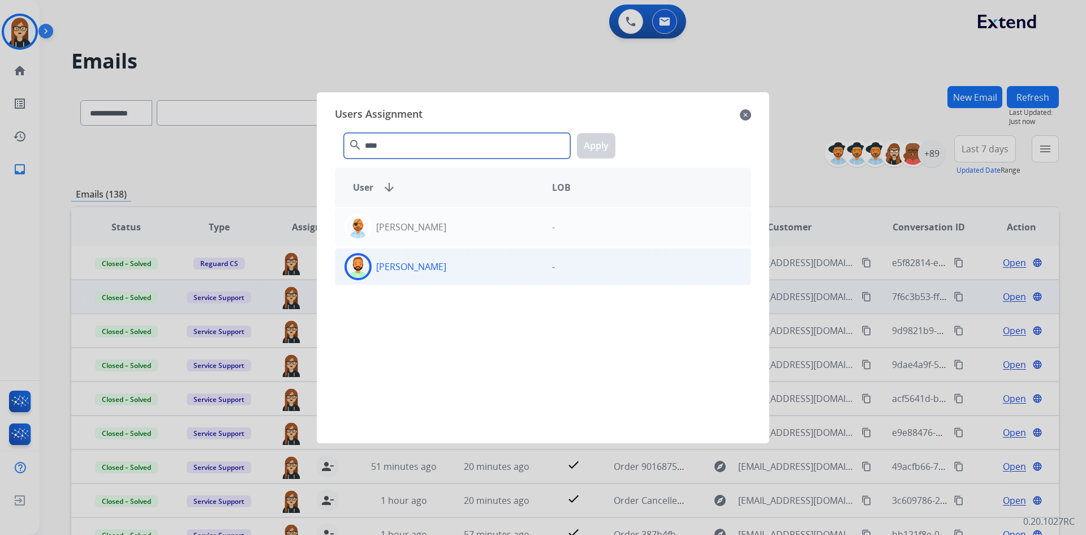
type input "****"
click at [363, 256] on div at bounding box center [358, 266] width 27 height 27
click at [591, 144] on button "Apply" at bounding box center [596, 145] width 38 height 25
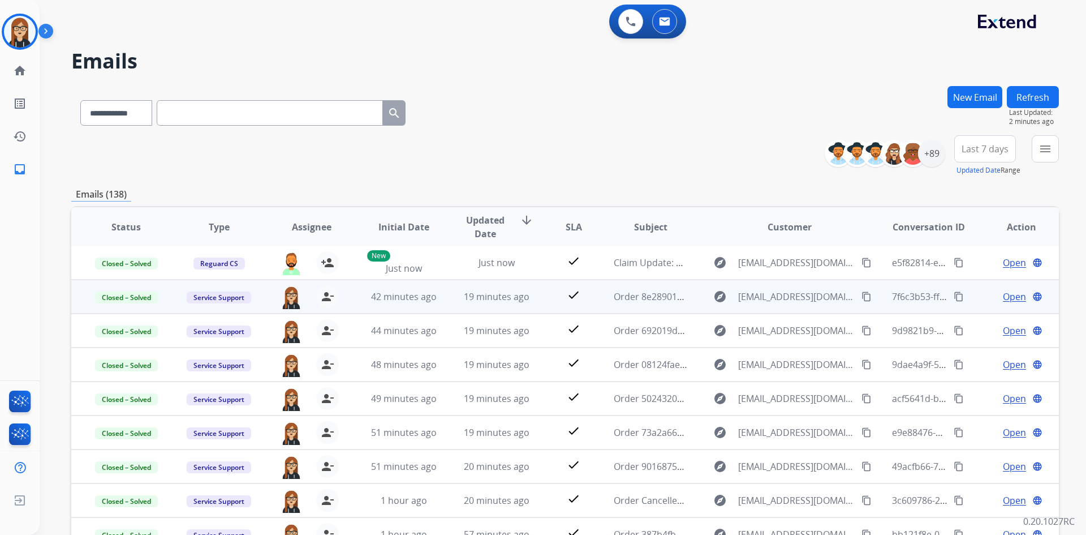
drag, startPoint x: 910, startPoint y: 62, endPoint x: 895, endPoint y: 74, distance: 18.9
click at [910, 62] on h2 "Emails" at bounding box center [565, 61] width 988 height 23
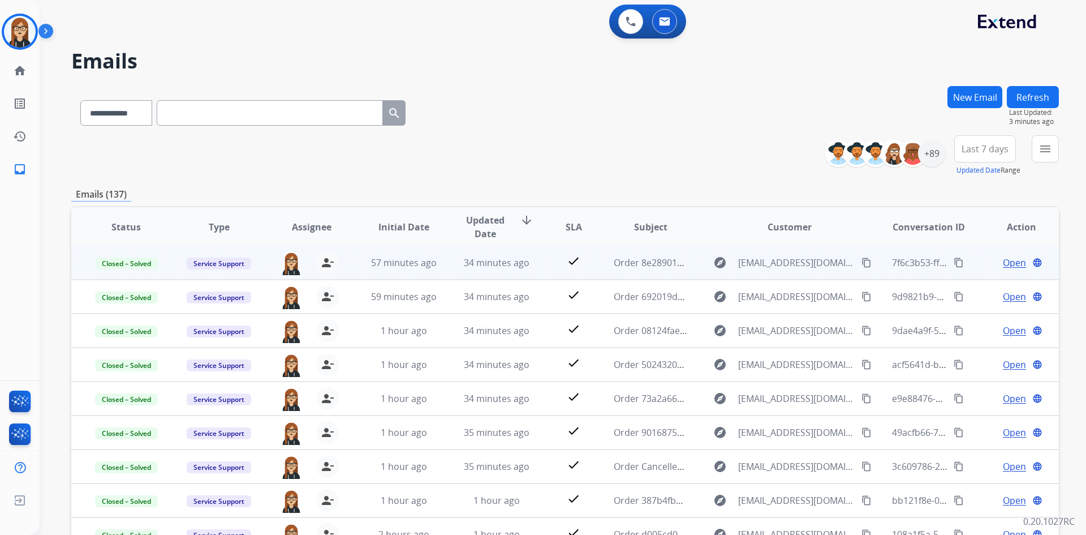
scroll to position [1, 0]
click at [21, 31] on img at bounding box center [20, 32] width 32 height 32
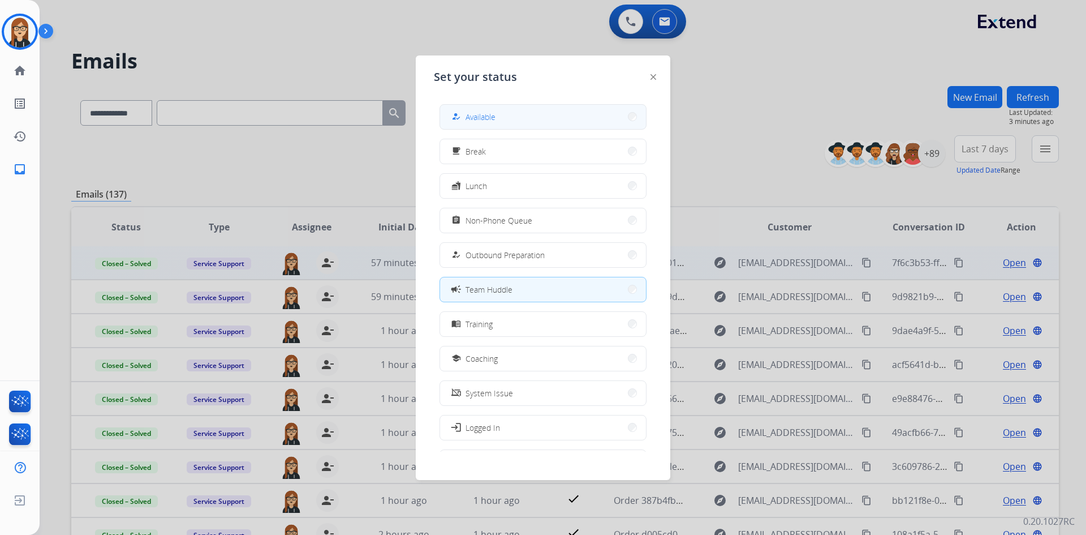
click at [484, 120] on span "Available" at bounding box center [481, 117] width 30 height 12
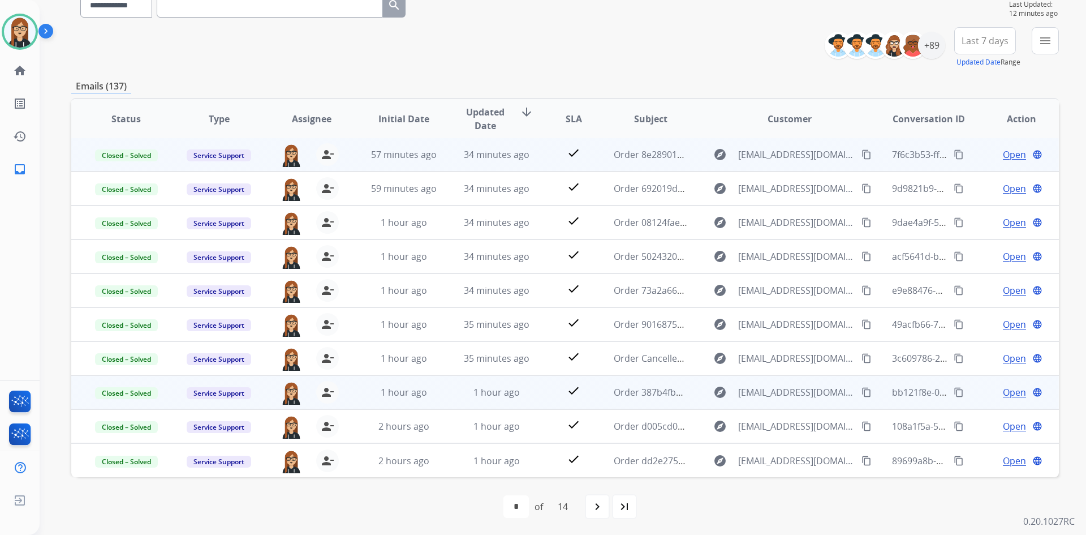
scroll to position [109, 0]
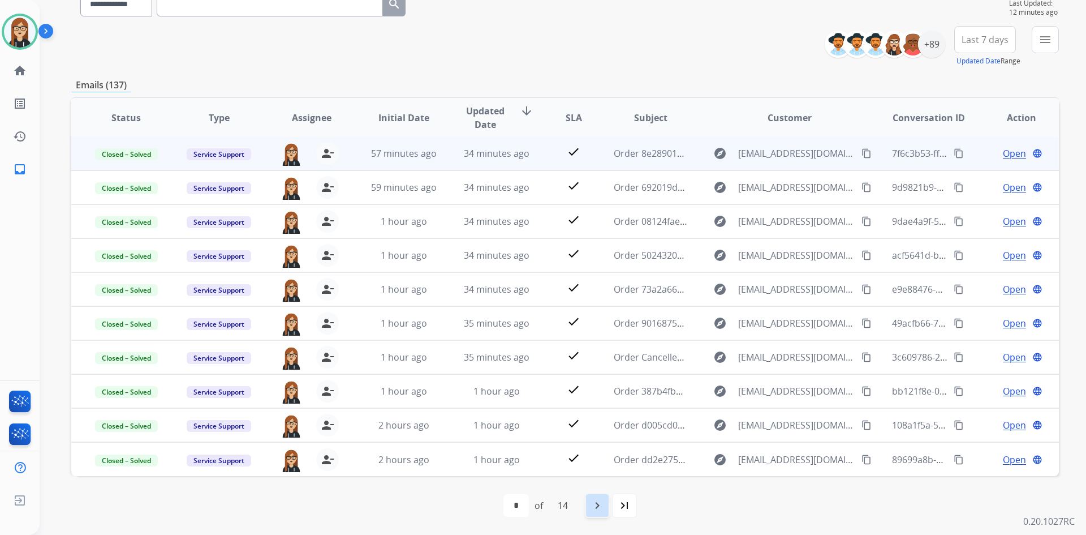
click at [598, 508] on mat-icon "navigate_next" at bounding box center [598, 506] width 14 height 14
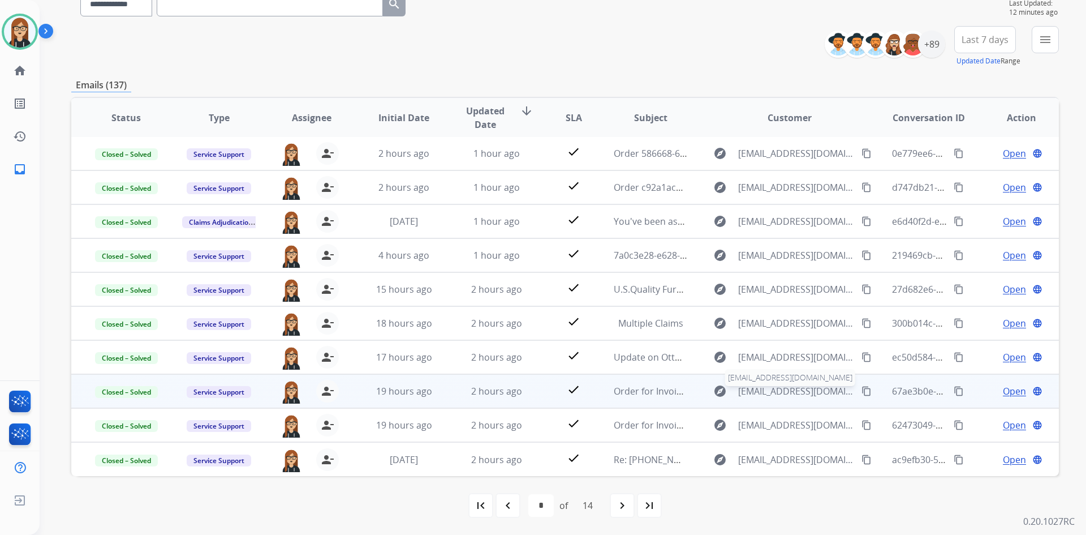
click at [750, 393] on span "billing@ahmfurniture.com" at bounding box center [796, 391] width 117 height 14
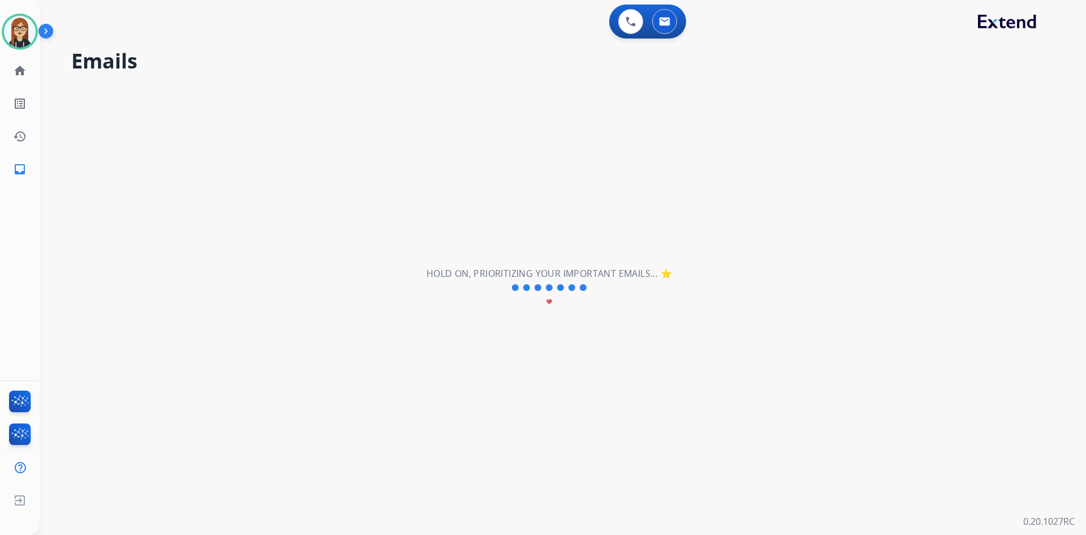
select select "*"
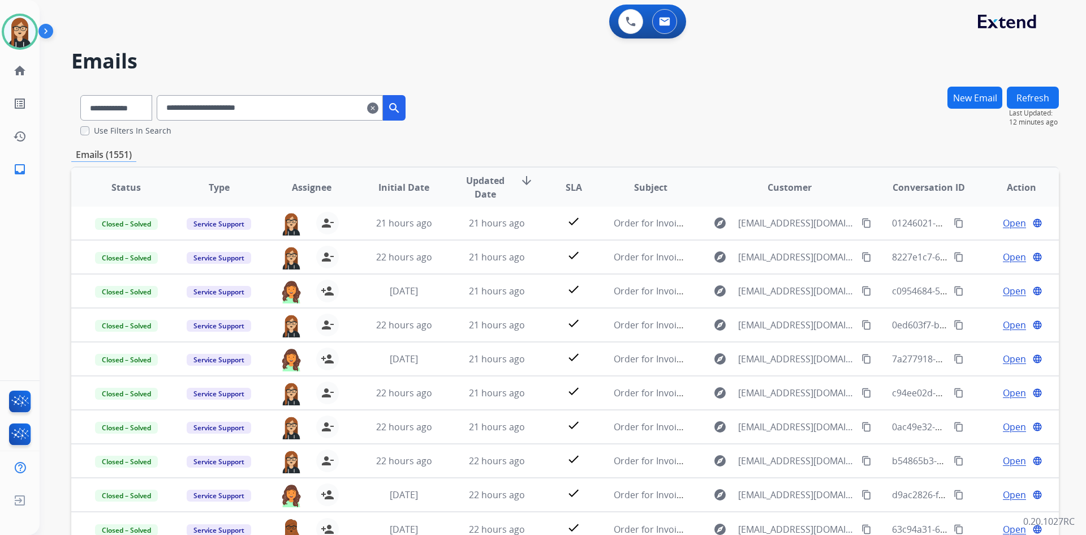
click at [379, 106] on mat-icon "clear" at bounding box center [372, 108] width 11 height 14
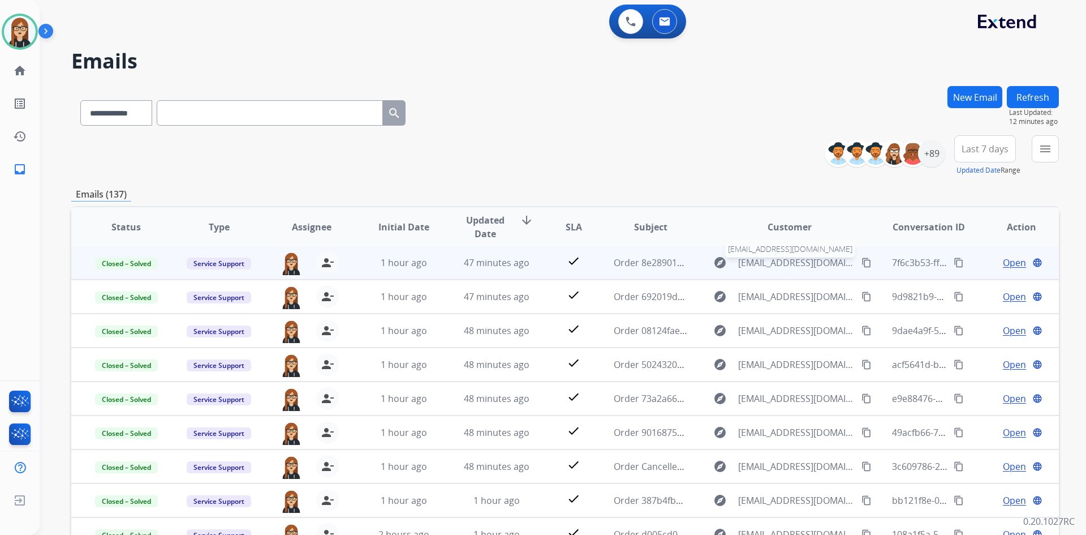
click at [767, 258] on span "services@ahmfurniture.com" at bounding box center [796, 263] width 117 height 14
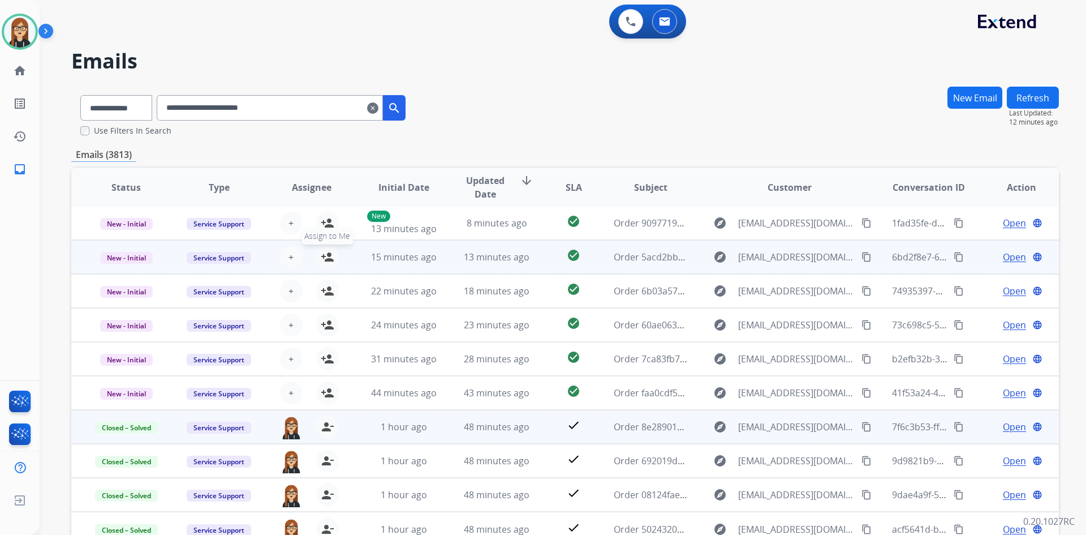
drag, startPoint x: 329, startPoint y: 227, endPoint x: 320, endPoint y: 248, distance: 22.5
click at [329, 227] on mat-icon "person_add" at bounding box center [328, 223] width 14 height 14
click at [323, 256] on mat-icon "person_add" at bounding box center [328, 257] width 14 height 14
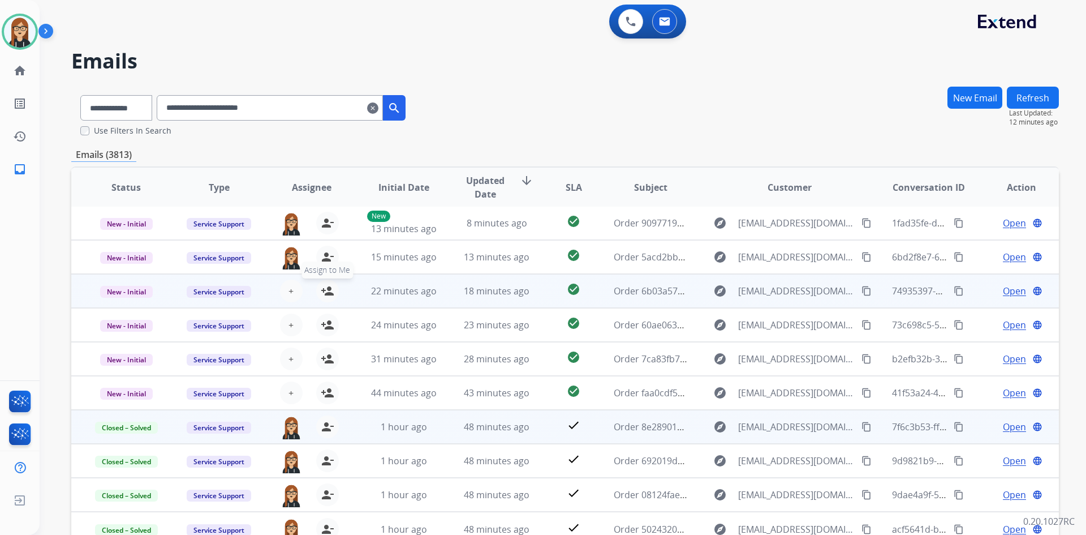
click at [325, 286] on mat-icon "person_add" at bounding box center [328, 291] width 14 height 14
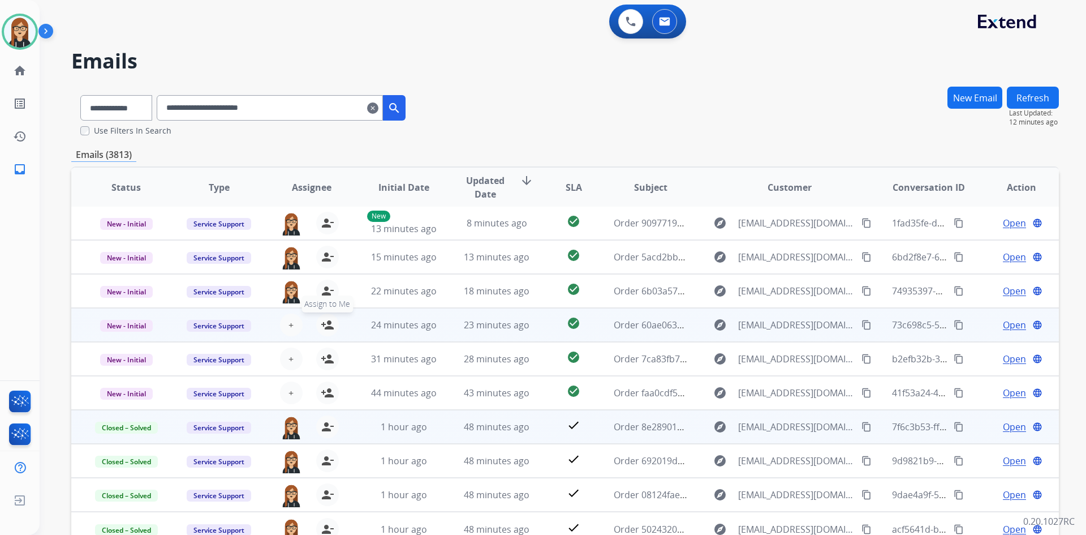
click at [327, 319] on mat-icon "person_add" at bounding box center [328, 325] width 14 height 14
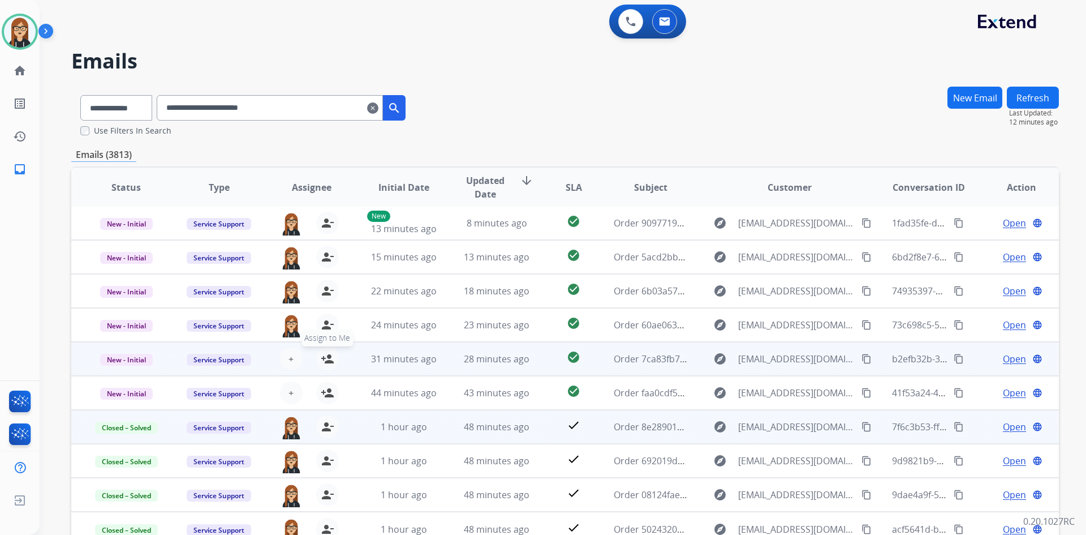
click at [327, 359] on mat-icon "person_add" at bounding box center [328, 359] width 14 height 14
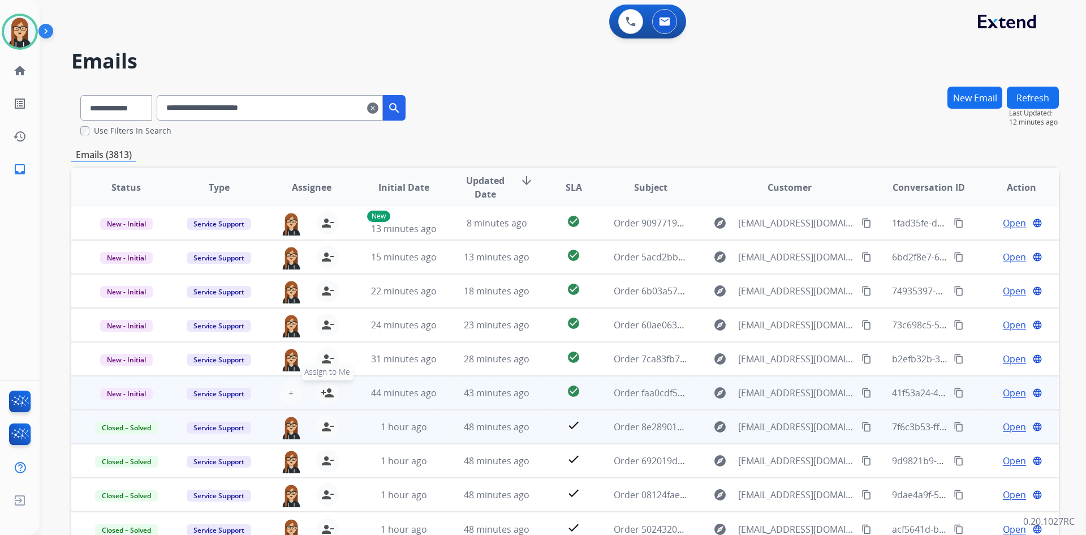
click at [326, 390] on mat-icon "person_add" at bounding box center [328, 393] width 14 height 14
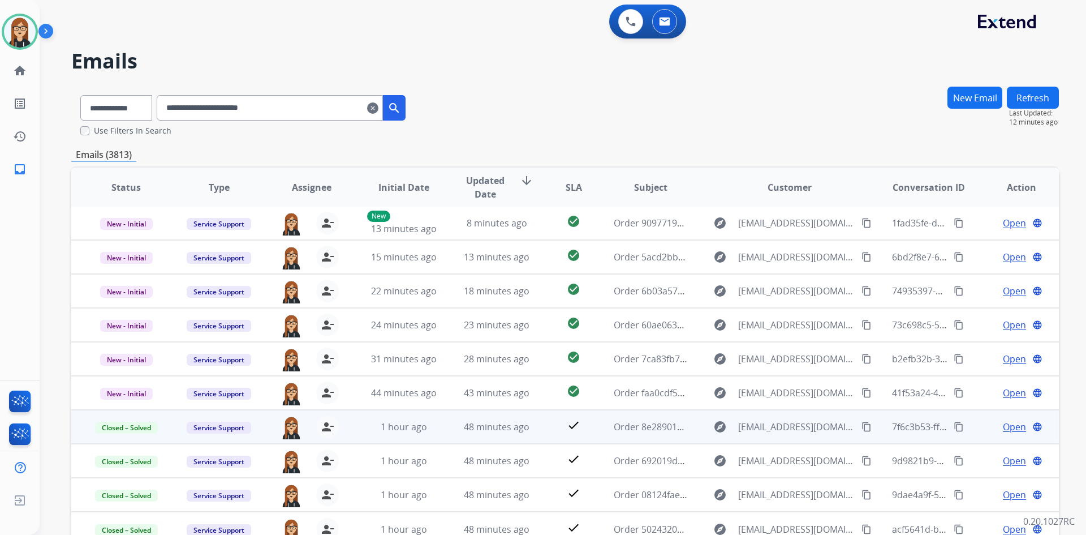
click at [379, 107] on mat-icon "clear" at bounding box center [372, 108] width 11 height 14
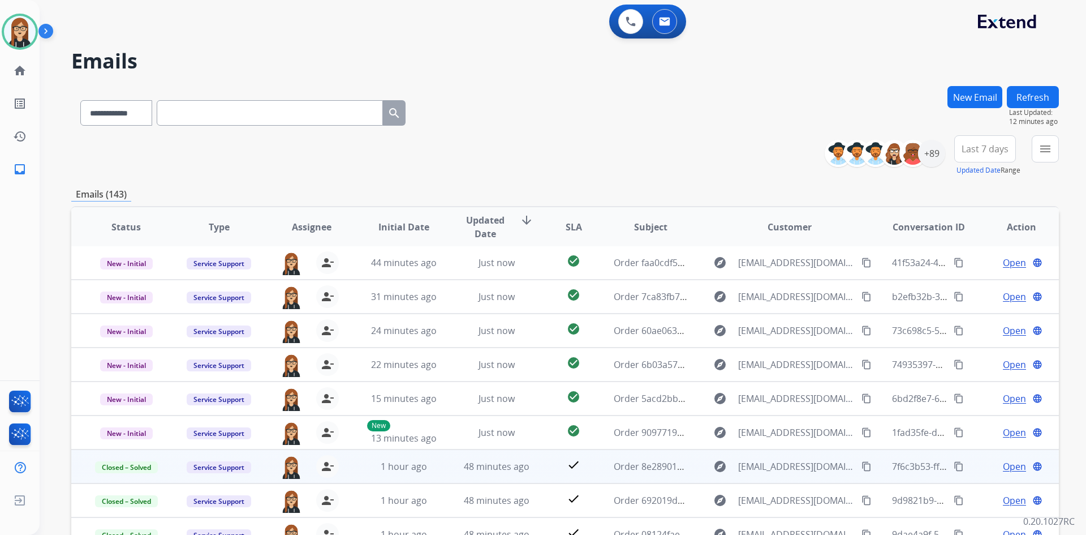
click at [304, 115] on input "text" at bounding box center [270, 112] width 226 height 25
paste input "**********"
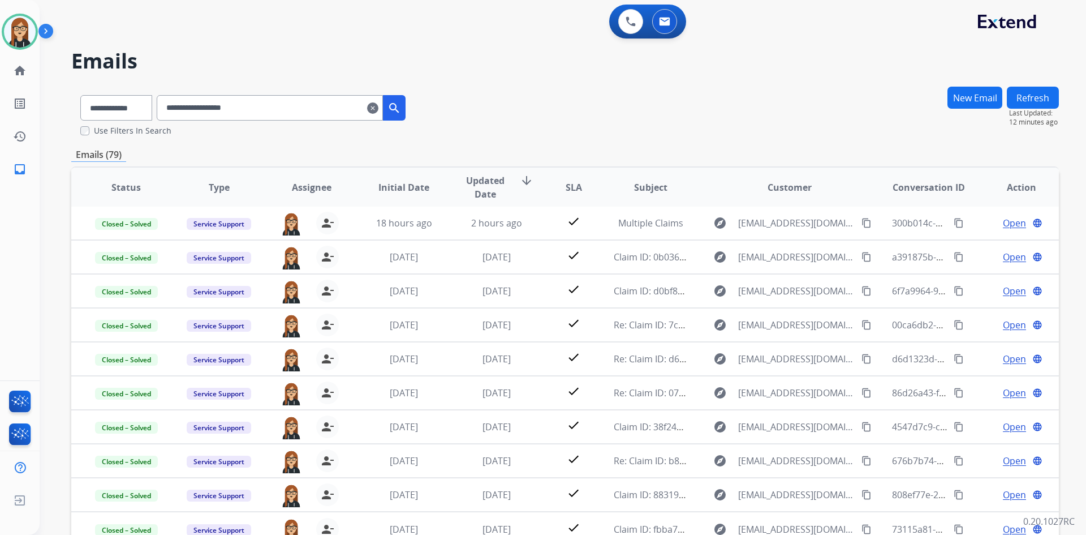
click at [236, 108] on input "**********" at bounding box center [270, 107] width 226 height 25
paste input "text"
type input "**********"
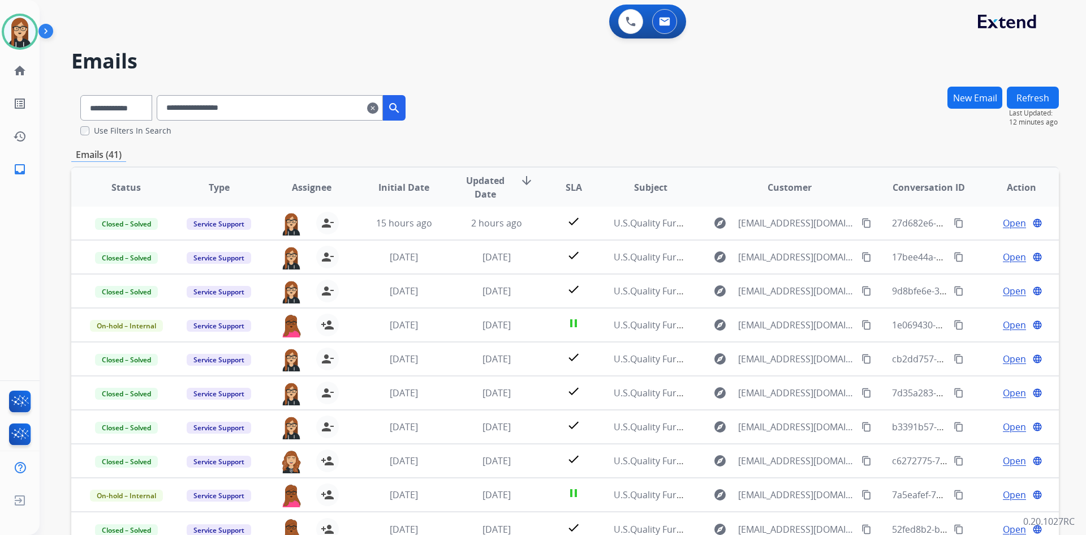
click at [379, 109] on mat-icon "clear" at bounding box center [372, 108] width 11 height 14
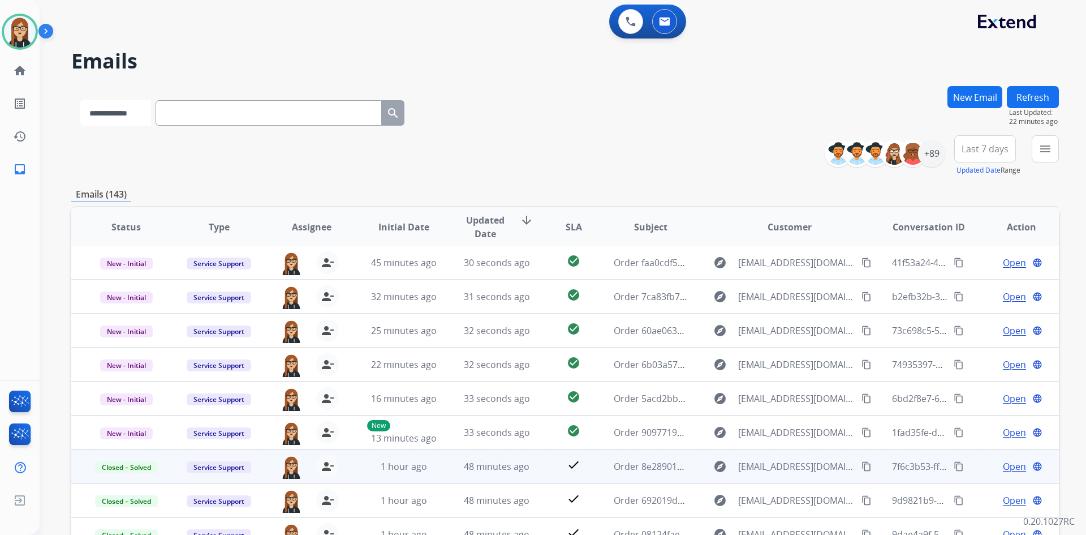
drag, startPoint x: 141, startPoint y: 116, endPoint x: 134, endPoint y: 123, distance: 10.0
click at [140, 116] on select "**********" at bounding box center [115, 112] width 71 height 25
select select "**********"
click at [80, 100] on select "**********" at bounding box center [115, 112] width 71 height 25
click at [222, 109] on input "text" at bounding box center [270, 112] width 226 height 25
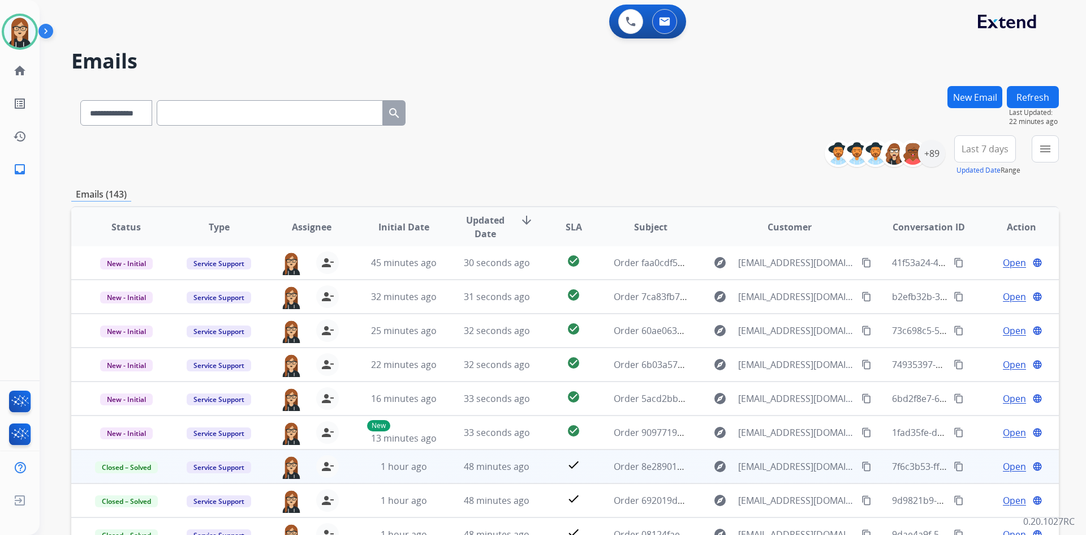
paste input "**********"
type input "**********"
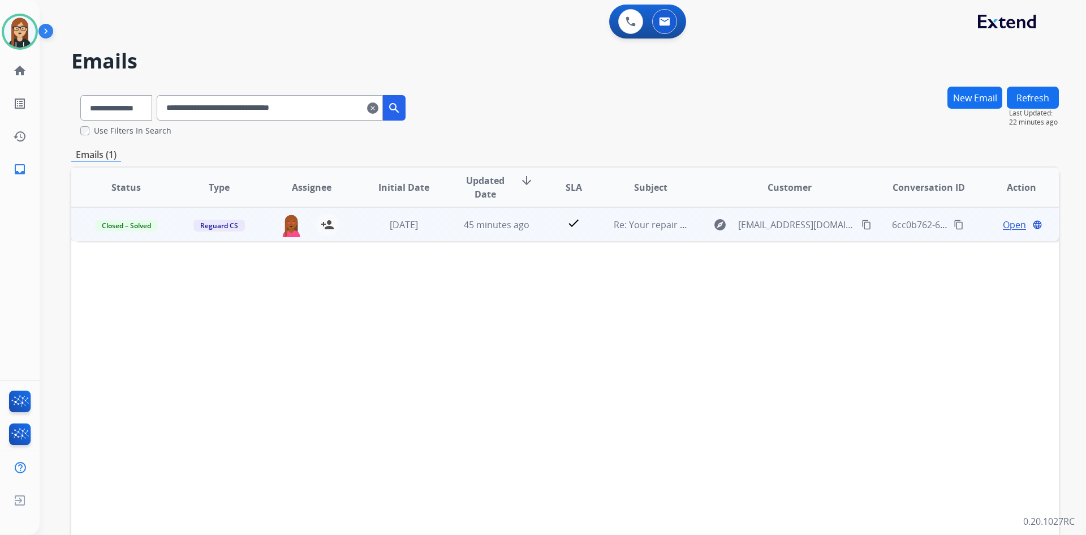
click at [1008, 226] on span "Open" at bounding box center [1014, 225] width 23 height 14
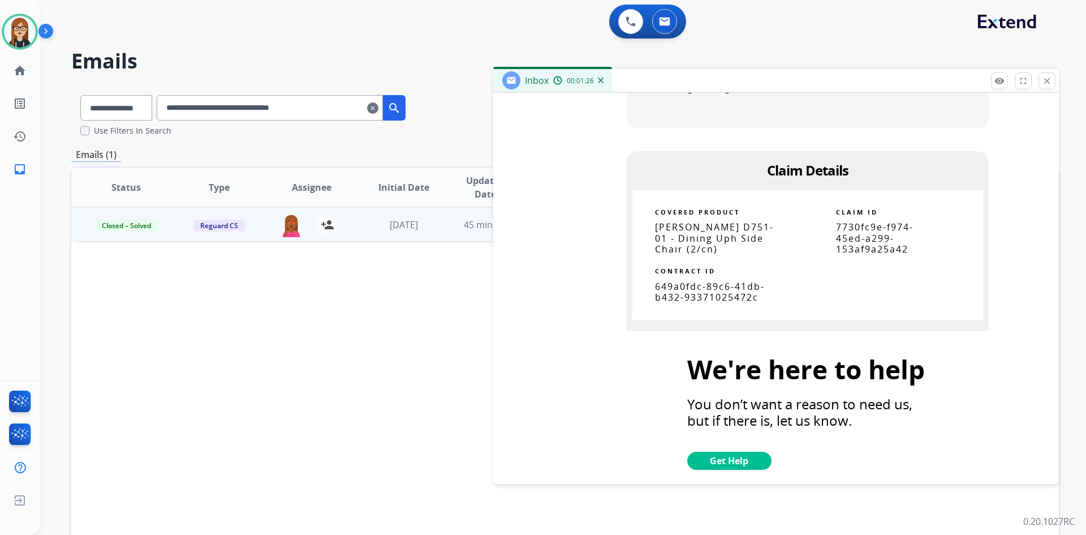
scroll to position [2427, 0]
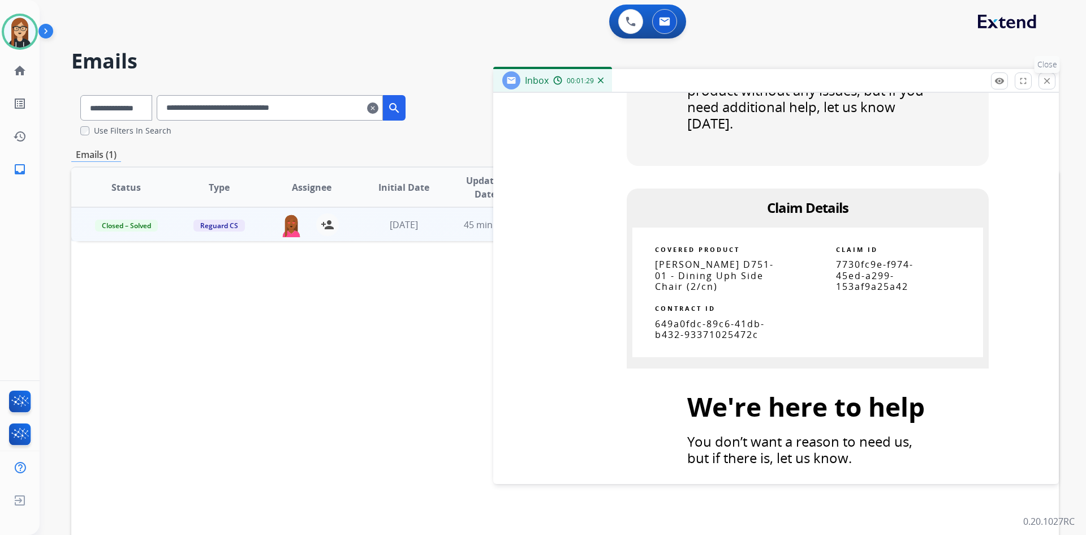
click at [1043, 84] on mat-icon "close" at bounding box center [1047, 81] width 10 height 10
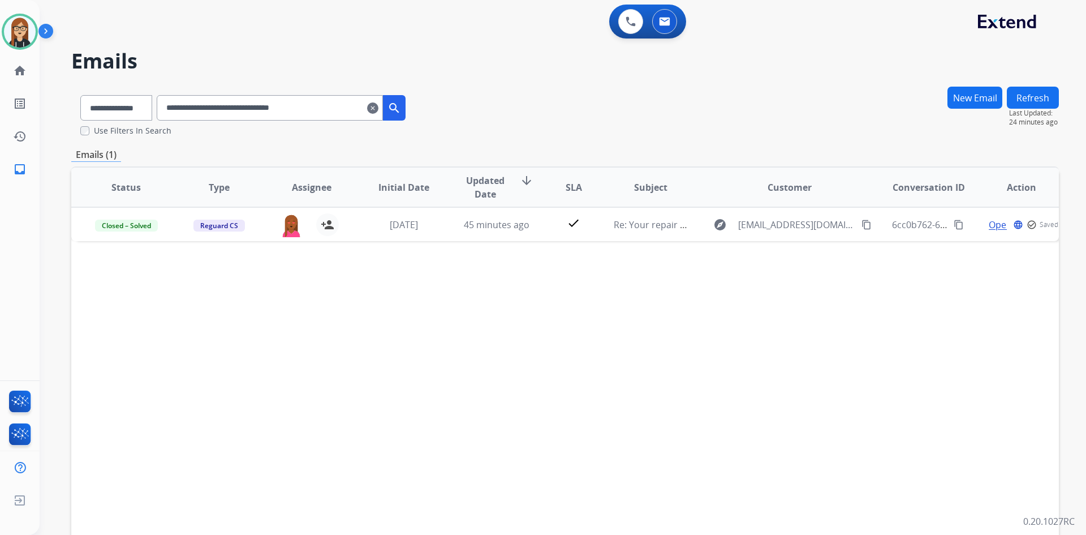
click at [379, 112] on mat-icon "clear" at bounding box center [372, 108] width 11 height 14
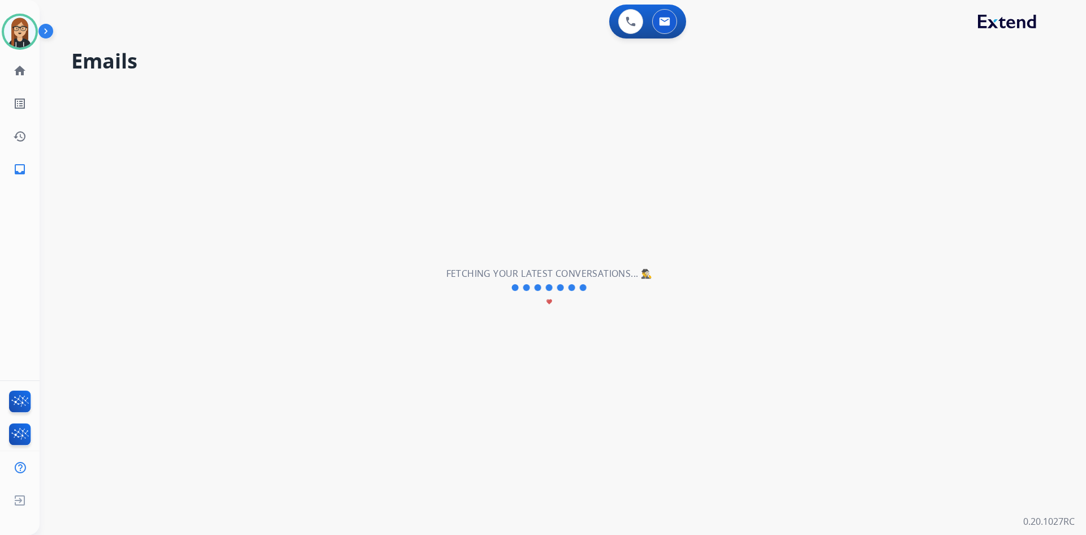
select select "**********"
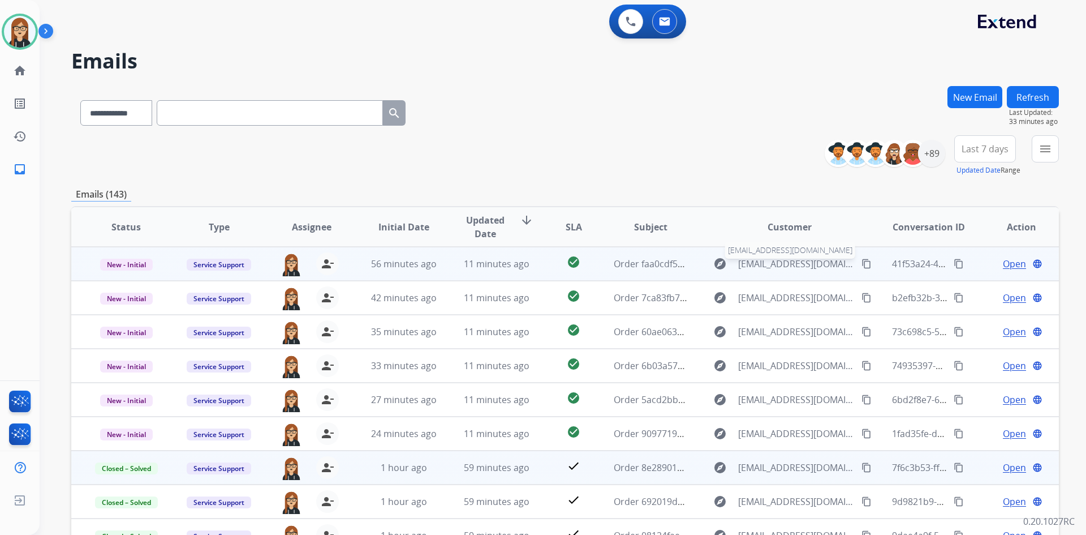
click at [773, 265] on span "services@ahmfurniture.com" at bounding box center [796, 264] width 117 height 14
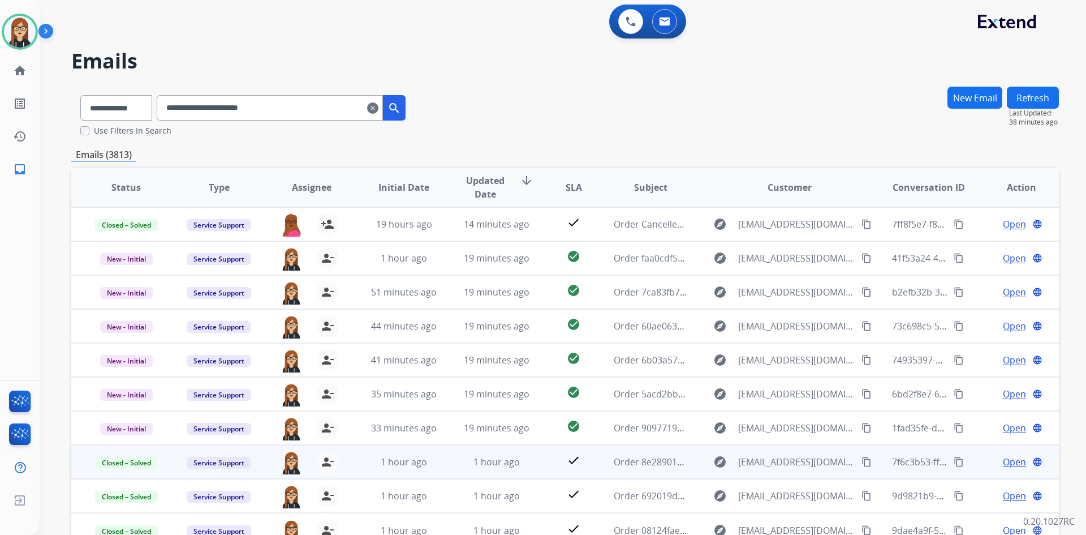
click at [379, 108] on mat-icon "clear" at bounding box center [372, 108] width 11 height 14
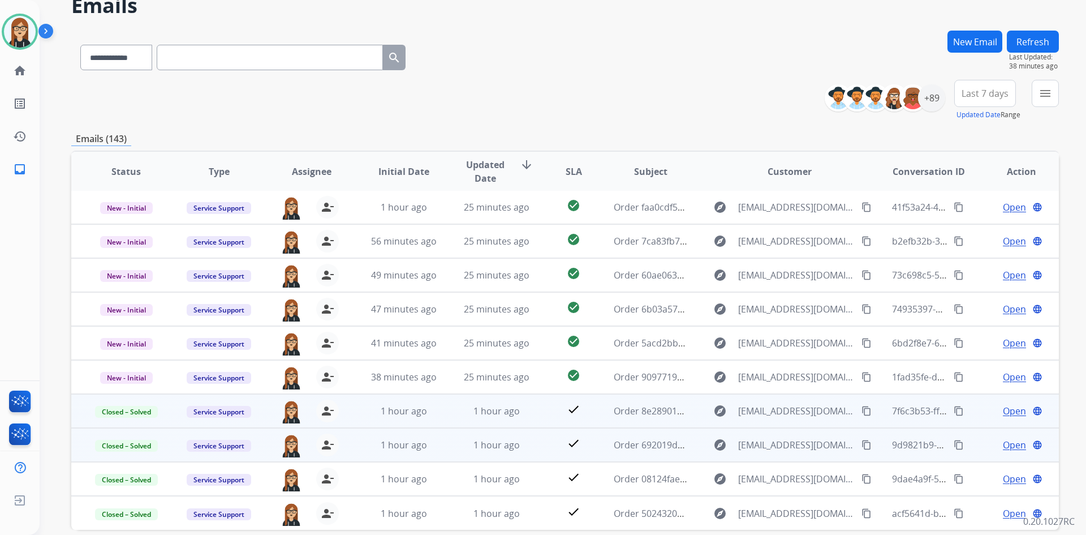
scroll to position [109, 0]
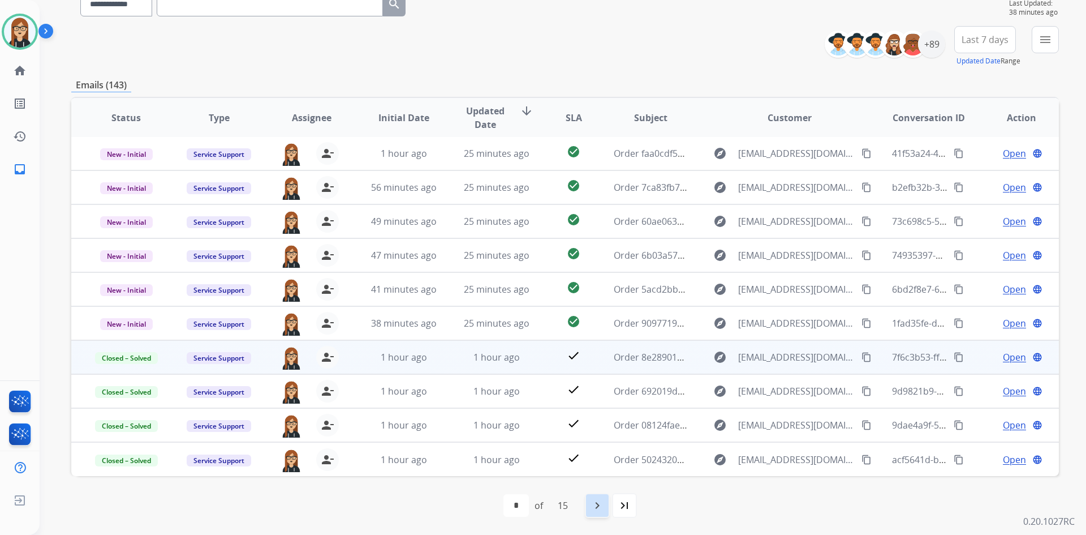
click at [604, 506] on mat-icon "navigate_next" at bounding box center [598, 506] width 14 height 14
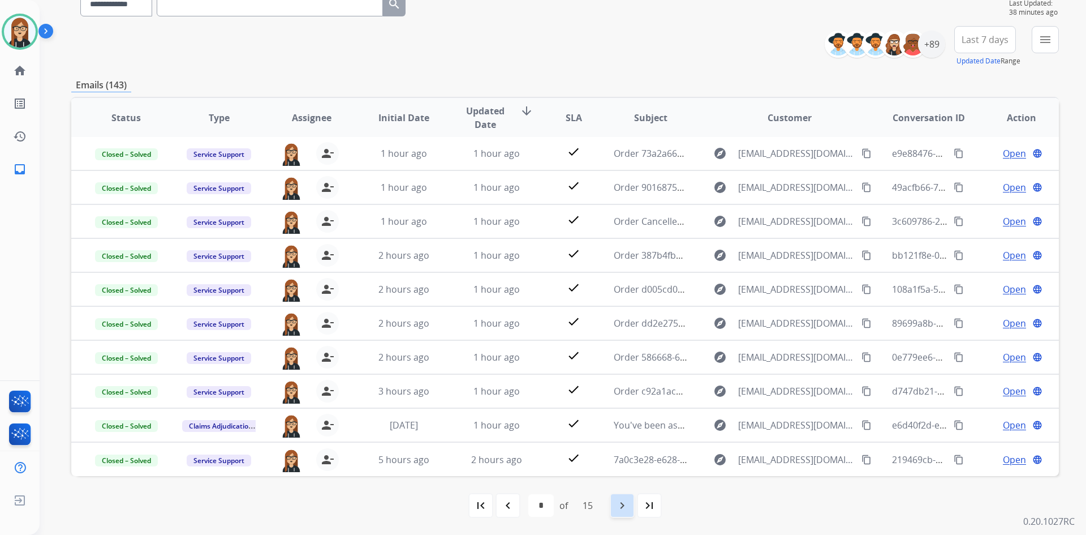
click at [624, 508] on mat-icon "navigate_next" at bounding box center [623, 506] width 14 height 14
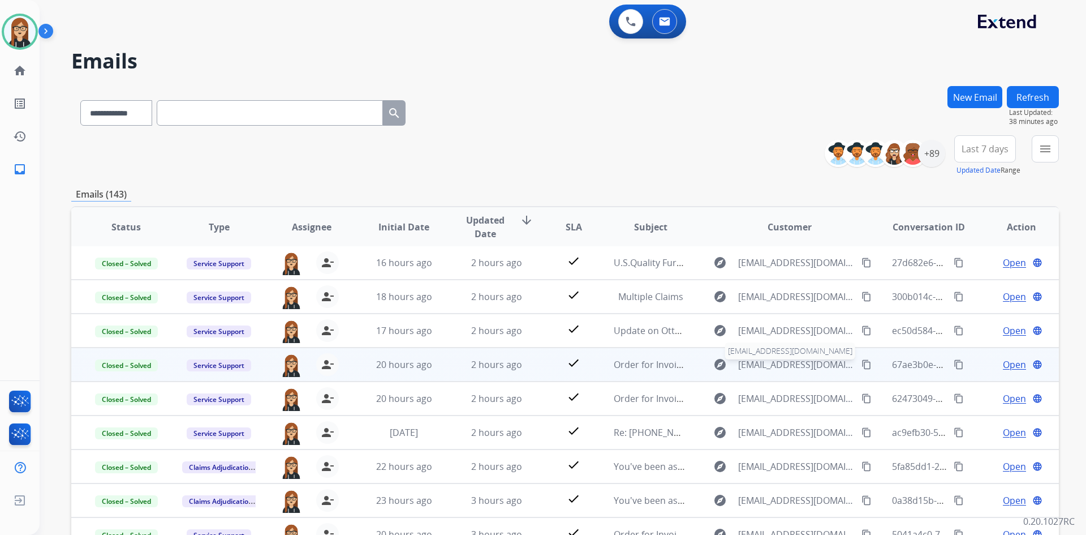
click at [760, 365] on span "billing@ahmfurniture.com" at bounding box center [796, 365] width 117 height 14
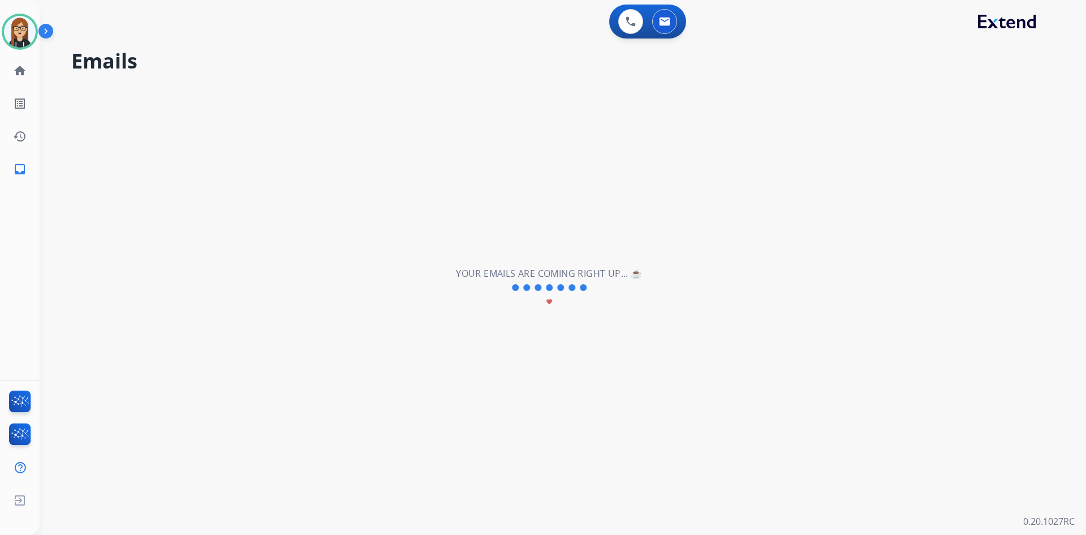
select select "*"
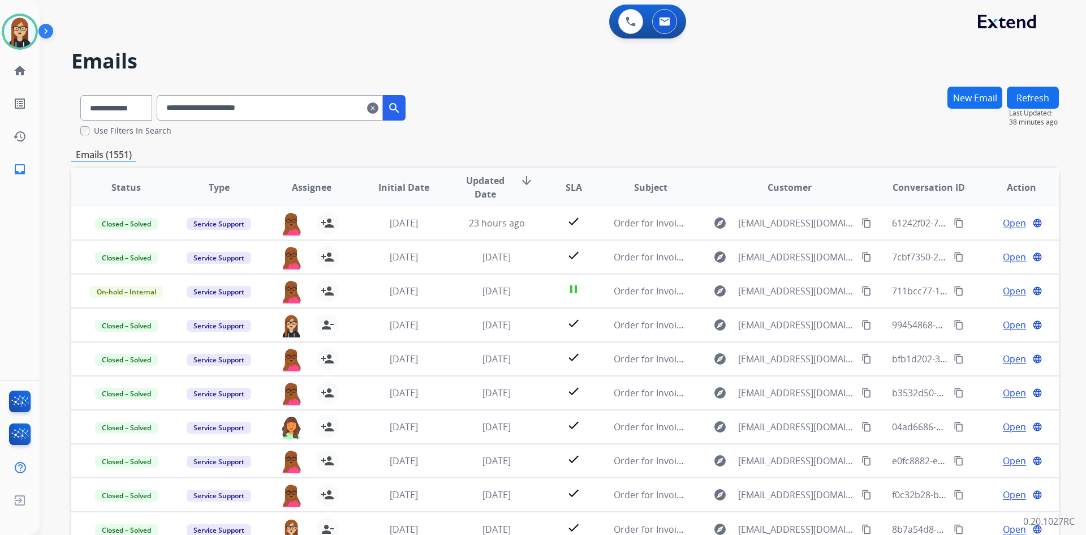
click at [379, 110] on mat-icon "clear" at bounding box center [372, 108] width 11 height 14
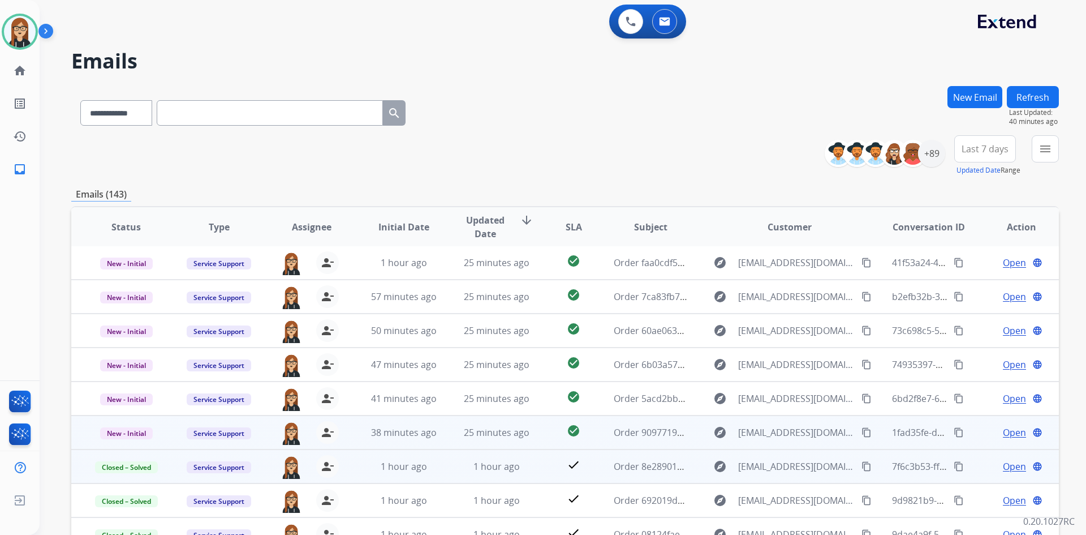
click at [1011, 428] on span "Open" at bounding box center [1014, 433] width 23 height 14
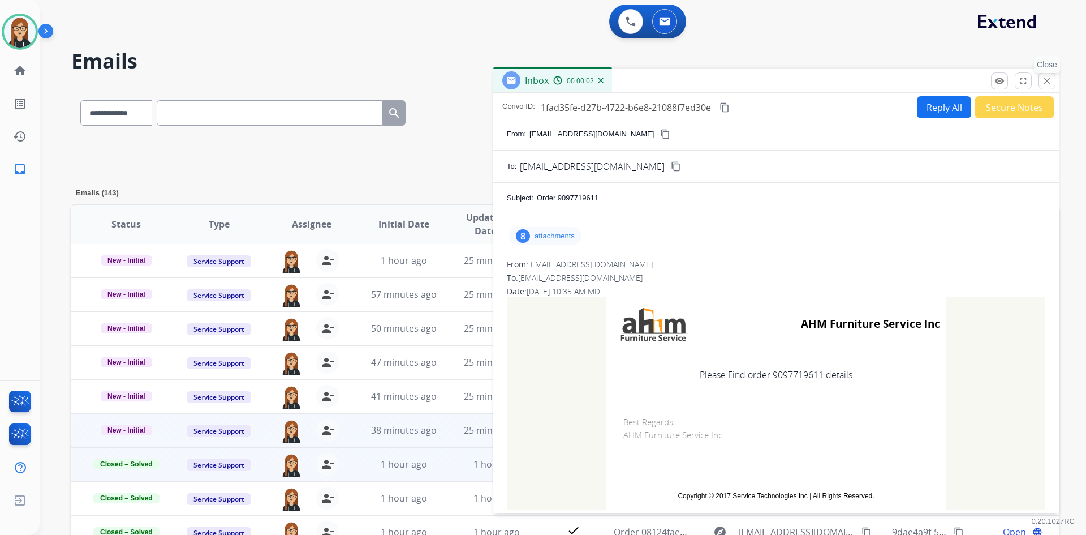
click at [1039, 76] on button "close Close" at bounding box center [1047, 80] width 17 height 17
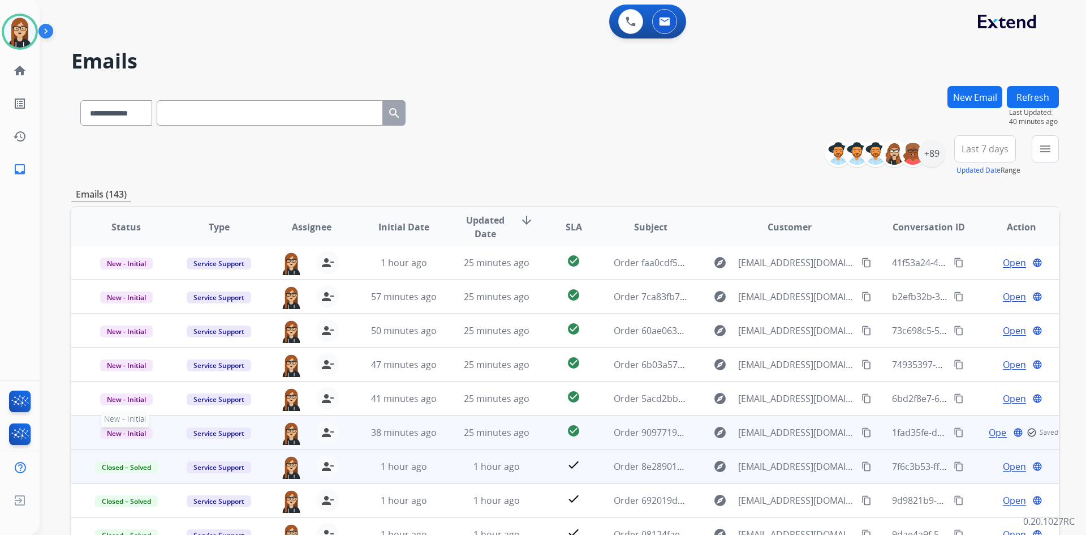
click at [132, 430] on span "New - Initial" at bounding box center [126, 433] width 53 height 12
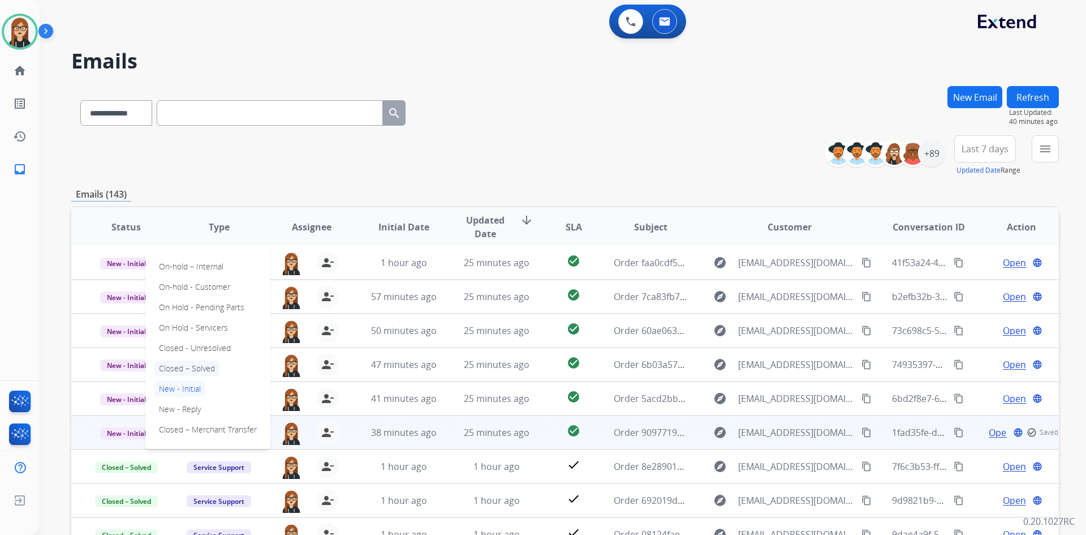
click at [189, 366] on p "Closed – Solved" at bounding box center [186, 368] width 65 height 16
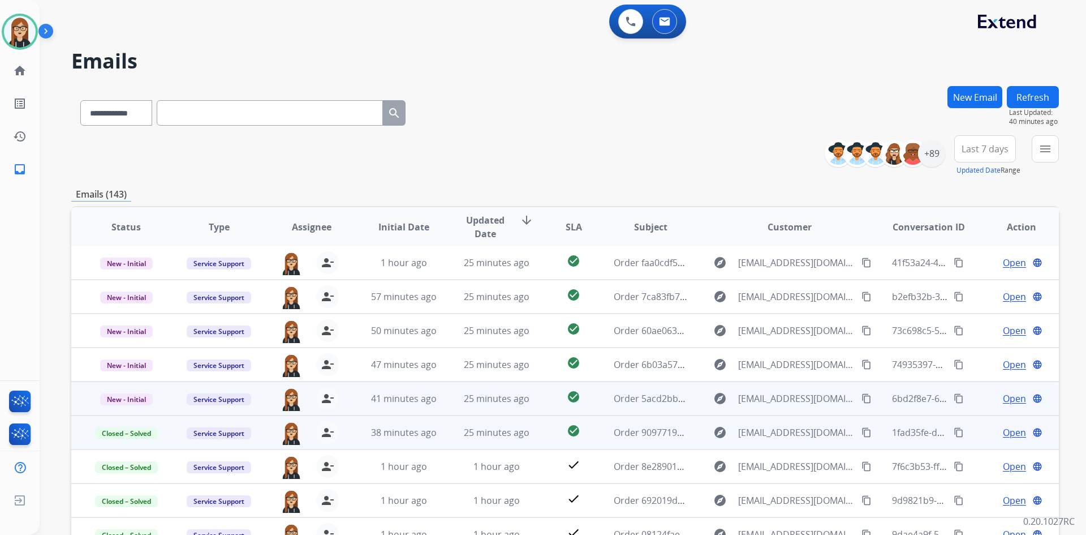
click at [1004, 392] on span "Open" at bounding box center [1014, 399] width 23 height 14
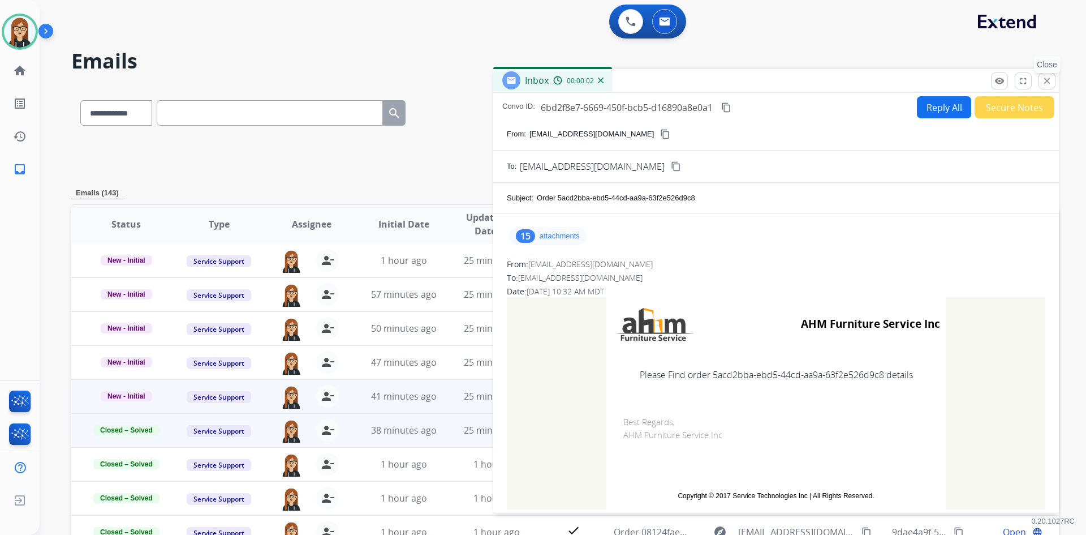
click at [1051, 83] on mat-icon "close" at bounding box center [1047, 81] width 10 height 10
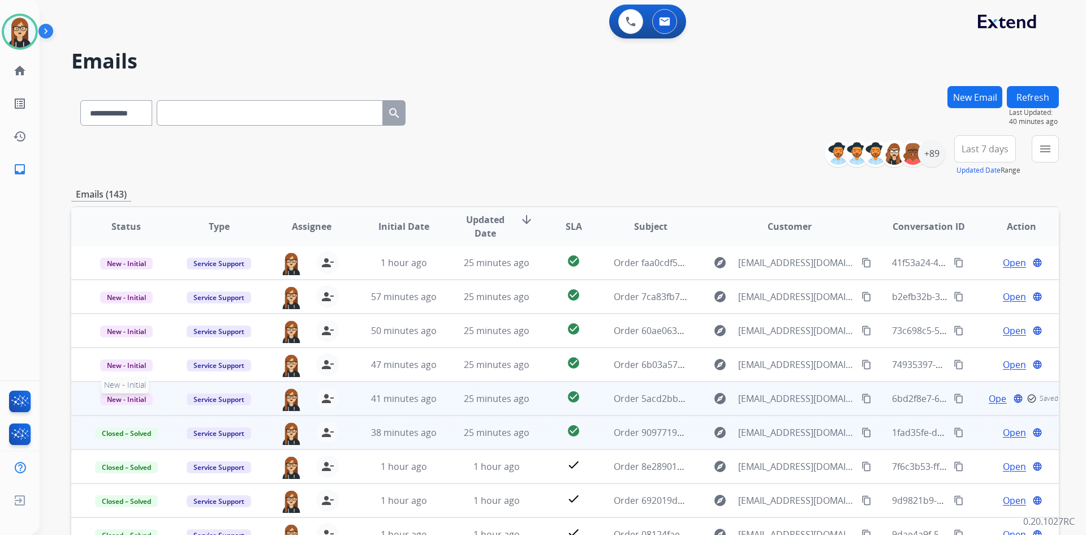
click at [126, 397] on span "New - Initial" at bounding box center [126, 399] width 53 height 12
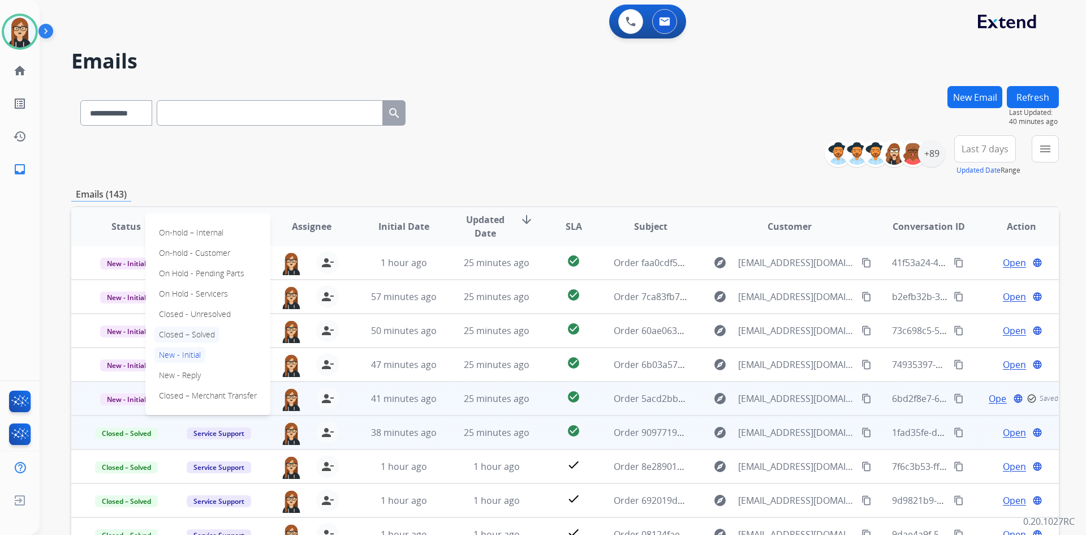
click at [204, 333] on p "Closed – Solved" at bounding box center [186, 334] width 65 height 16
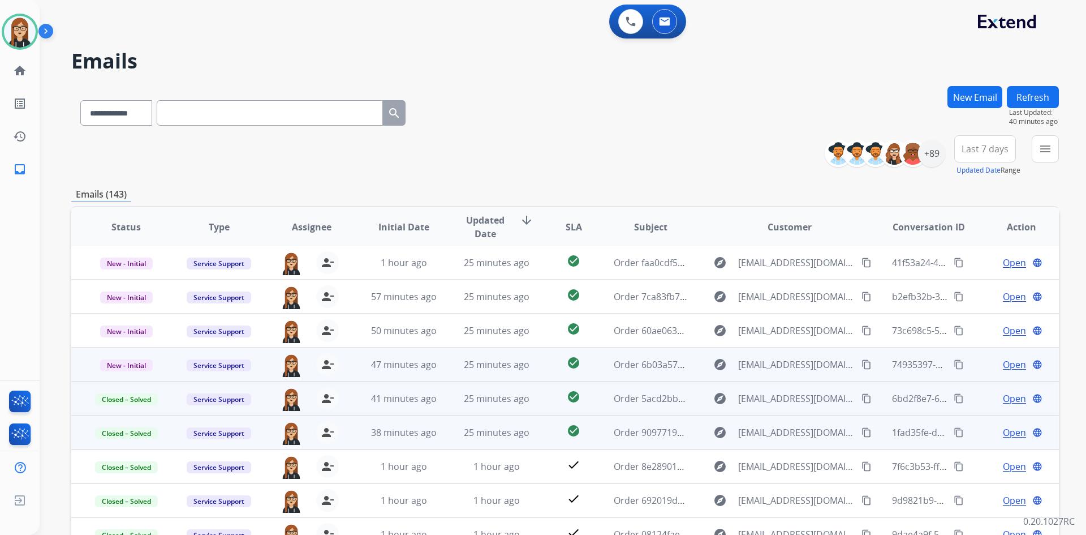
click at [1003, 362] on span "Open" at bounding box center [1014, 365] width 23 height 14
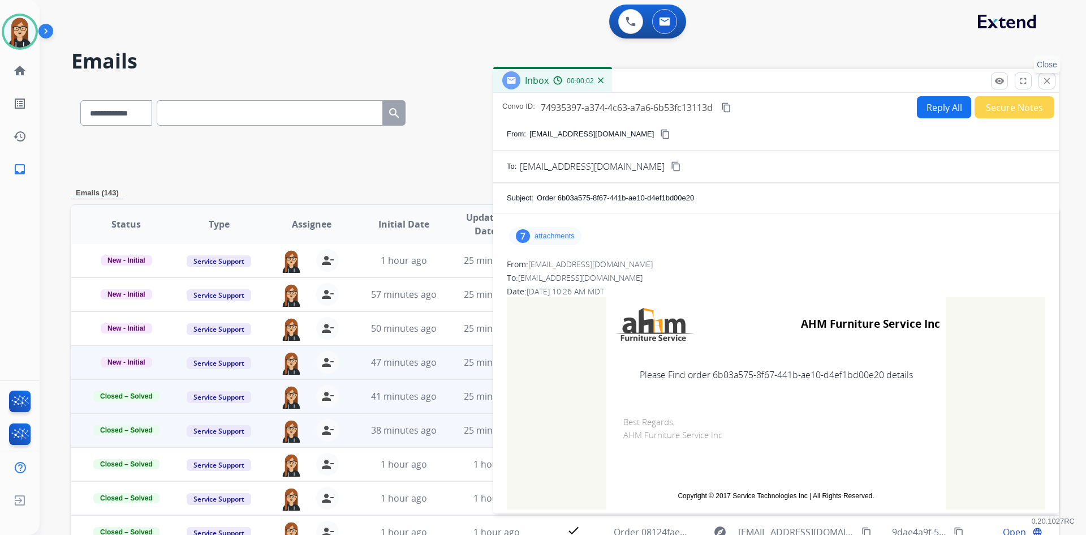
click at [1047, 74] on button "close Close" at bounding box center [1047, 80] width 17 height 17
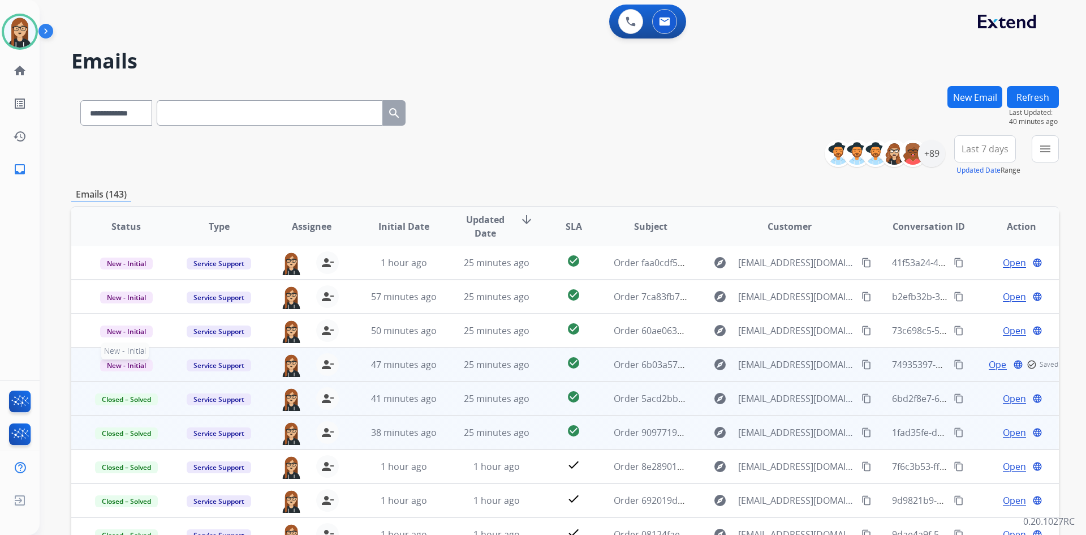
click at [131, 369] on span "New - Initial" at bounding box center [126, 365] width 53 height 12
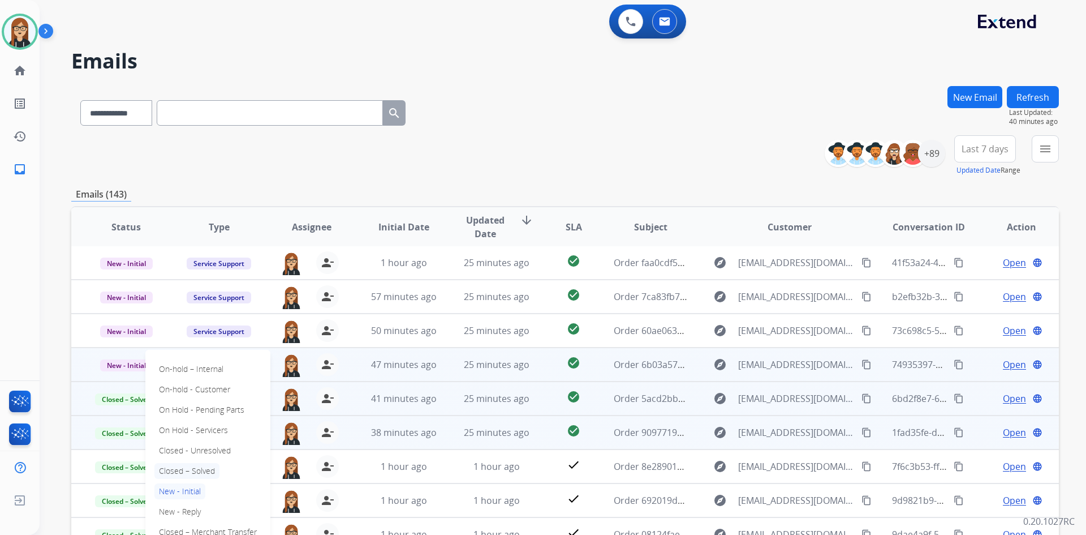
click at [199, 467] on p "Closed – Solved" at bounding box center [186, 471] width 65 height 16
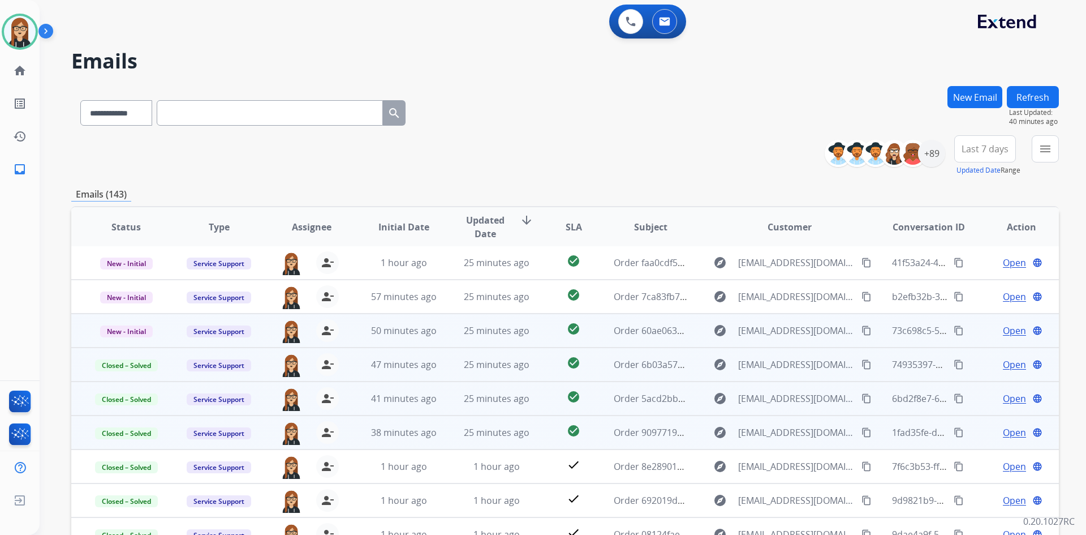
click at [1003, 328] on span "Open" at bounding box center [1014, 331] width 23 height 14
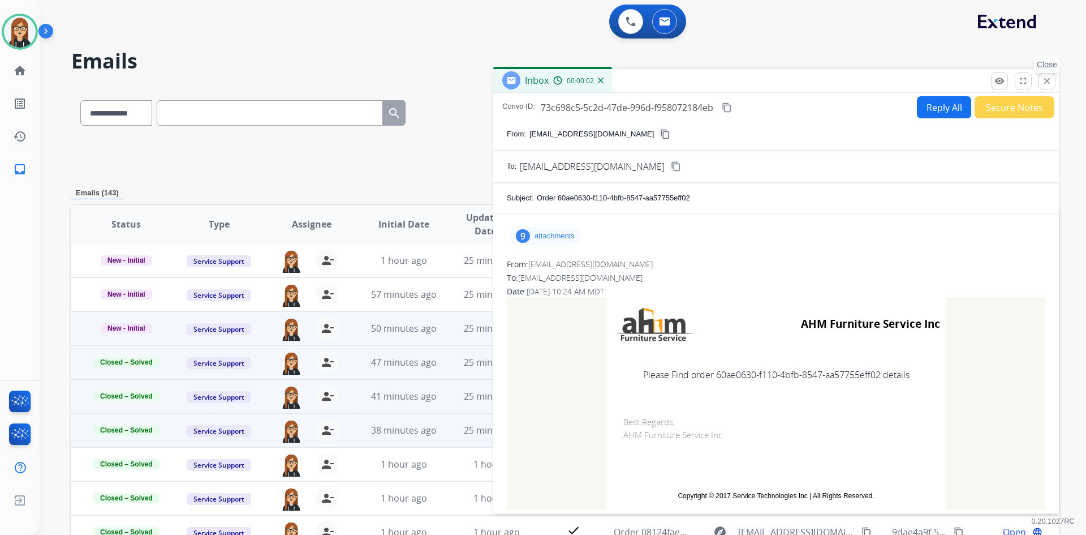
click at [1045, 82] on mat-icon "close" at bounding box center [1047, 81] width 10 height 10
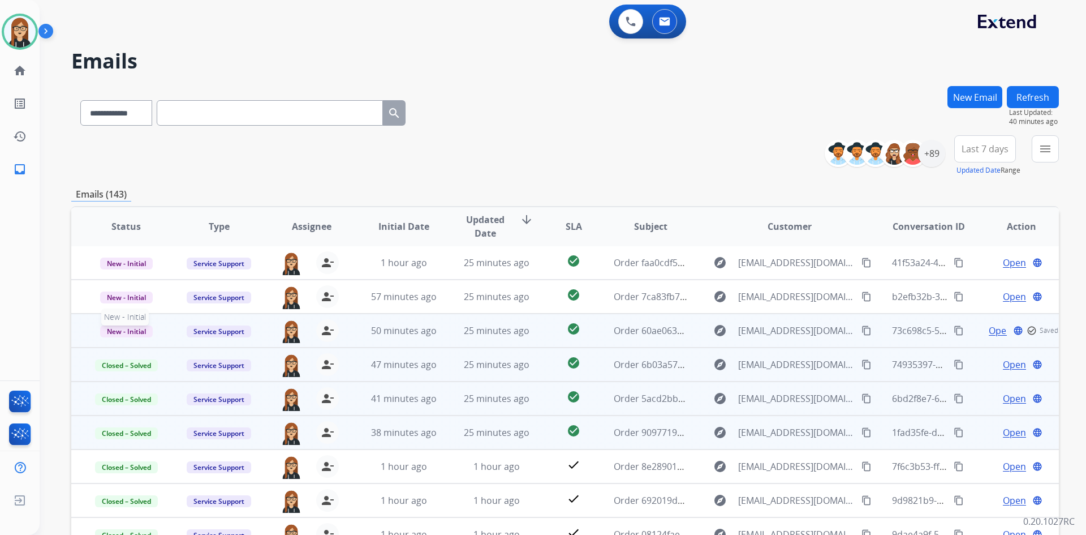
click at [118, 333] on span "New - Initial" at bounding box center [126, 331] width 53 height 12
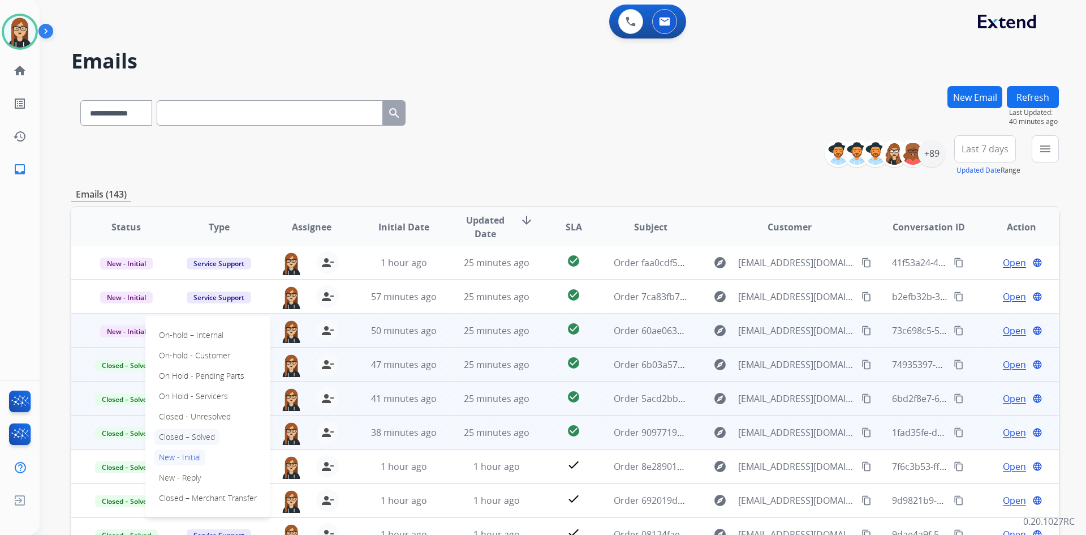
click at [196, 431] on p "Closed – Solved" at bounding box center [186, 437] width 65 height 16
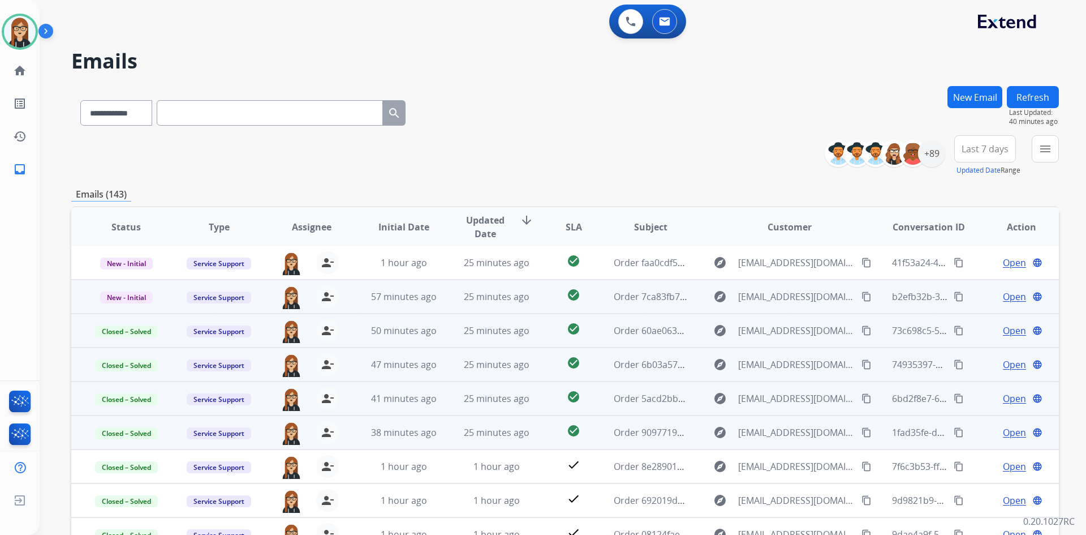
click at [1003, 293] on span "Open" at bounding box center [1014, 297] width 23 height 14
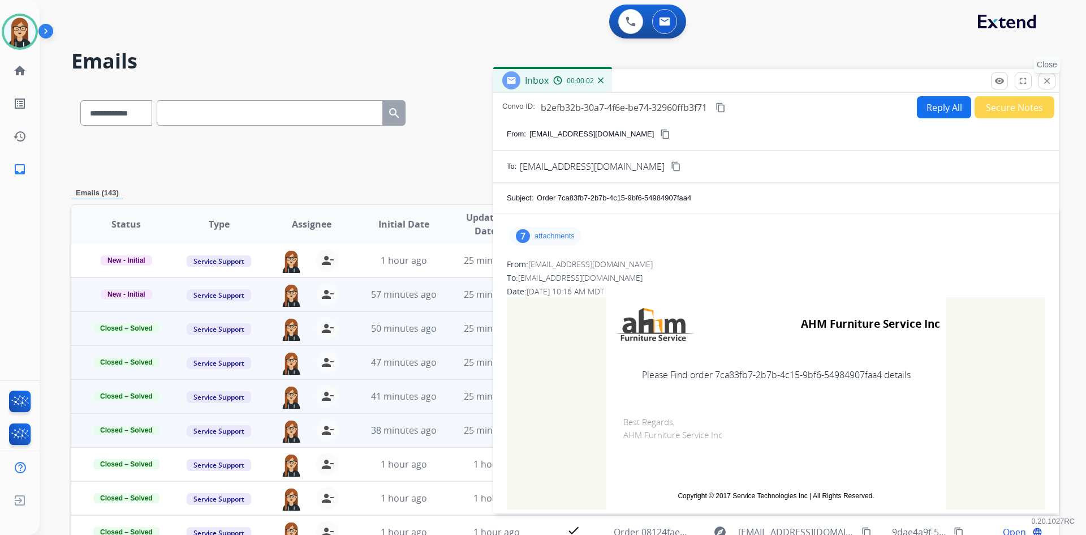
click at [1052, 84] on button "close Close" at bounding box center [1047, 80] width 17 height 17
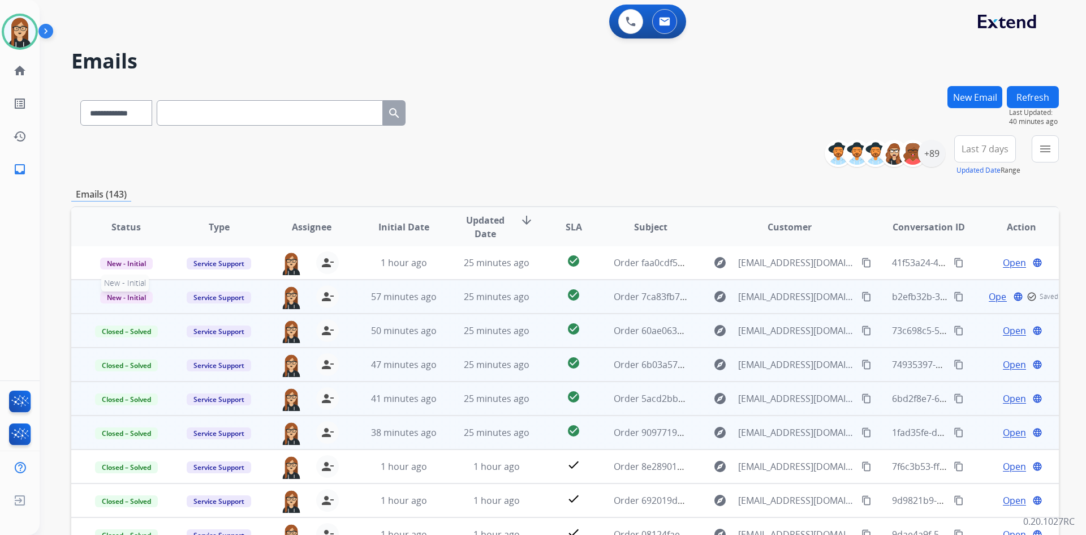
click at [119, 300] on span "New - Initial" at bounding box center [126, 297] width 53 height 12
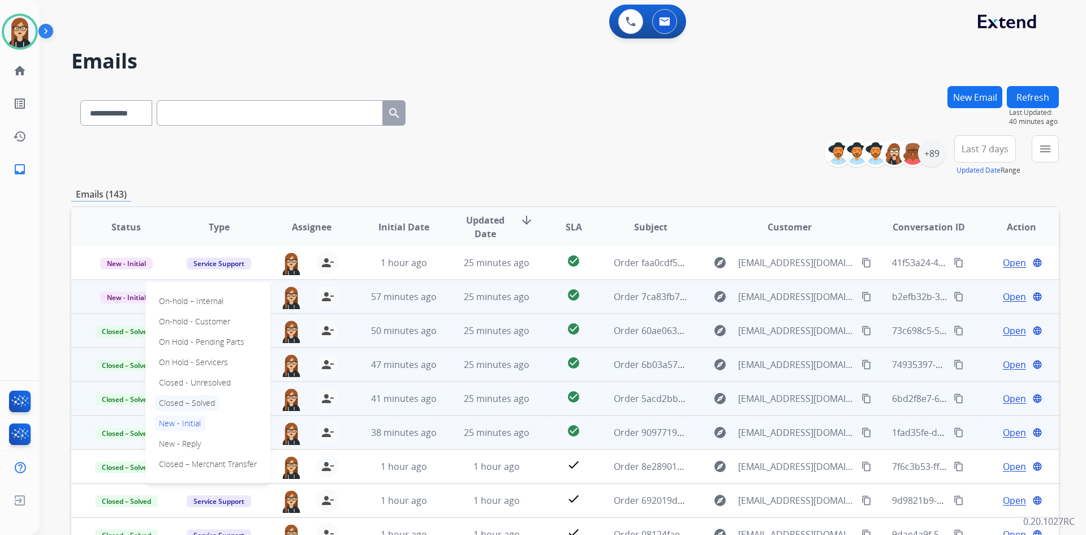
click at [200, 403] on p "Closed – Solved" at bounding box center [186, 403] width 65 height 16
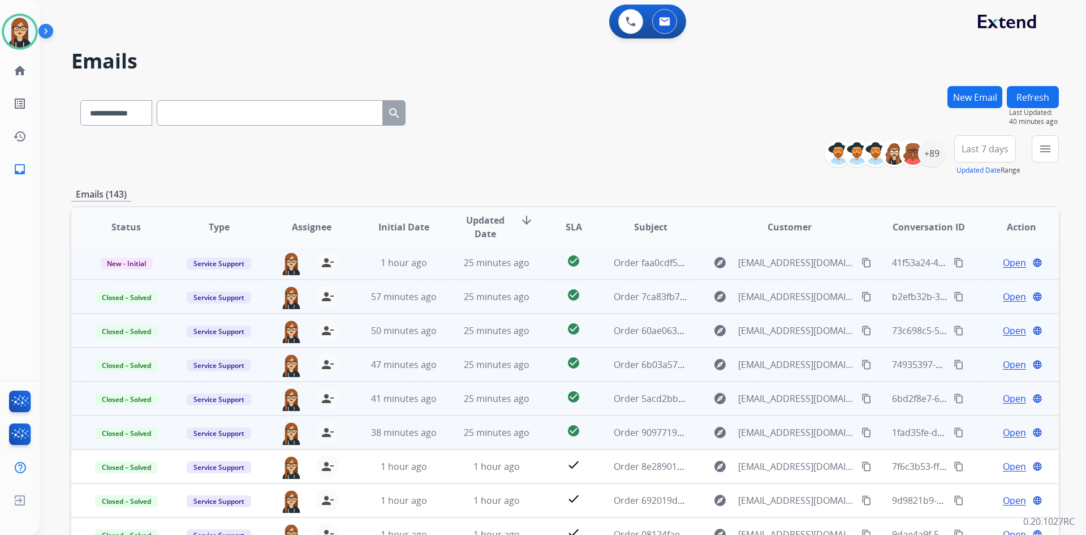
click at [1009, 261] on span "Open" at bounding box center [1014, 263] width 23 height 14
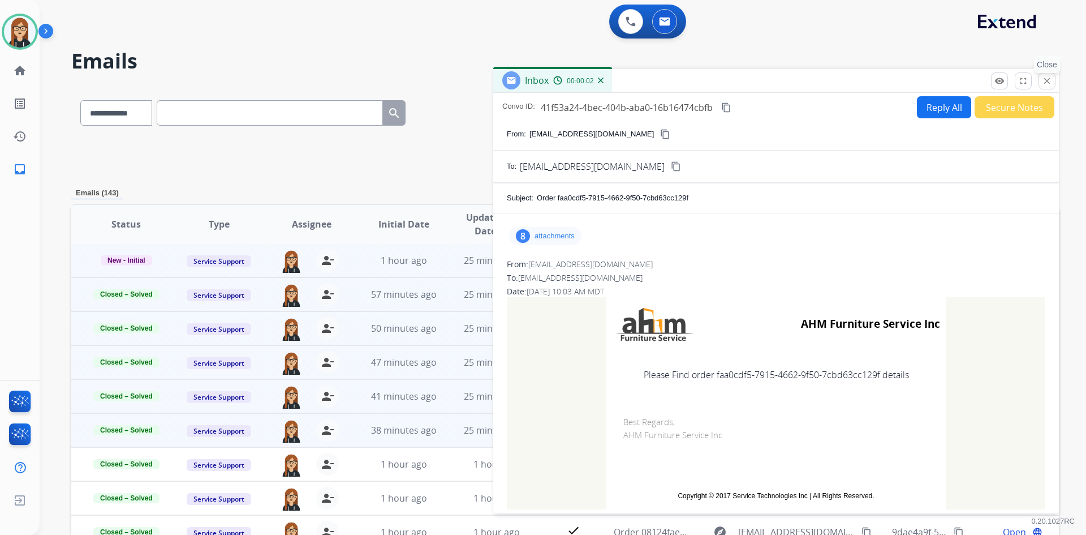
click at [1050, 76] on mat-icon "close" at bounding box center [1047, 81] width 10 height 10
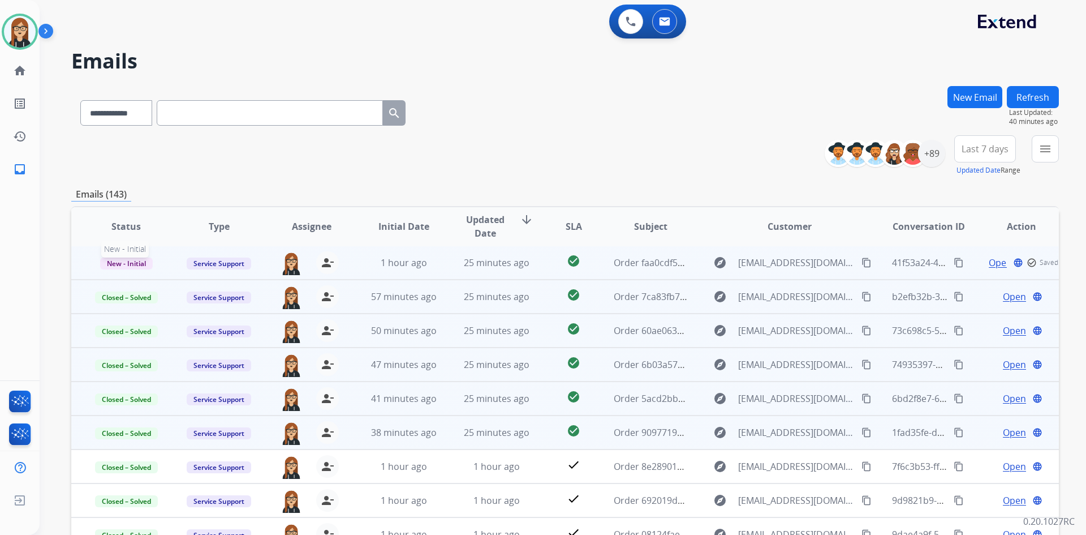
click at [128, 265] on span "New - Initial" at bounding box center [126, 263] width 53 height 12
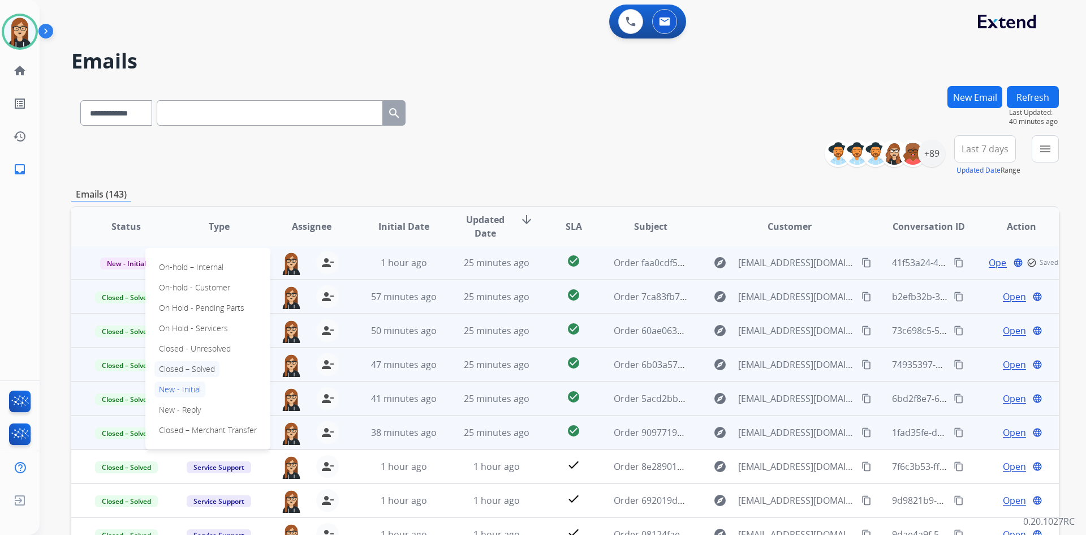
click at [205, 364] on p "Closed – Solved" at bounding box center [186, 369] width 65 height 16
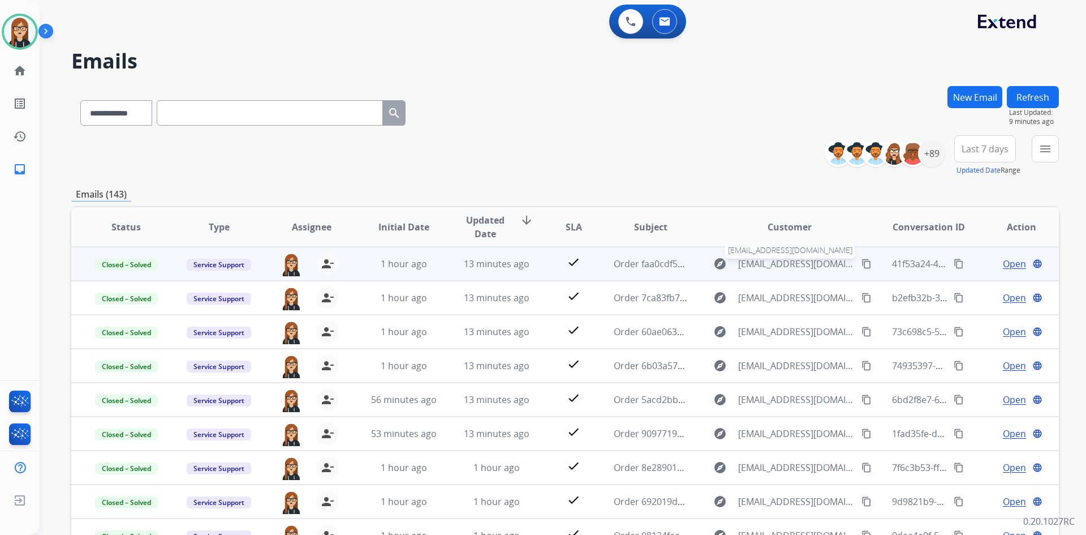
click at [781, 259] on span "services@ahmfurniture.com" at bounding box center [796, 264] width 117 height 14
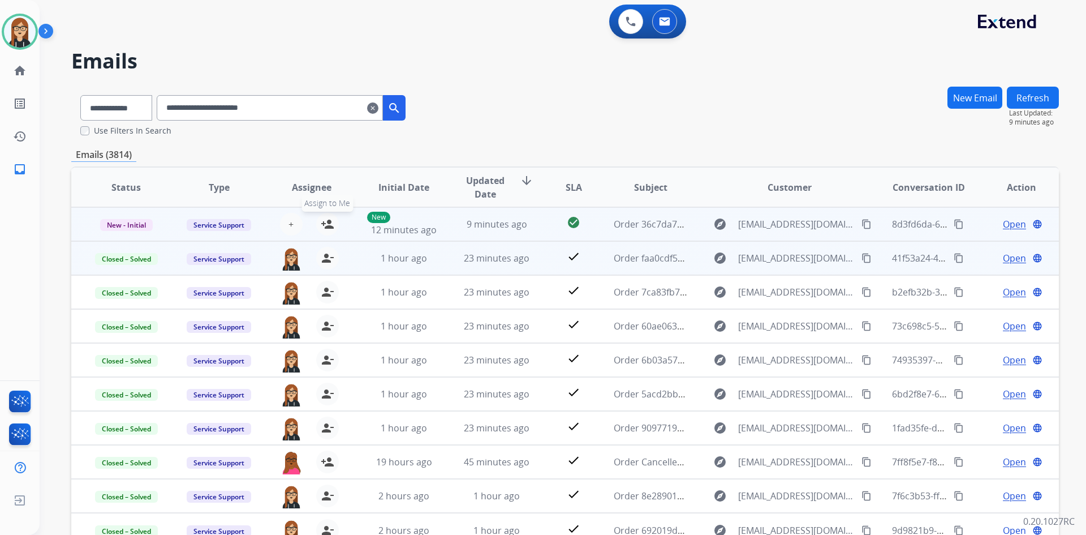
click at [324, 224] on mat-icon "person_add" at bounding box center [328, 224] width 14 height 14
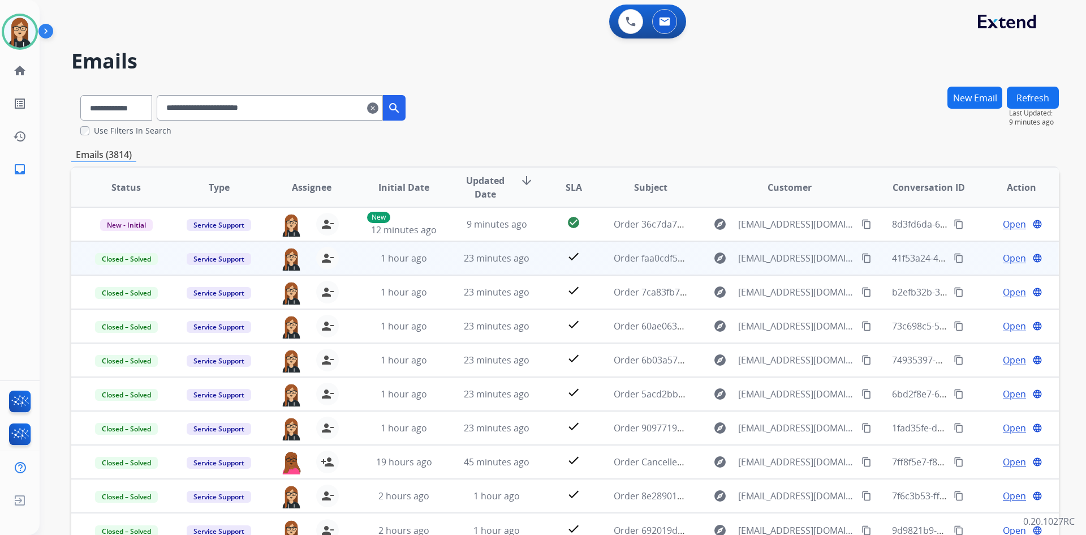
click at [379, 109] on mat-icon "clear" at bounding box center [372, 108] width 11 height 14
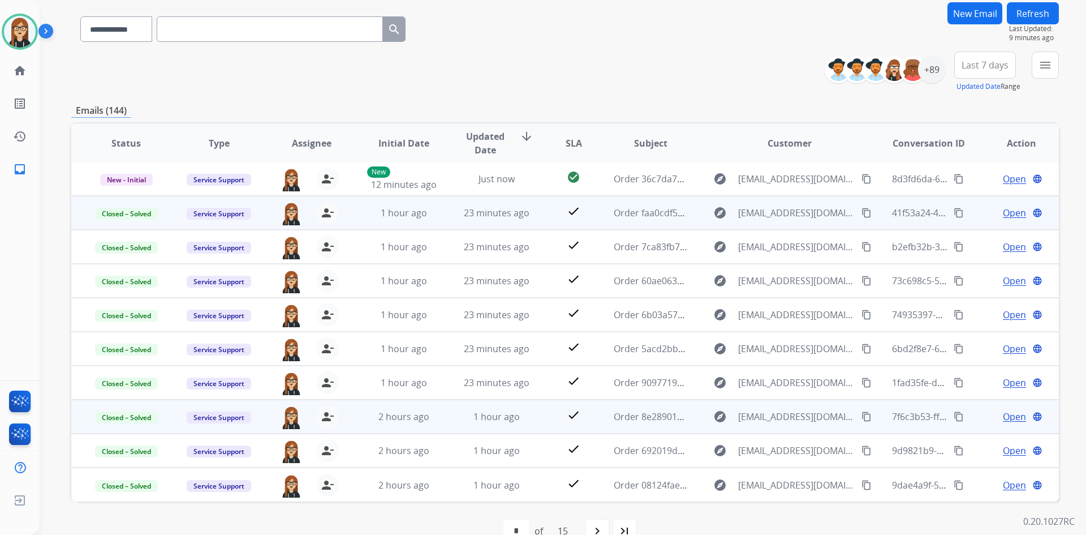
scroll to position [109, 0]
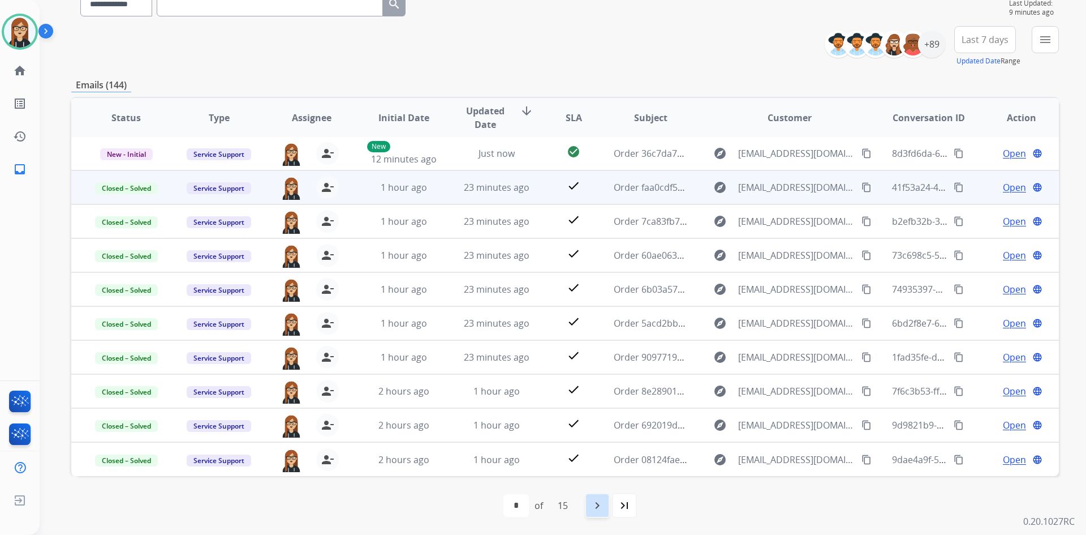
click at [592, 501] on mat-icon "navigate_next" at bounding box center [598, 506] width 14 height 14
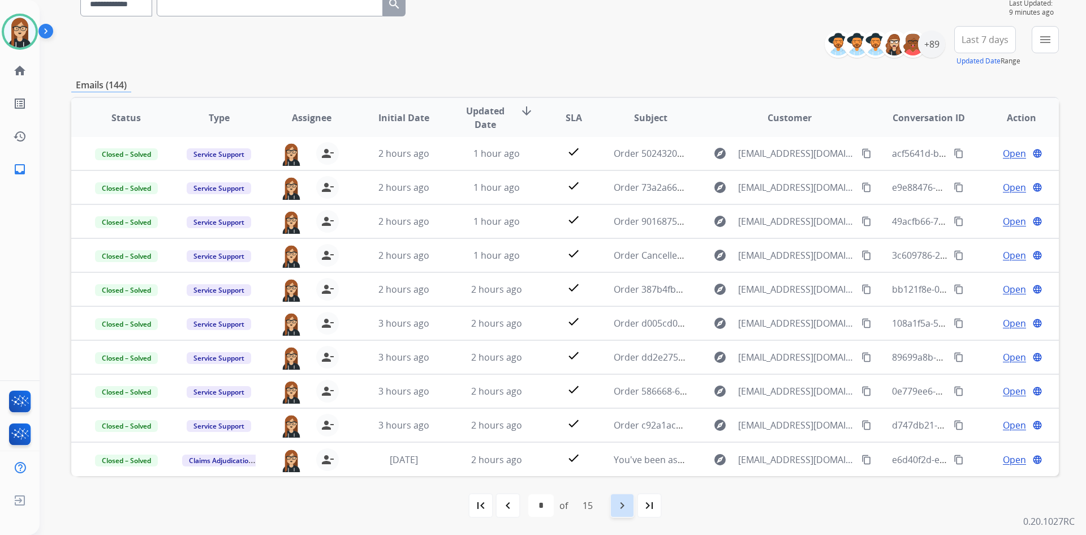
click at [620, 506] on mat-icon "navigate_next" at bounding box center [623, 506] width 14 height 14
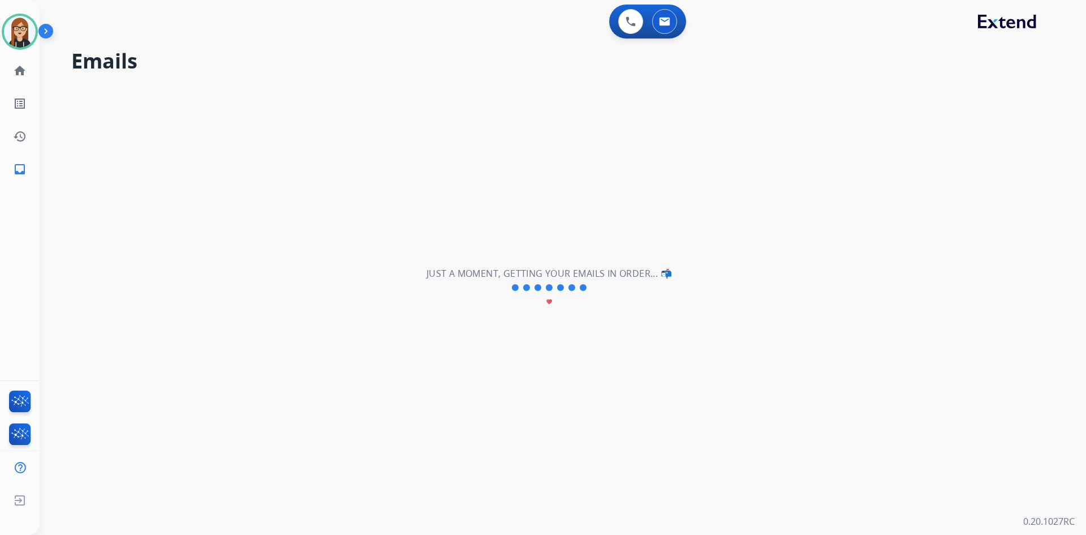
scroll to position [0, 0]
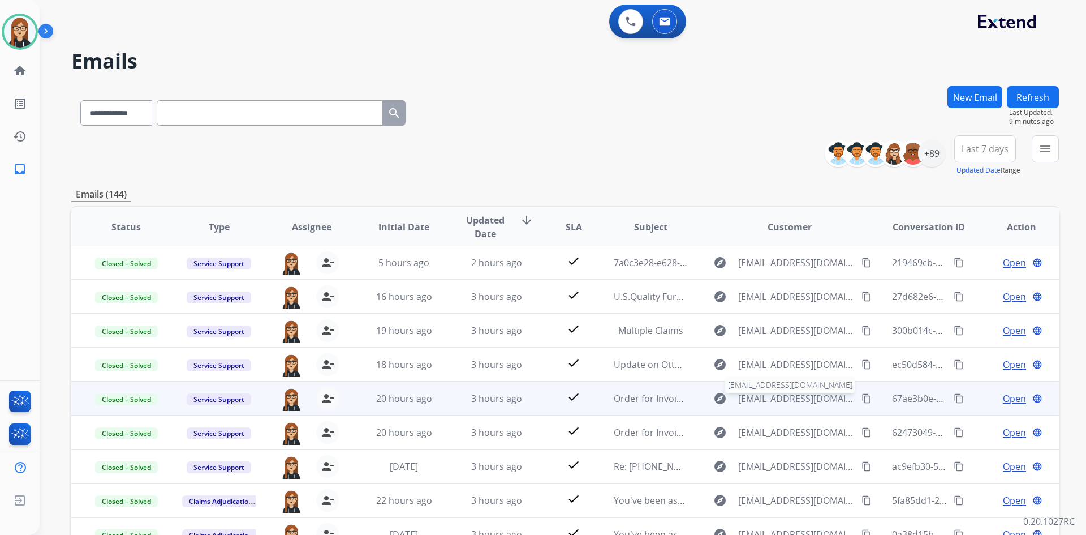
click at [749, 395] on span "billing@ahmfurniture.com" at bounding box center [796, 399] width 117 height 14
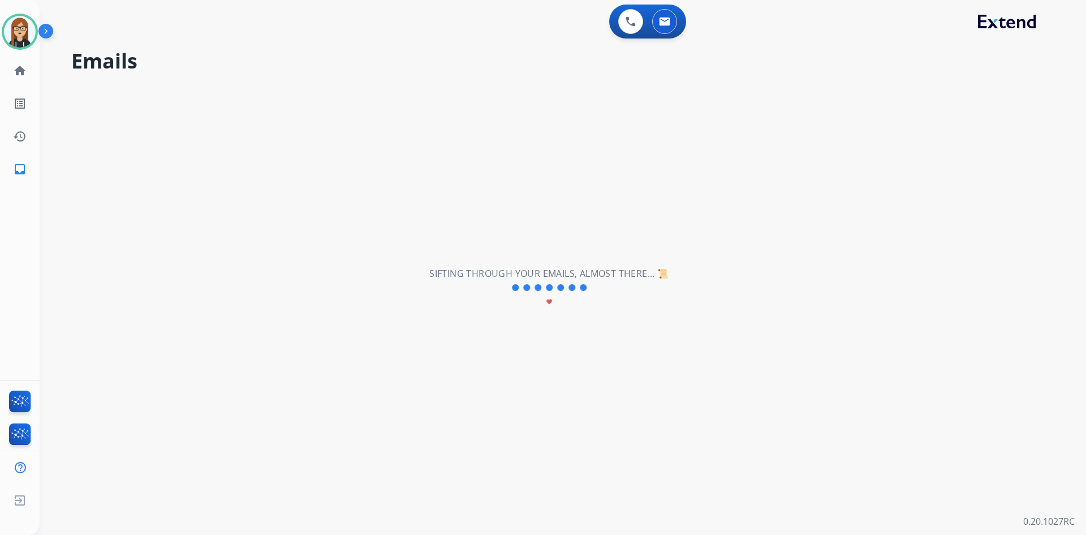
select select "*"
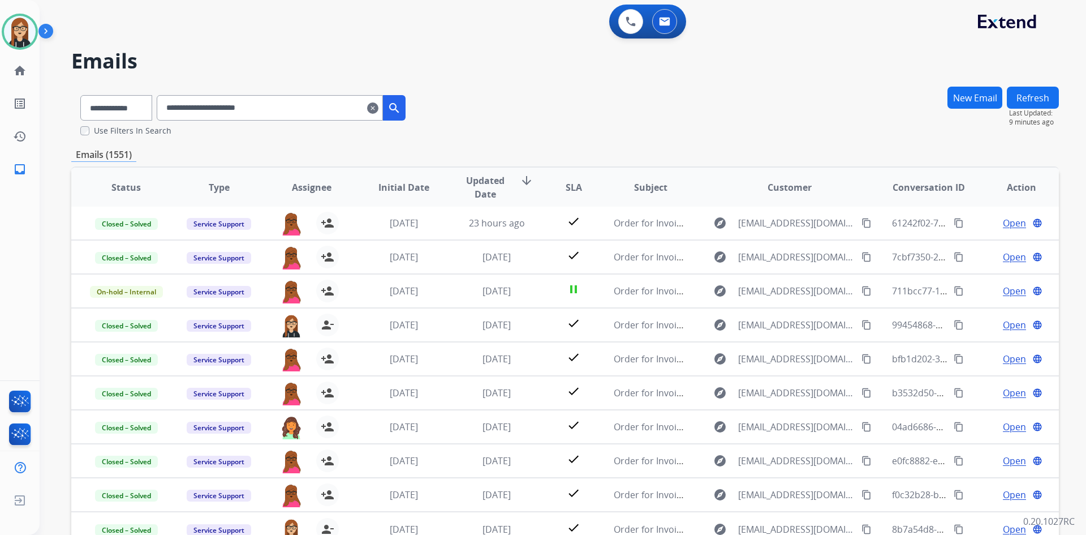
click at [379, 108] on mat-icon "clear" at bounding box center [372, 108] width 11 height 14
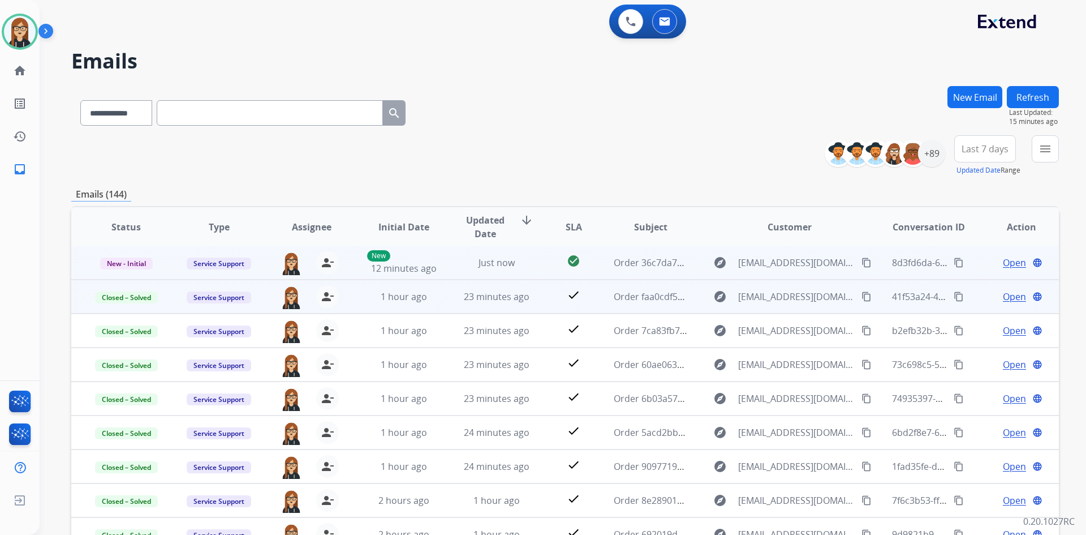
click at [1003, 263] on span "Open" at bounding box center [1014, 263] width 23 height 14
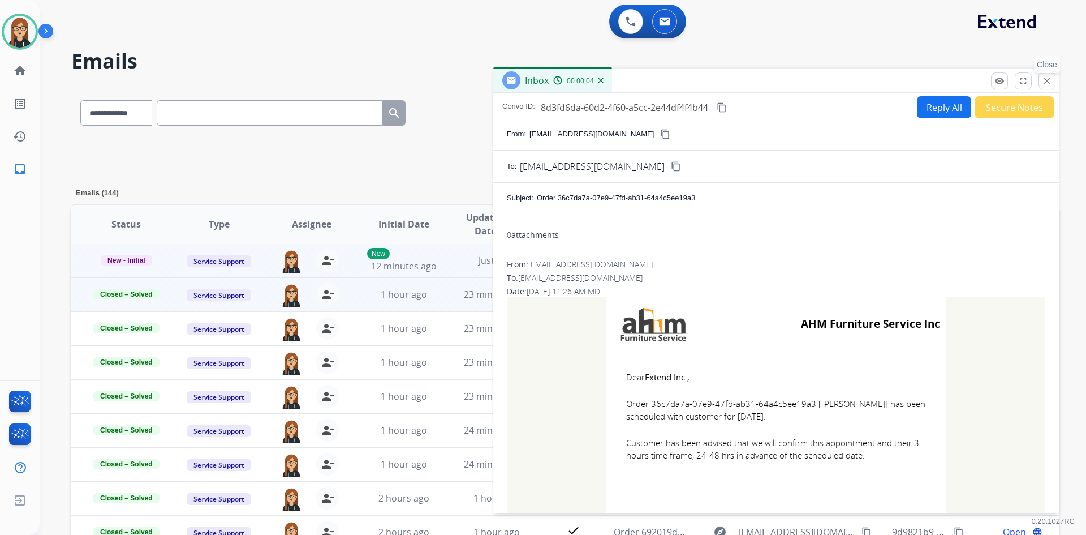
click at [1050, 85] on mat-icon "close" at bounding box center [1047, 81] width 10 height 10
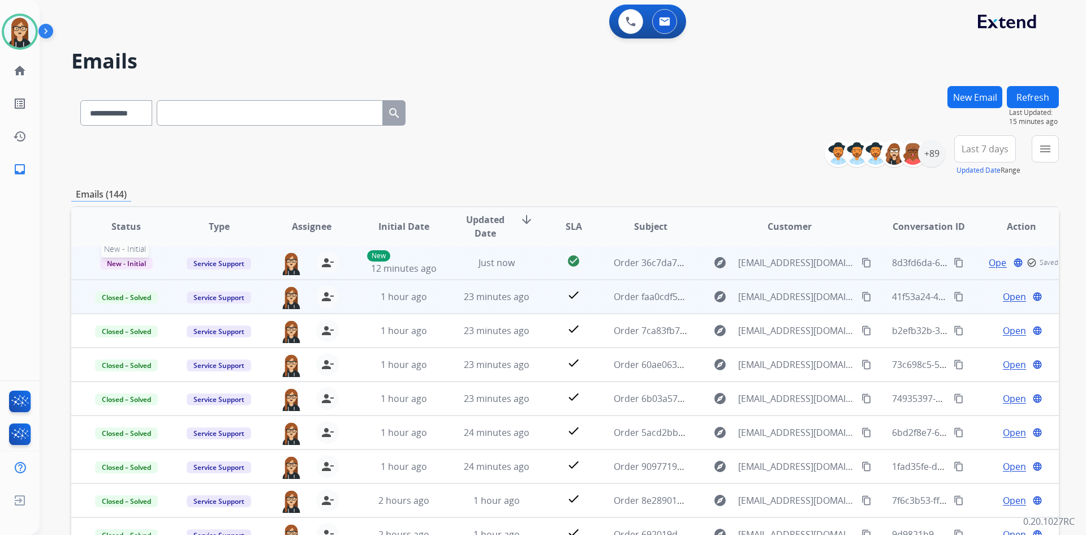
click at [128, 257] on span "New - Initial" at bounding box center [126, 263] width 53 height 12
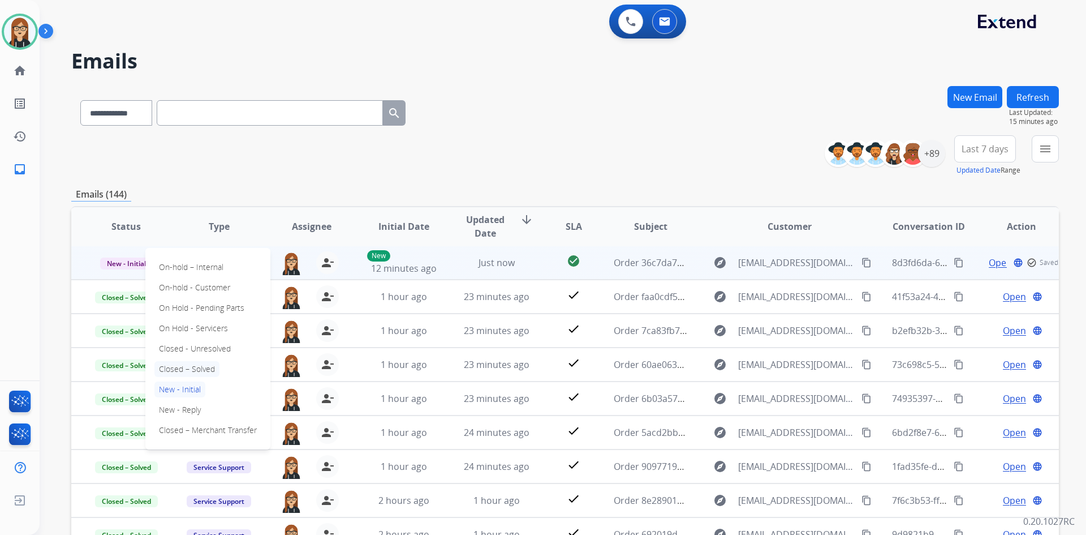
click at [202, 364] on p "Closed – Solved" at bounding box center [186, 369] width 65 height 16
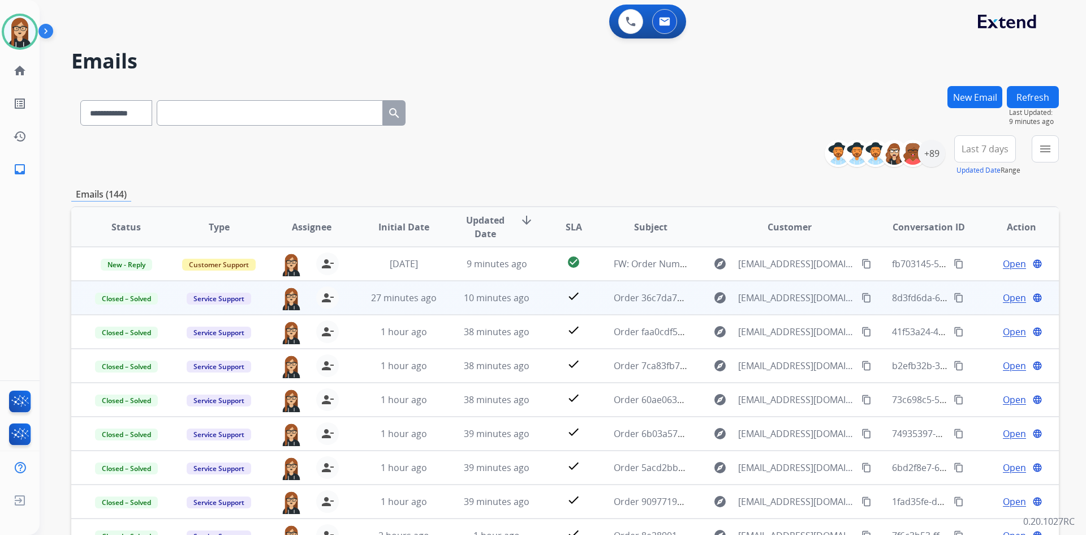
scroll to position [1, 0]
click at [229, 111] on input "text" at bounding box center [270, 112] width 226 height 25
paste input "**********"
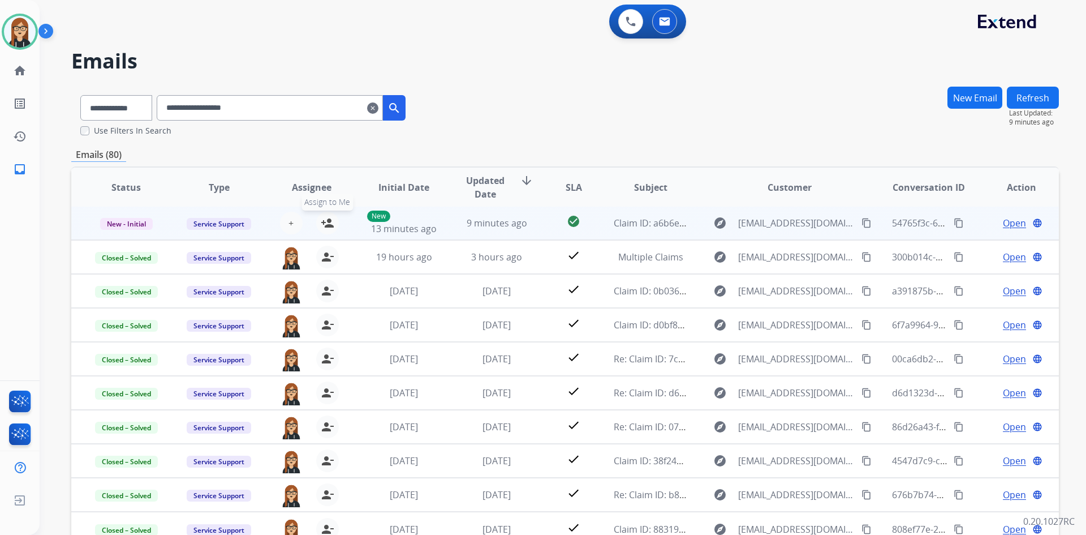
click at [328, 225] on mat-icon "person_add" at bounding box center [328, 223] width 14 height 14
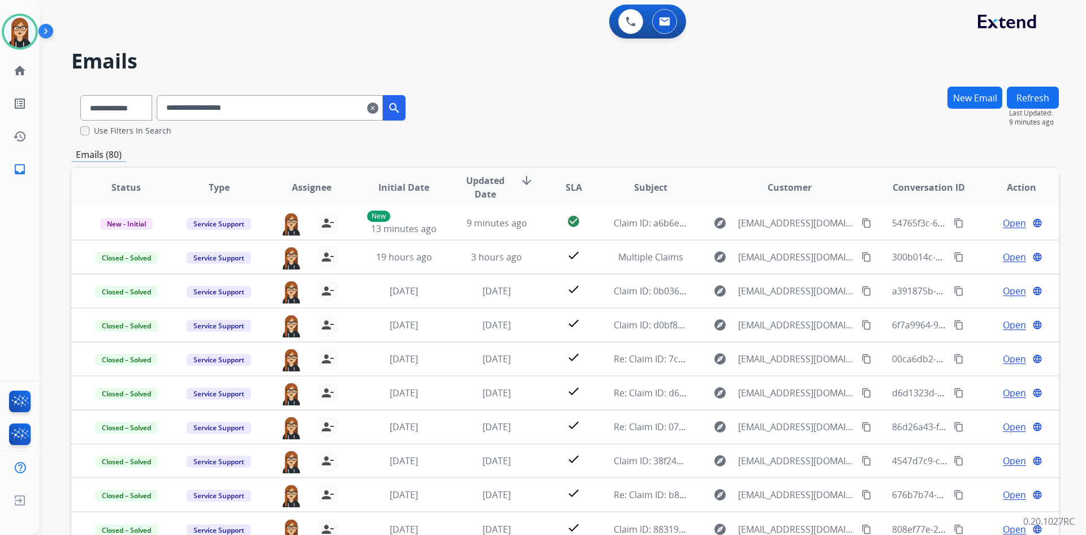
click at [218, 111] on input "**********" at bounding box center [270, 107] width 226 height 25
paste input "*****"
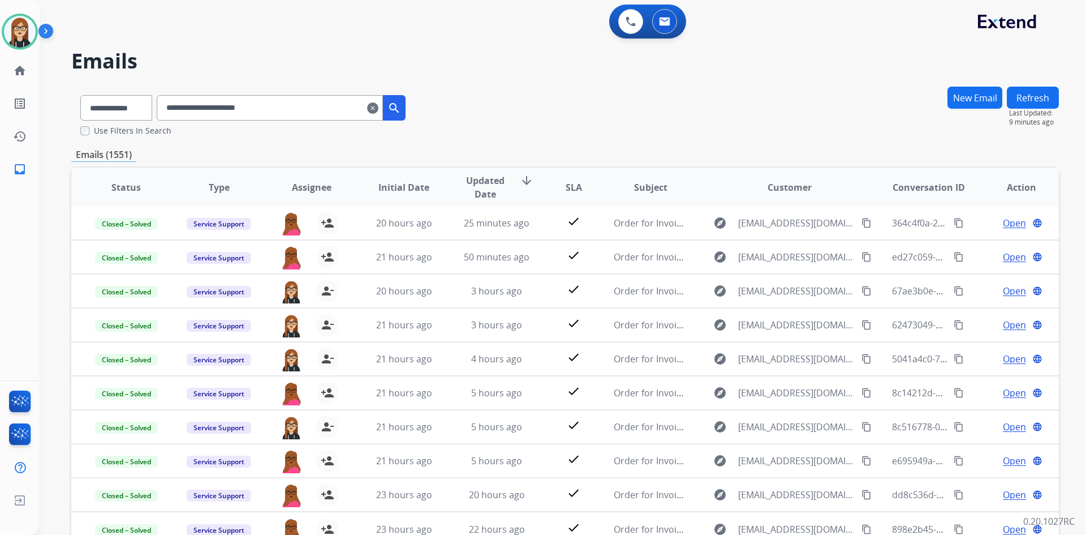
click at [236, 113] on input "**********" at bounding box center [270, 107] width 226 height 25
paste input "*"
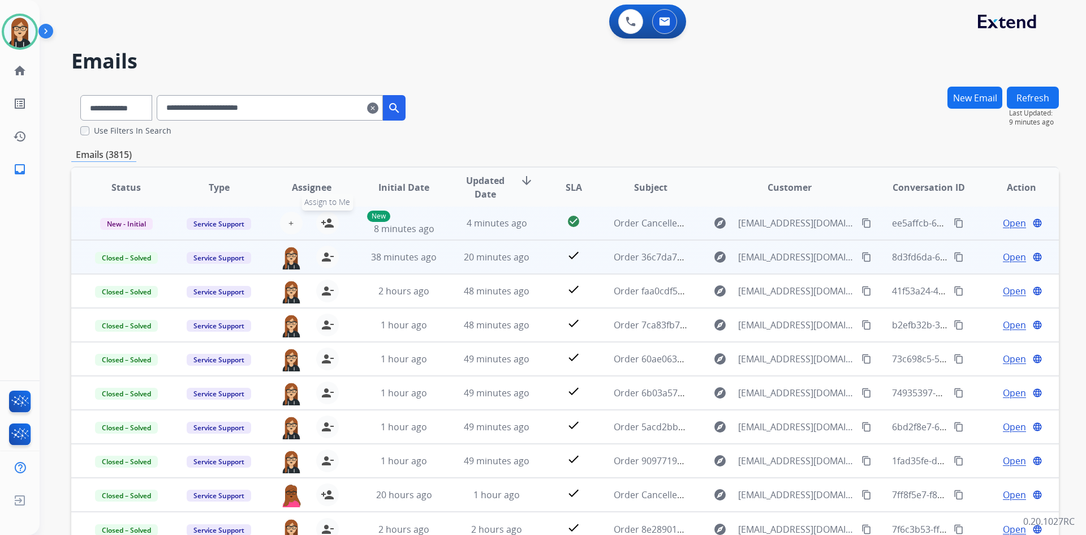
click at [330, 228] on mat-icon "person_add" at bounding box center [328, 223] width 14 height 14
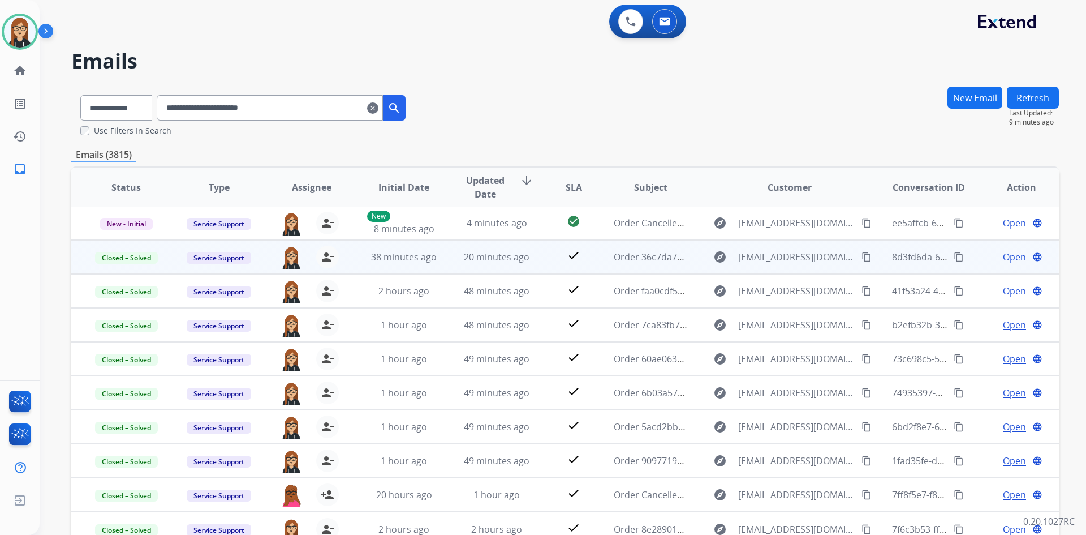
click at [220, 105] on input "**********" at bounding box center [270, 107] width 226 height 25
paste input "text"
type input "**********"
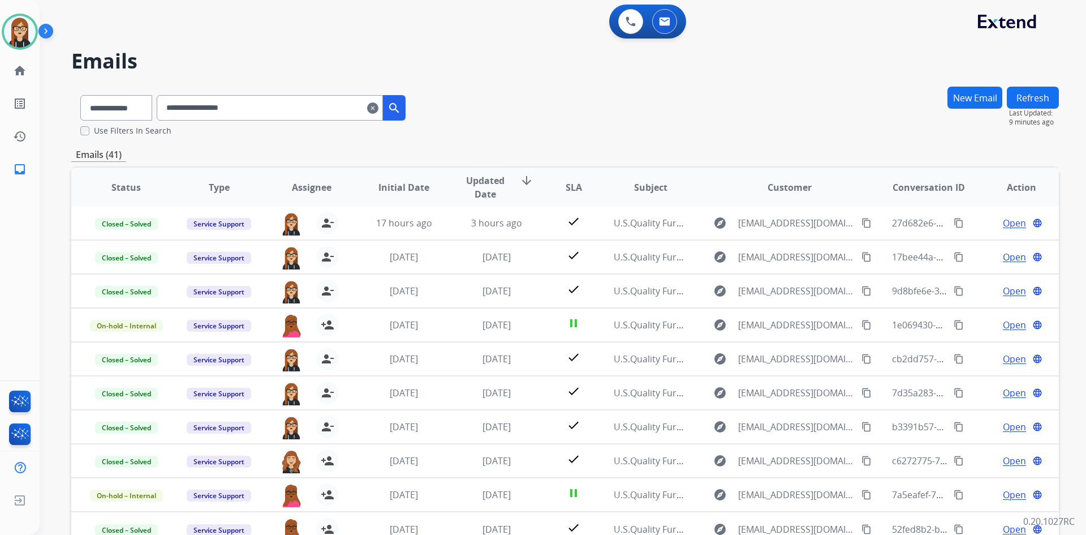
click at [379, 109] on mat-icon "clear" at bounding box center [372, 108] width 11 height 14
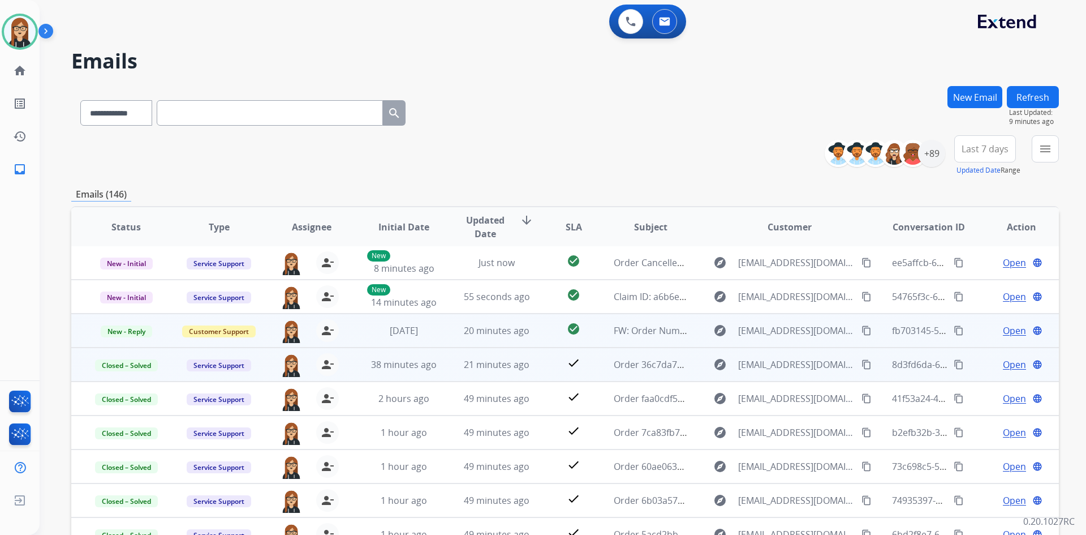
click at [1003, 329] on span "Open" at bounding box center [1014, 331] width 23 height 14
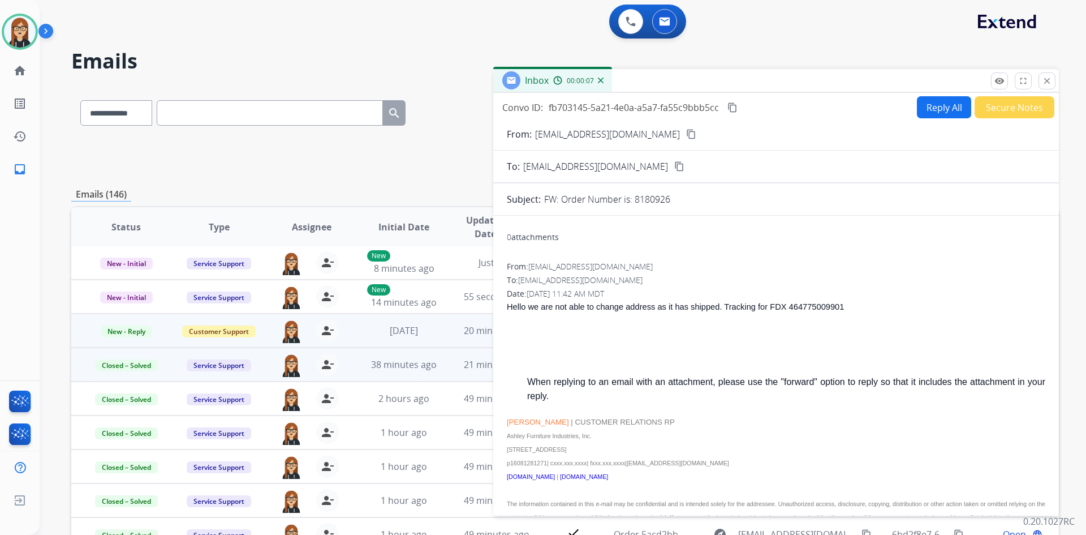
click at [925, 103] on button "Reply All" at bounding box center [944, 107] width 54 height 22
select select "**********"
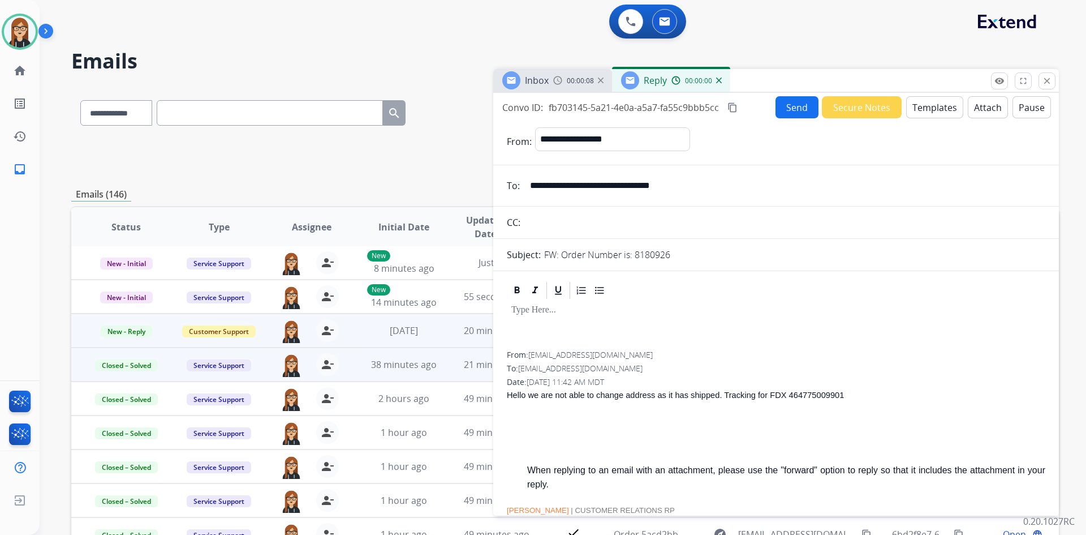
click at [665, 321] on div at bounding box center [776, 325] width 539 height 51
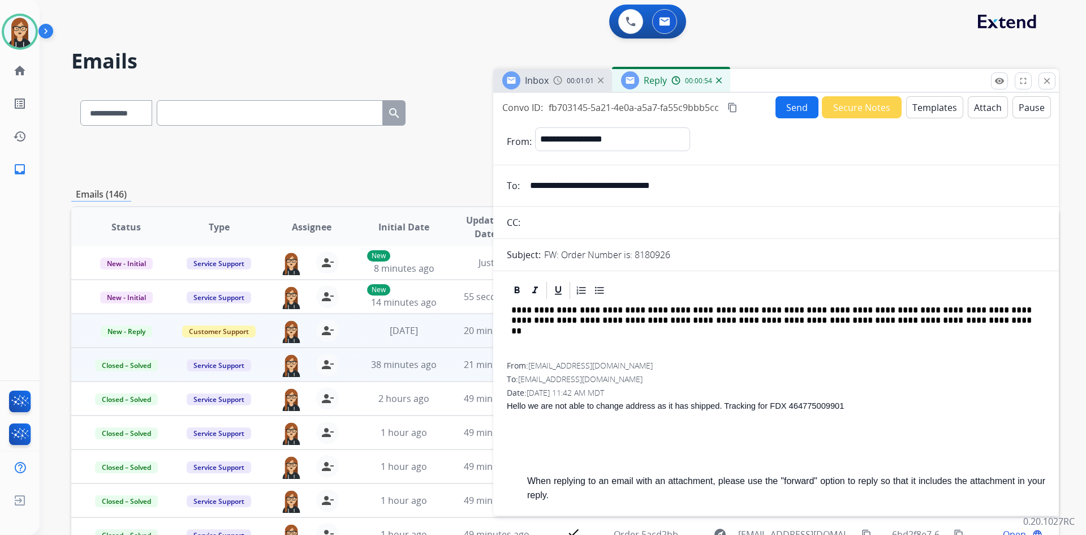
click at [792, 110] on button "Send" at bounding box center [797, 107] width 43 height 22
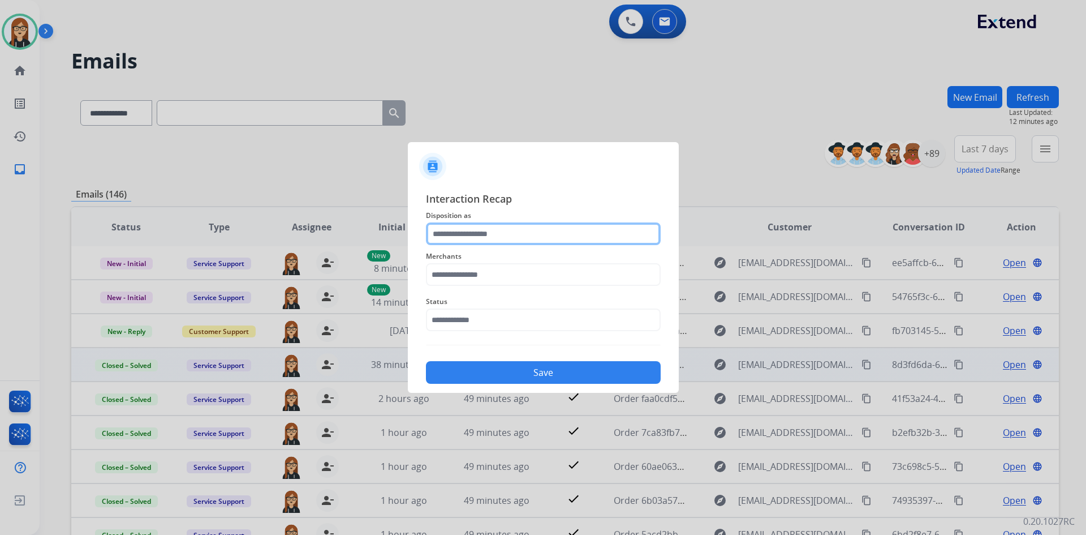
click at [472, 233] on input "text" at bounding box center [543, 233] width 235 height 23
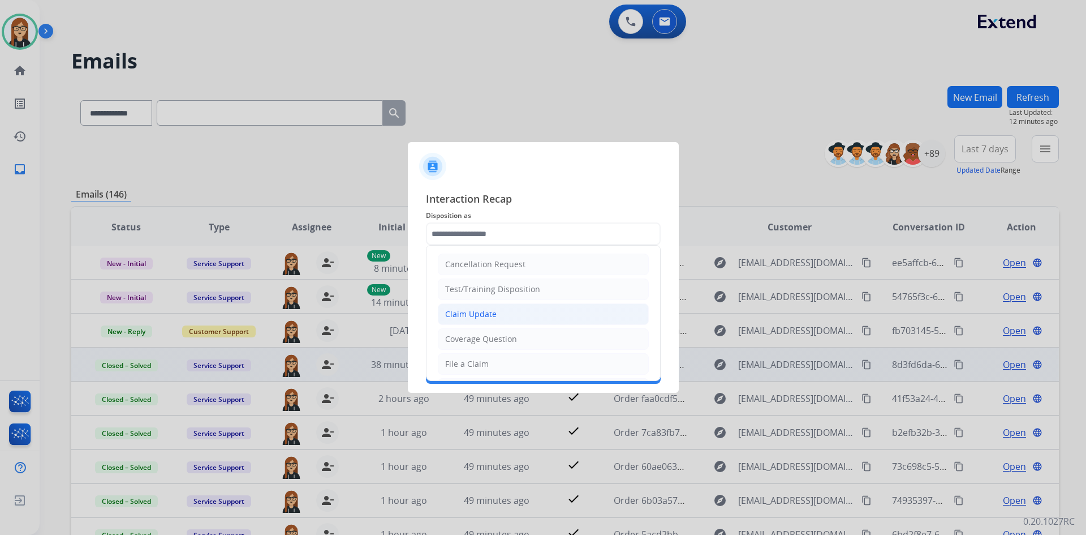
click at [473, 315] on div "Claim Update" at bounding box center [470, 313] width 51 height 11
type input "**********"
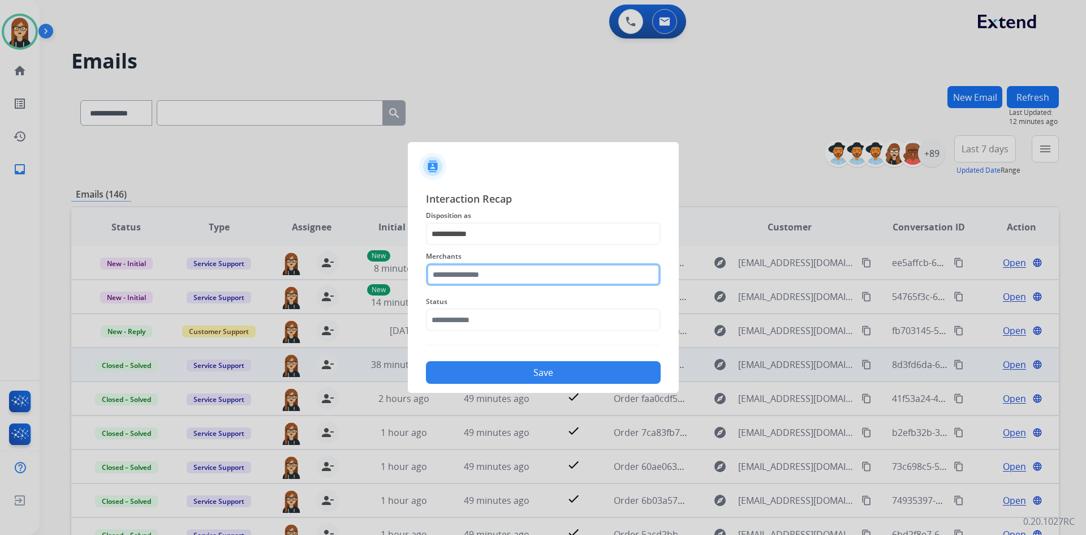
click at [480, 272] on input "text" at bounding box center [543, 274] width 235 height 23
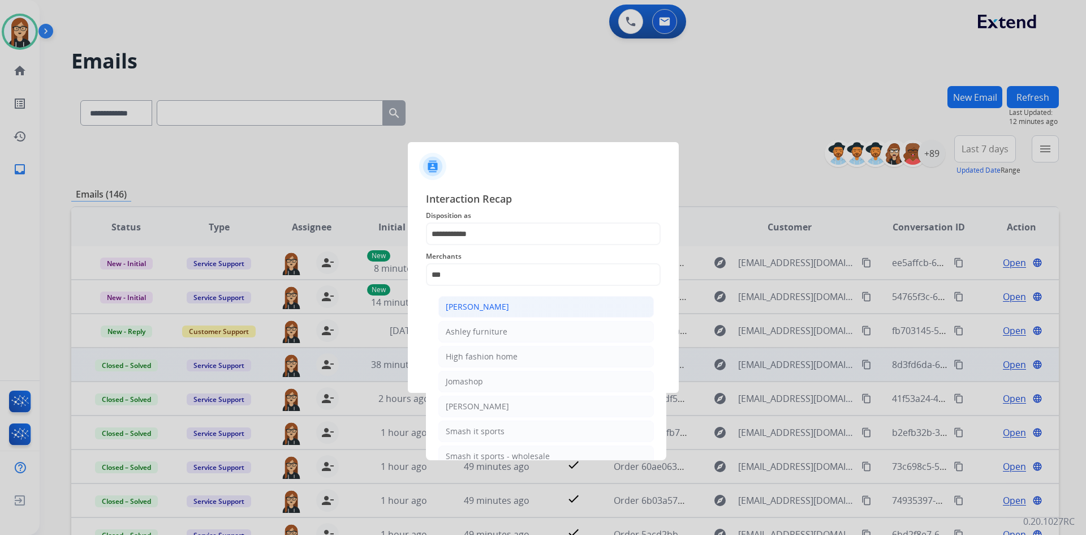
click at [481, 313] on li "Ashley - Reguard" at bounding box center [547, 307] width 216 height 22
type input "**********"
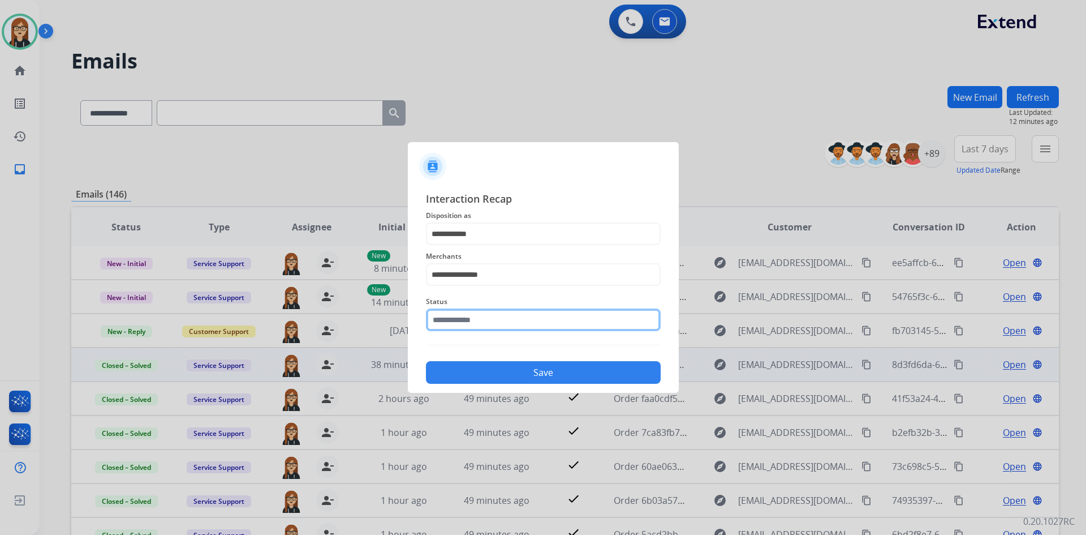
click at [471, 325] on input "text" at bounding box center [543, 319] width 235 height 23
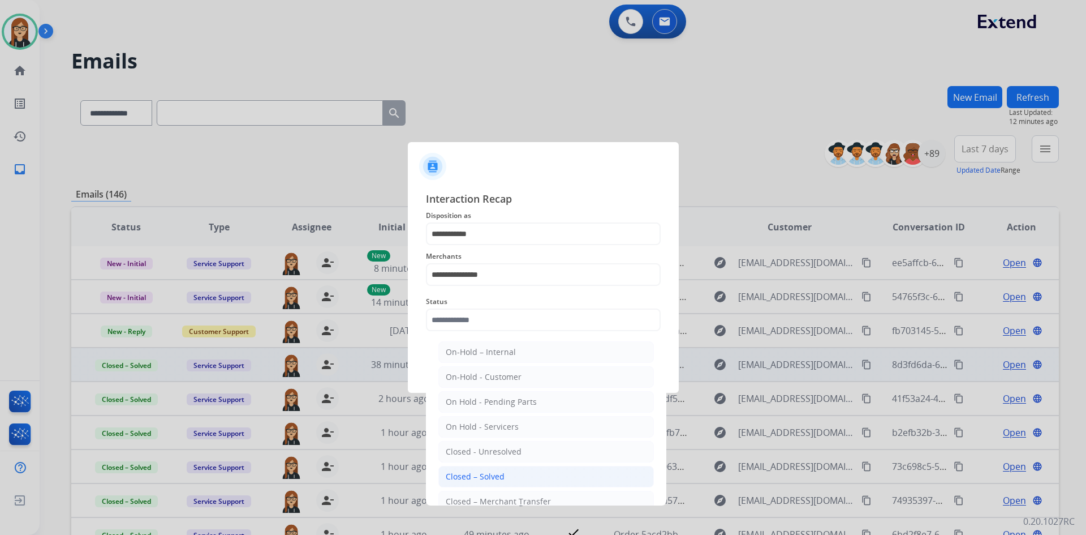
click at [515, 471] on li "Closed – Solved" at bounding box center [547, 477] width 216 height 22
type input "**********"
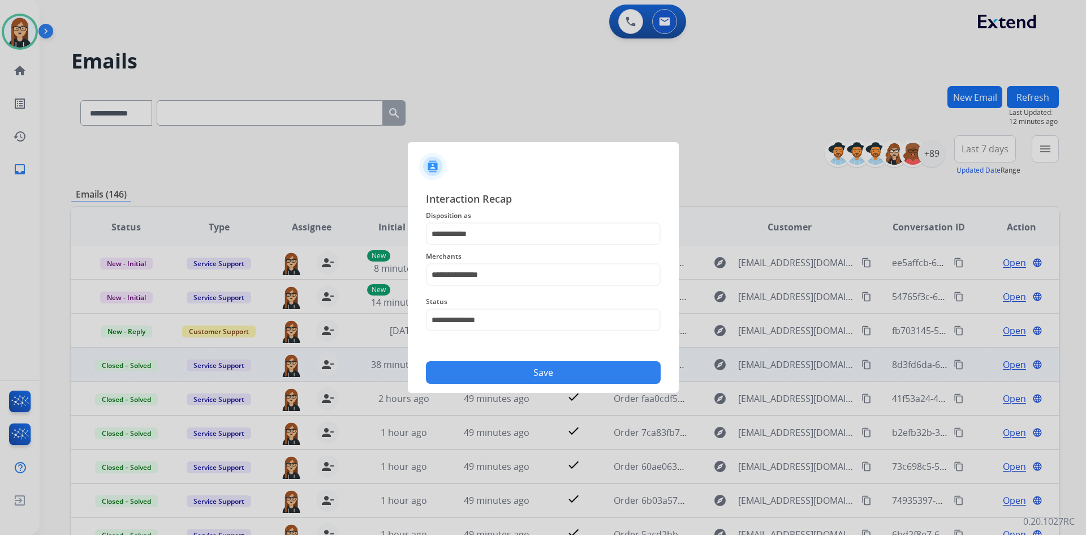
click at [559, 369] on button "Save" at bounding box center [543, 372] width 235 height 23
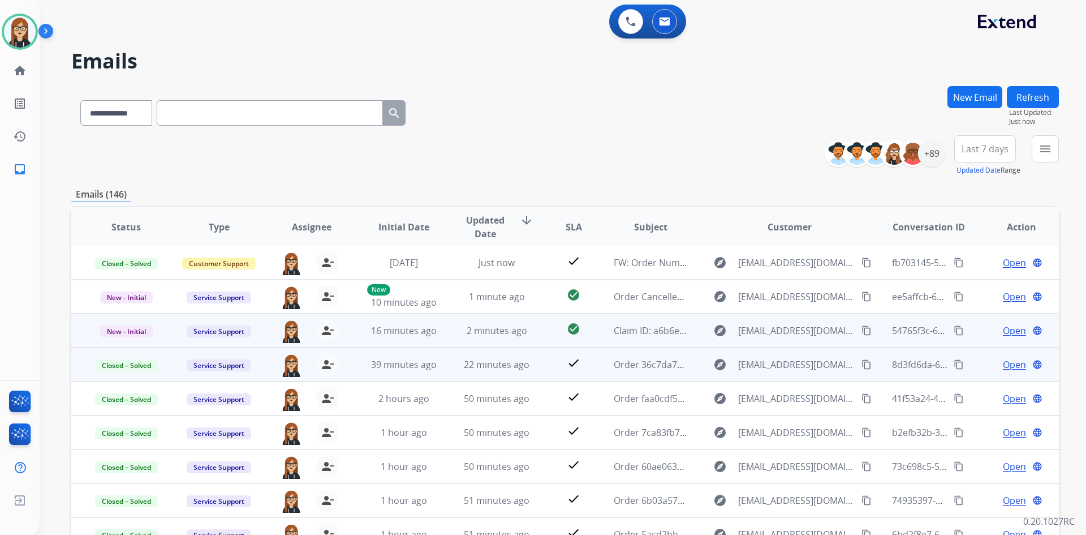
click at [1003, 327] on span "Open" at bounding box center [1014, 331] width 23 height 14
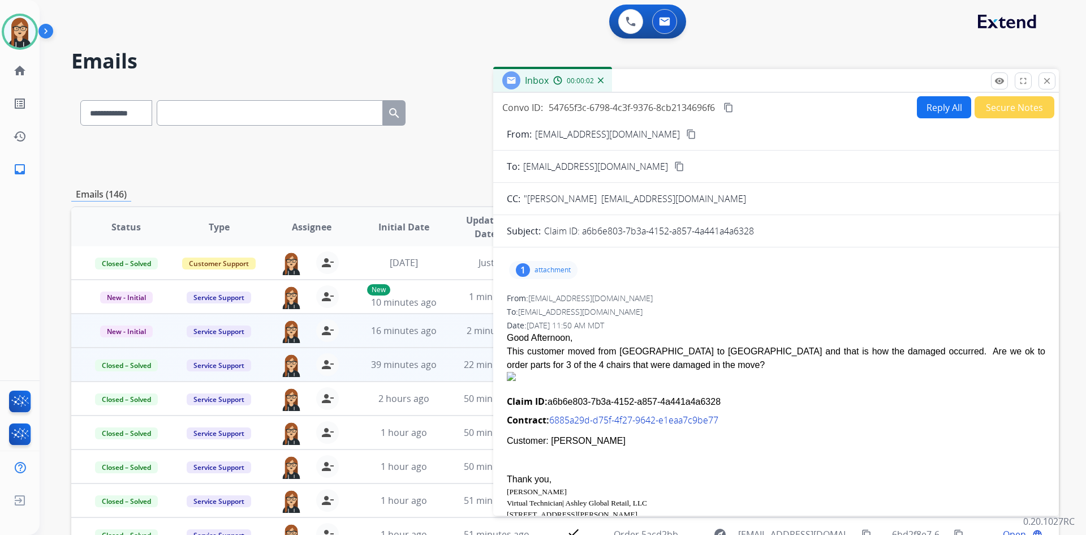
drag, startPoint x: 582, startPoint y: 231, endPoint x: 763, endPoint y: 231, distance: 181.1
click at [763, 231] on div "Claim ID: a6b6e803-7b3a-4152-a857-4a441a4a6328" at bounding box center [794, 231] width 501 height 14
copy p "a6b6e803-7b3a-4152-a857-4a441a4a6328"
click at [934, 106] on button "Reply All" at bounding box center [944, 107] width 54 height 22
select select "**********"
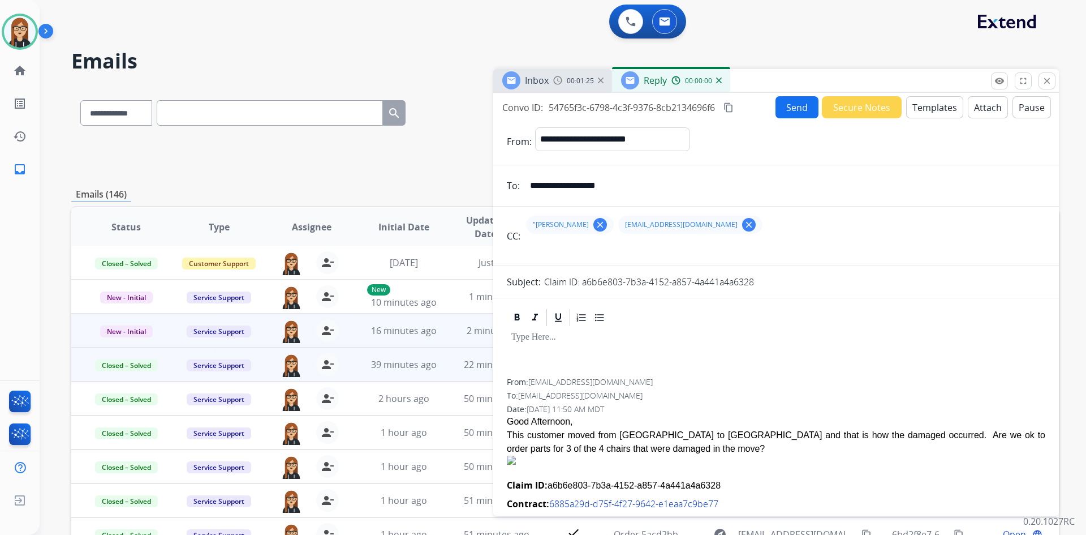
click at [572, 338] on p at bounding box center [777, 337] width 530 height 10
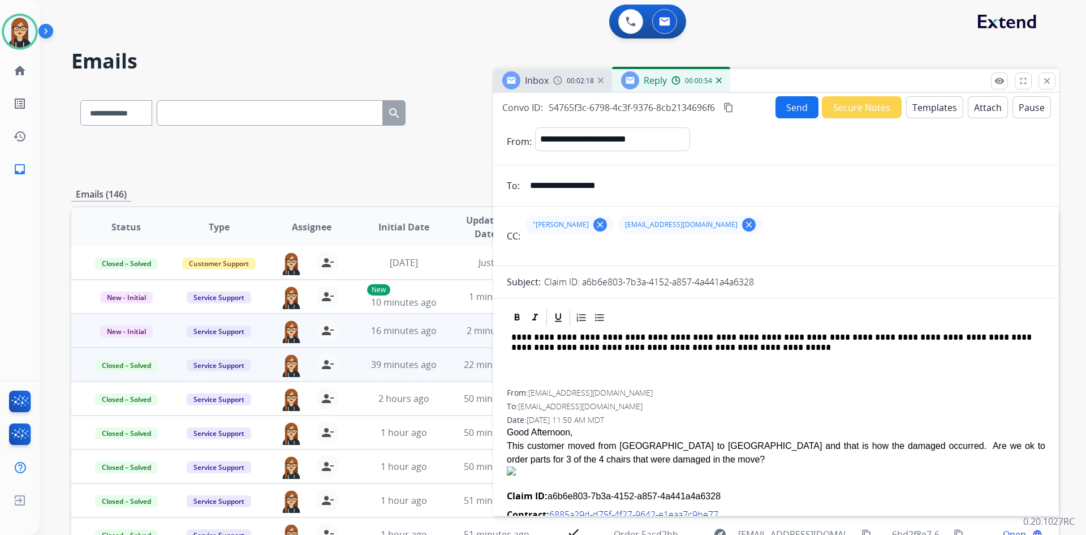
click at [792, 109] on button "Send" at bounding box center [797, 107] width 43 height 22
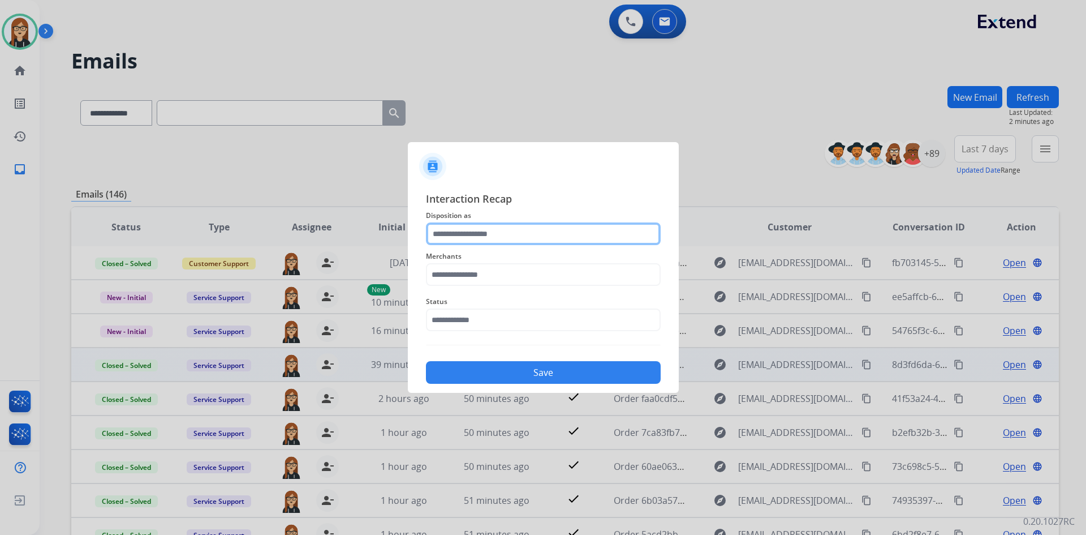
click at [438, 227] on input "text" at bounding box center [543, 233] width 235 height 23
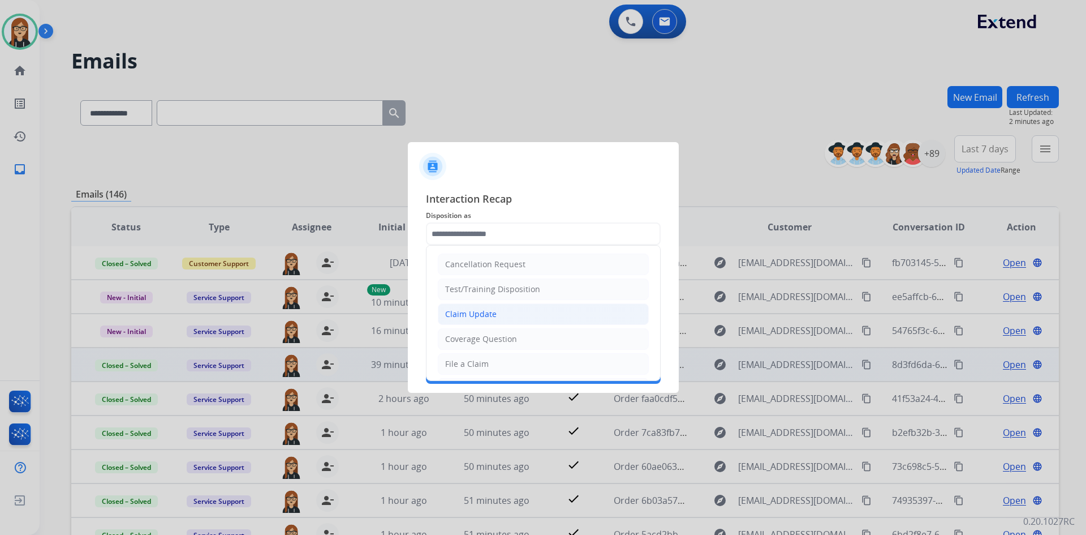
click at [472, 317] on div "Claim Update" at bounding box center [470, 313] width 51 height 11
type input "**********"
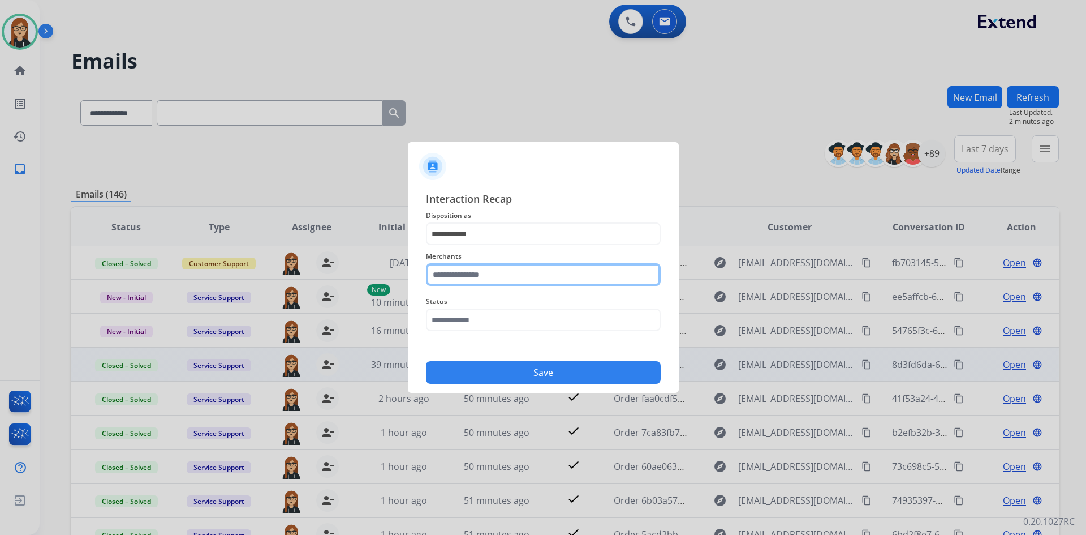
click at [470, 273] on input "text" at bounding box center [543, 274] width 235 height 23
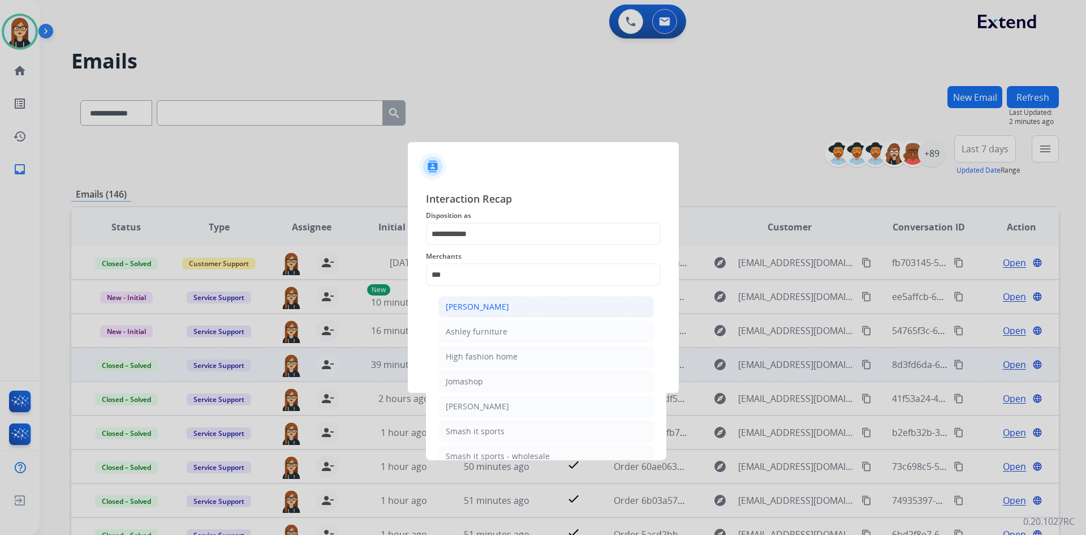
click at [476, 306] on div "Ashley - Reguard" at bounding box center [477, 306] width 63 height 11
type input "**********"
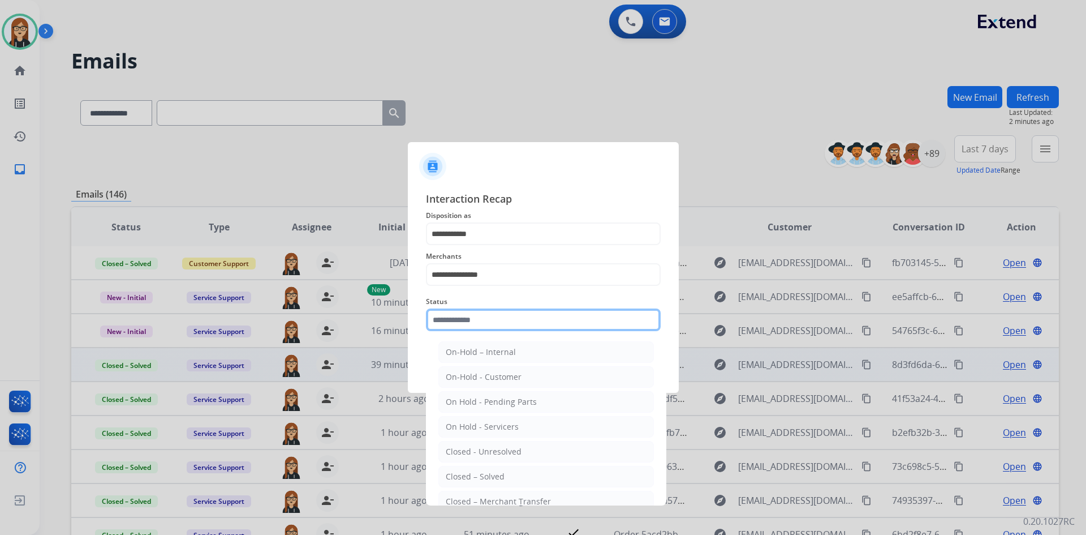
click at [467, 328] on input "text" at bounding box center [543, 319] width 235 height 23
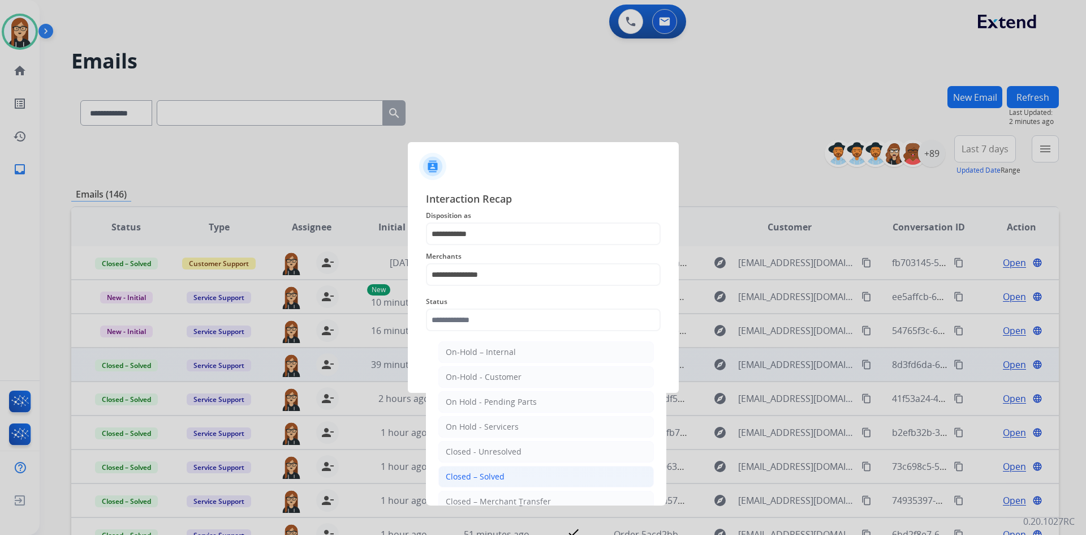
click at [491, 470] on li "Closed – Solved" at bounding box center [547, 477] width 216 height 22
type input "**********"
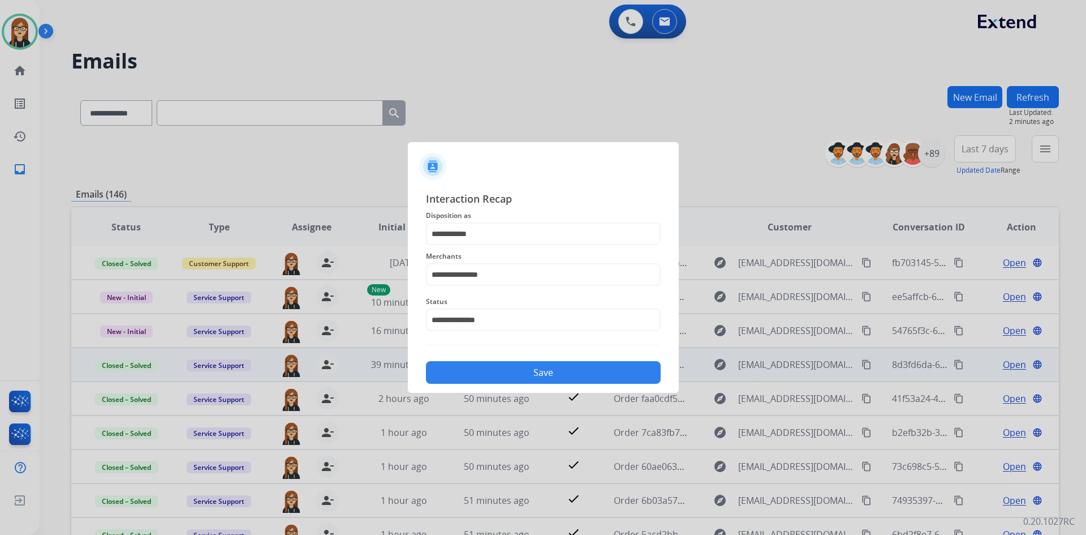
click at [528, 377] on button "Save" at bounding box center [543, 372] width 235 height 23
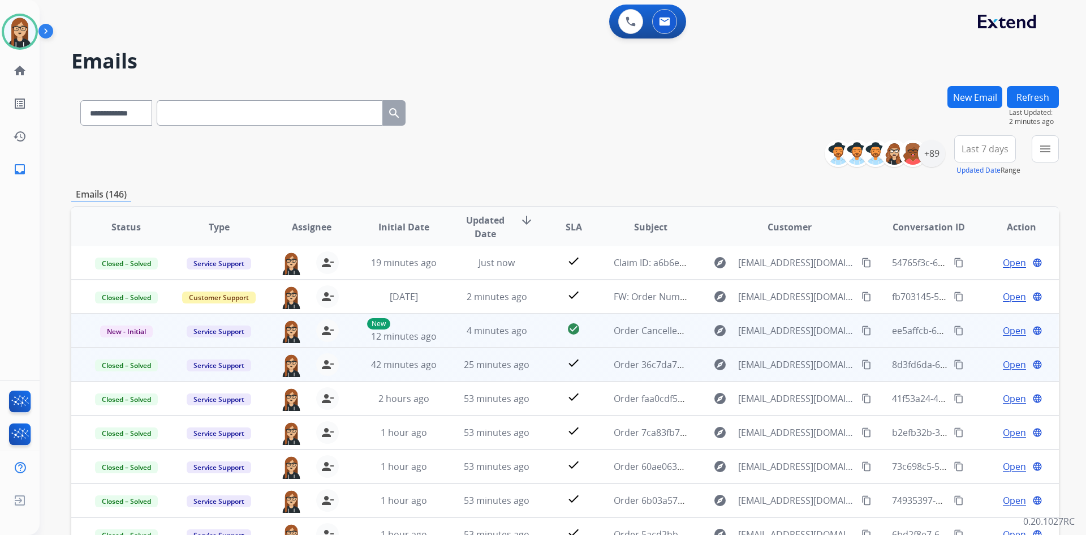
click at [1011, 329] on span "Open" at bounding box center [1014, 331] width 23 height 14
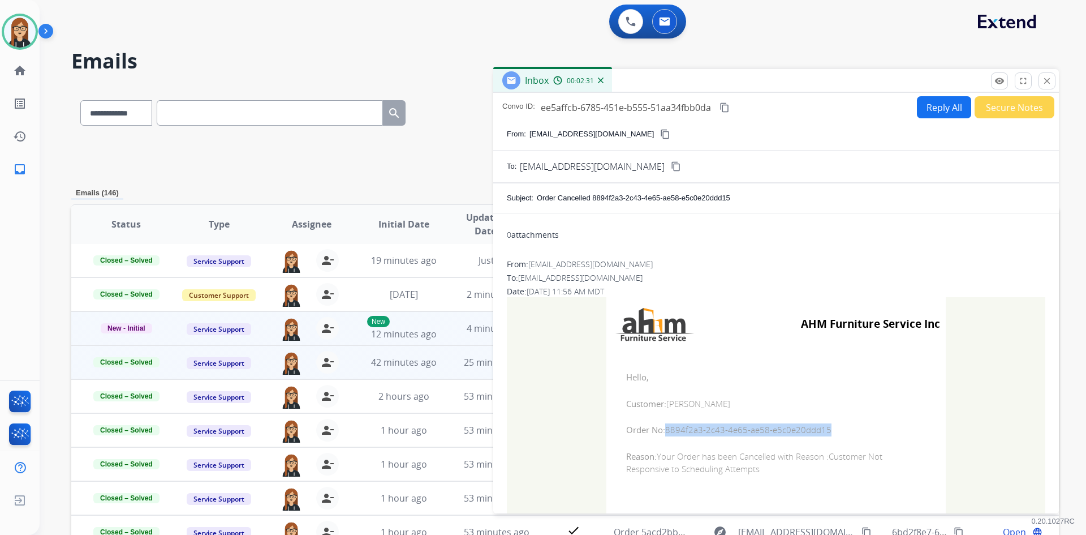
drag, startPoint x: 661, startPoint y: 431, endPoint x: 832, endPoint y: 434, distance: 171.5
click at [832, 434] on span "Order No: 8894f2a3-2c43-4e65-ae58-e5c0e20ddd15" at bounding box center [776, 429] width 300 height 13
copy span "8894f2a3-2c43-4e65-ae58-e5c0e20ddd15"
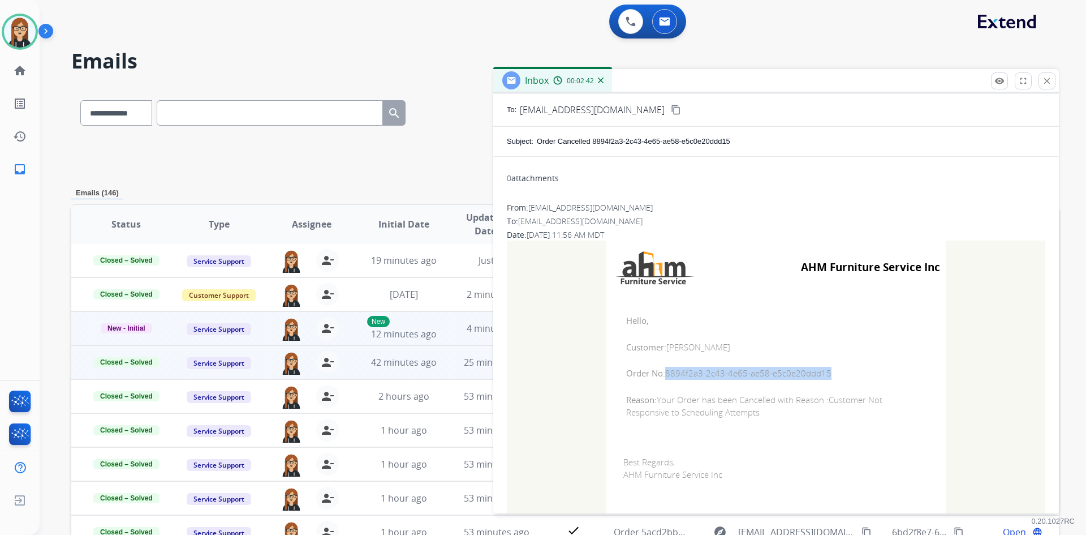
scroll to position [110, 0]
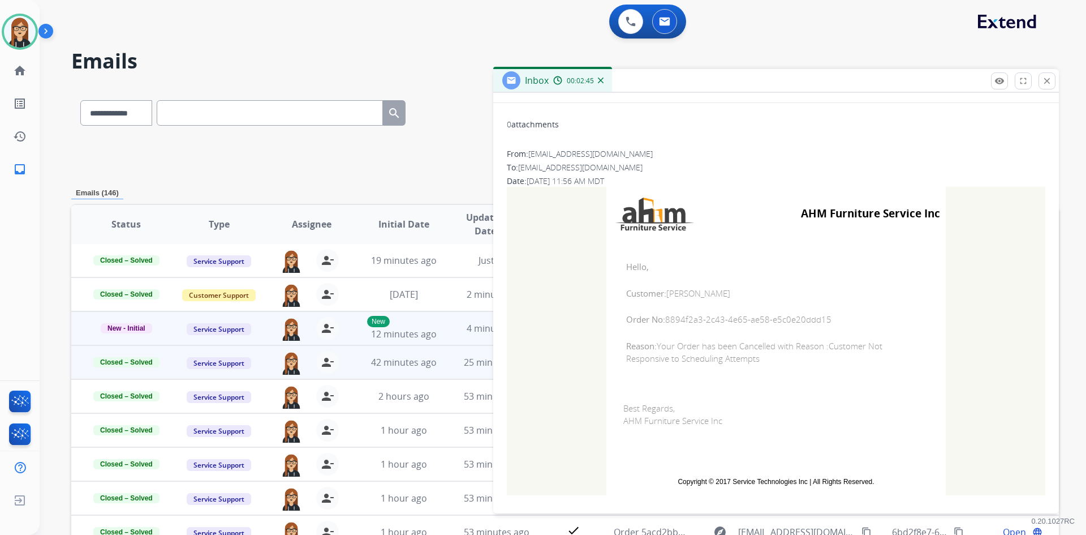
click at [826, 346] on span "Reason: Your Order has been Cancelled with Reason :Customer Not Responsive to S…" at bounding box center [776, 352] width 300 height 25
drag, startPoint x: 828, startPoint y: 348, endPoint x: 839, endPoint y: 365, distance: 19.8
click at [839, 365] on td "Hello, Customer: LINDSEY BACALAN Order No: 8894f2a3-2c43-4e65-ae58-e5c0e20ddd15…" at bounding box center [777, 312] width 340 height 144
copy span "Customer Not Responsive to Scheduling Attempts"
click at [1048, 83] on mat-icon "close" at bounding box center [1047, 81] width 10 height 10
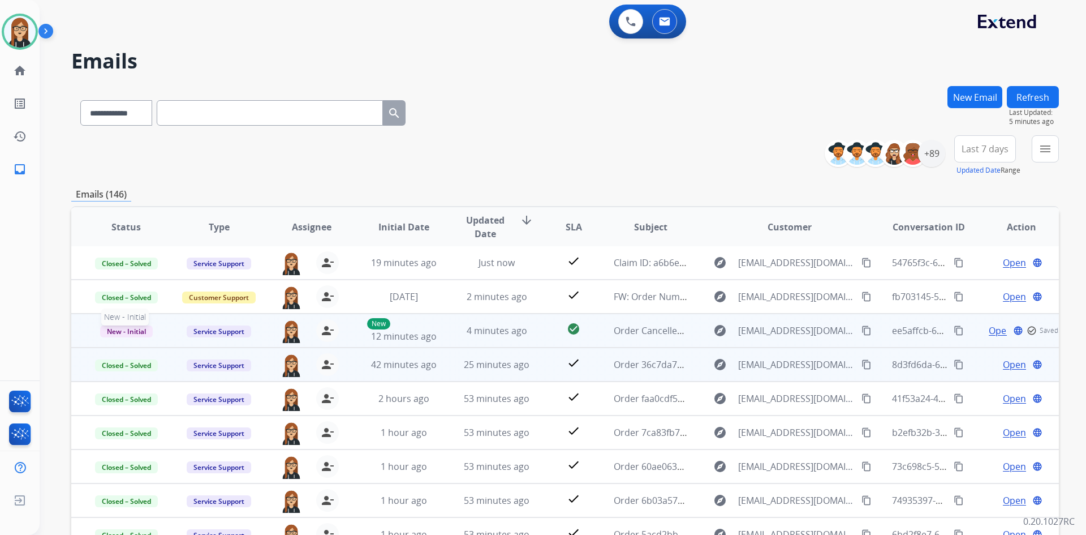
click at [119, 327] on span "New - Initial" at bounding box center [126, 331] width 53 height 12
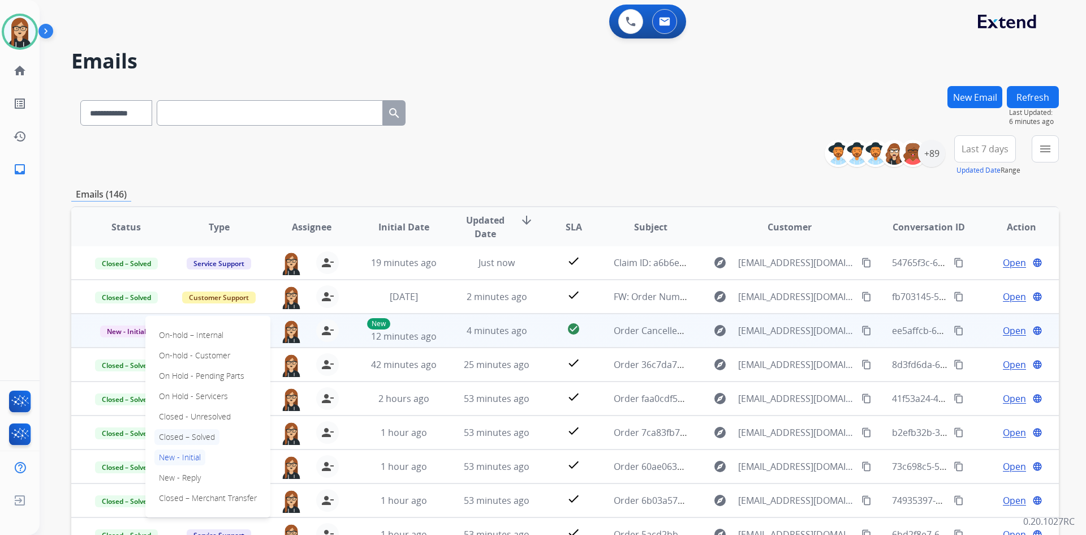
click at [201, 434] on p "Closed – Solved" at bounding box center [186, 437] width 65 height 16
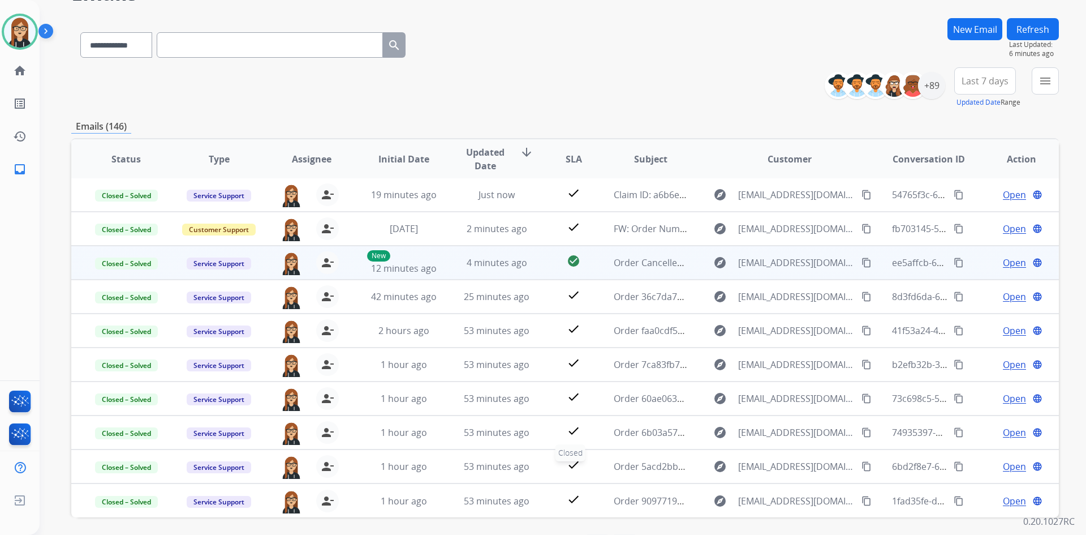
scroll to position [109, 0]
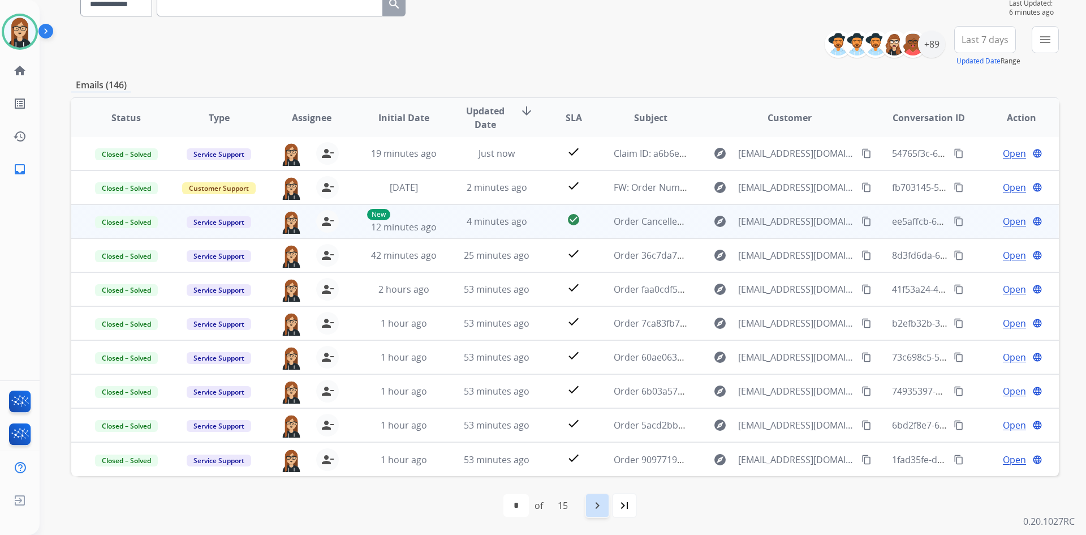
click at [602, 501] on mat-icon "navigate_next" at bounding box center [598, 506] width 14 height 14
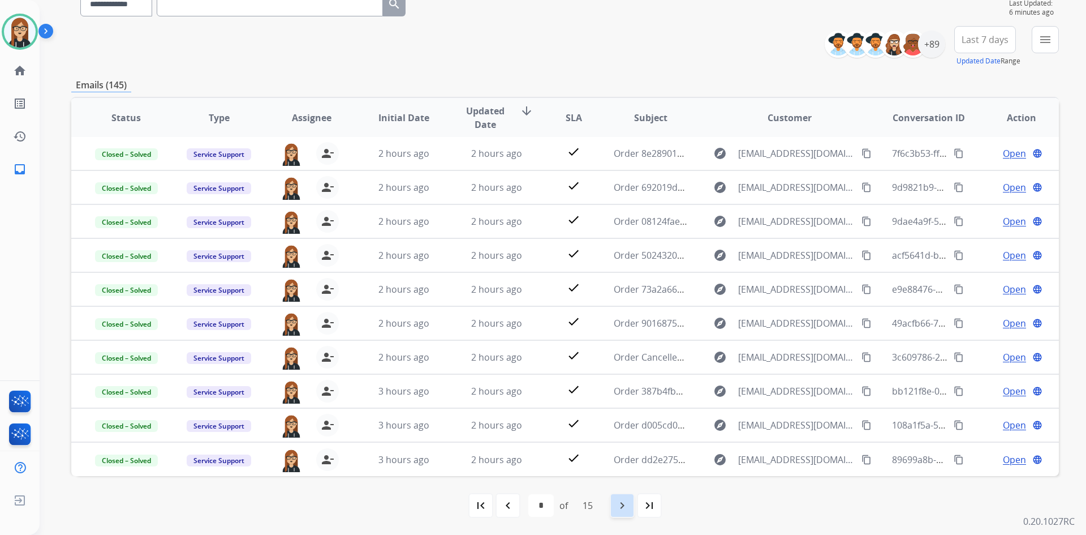
click at [623, 507] on mat-icon "navigate_next" at bounding box center [623, 506] width 14 height 14
click at [474, 508] on mat-icon "first_page" at bounding box center [481, 506] width 14 height 14
select select "*"
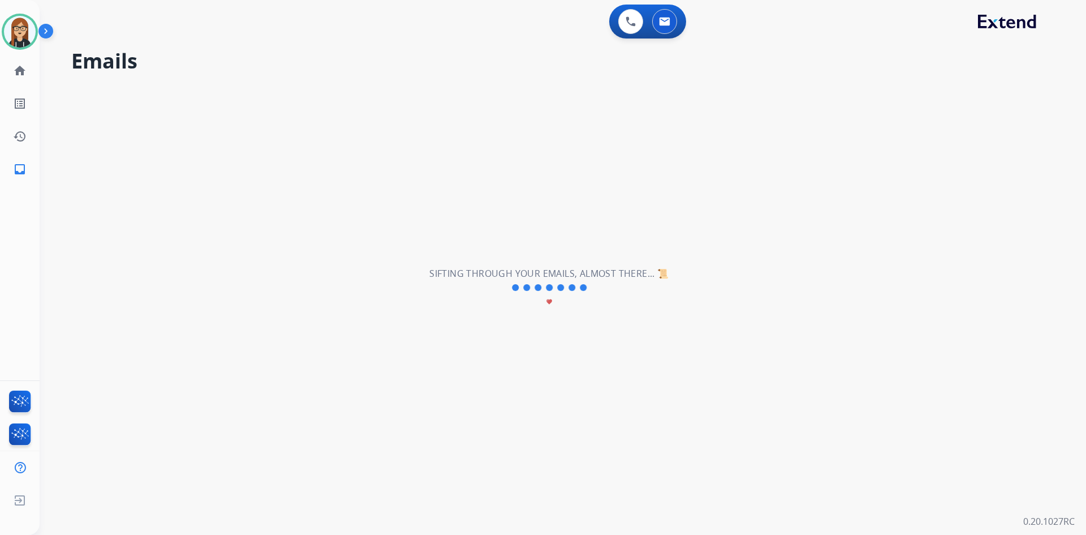
scroll to position [0, 0]
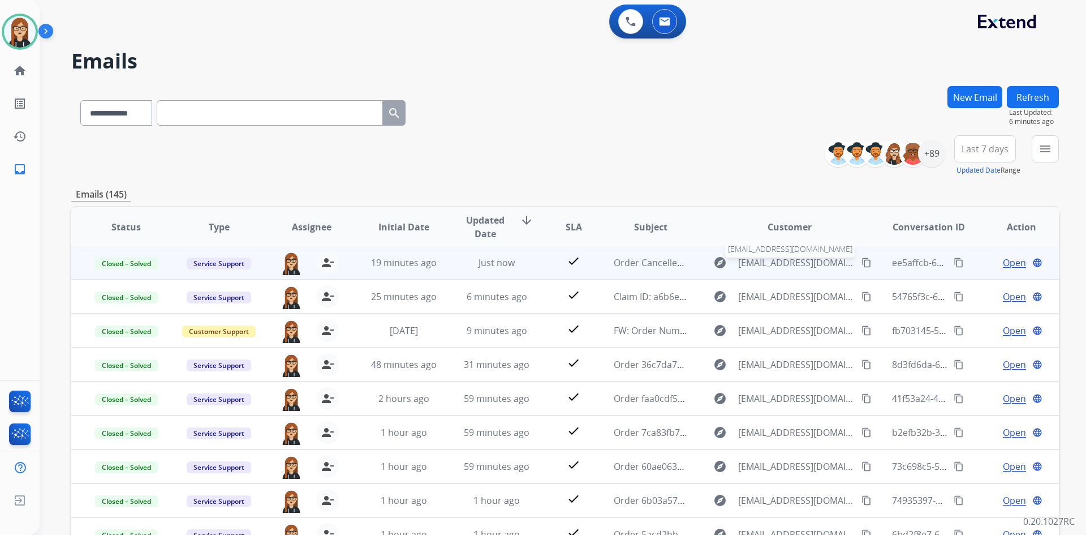
click at [757, 264] on span "services@ahmfurniture.com" at bounding box center [796, 263] width 117 height 14
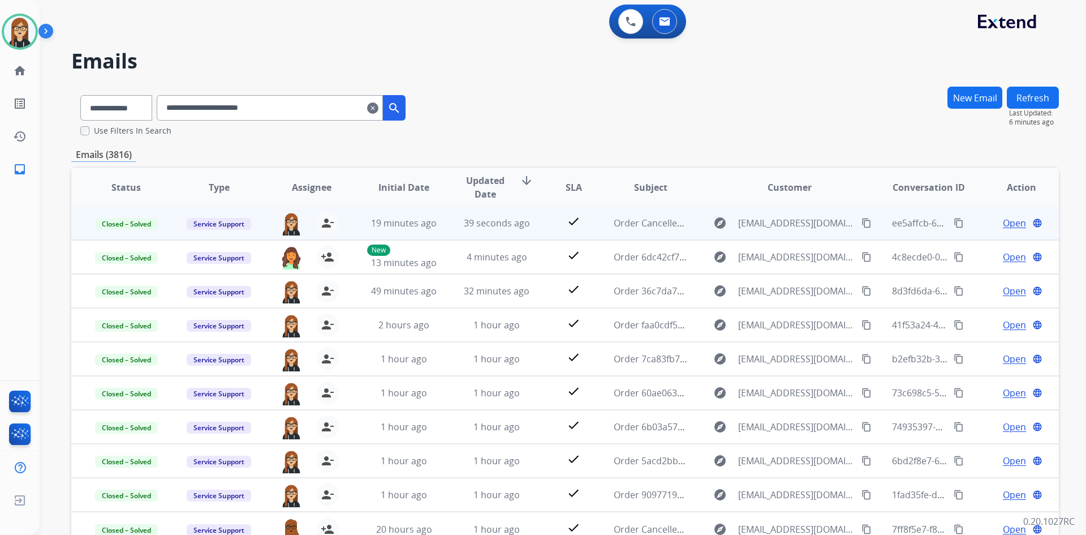
click at [379, 106] on mat-icon "clear" at bounding box center [372, 108] width 11 height 14
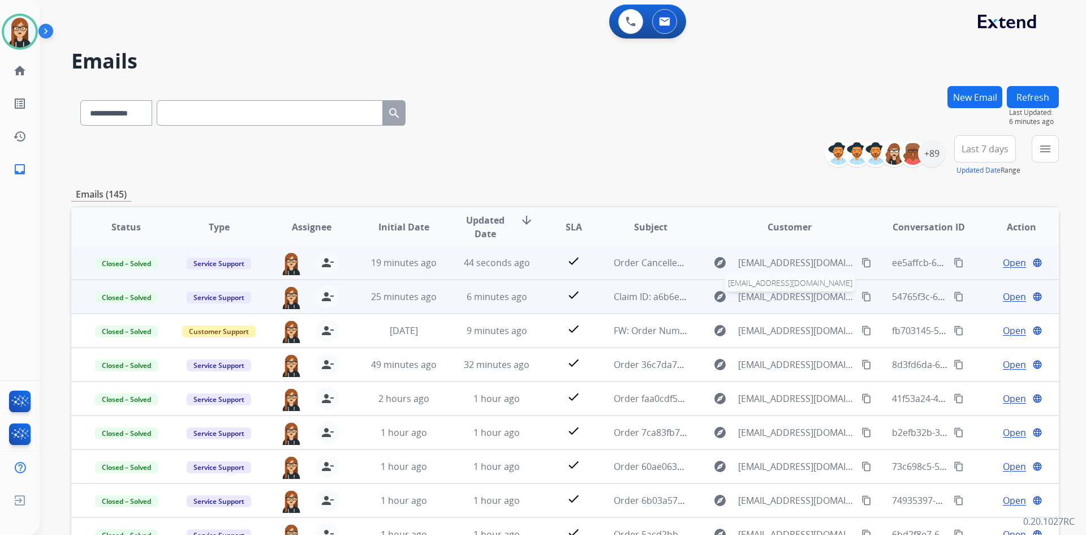
click at [772, 300] on span "JFreitas@ashley.com" at bounding box center [796, 297] width 117 height 14
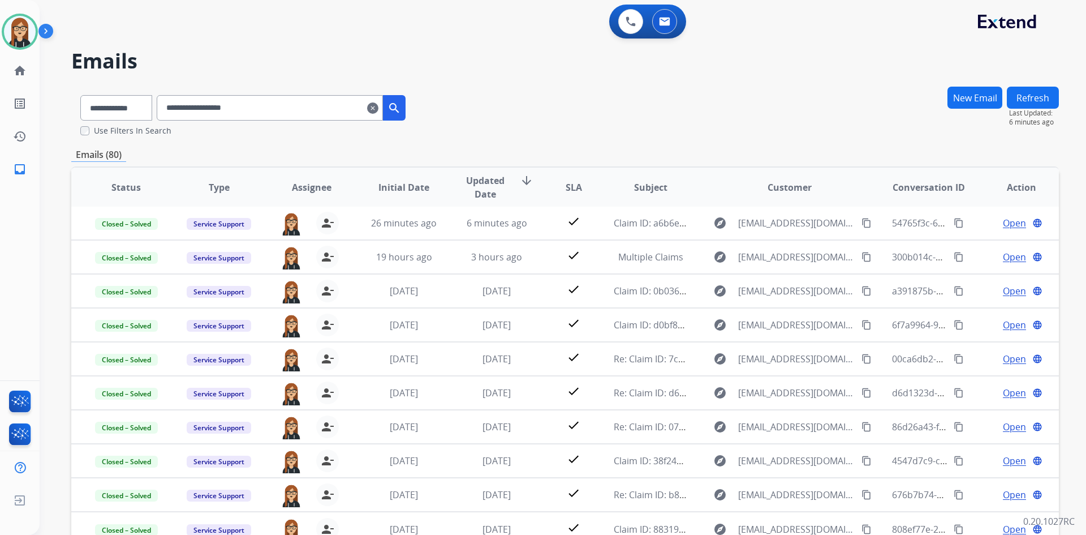
click at [379, 106] on mat-icon "clear" at bounding box center [372, 108] width 11 height 14
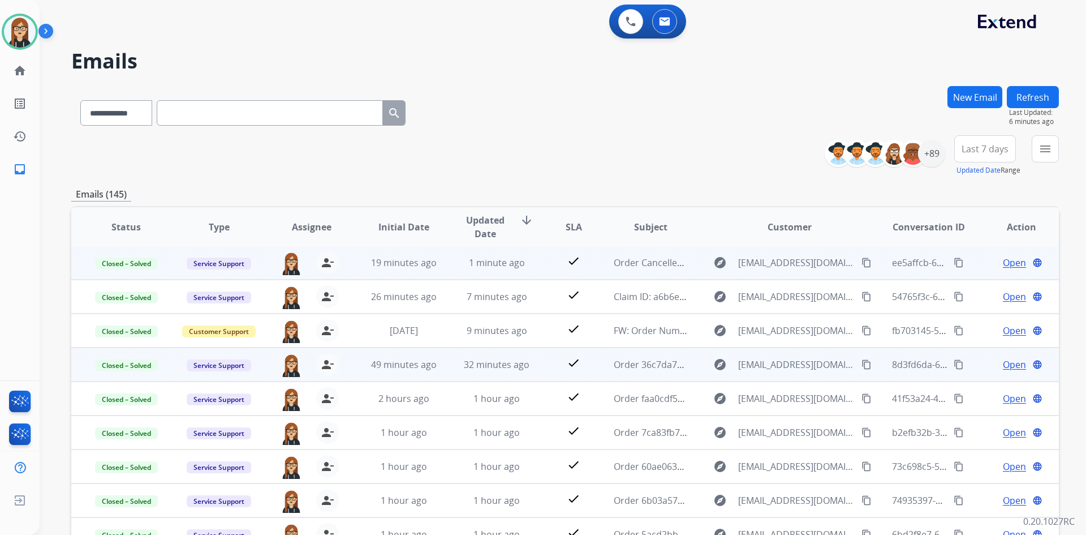
scroll to position [57, 0]
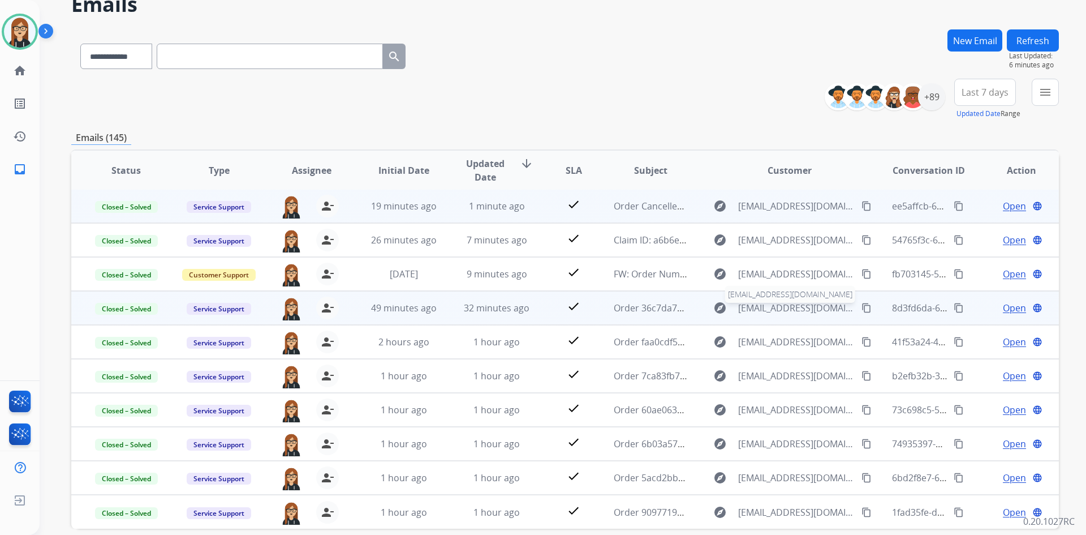
click at [775, 311] on span "services@ahmfurniture.com" at bounding box center [796, 308] width 117 height 14
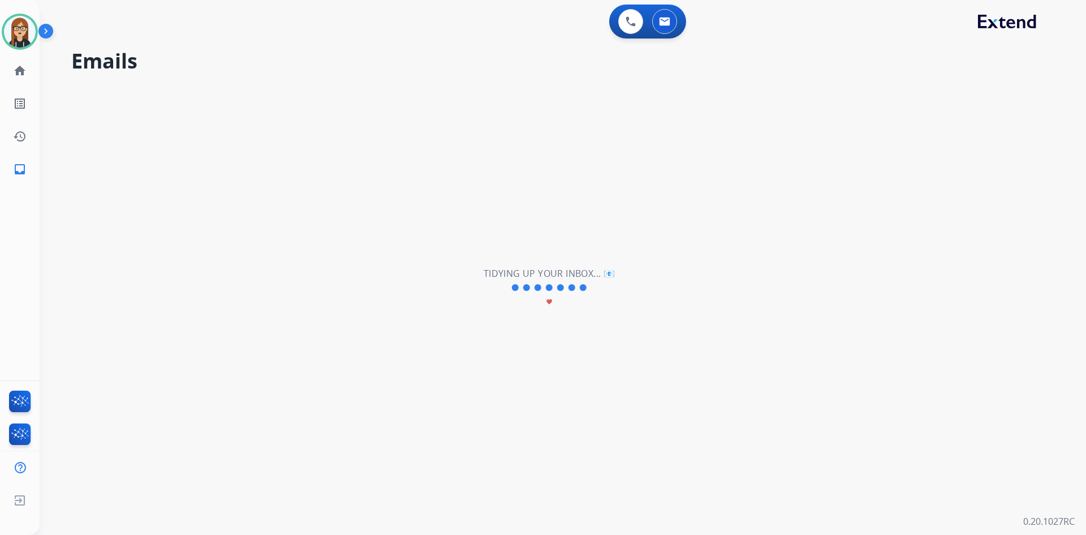
scroll to position [0, 0]
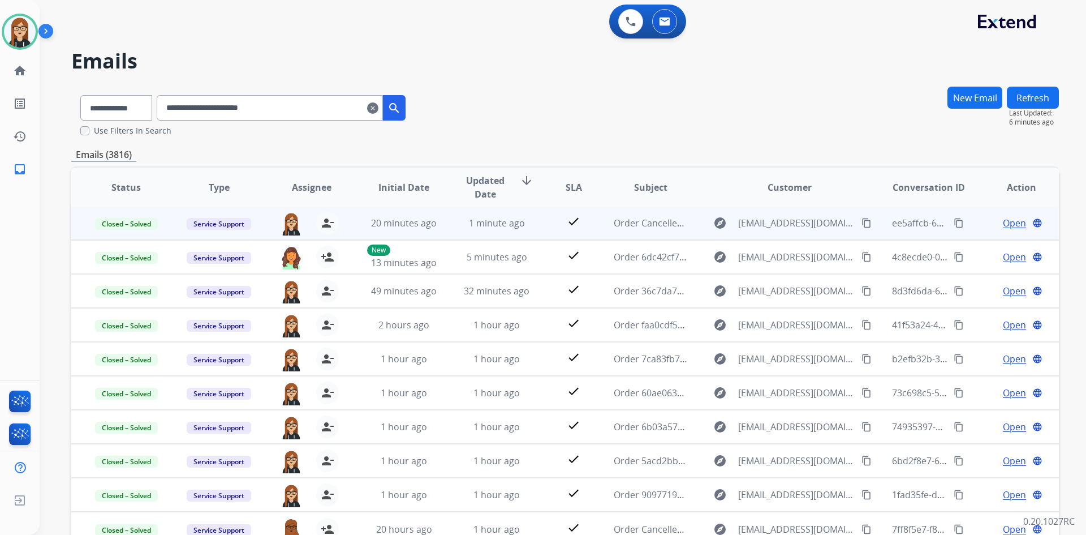
click at [379, 110] on mat-icon "clear" at bounding box center [372, 108] width 11 height 14
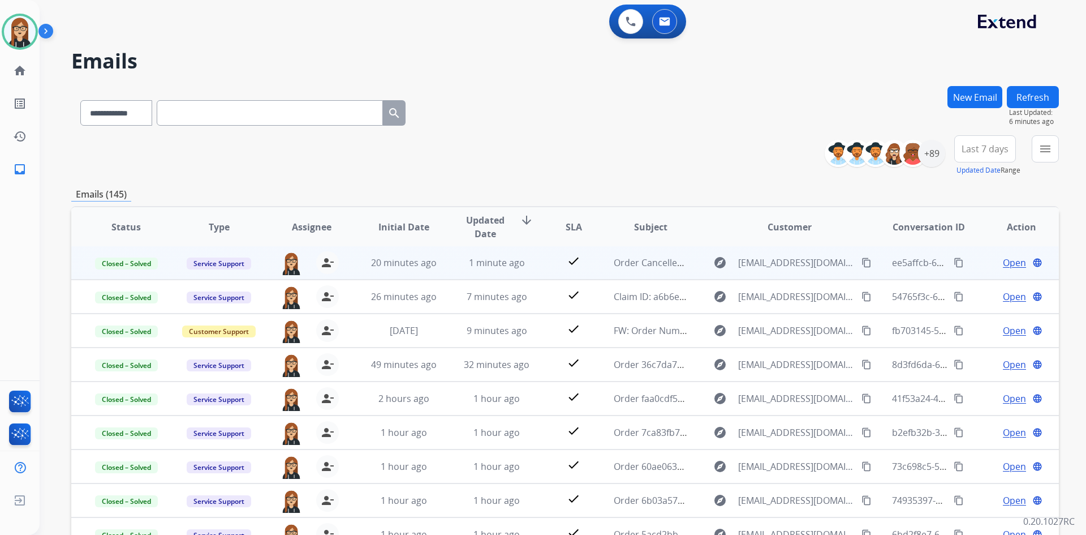
click at [183, 108] on input "text" at bounding box center [270, 112] width 226 height 25
paste input "**********"
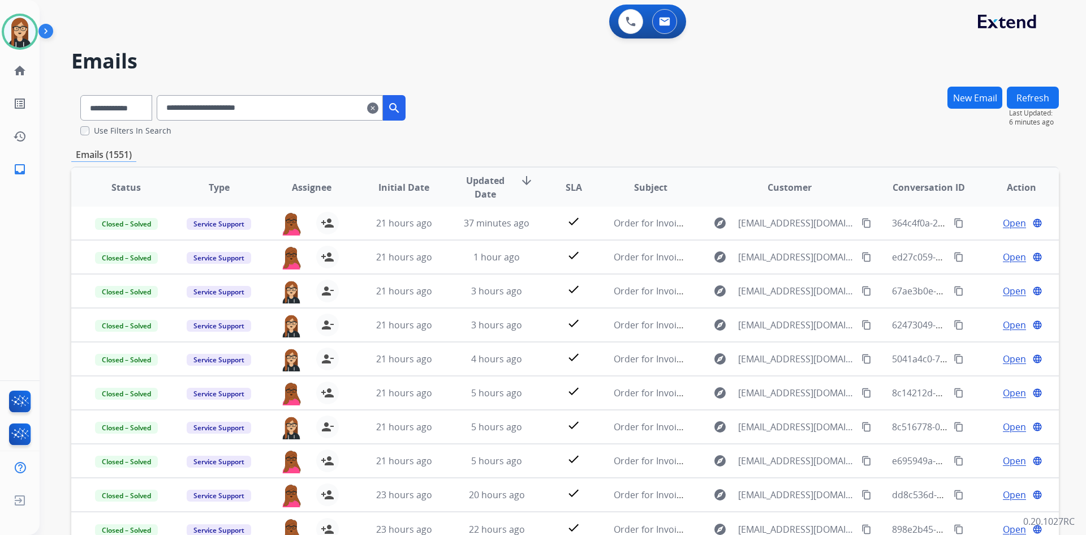
drag, startPoint x: 287, startPoint y: 106, endPoint x: 178, endPoint y: 113, distance: 109.5
click at [178, 113] on input "**********" at bounding box center [270, 107] width 226 height 25
paste input "******"
type input "**********"
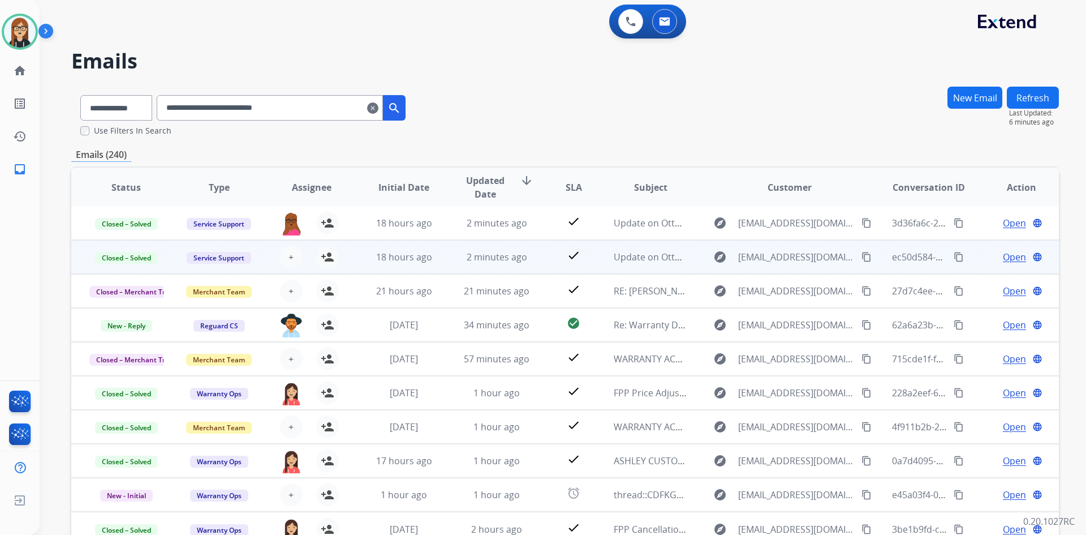
click at [1003, 256] on span "Open" at bounding box center [1014, 257] width 23 height 14
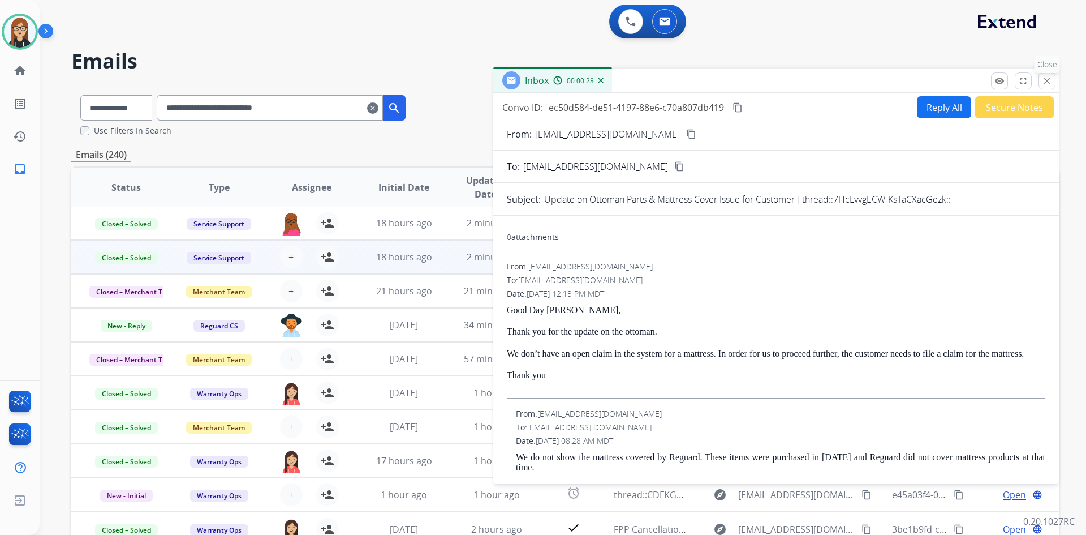
click at [1047, 79] on mat-icon "close" at bounding box center [1047, 81] width 10 height 10
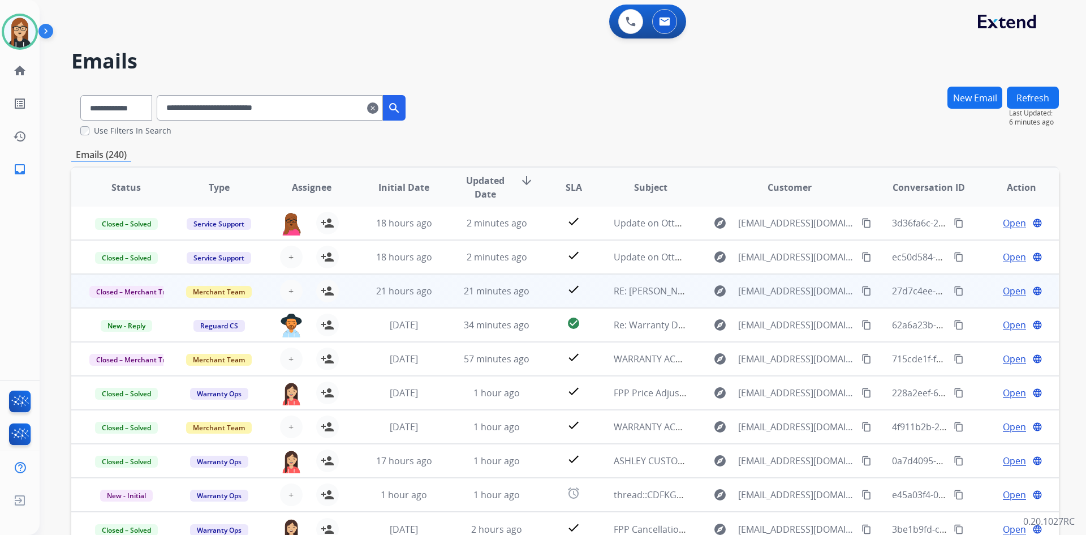
click at [1007, 291] on span "Open" at bounding box center [1014, 291] width 23 height 14
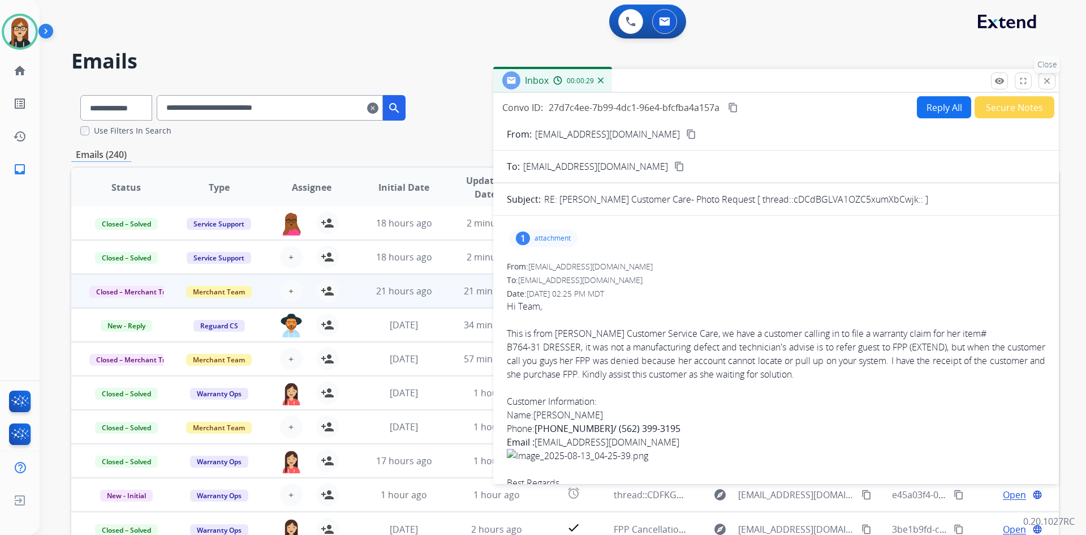
click at [1045, 81] on mat-icon "close" at bounding box center [1047, 81] width 10 height 10
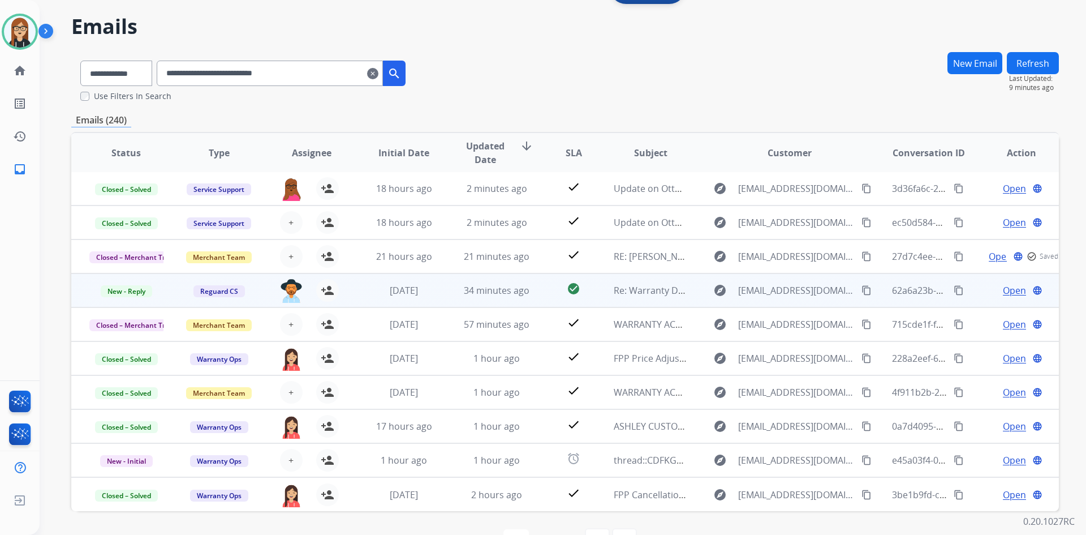
scroll to position [70, 0]
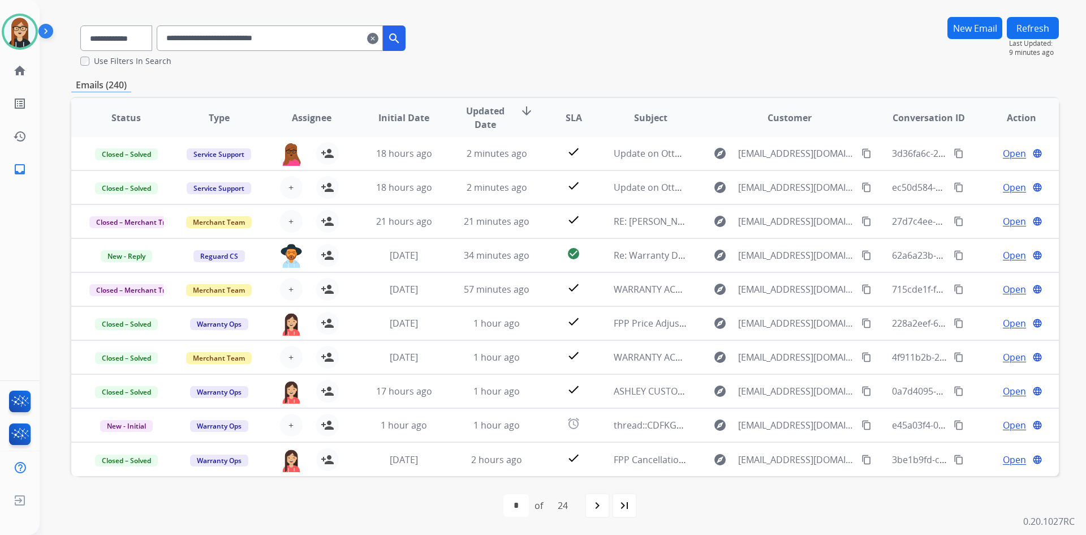
click at [379, 37] on mat-icon "clear" at bounding box center [372, 39] width 11 height 14
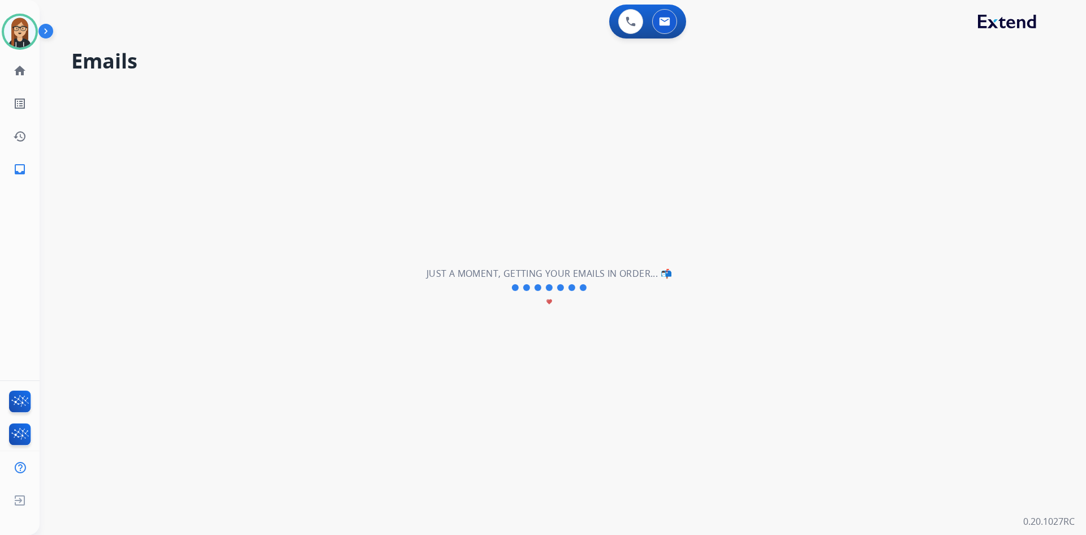
scroll to position [0, 0]
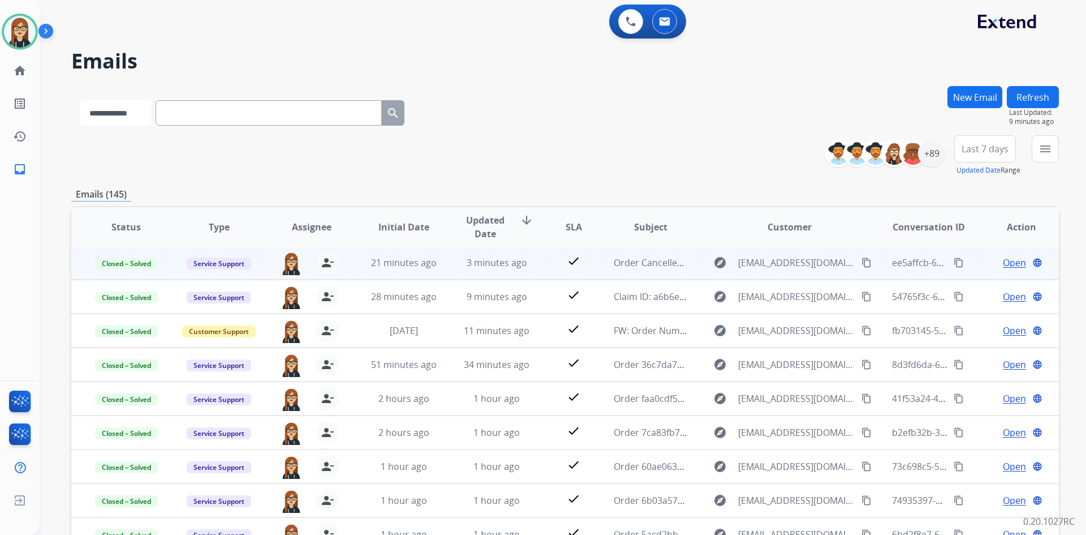
click at [139, 112] on select "**********" at bounding box center [115, 112] width 71 height 25
select select "**********"
click at [80, 100] on select "**********" at bounding box center [115, 112] width 71 height 25
click at [192, 106] on input "text" at bounding box center [270, 112] width 226 height 25
paste input "**********"
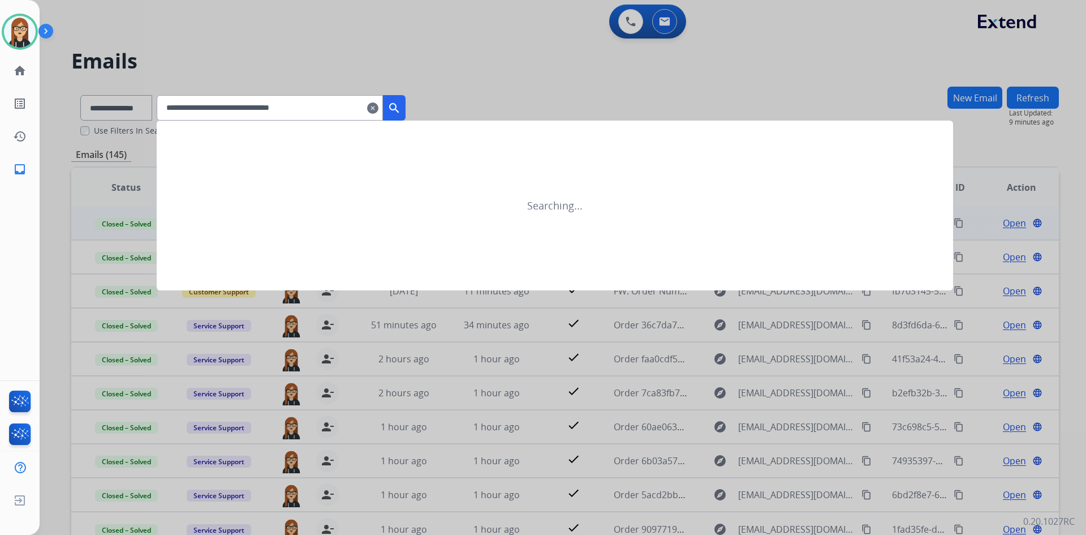
type input "**********"
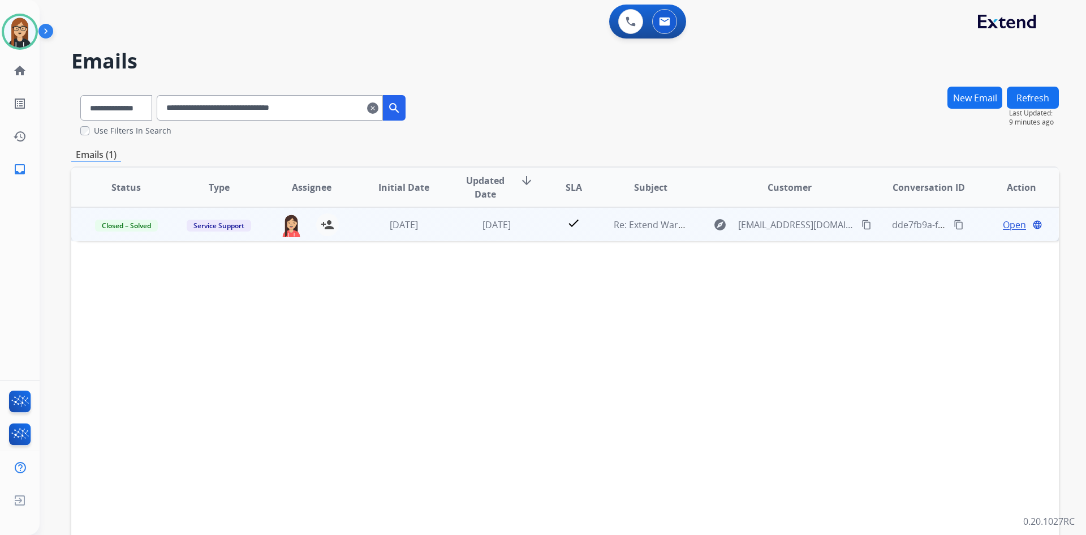
click at [1004, 225] on span "Open" at bounding box center [1014, 225] width 23 height 14
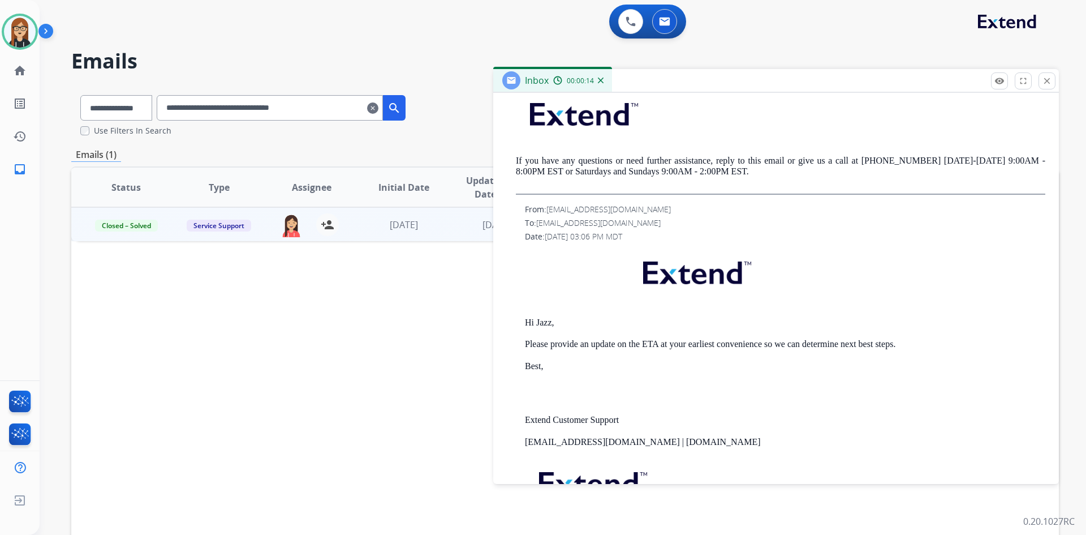
scroll to position [622, 0]
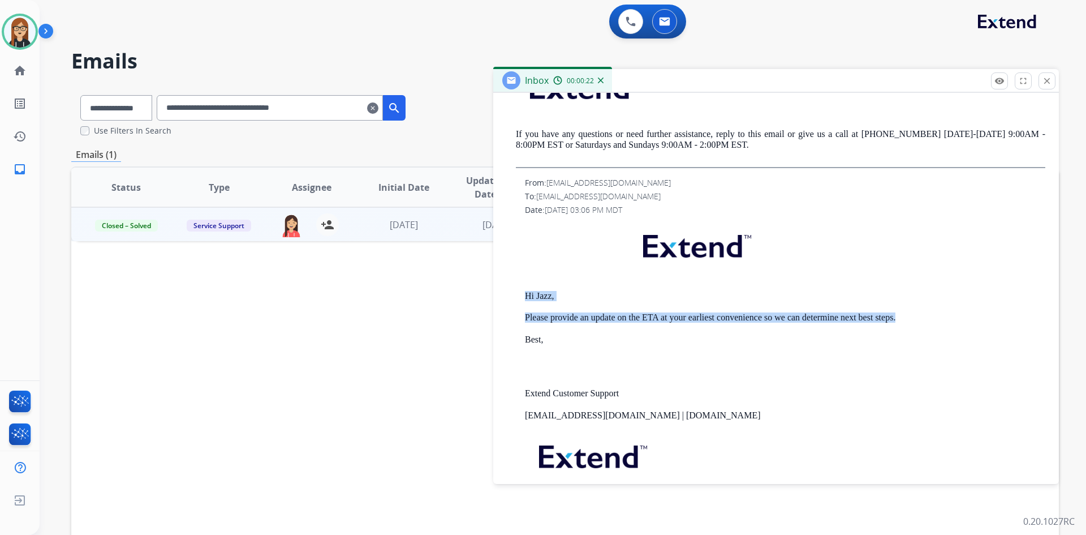
drag, startPoint x: 522, startPoint y: 293, endPoint x: 898, endPoint y: 316, distance: 376.4
click at [898, 316] on div "From: servicesupport@extend.com To: support@radpowerbikes.com Date: 06/04/2025 …" at bounding box center [776, 357] width 539 height 360
copy div "Hi Jazz, Please provide an update on the ETA at your earliest convenience so we…"
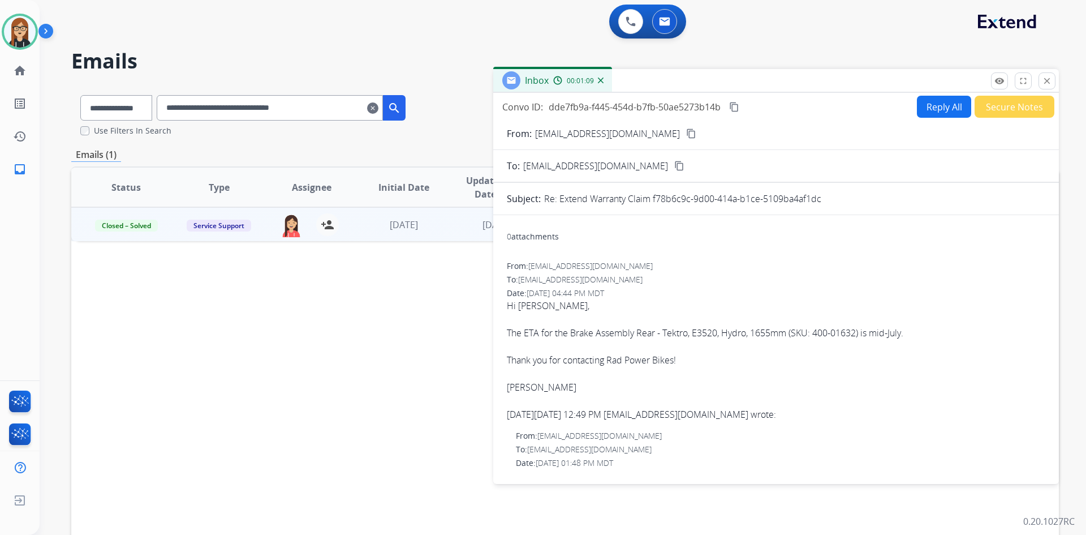
scroll to position [0, 0]
click at [930, 111] on button "Reply All" at bounding box center [944, 107] width 54 height 22
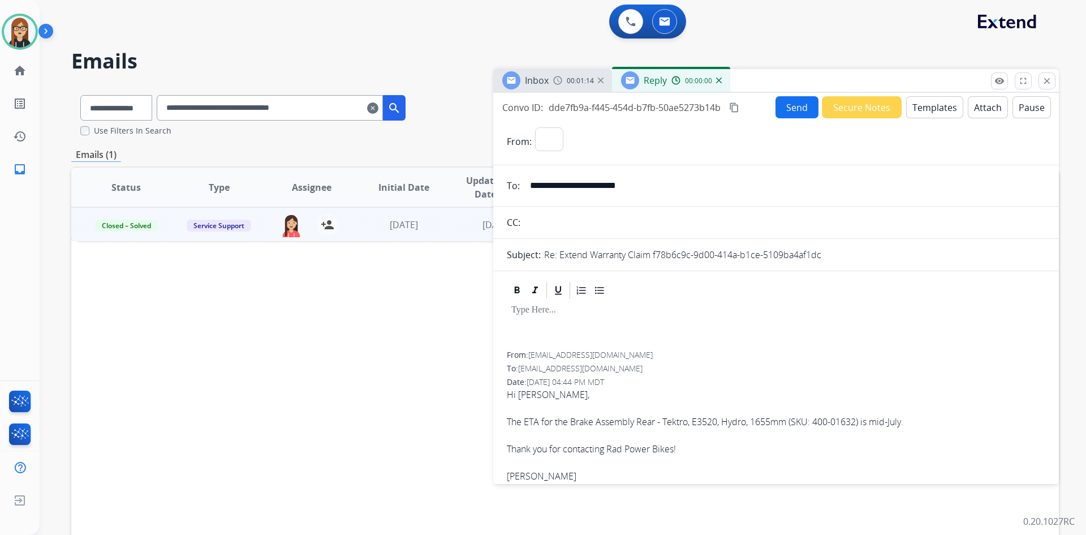
select select "**********"
click at [570, 315] on p at bounding box center [777, 310] width 530 height 10
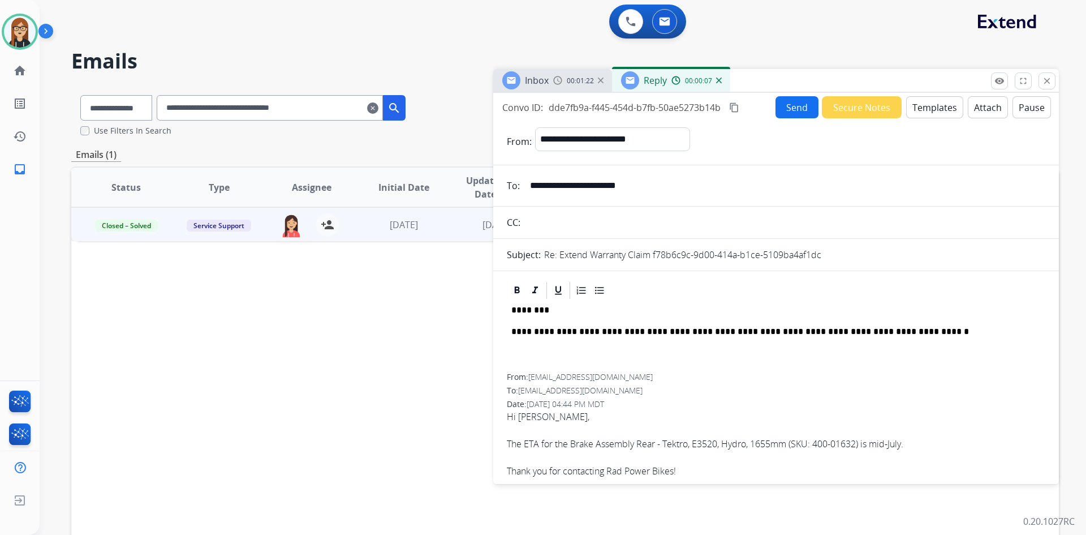
click at [805, 111] on button "Send" at bounding box center [797, 107] width 43 height 22
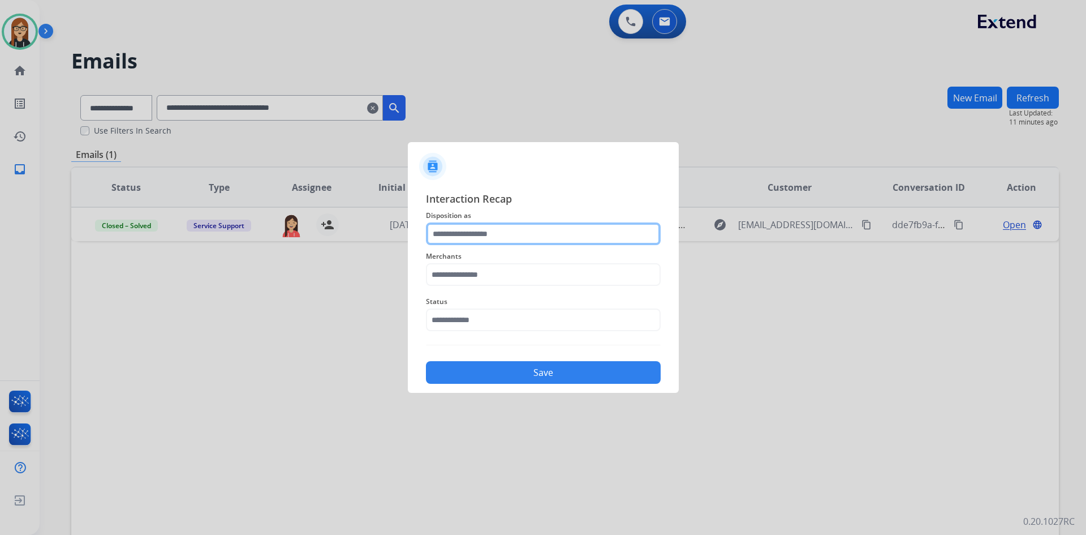
click at [484, 233] on input "text" at bounding box center [543, 233] width 235 height 23
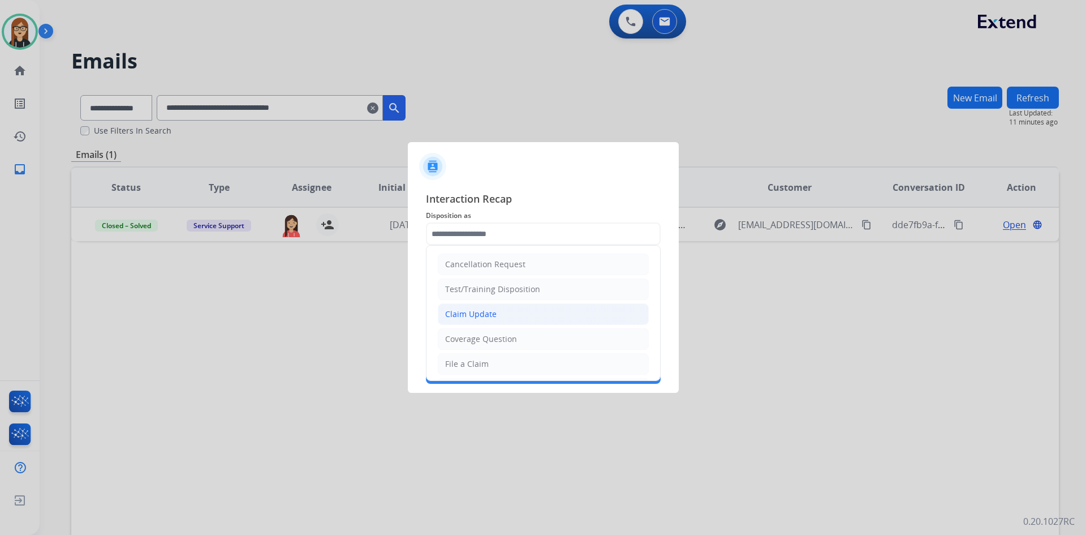
click at [480, 312] on div "Claim Update" at bounding box center [470, 313] width 51 height 11
type input "**********"
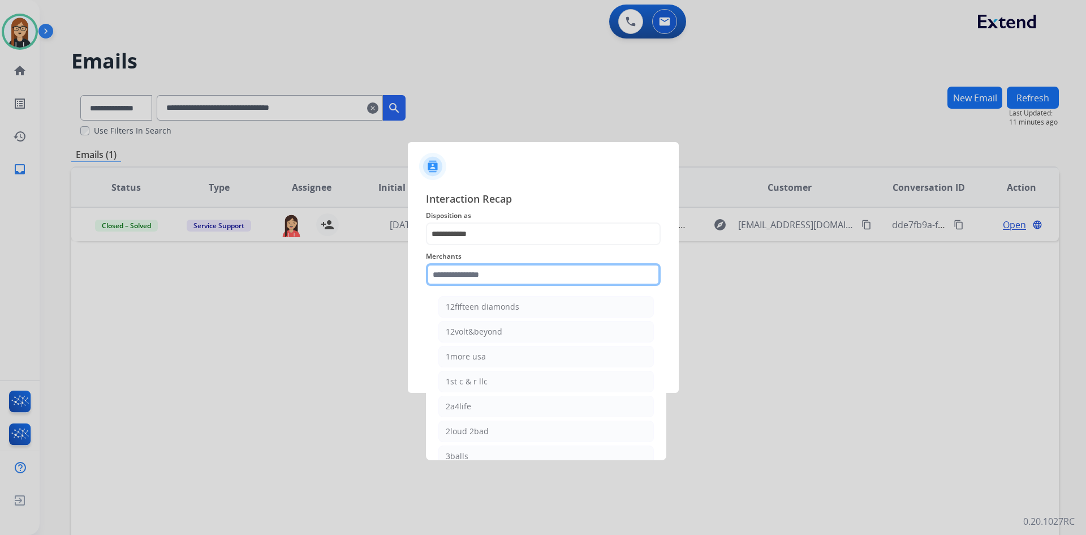
click at [485, 276] on input "text" at bounding box center [543, 274] width 235 height 23
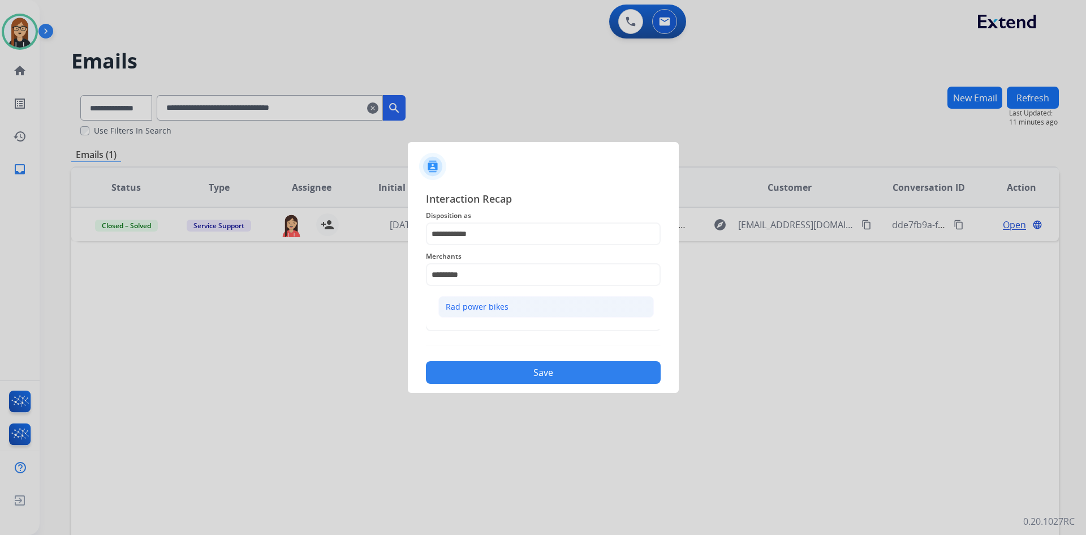
click at [502, 312] on div "Rad power bikes" at bounding box center [477, 306] width 63 height 11
type input "**********"
click at [500, 321] on input "text" at bounding box center [543, 319] width 235 height 23
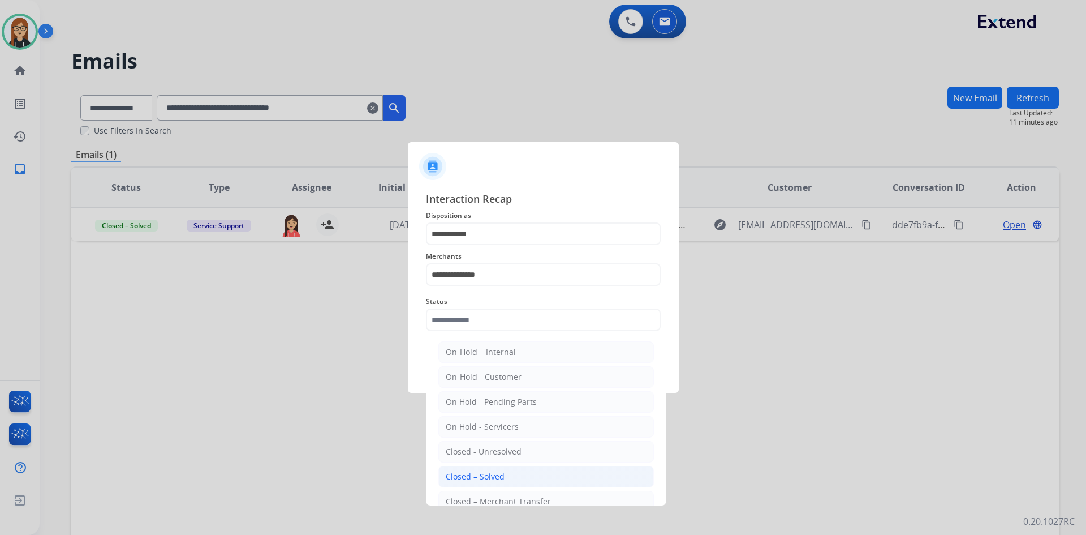
click at [489, 472] on div "Closed – Solved" at bounding box center [475, 476] width 59 height 11
type input "**********"
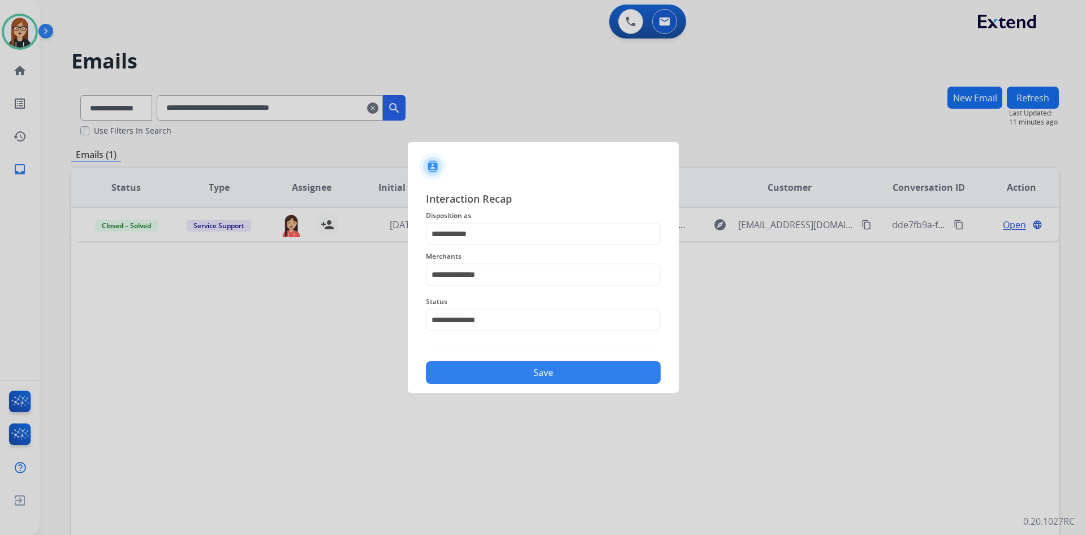
click at [520, 373] on button "Save" at bounding box center [543, 372] width 235 height 23
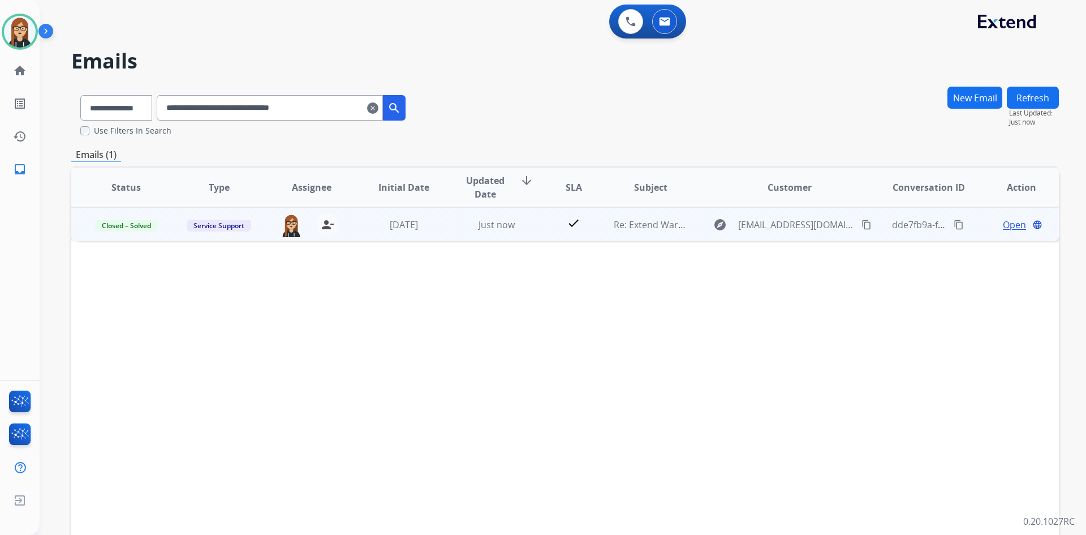
click at [1003, 221] on span "Open" at bounding box center [1014, 225] width 23 height 14
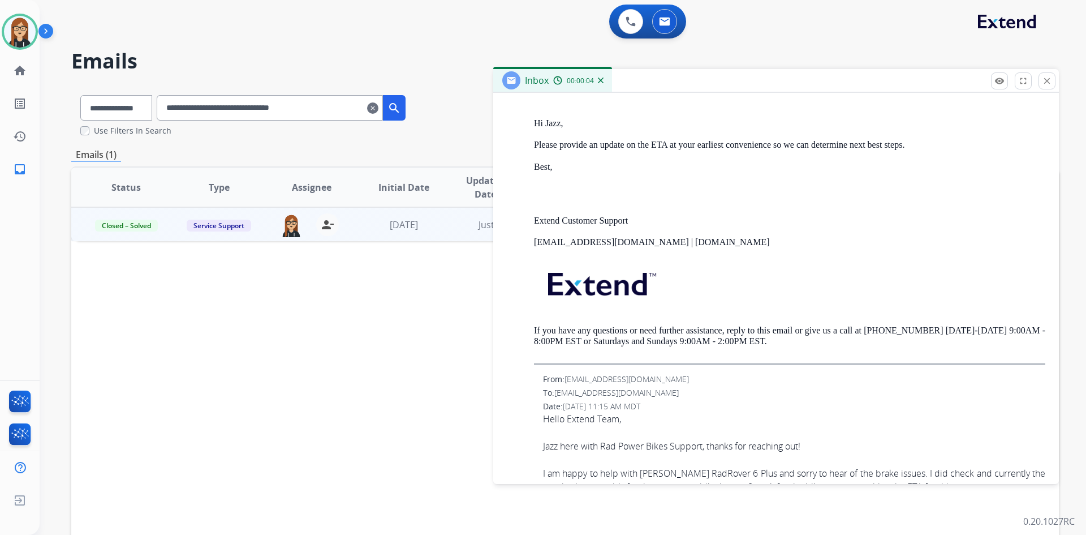
scroll to position [1019, 0]
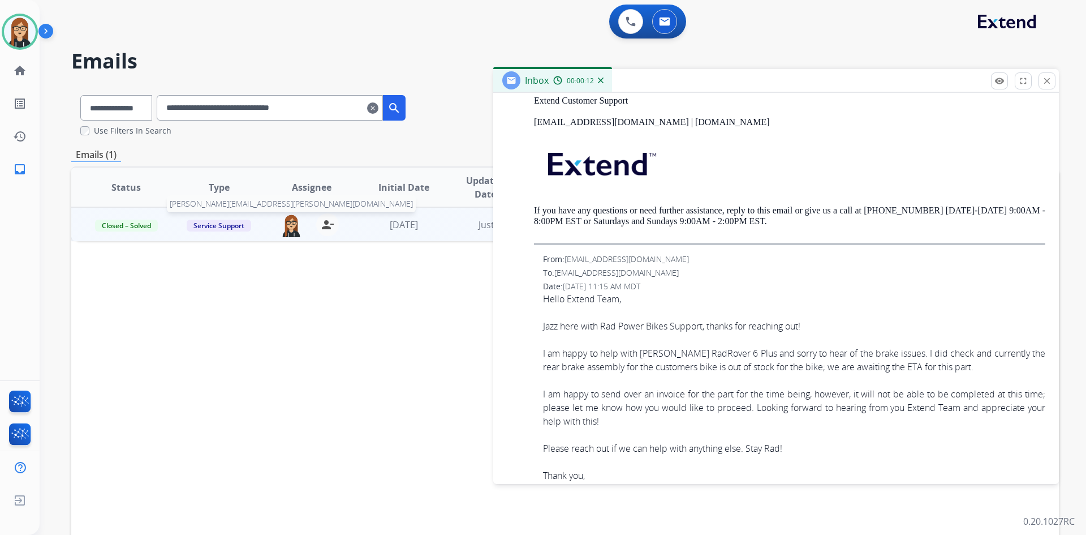
click at [284, 220] on img at bounding box center [291, 225] width 23 height 24
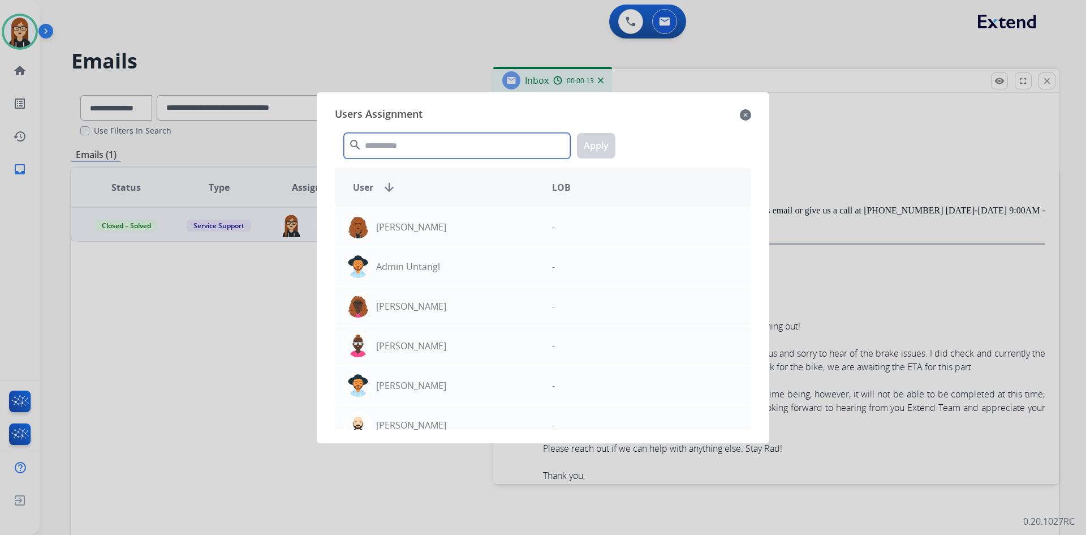
click at [381, 145] on input "text" at bounding box center [457, 145] width 226 height 25
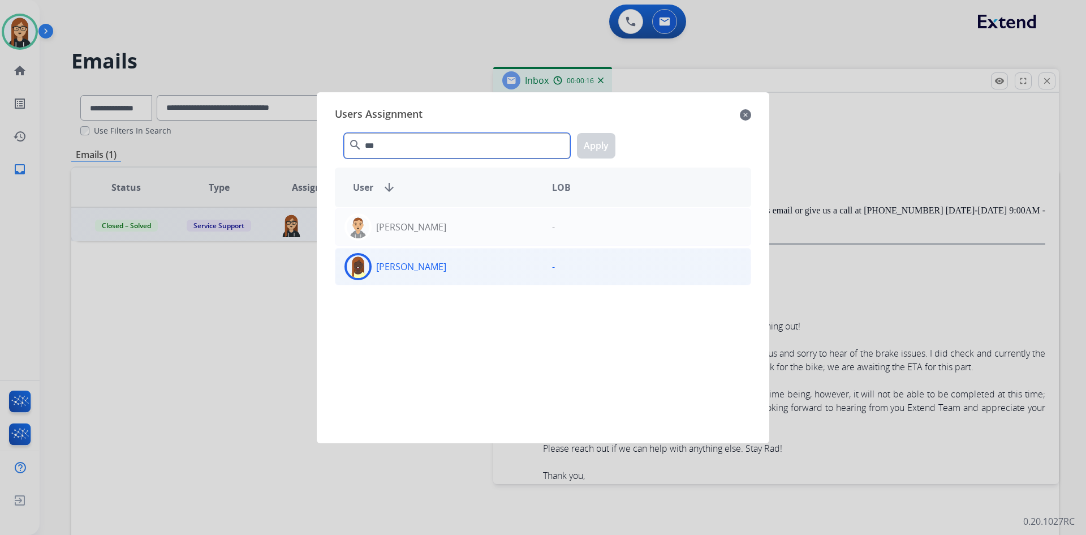
type input "***"
click at [365, 266] on img at bounding box center [358, 266] width 23 height 23
click at [607, 148] on button "Apply" at bounding box center [596, 145] width 38 height 25
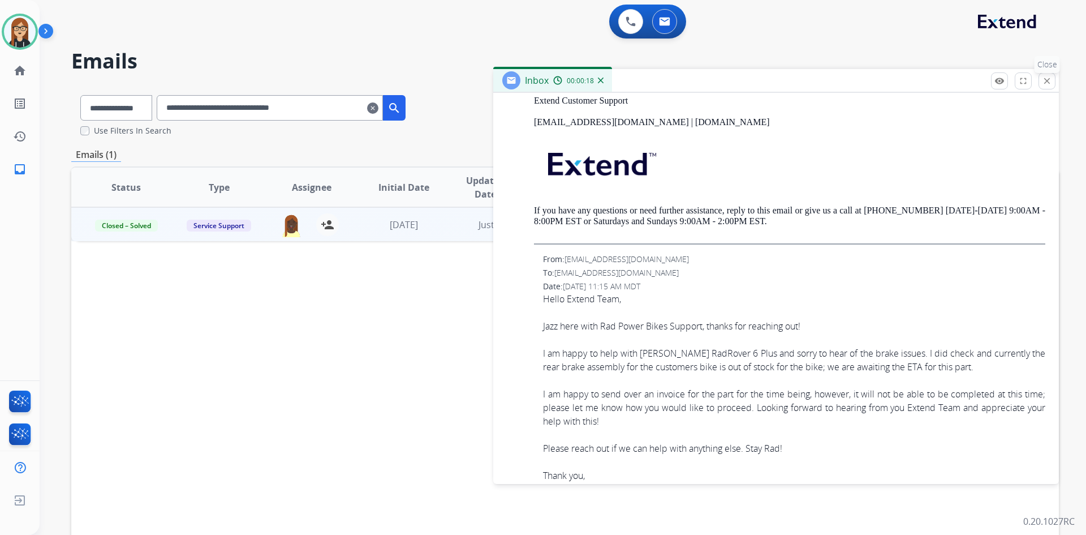
click at [1050, 84] on mat-icon "close" at bounding box center [1047, 81] width 10 height 10
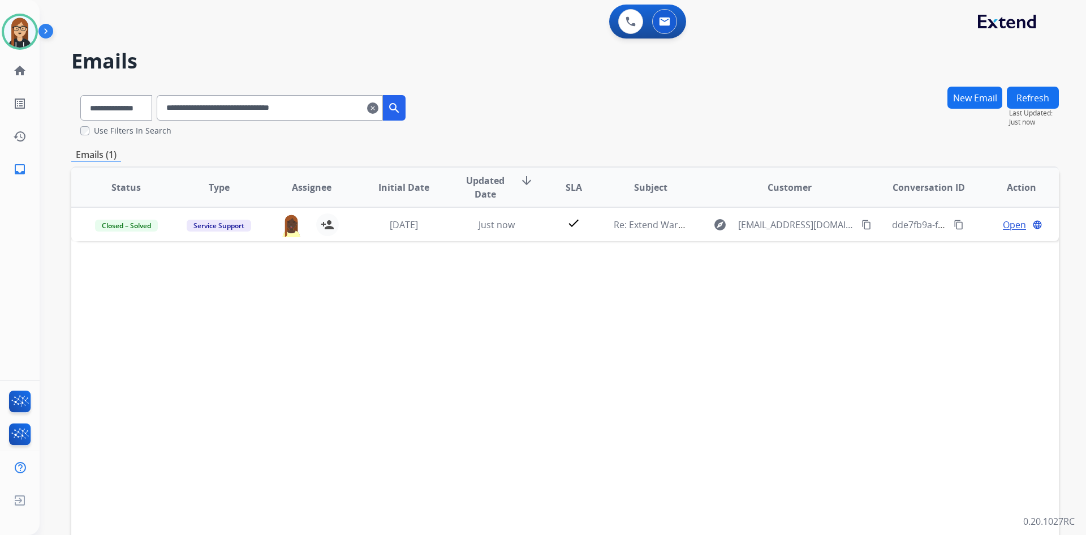
drag, startPoint x: 336, startPoint y: 107, endPoint x: 177, endPoint y: 111, distance: 158.5
click at [177, 111] on input "**********" at bounding box center [270, 107] width 226 height 25
click at [379, 109] on mat-icon "clear" at bounding box center [372, 108] width 11 height 14
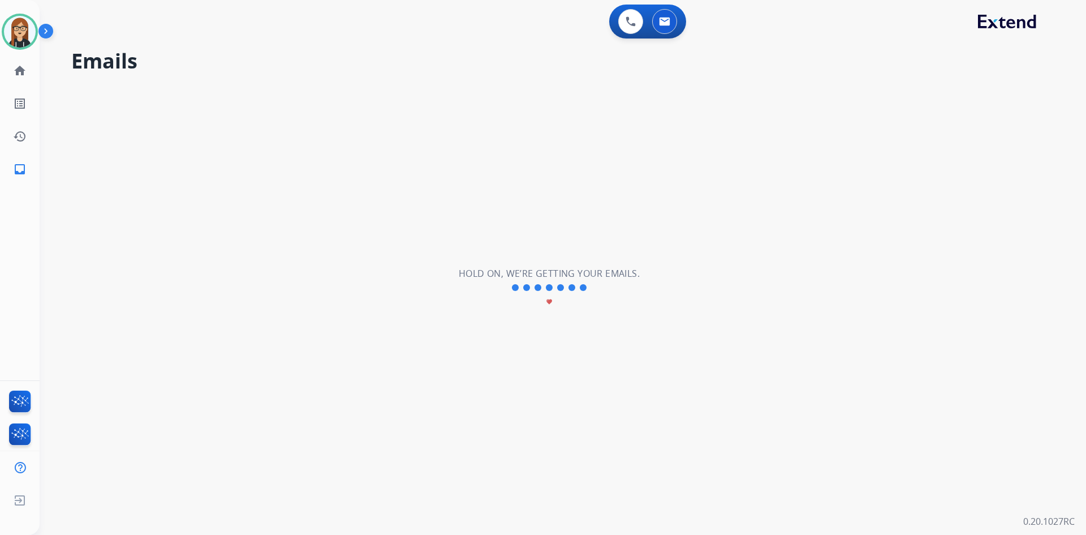
select select "**********"
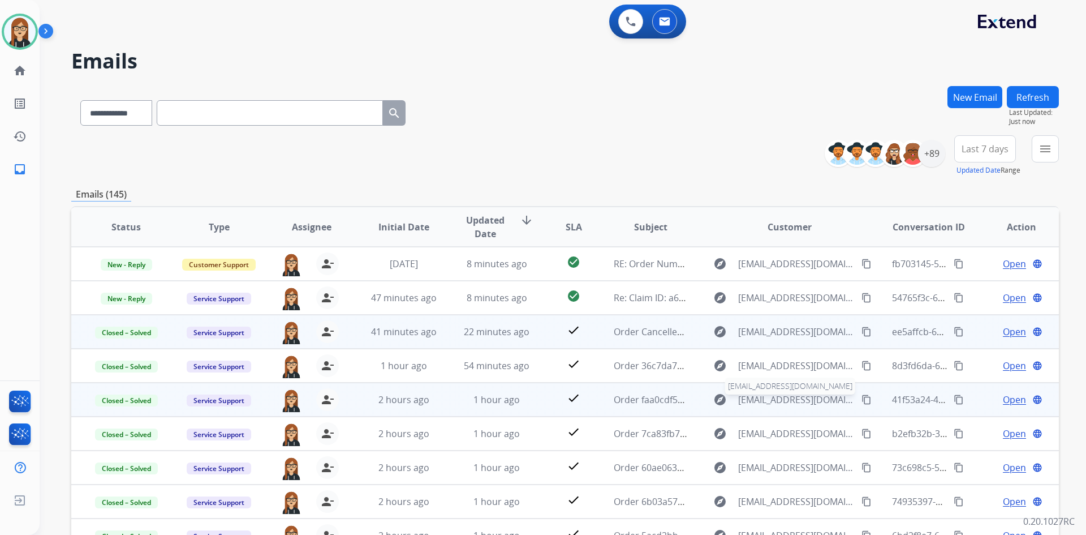
scroll to position [1, 0]
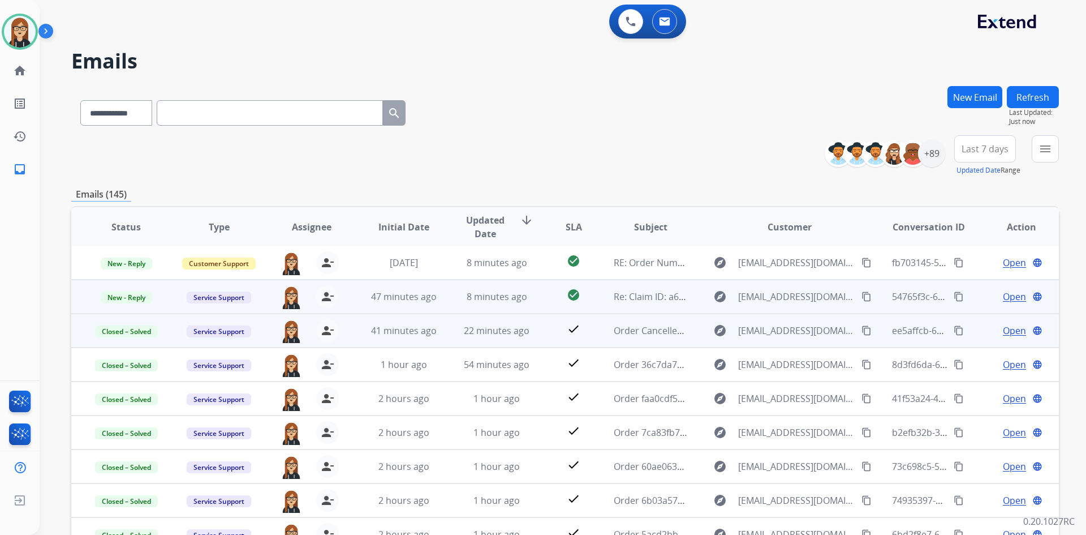
click at [1003, 295] on span "Open" at bounding box center [1014, 297] width 23 height 14
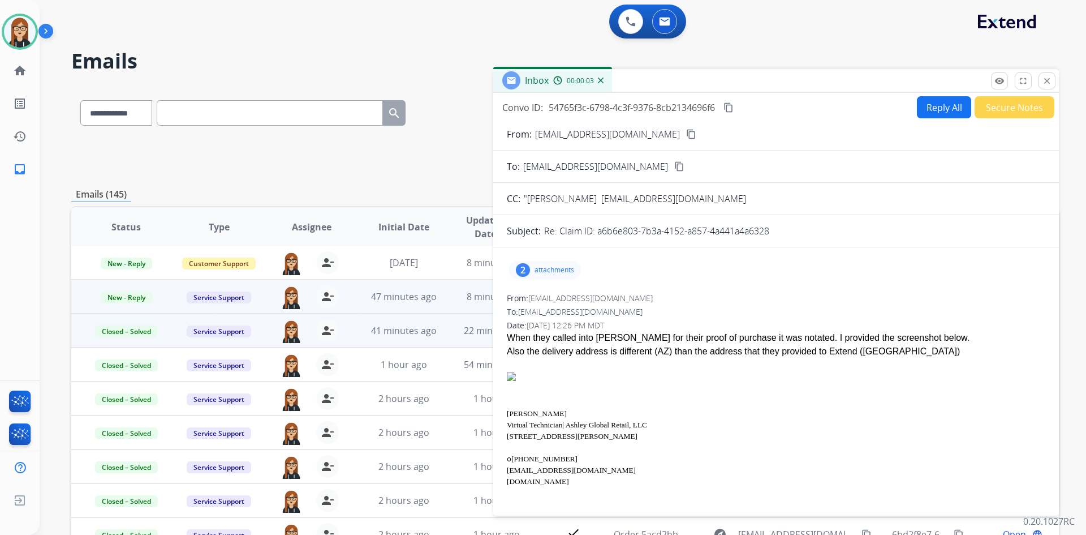
drag, startPoint x: 598, startPoint y: 231, endPoint x: 771, endPoint y: 241, distance: 173.4
copy p "a6b6e803-7b3a-4152-a857-4a441a4a6328"
click at [565, 271] on p "attachments" at bounding box center [555, 269] width 40 height 9
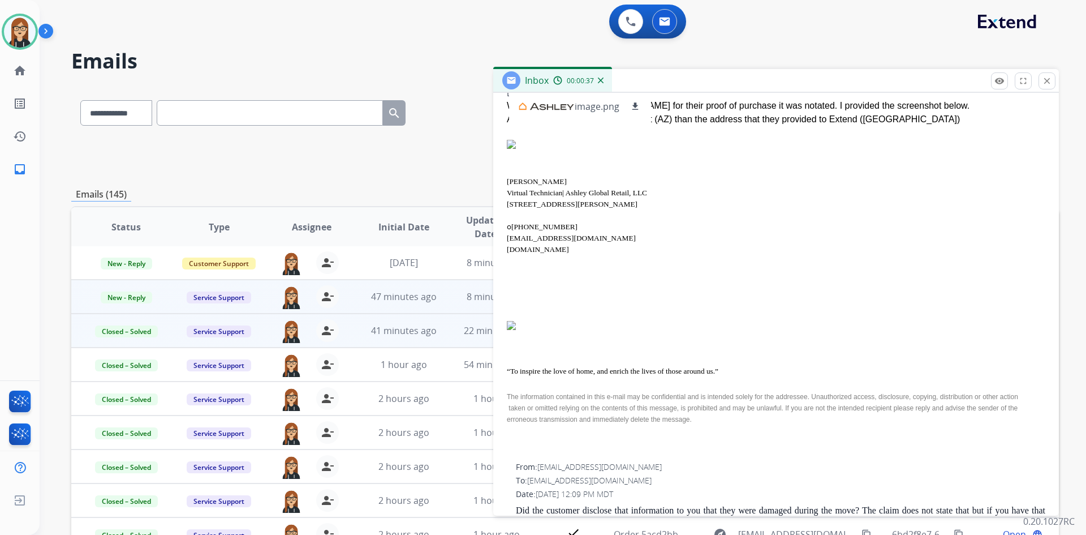
scroll to position [170, 0]
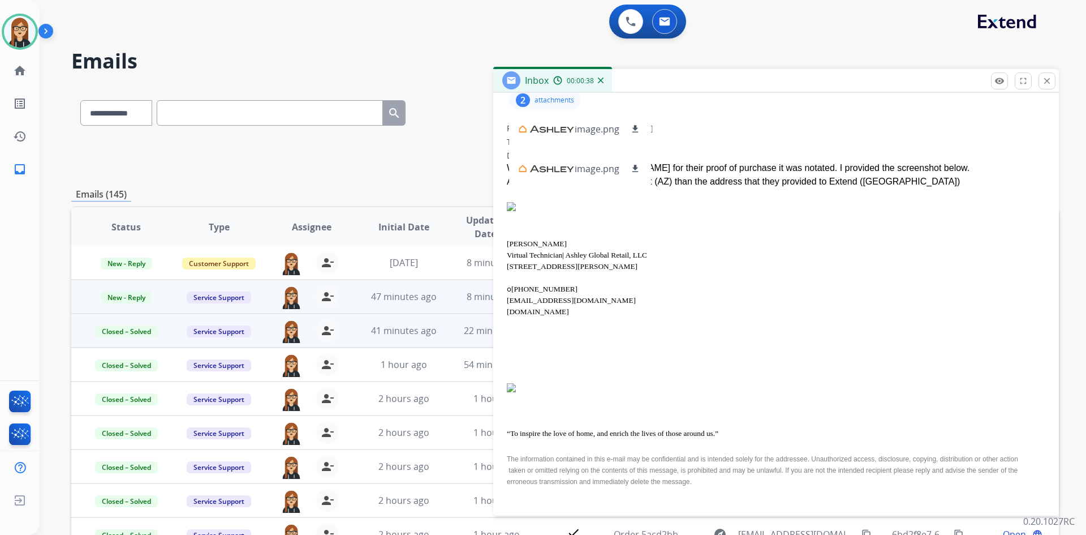
click at [789, 287] on div "Jessica Freitas Virtual Technician| Ashley Global Retail, LLC 6910 W Bell Rd, G…" at bounding box center [776, 272] width 539 height 68
click at [718, 157] on div "Date: 08/13/2025 - 12:26 PM MDT" at bounding box center [776, 155] width 539 height 11
click at [635, 124] on mat-icon "download" at bounding box center [635, 129] width 10 height 10
click at [555, 99] on p "attachments" at bounding box center [555, 100] width 40 height 9
click at [513, 206] on img at bounding box center [776, 206] width 539 height 9
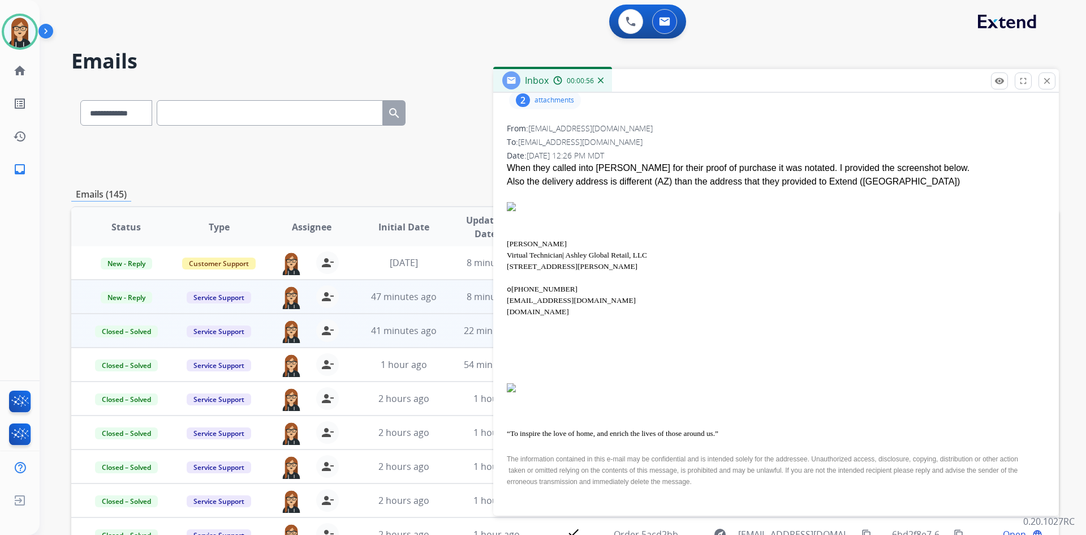
click at [513, 206] on img at bounding box center [776, 206] width 539 height 9
click at [512, 206] on img at bounding box center [776, 206] width 539 height 9
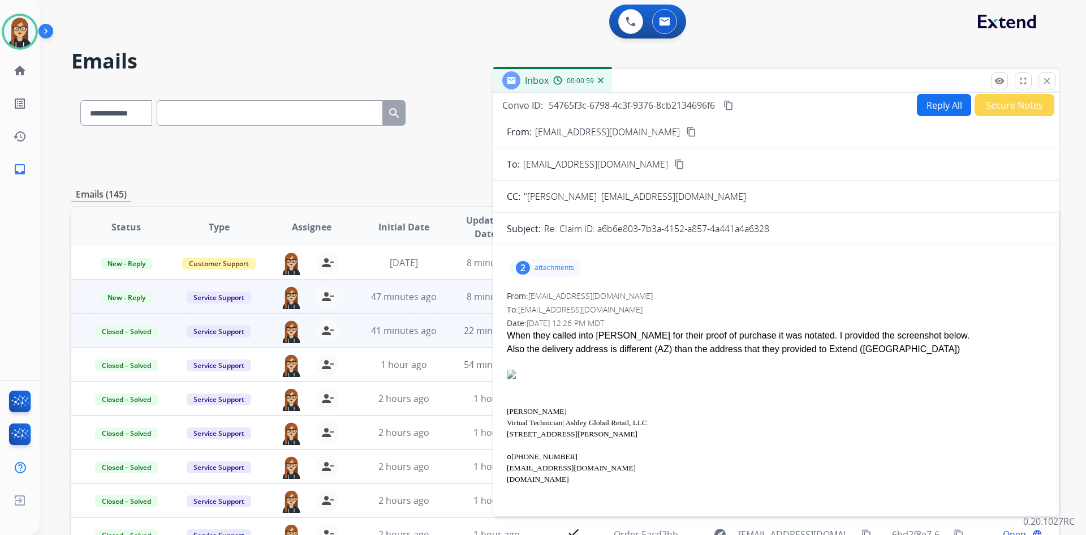
scroll to position [0, 0]
click at [538, 268] on p "attachments" at bounding box center [555, 269] width 40 height 9
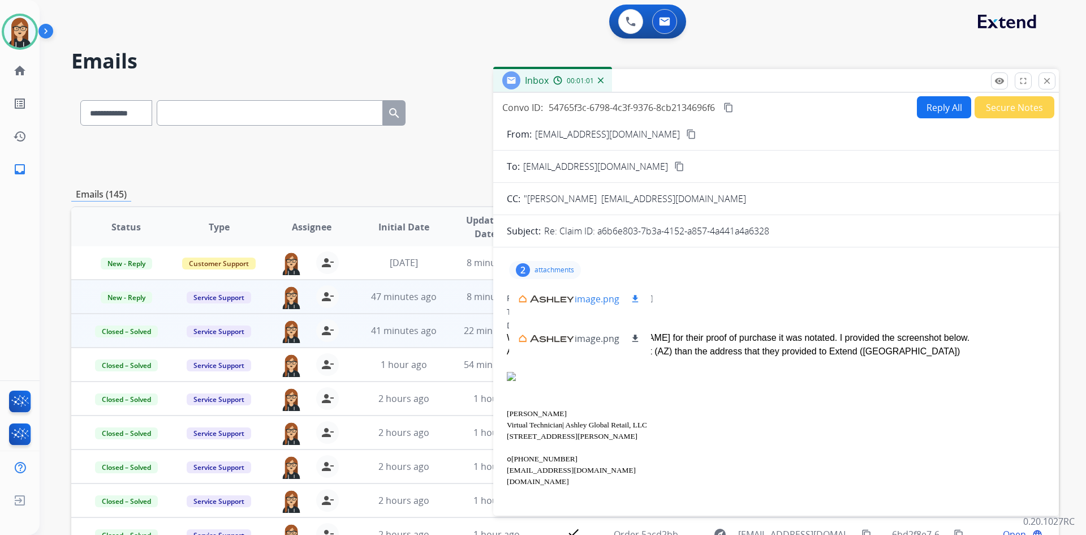
click at [538, 299] on div at bounding box center [546, 299] width 57 height 40
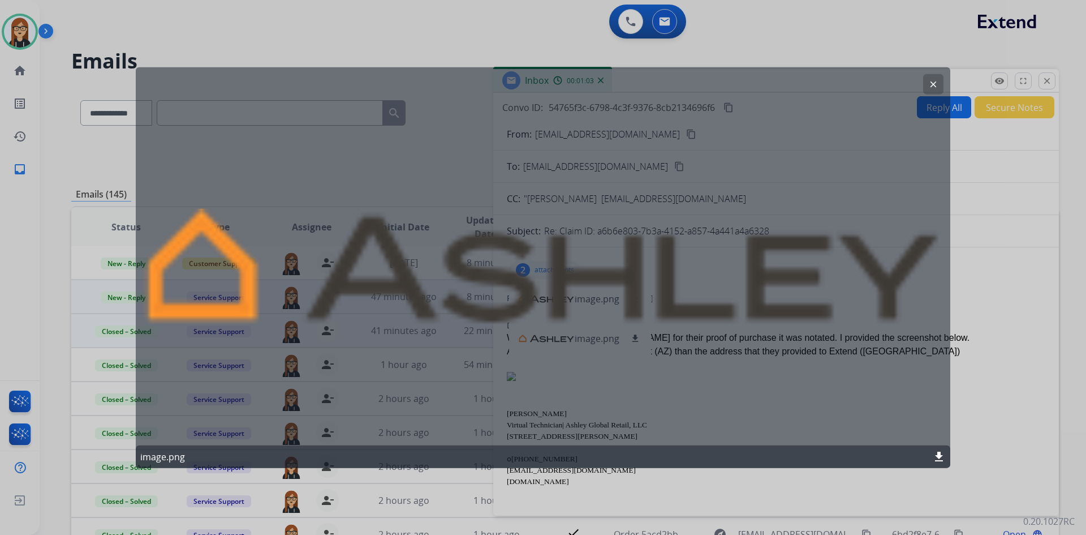
click at [934, 84] on mat-icon "clear" at bounding box center [934, 84] width 10 height 10
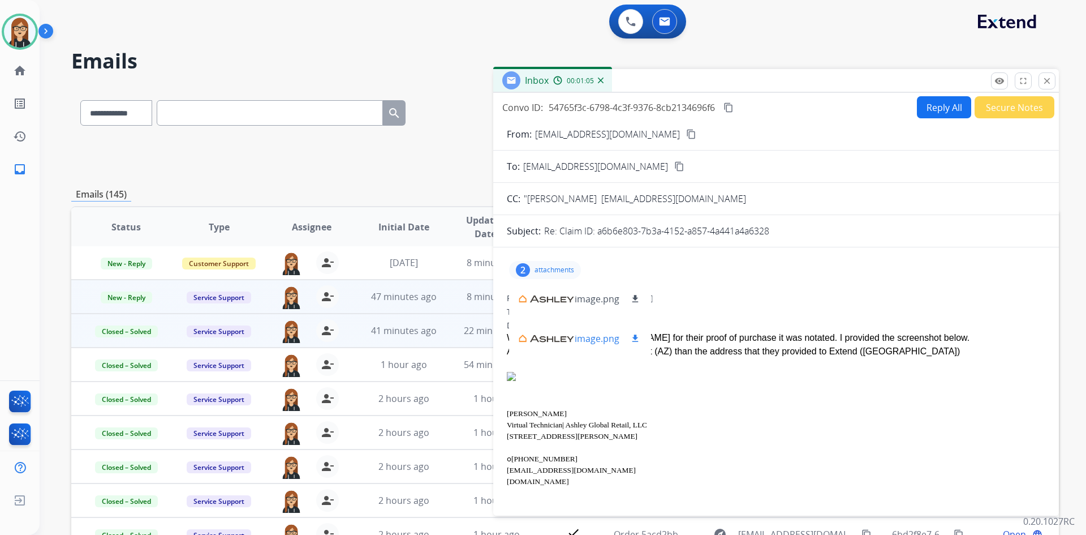
click at [538, 339] on div at bounding box center [546, 339] width 57 height 40
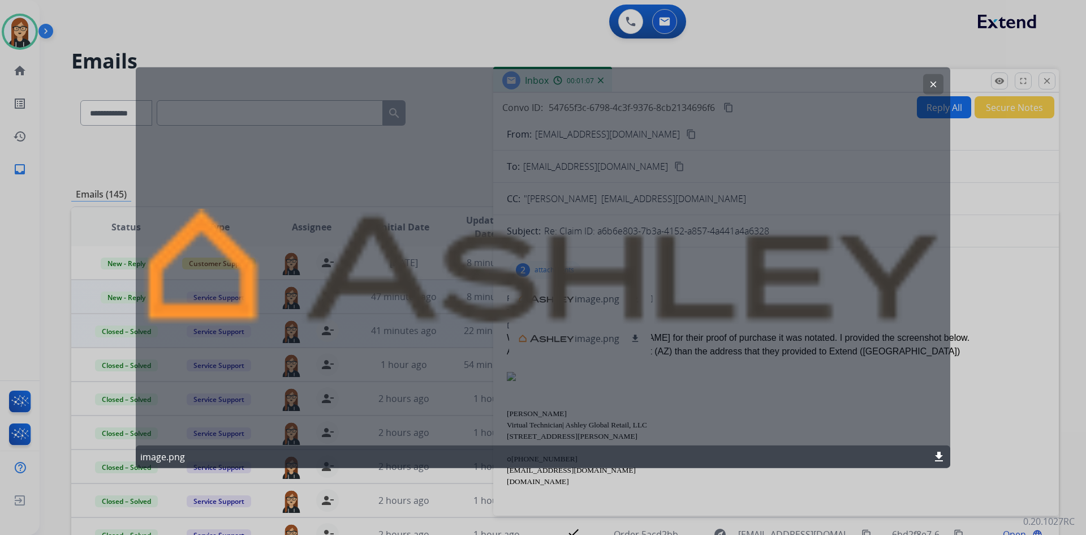
click at [938, 85] on mat-icon "clear" at bounding box center [934, 84] width 10 height 10
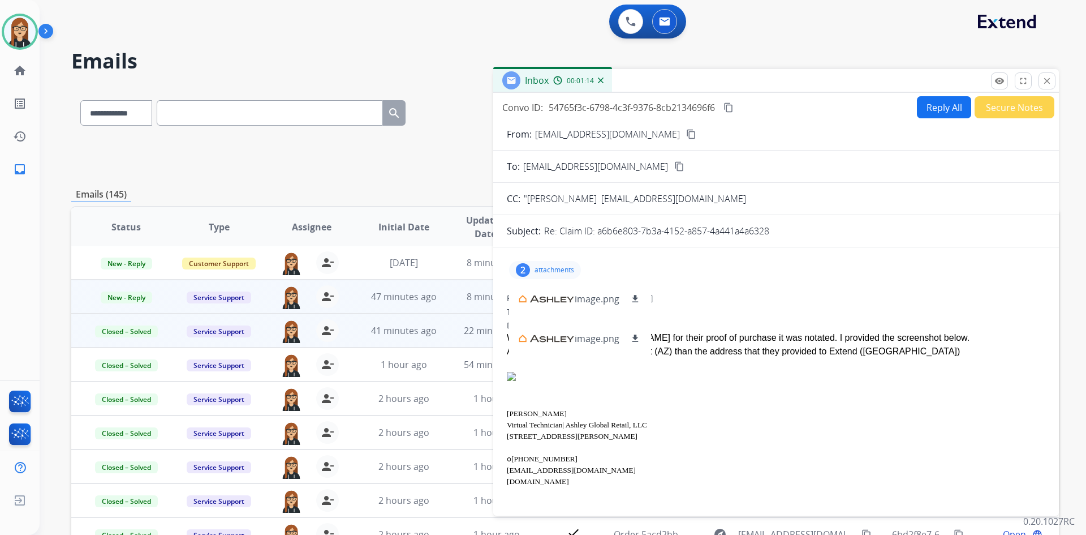
click at [540, 268] on p "attachments" at bounding box center [555, 269] width 40 height 9
click at [932, 117] on button "Reply All" at bounding box center [944, 107] width 54 height 22
select select "**********"
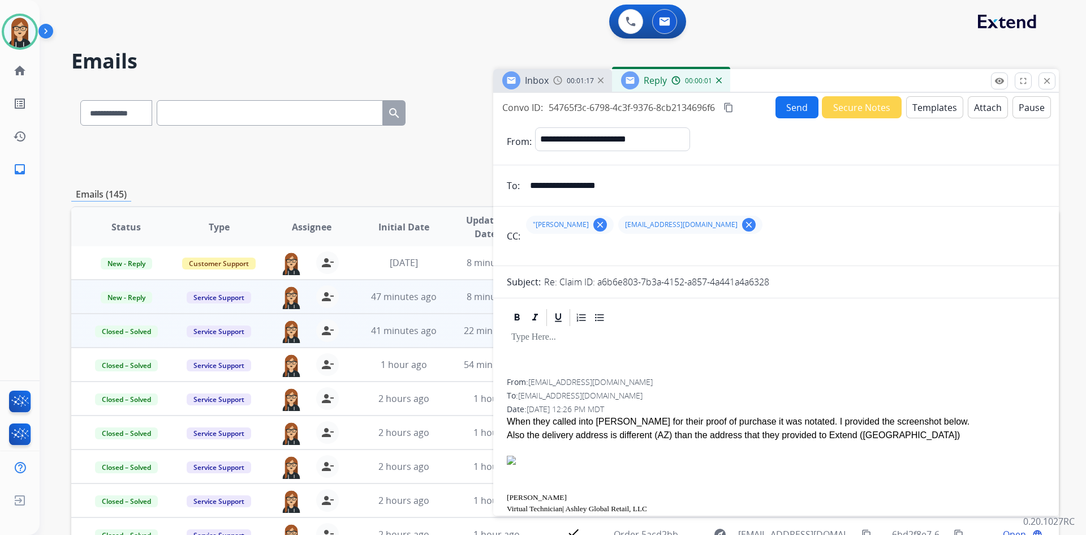
click at [621, 342] on p at bounding box center [777, 337] width 530 height 10
click at [789, 112] on button "Send" at bounding box center [797, 107] width 43 height 22
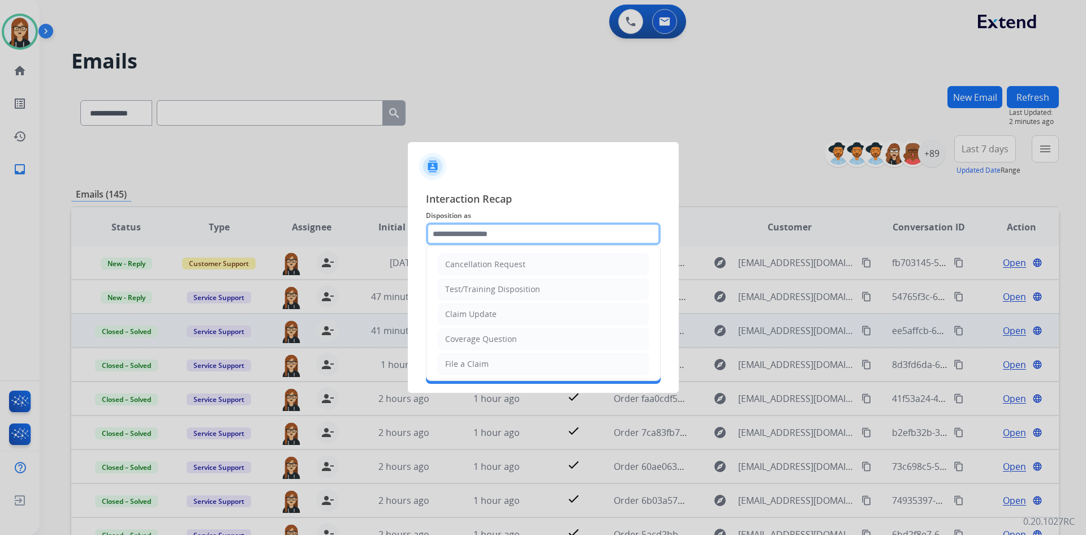
click at [475, 235] on input "text" at bounding box center [543, 233] width 235 height 23
drag, startPoint x: 500, startPoint y: 313, endPoint x: 498, endPoint y: 291, distance: 21.6
click at [500, 313] on li "Claim Update" at bounding box center [543, 314] width 211 height 22
type input "**********"
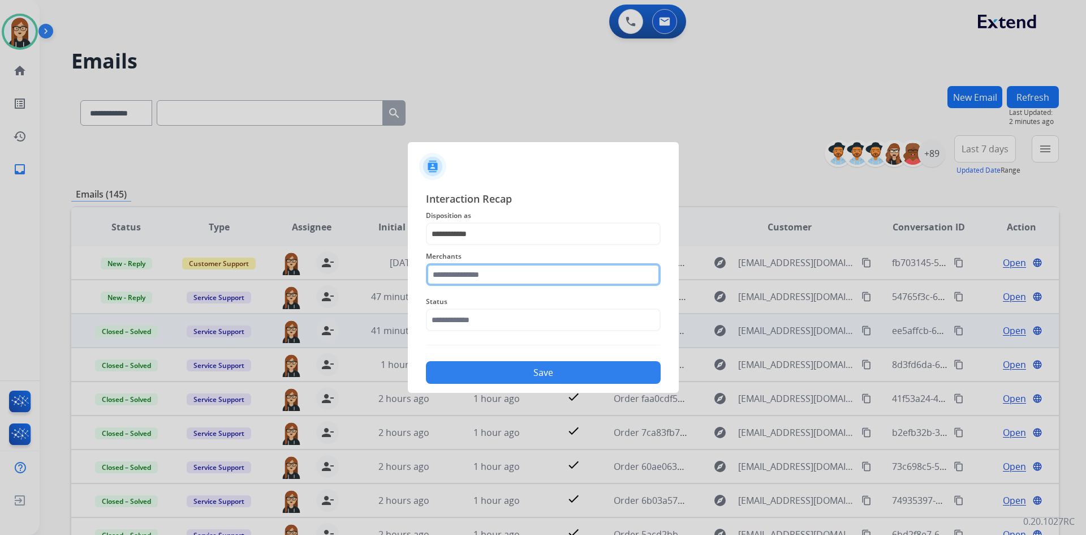
click at [496, 280] on input "text" at bounding box center [543, 274] width 235 height 23
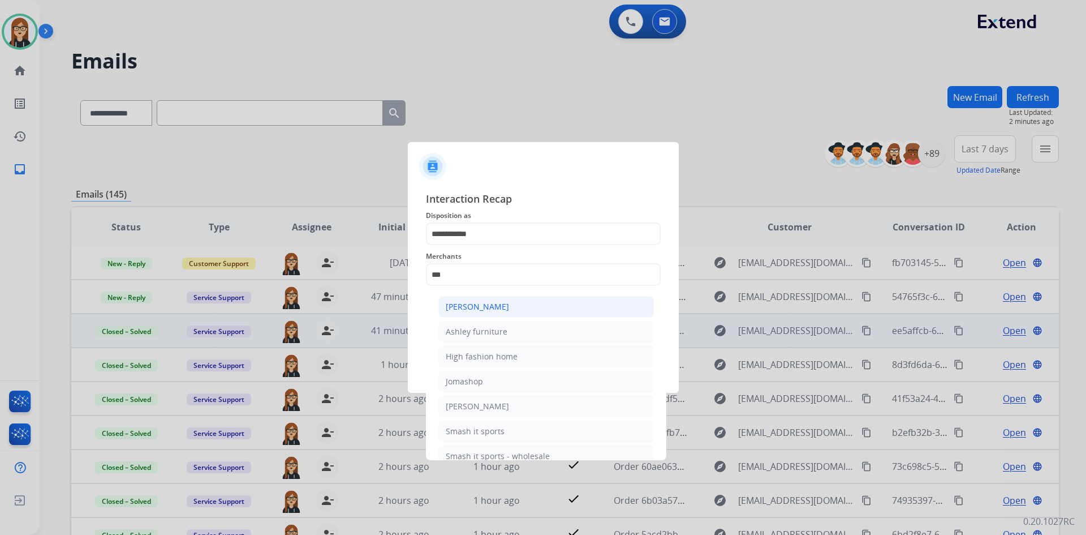
click at [496, 307] on div "Ashley - Reguard" at bounding box center [477, 306] width 63 height 11
type input "**********"
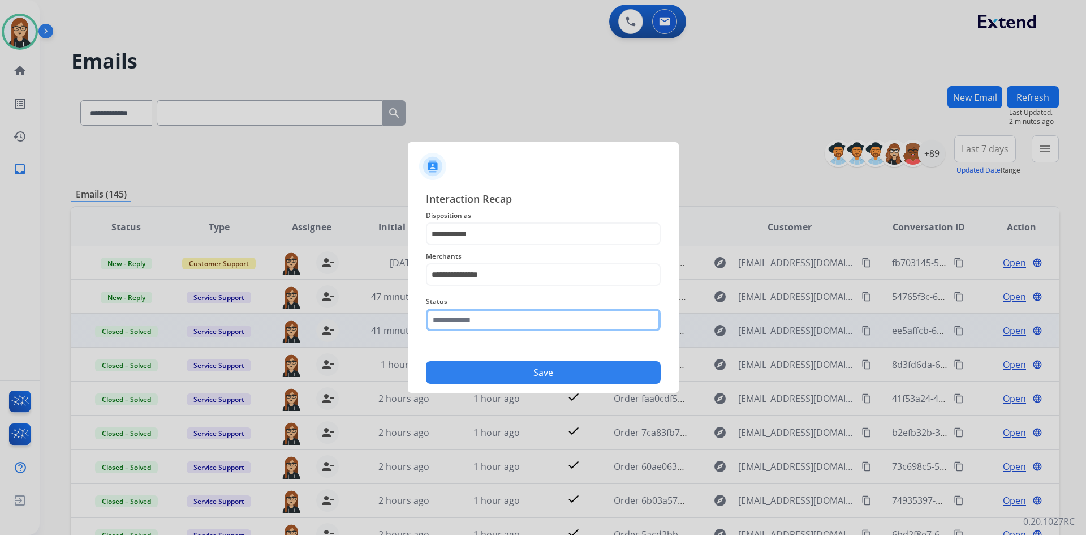
click at [494, 312] on input "text" at bounding box center [543, 319] width 235 height 23
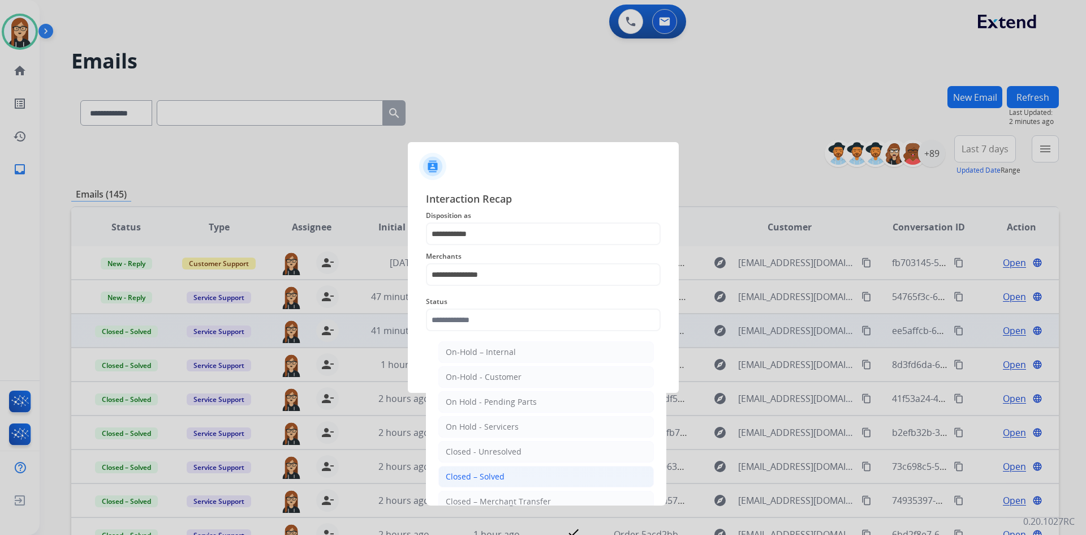
click at [564, 469] on li "Closed – Solved" at bounding box center [547, 477] width 216 height 22
type input "**********"
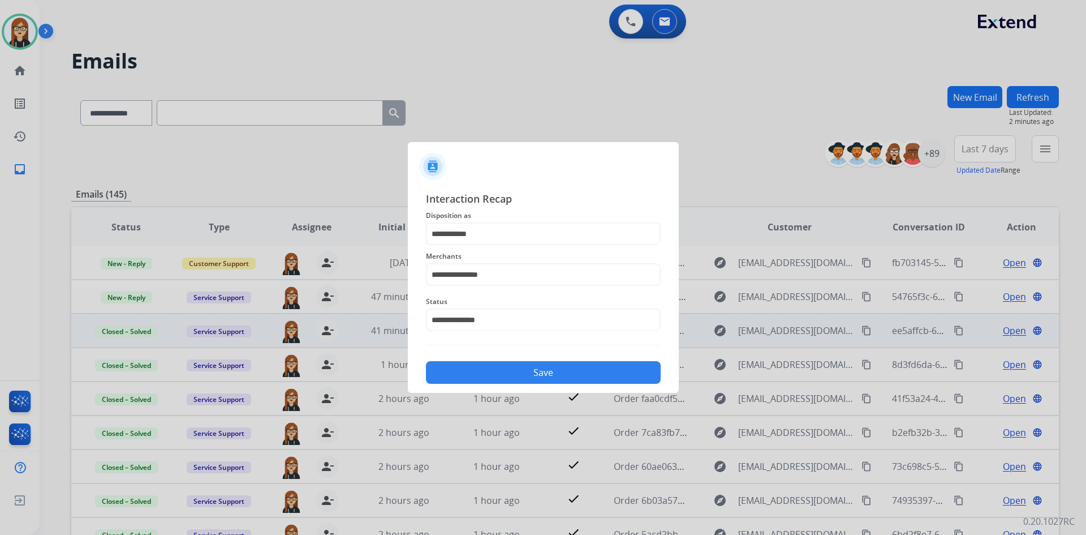
click at [567, 375] on button "Save" at bounding box center [543, 372] width 235 height 23
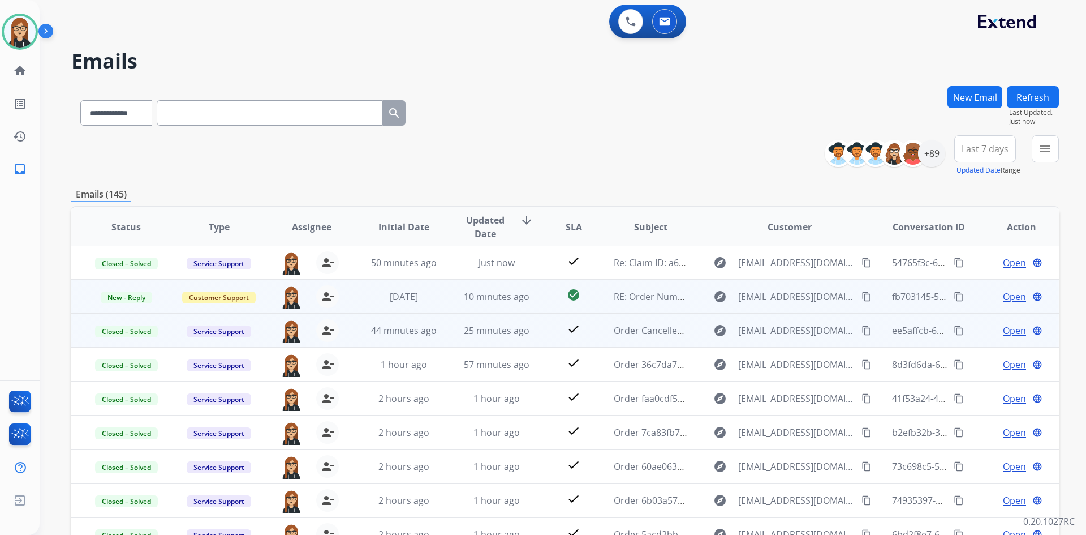
click at [1011, 296] on span "Open" at bounding box center [1014, 297] width 23 height 14
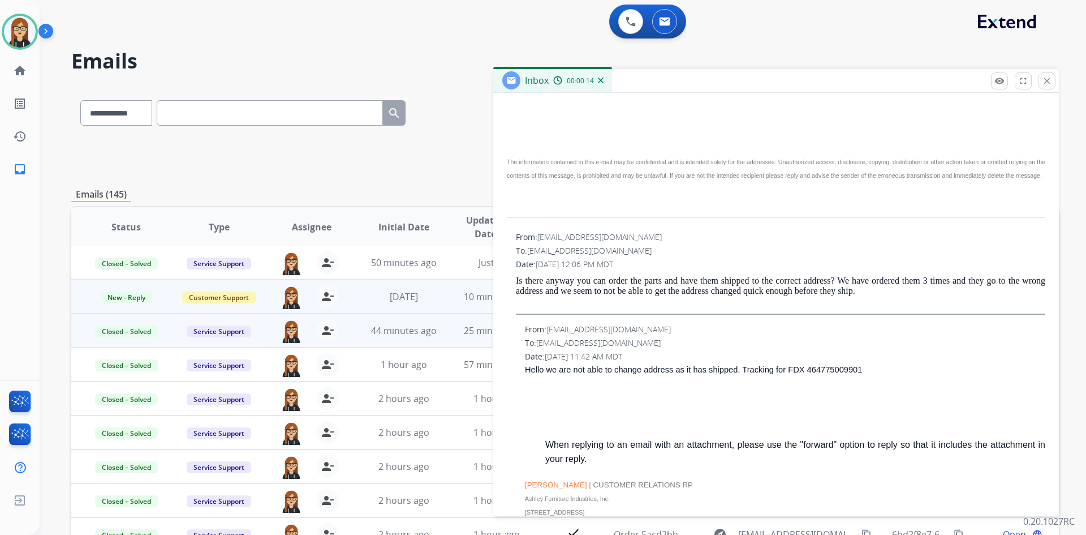
scroll to position [283, 0]
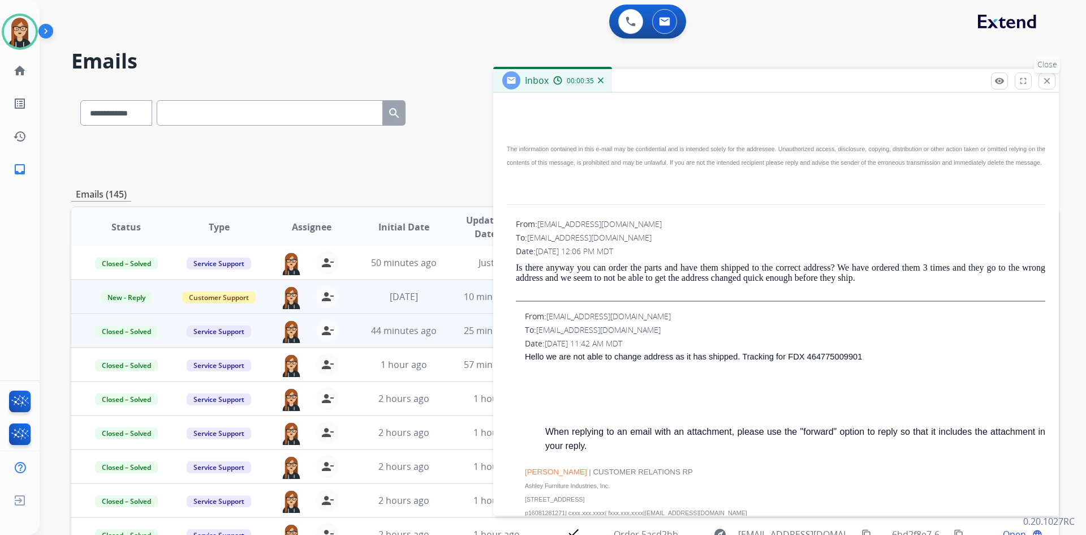
click at [1045, 86] on button "close Close" at bounding box center [1047, 80] width 17 height 17
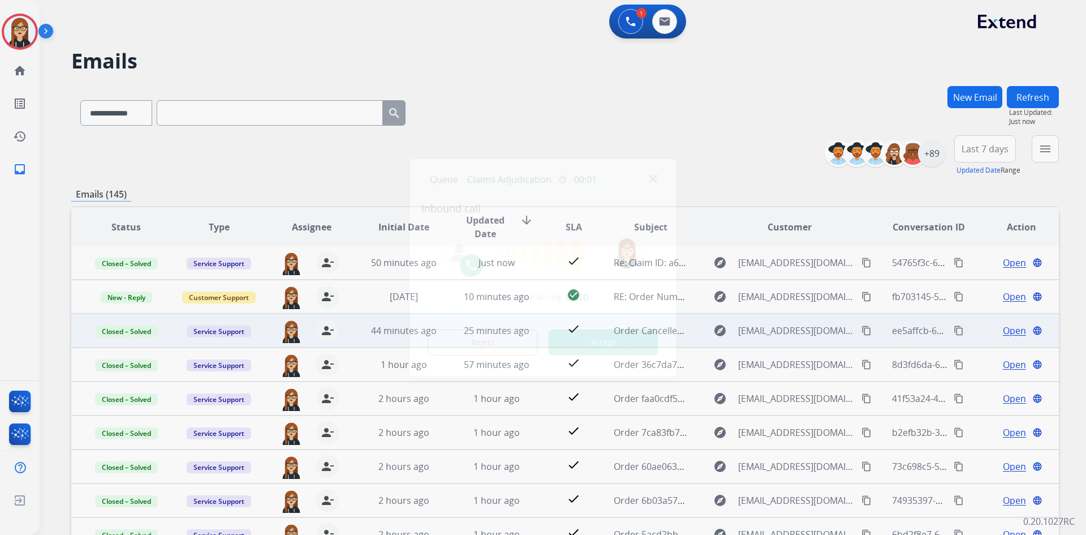
click at [633, 344] on button "Accept" at bounding box center [604, 342] width 110 height 26
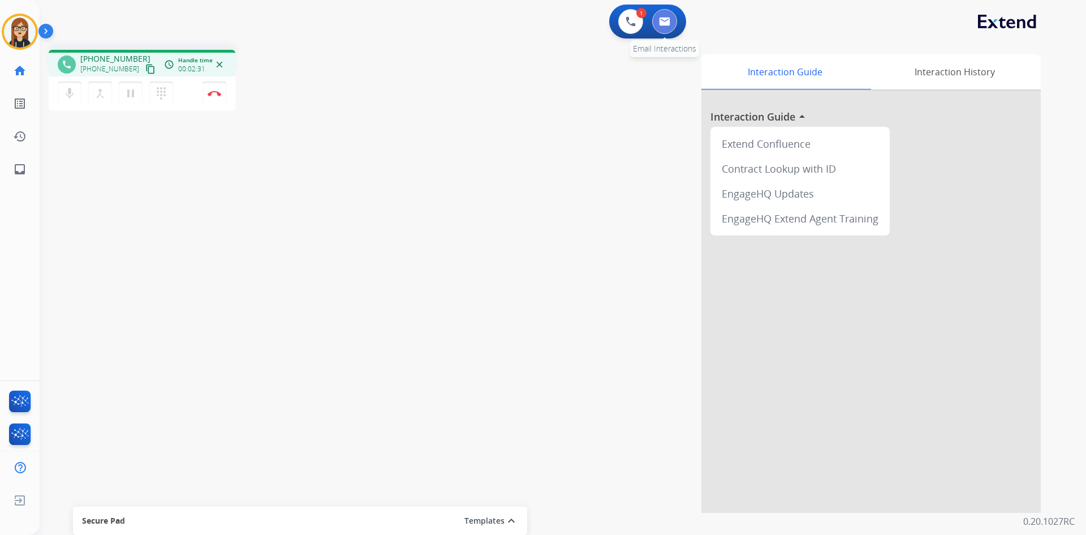
click at [668, 21] on img at bounding box center [664, 21] width 11 height 9
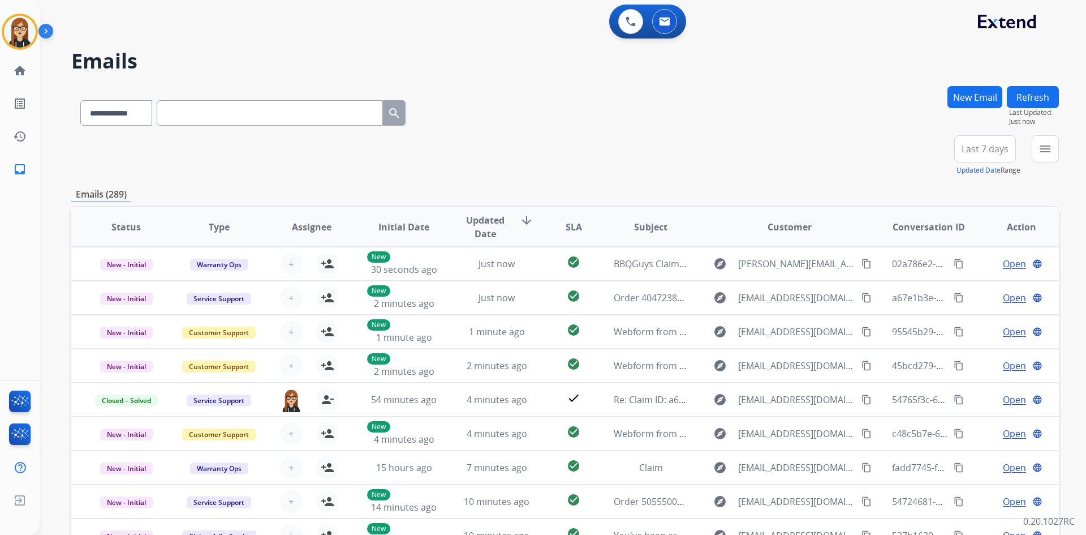
click at [245, 111] on input "text" at bounding box center [270, 112] width 226 height 25
paste input "*********"
type input "*********"
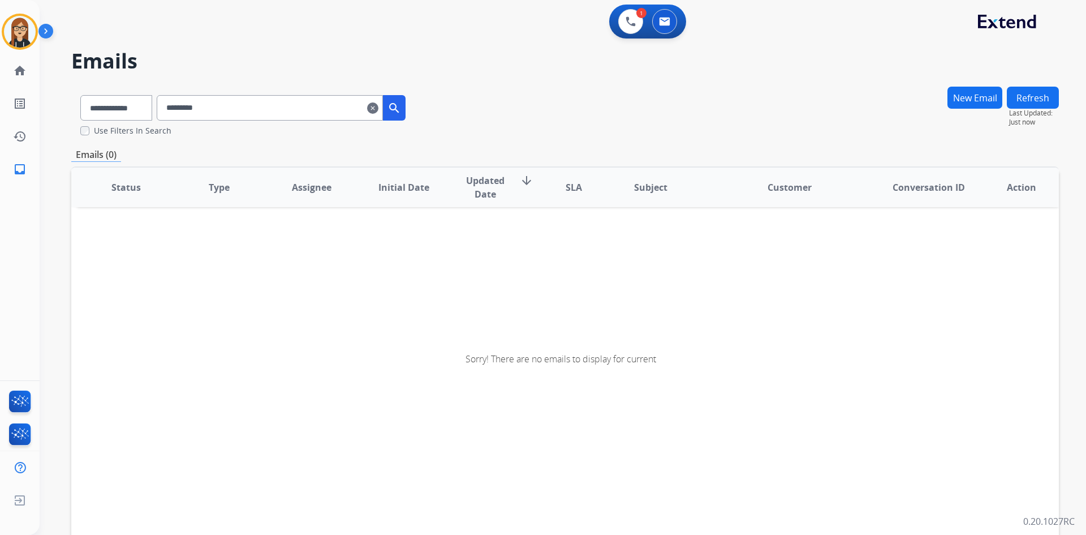
click at [379, 106] on mat-icon "clear" at bounding box center [372, 108] width 11 height 14
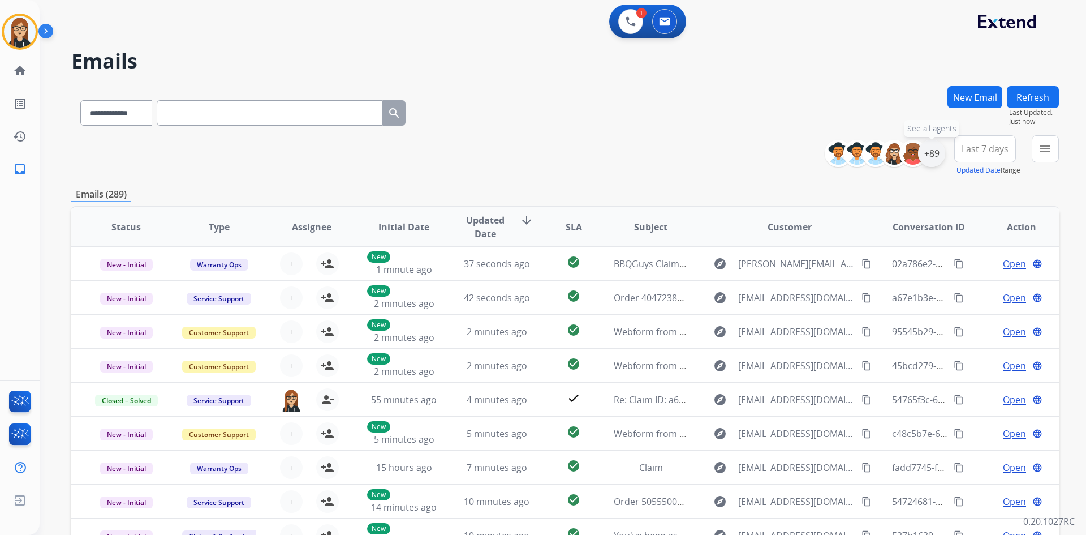
click at [923, 154] on div "+89" at bounding box center [931, 153] width 27 height 27
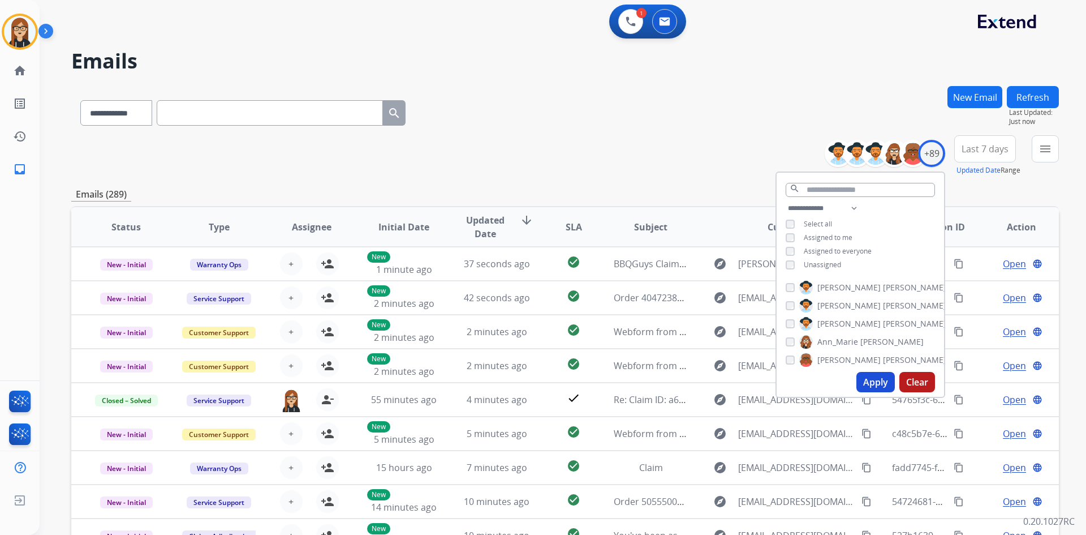
click at [867, 383] on button "Apply" at bounding box center [876, 382] width 38 height 20
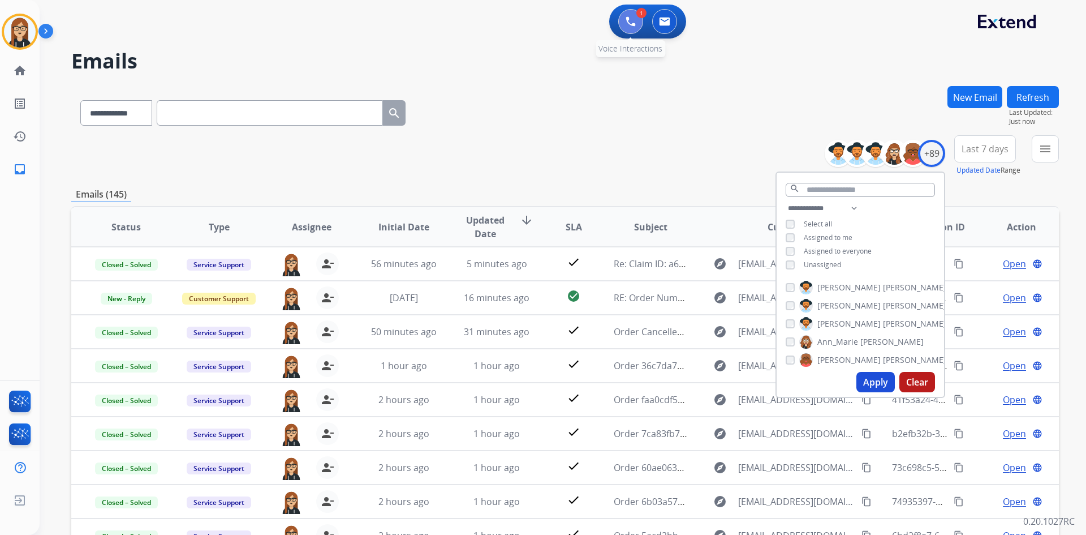
click at [631, 19] on img at bounding box center [631, 21] width 10 height 10
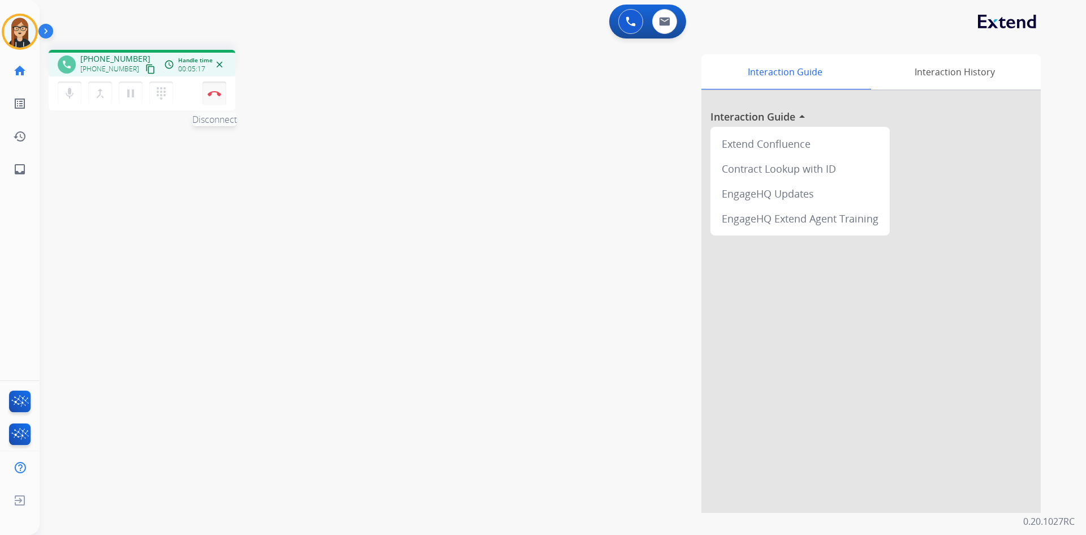
click at [215, 95] on img at bounding box center [215, 94] width 14 height 6
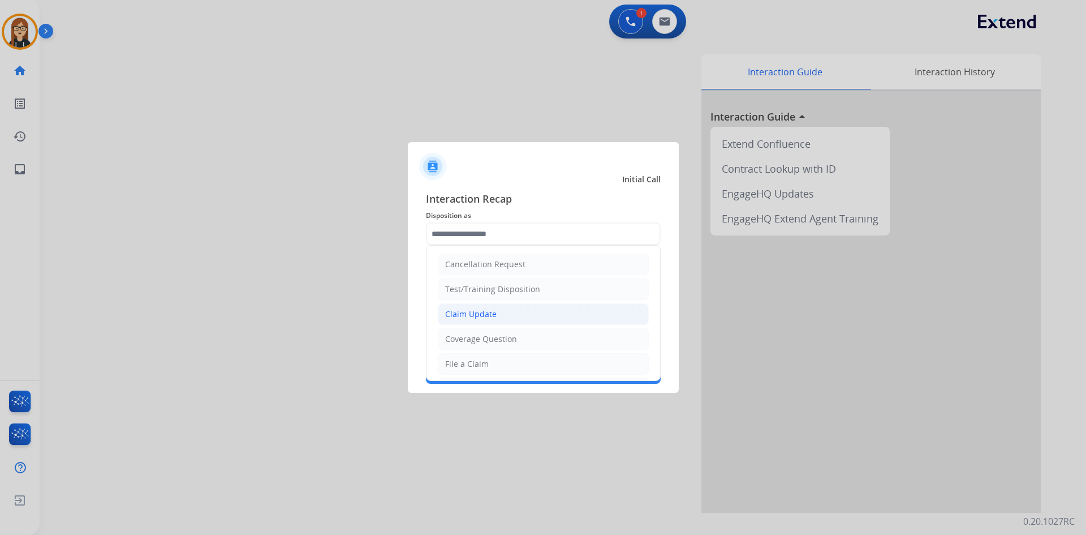
click at [495, 308] on li "Claim Update" at bounding box center [543, 314] width 211 height 22
type input "**********"
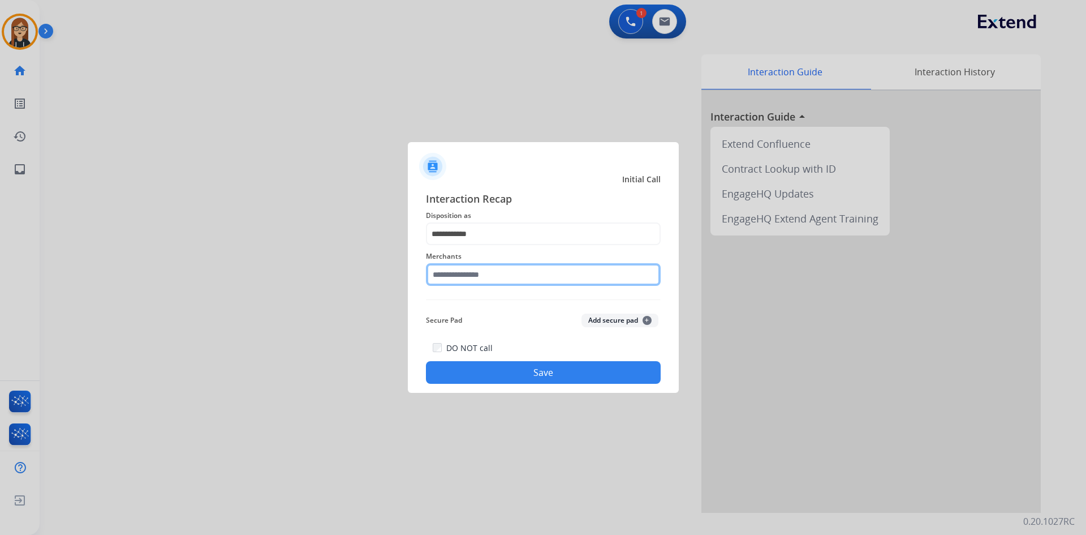
click at [498, 270] on input "text" at bounding box center [543, 274] width 235 height 23
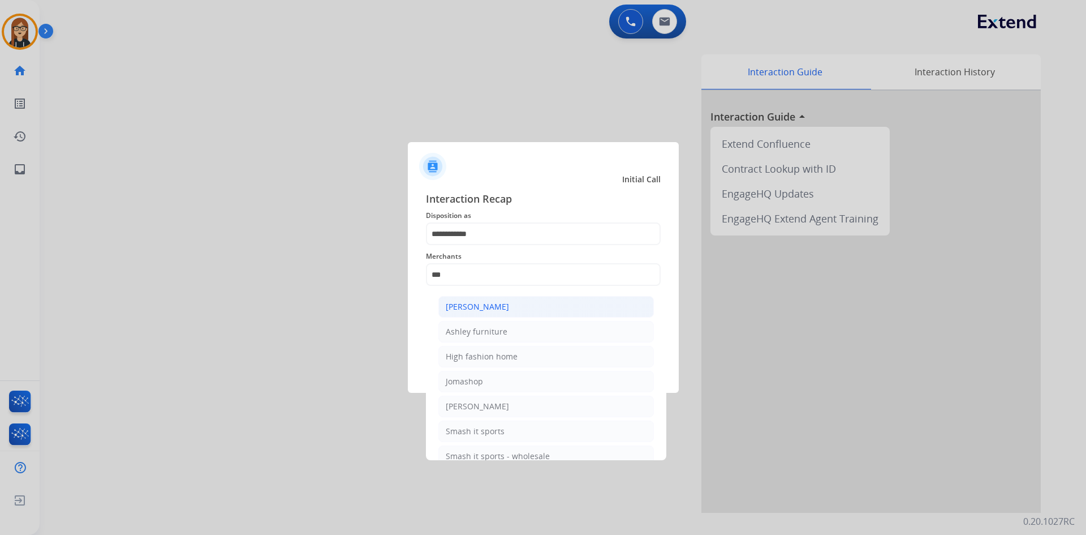
click at [498, 299] on li "Ashley - Reguard" at bounding box center [547, 307] width 216 height 22
type input "**********"
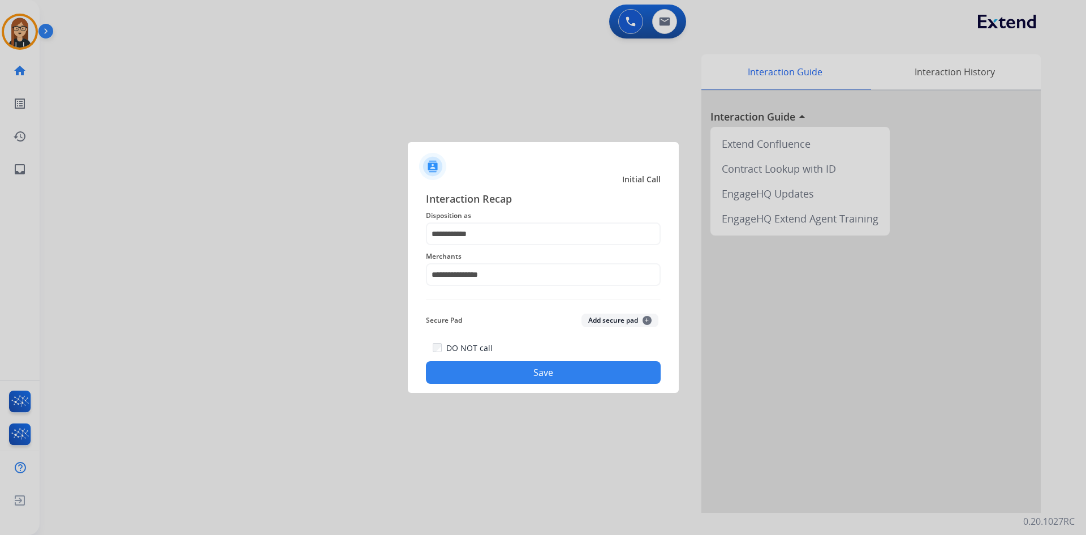
click at [549, 375] on button "Save" at bounding box center [543, 372] width 235 height 23
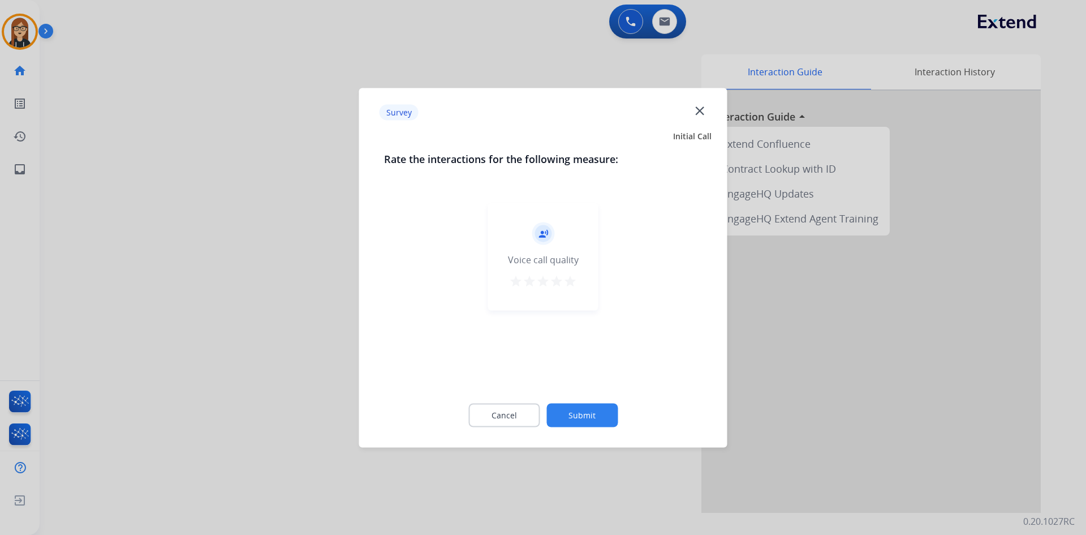
click at [704, 116] on mat-icon "close" at bounding box center [700, 110] width 15 height 15
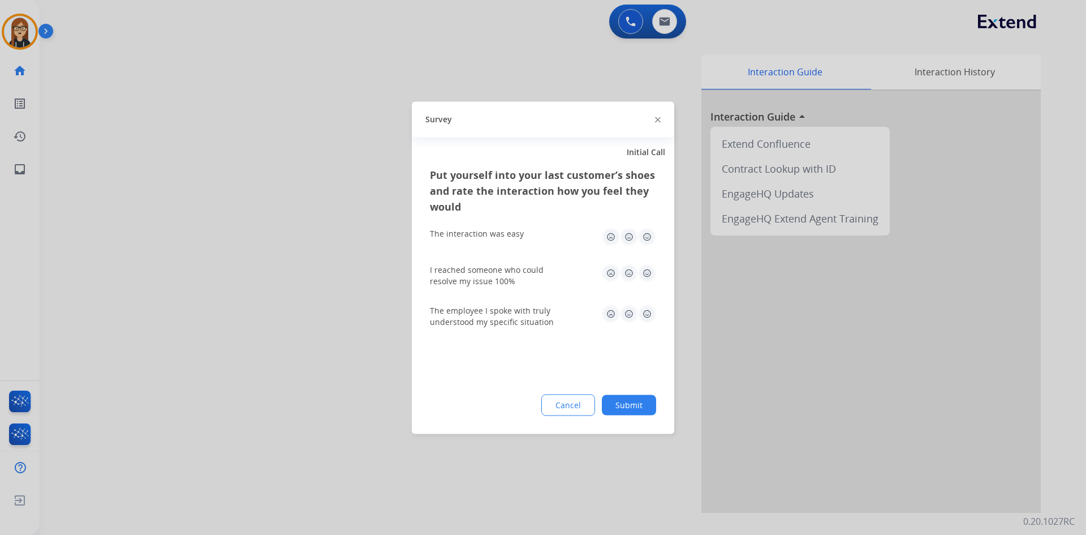
click at [658, 122] on img at bounding box center [658, 120] width 6 height 6
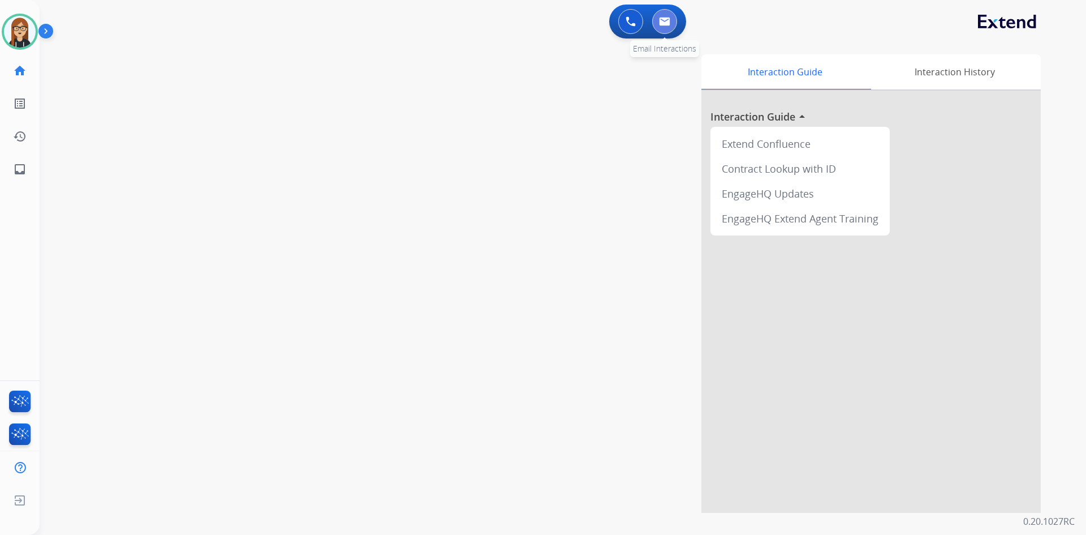
click at [659, 24] on button at bounding box center [664, 21] width 25 height 25
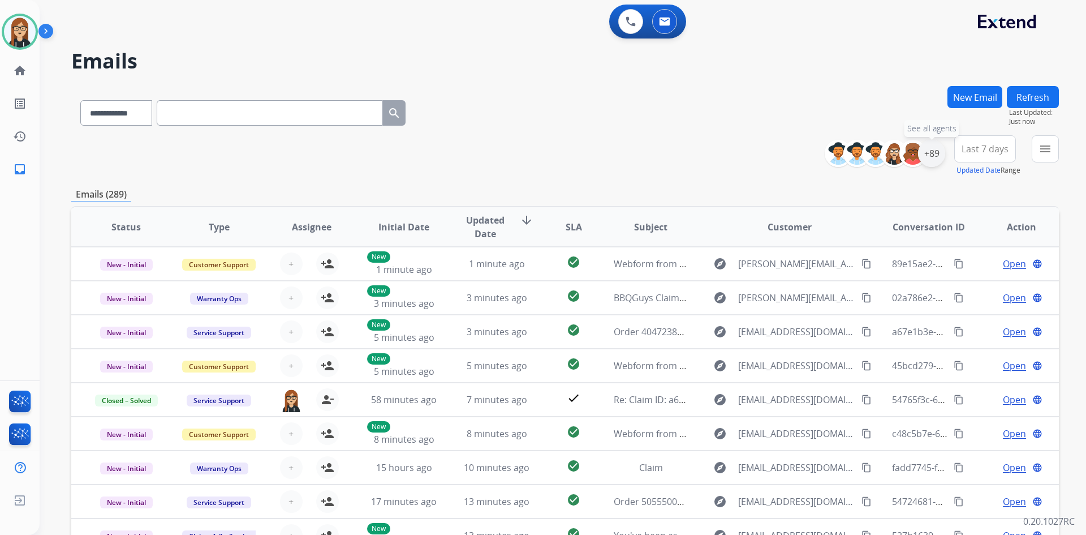
click at [934, 152] on div "+89" at bounding box center [931, 153] width 27 height 27
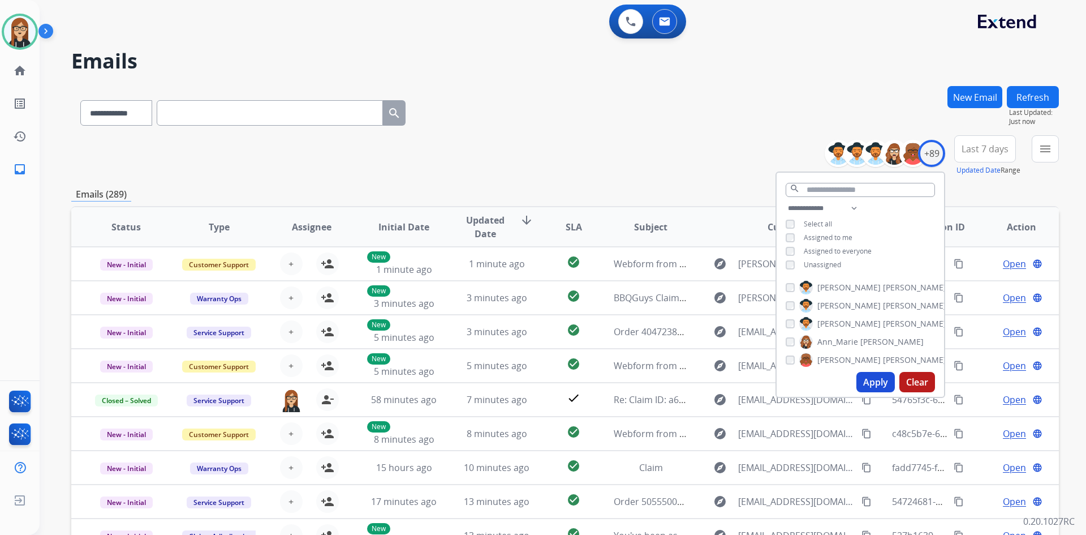
click at [878, 385] on button "Apply" at bounding box center [876, 382] width 38 height 20
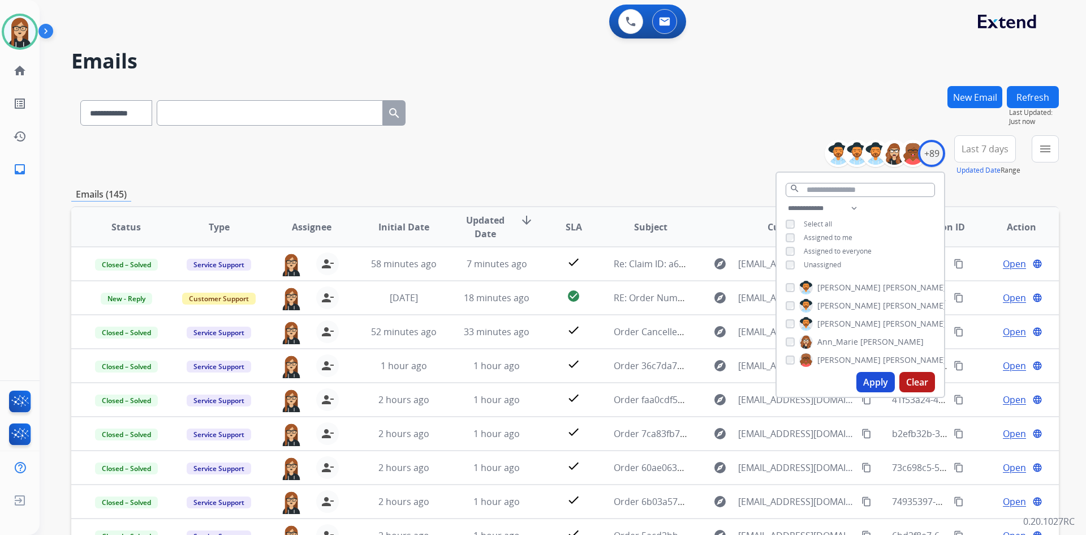
click at [583, 199] on div "Emails (145)" at bounding box center [565, 194] width 988 height 14
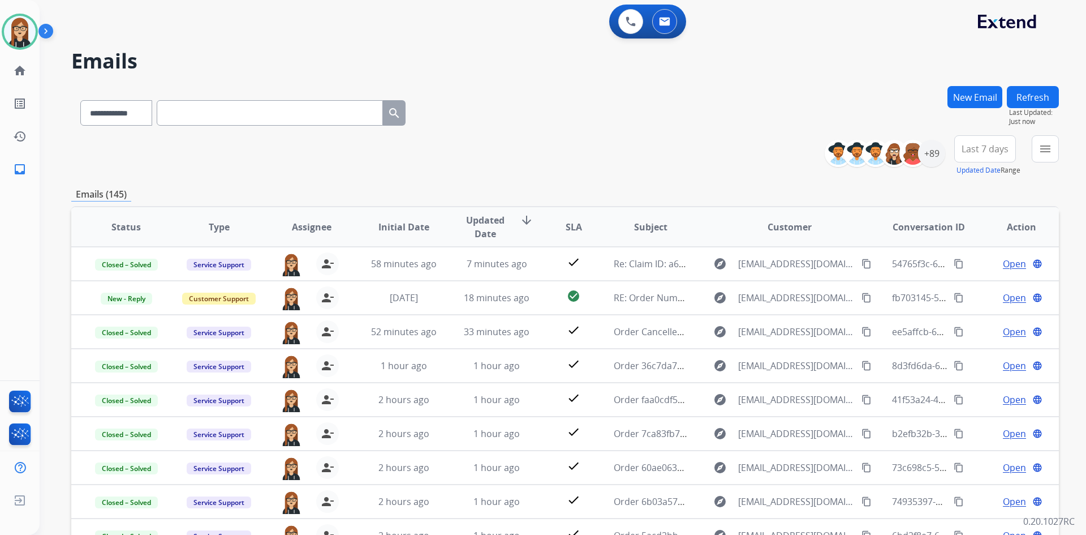
click at [303, 122] on input "text" at bounding box center [270, 112] width 226 height 25
paste input "**********"
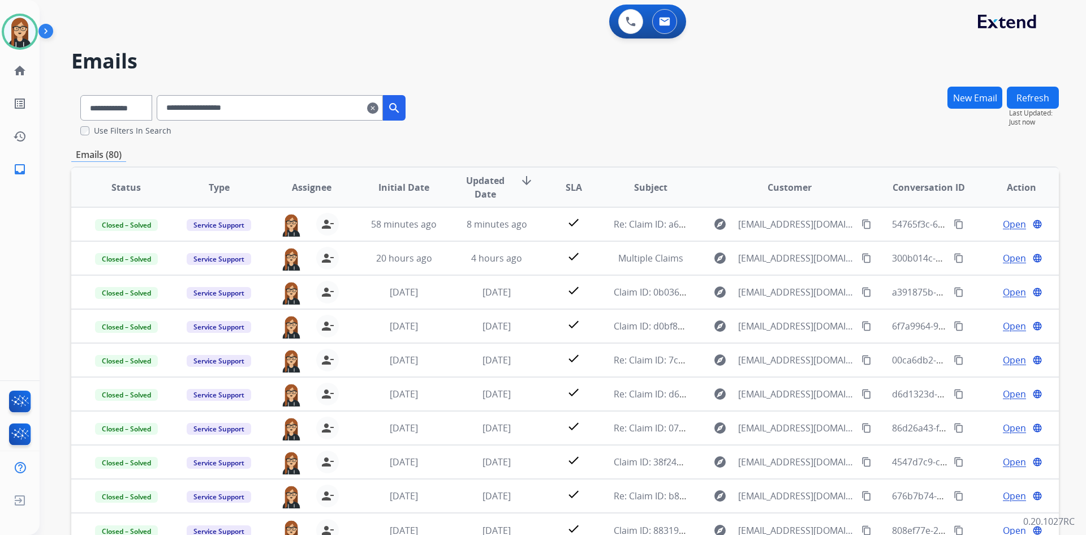
click at [214, 109] on input "**********" at bounding box center [270, 107] width 226 height 25
paste input "*****"
click at [203, 103] on input "**********" at bounding box center [270, 107] width 226 height 25
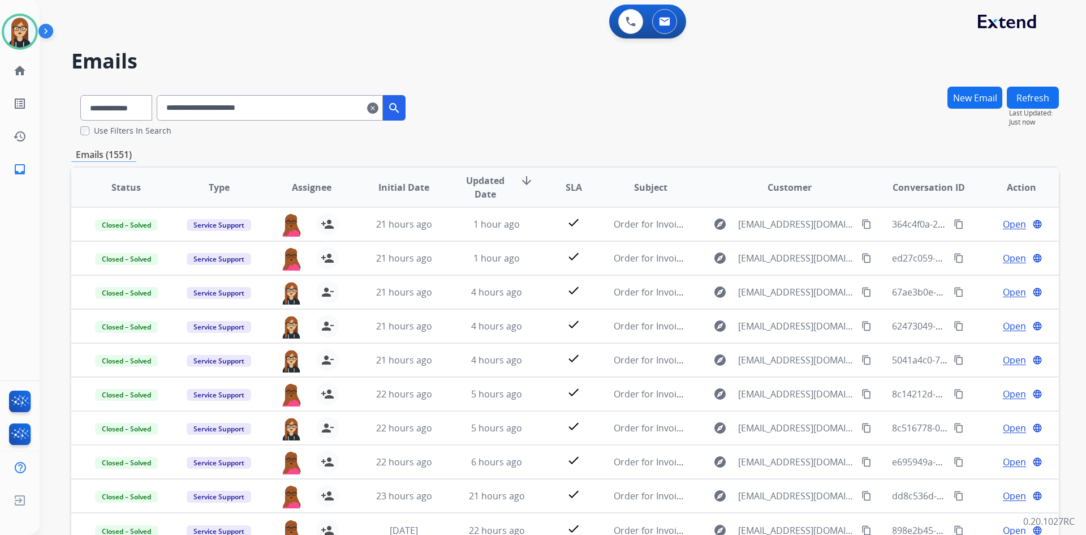
click at [203, 103] on input "**********" at bounding box center [270, 107] width 226 height 25
paste input "*"
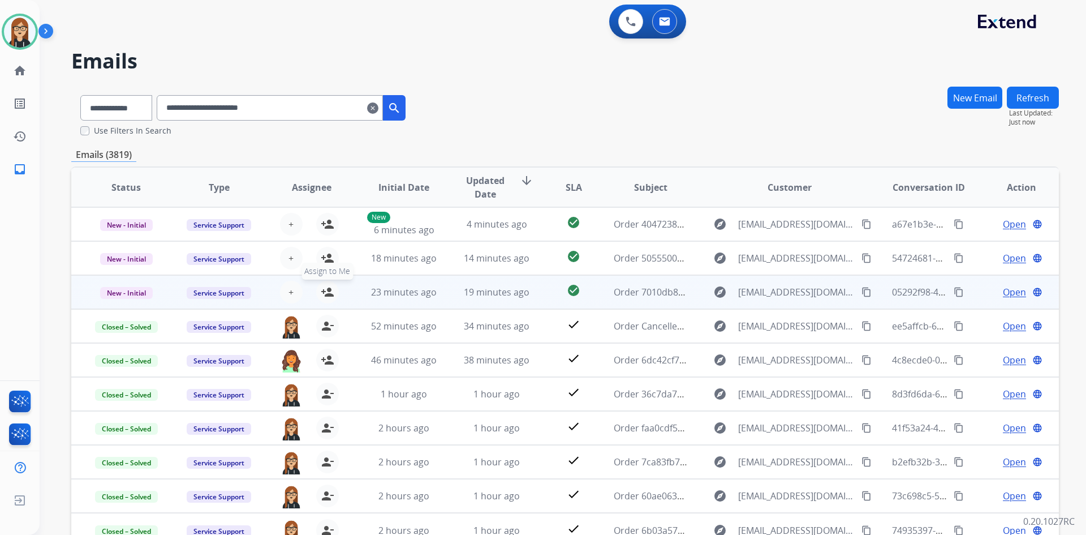
click at [321, 290] on mat-icon "person_add" at bounding box center [328, 292] width 14 height 14
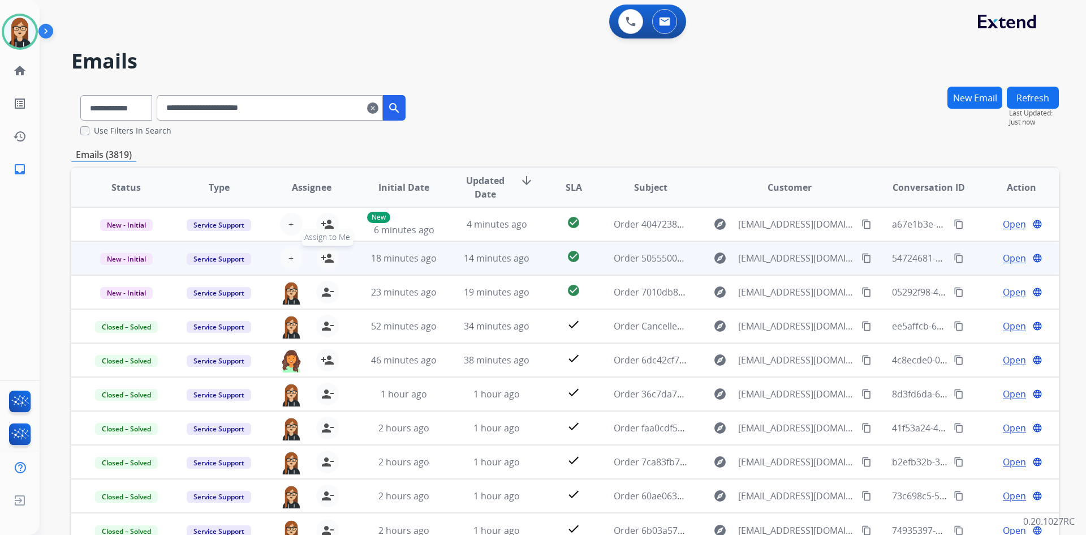
click at [325, 258] on mat-icon "person_add" at bounding box center [328, 258] width 14 height 14
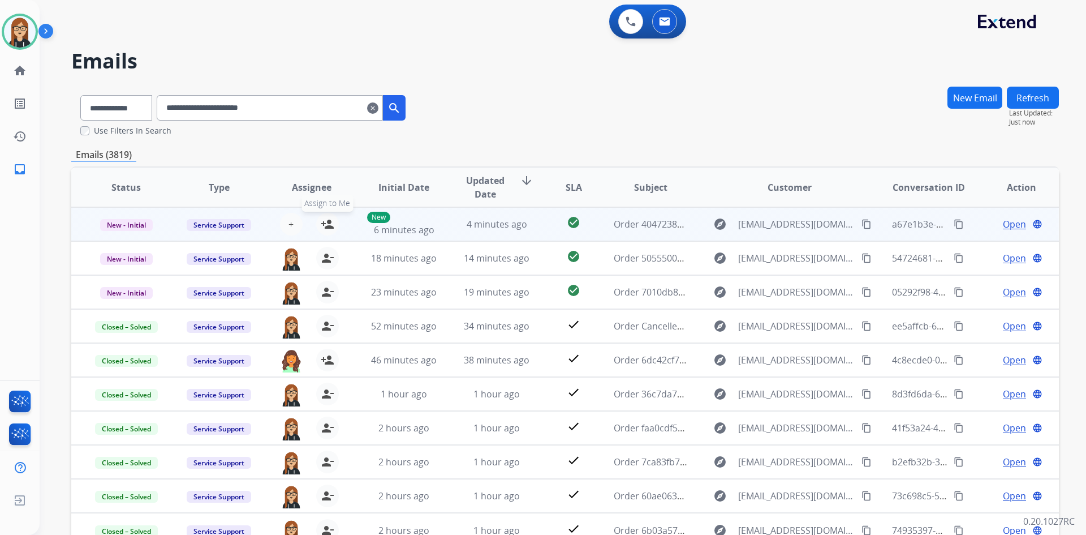
click at [326, 225] on mat-icon "person_add" at bounding box center [328, 224] width 14 height 14
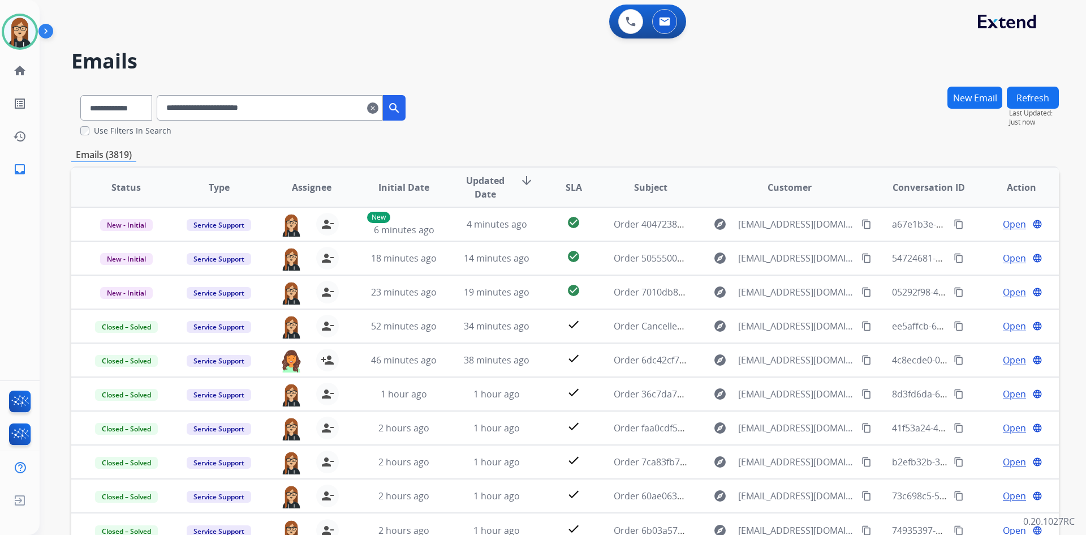
click at [184, 105] on input "**********" at bounding box center [270, 107] width 226 height 25
paste input "text"
type input "**********"
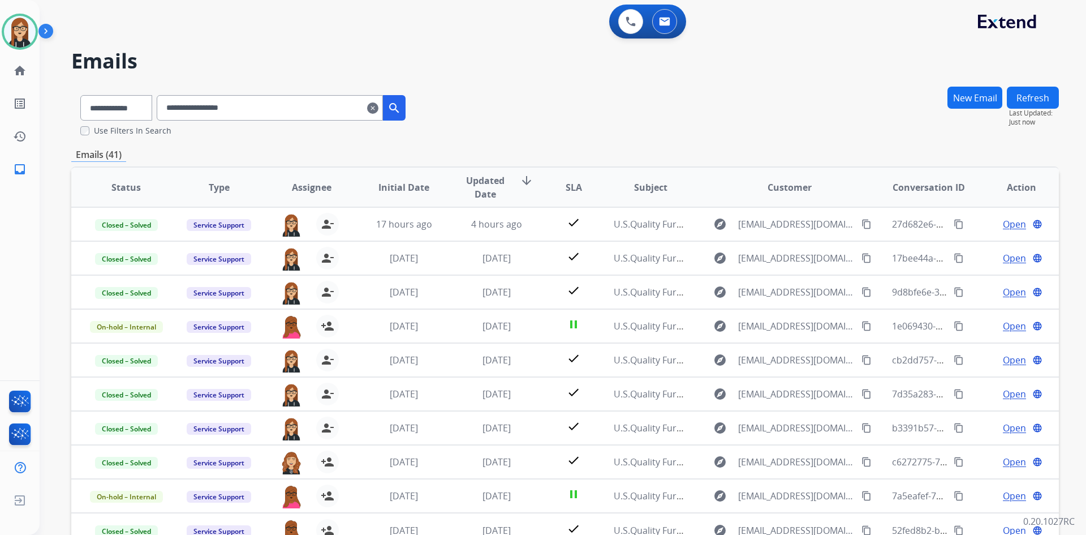
click at [379, 108] on mat-icon "clear" at bounding box center [372, 108] width 11 height 14
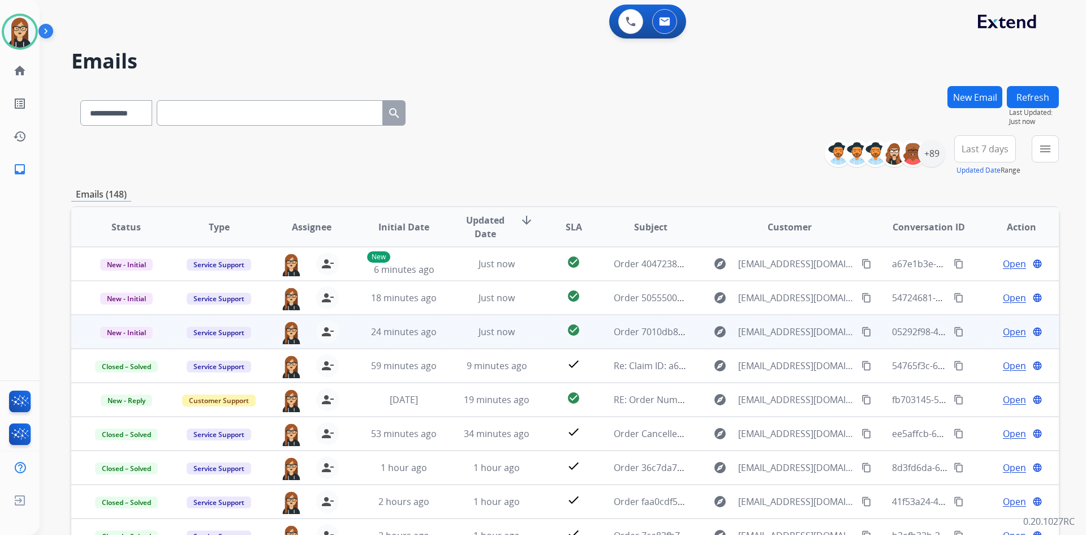
click at [1003, 331] on span "Open" at bounding box center [1014, 332] width 23 height 14
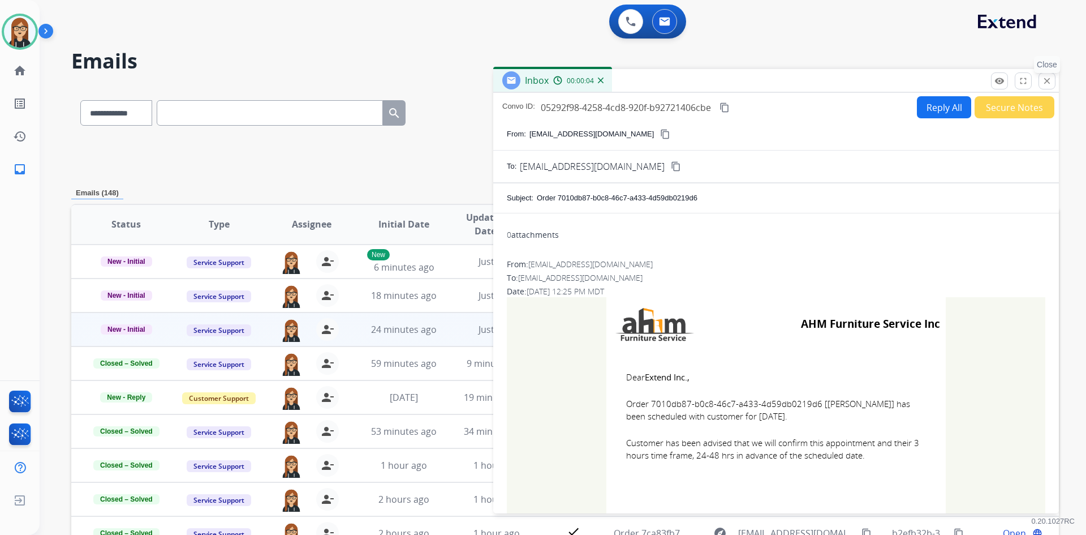
click at [1045, 82] on mat-icon "close" at bounding box center [1047, 81] width 10 height 10
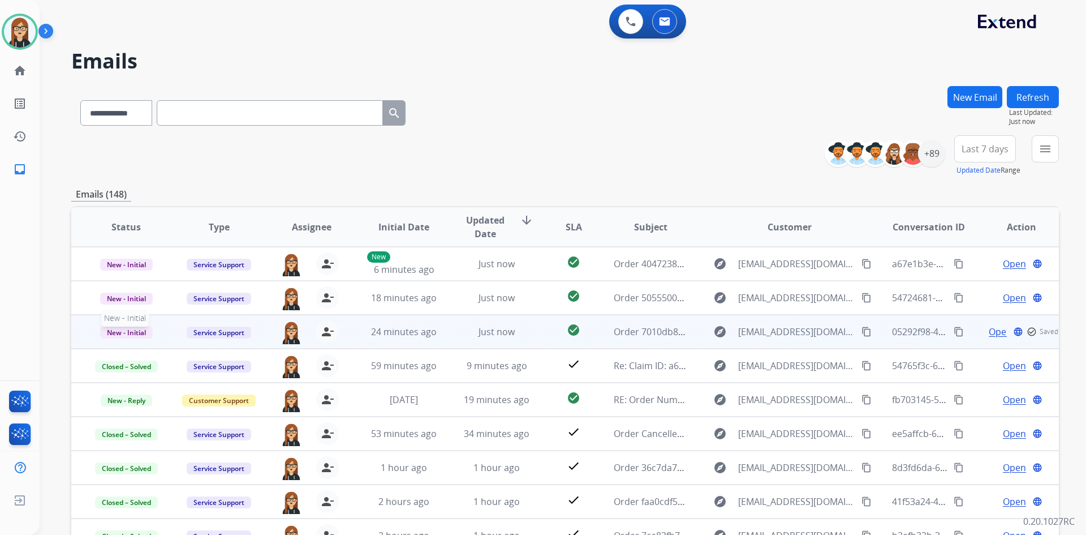
click at [134, 332] on span "New - Initial" at bounding box center [126, 332] width 53 height 12
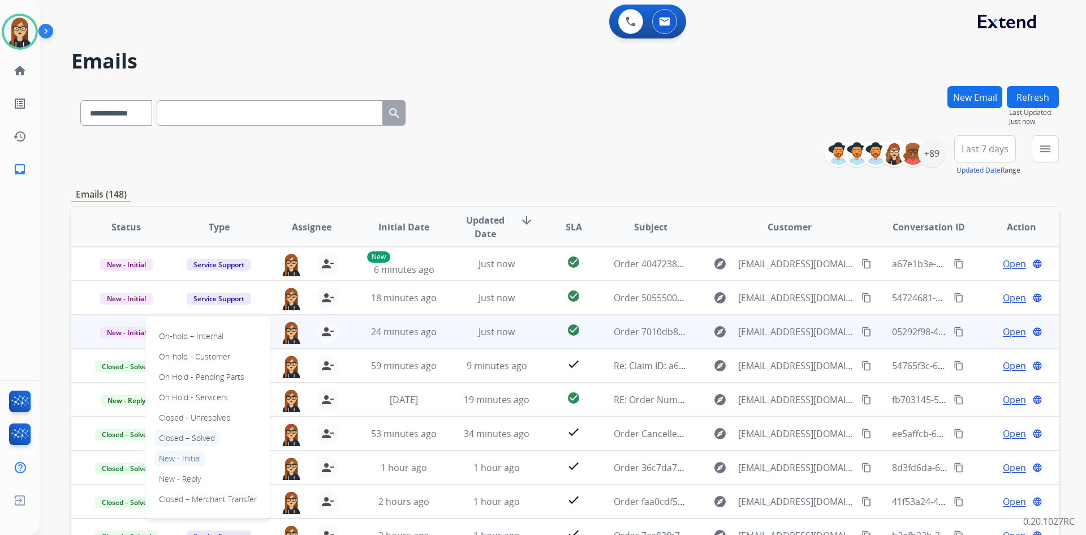
click at [196, 434] on p "Closed – Solved" at bounding box center [186, 438] width 65 height 16
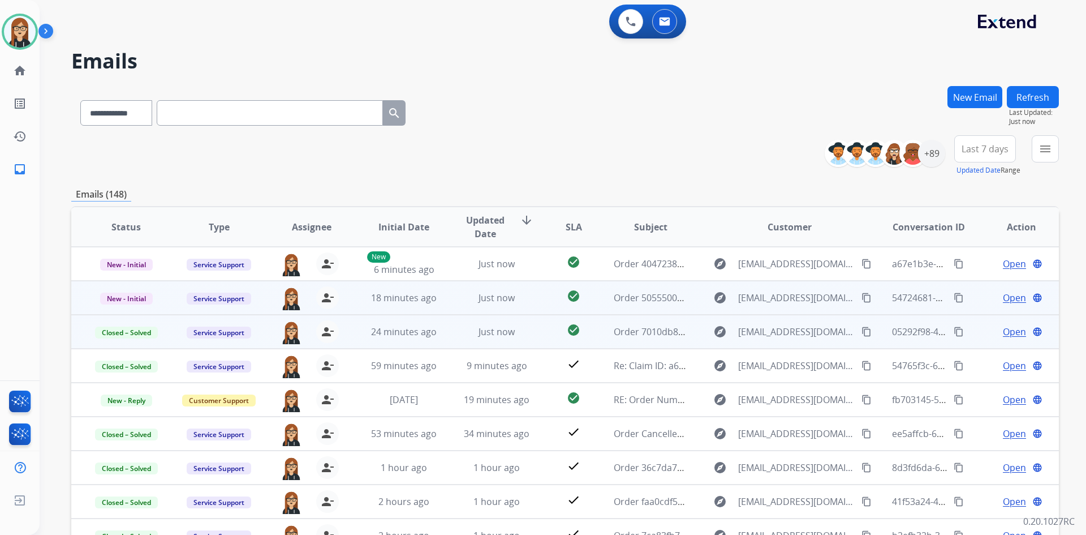
click at [1009, 295] on span "Open" at bounding box center [1014, 298] width 23 height 14
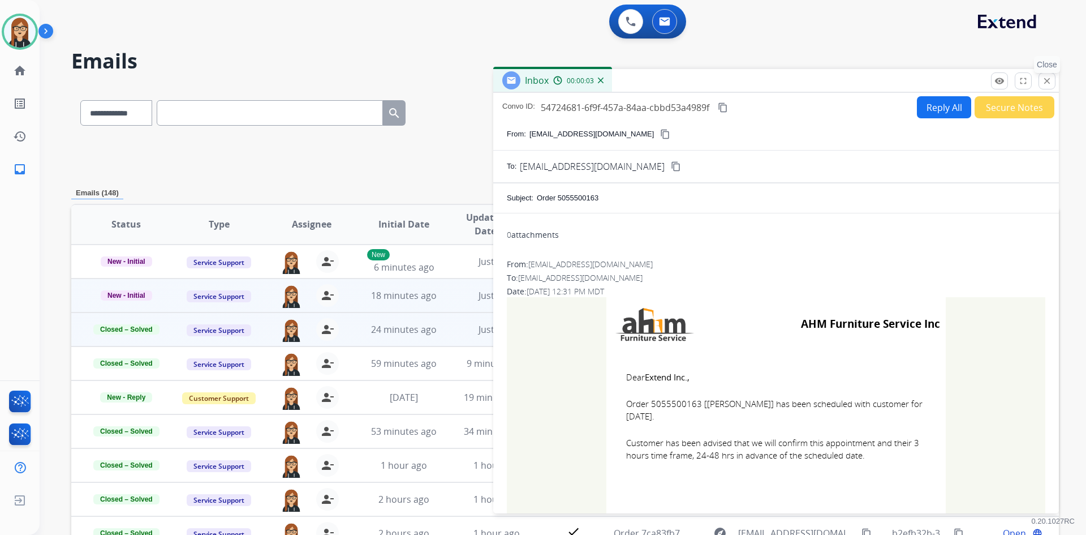
click at [1047, 82] on mat-icon "close" at bounding box center [1047, 81] width 10 height 10
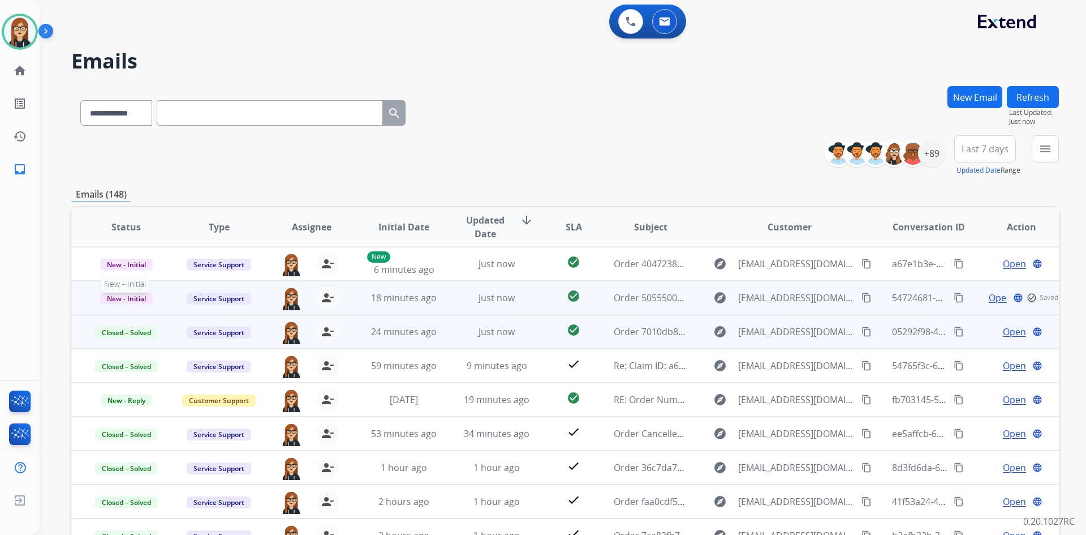
click at [139, 293] on span "New - Initial" at bounding box center [126, 299] width 53 height 12
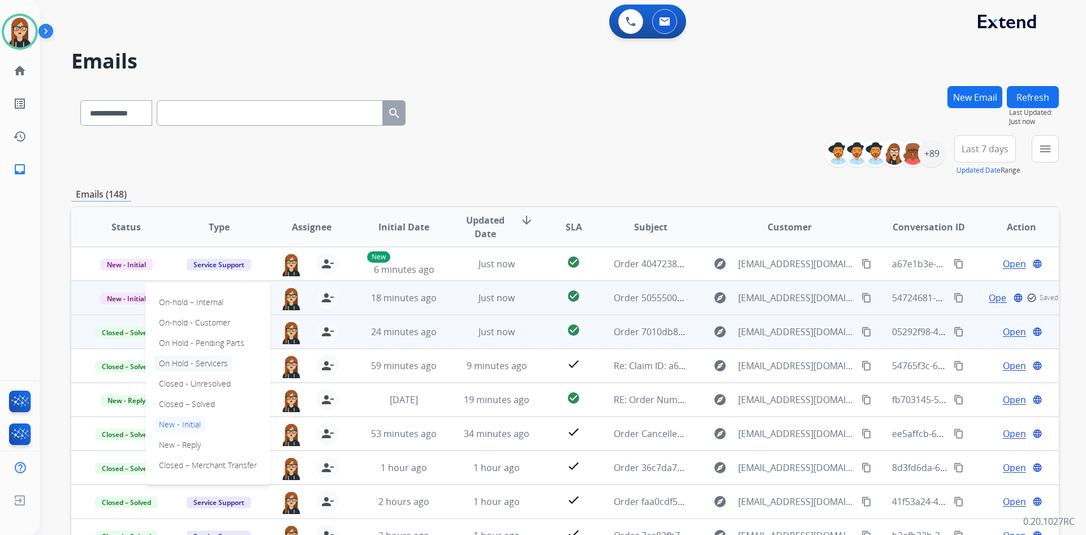
click at [199, 362] on p "On Hold - Servicers" at bounding box center [193, 363] width 78 height 16
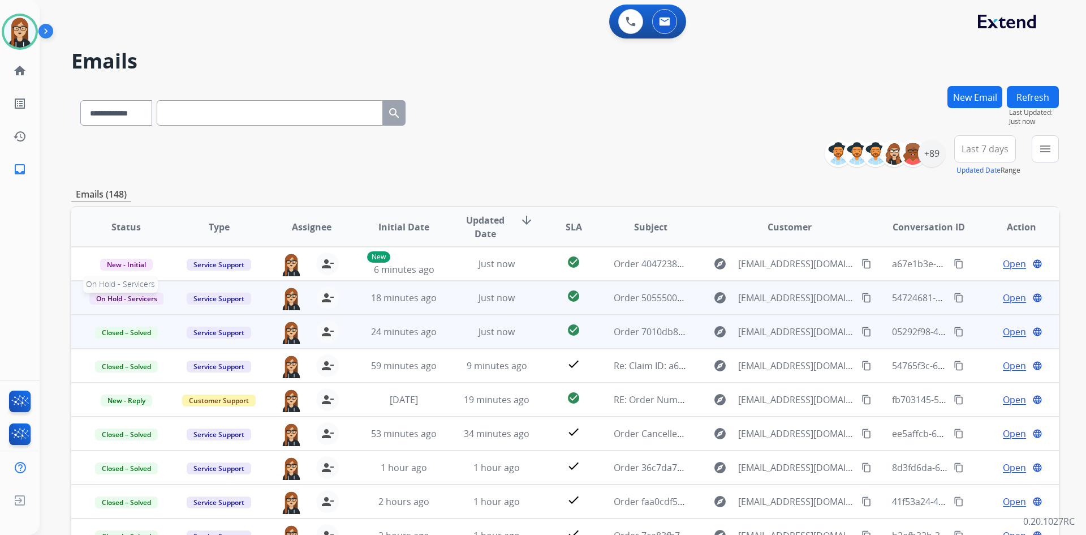
click at [144, 300] on span "On Hold - Servicers" at bounding box center [126, 299] width 75 height 12
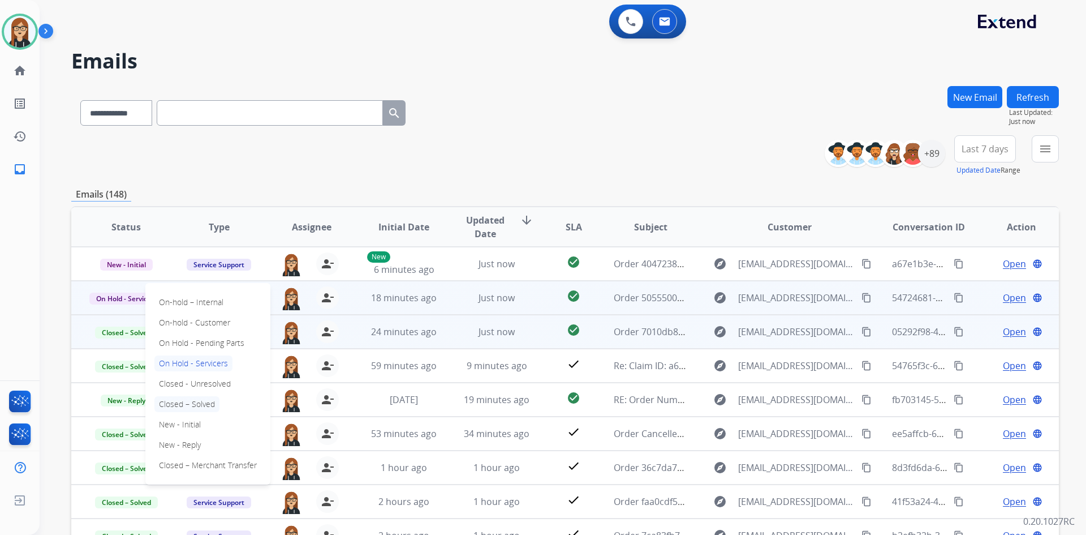
click at [190, 398] on p "Closed – Solved" at bounding box center [186, 404] width 65 height 16
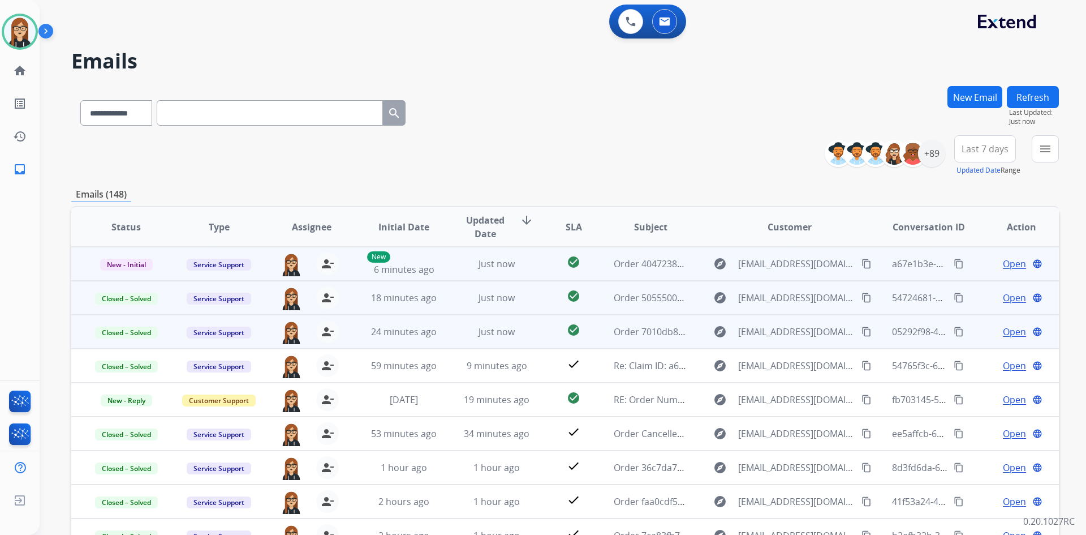
click at [992, 265] on div "Open language" at bounding box center [1022, 264] width 74 height 14
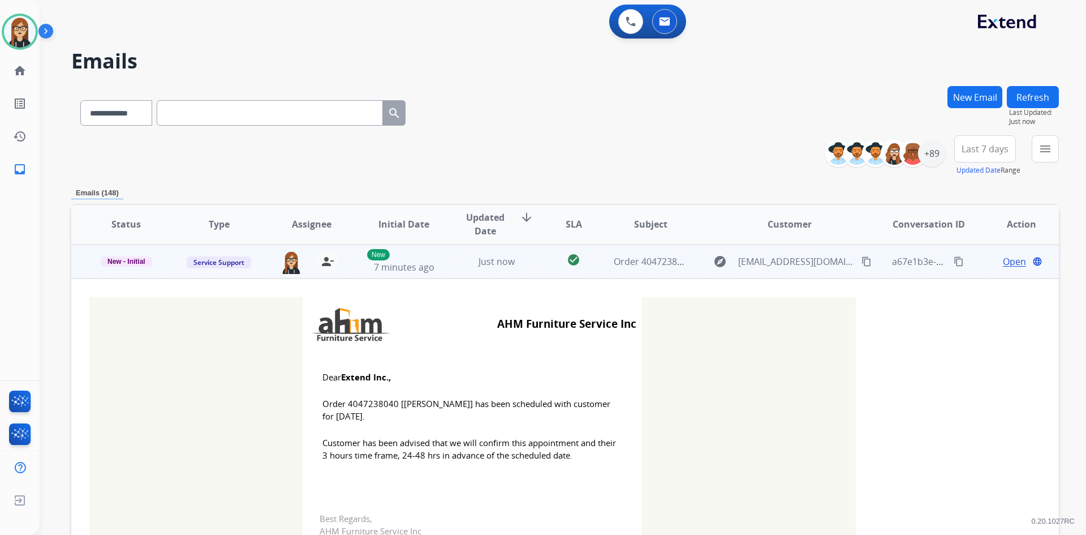
click at [1007, 260] on span "Open" at bounding box center [1014, 262] width 23 height 14
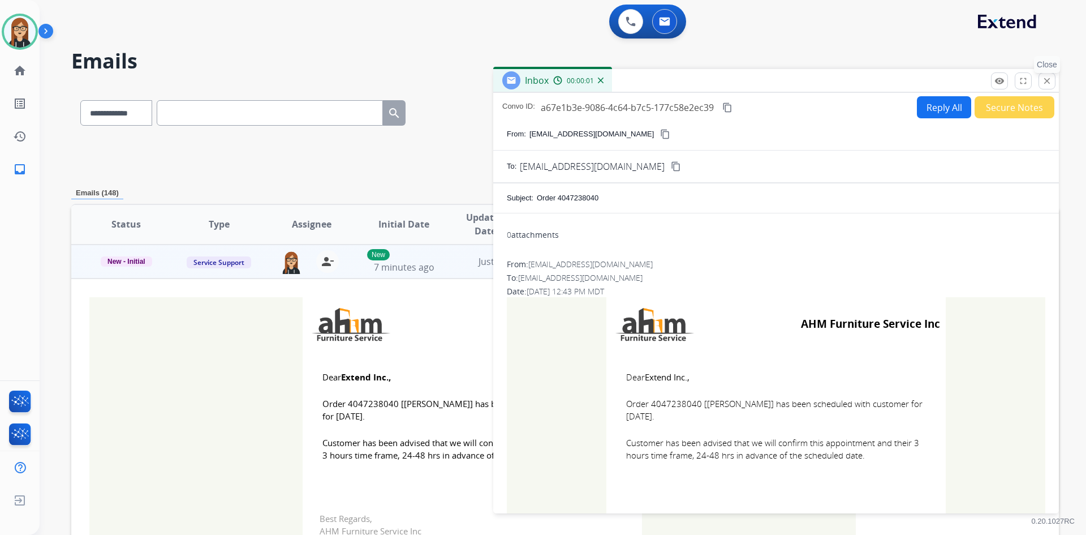
click at [1049, 84] on mat-icon "close" at bounding box center [1047, 81] width 10 height 10
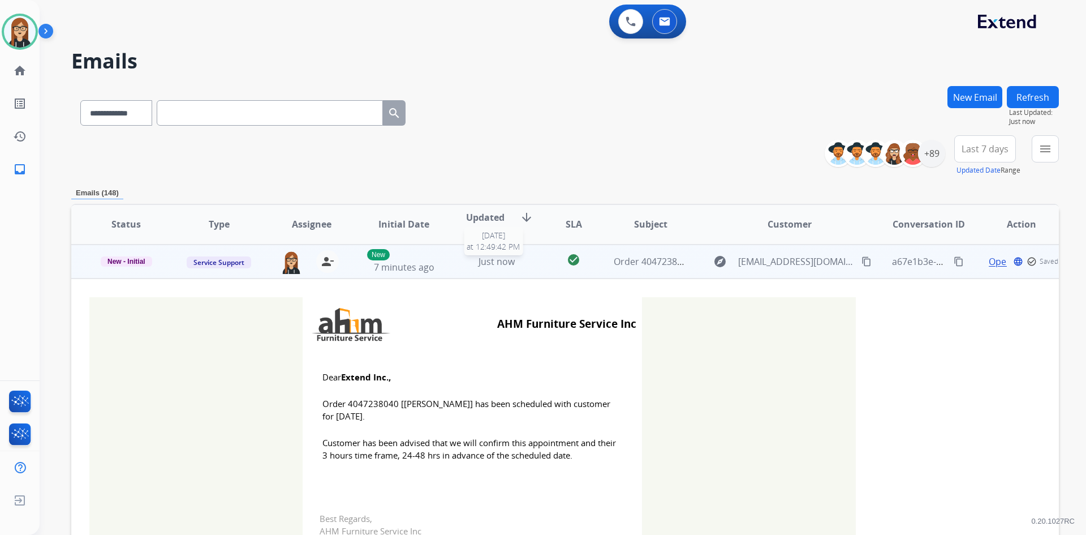
click at [495, 264] on span "Just now" at bounding box center [497, 261] width 36 height 12
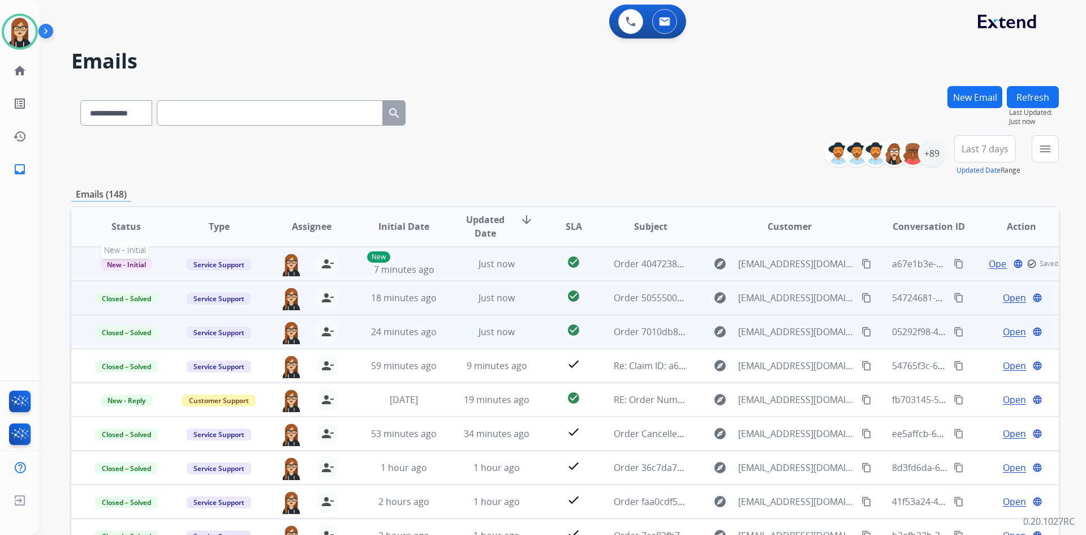
click at [106, 265] on span "New - Initial" at bounding box center [126, 265] width 53 height 12
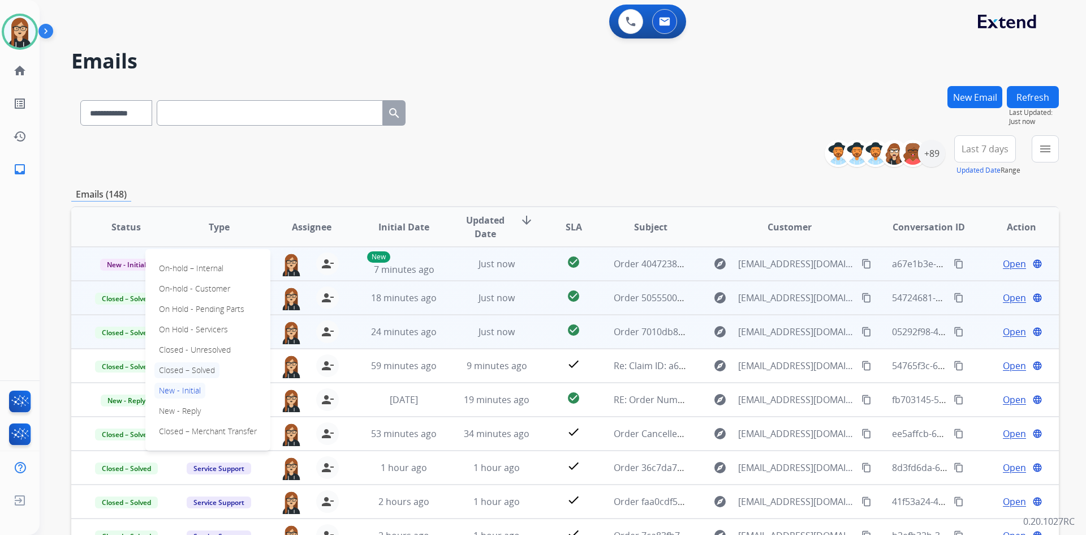
click at [201, 368] on p "Closed – Solved" at bounding box center [186, 370] width 65 height 16
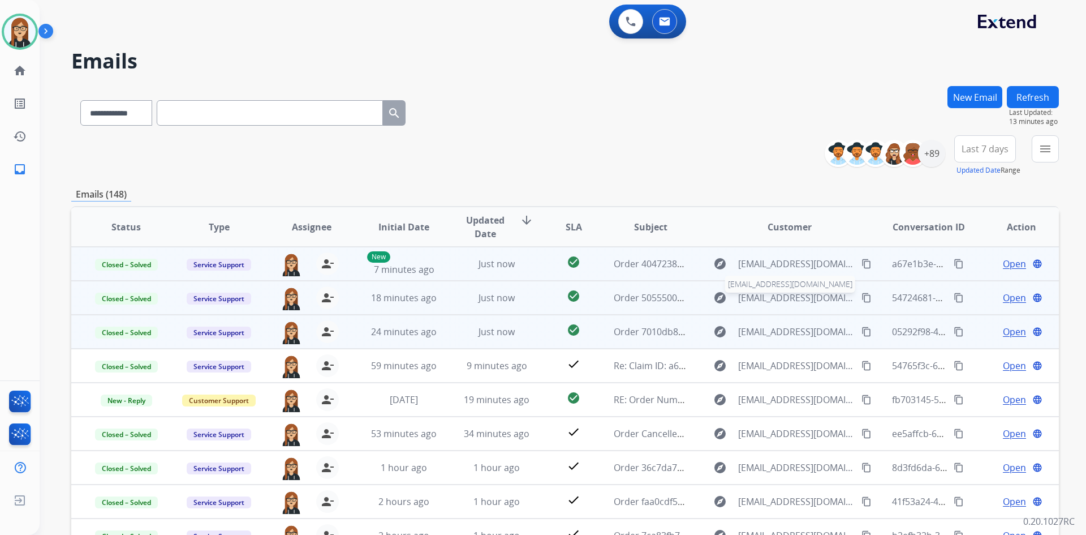
click at [752, 299] on span "services@ahmfurniture.com" at bounding box center [796, 298] width 117 height 14
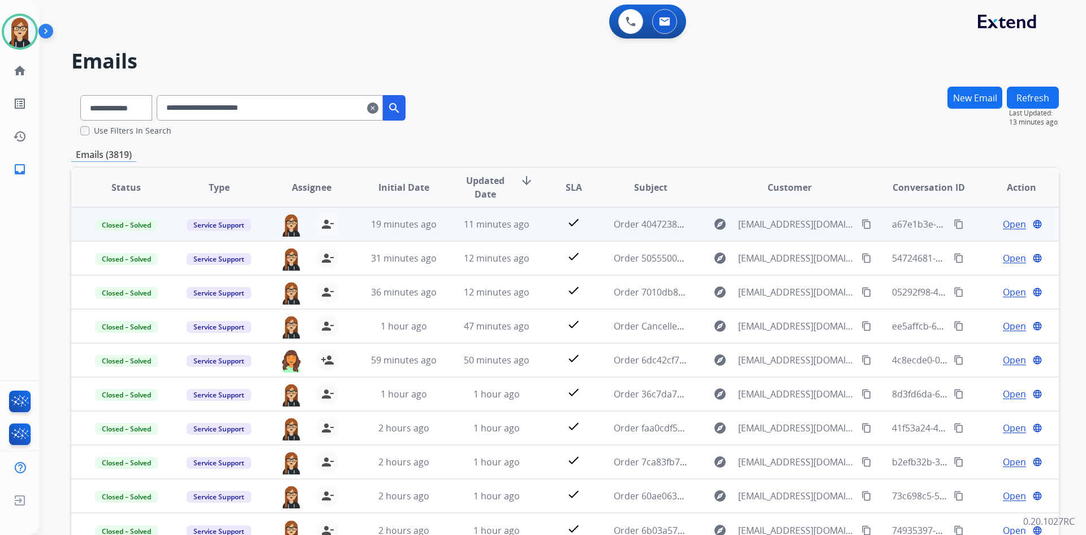
click at [379, 108] on mat-icon "clear" at bounding box center [372, 108] width 11 height 14
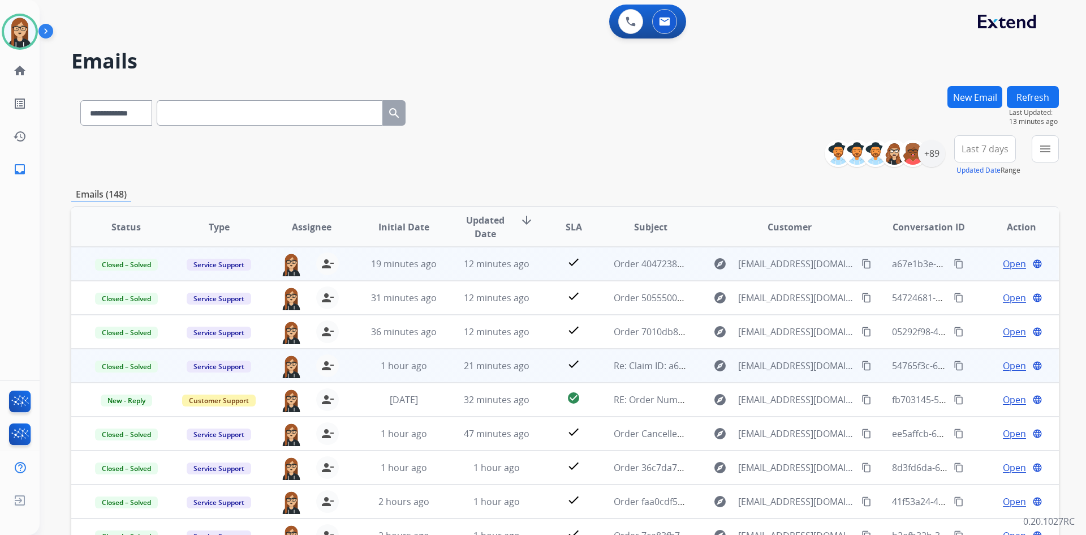
scroll to position [1, 0]
click at [782, 369] on span "JFreitas@ashley.com" at bounding box center [796, 365] width 117 height 14
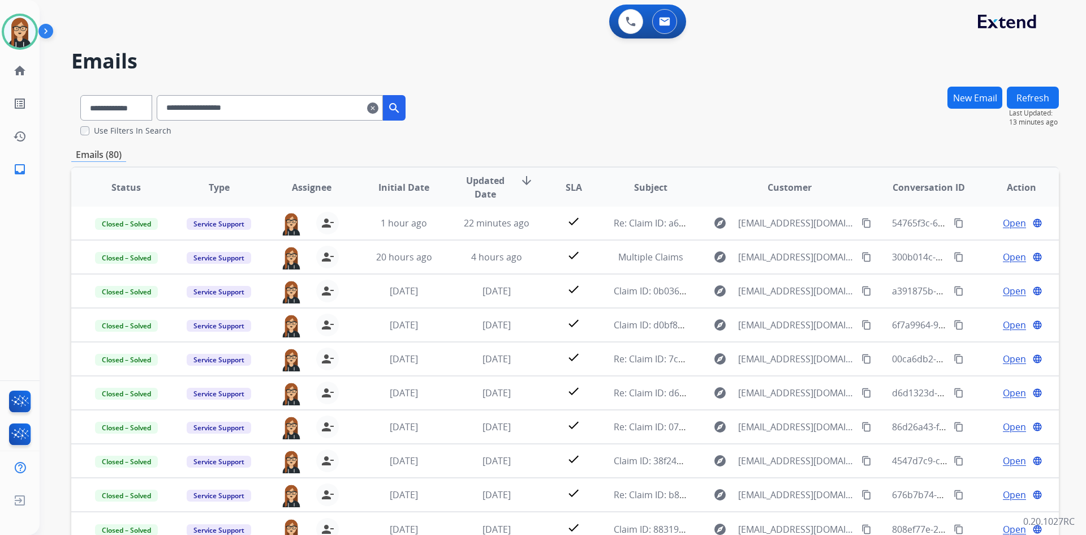
click at [379, 108] on mat-icon "clear" at bounding box center [372, 108] width 11 height 14
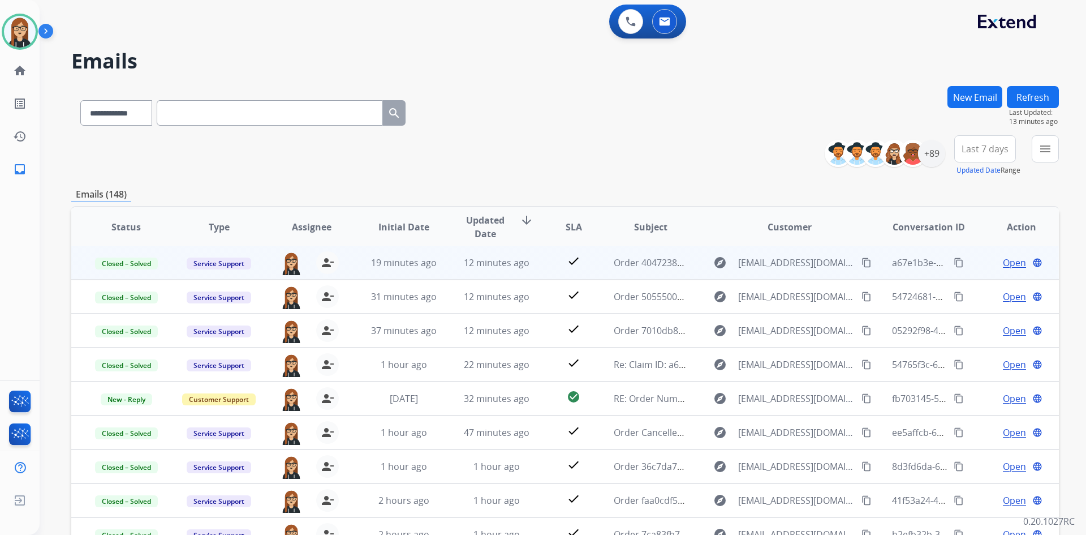
click at [703, 167] on div "**********" at bounding box center [565, 155] width 988 height 41
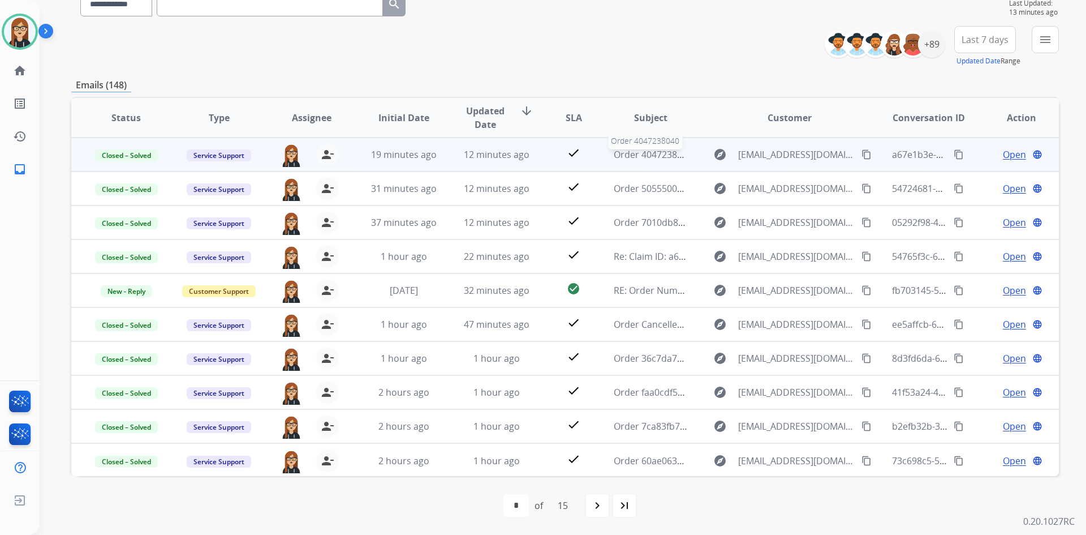
scroll to position [0, 0]
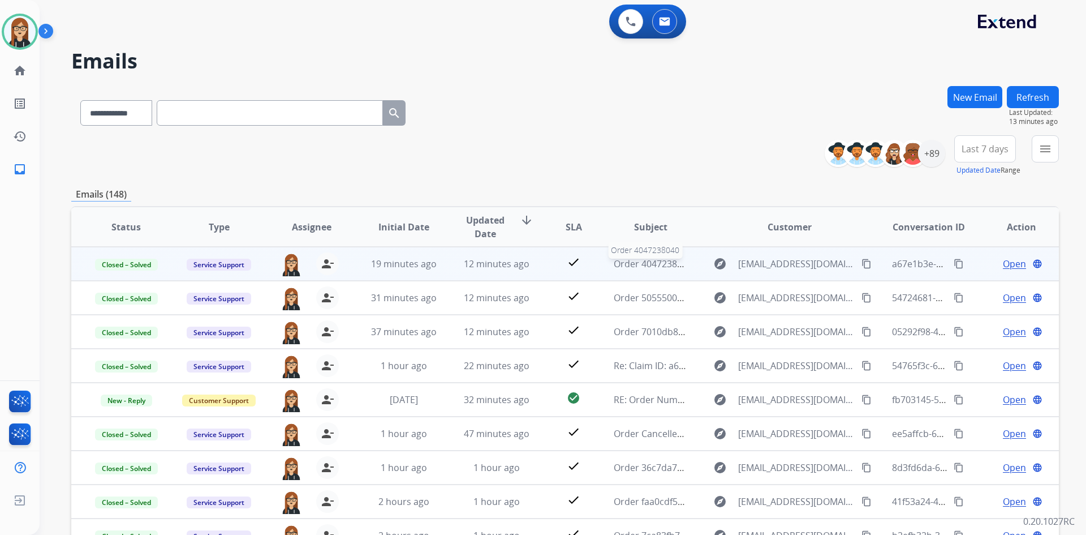
click at [673, 156] on div "**********" at bounding box center [565, 155] width 988 height 41
click at [269, 111] on input "text" at bounding box center [270, 112] width 226 height 25
paste input "**********"
type input "**********"
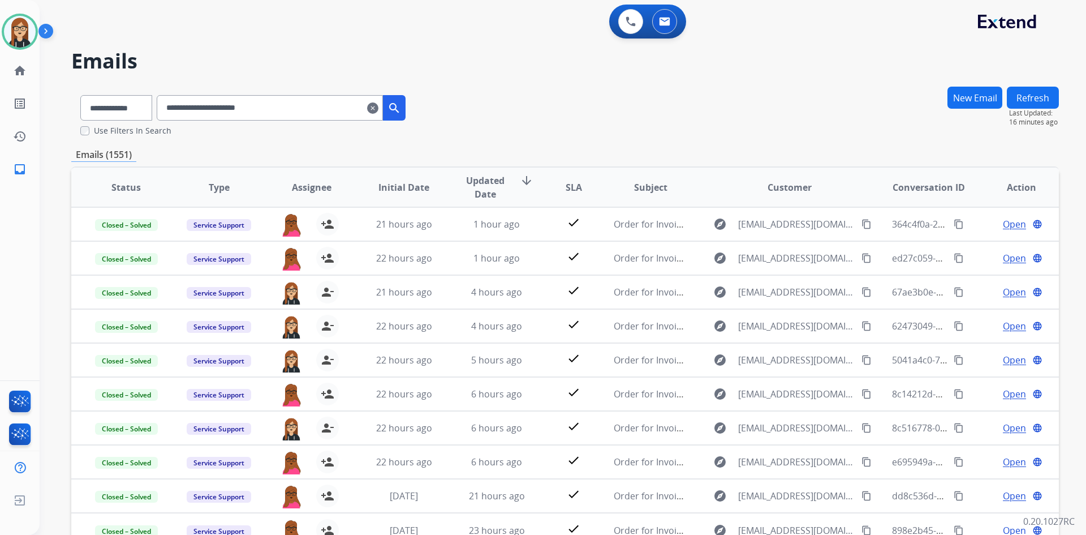
click at [379, 110] on mat-icon "clear" at bounding box center [372, 108] width 11 height 14
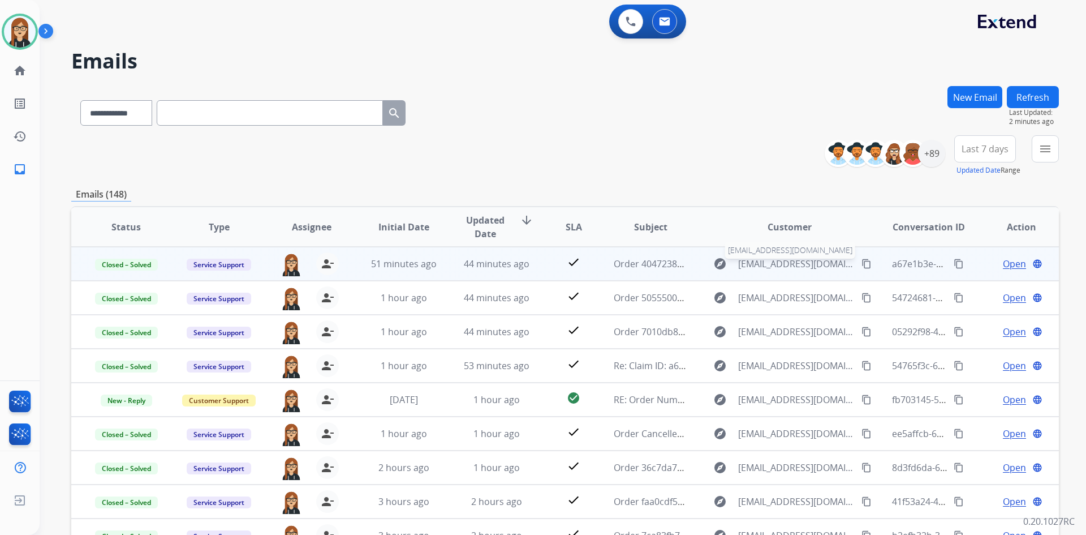
click at [770, 259] on span "services@ahmfurniture.com" at bounding box center [796, 264] width 117 height 14
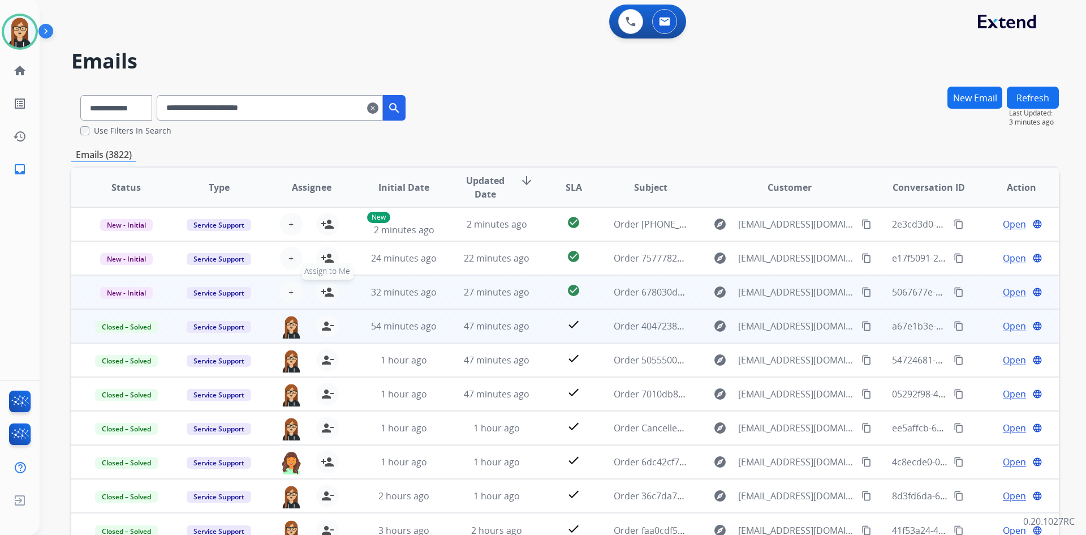
click at [324, 291] on mat-icon "person_add" at bounding box center [328, 292] width 14 height 14
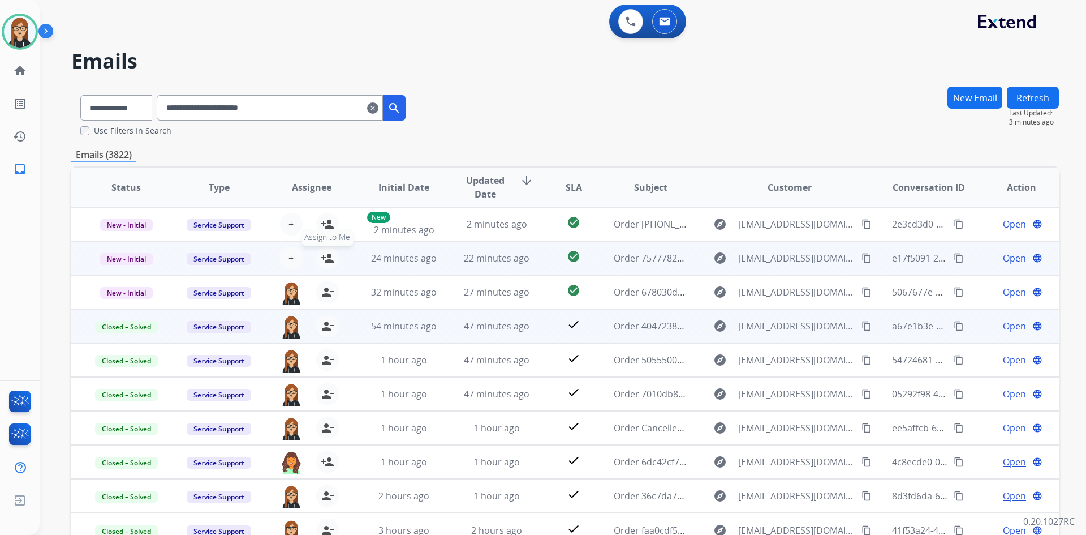
click at [323, 254] on mat-icon "person_add" at bounding box center [328, 258] width 14 height 14
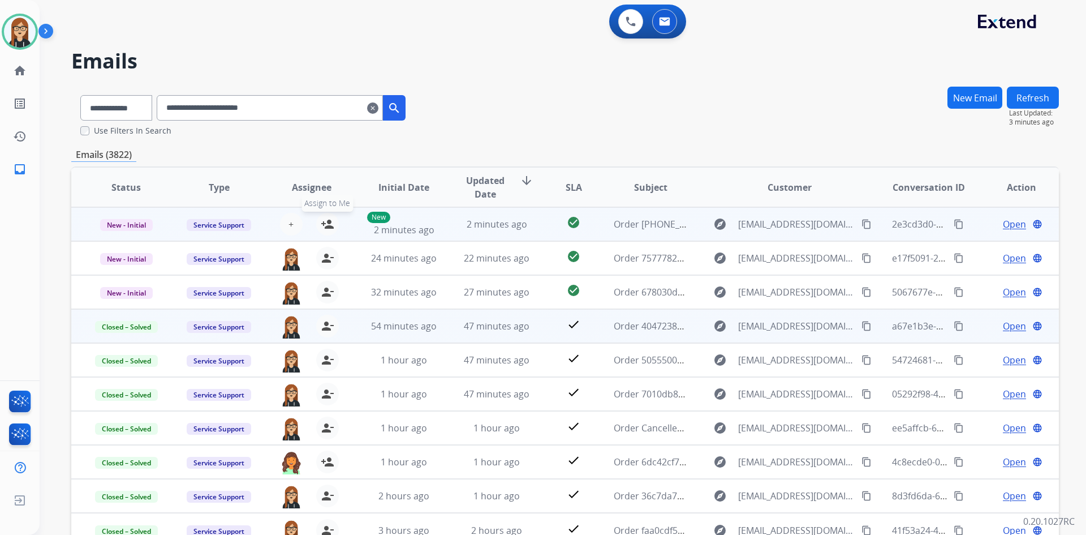
click at [325, 219] on mat-icon "person_add" at bounding box center [328, 224] width 14 height 14
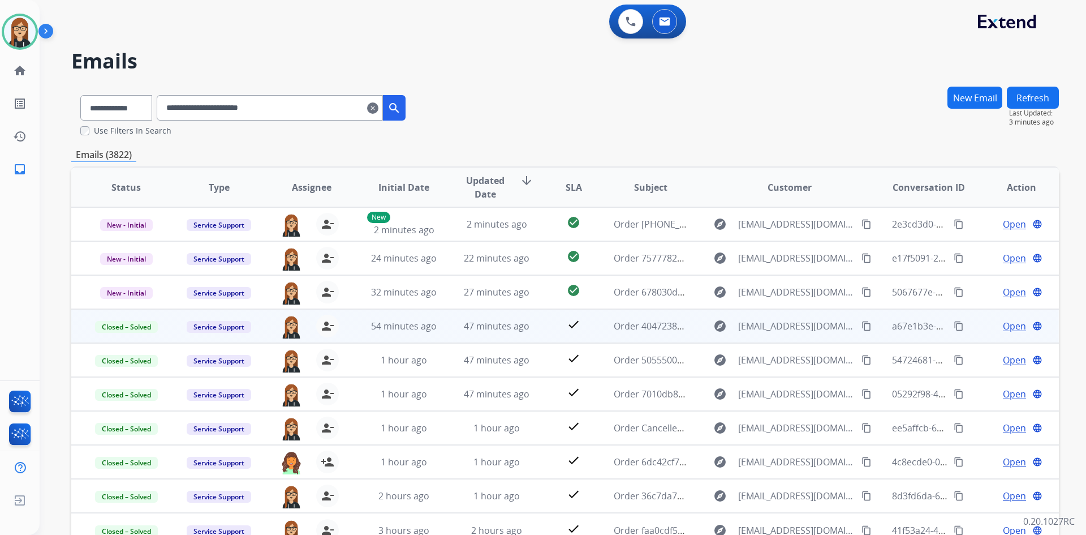
click at [250, 108] on input "**********" at bounding box center [270, 107] width 226 height 25
paste input "text"
type input "**********"
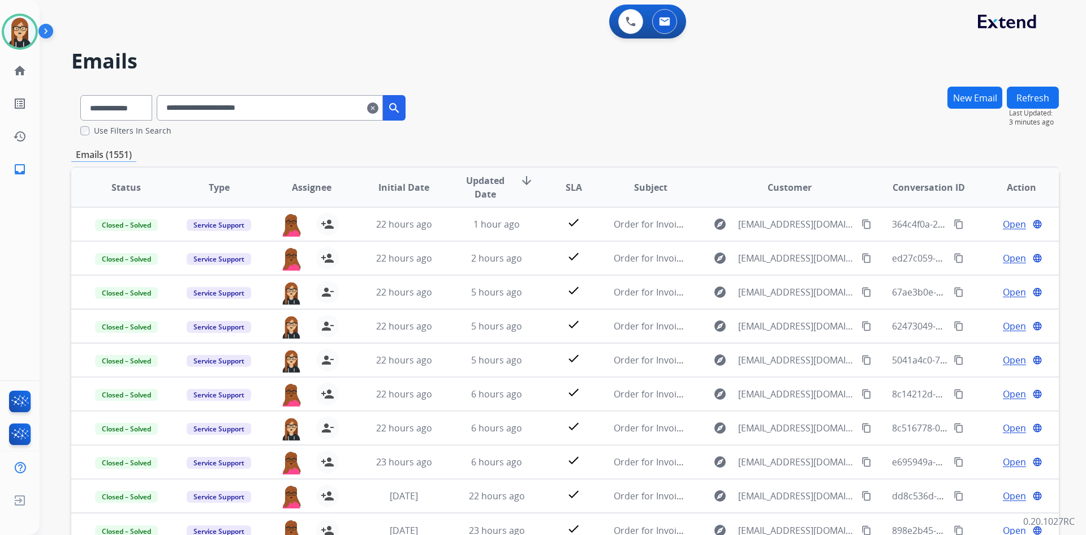
click at [379, 111] on mat-icon "clear" at bounding box center [372, 108] width 11 height 14
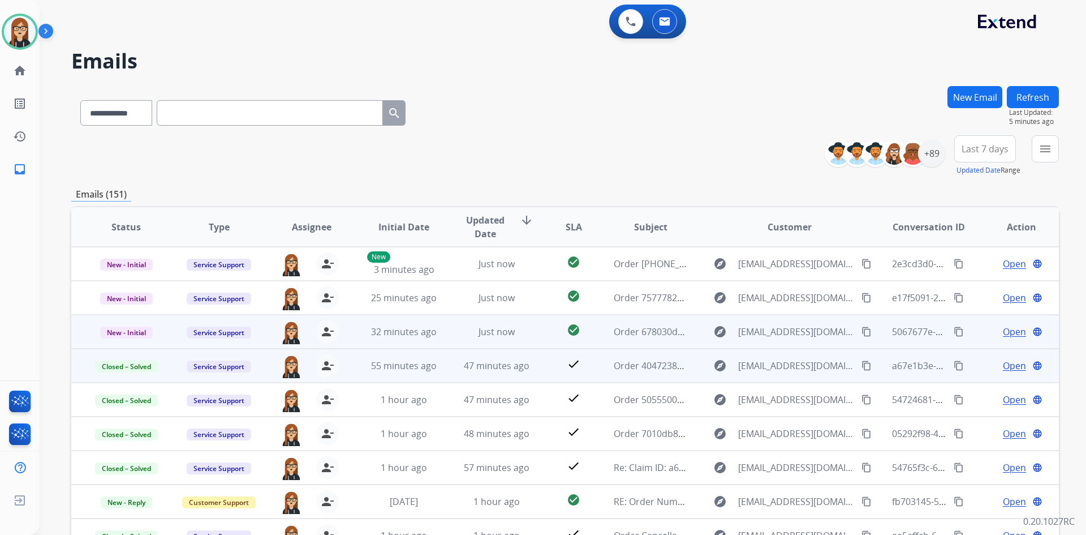
click at [1004, 330] on span "Open" at bounding box center [1014, 332] width 23 height 14
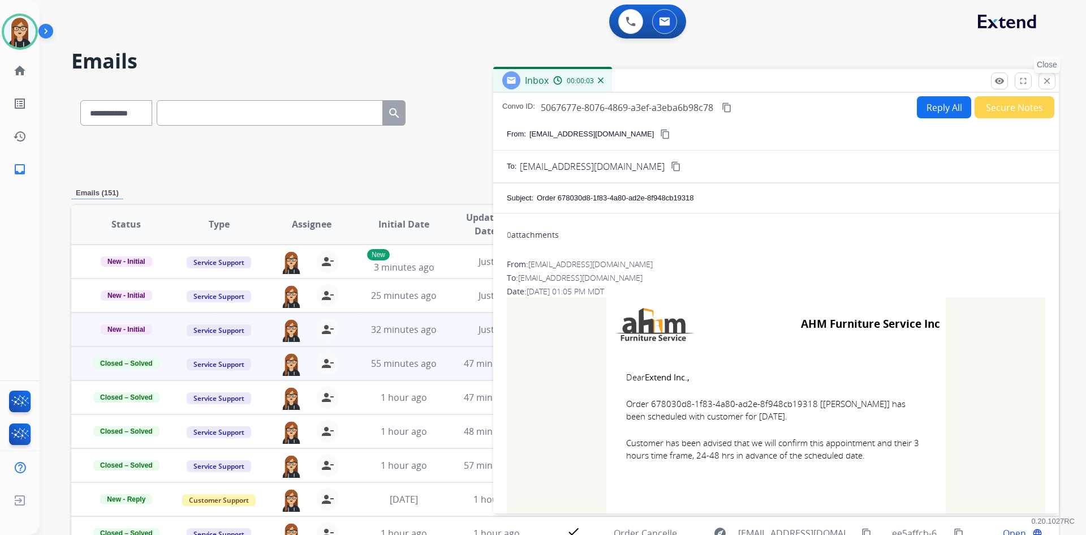
click at [1046, 76] on mat-icon "close" at bounding box center [1047, 81] width 10 height 10
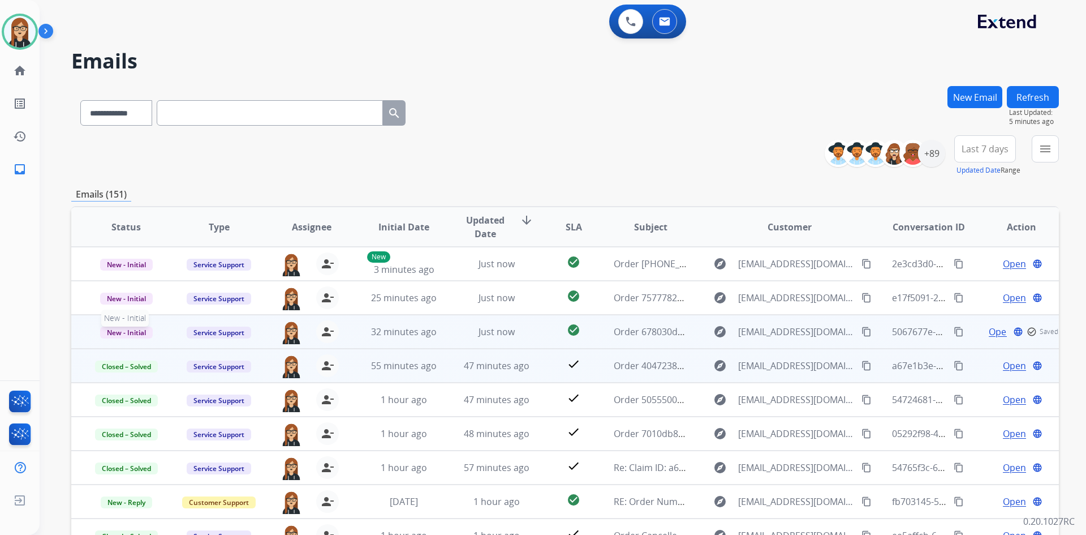
click at [119, 336] on span "New - Initial" at bounding box center [126, 332] width 53 height 12
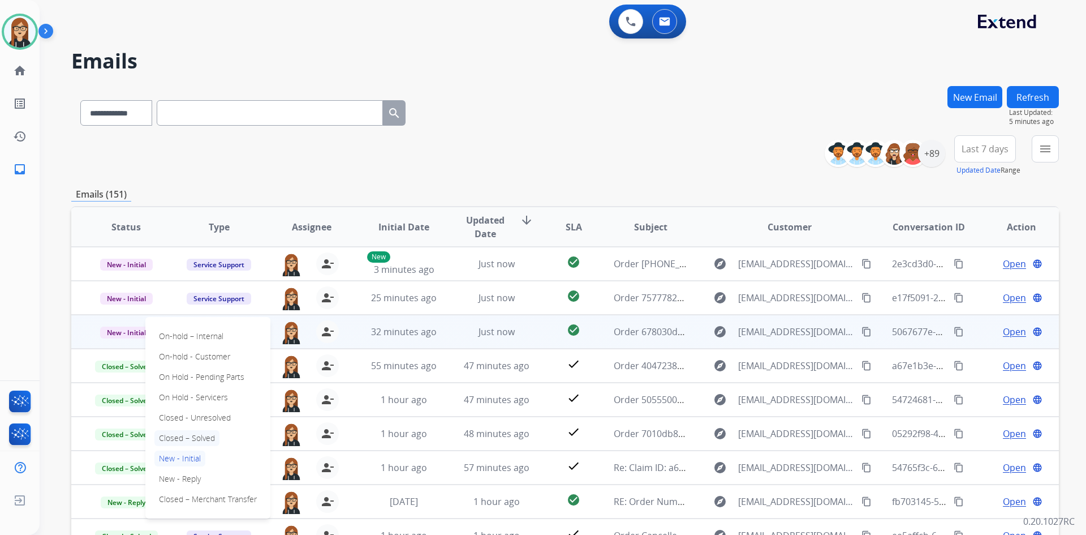
click at [203, 440] on p "Closed – Solved" at bounding box center [186, 438] width 65 height 16
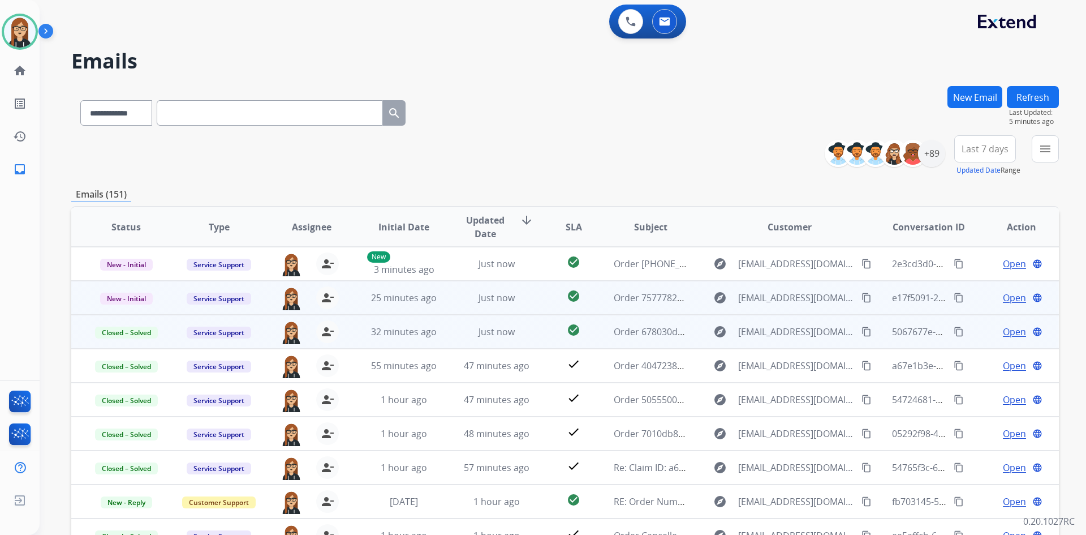
click at [1007, 302] on span "Open" at bounding box center [1014, 298] width 23 height 14
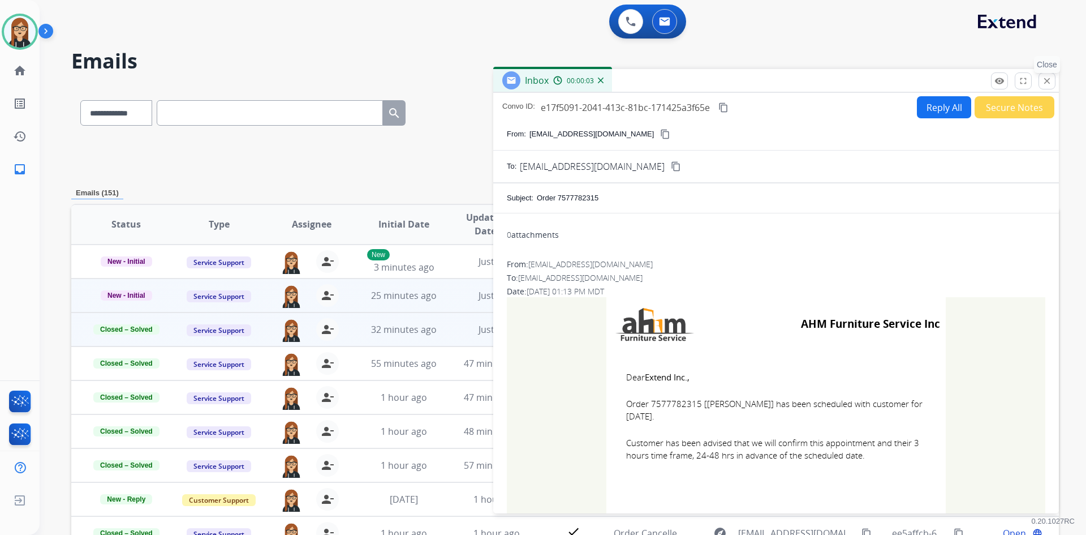
click at [1043, 80] on mat-icon "close" at bounding box center [1047, 81] width 10 height 10
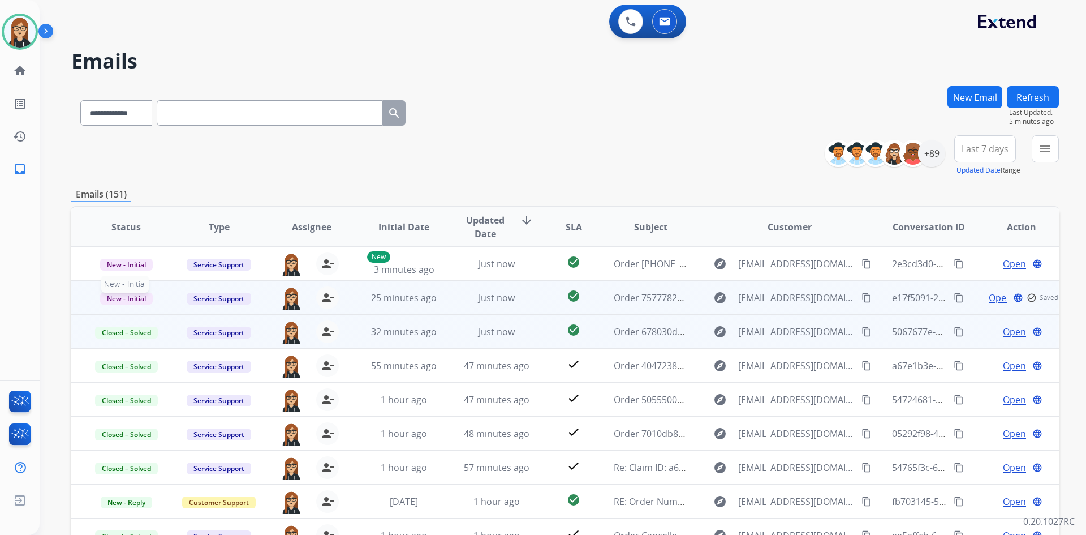
click at [121, 295] on span "New - Initial" at bounding box center [126, 299] width 53 height 12
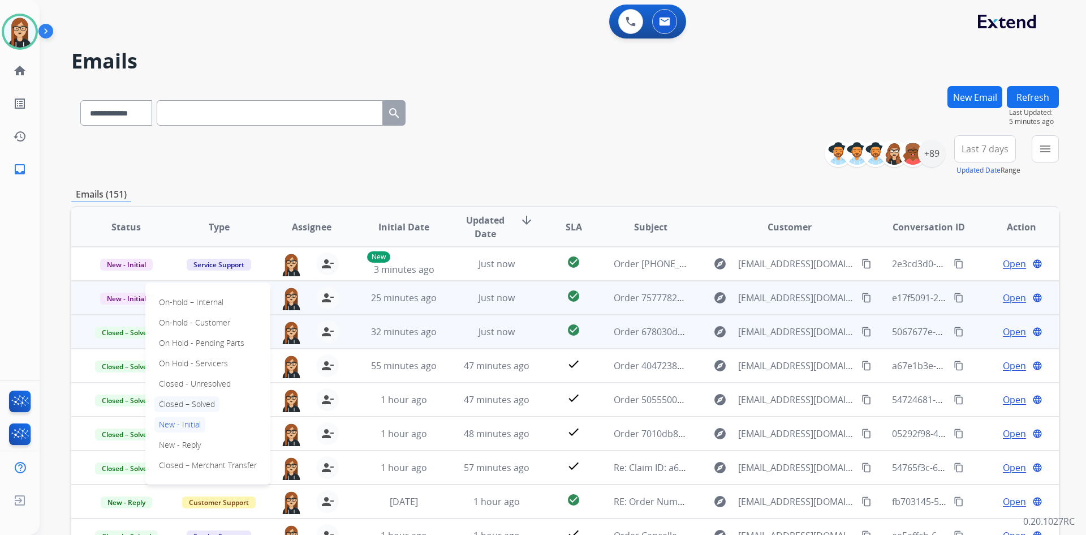
click at [201, 400] on p "Closed – Solved" at bounding box center [186, 404] width 65 height 16
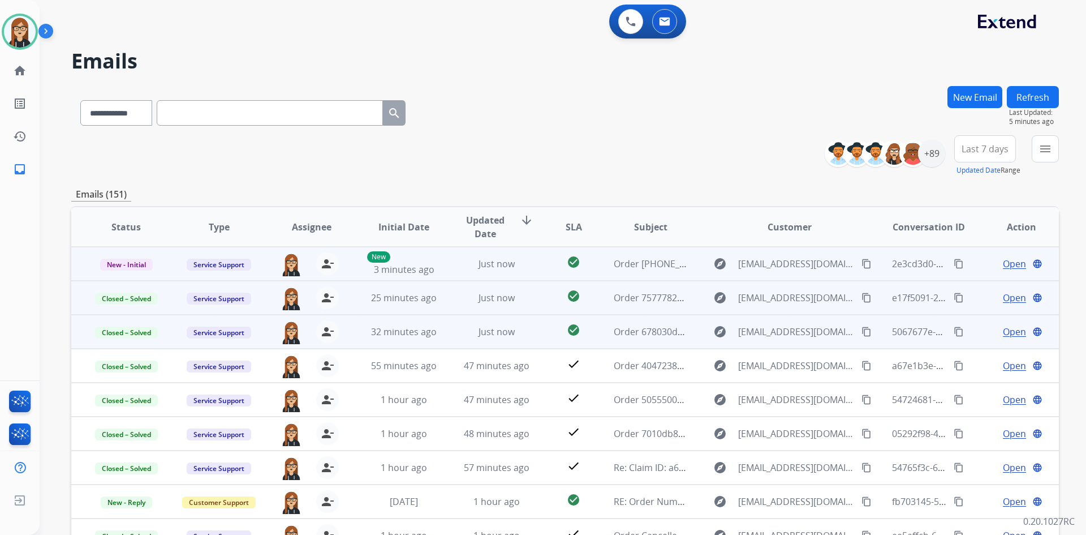
click at [1010, 264] on span "Open" at bounding box center [1014, 264] width 23 height 14
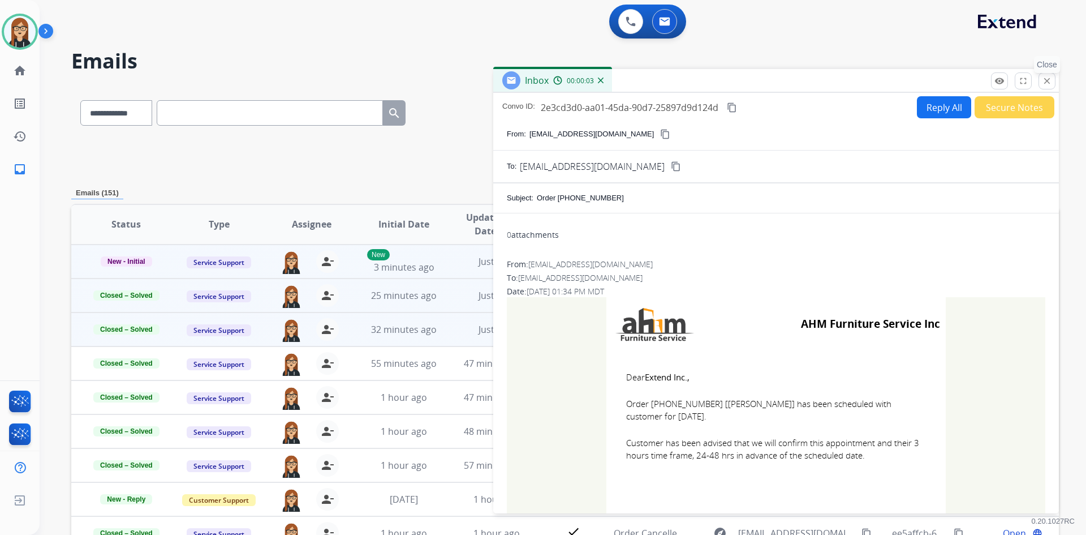
click at [1046, 80] on mat-icon "close" at bounding box center [1047, 81] width 10 height 10
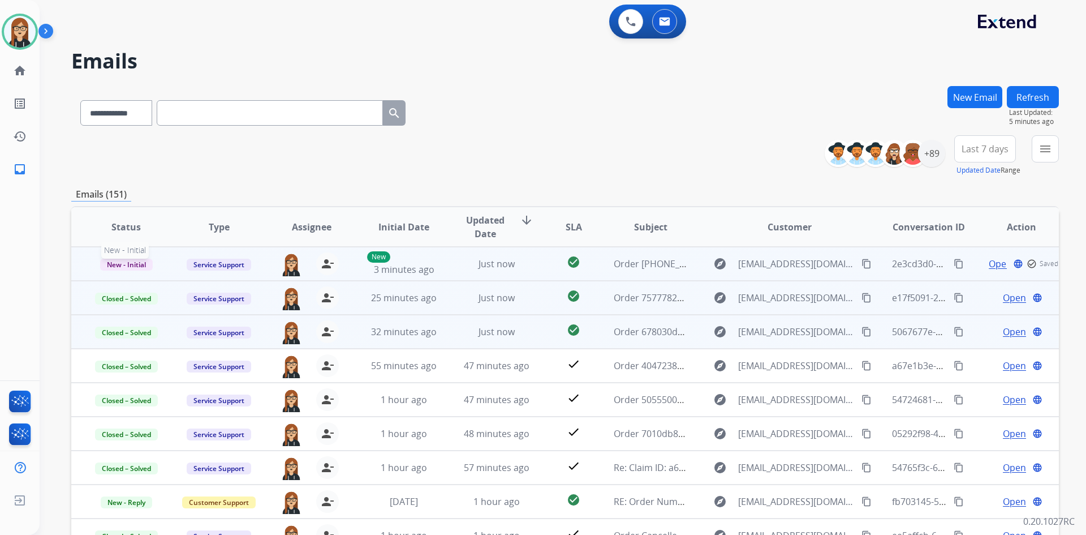
click at [131, 260] on span "New - Initial" at bounding box center [126, 265] width 53 height 12
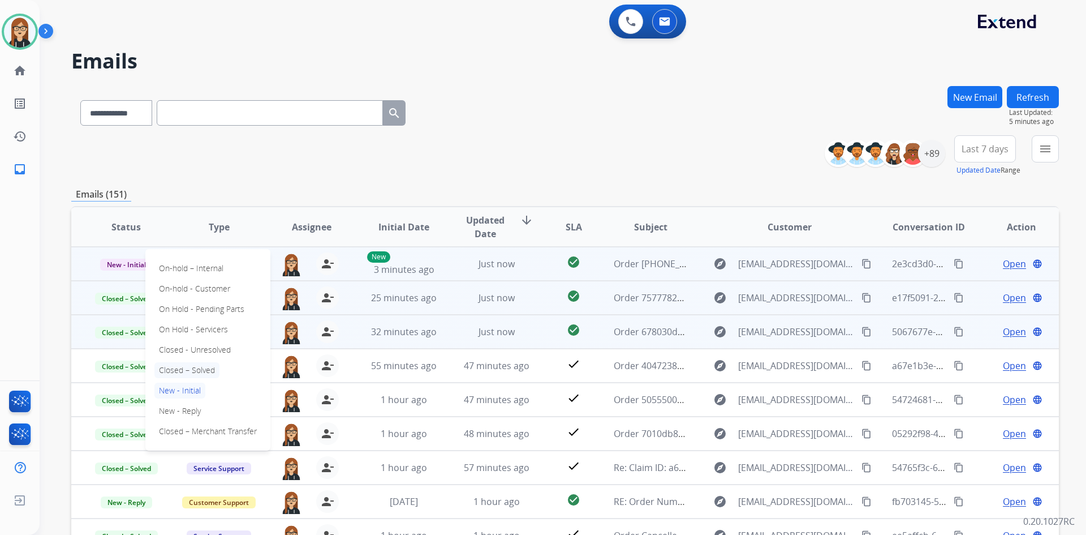
click at [197, 369] on p "Closed – Solved" at bounding box center [186, 370] width 65 height 16
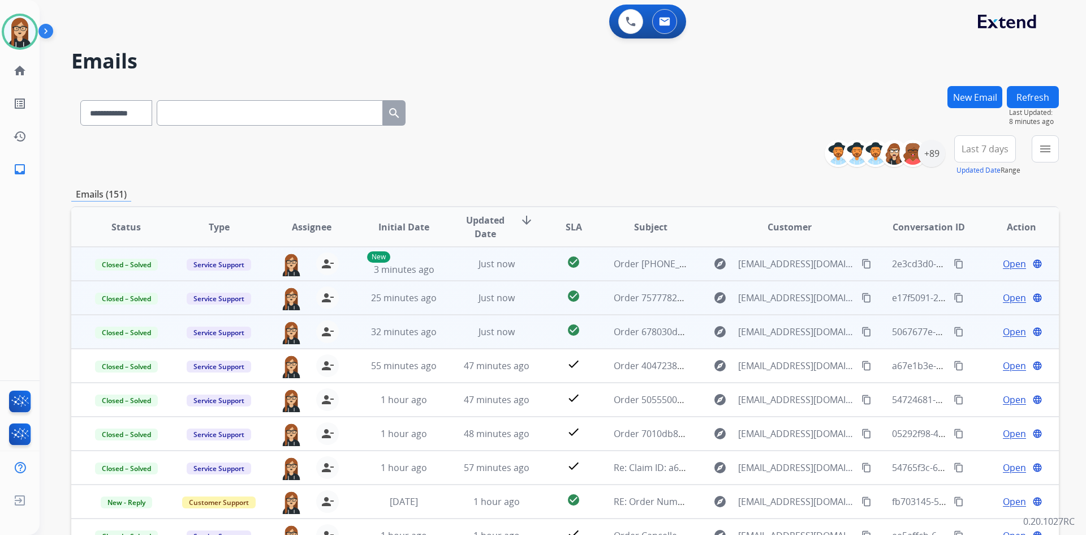
click at [624, 152] on div "**********" at bounding box center [565, 155] width 988 height 41
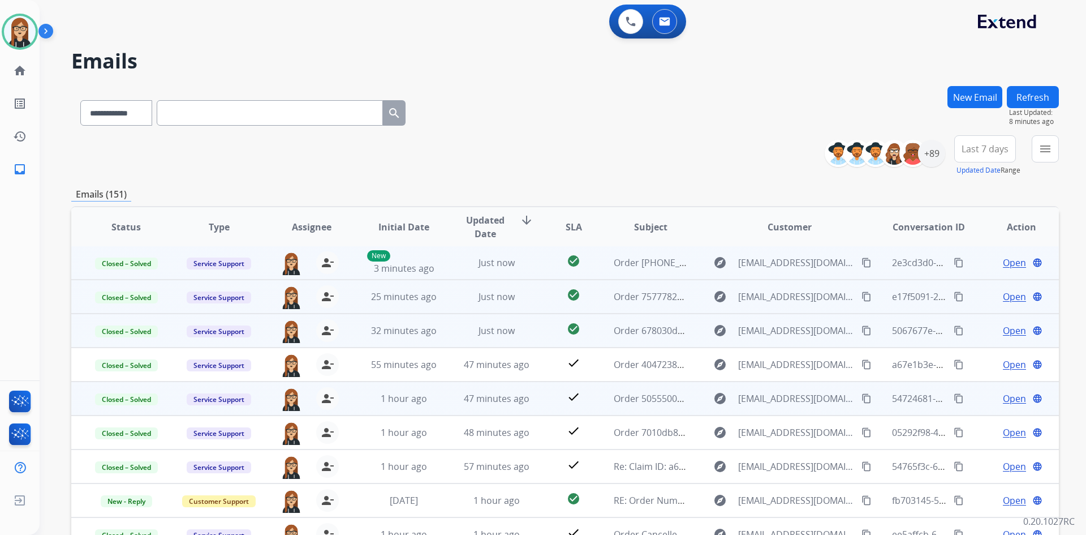
scroll to position [109, 0]
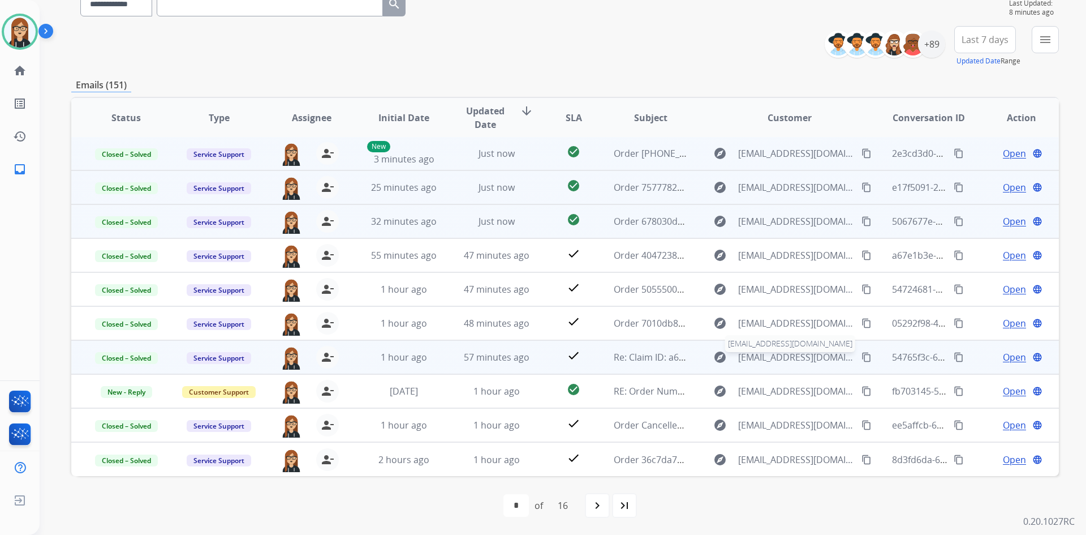
click at [779, 362] on span "JFreitas@ashley.com" at bounding box center [796, 357] width 117 height 14
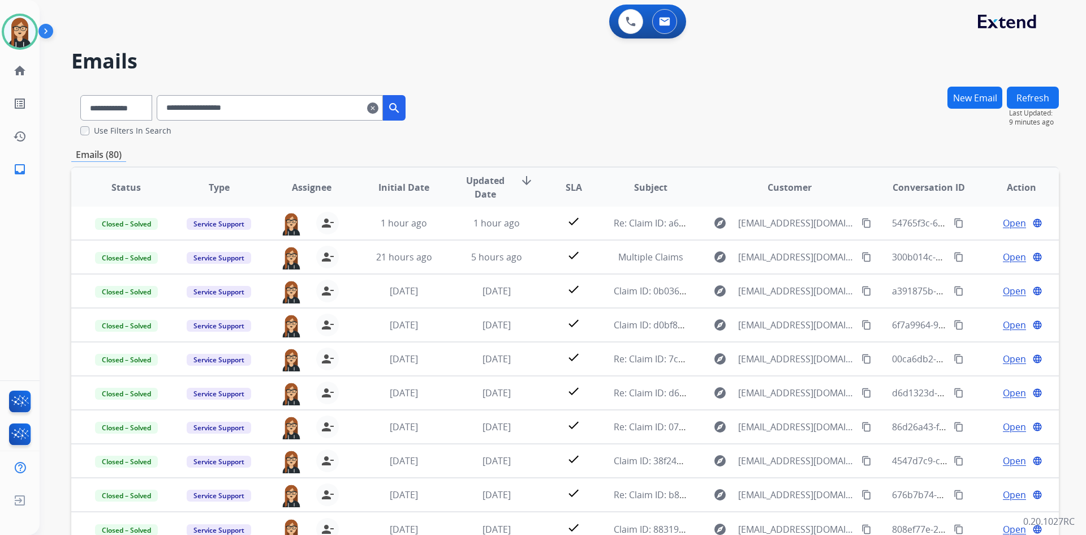
click at [379, 108] on mat-icon "clear" at bounding box center [372, 108] width 11 height 14
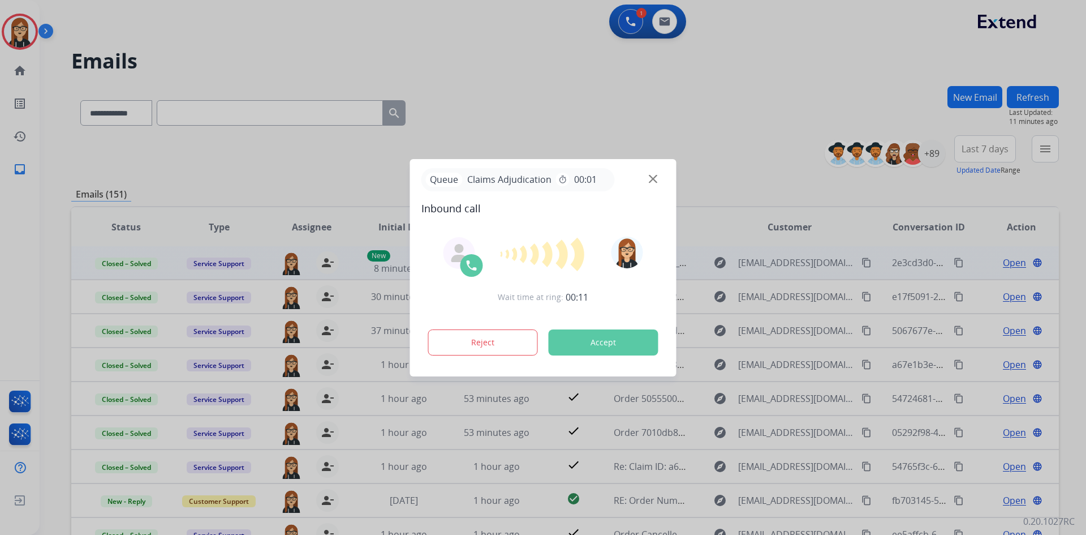
click at [600, 337] on button "Accept" at bounding box center [604, 342] width 110 height 26
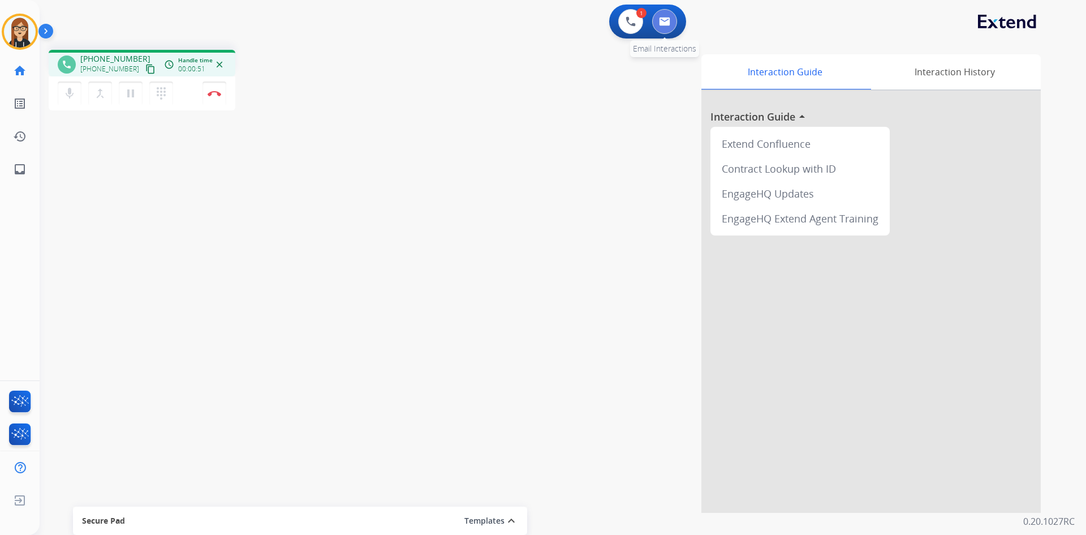
click at [669, 24] on img at bounding box center [664, 21] width 11 height 9
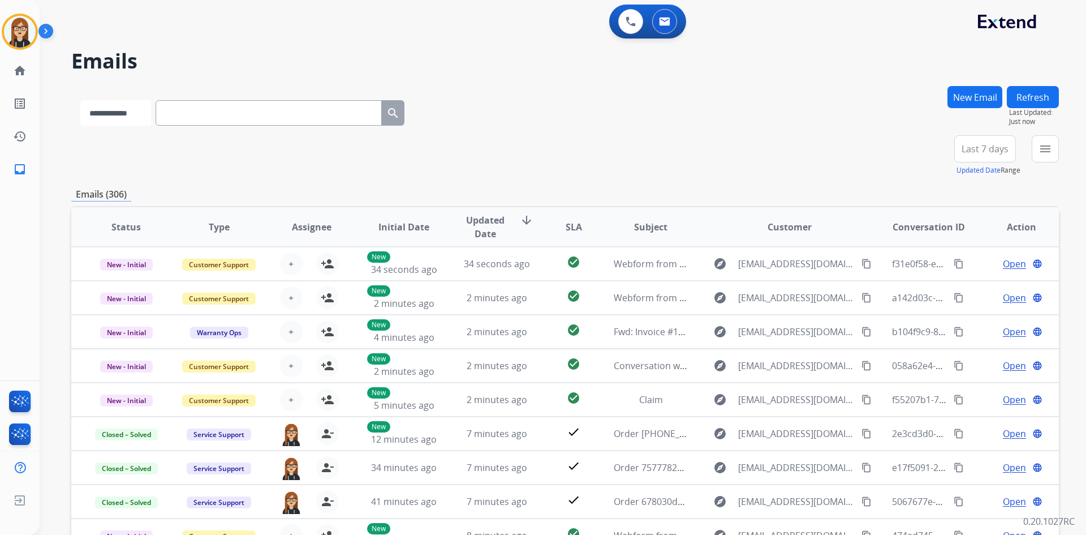
click at [97, 119] on select "**********" at bounding box center [115, 112] width 71 height 25
select select "**********"
click at [80, 100] on select "**********" at bounding box center [115, 112] width 71 height 25
click at [222, 119] on input "text" at bounding box center [270, 112] width 226 height 25
click at [667, 26] on button at bounding box center [664, 21] width 25 height 25
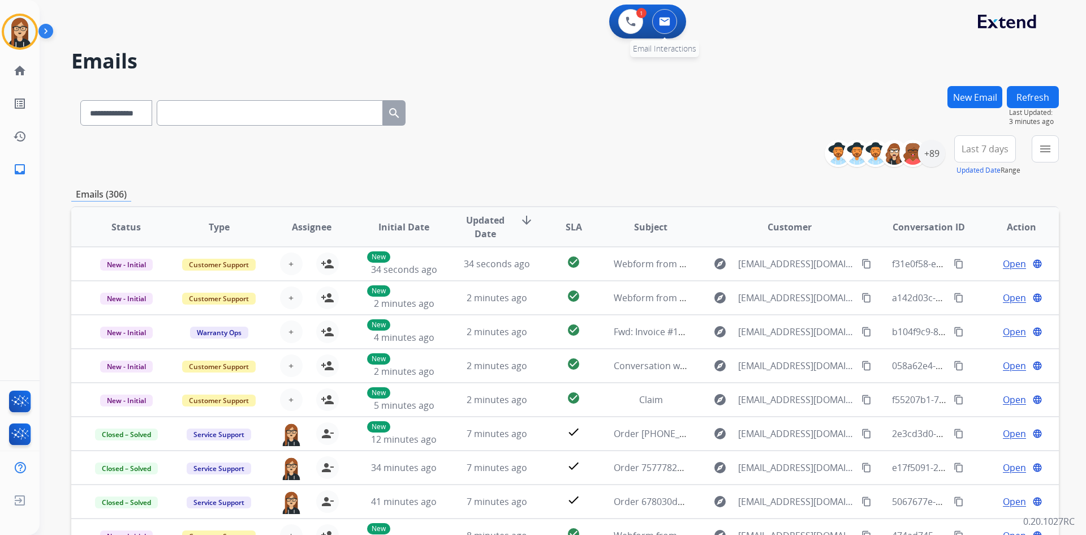
click at [667, 26] on button at bounding box center [664, 21] width 25 height 25
click at [930, 154] on div "+89" at bounding box center [931, 153] width 27 height 27
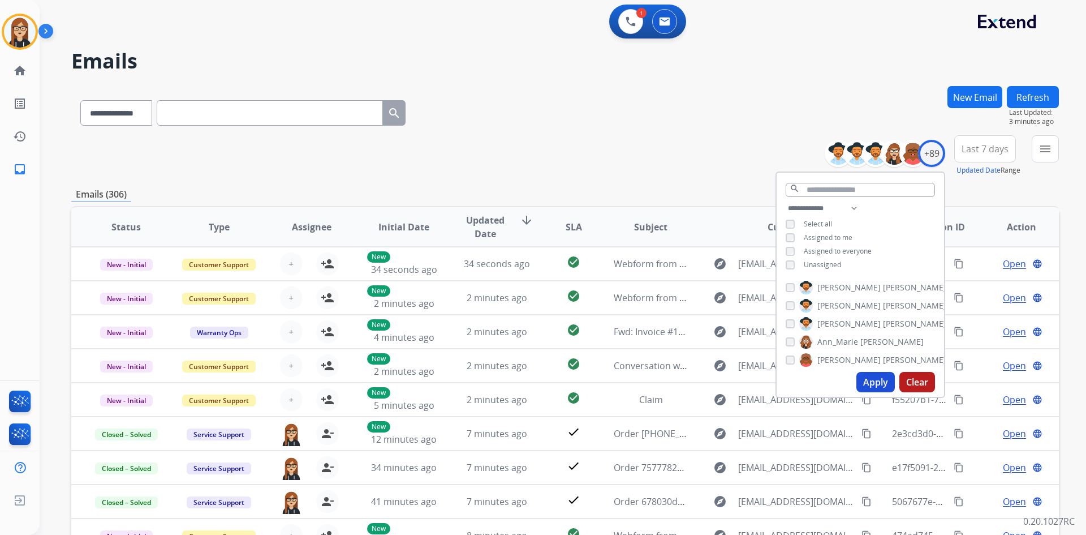
click at [880, 386] on button "Apply" at bounding box center [876, 382] width 38 height 20
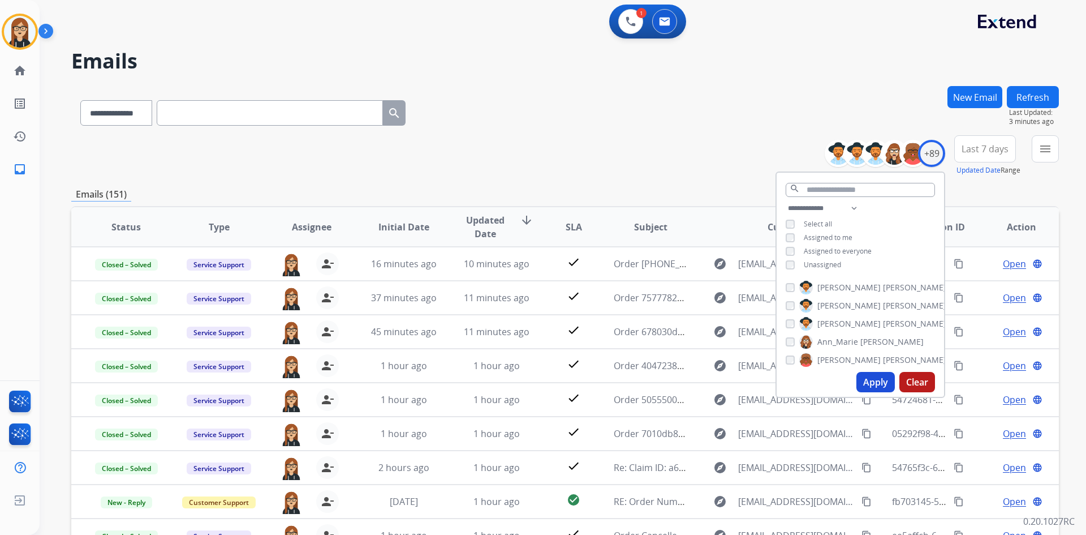
click at [672, 146] on div "**********" at bounding box center [565, 155] width 988 height 41
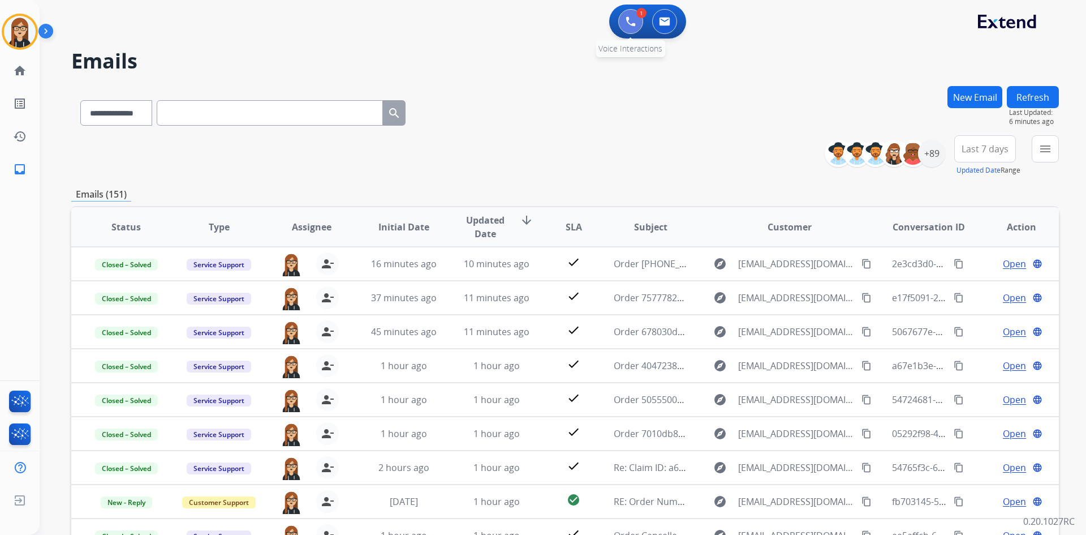
click at [630, 25] on img at bounding box center [631, 21] width 10 height 10
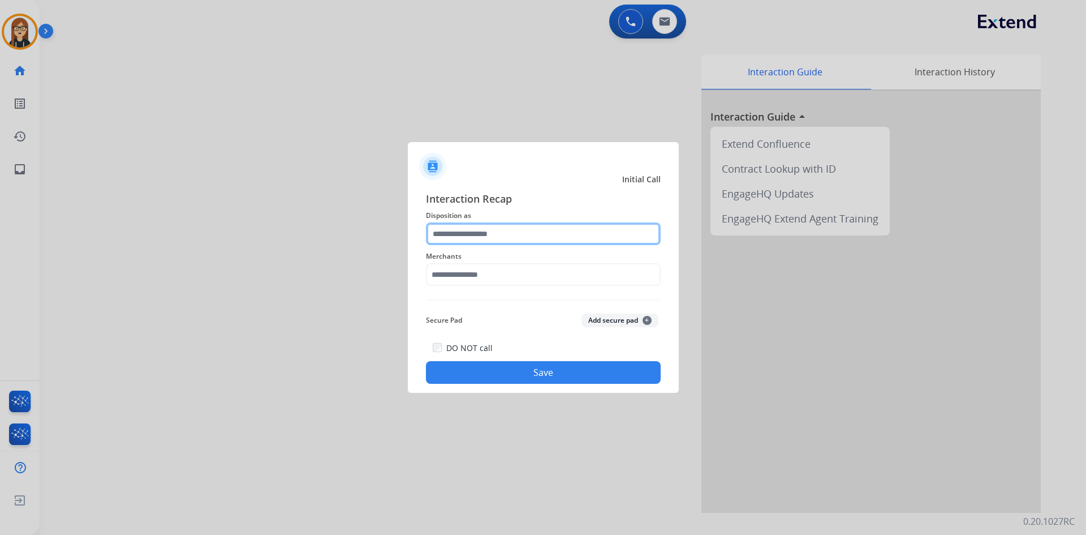
click at [493, 237] on input "text" at bounding box center [543, 233] width 235 height 23
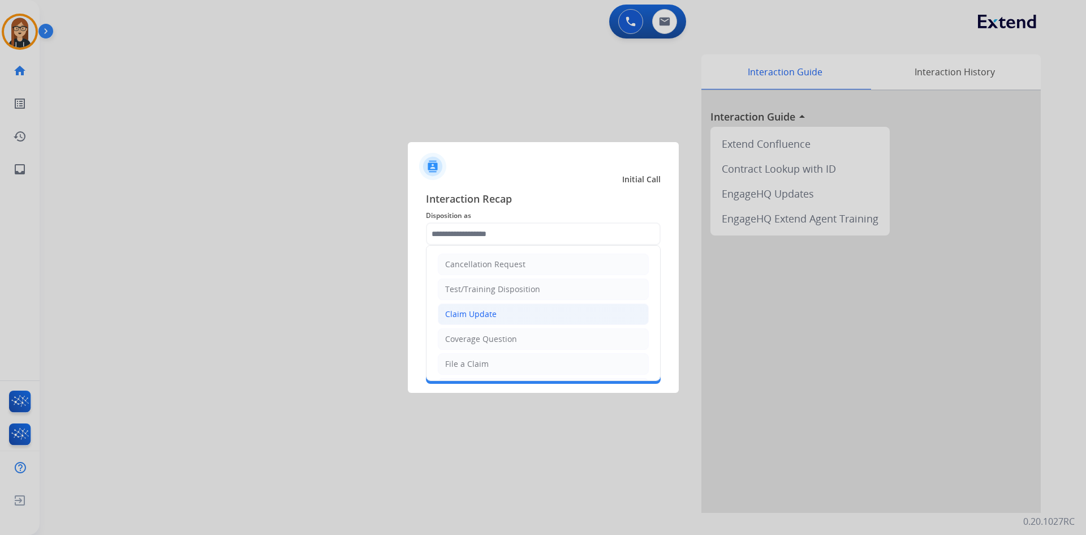
click at [485, 317] on div "Claim Update" at bounding box center [470, 313] width 51 height 11
type input "**********"
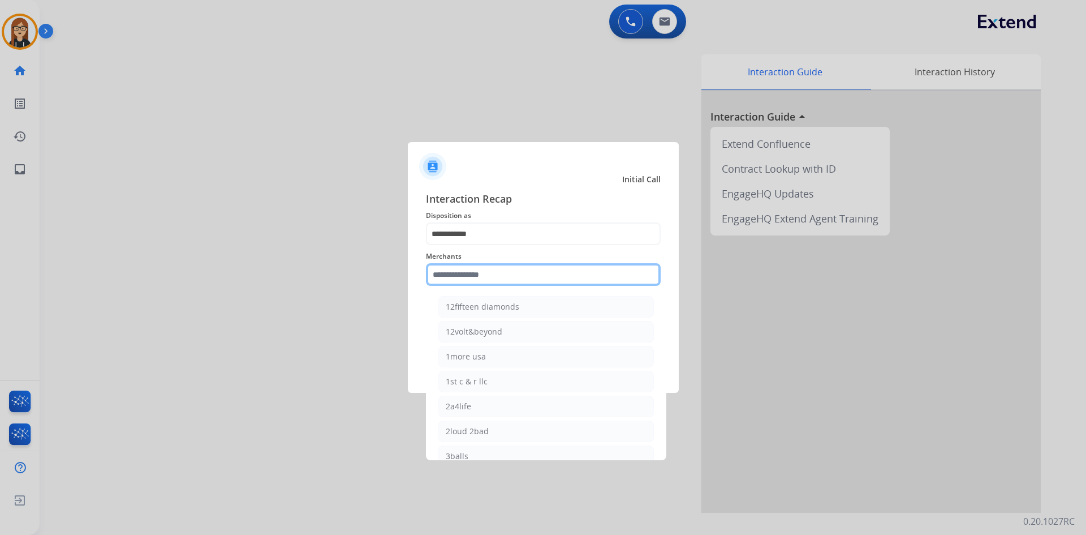
click at [473, 267] on input "text" at bounding box center [543, 274] width 235 height 23
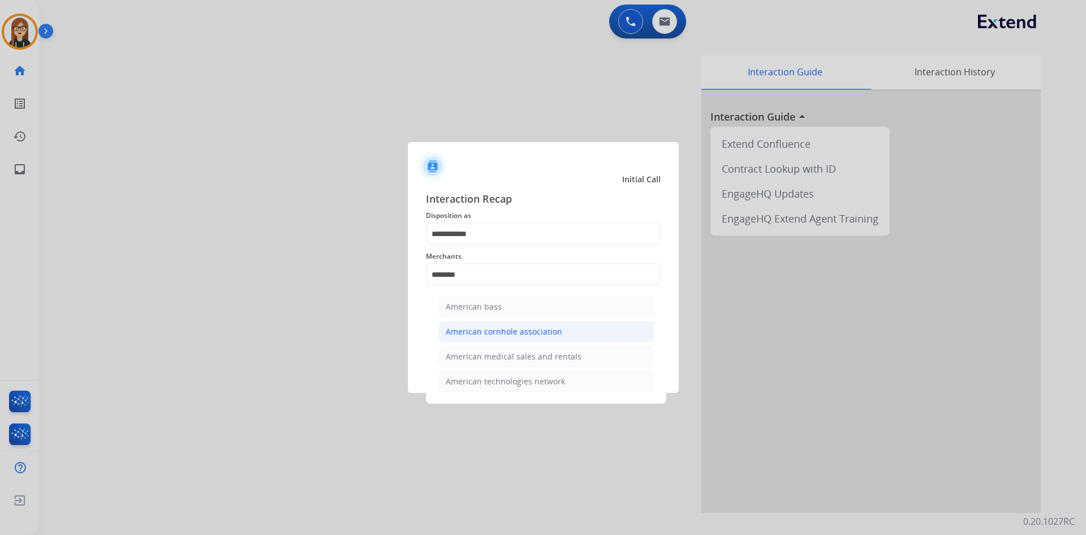
click at [502, 328] on div "American cornhole association" at bounding box center [504, 331] width 117 height 11
type input "**********"
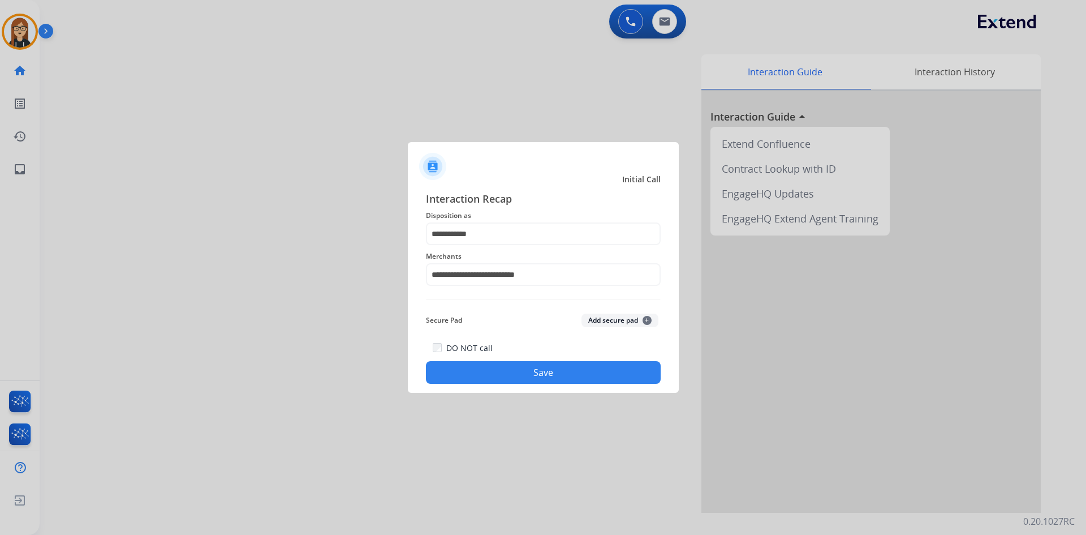
click at [539, 376] on button "Save" at bounding box center [543, 372] width 235 height 23
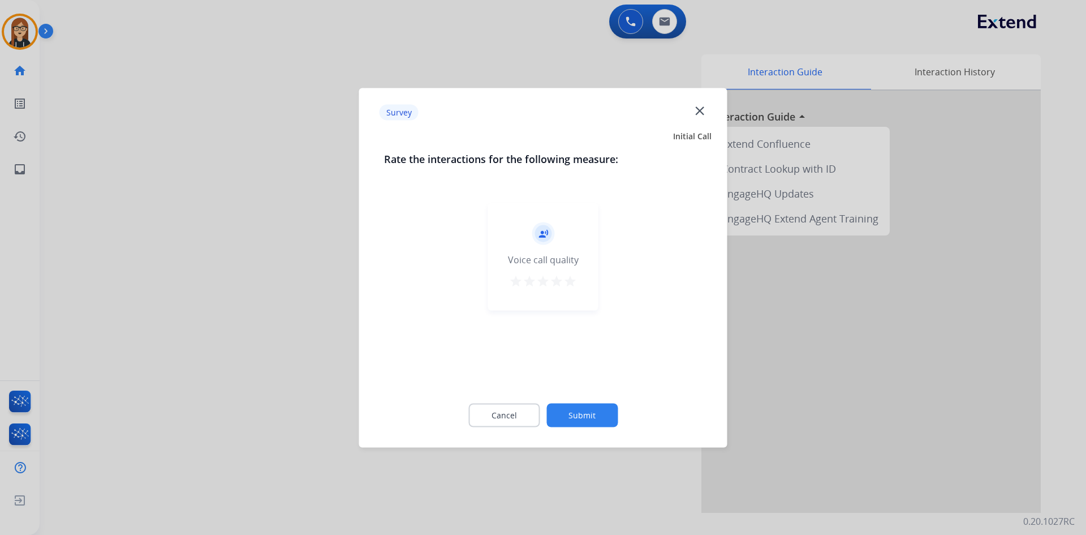
click at [698, 113] on mat-icon "close" at bounding box center [700, 110] width 15 height 15
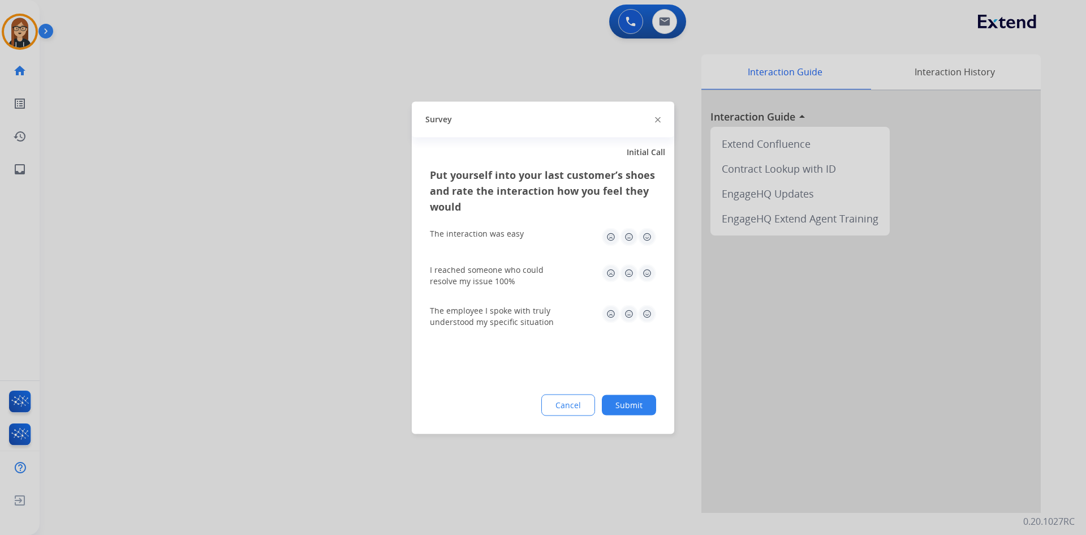
click at [656, 118] on img at bounding box center [658, 120] width 6 height 6
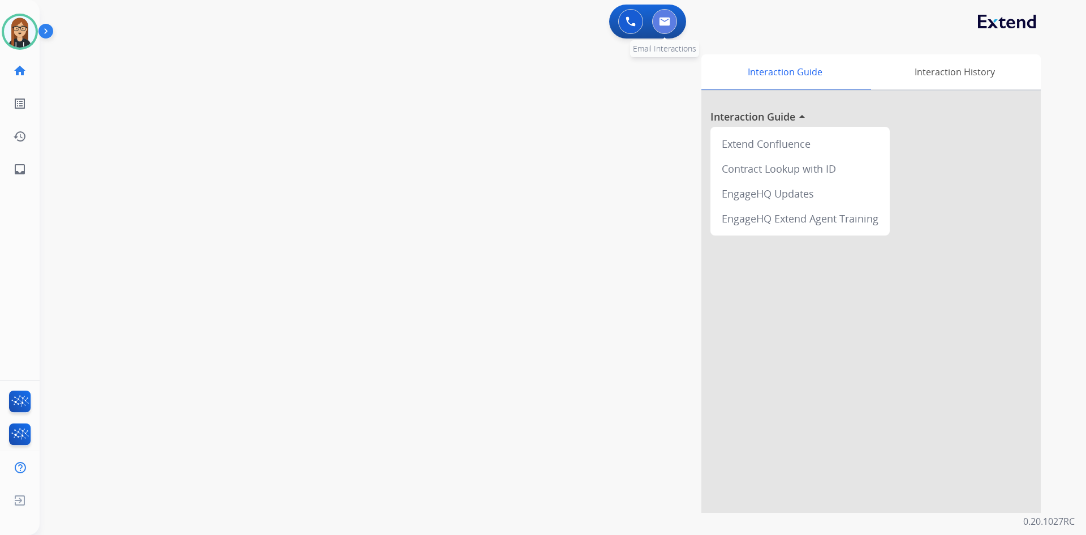
click at [676, 25] on button at bounding box center [664, 21] width 25 height 25
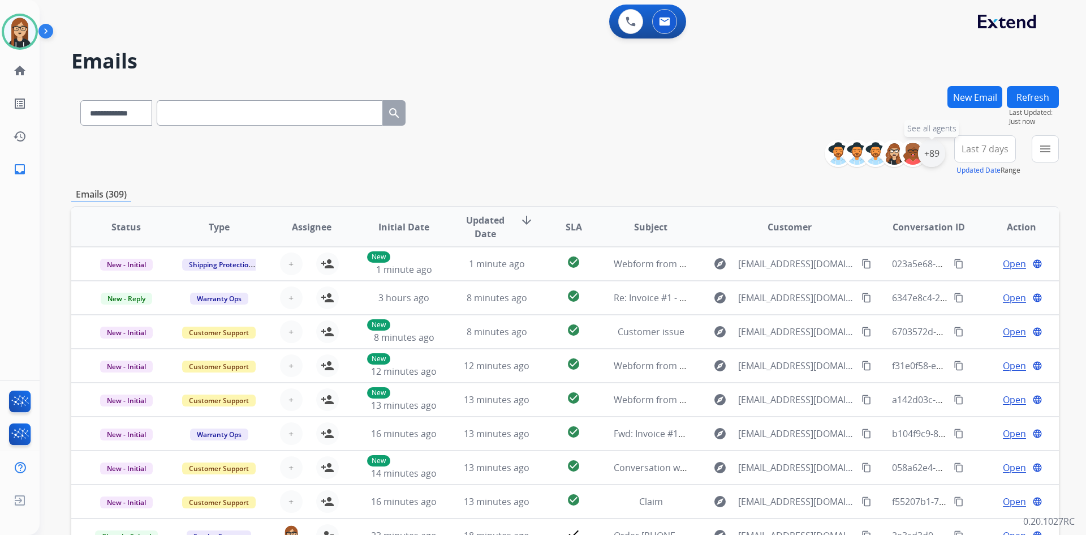
click at [928, 151] on div "+89" at bounding box center [931, 153] width 27 height 27
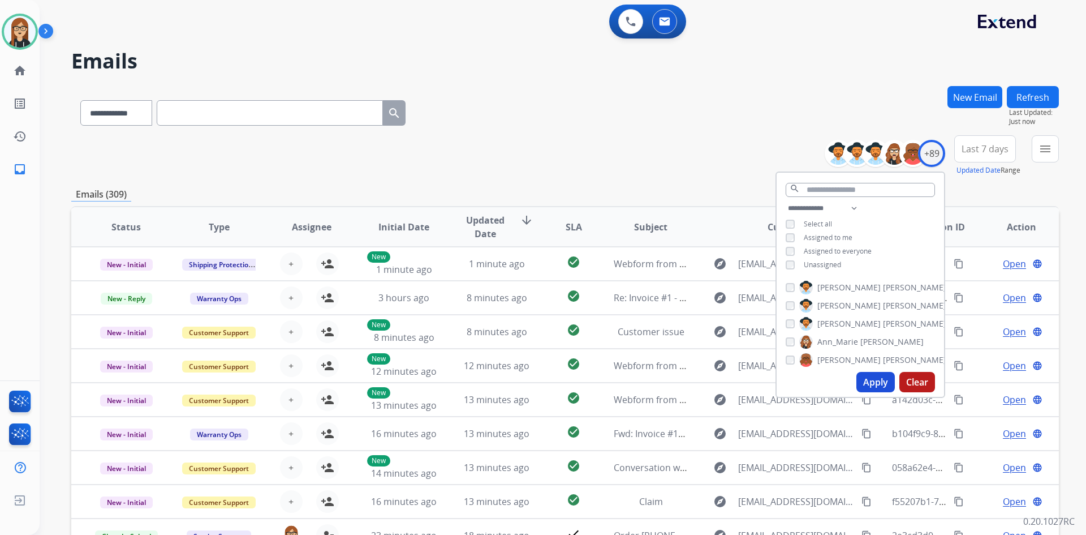
click at [783, 263] on div "**********" at bounding box center [860, 237] width 167 height 72
click at [878, 379] on button "Apply" at bounding box center [876, 382] width 38 height 20
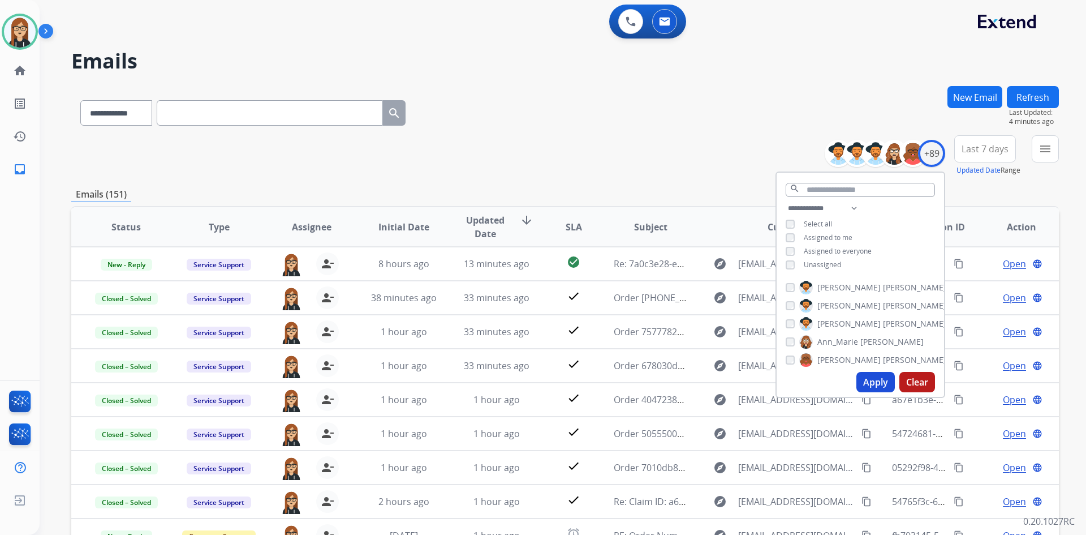
drag, startPoint x: 879, startPoint y: 379, endPoint x: 818, endPoint y: 290, distance: 107.4
click at [879, 379] on button "Apply" at bounding box center [876, 382] width 38 height 20
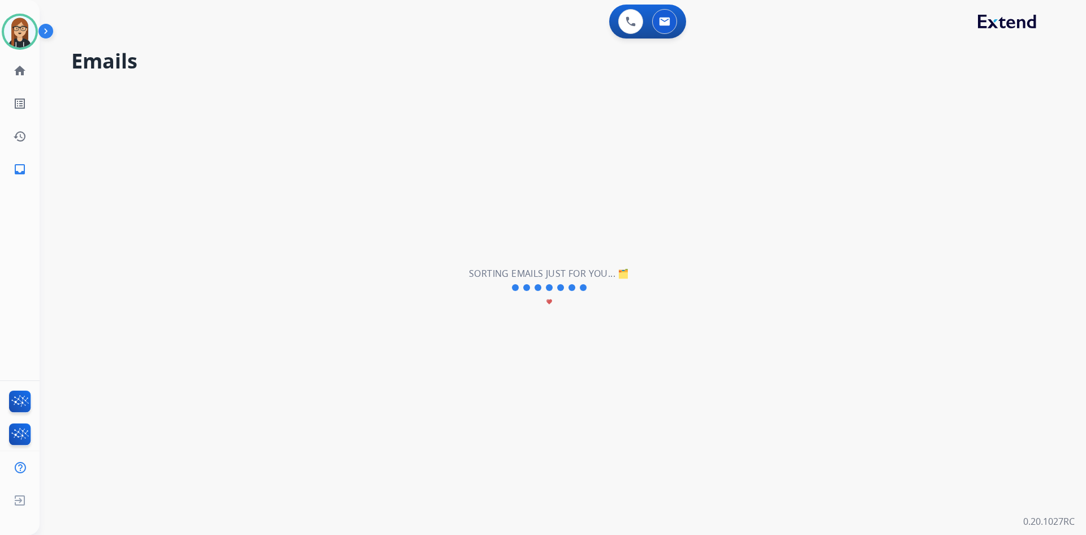
click at [674, 140] on div "**********" at bounding box center [550, 288] width 1020 height 494
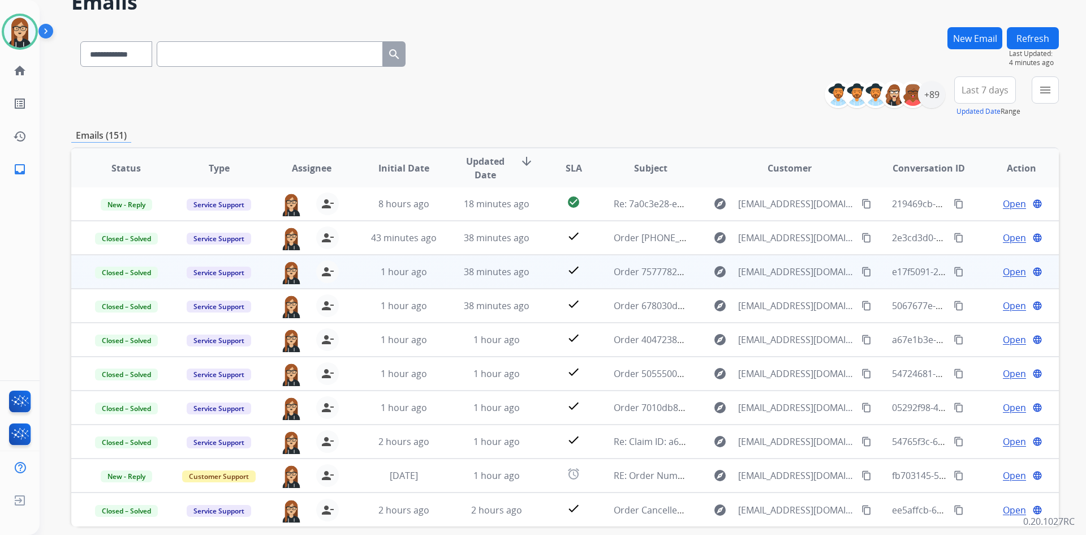
scroll to position [109, 0]
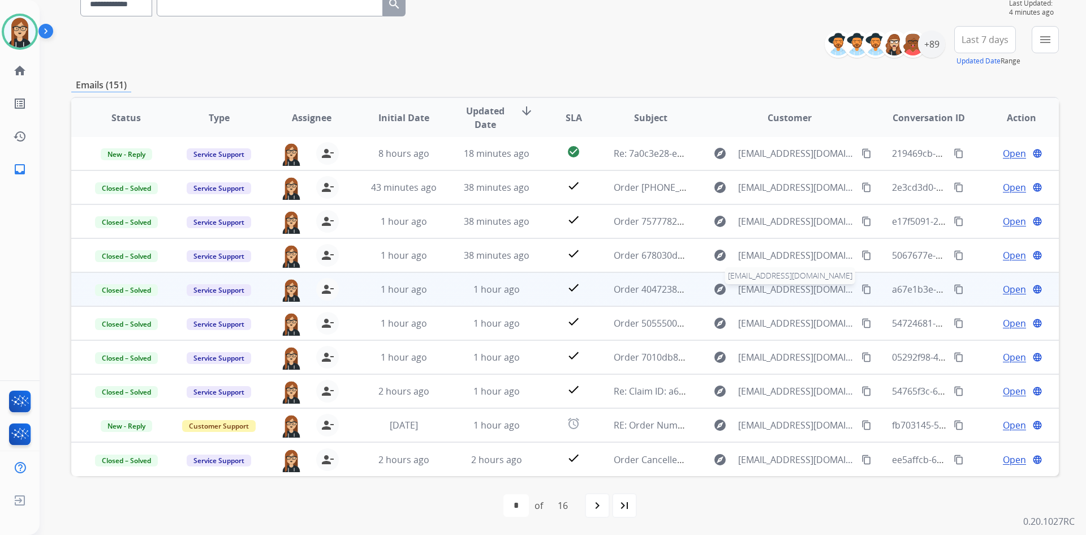
click at [788, 291] on span "services@ahmfurniture.com" at bounding box center [796, 289] width 117 height 14
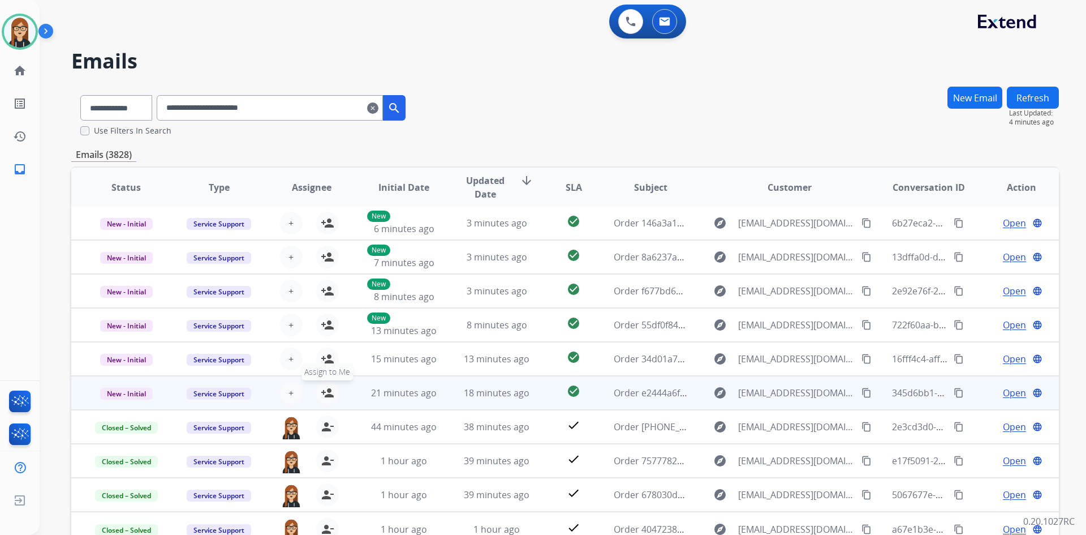
click at [321, 386] on mat-icon "person_add" at bounding box center [328, 393] width 14 height 14
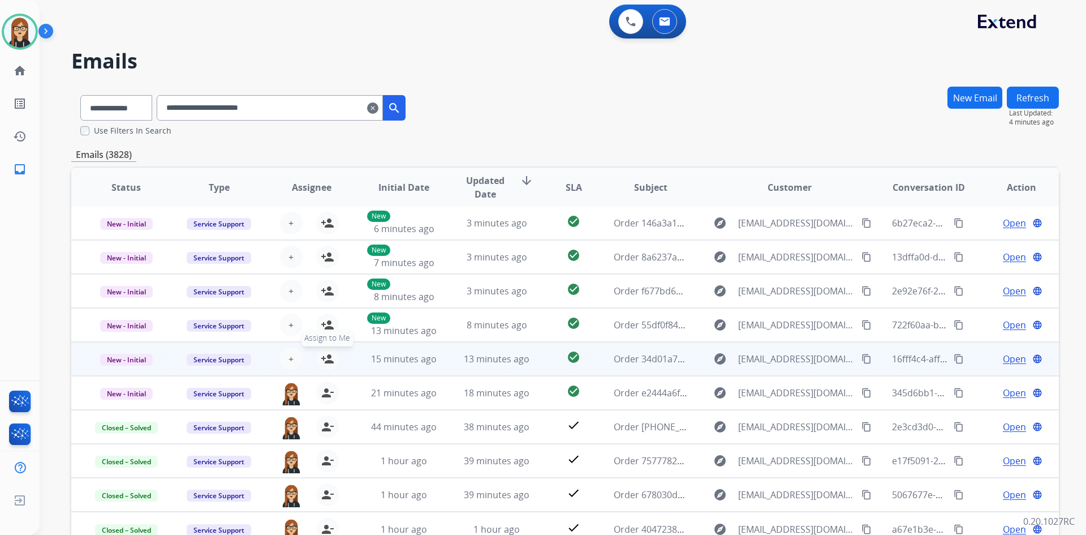
click at [325, 358] on mat-icon "person_add" at bounding box center [328, 359] width 14 height 14
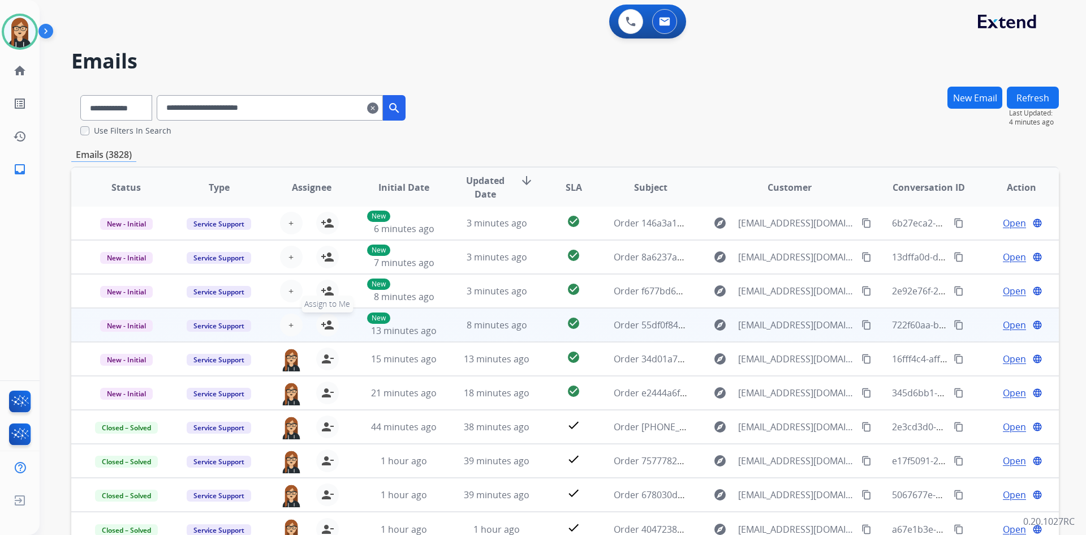
click at [326, 324] on mat-icon "person_add" at bounding box center [328, 325] width 14 height 14
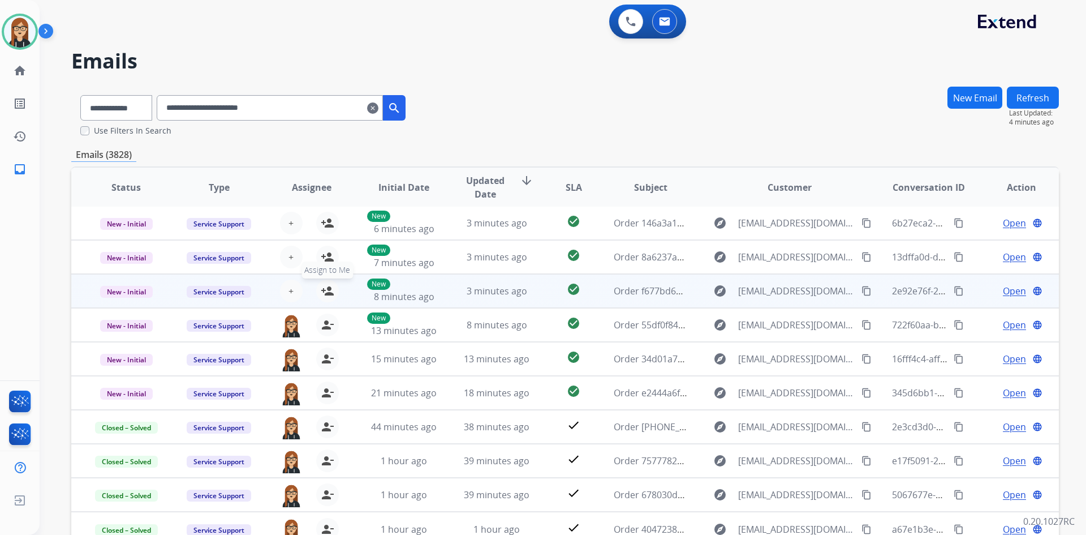
click at [326, 292] on mat-icon "person_add" at bounding box center [328, 291] width 14 height 14
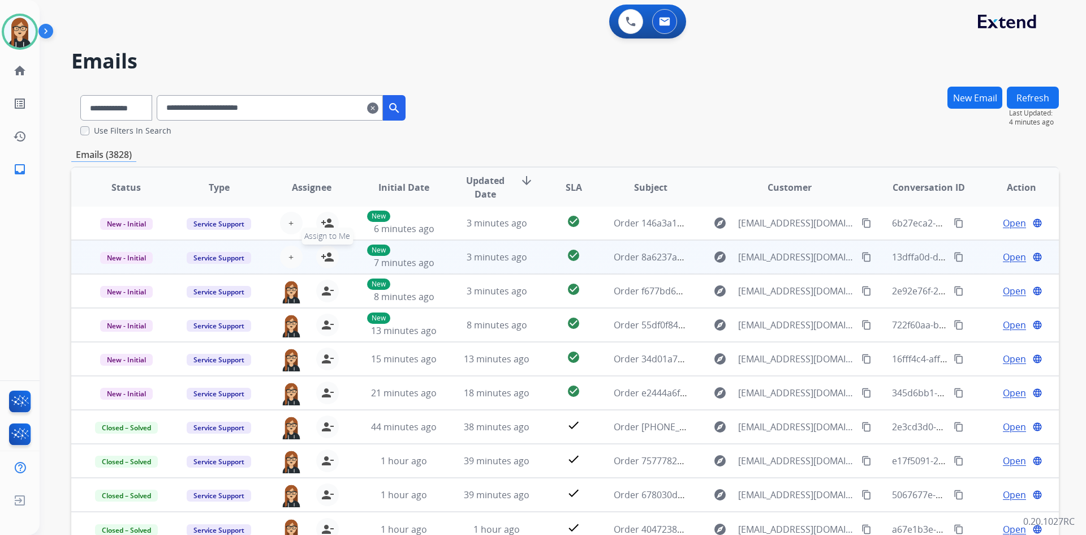
click at [325, 255] on mat-icon "person_add" at bounding box center [328, 257] width 14 height 14
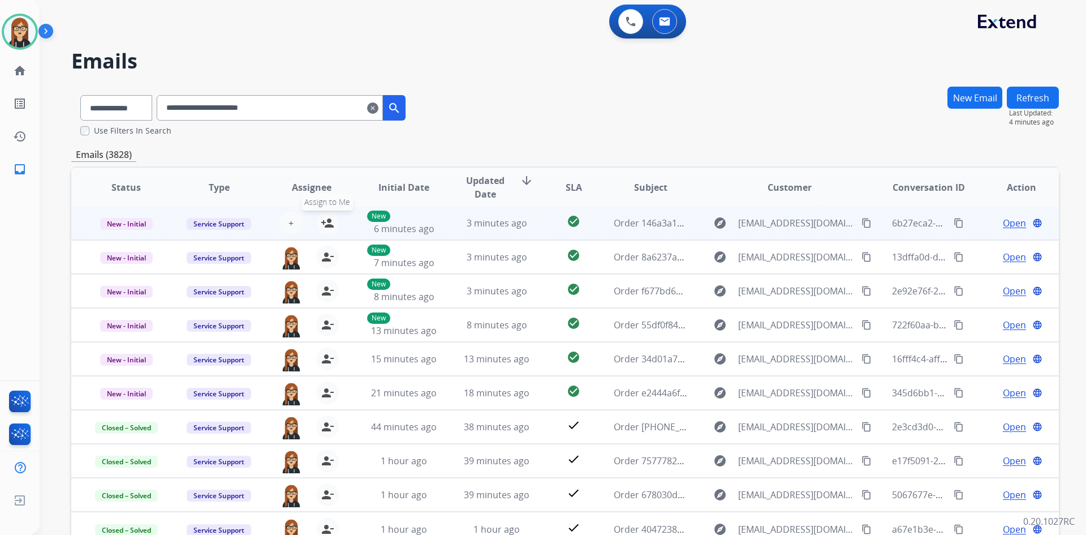
click at [328, 222] on mat-icon "person_add" at bounding box center [328, 223] width 14 height 14
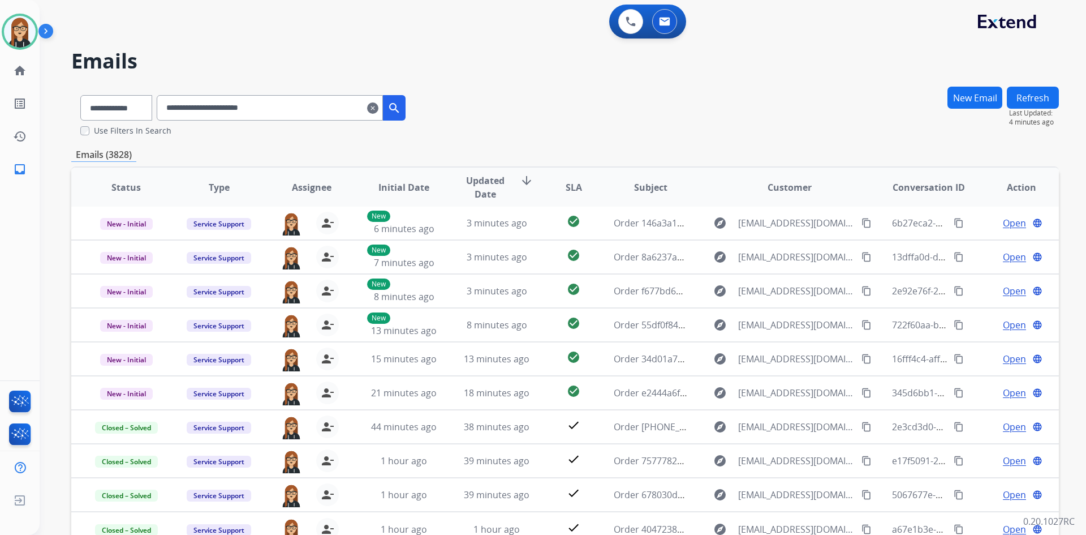
click at [212, 105] on input "**********" at bounding box center [270, 107] width 226 height 25
paste input "text"
type input "**********"
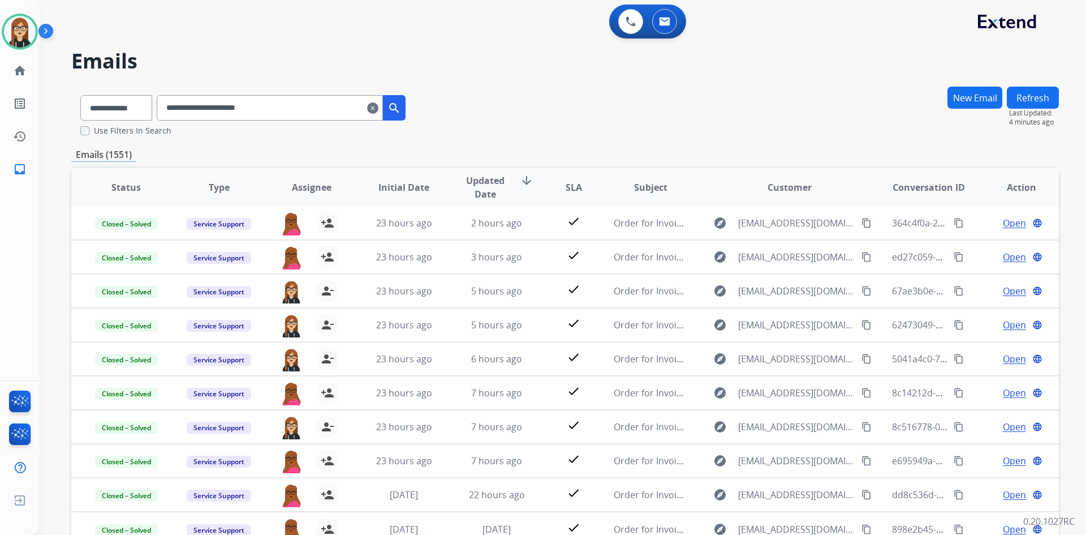
click at [379, 109] on mat-icon "clear" at bounding box center [372, 108] width 11 height 14
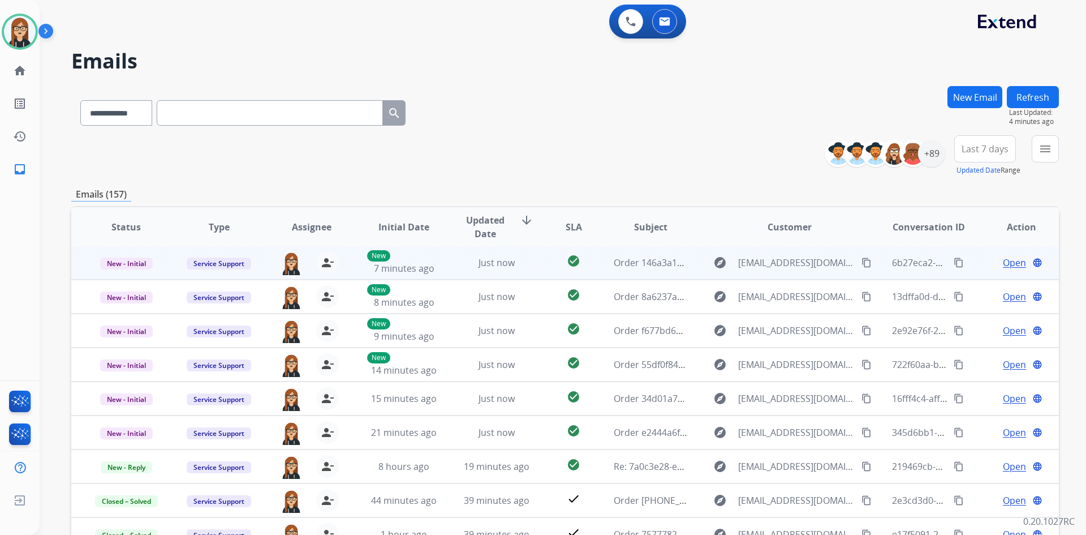
click at [1007, 259] on span "Open" at bounding box center [1014, 263] width 23 height 14
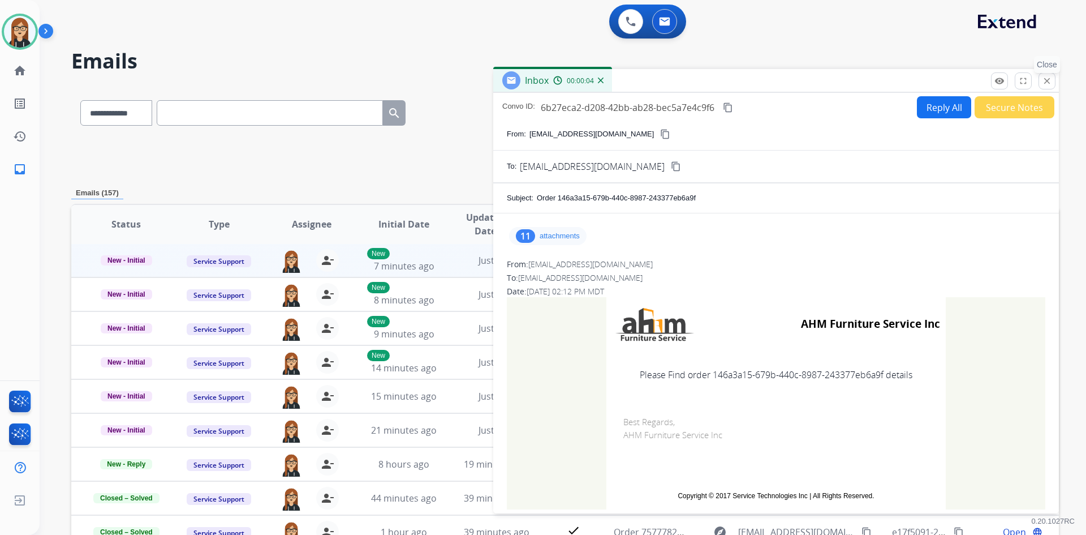
click at [1047, 80] on mat-icon "close" at bounding box center [1047, 81] width 10 height 10
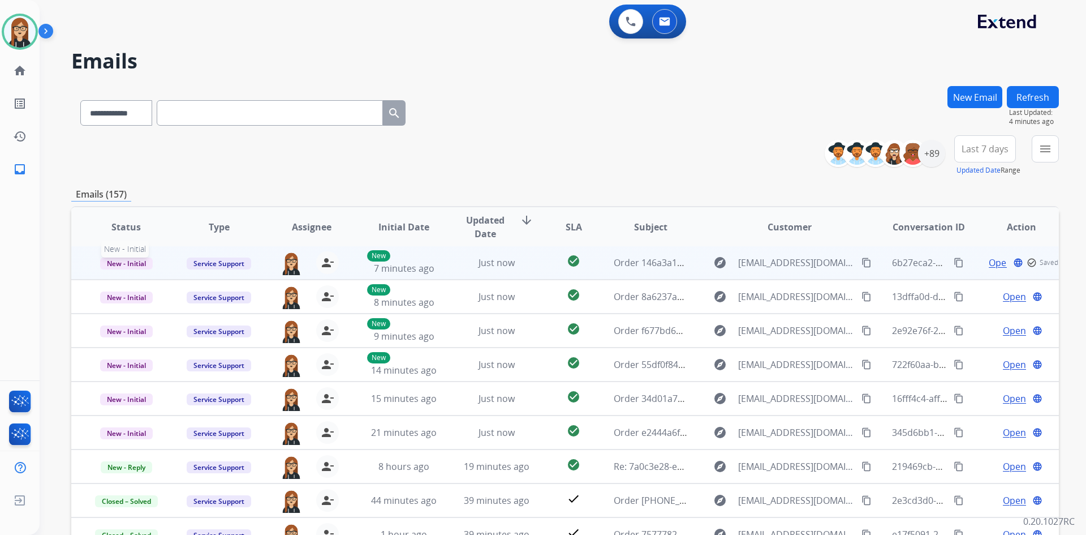
click at [145, 257] on span "New - Initial" at bounding box center [126, 263] width 53 height 12
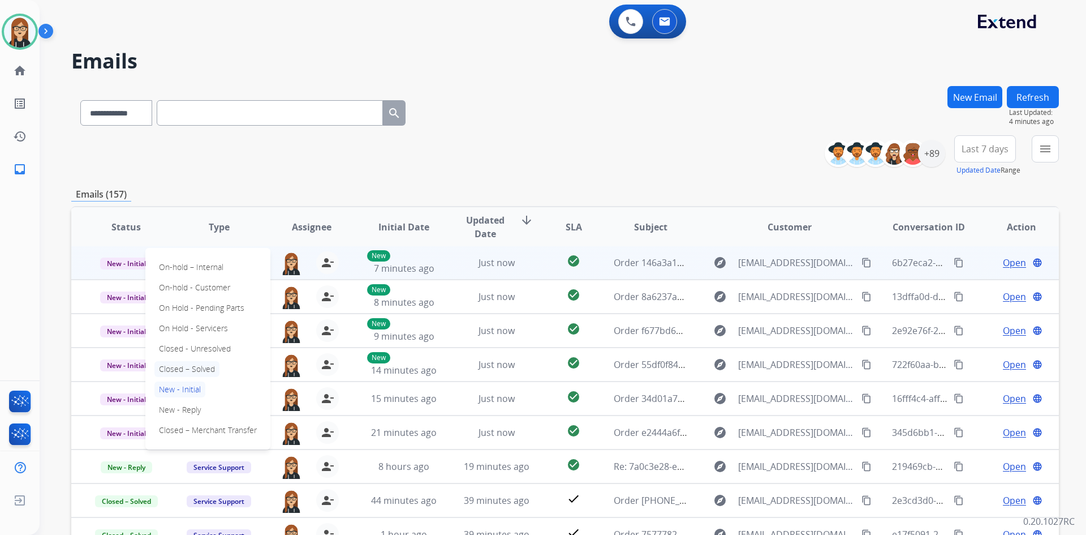
click at [193, 367] on p "Closed – Solved" at bounding box center [186, 369] width 65 height 16
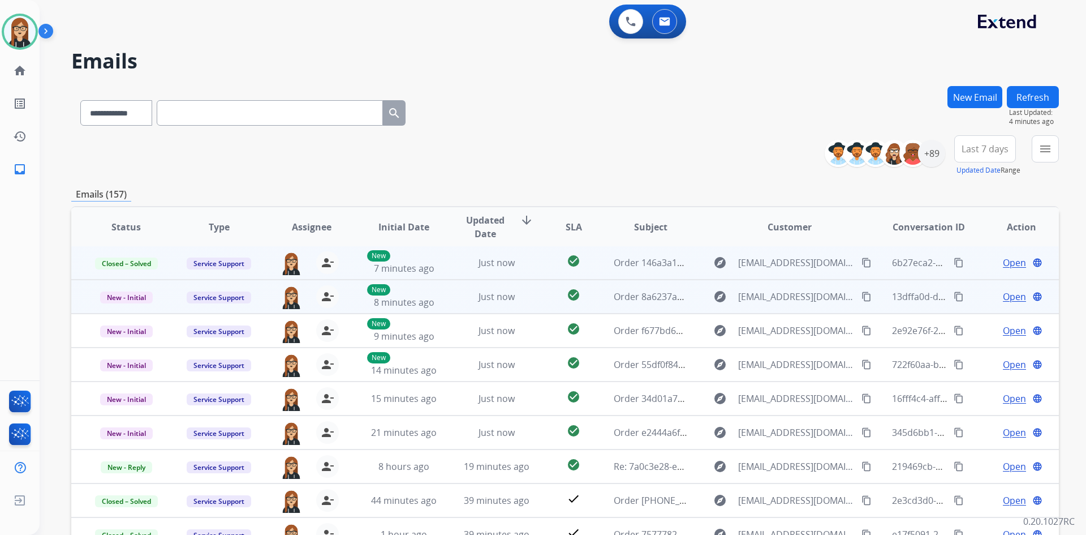
click at [1003, 296] on span "Open" at bounding box center [1014, 297] width 23 height 14
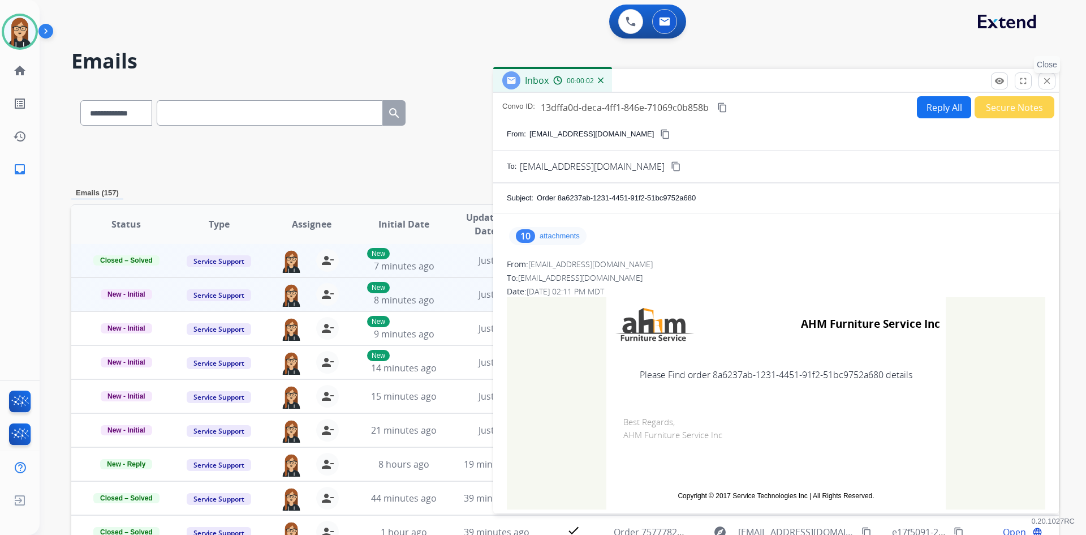
click at [1049, 81] on mat-icon "close" at bounding box center [1047, 81] width 10 height 10
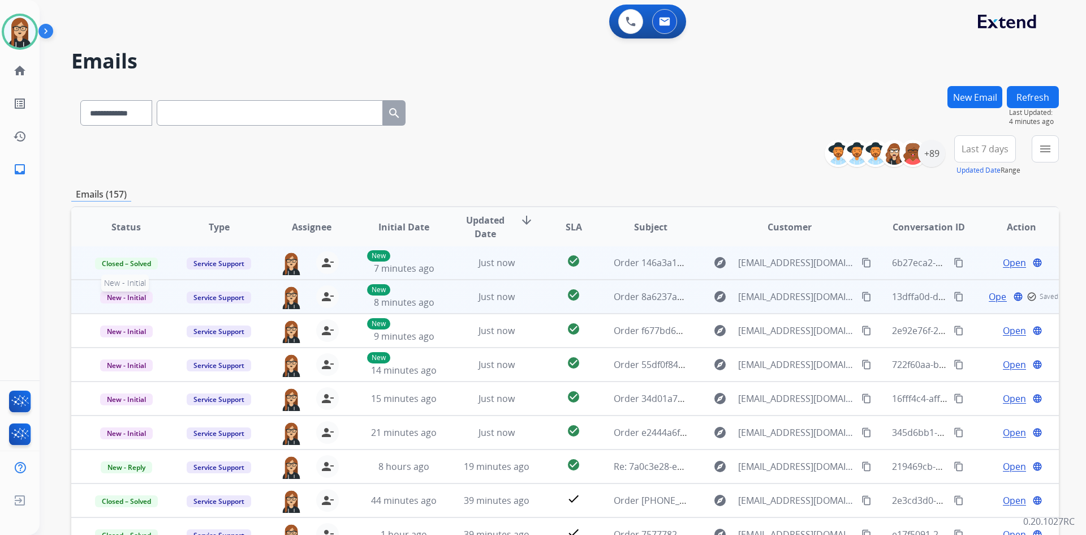
click at [134, 297] on span "New - Initial" at bounding box center [126, 297] width 53 height 12
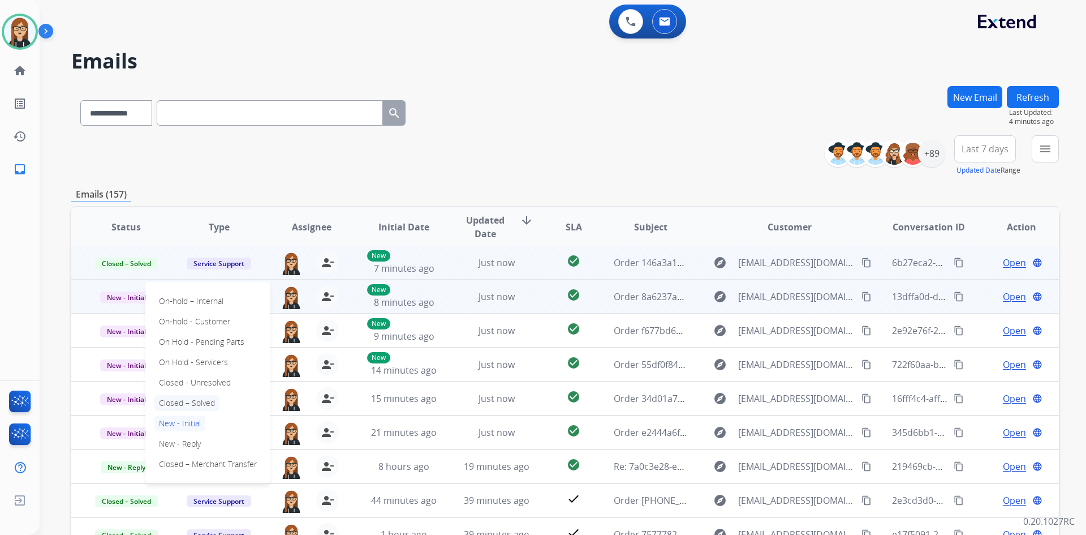
click at [191, 405] on p "Closed – Solved" at bounding box center [186, 403] width 65 height 16
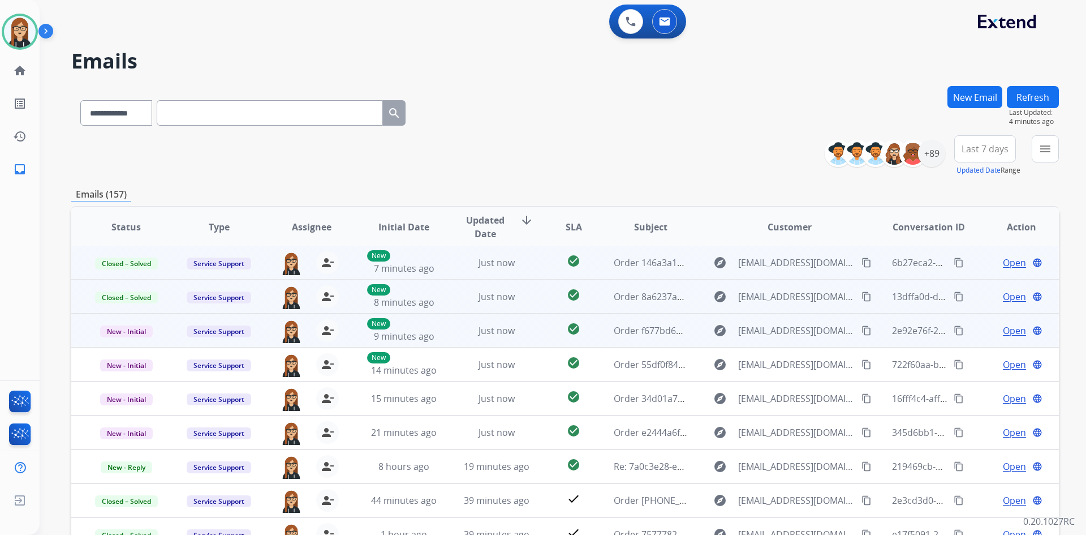
click at [1003, 330] on span "Open" at bounding box center [1014, 331] width 23 height 14
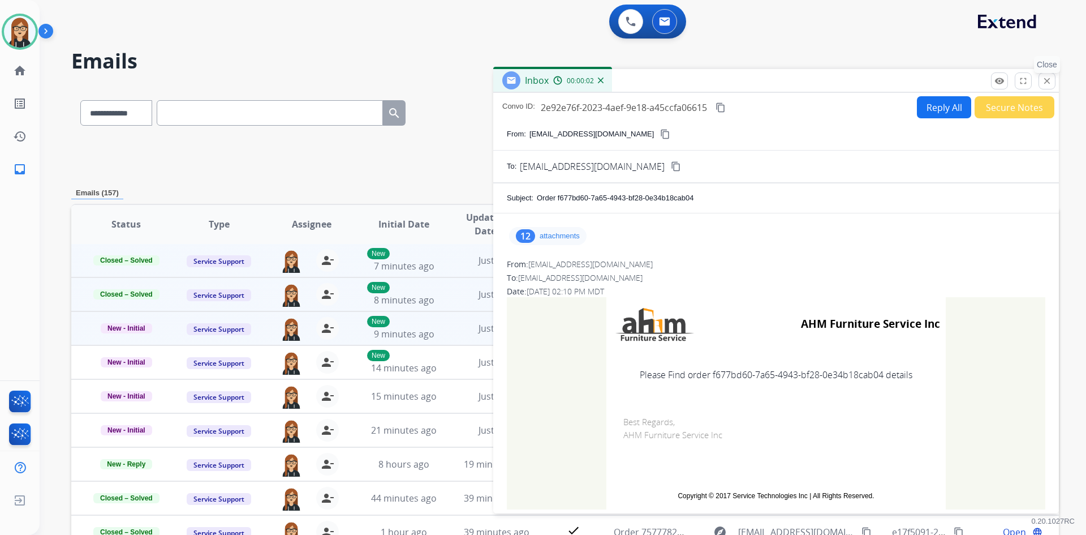
click at [1049, 82] on mat-icon "close" at bounding box center [1047, 81] width 10 height 10
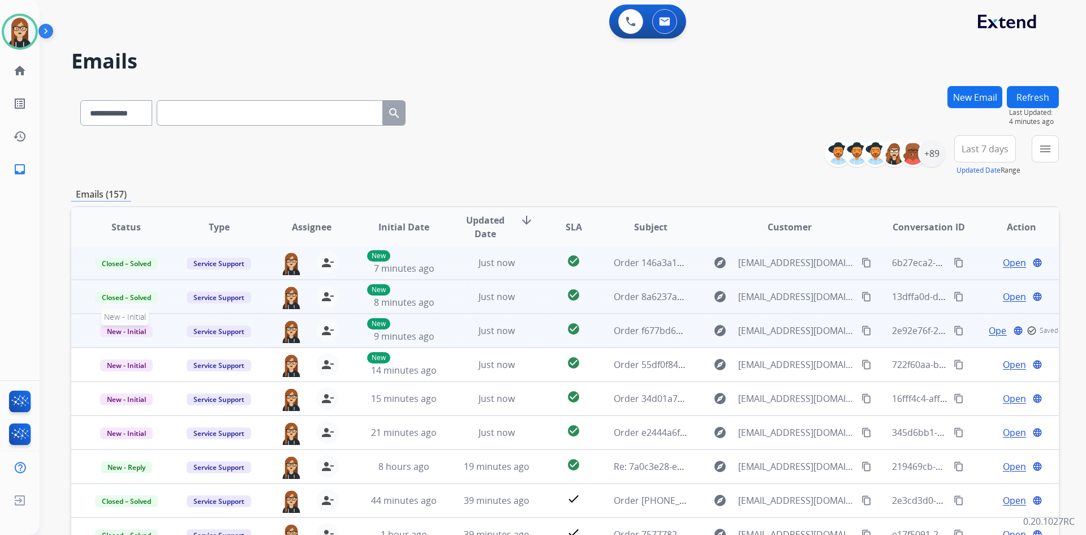
click at [128, 326] on span "New - Initial" at bounding box center [126, 331] width 53 height 12
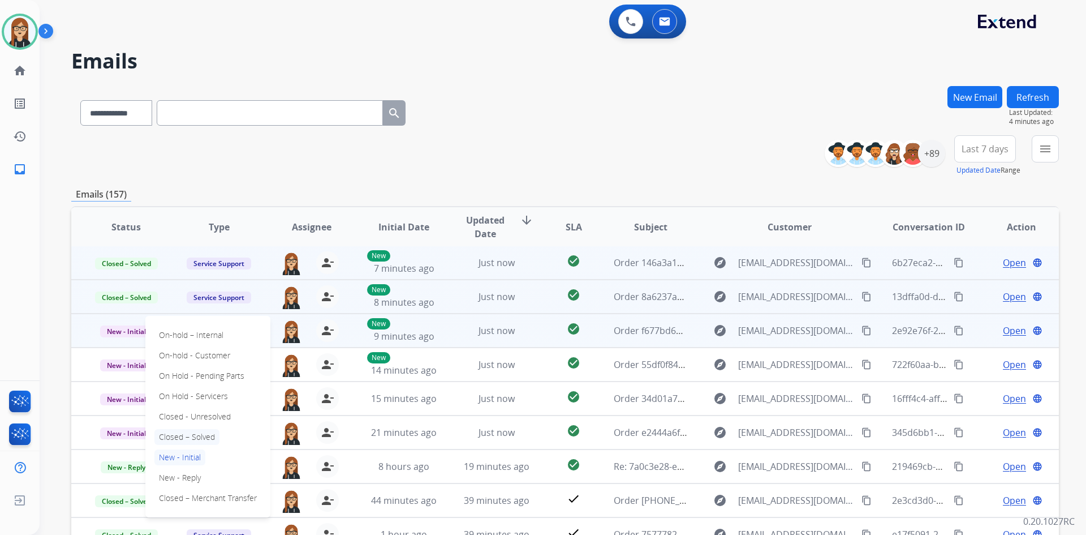
click at [183, 436] on p "Closed – Solved" at bounding box center [186, 437] width 65 height 16
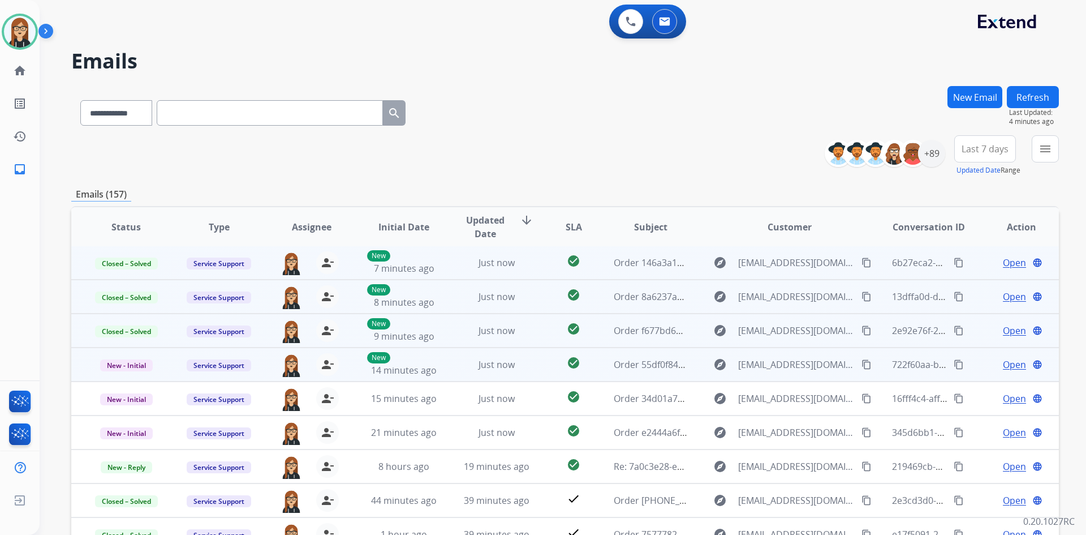
click at [1011, 366] on span "Open" at bounding box center [1014, 365] width 23 height 14
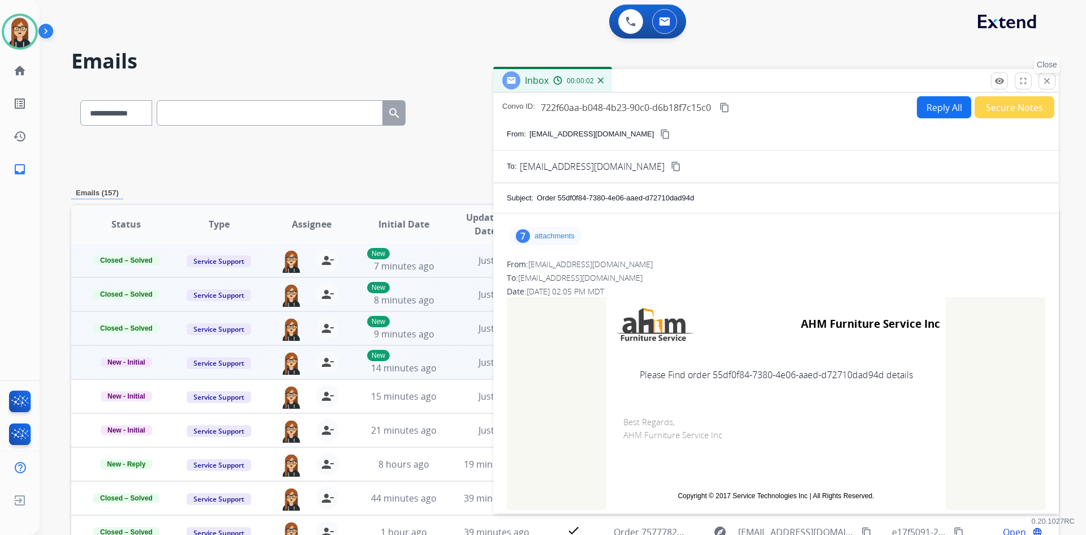
click at [1047, 79] on mat-icon "close" at bounding box center [1047, 81] width 10 height 10
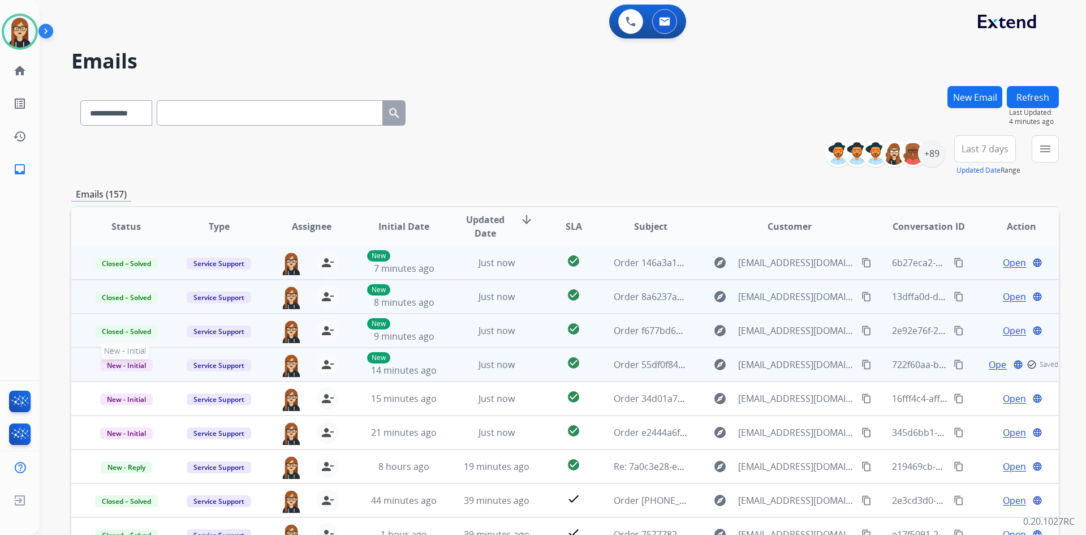
click at [131, 362] on span "New - Initial" at bounding box center [126, 365] width 53 height 12
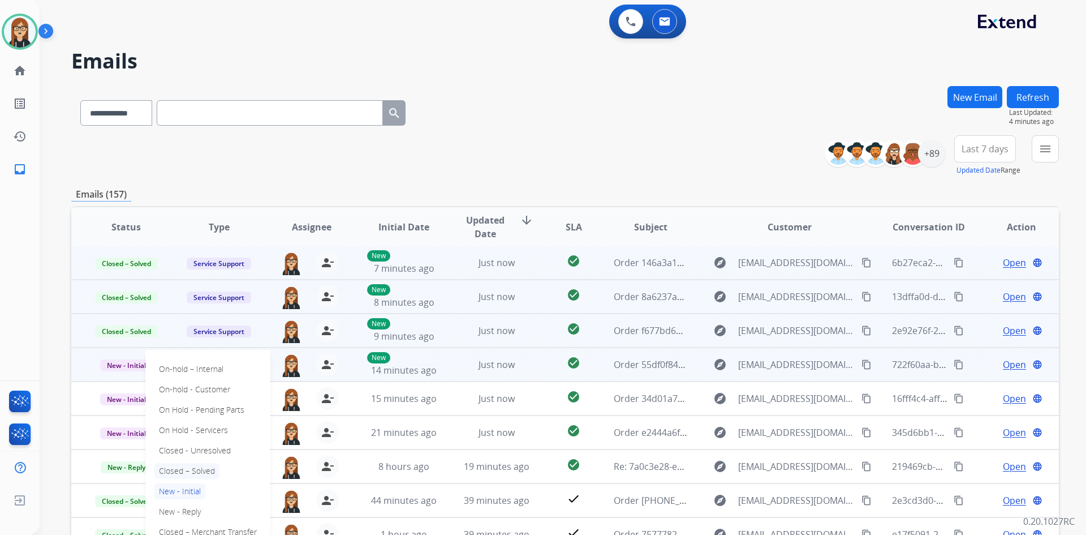
click at [207, 467] on p "Closed – Solved" at bounding box center [186, 471] width 65 height 16
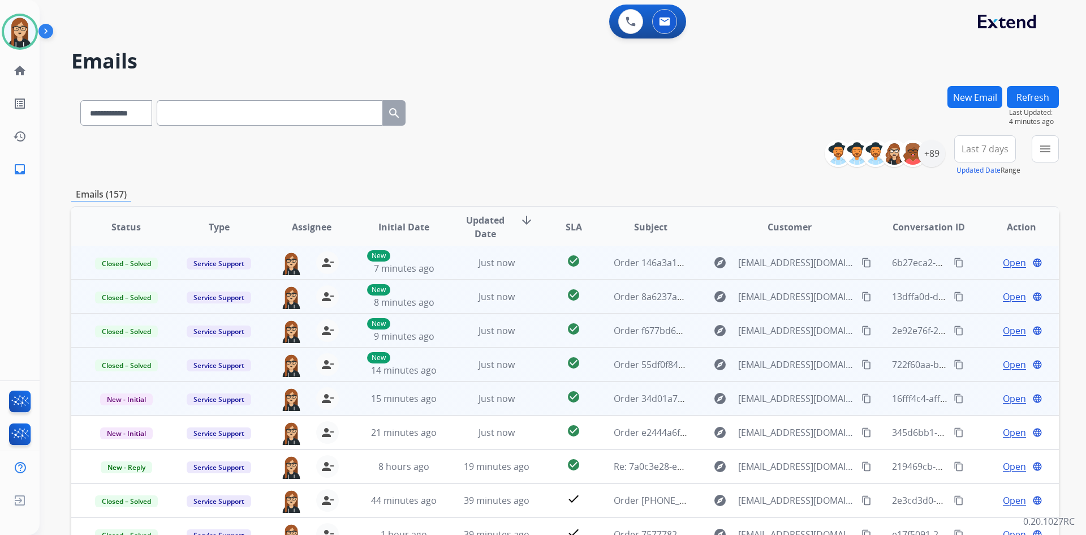
click at [1009, 397] on span "Open" at bounding box center [1014, 399] width 23 height 14
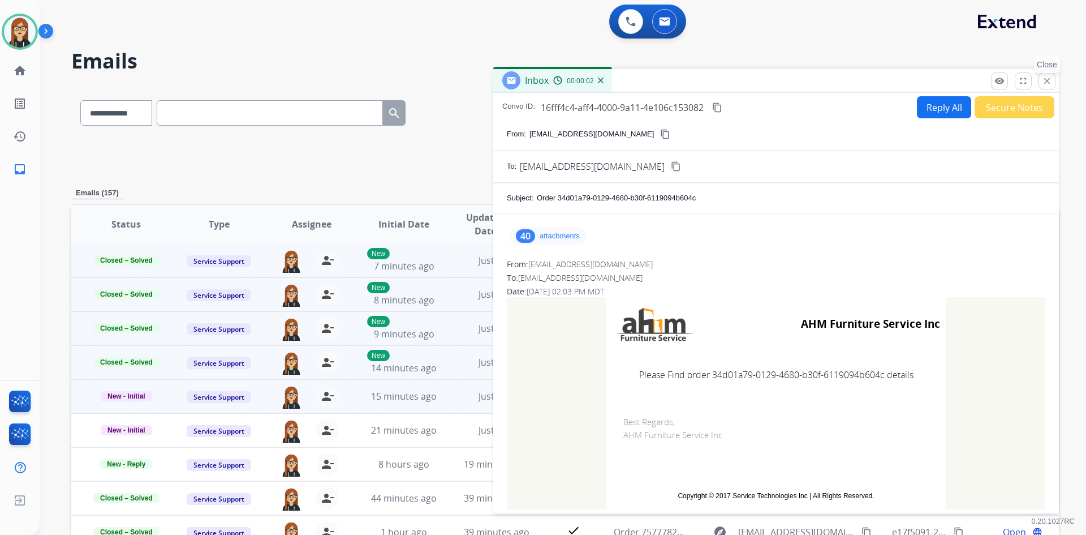
click at [1039, 86] on button "close Close" at bounding box center [1047, 80] width 17 height 17
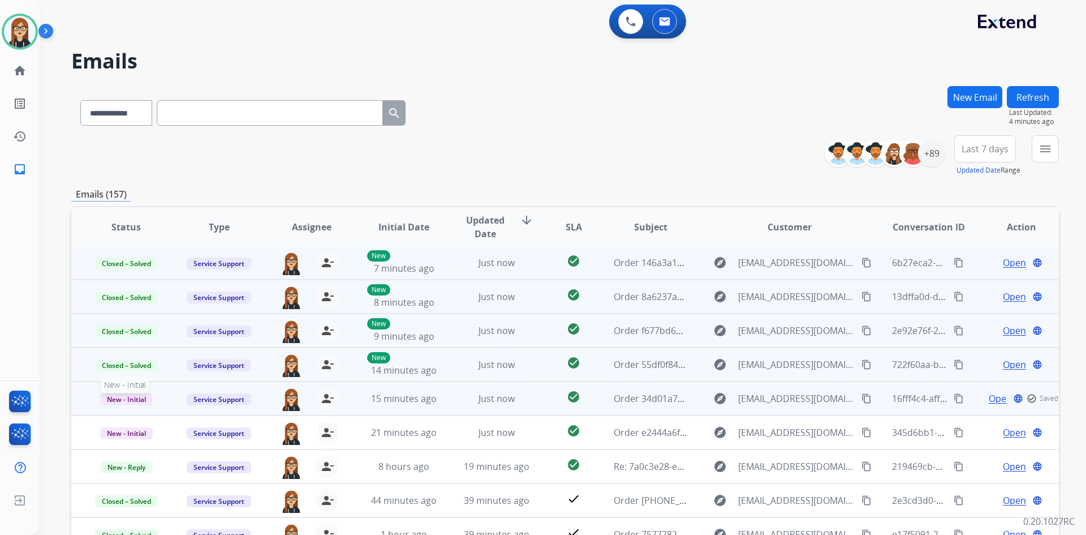
click at [117, 396] on span "New - Initial" at bounding box center [126, 399] width 53 height 12
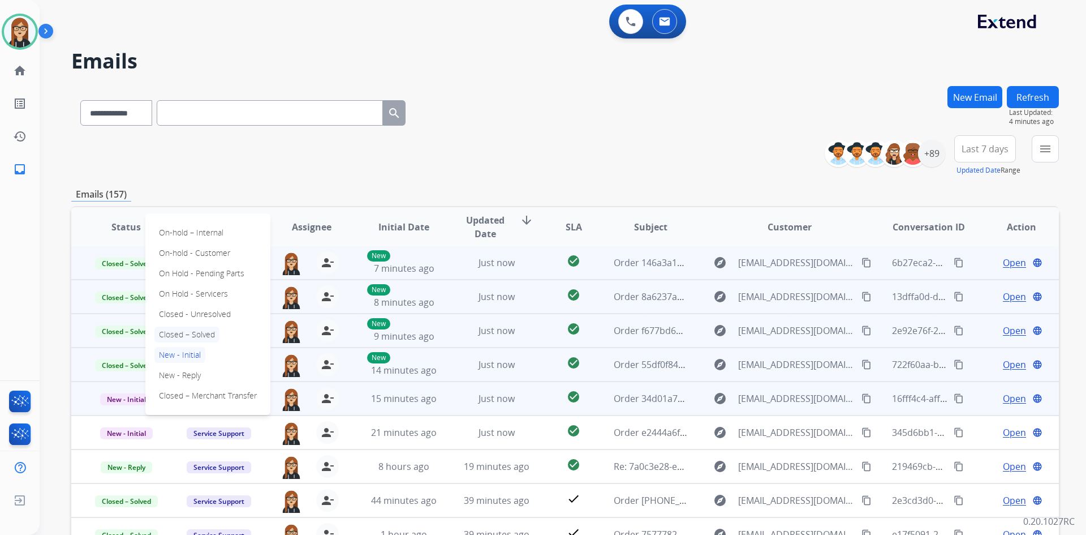
click at [187, 332] on p "Closed – Solved" at bounding box center [186, 334] width 65 height 16
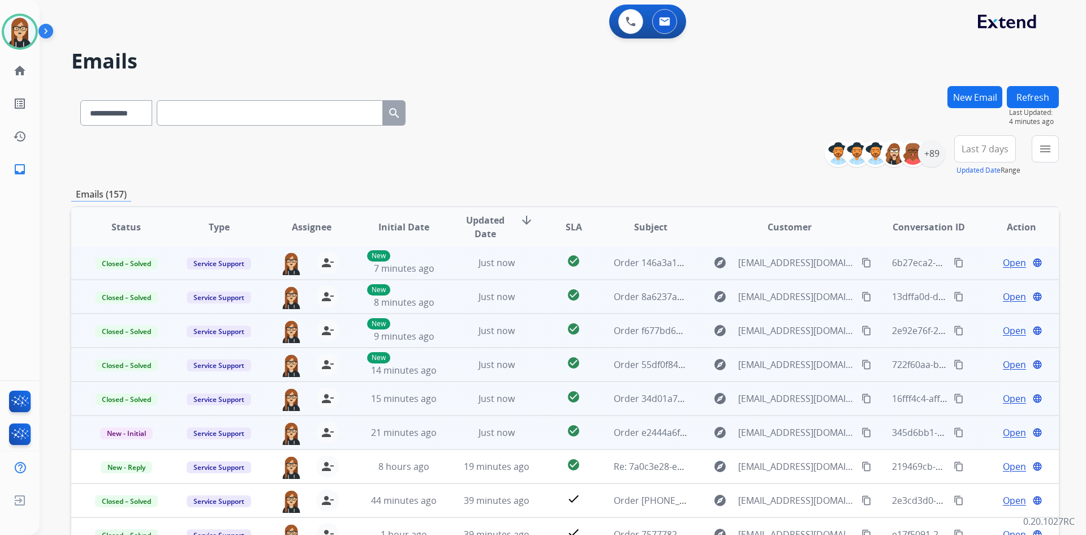
click at [1007, 432] on span "Open" at bounding box center [1014, 433] width 23 height 14
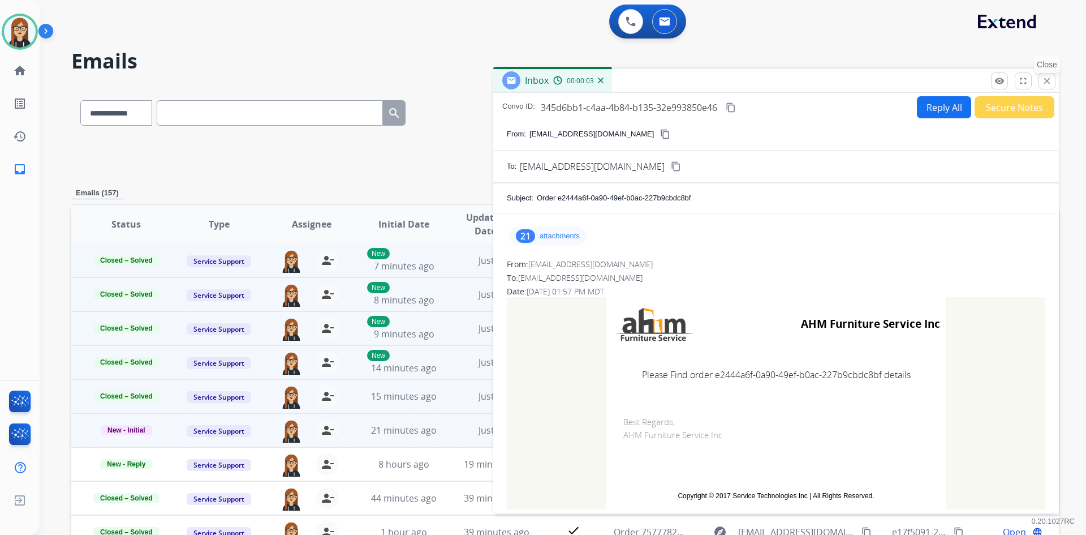
click at [1044, 85] on mat-icon "close" at bounding box center [1047, 81] width 10 height 10
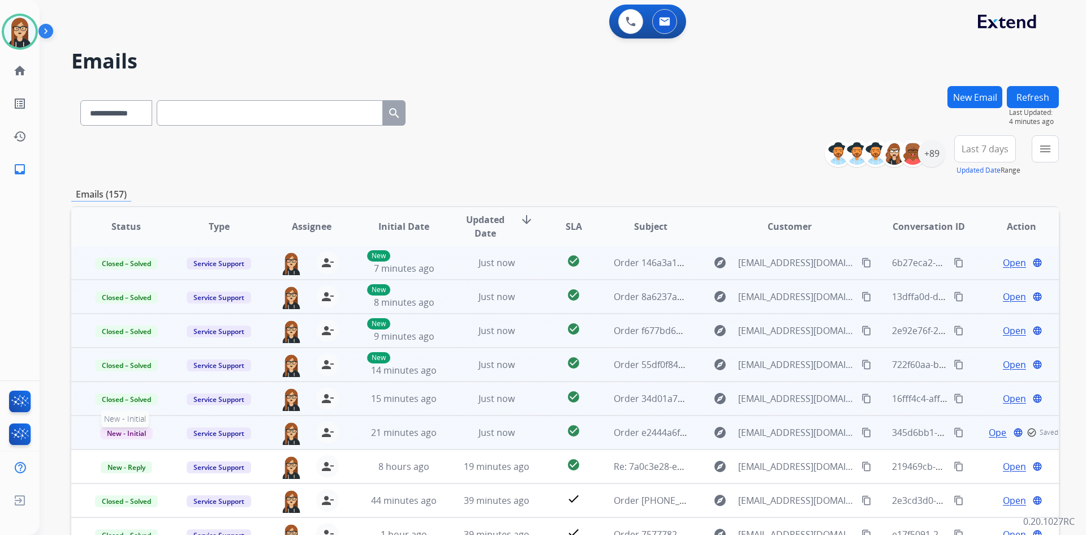
click at [117, 429] on span "New - Initial" at bounding box center [126, 433] width 53 height 12
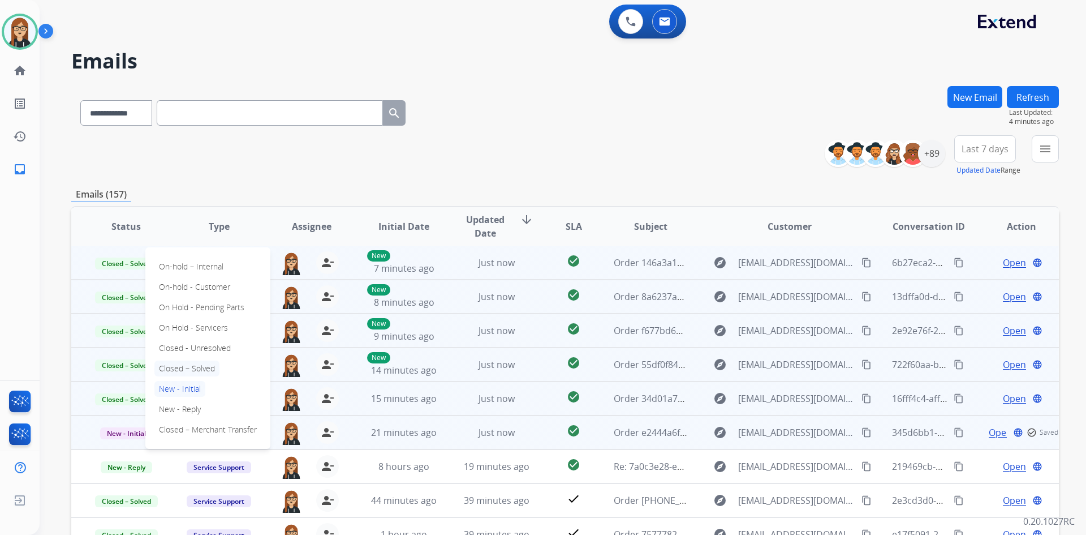
click at [169, 367] on p "Closed – Solved" at bounding box center [186, 368] width 65 height 16
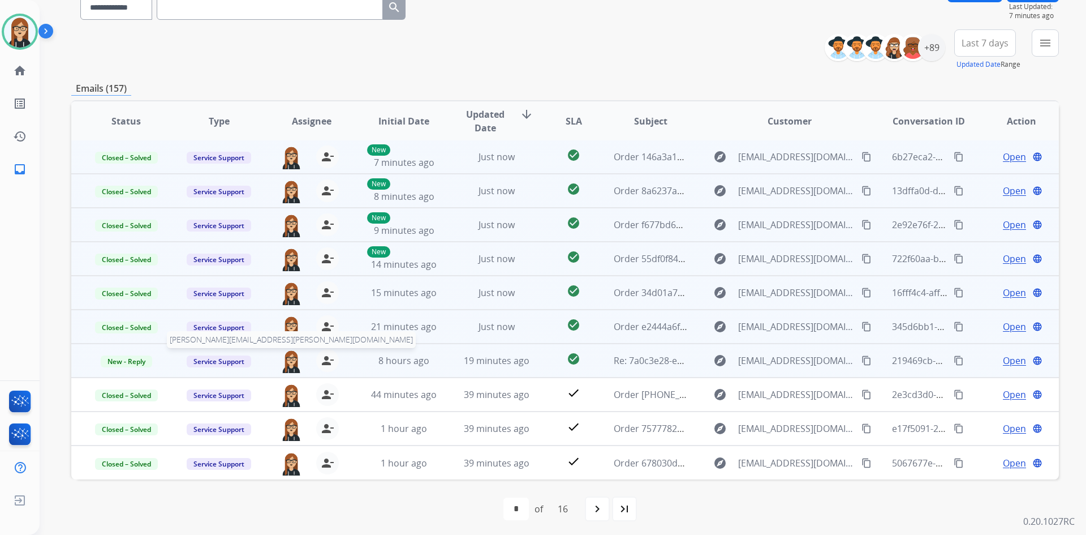
scroll to position [109, 0]
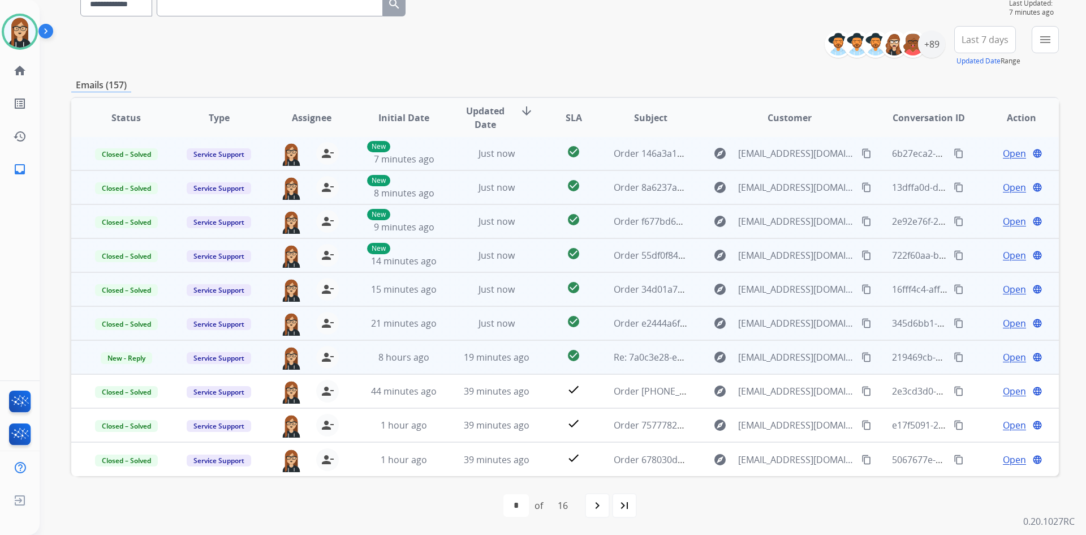
click at [1006, 353] on span "Open" at bounding box center [1014, 357] width 23 height 14
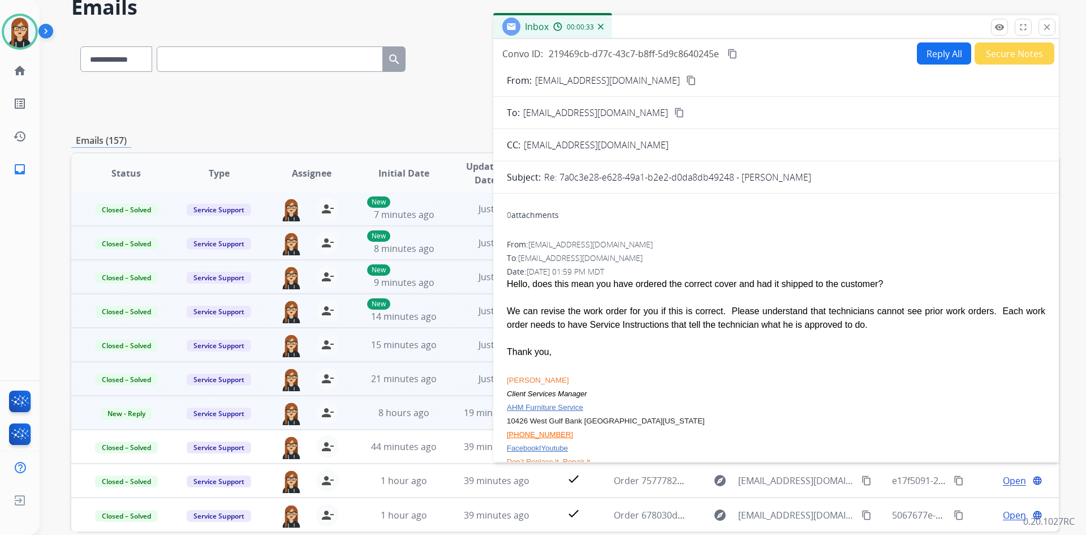
scroll to position [0, 0]
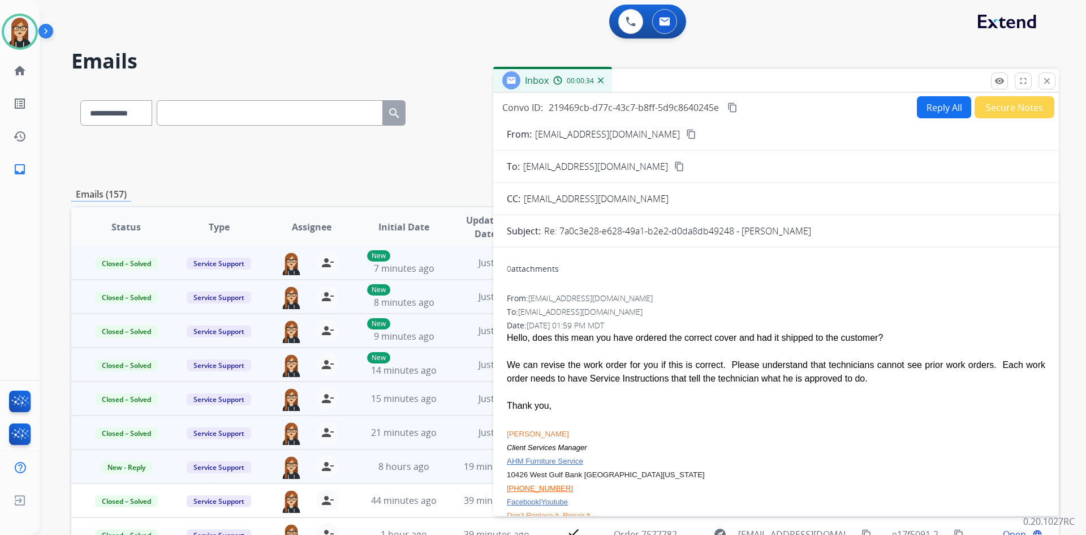
click at [951, 109] on button "Reply All" at bounding box center [944, 107] width 54 height 22
select select "**********"
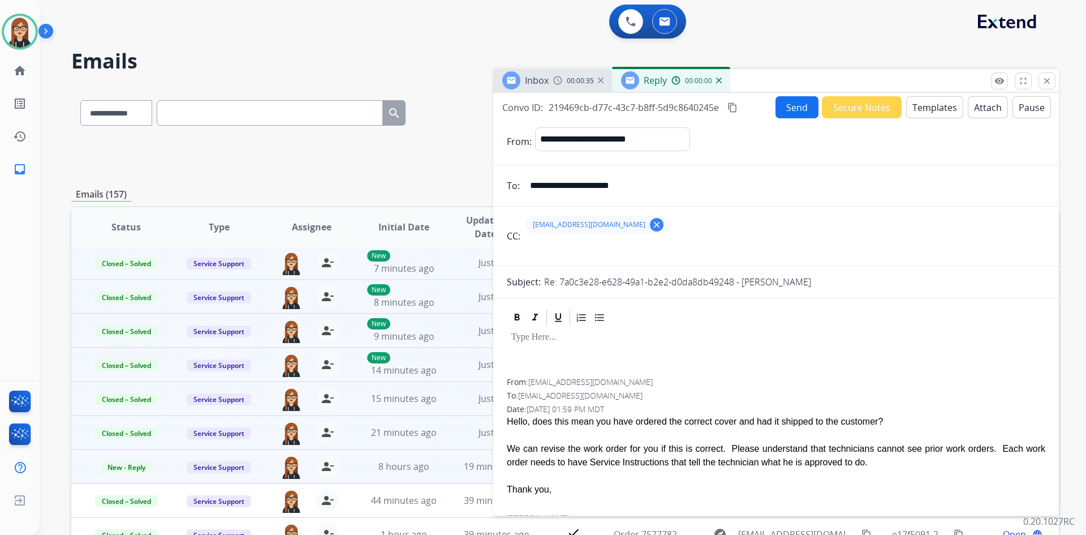
click at [604, 352] on div at bounding box center [776, 353] width 539 height 51
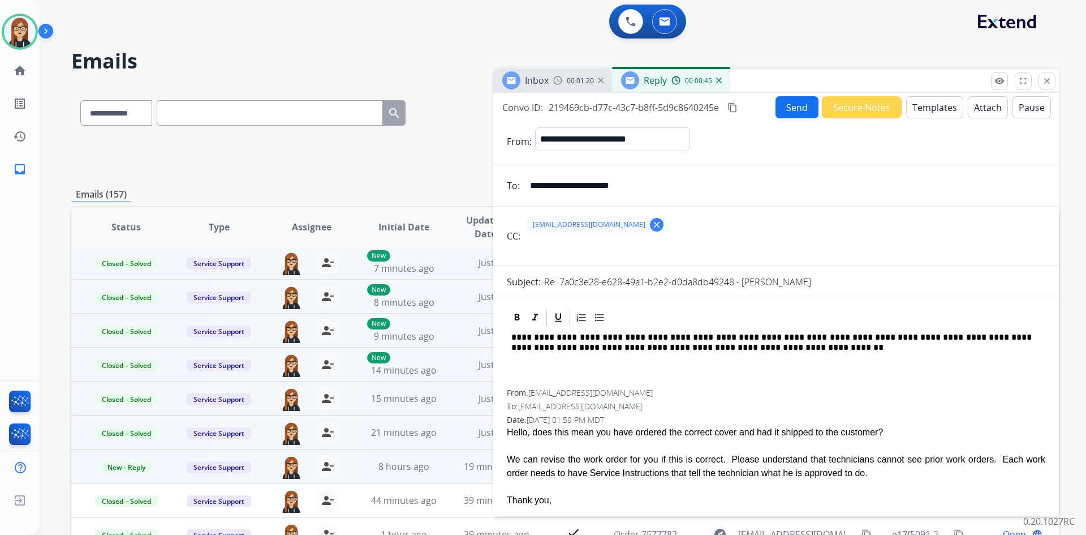
click at [791, 104] on button "Send" at bounding box center [797, 107] width 43 height 22
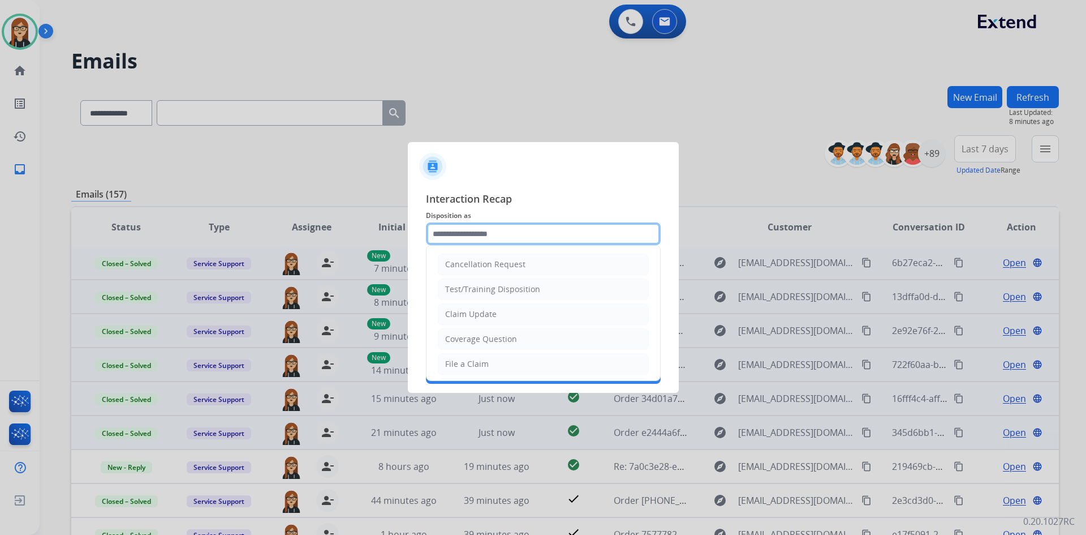
click at [453, 240] on input "text" at bounding box center [543, 233] width 235 height 23
drag, startPoint x: 462, startPoint y: 320, endPoint x: 465, endPoint y: 291, distance: 28.9
click at [461, 320] on div "Claim Update" at bounding box center [470, 313] width 51 height 11
type input "**********"
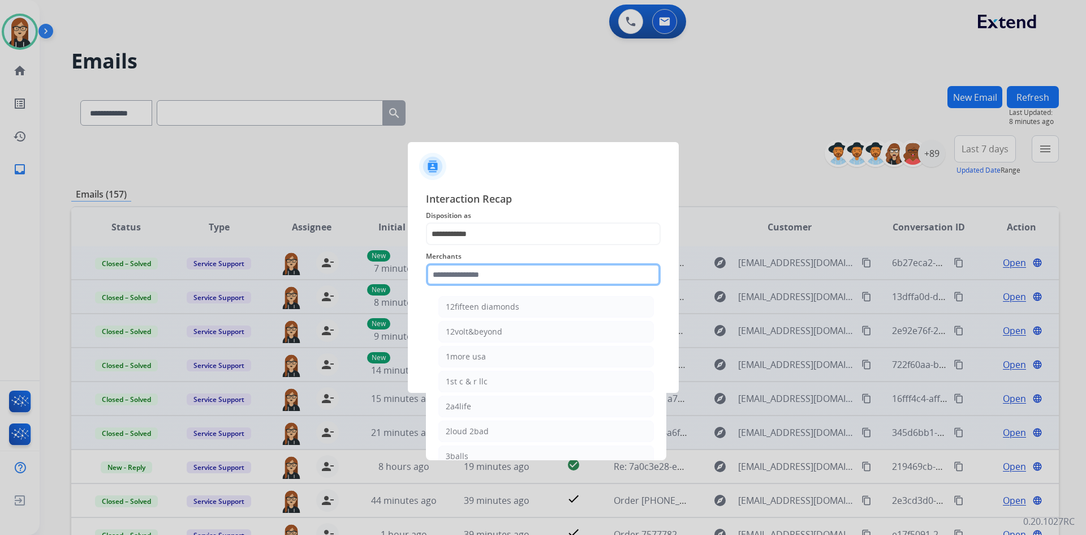
click at [469, 278] on input "text" at bounding box center [543, 274] width 235 height 23
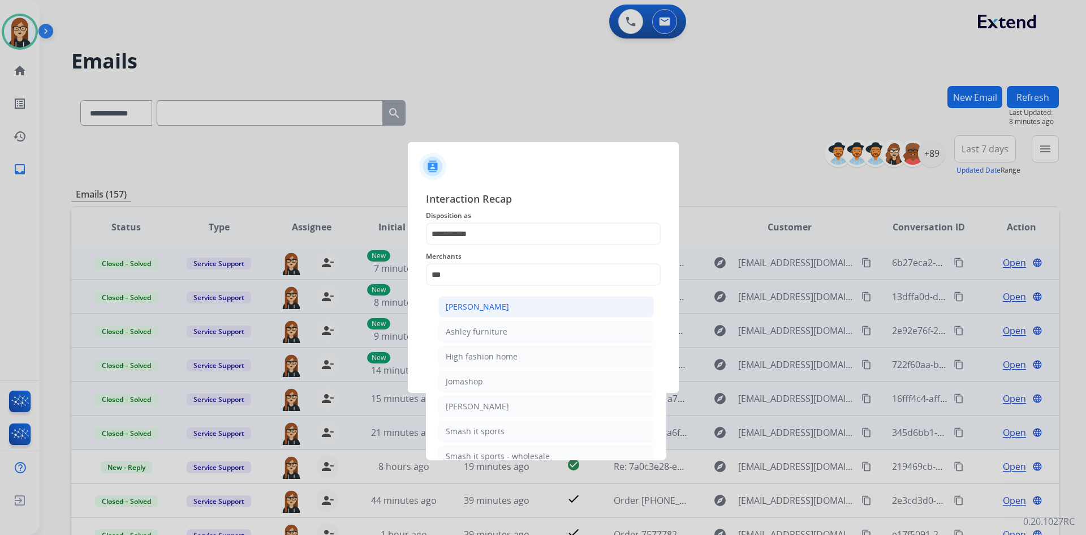
click at [481, 309] on div "Ashley - Reguard" at bounding box center [477, 306] width 63 height 11
type input "**********"
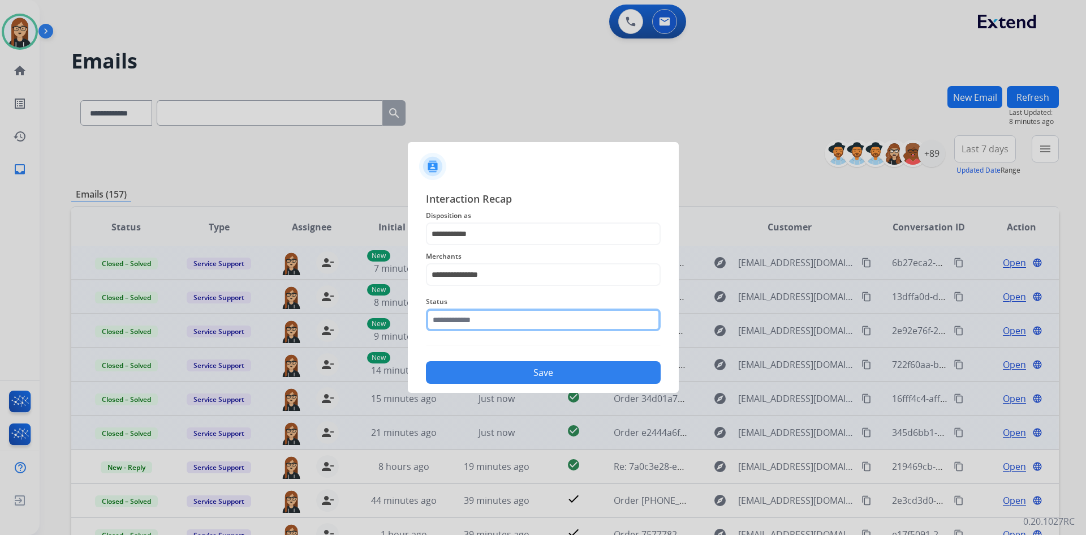
click at [478, 324] on input "text" at bounding box center [543, 319] width 235 height 23
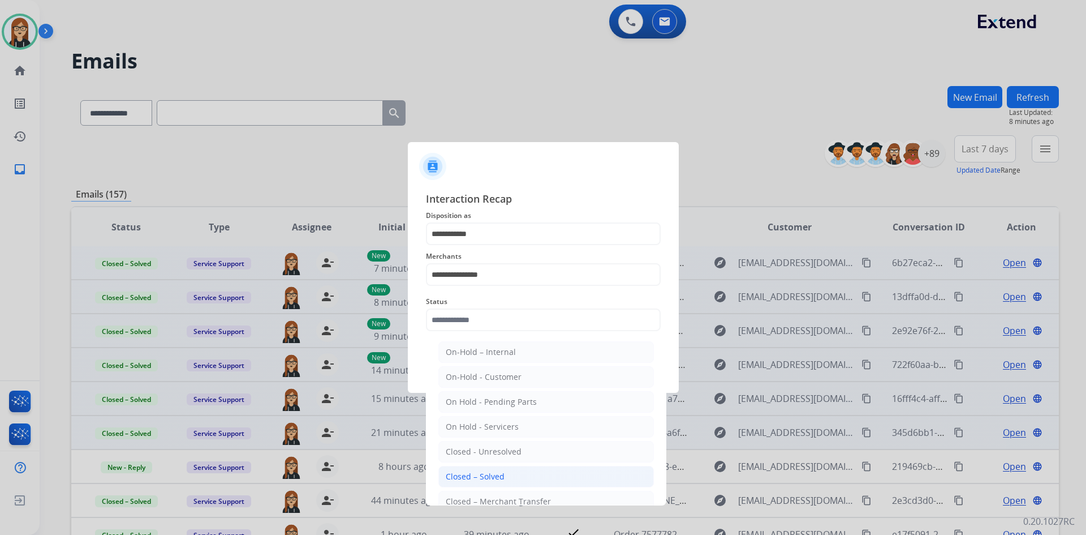
click at [493, 476] on div "Closed – Solved" at bounding box center [475, 476] width 59 height 11
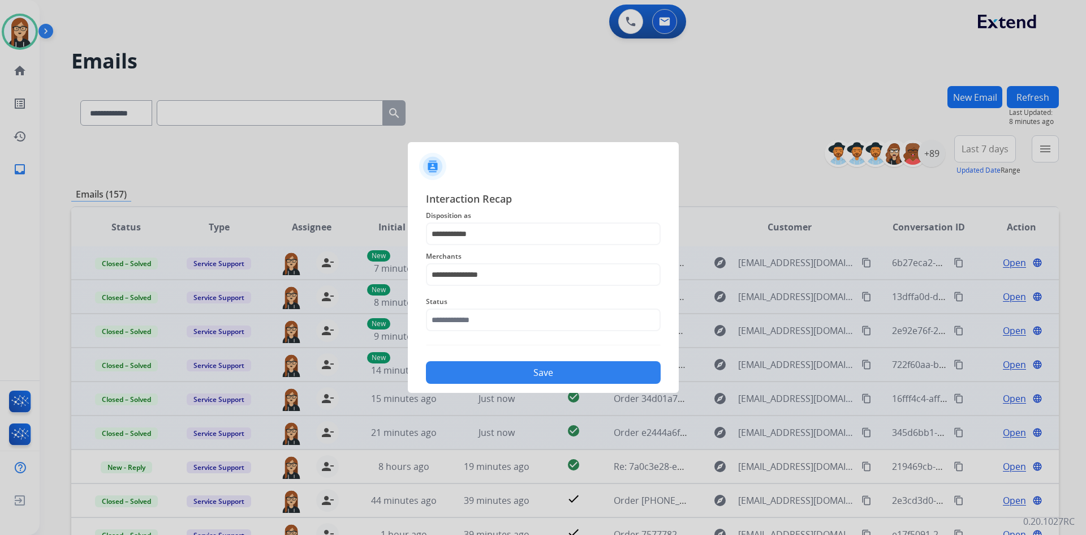
type input "**********"
click at [532, 374] on button "Save" at bounding box center [543, 372] width 235 height 23
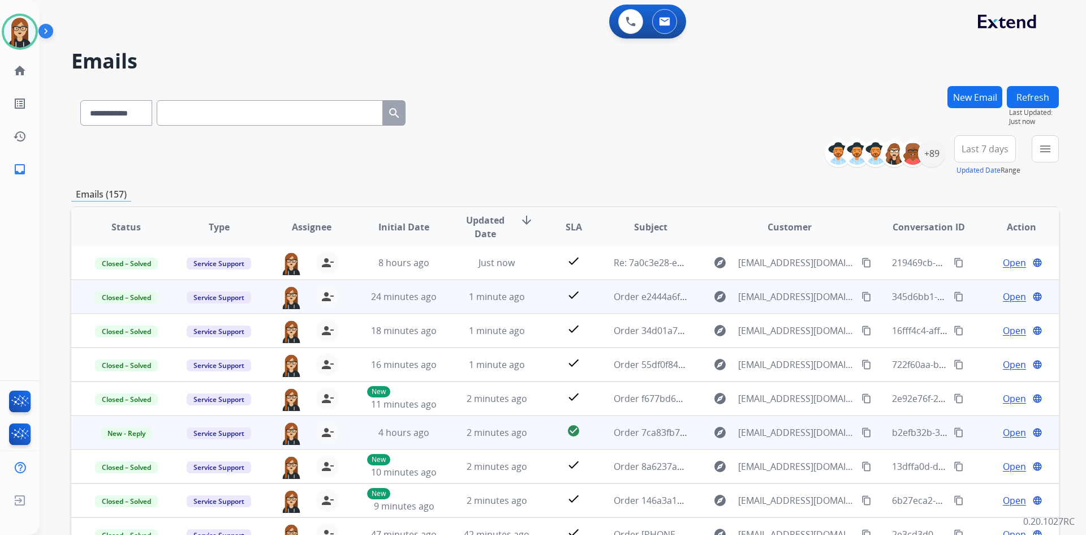
click at [1007, 426] on span "Open" at bounding box center [1014, 433] width 23 height 14
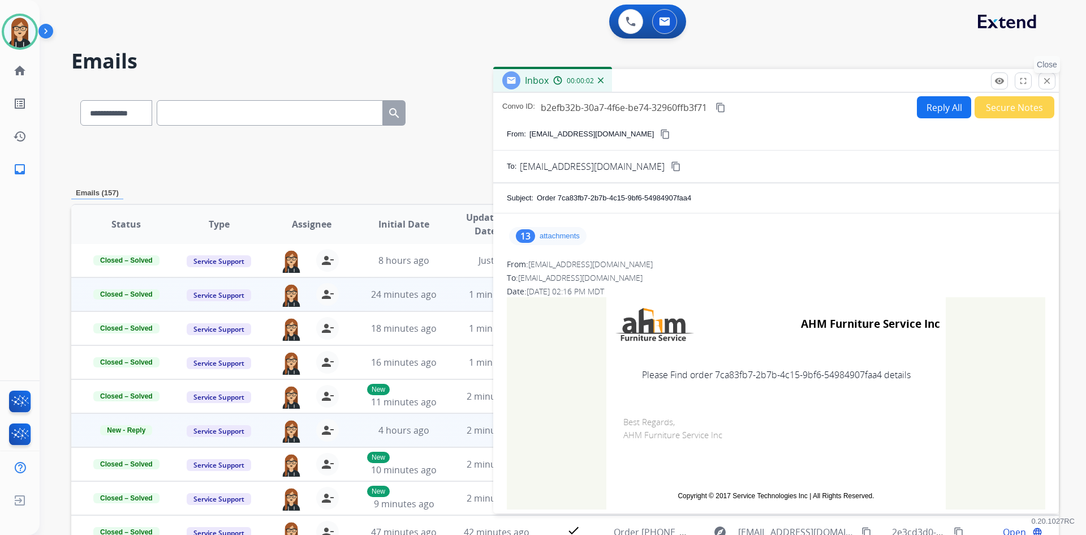
click at [1053, 82] on button "close Close" at bounding box center [1047, 80] width 17 height 17
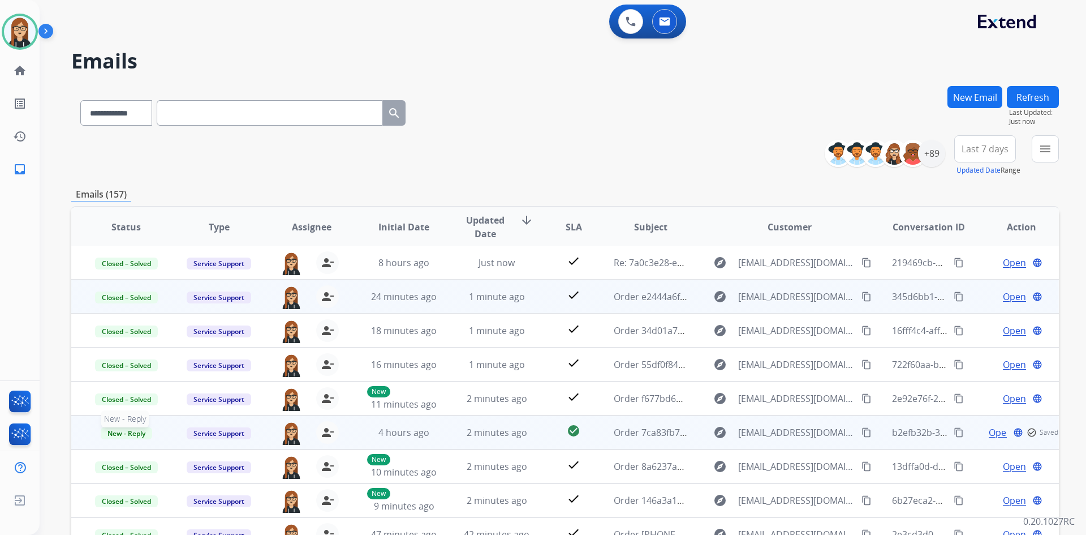
click at [123, 435] on span "New - Reply" at bounding box center [126, 433] width 51 height 12
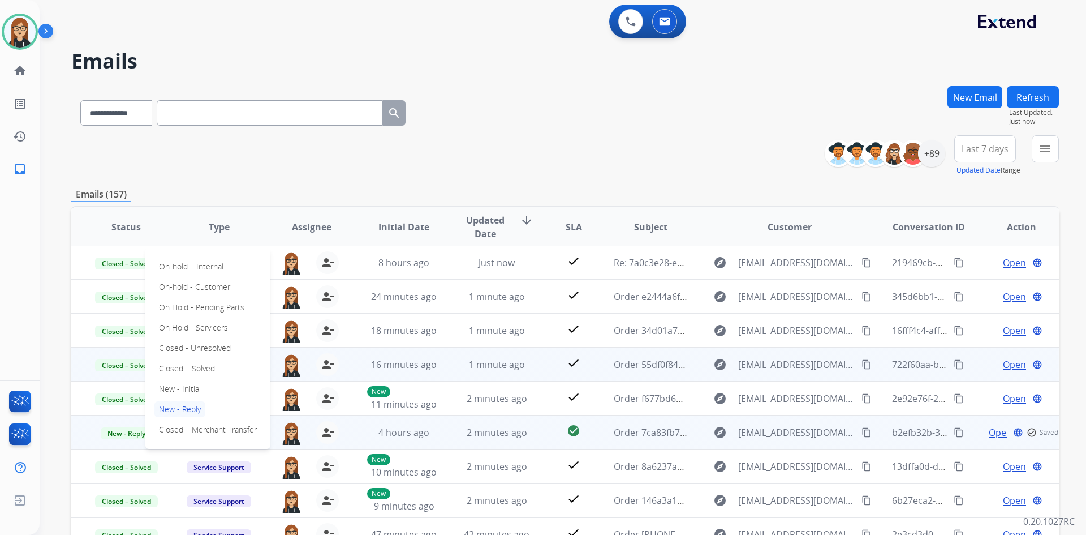
click at [183, 363] on p "Closed – Solved" at bounding box center [186, 368] width 65 height 16
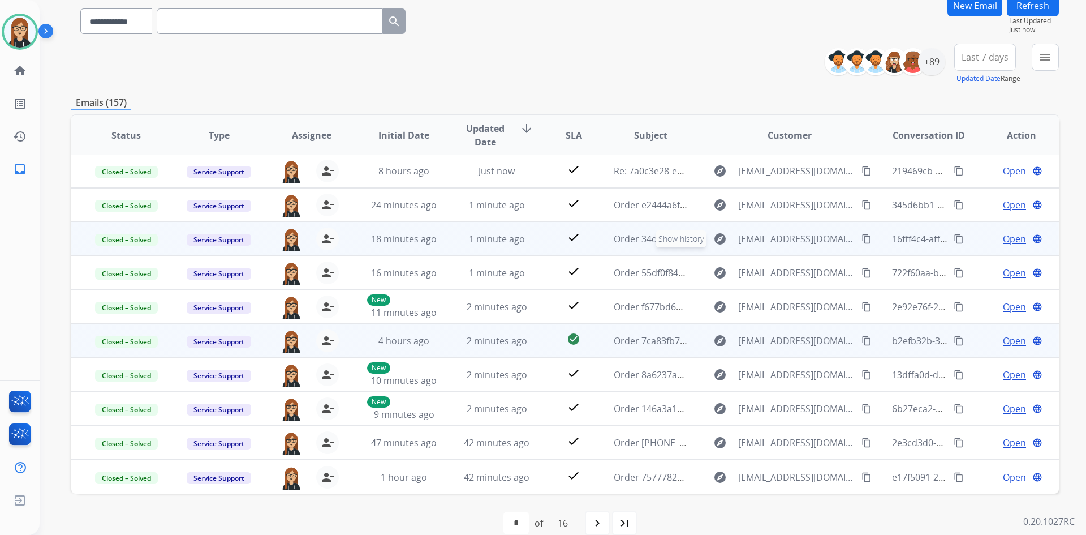
scroll to position [109, 0]
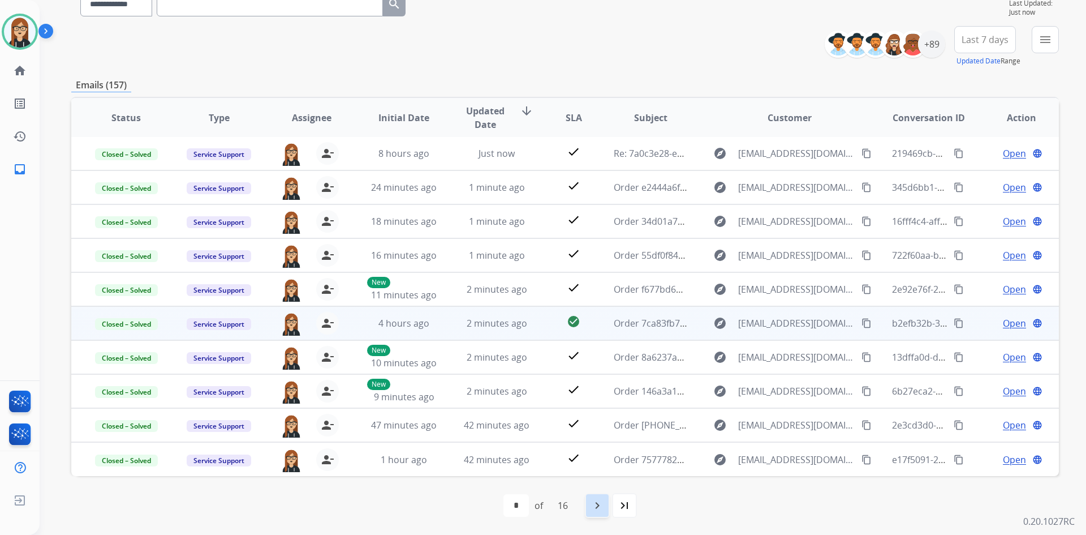
click at [595, 501] on mat-icon "navigate_next" at bounding box center [598, 506] width 14 height 14
select select "*"
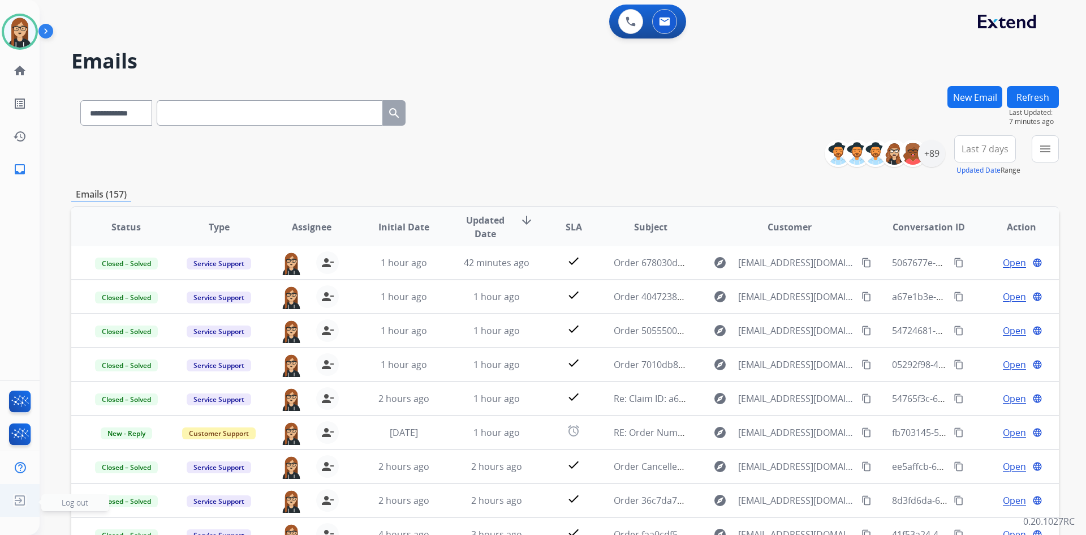
click at [19, 500] on img at bounding box center [20, 500] width 20 height 22
click at [75, 500] on span "Log out" at bounding box center [75, 502] width 27 height 11
